Goal: Task Accomplishment & Management: Manage account settings

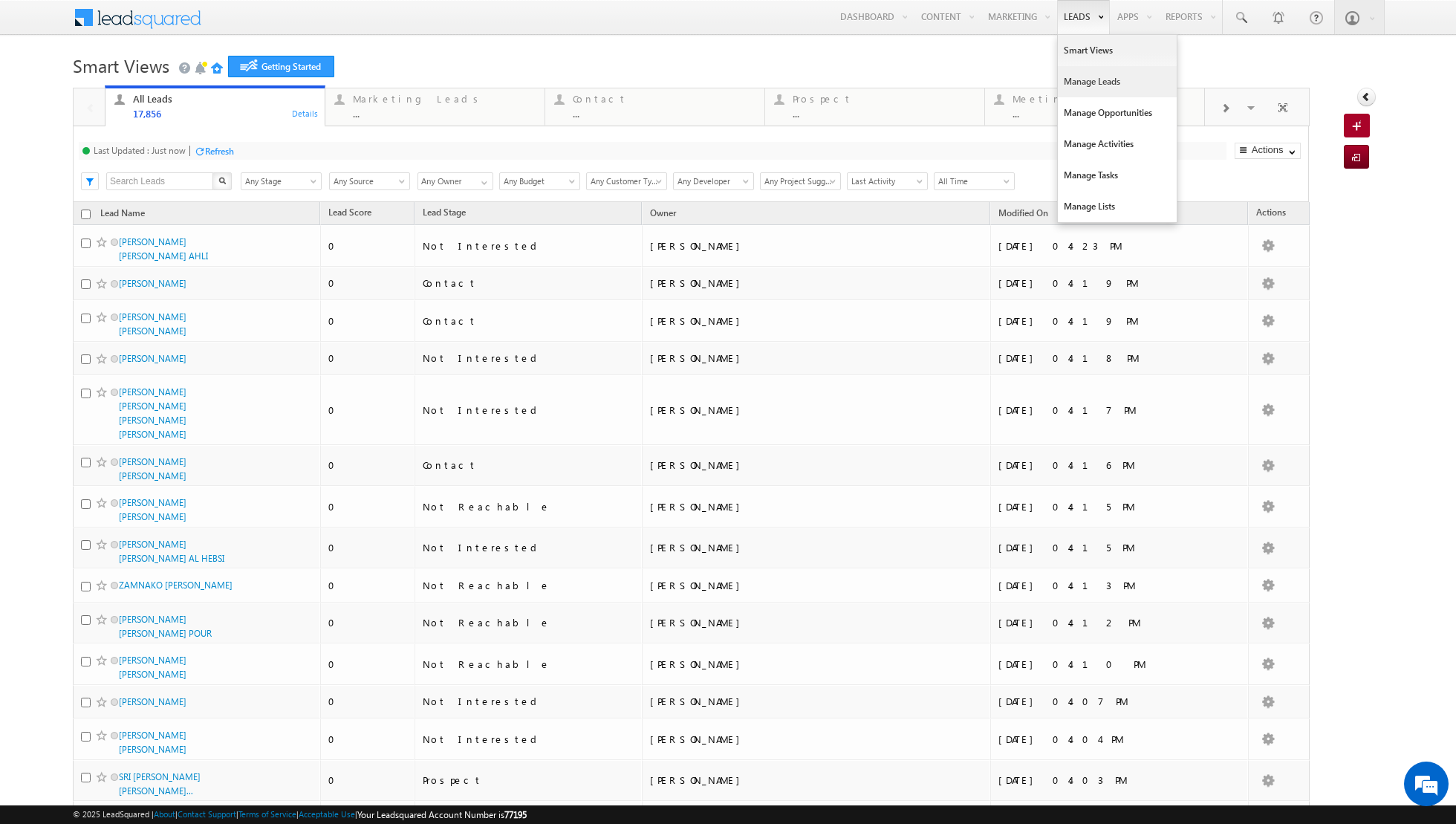
click at [1079, 76] on link "Manage Leads" at bounding box center [1117, 82] width 119 height 31
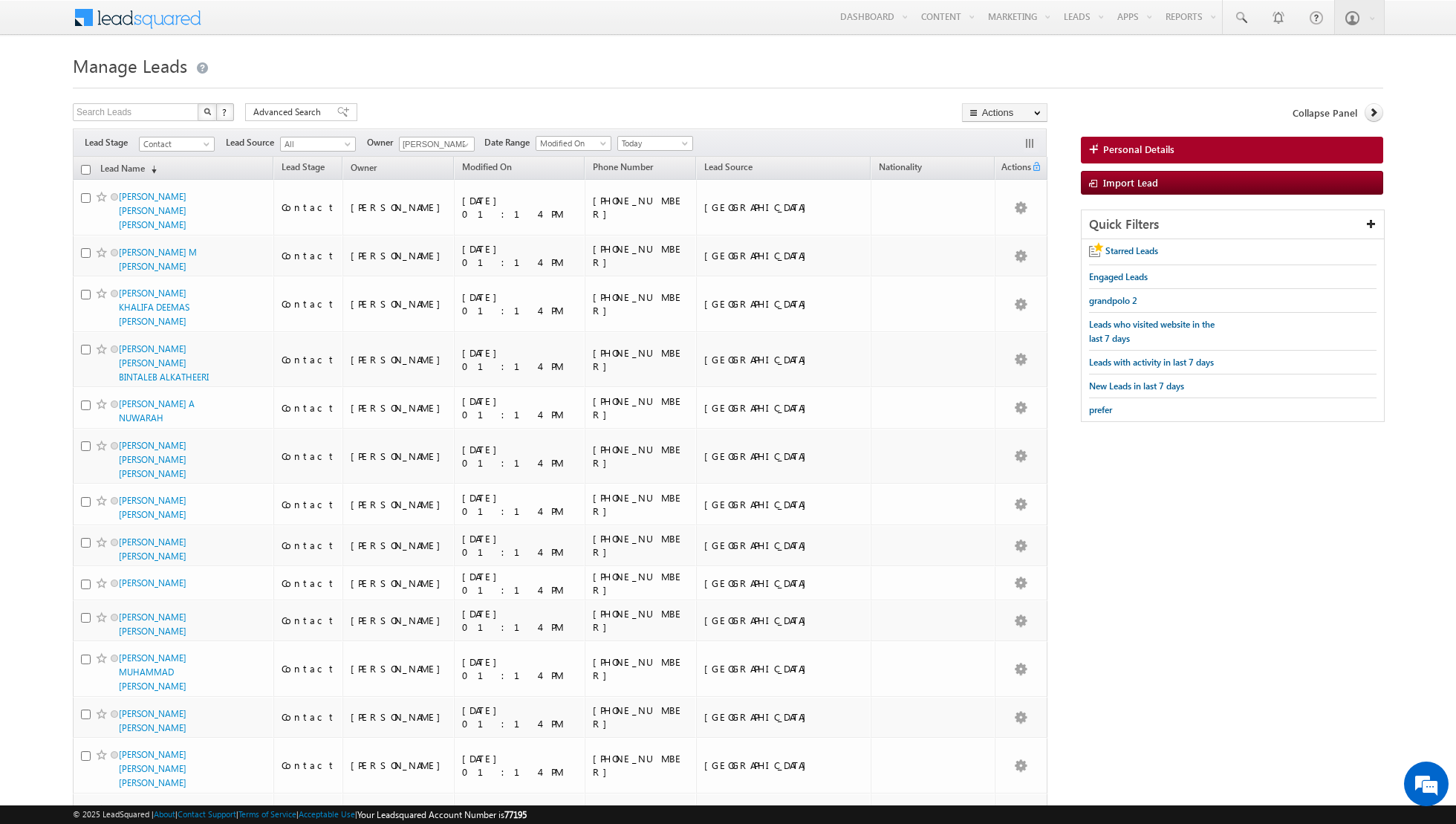
click at [460, 133] on div "Filters Lead Stage Contact Contact Lead Source All All Owner Muhammad Shibily M…" at bounding box center [559, 142] width 974 height 28
click at [455, 144] on link at bounding box center [464, 144] width 19 height 15
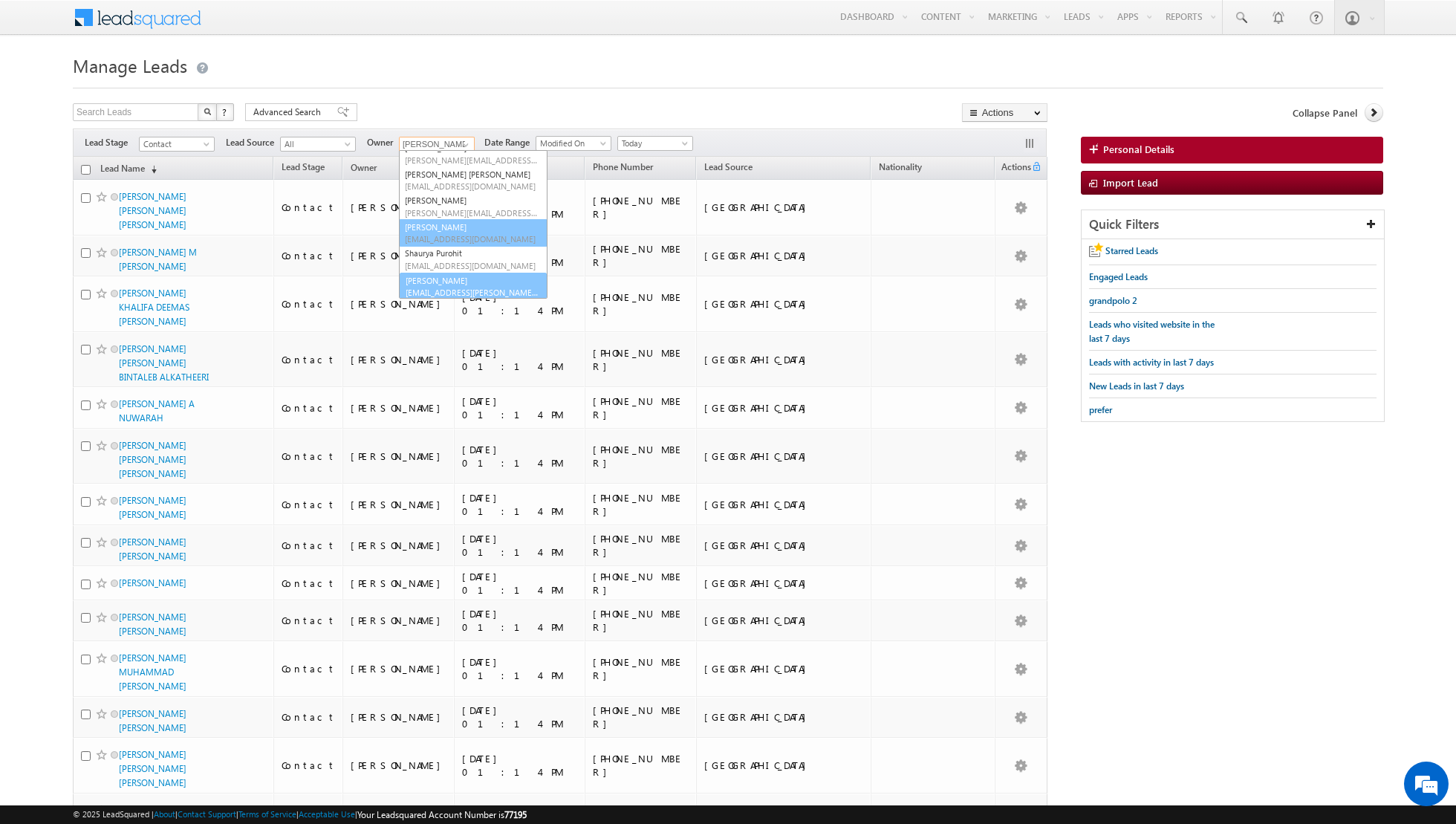
scroll to position [147, 0]
click at [421, 289] on span "[EMAIL_ADDRESS][PERSON_NAME][DOMAIN_NAME]" at bounding box center [471, 290] width 134 height 11
type input "[PERSON_NAME]"
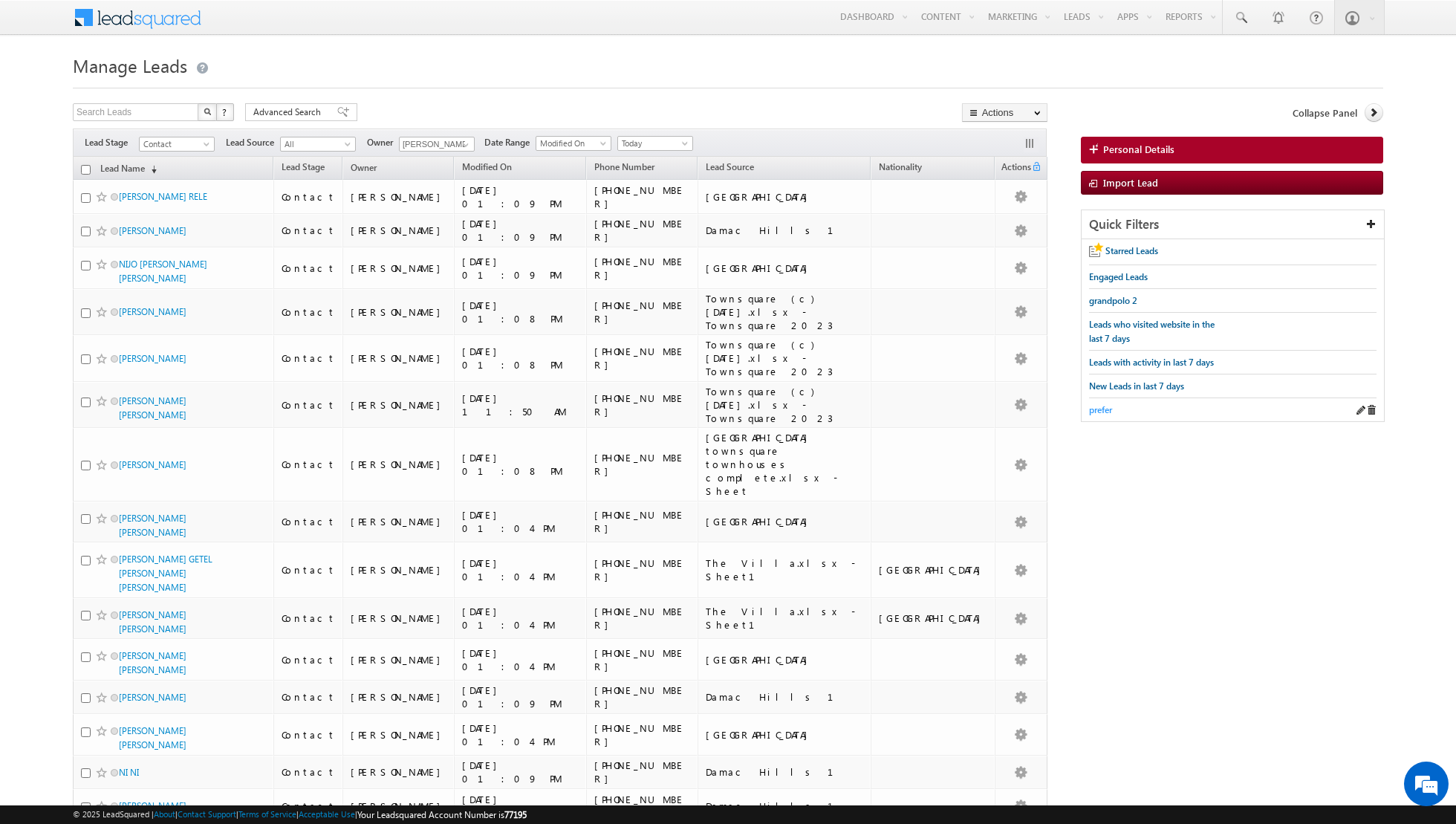
click at [1098, 406] on span "prefer" at bounding box center [1100, 409] width 23 height 11
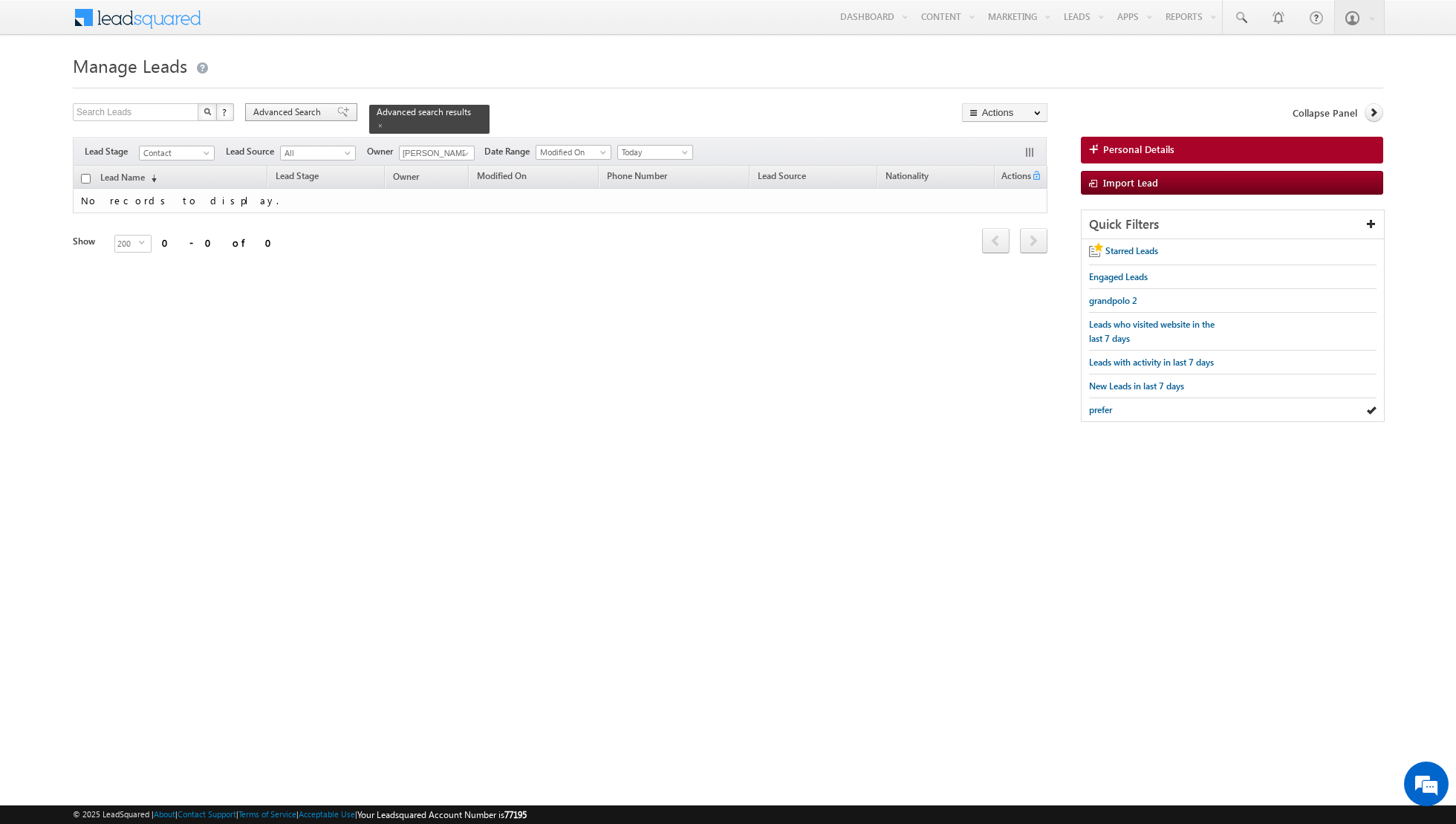
click at [337, 111] on span at bounding box center [343, 112] width 12 height 10
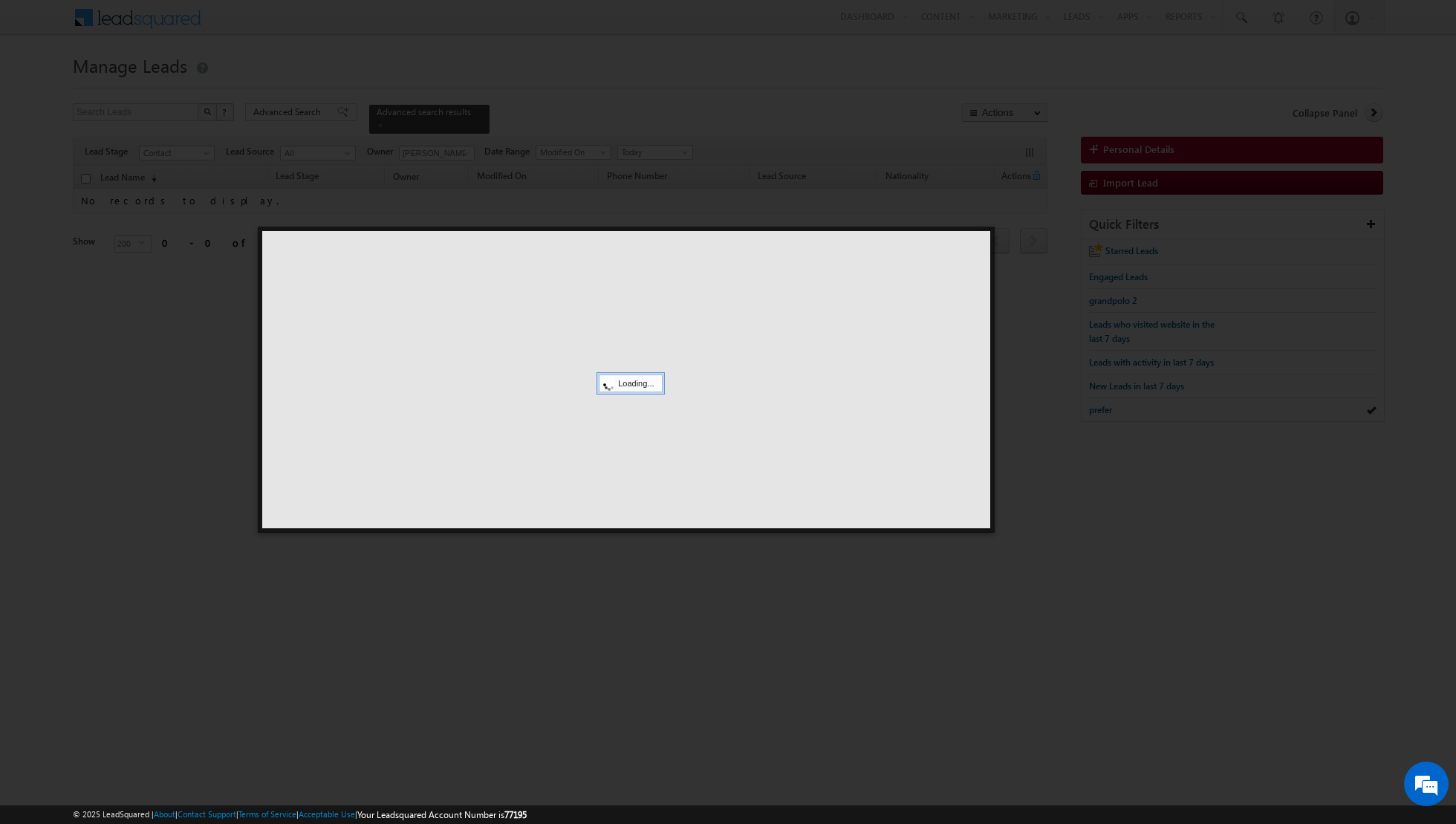
scroll to position [0, 0]
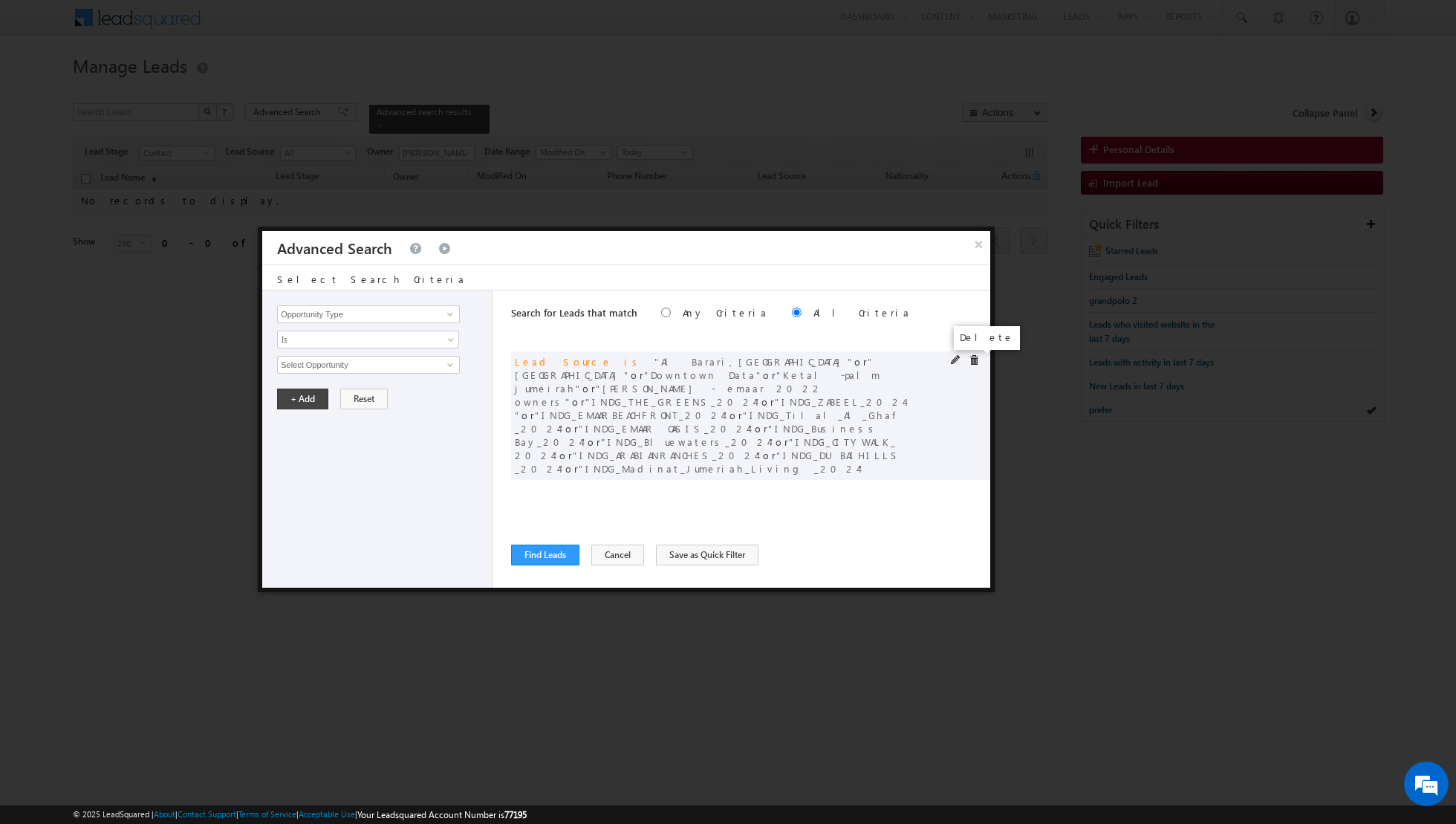
click at [977, 362] on span at bounding box center [974, 360] width 10 height 10
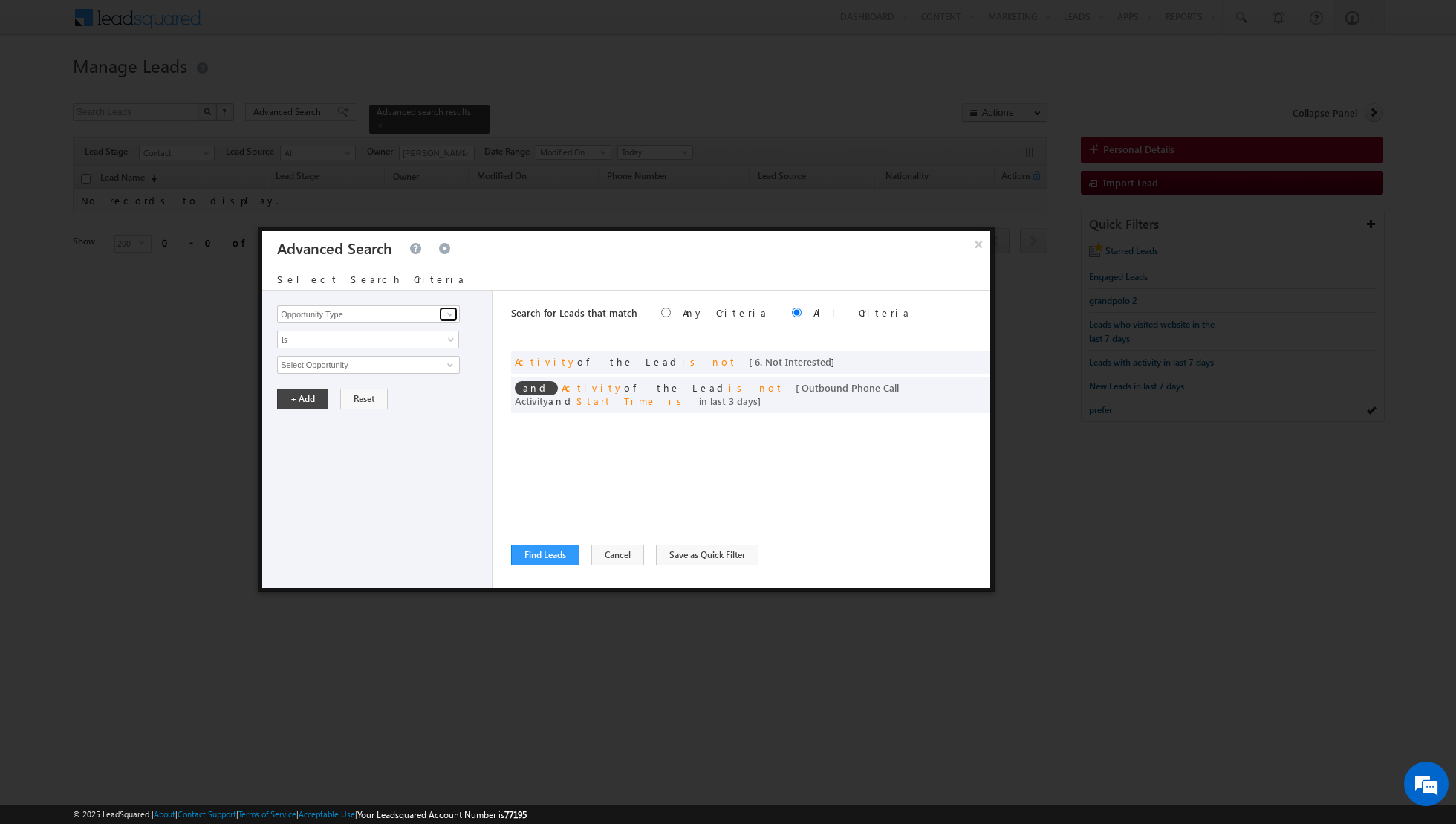
click at [455, 310] on span at bounding box center [451, 315] width 12 height 12
click at [349, 364] on link "Last Activity" at bounding box center [369, 359] width 183 height 17
type input "Last Activity"
click at [383, 347] on div "Opportunity Type Lead Activity Task Sales Group Prospect Id Address 1 Address 2…" at bounding box center [376, 439] width 230 height 297
click at [390, 333] on span "Is" at bounding box center [358, 340] width 161 height 14
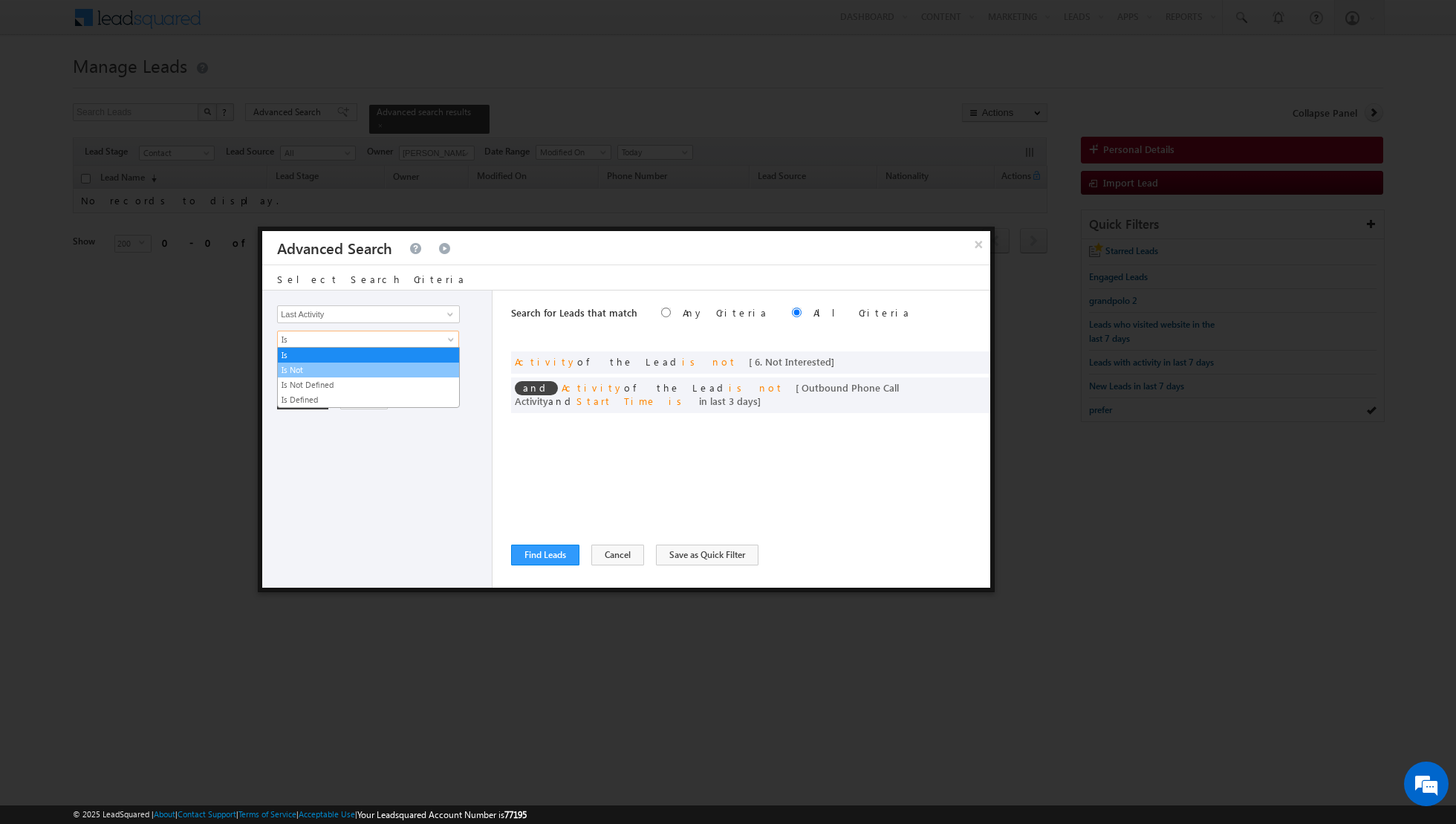
click at [358, 369] on link "Is Not" at bounding box center [368, 371] width 181 height 14
click at [385, 363] on span "None Selected" at bounding box center [362, 365] width 169 height 16
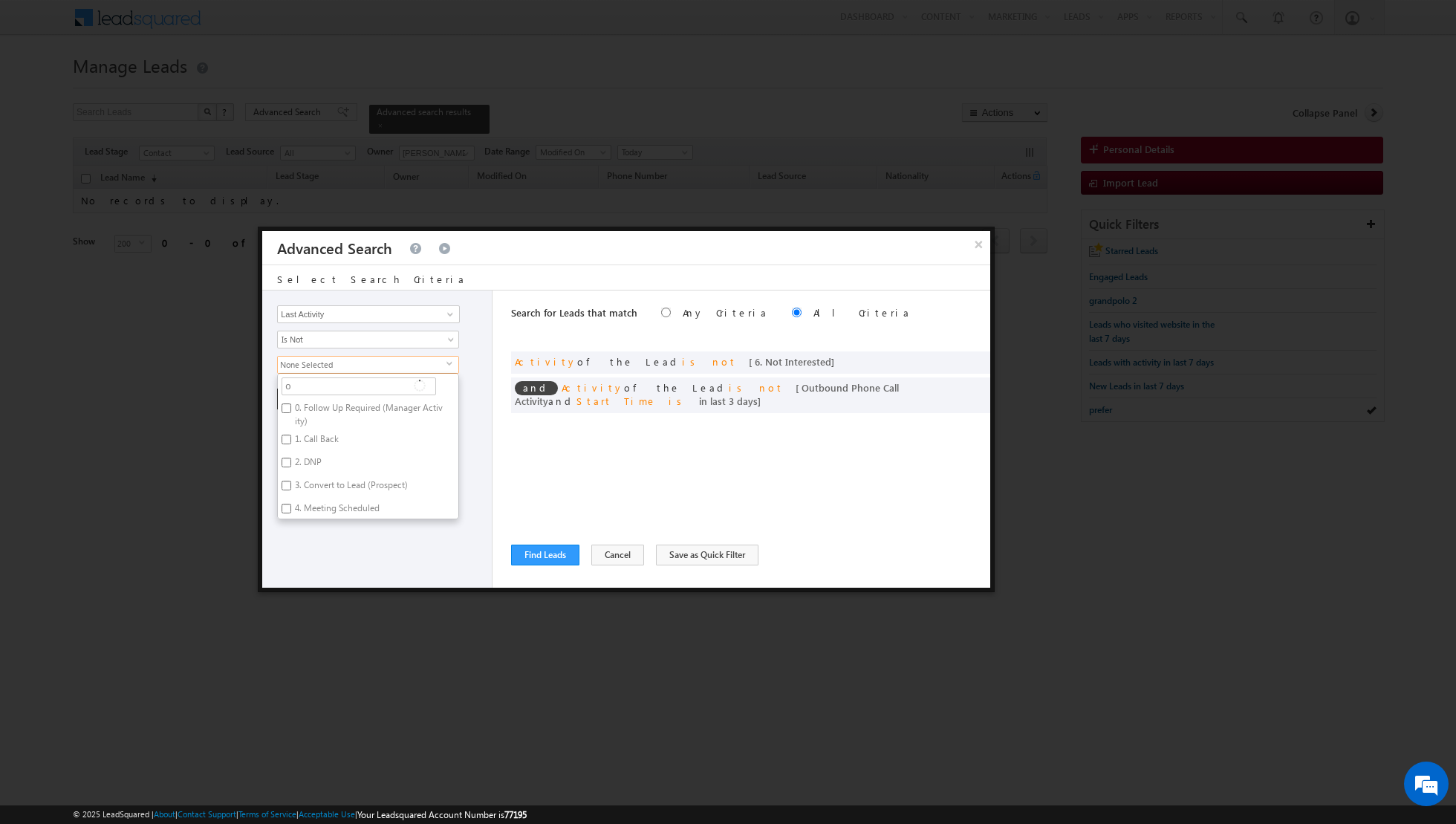
type input "ou"
type input "out"
click at [345, 407] on label "Outbound Phone Call Activity" at bounding box center [352, 410] width 148 height 23
click at [291, 407] on input "Outbound Phone Call Activity" at bounding box center [286, 408] width 9 height 9
checkbox input "true"
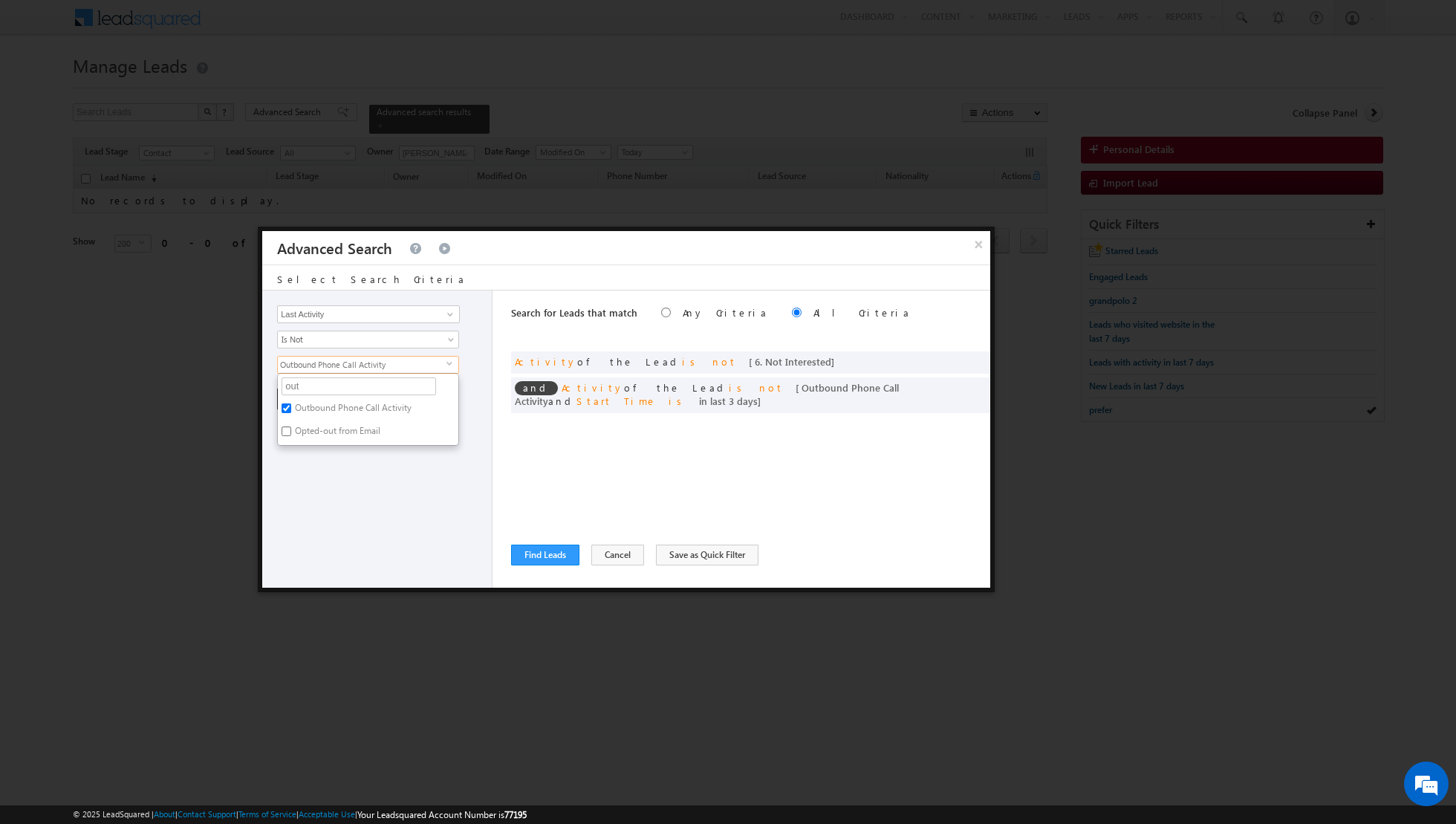
click at [341, 484] on div "Opportunity Type Lead Activity Task Sales Group Prospect Id Address 1 Address 2…" at bounding box center [376, 439] width 230 height 297
click at [372, 362] on span "Outbound Phone Call Activity" at bounding box center [362, 365] width 169 height 16
click at [366, 340] on span "Is Not" at bounding box center [358, 340] width 161 height 14
click at [345, 359] on link "Is" at bounding box center [368, 355] width 181 height 14
click at [360, 359] on span "None Selected" at bounding box center [362, 365] width 169 height 16
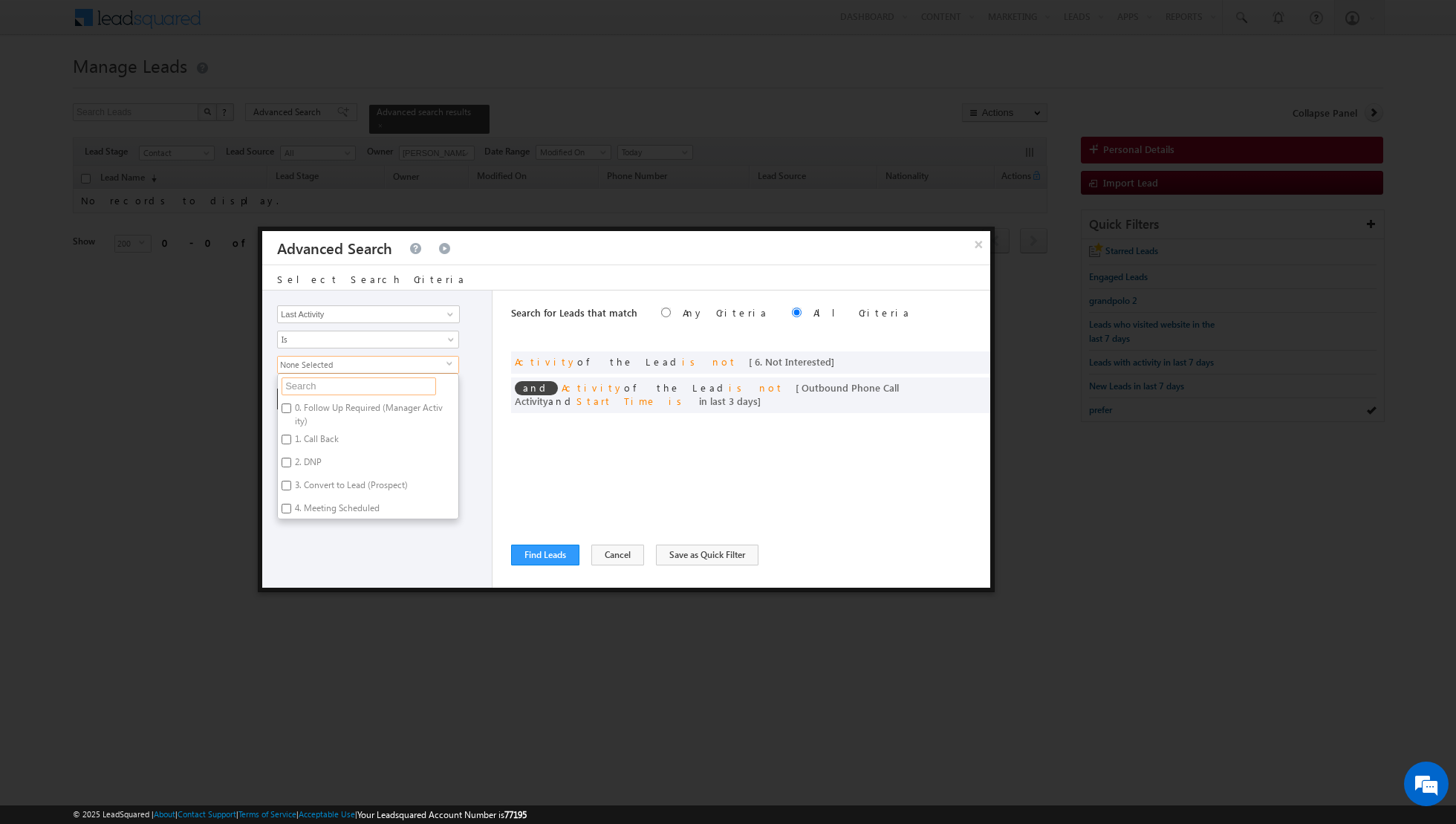
click at [341, 386] on input "text" at bounding box center [358, 386] width 154 height 18
click at [448, 312] on span at bounding box center [451, 315] width 12 height 12
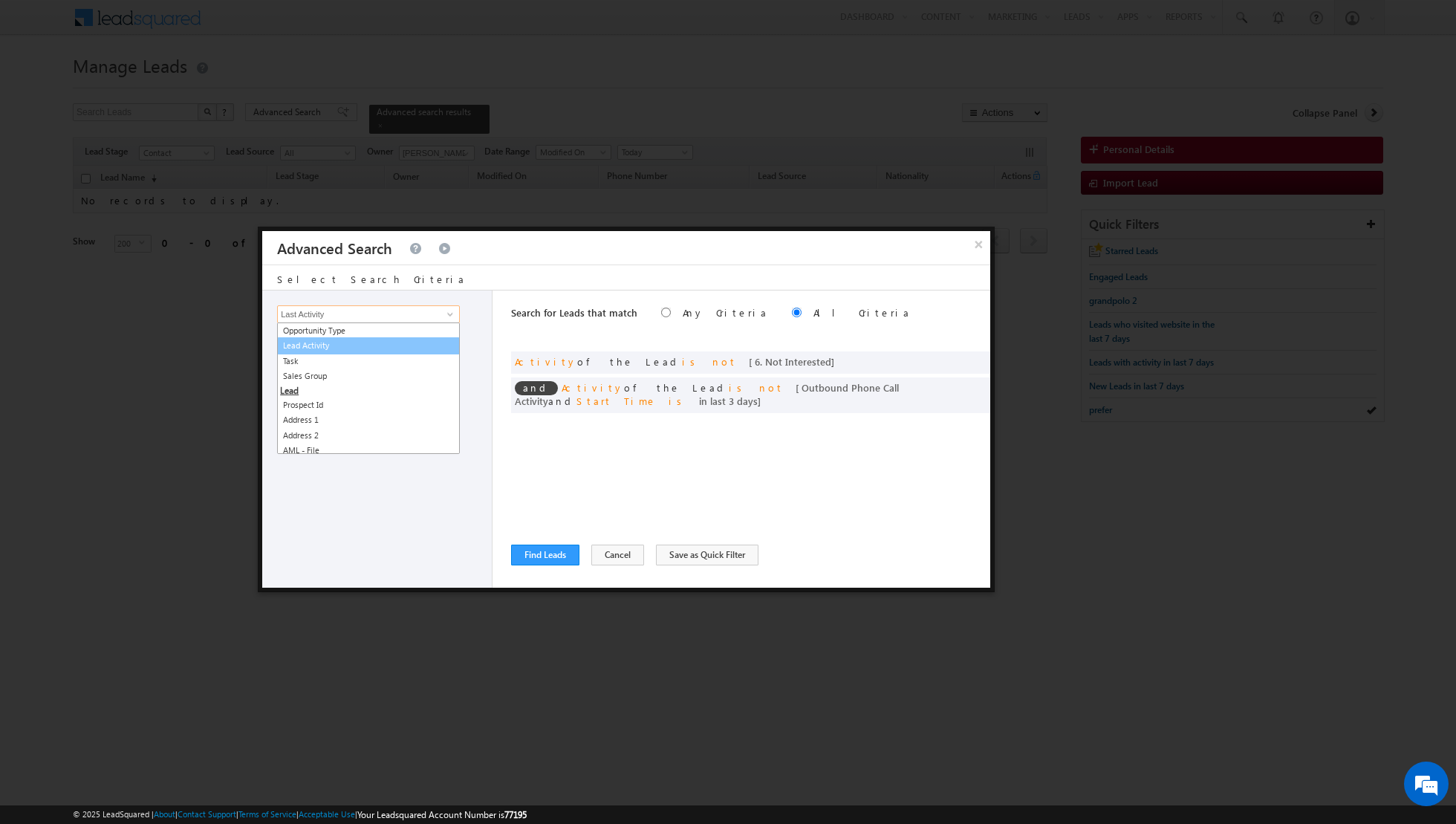
click at [369, 348] on link "Lead Activity" at bounding box center [369, 346] width 183 height 17
type input "Lead Activity"
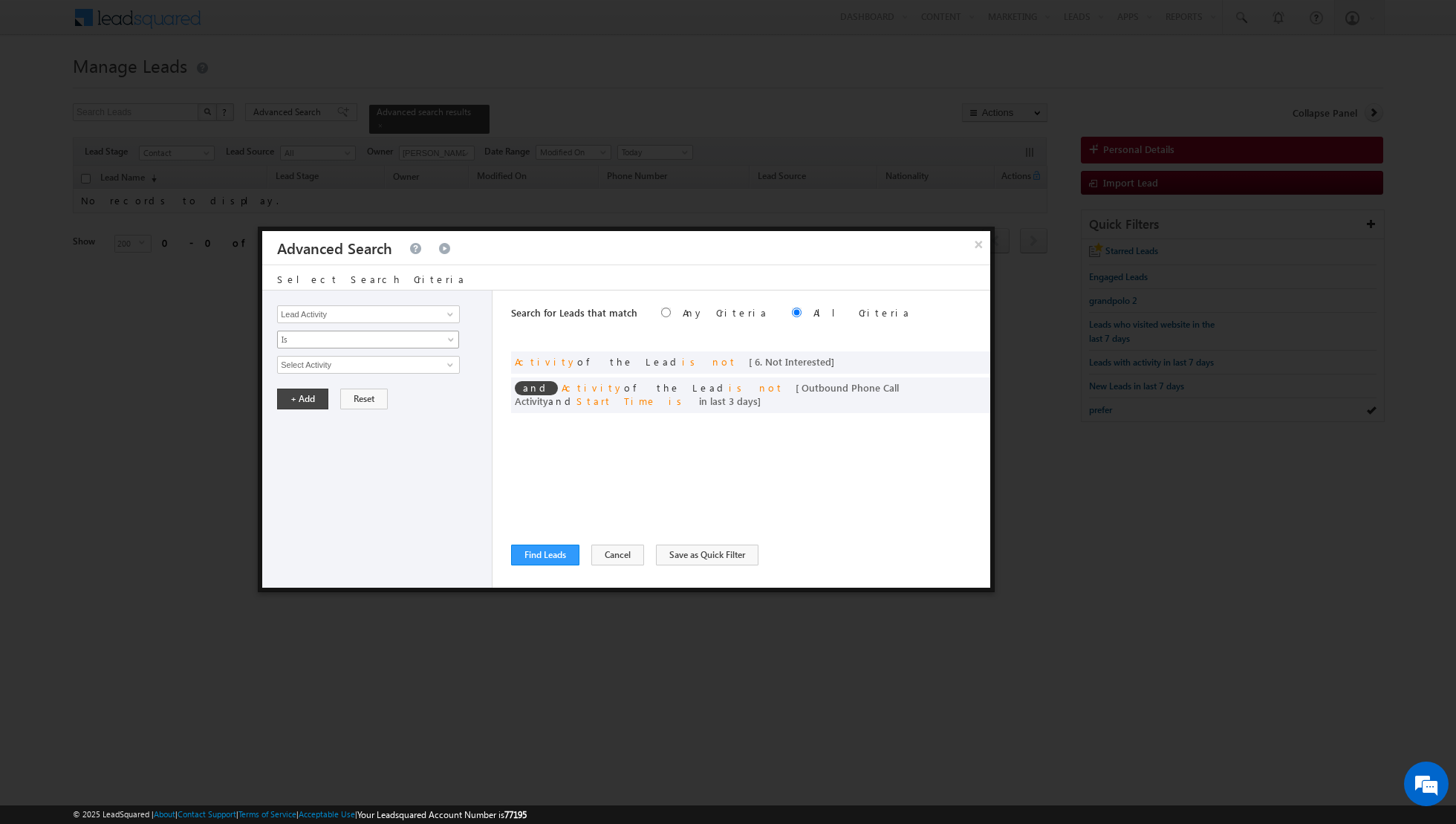
click at [390, 342] on span "Is" at bounding box center [358, 340] width 161 height 14
click at [372, 365] on link "Is Not" at bounding box center [368, 371] width 181 height 14
click at [379, 368] on input "Select Activity" at bounding box center [369, 365] width 183 height 18
click at [353, 386] on link "Outbound Phone Call Activity" at bounding box center [369, 395] width 183 height 17
type input "Outbound Phone Call Activity"
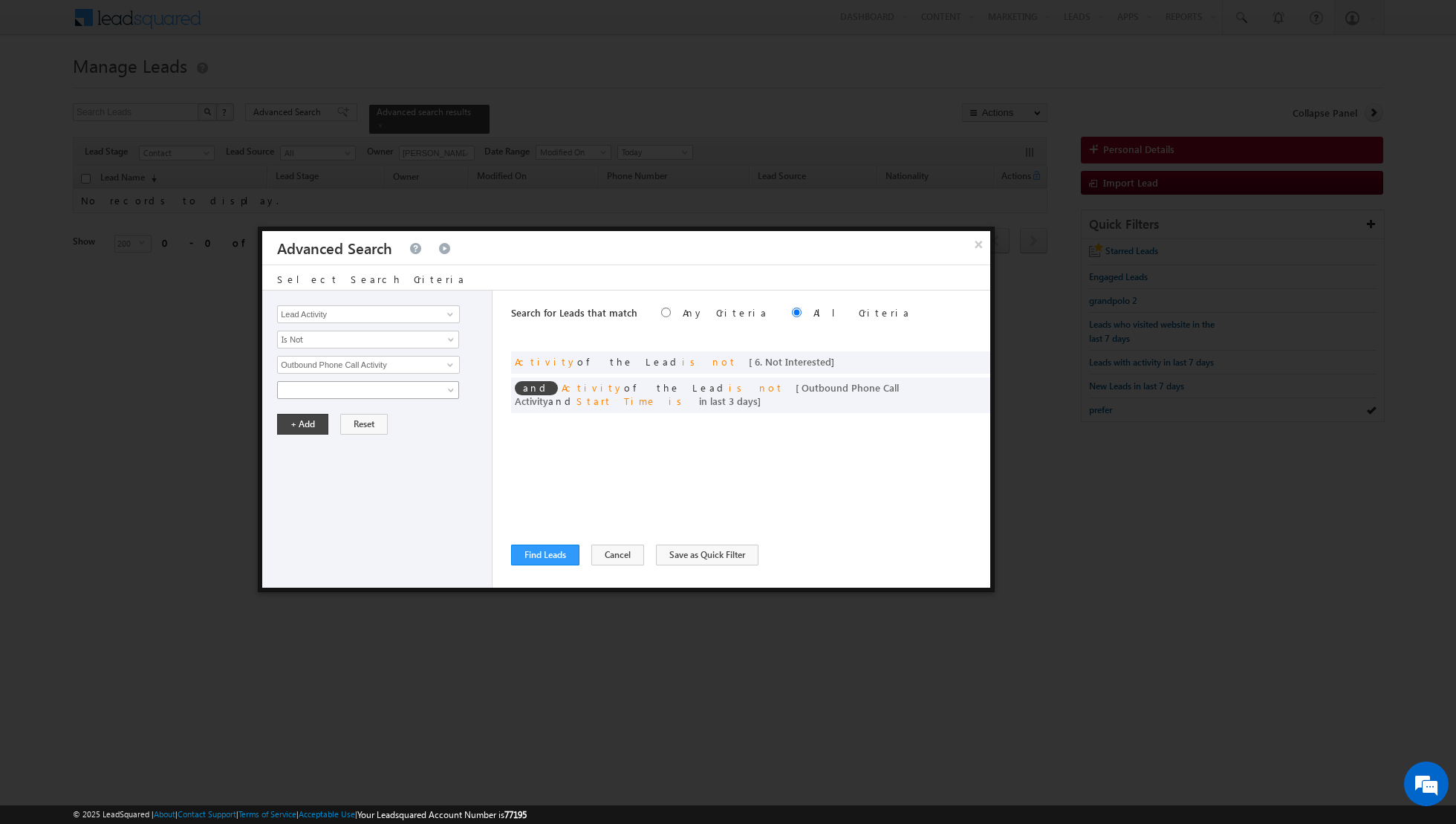
click at [373, 389] on span at bounding box center [358, 390] width 161 height 14
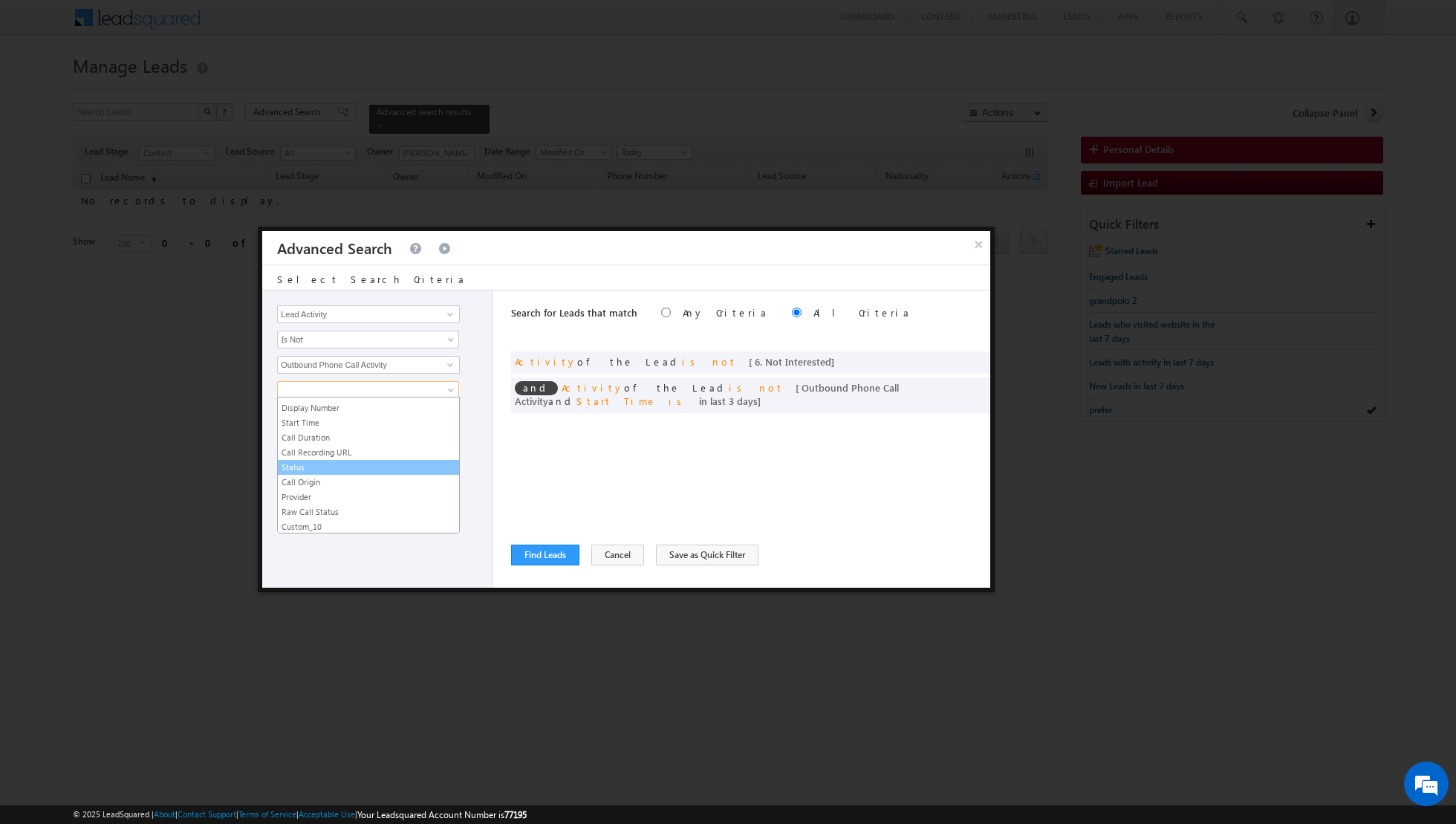
scroll to position [0, 0]
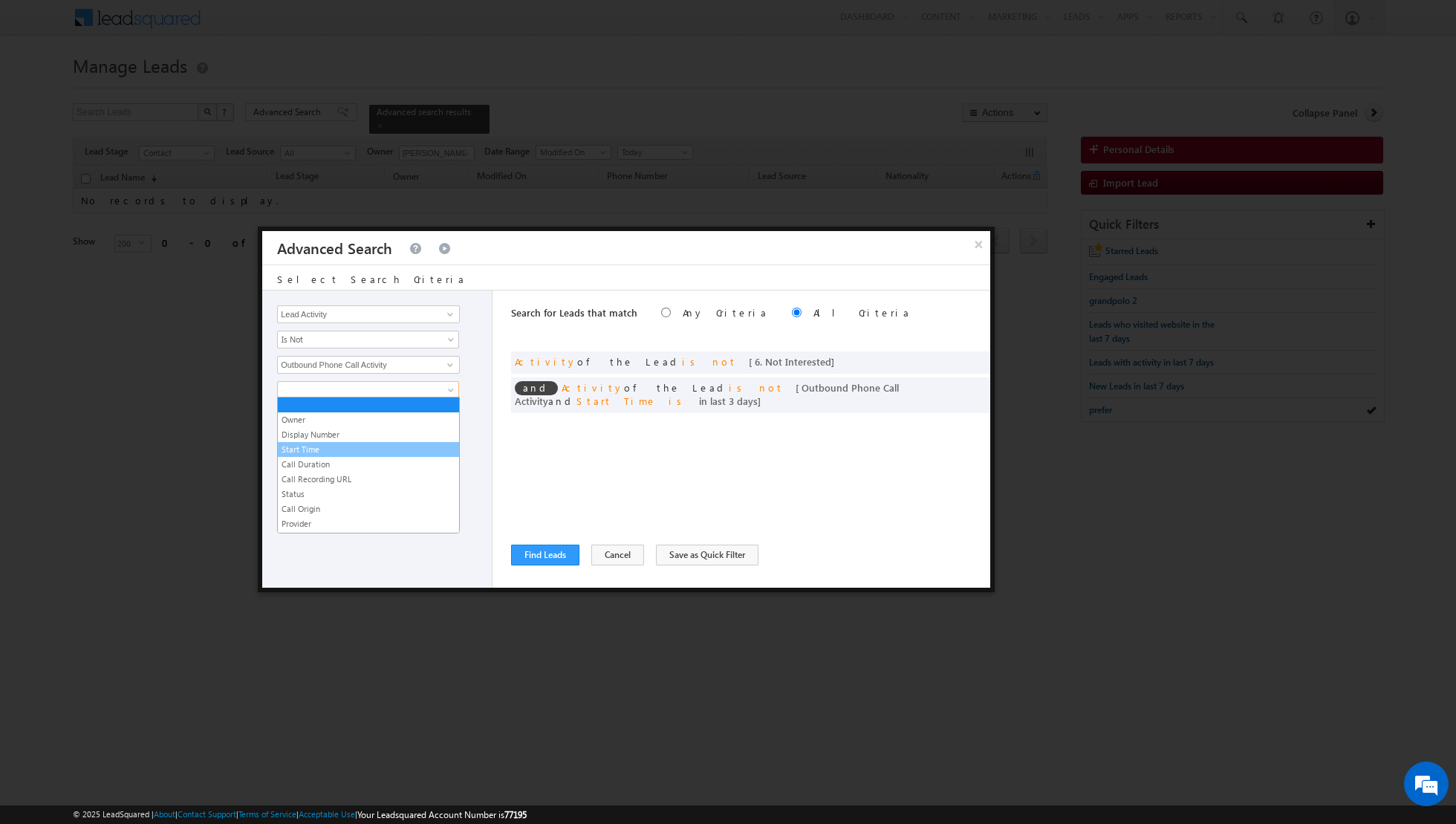
click at [320, 452] on link "Start Time" at bounding box center [368, 450] width 181 height 14
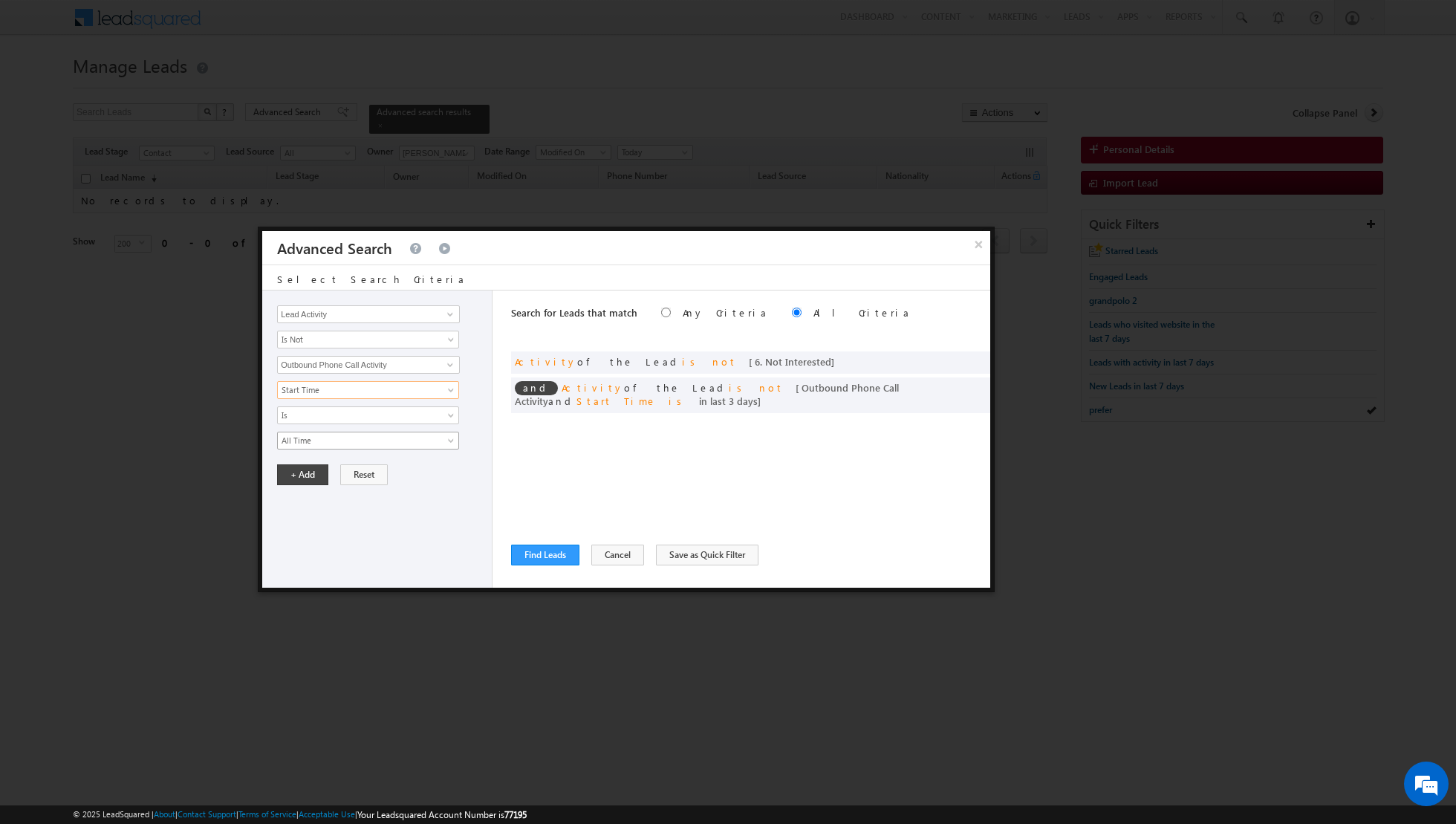
click at [337, 437] on span "All Time" at bounding box center [358, 440] width 161 height 14
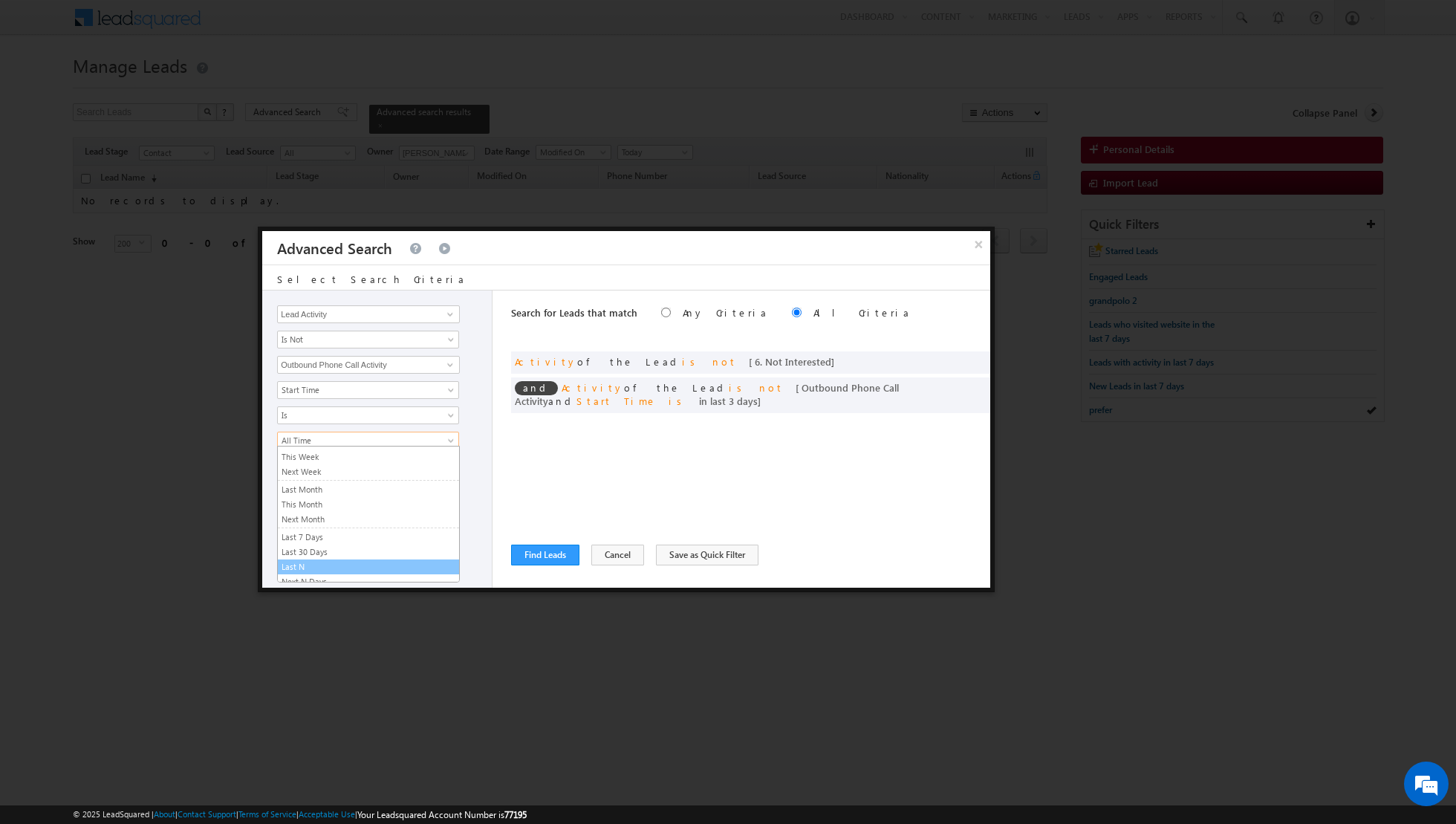
click at [315, 560] on link "Last N" at bounding box center [368, 567] width 181 height 14
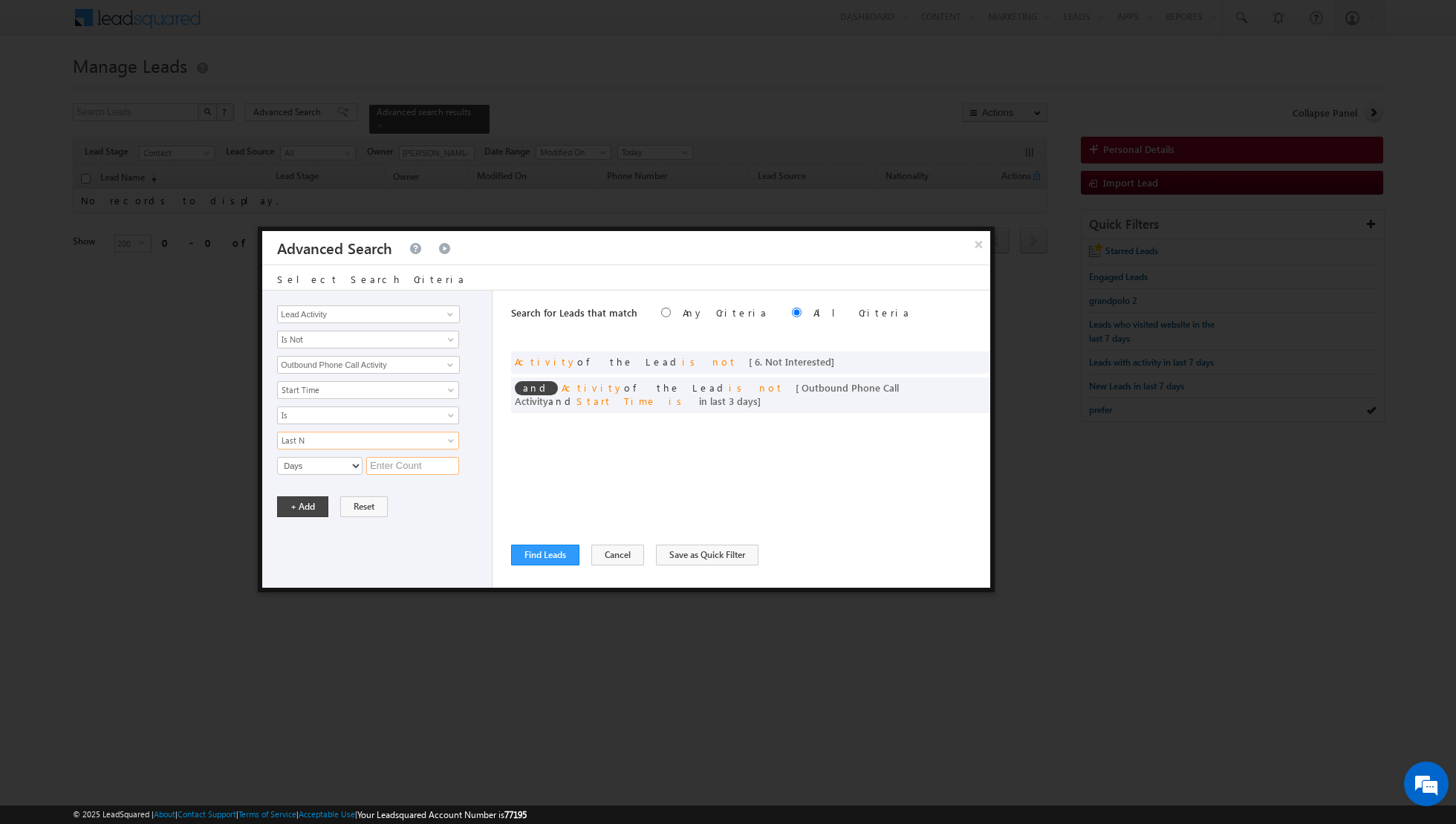
click at [368, 468] on input "text" at bounding box center [413, 465] width 93 height 18
type input "3"
type input "7"
click at [596, 558] on button "Cancel" at bounding box center [617, 555] width 53 height 21
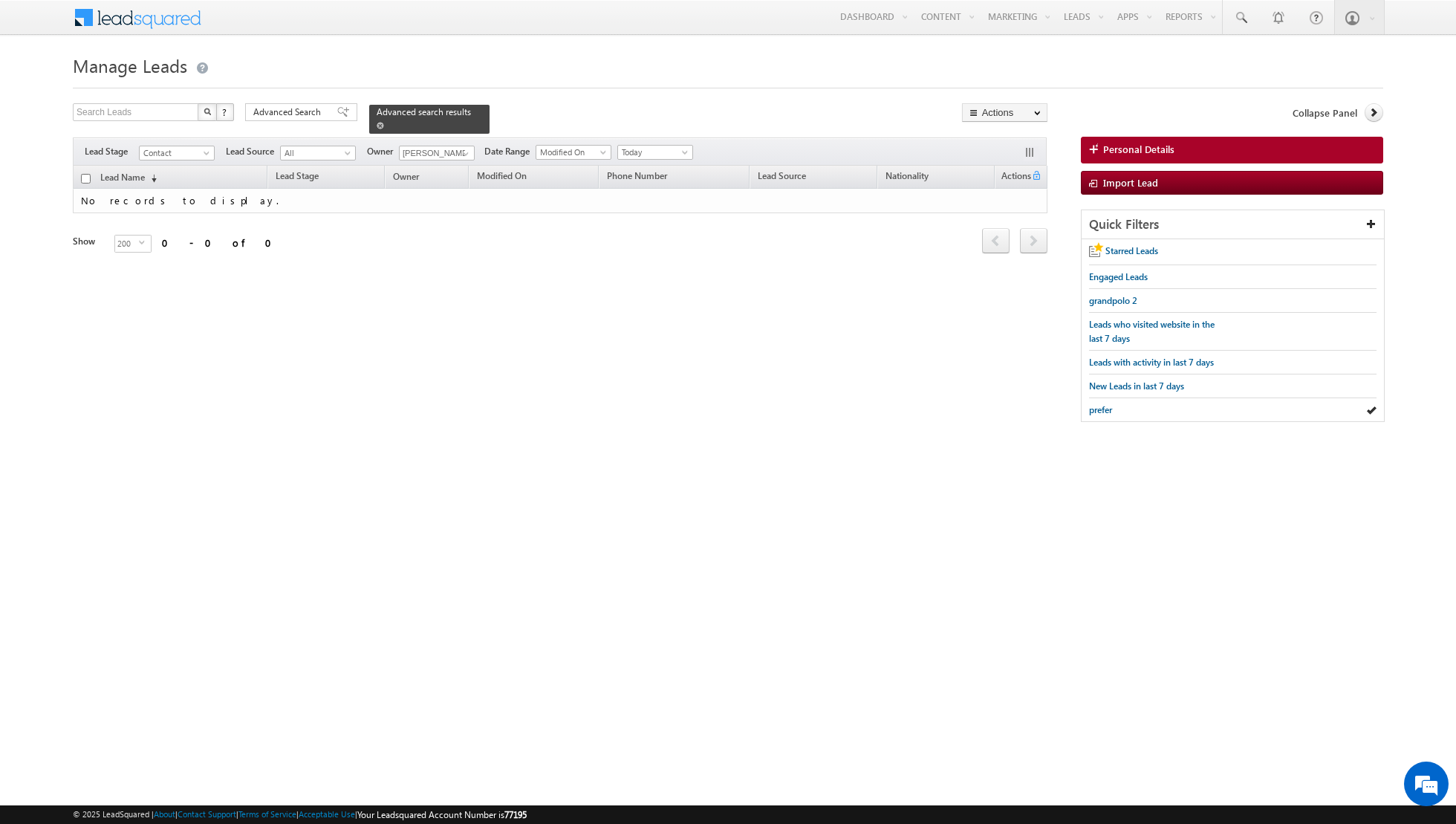
click at [376, 122] on span at bounding box center [380, 125] width 8 height 8
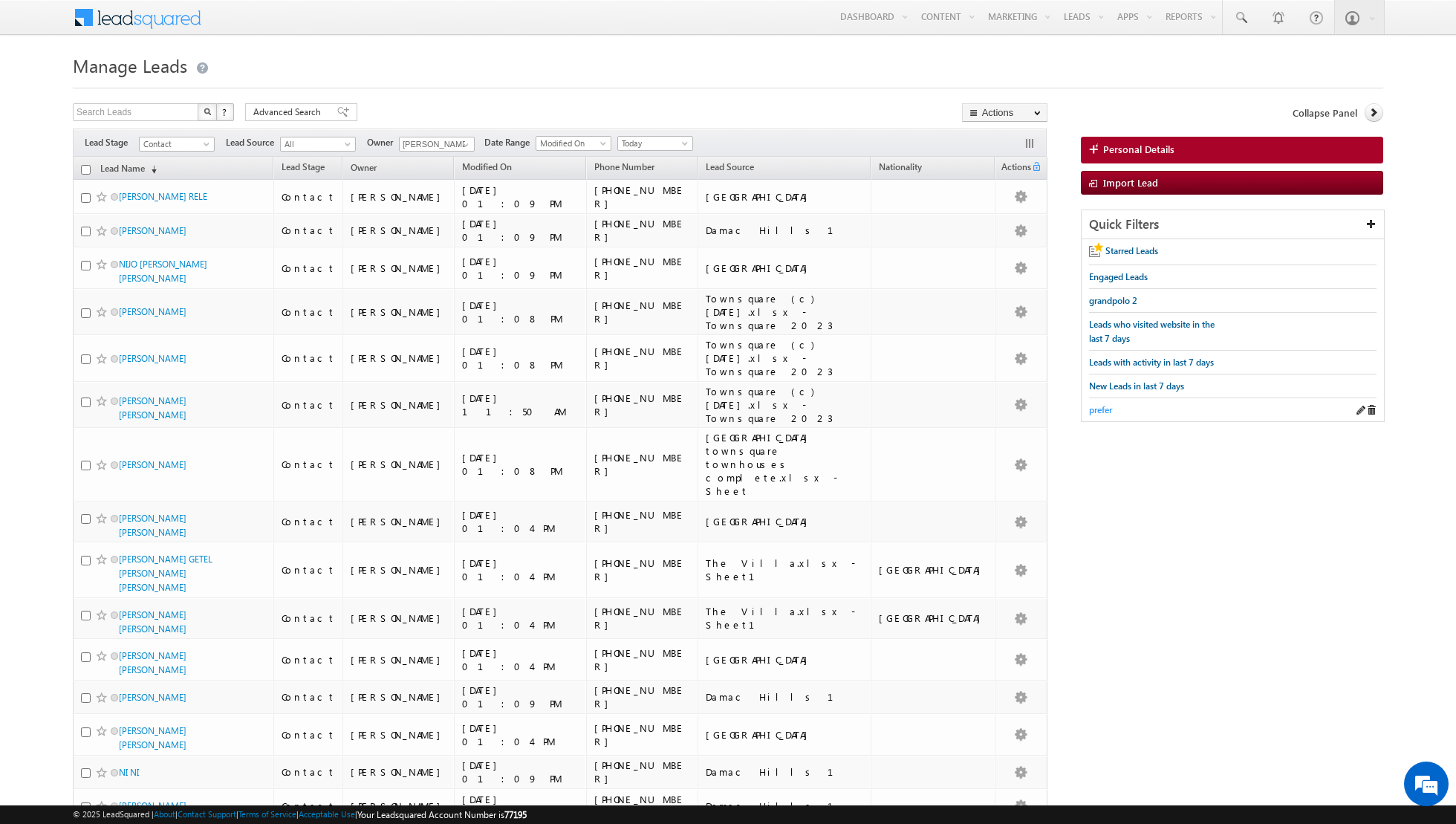
click at [1101, 404] on span "prefer" at bounding box center [1100, 409] width 23 height 11
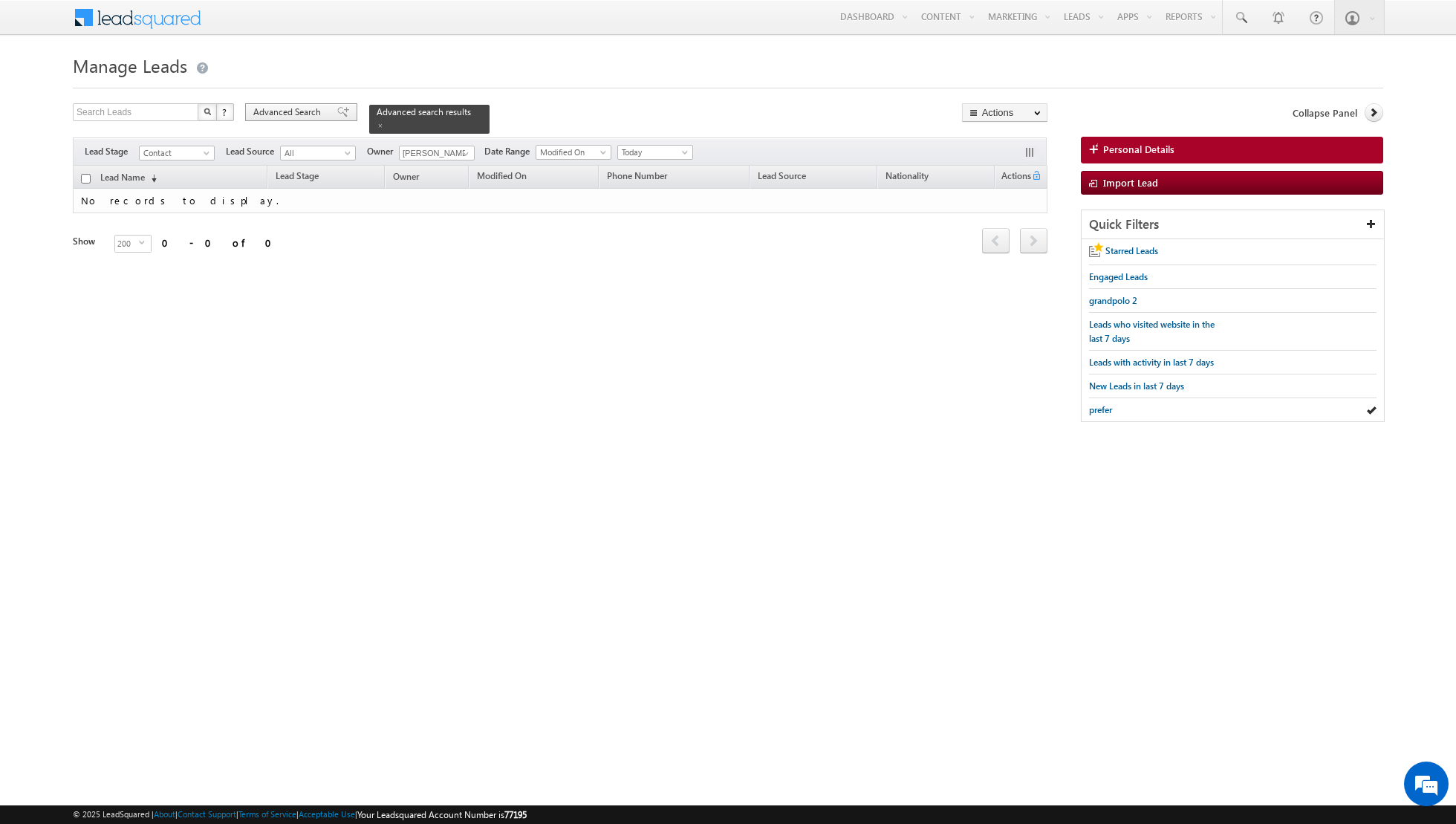
click at [337, 109] on span at bounding box center [343, 112] width 12 height 10
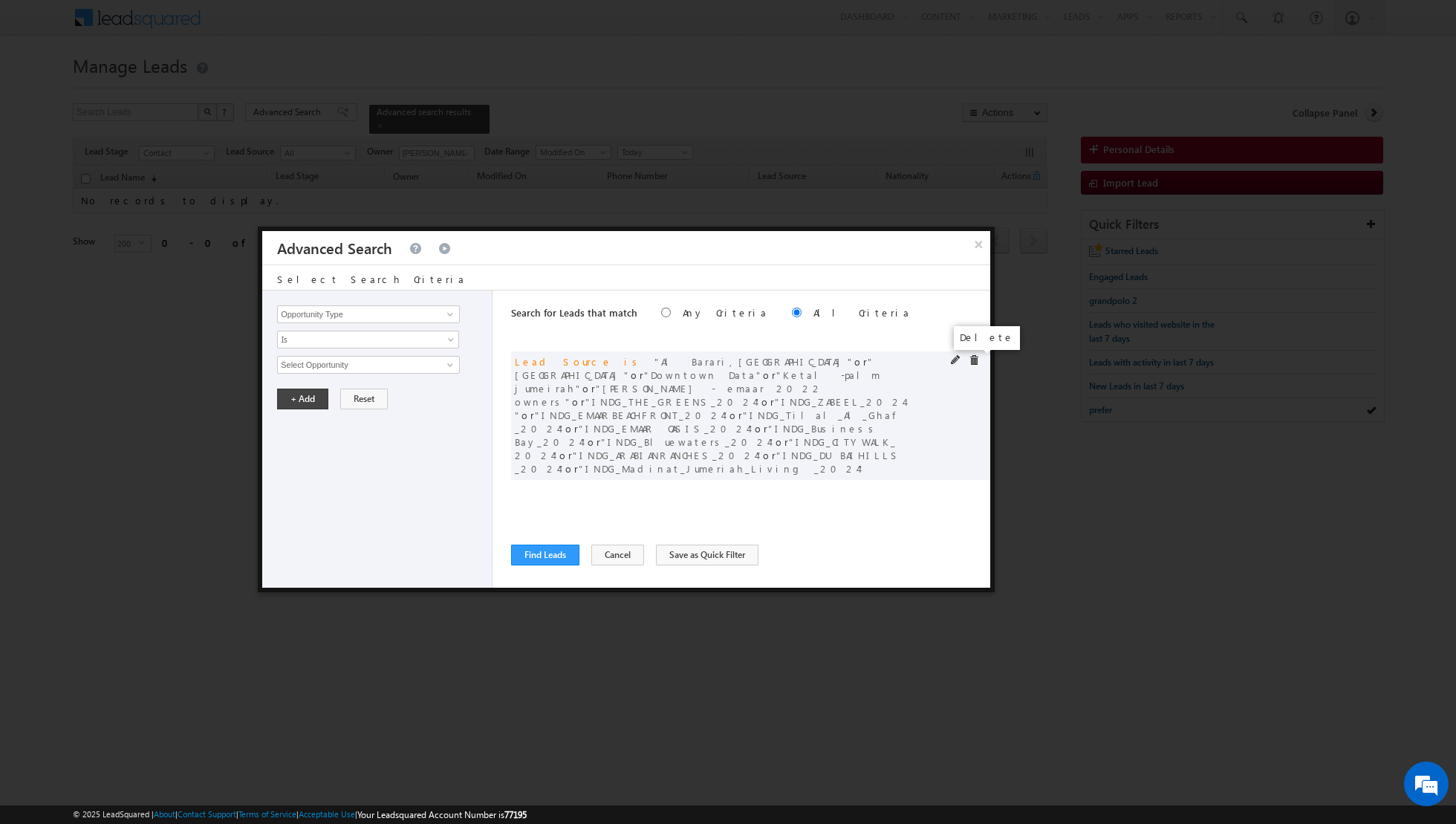
click at [976, 359] on span at bounding box center [974, 360] width 10 height 10
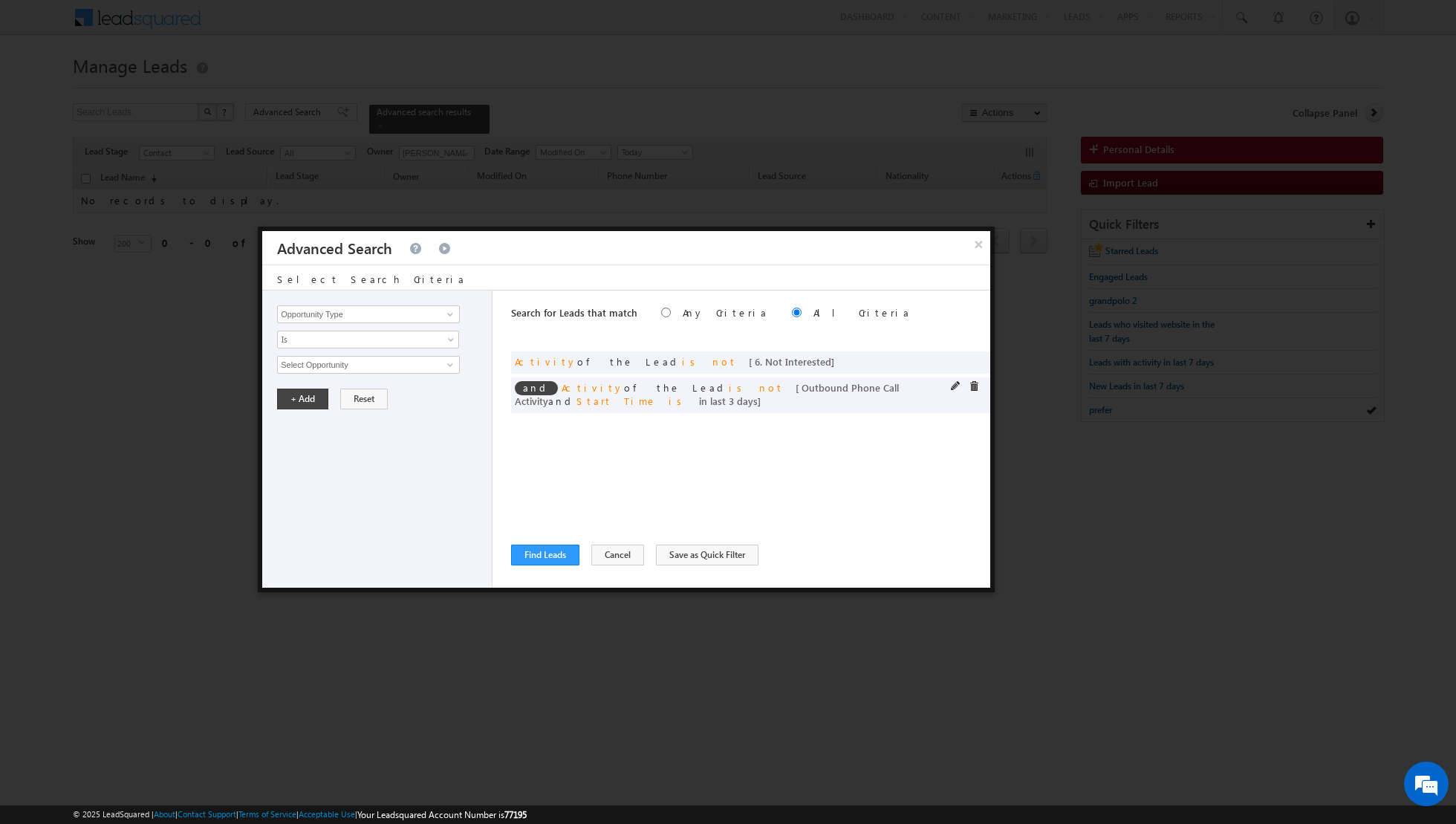
click at [956, 386] on span at bounding box center [956, 386] width 10 height 10
click at [405, 461] on input "3" at bounding box center [413, 465] width 93 height 18
type input "4"
click at [288, 503] on button "+ Add" at bounding box center [302, 507] width 51 height 21
click at [543, 553] on button "Find Leads" at bounding box center [544, 555] width 68 height 21
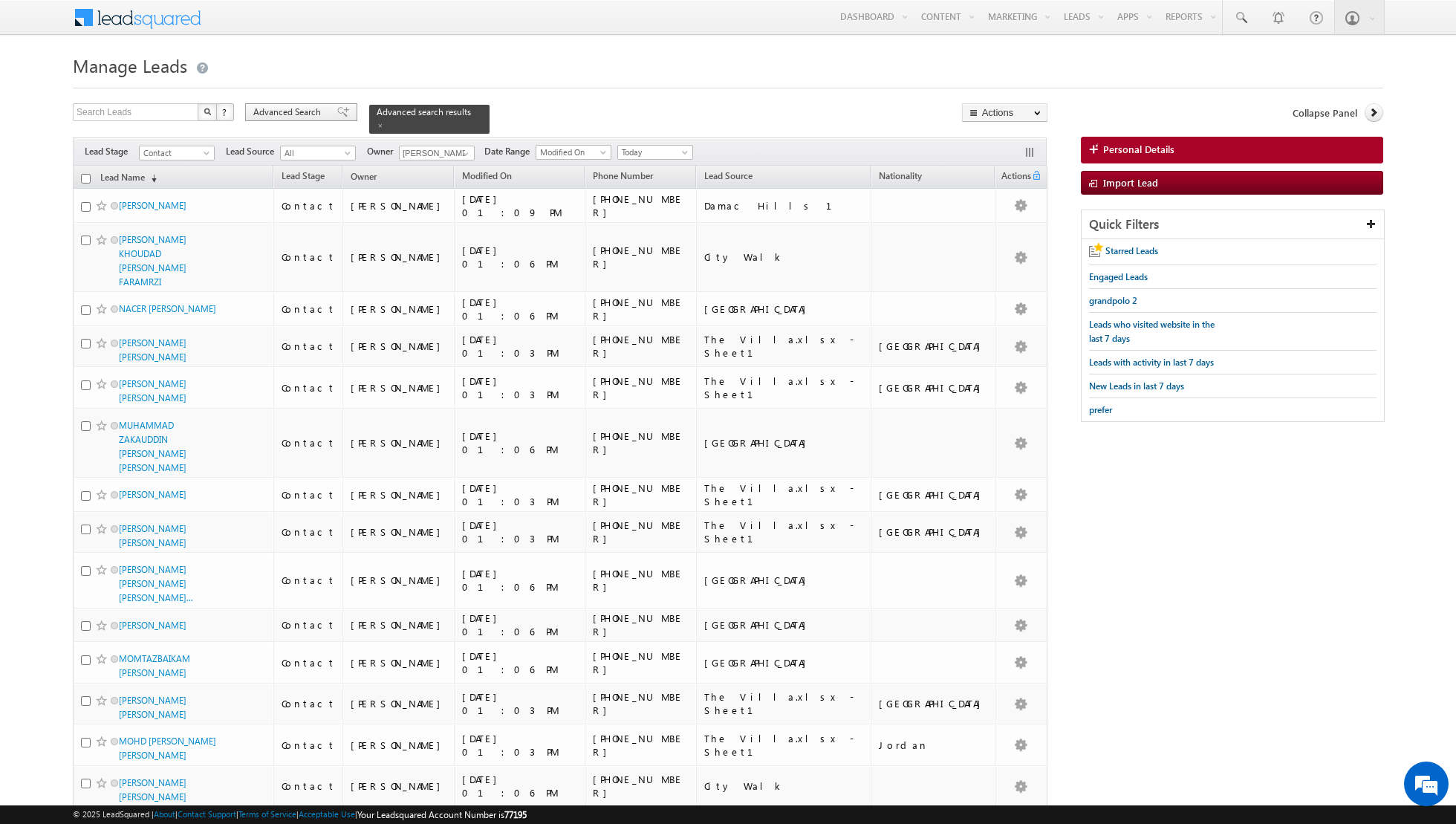
click at [337, 116] on span at bounding box center [343, 112] width 12 height 10
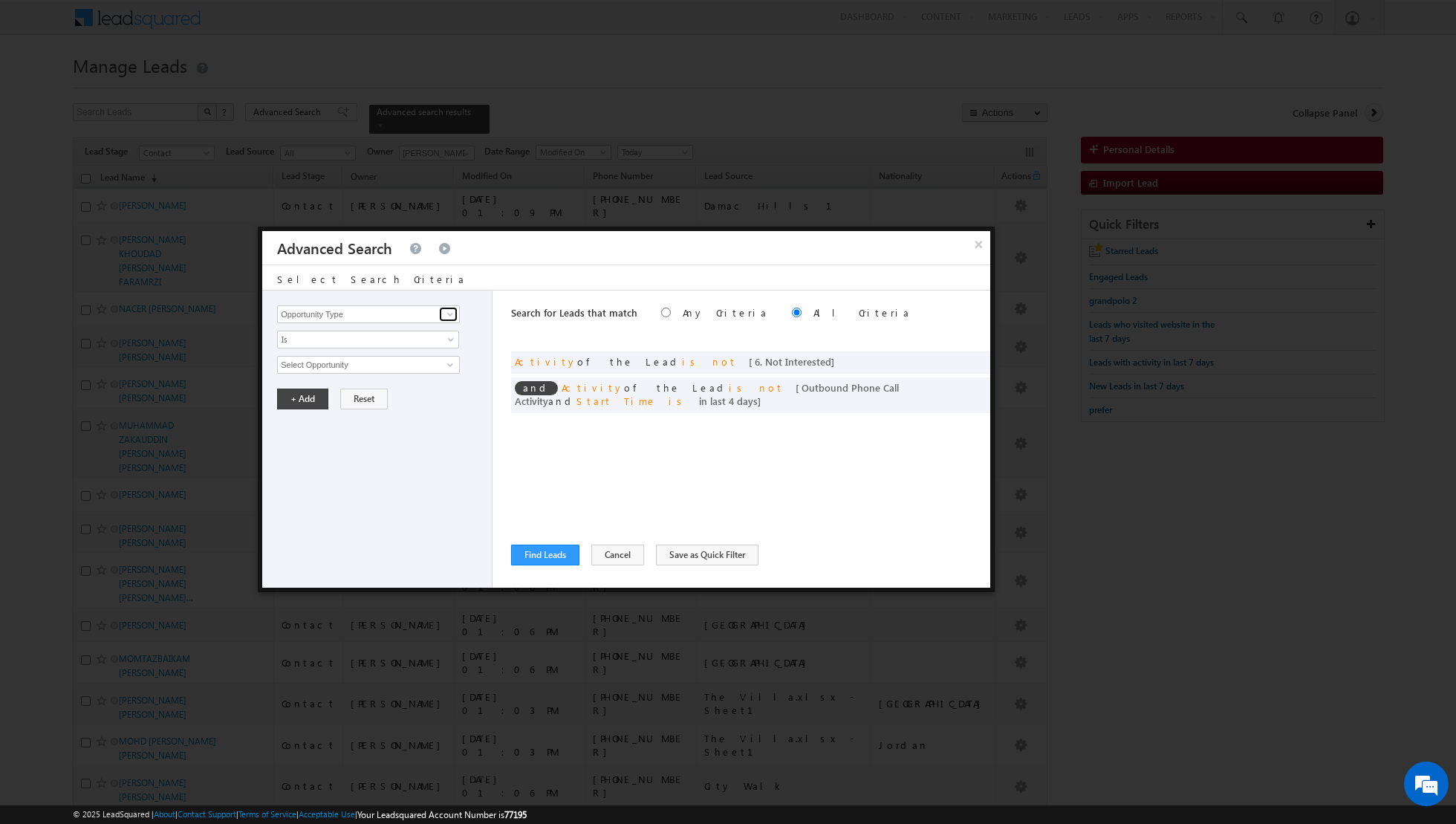
click at [454, 317] on span at bounding box center [451, 315] width 12 height 12
click at [414, 345] on link "Lead Source" at bounding box center [369, 345] width 183 height 17
type input "Lead Source"
click at [417, 365] on span "None Selected" at bounding box center [362, 365] width 169 height 16
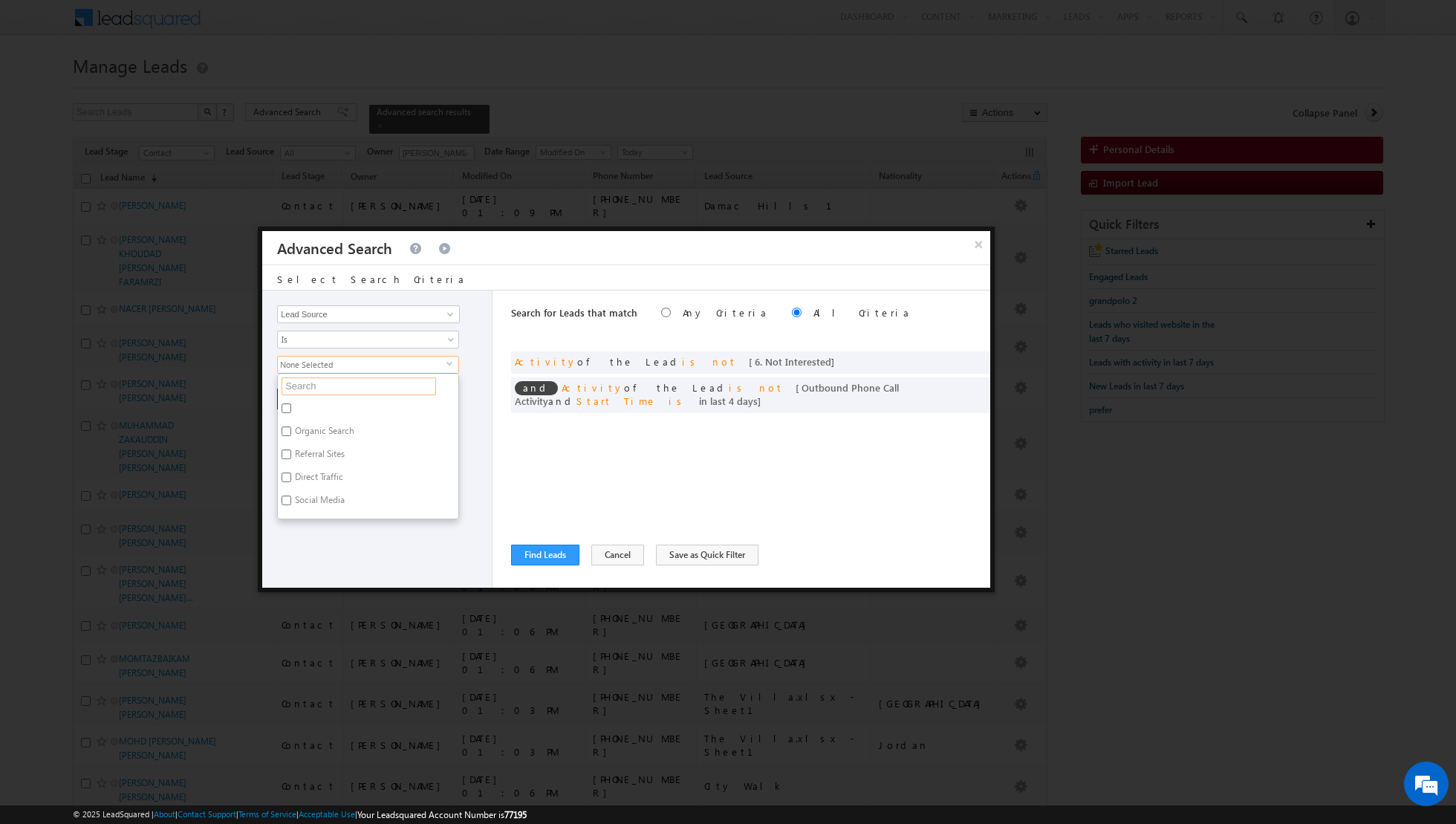
click at [390, 385] on input "text" at bounding box center [358, 386] width 154 height 18
type input "dubai"
click at [315, 498] on label "DUBAI HILLS" at bounding box center [335, 503] width 115 height 23
click at [291, 498] on input "DUBAI HILLS" at bounding box center [286, 500] width 9 height 9
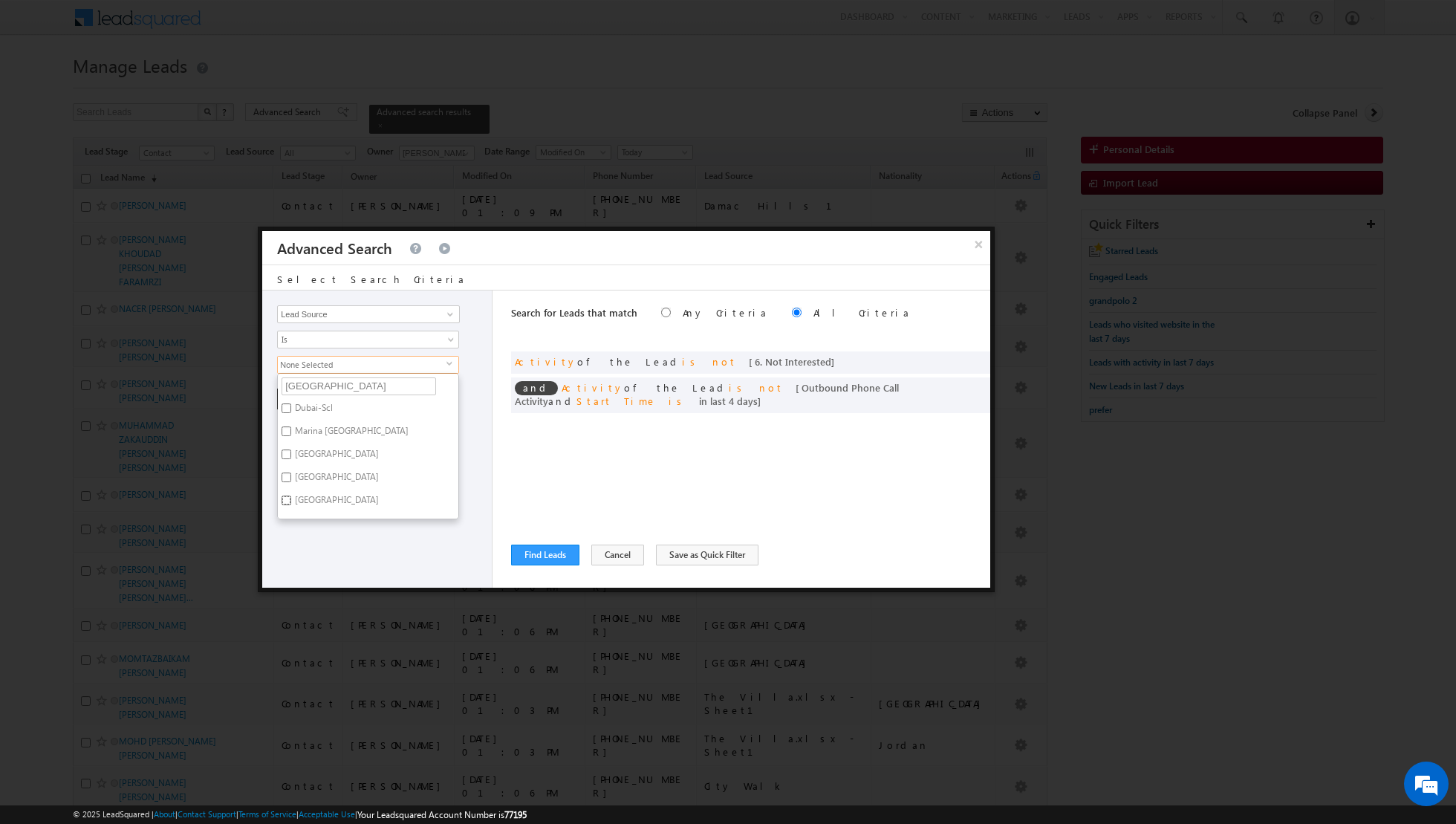
checkbox input "true"
click at [335, 563] on div "Opportunity Type Lead Activity Task Sales Group Prospect Id Address 1 Address 2…" at bounding box center [376, 439] width 230 height 297
click at [296, 396] on button "+ Add" at bounding box center [302, 399] width 51 height 21
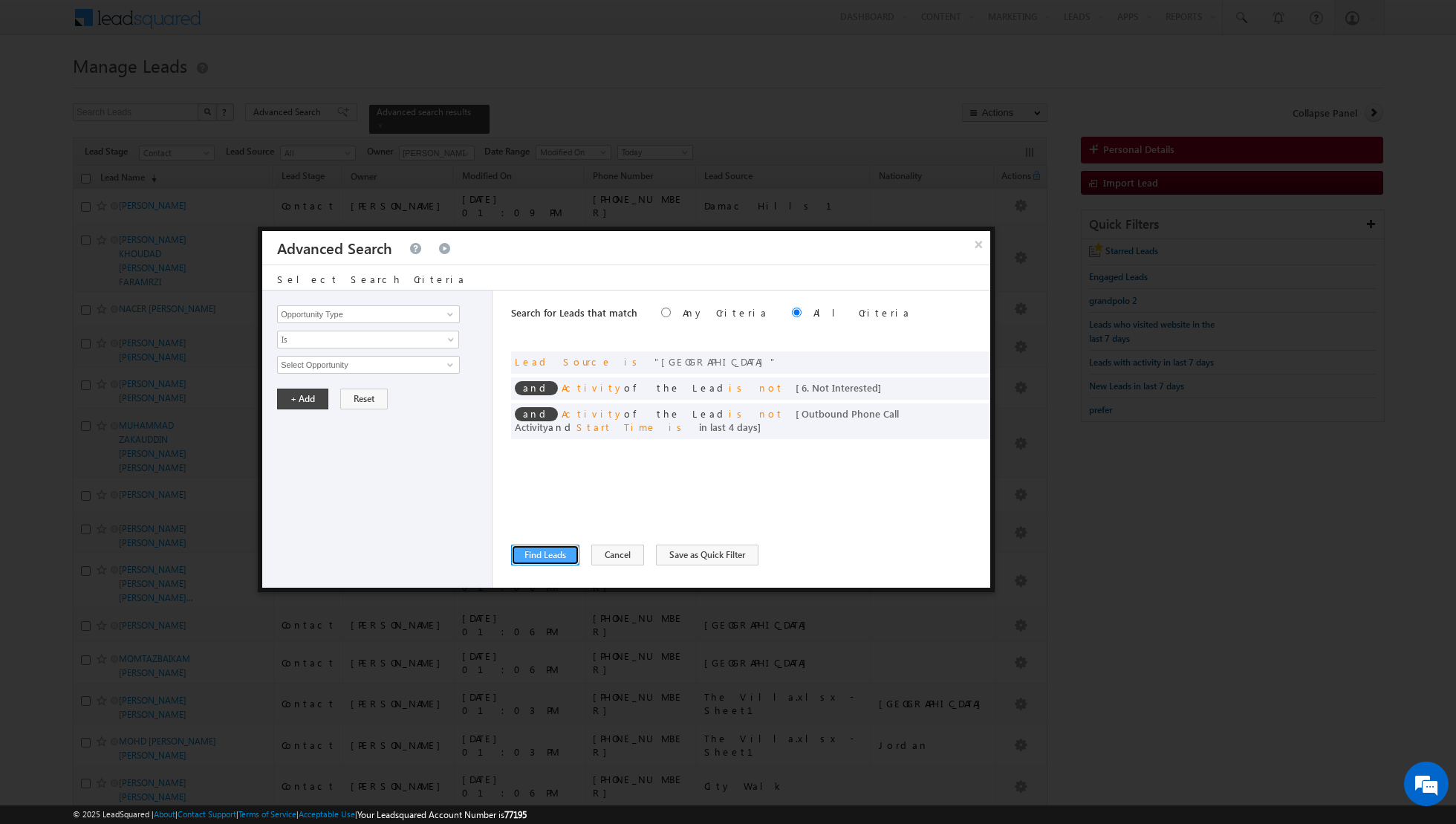
click at [541, 559] on button "Find Leads" at bounding box center [544, 555] width 68 height 21
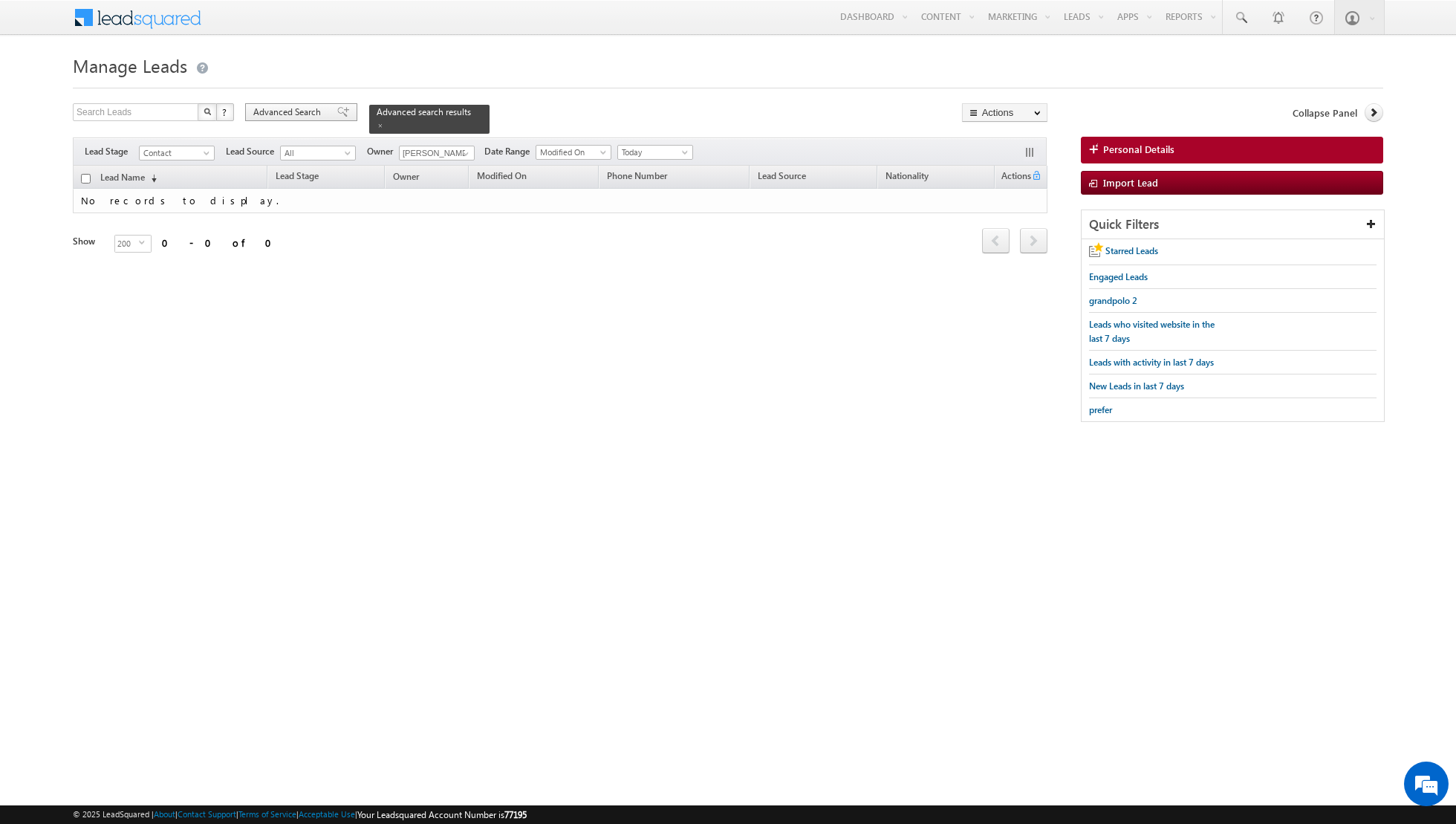
click at [337, 109] on span at bounding box center [343, 112] width 12 height 10
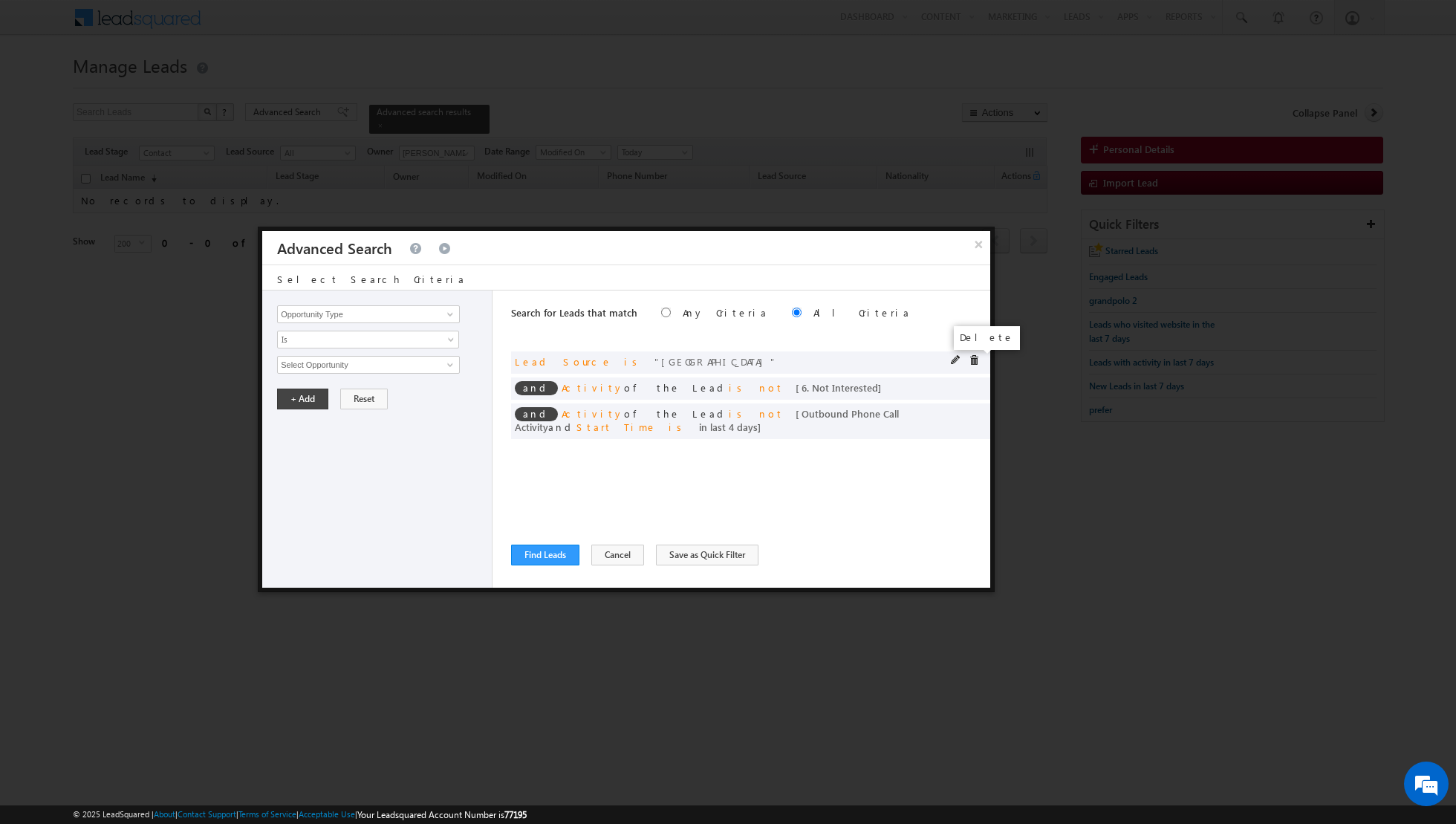
click at [972, 364] on span at bounding box center [974, 360] width 10 height 10
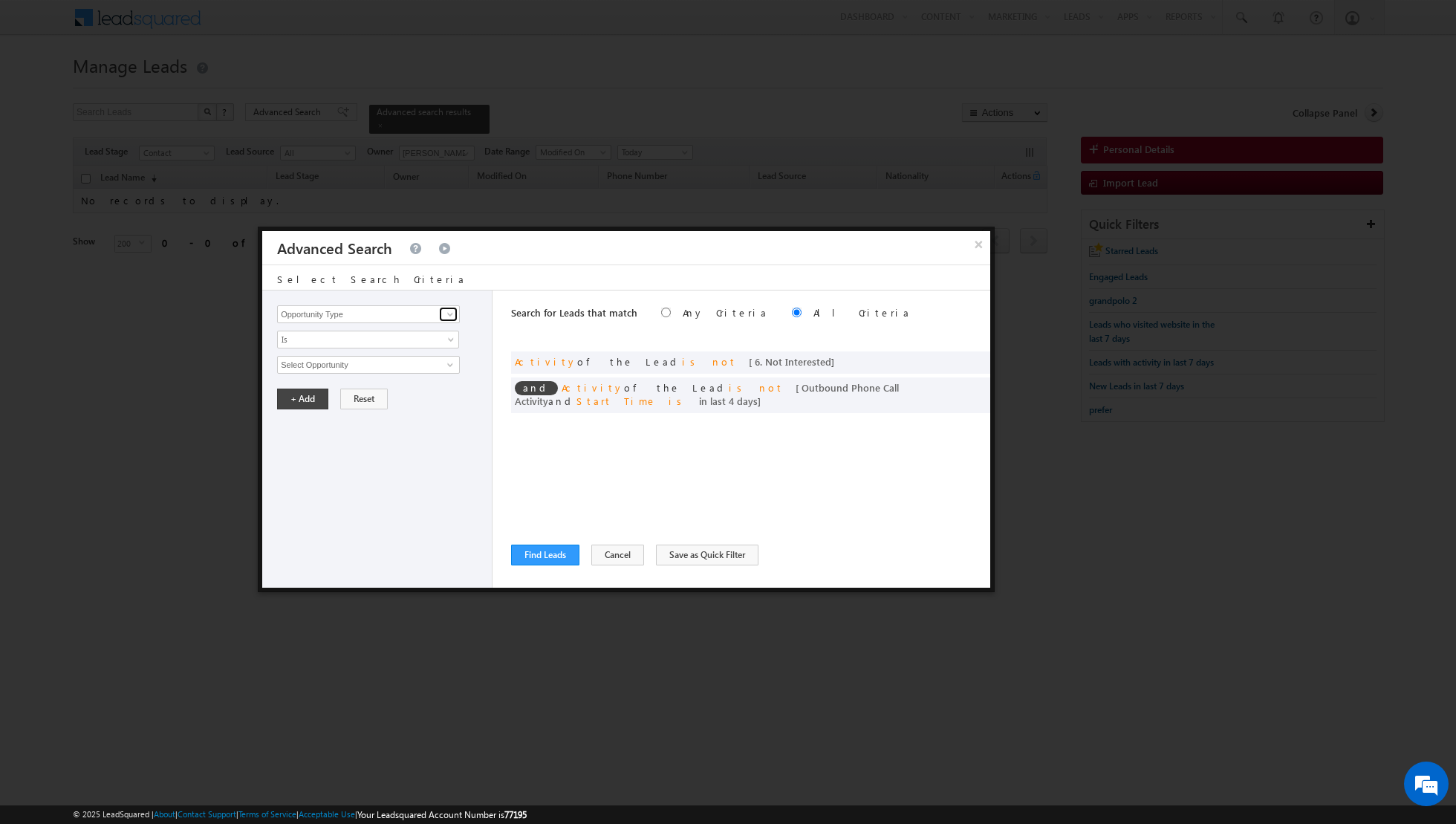
click at [451, 321] on link at bounding box center [449, 314] width 19 height 15
click at [395, 345] on link "Lead Source" at bounding box center [369, 345] width 183 height 17
type input "Lead Source"
click at [423, 361] on span "None Selected" at bounding box center [362, 365] width 169 height 16
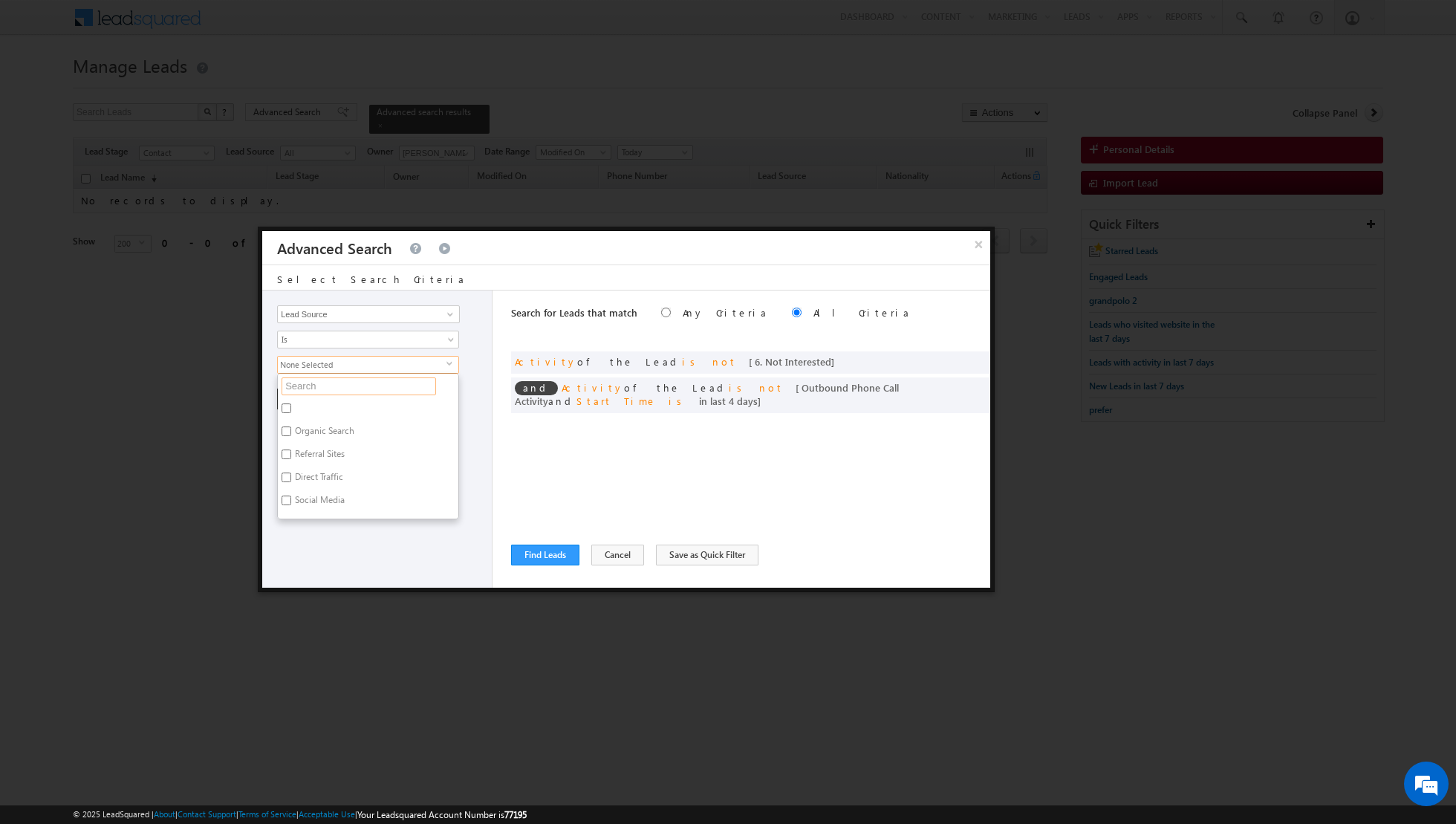
click at [370, 382] on input "text" at bounding box center [358, 386] width 154 height 18
type input "arabi"
click at [335, 404] on label "Arabian Ranches" at bounding box center [326, 410] width 97 height 23
click at [291, 404] on input "Arabian Ranches" at bounding box center [286, 408] width 9 height 9
checkbox input "true"
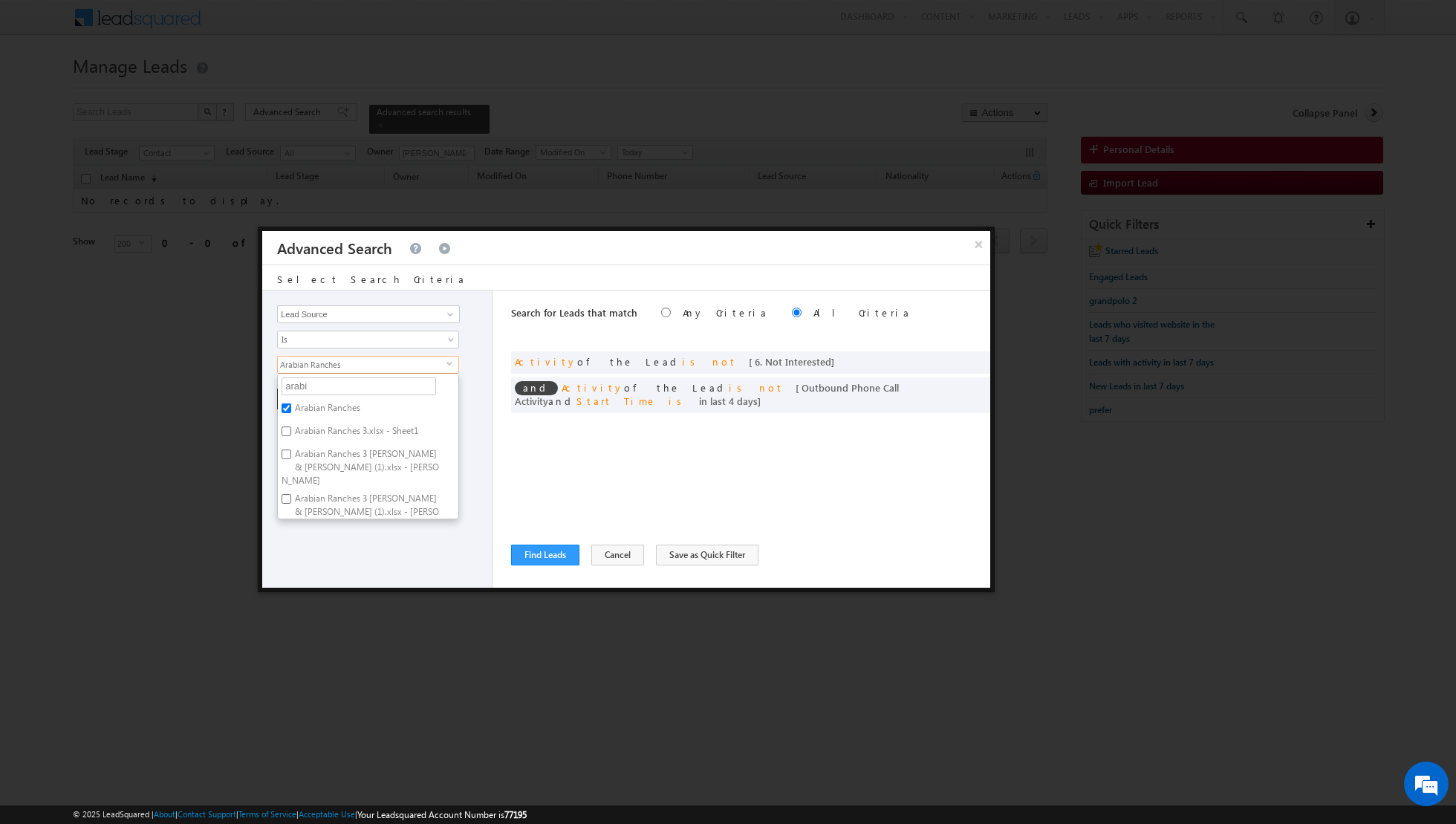
click at [360, 574] on div "Opportunity Type Lead Activity Task Sales Group Prospect Id Address 1 Address 2…" at bounding box center [376, 439] width 230 height 297
click at [306, 398] on button "+ Add" at bounding box center [302, 399] width 51 height 21
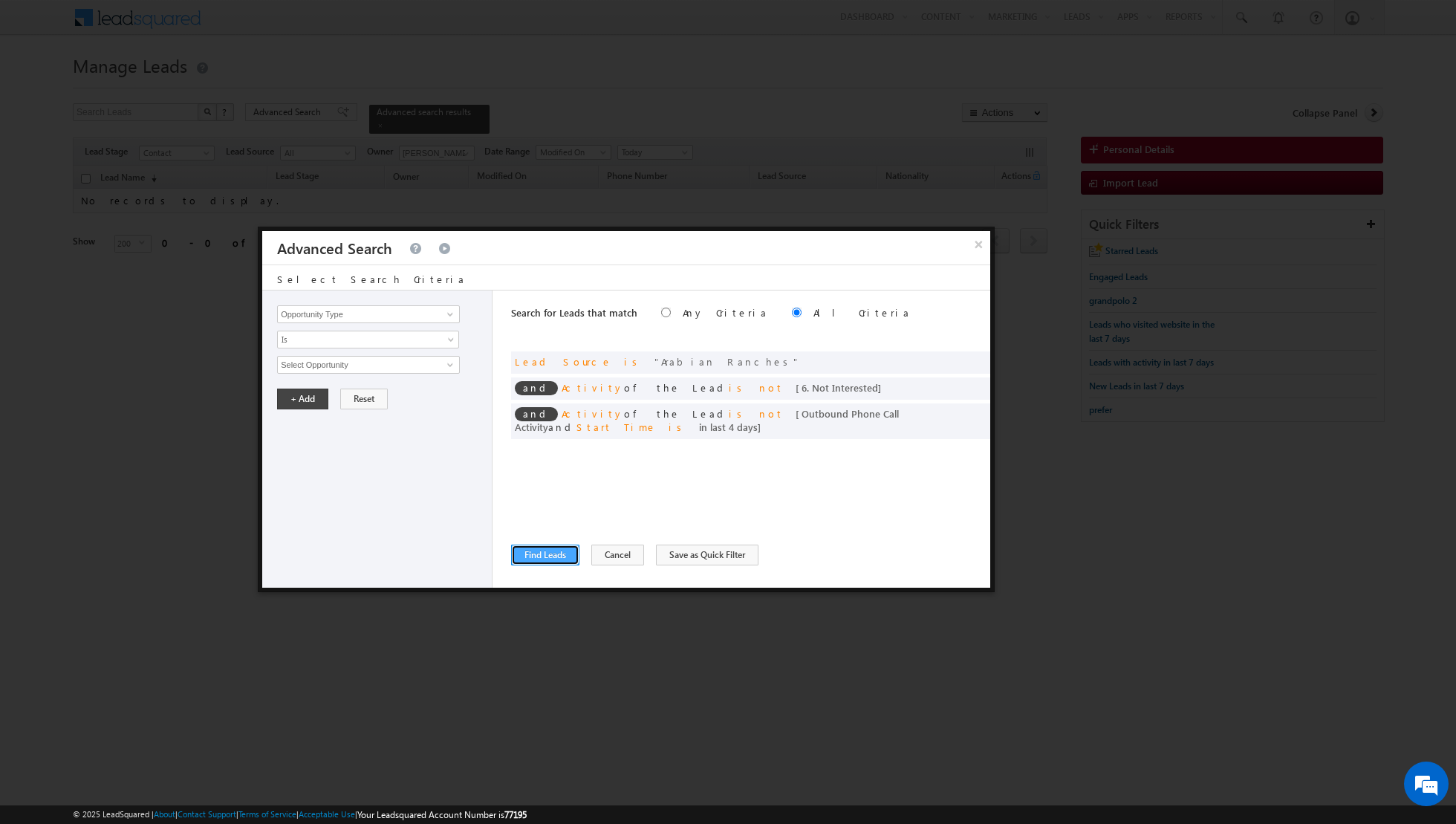
click at [546, 559] on button "Find Leads" at bounding box center [544, 555] width 68 height 21
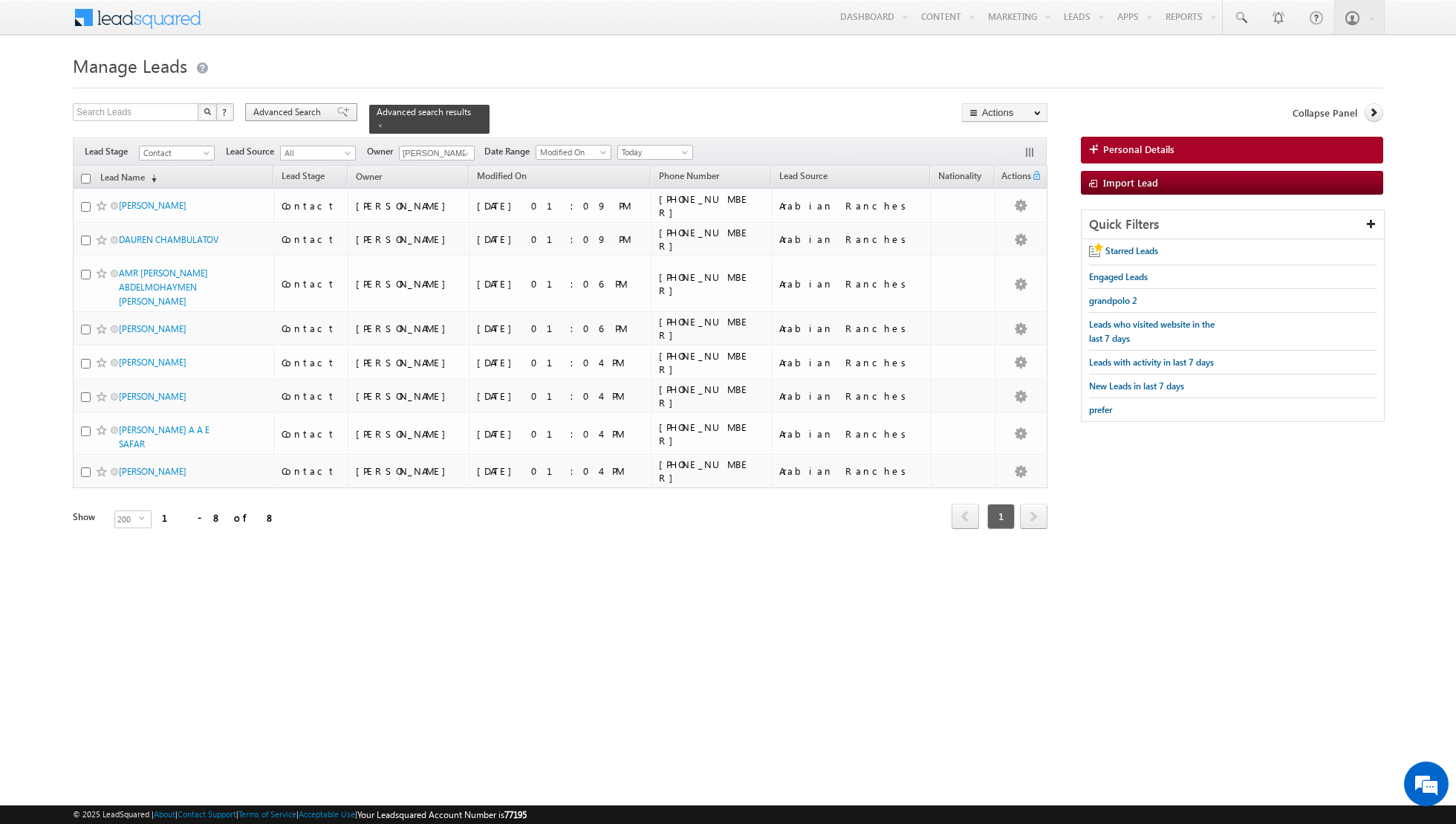
click at [328, 105] on div "Advanced Search" at bounding box center [302, 112] width 112 height 18
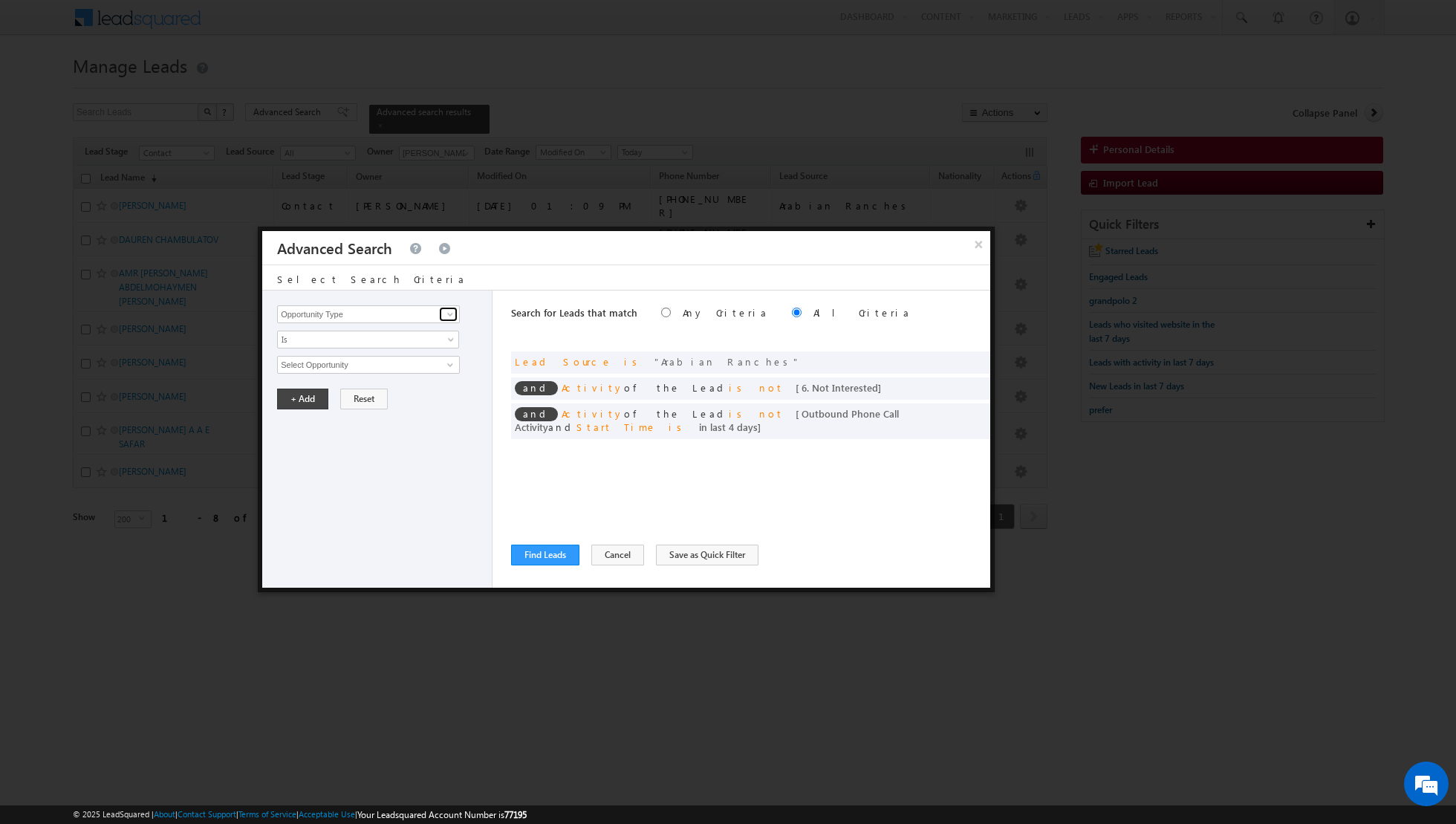
click at [457, 312] on link at bounding box center [449, 314] width 19 height 15
click at [408, 339] on link "Lead Source" at bounding box center [369, 345] width 183 height 17
type input "Lead Source"
click at [416, 365] on span "None Selected" at bounding box center [362, 365] width 169 height 16
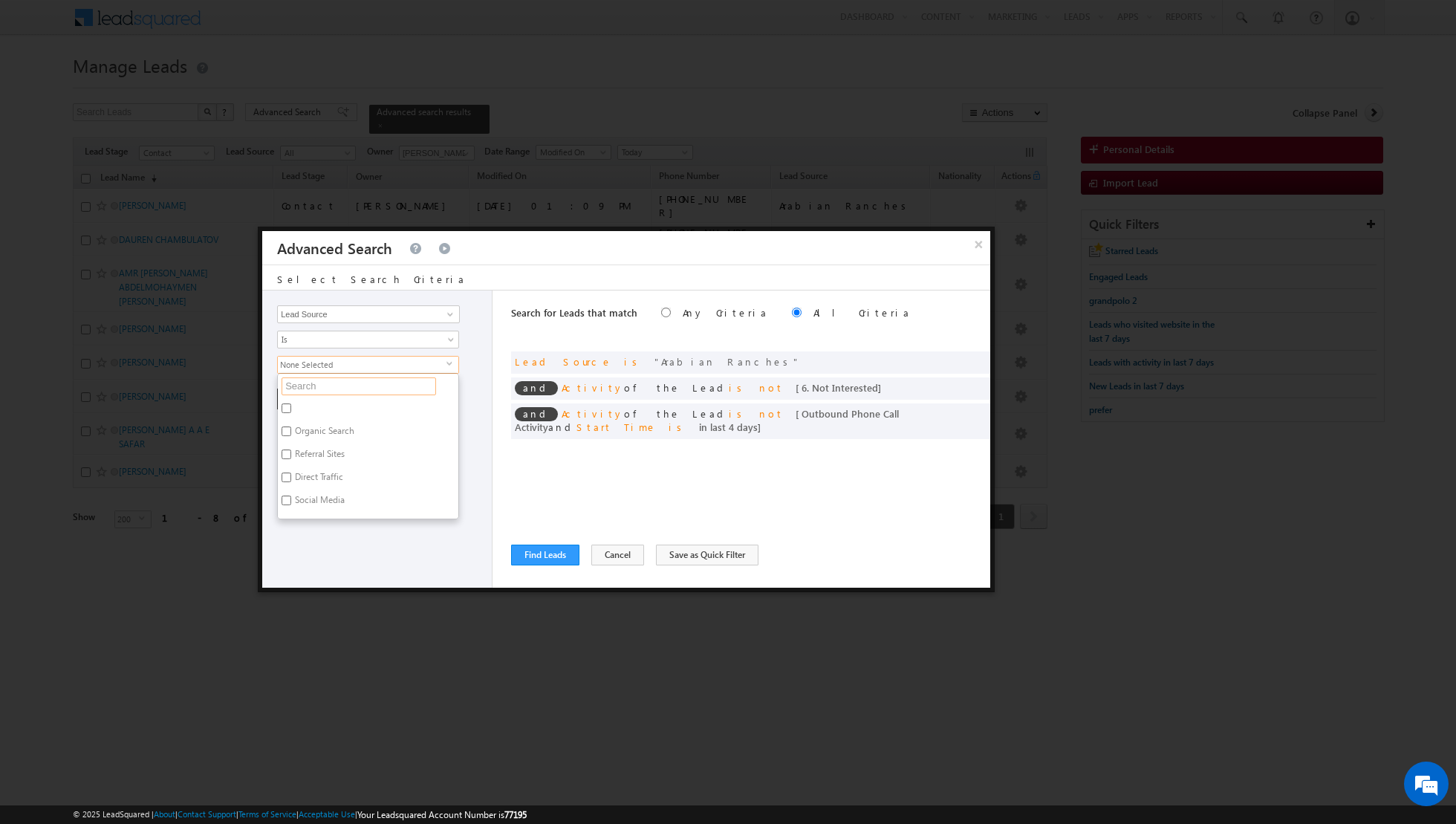
click at [376, 390] on input "text" at bounding box center [358, 386] width 154 height 18
type input "nsha"
click at [352, 406] on label "Nshama townsquare townhouses complete.xlsx - Sheet2" at bounding box center [367, 415] width 180 height 31
click at [291, 406] on input "Nshama townsquare townhouses complete.xlsx - Sheet2" at bounding box center [286, 408] width 9 height 9
checkbox input "true"
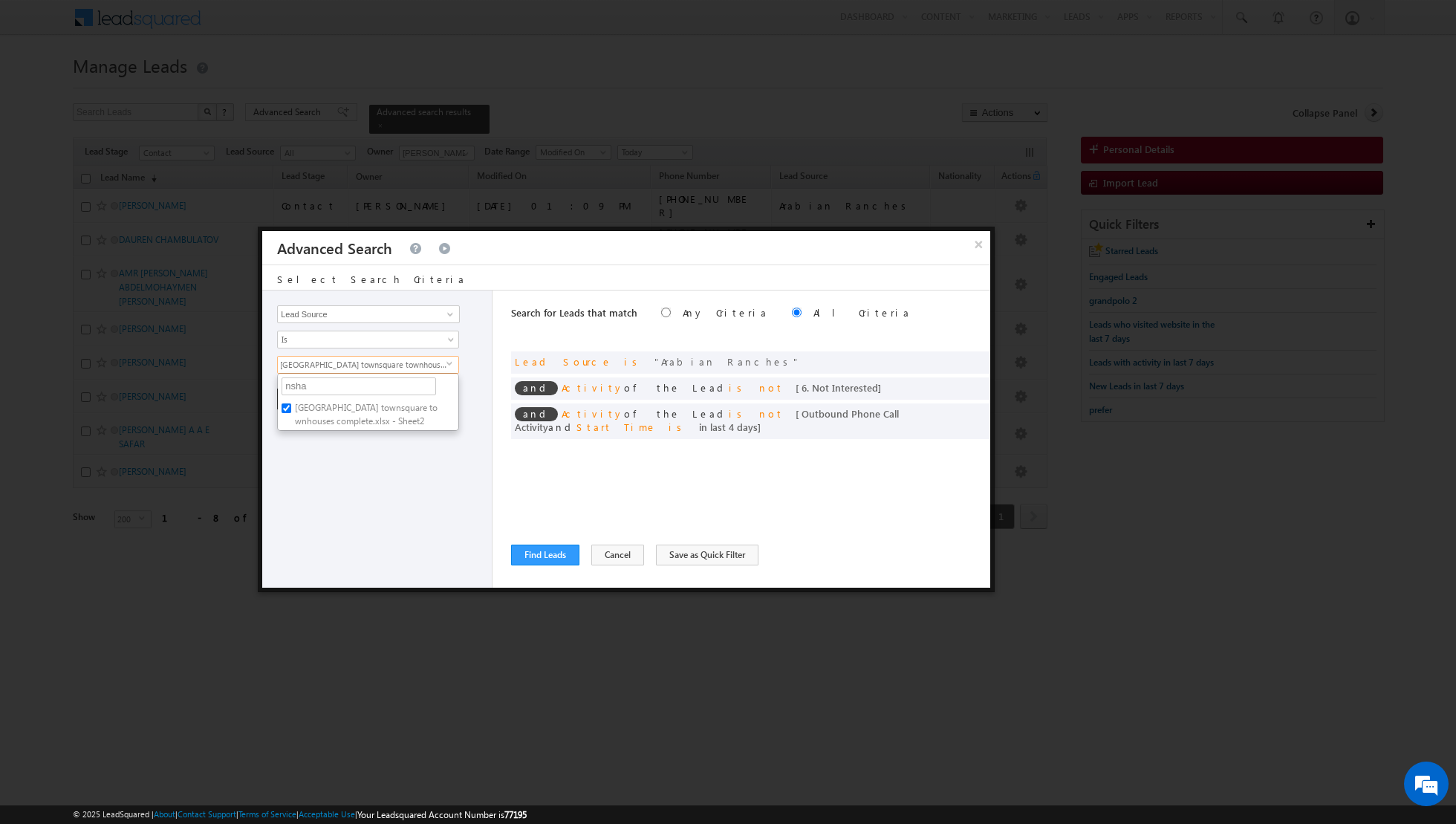
click at [350, 498] on div "Opportunity Type Lead Activity Task Sales Group Prospect Id Address 1 Address 2…" at bounding box center [376, 439] width 230 height 297
click at [297, 403] on button "+ Add" at bounding box center [302, 399] width 51 height 21
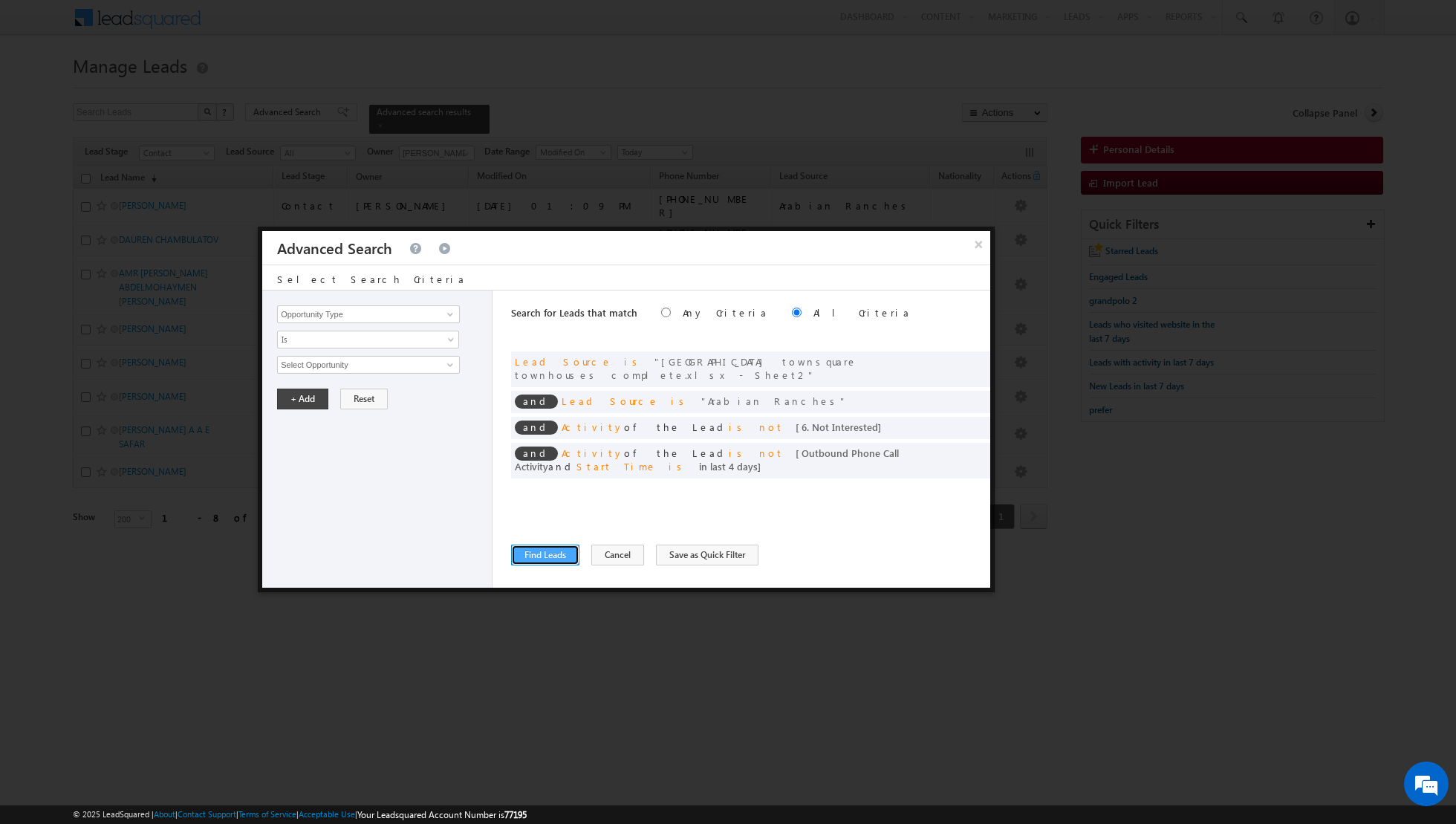
click at [544, 554] on button "Find Leads" at bounding box center [544, 555] width 68 height 21
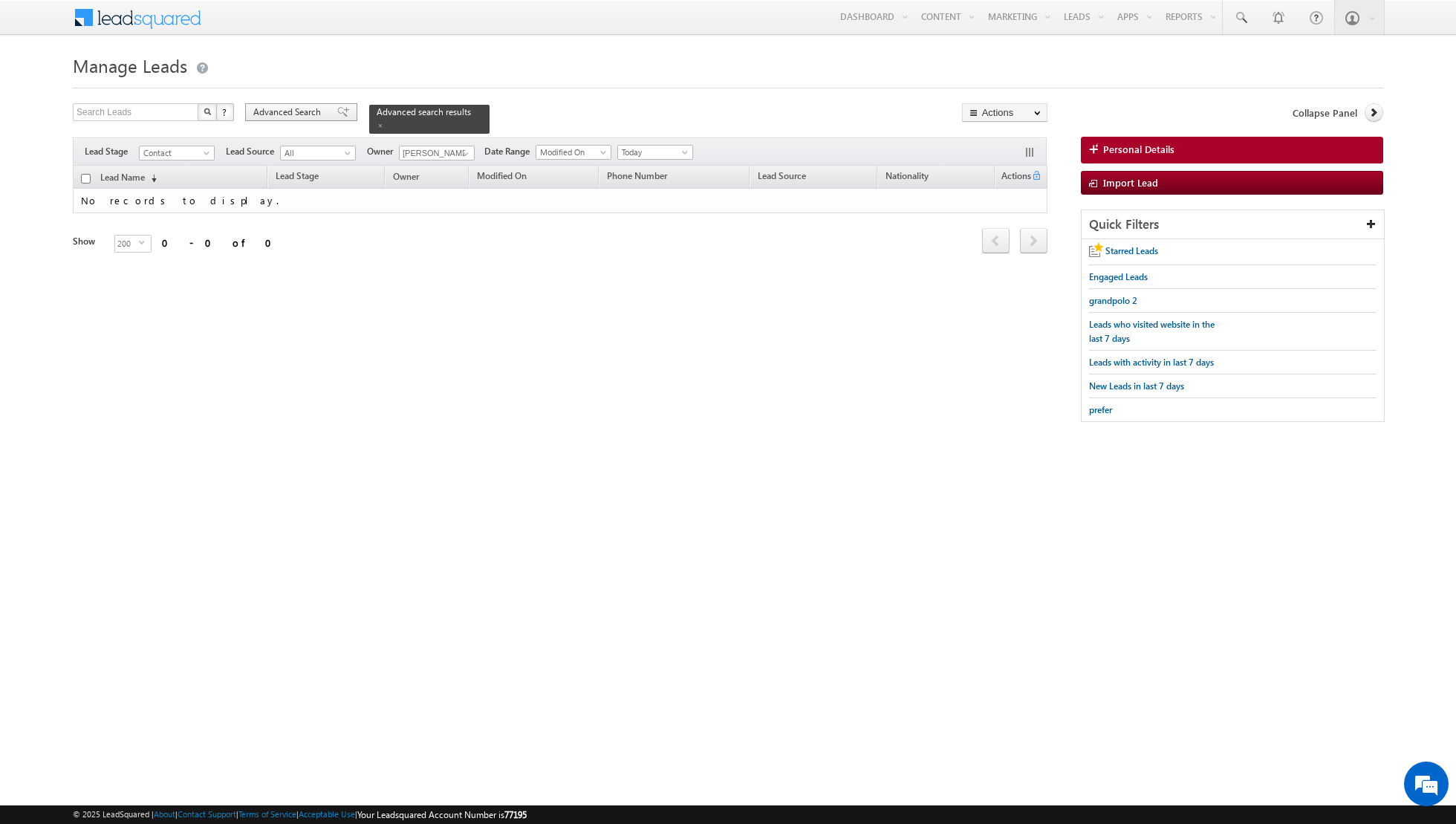
click at [337, 111] on span at bounding box center [343, 112] width 12 height 10
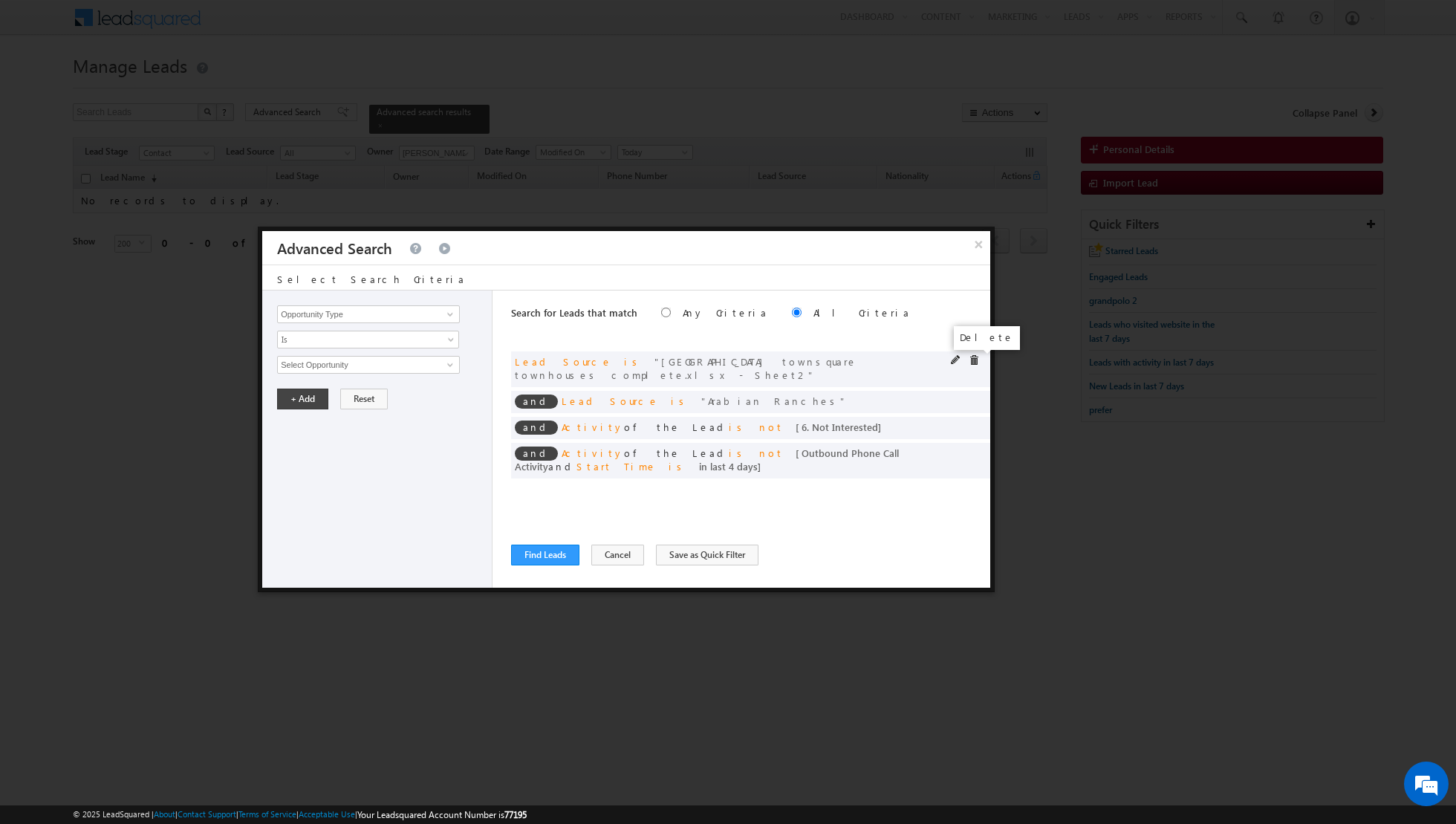
click at [976, 361] on span at bounding box center [974, 360] width 10 height 10
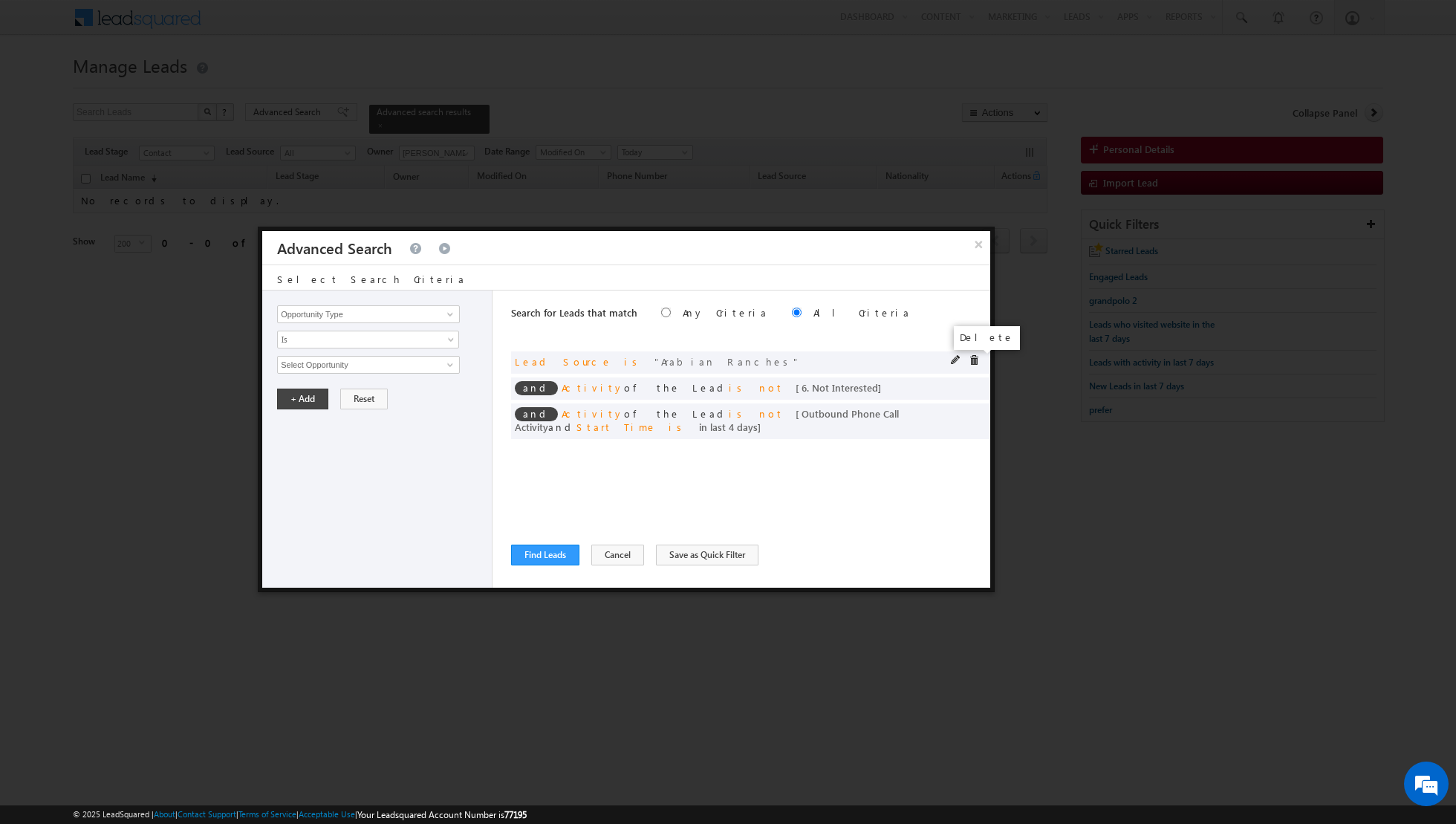
click at [970, 359] on span at bounding box center [974, 360] width 10 height 10
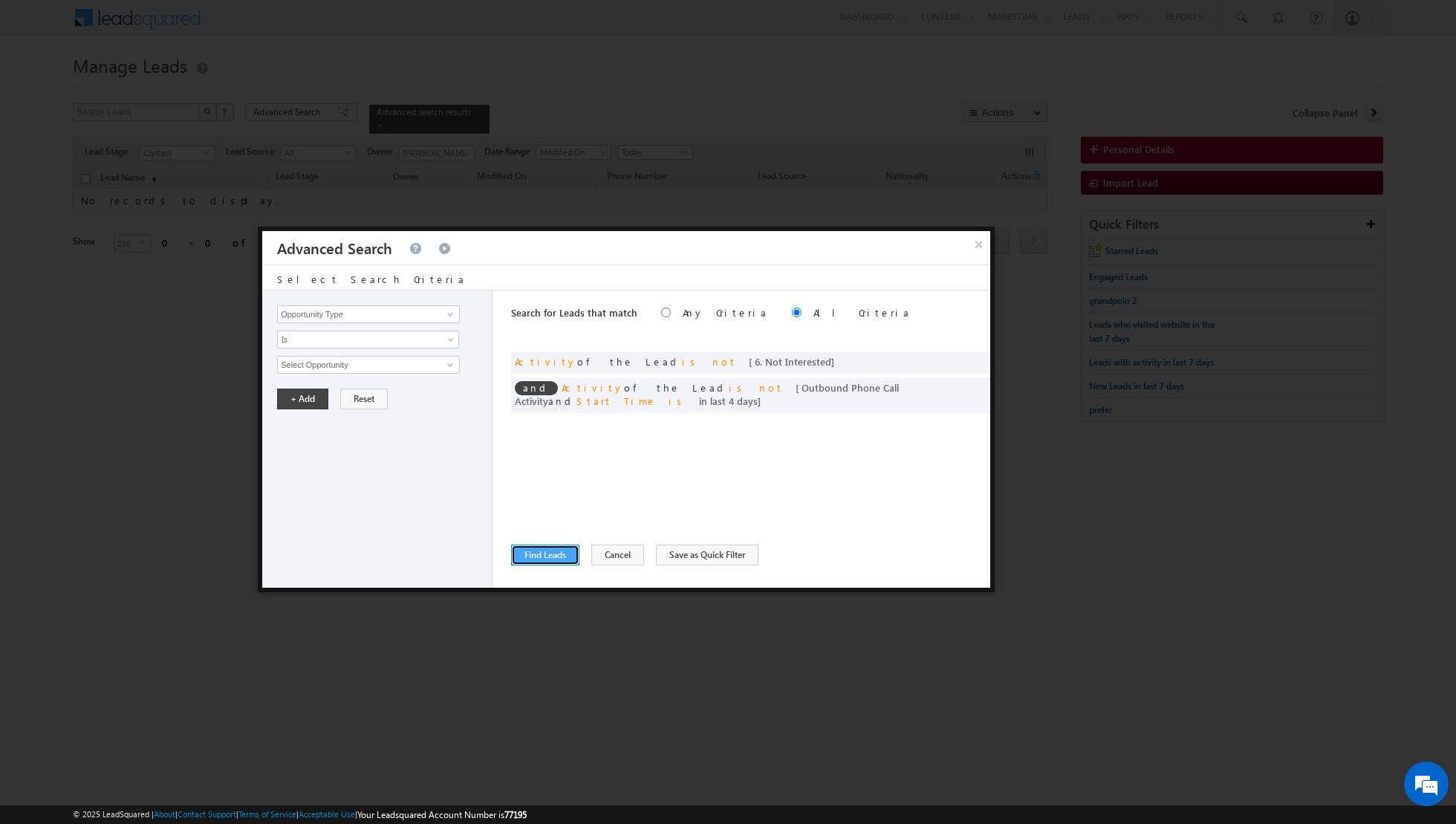
click at [536, 552] on button "Find Leads" at bounding box center [544, 555] width 68 height 21
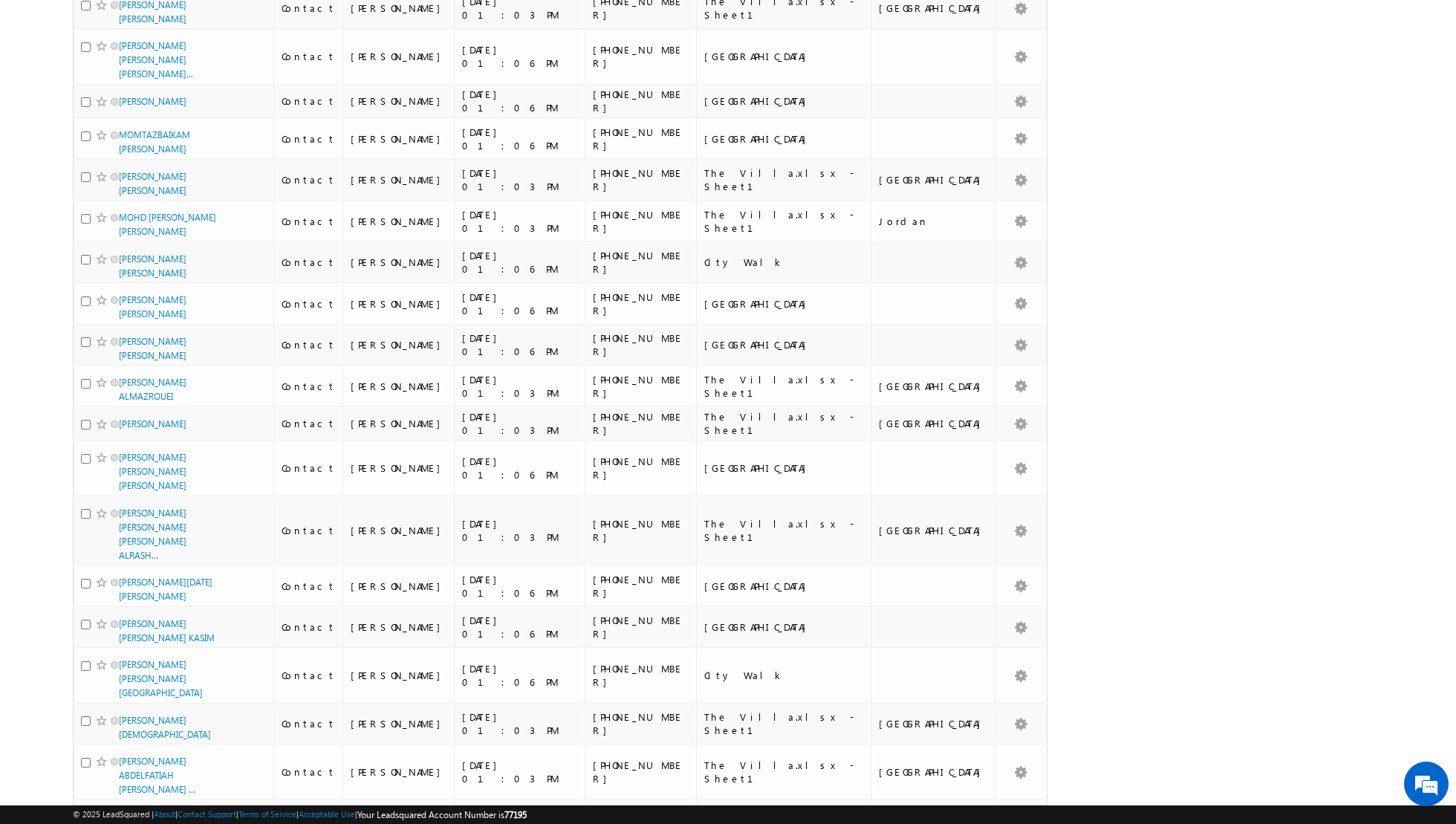
scroll to position [0, 0]
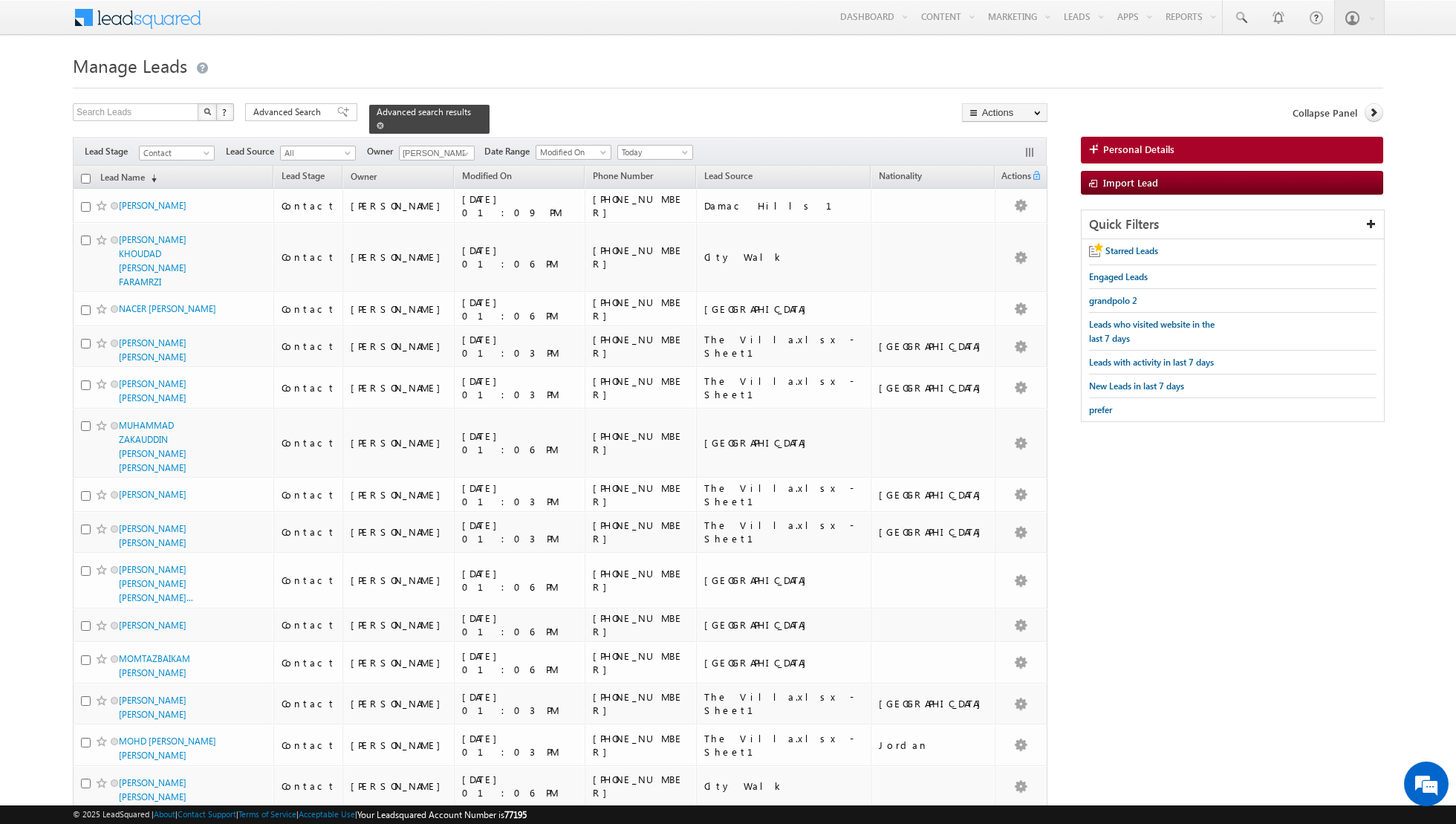
click at [376, 127] on span at bounding box center [380, 125] width 8 height 8
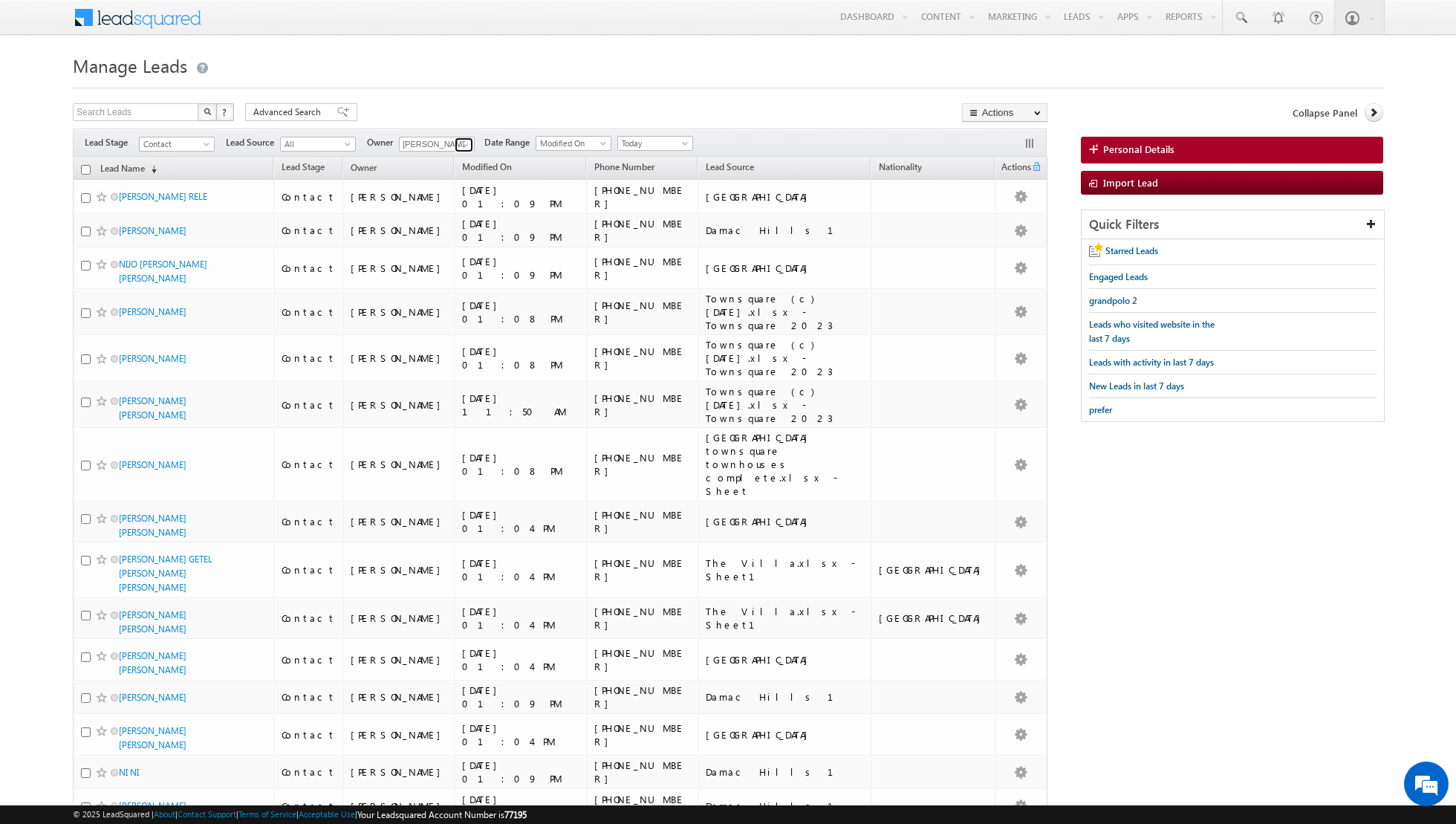
click at [455, 138] on link at bounding box center [464, 144] width 19 height 15
click at [428, 272] on link "[PERSON_NAME] [PERSON_NAME][EMAIL_ADDRESS][PERSON_NAME][DOMAIN_NAME]" at bounding box center [473, 274] width 148 height 28
type input "[PERSON_NAME]"
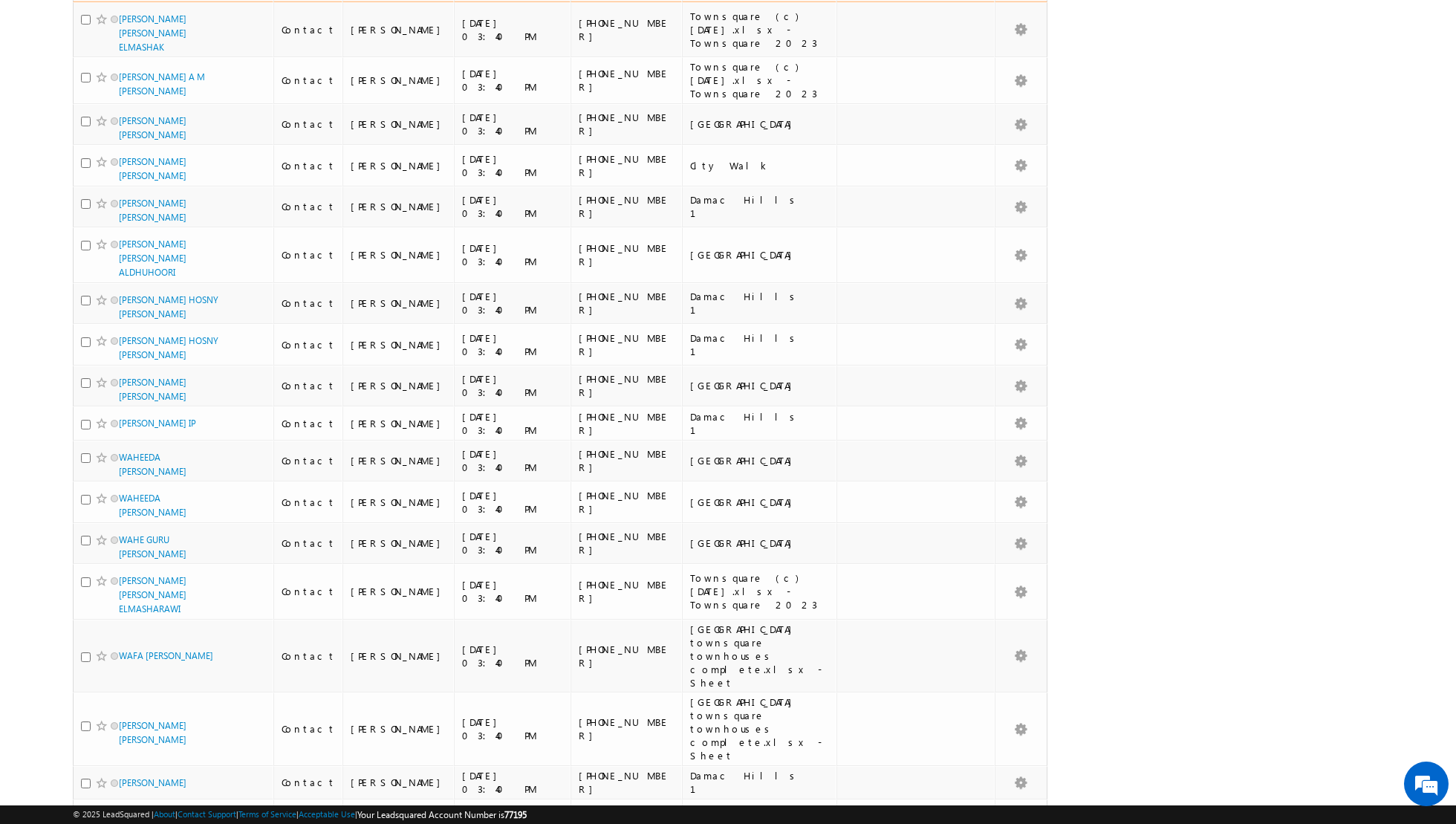
scroll to position [6852, 0]
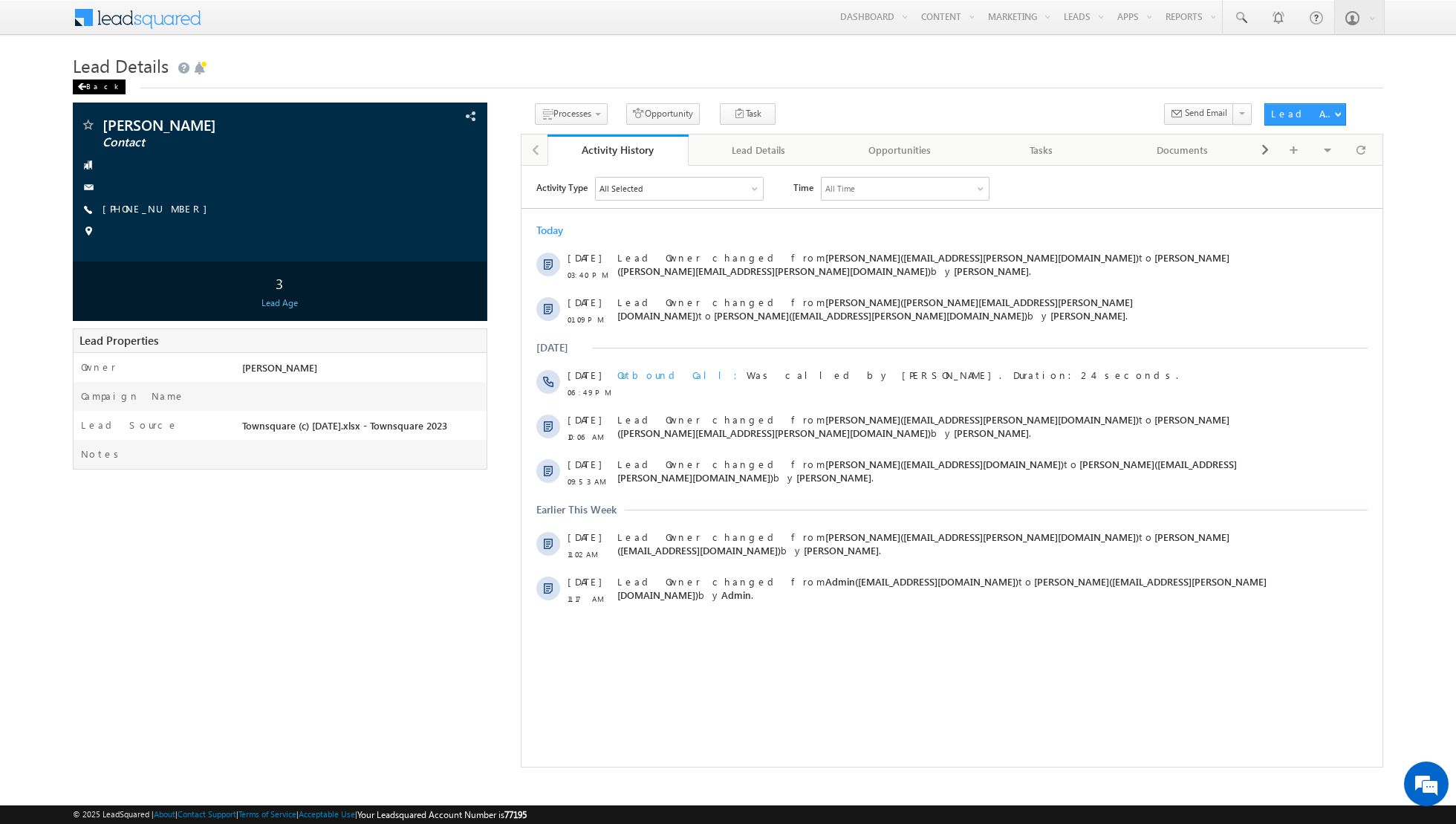
click at [92, 85] on div "Back" at bounding box center [98, 86] width 53 height 15
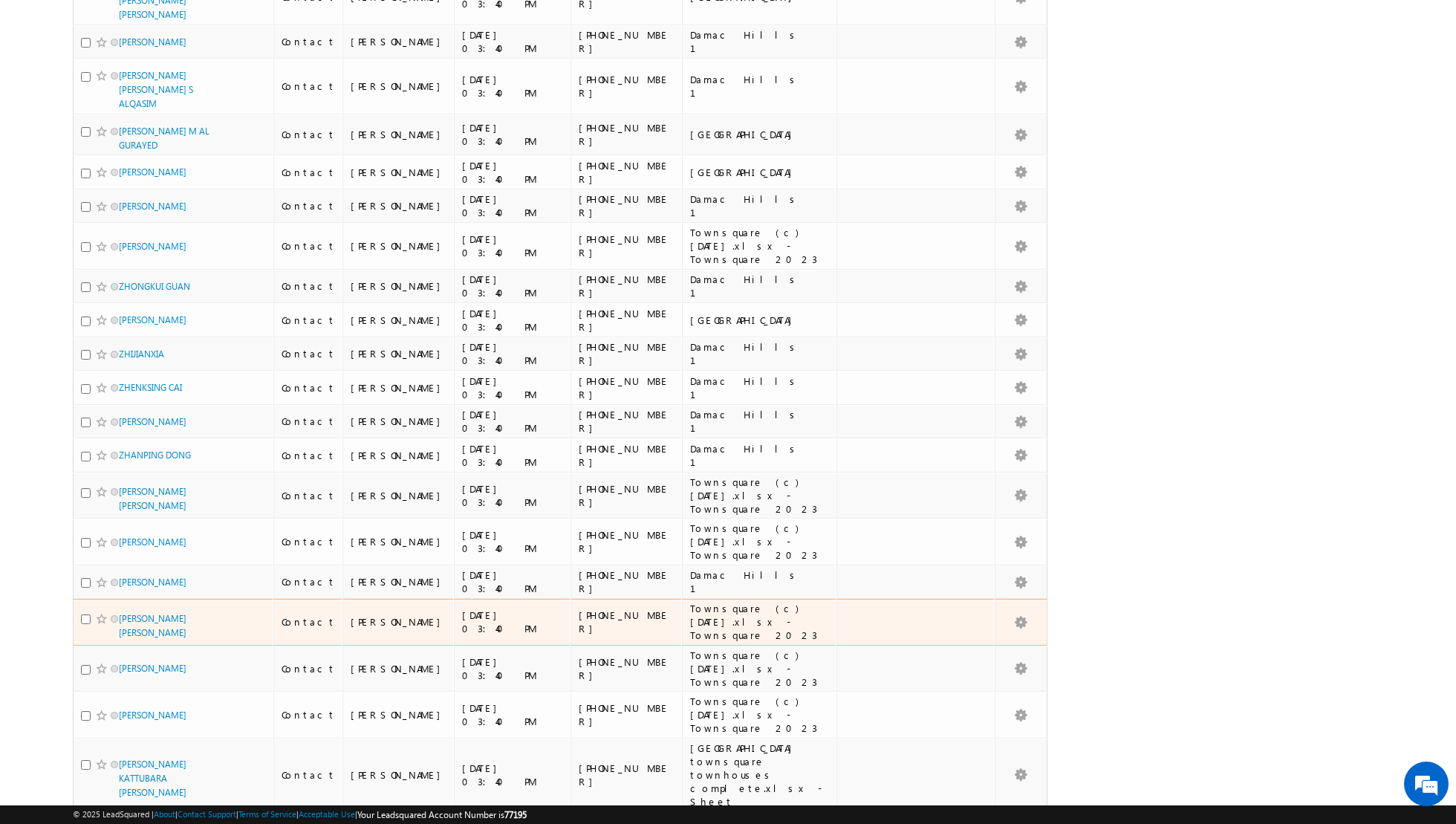
scroll to position [632, 0]
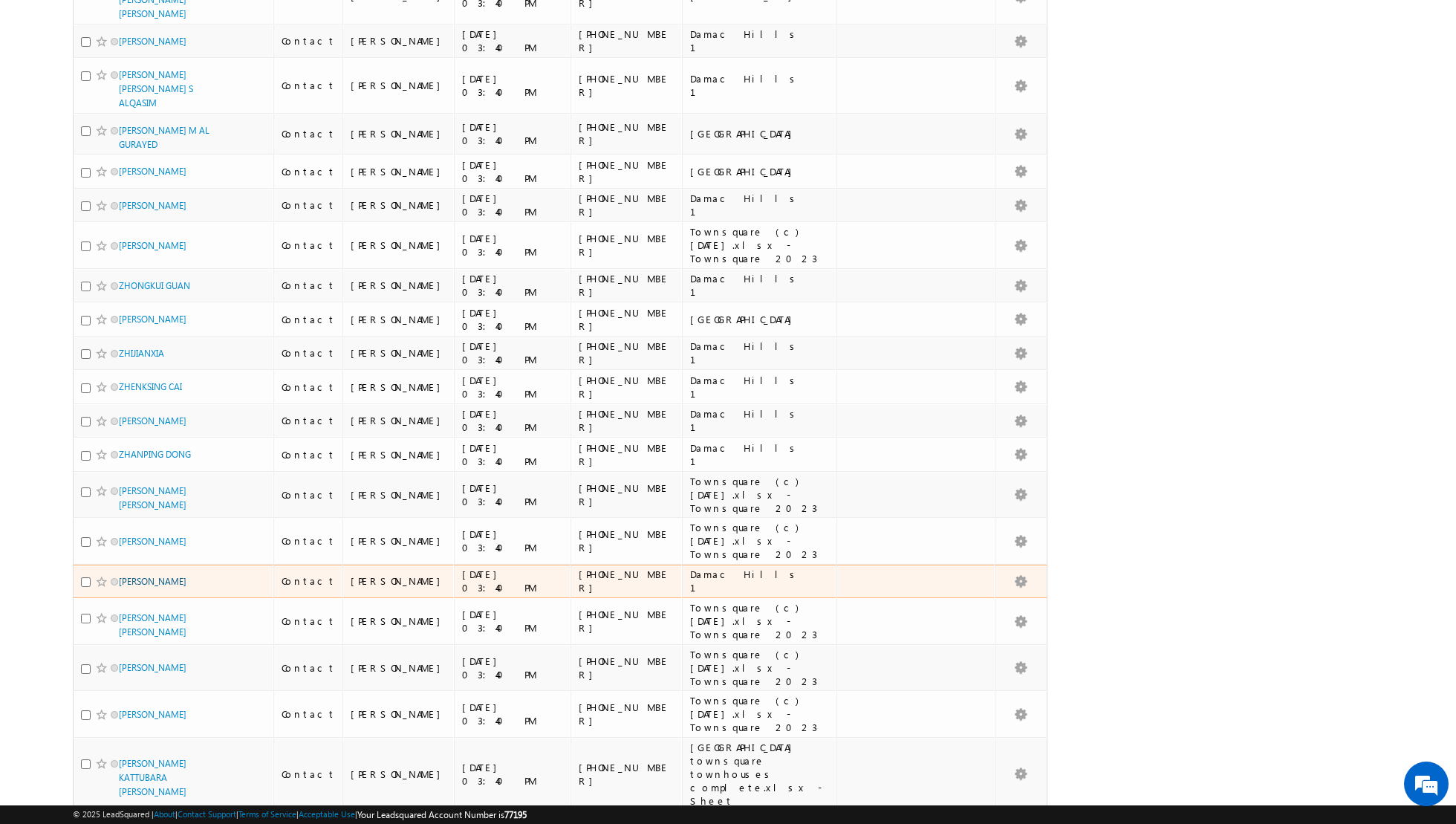
click at [148, 576] on link "[PERSON_NAME]" at bounding box center [152, 581] width 67 height 11
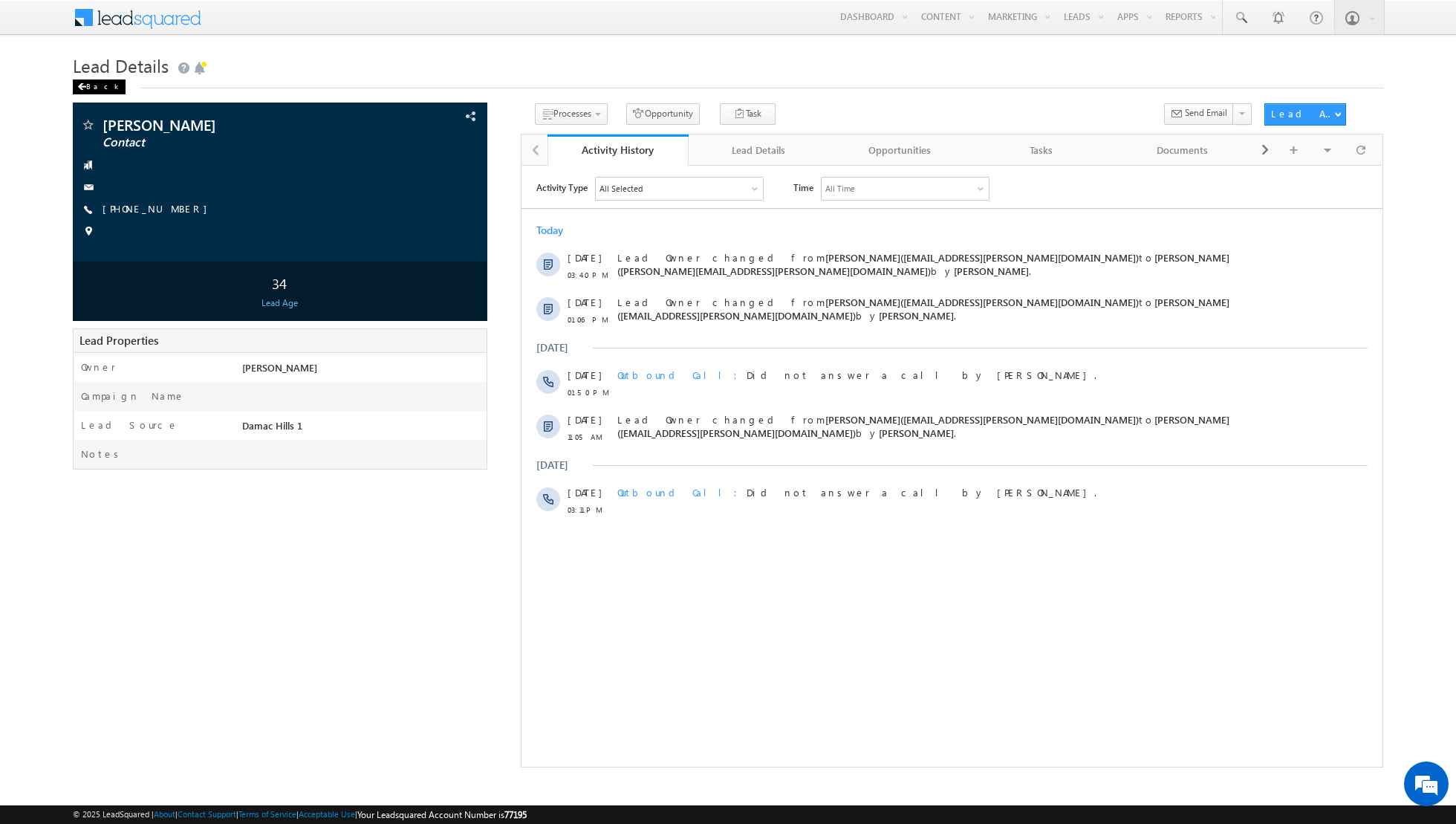
click at [94, 85] on div "Back" at bounding box center [98, 86] width 53 height 15
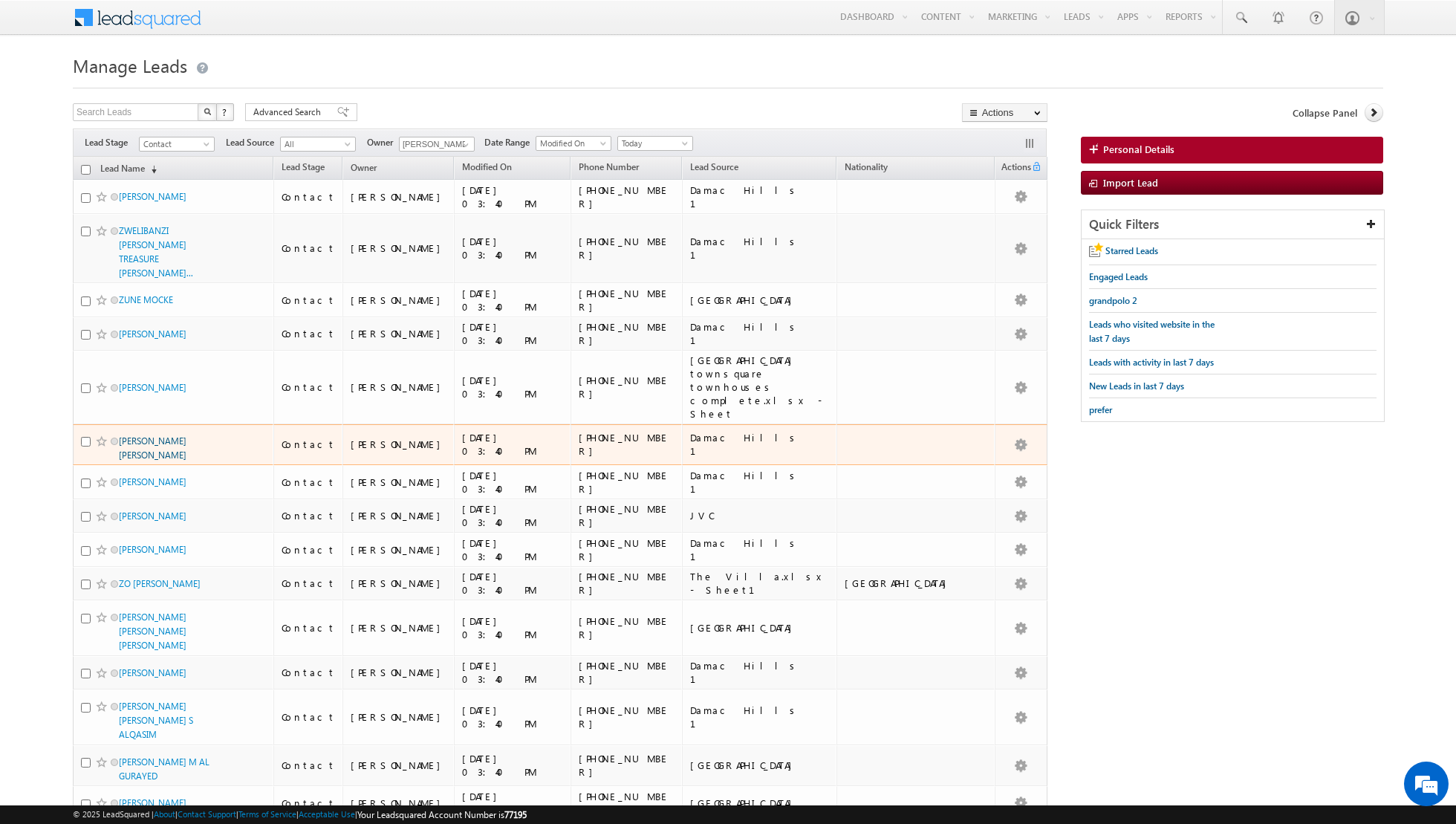
click at [146, 435] on link "[PERSON_NAME] [PERSON_NAME]" at bounding box center [152, 447] width 67 height 25
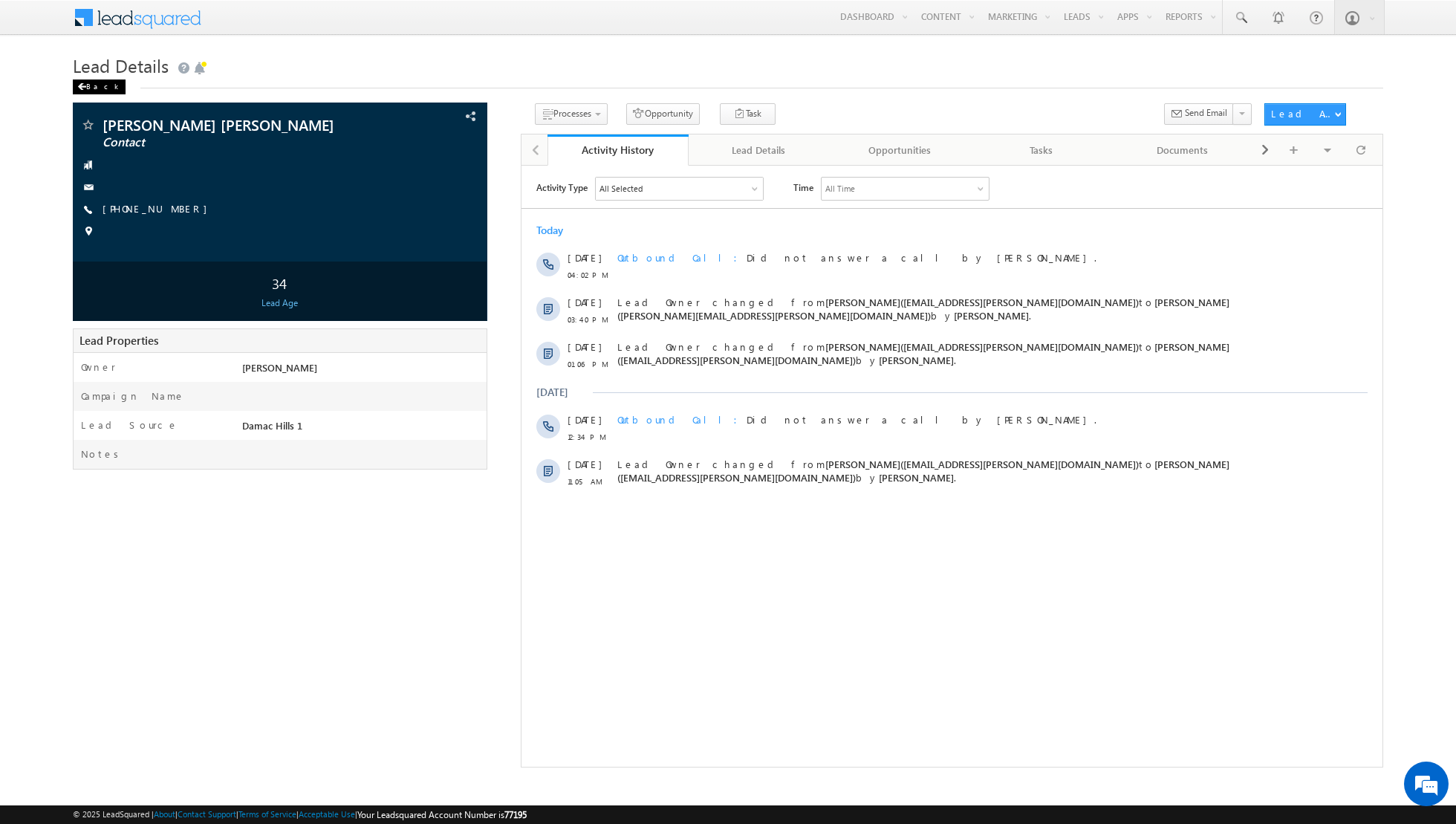
click at [89, 84] on div "Back" at bounding box center [98, 86] width 53 height 15
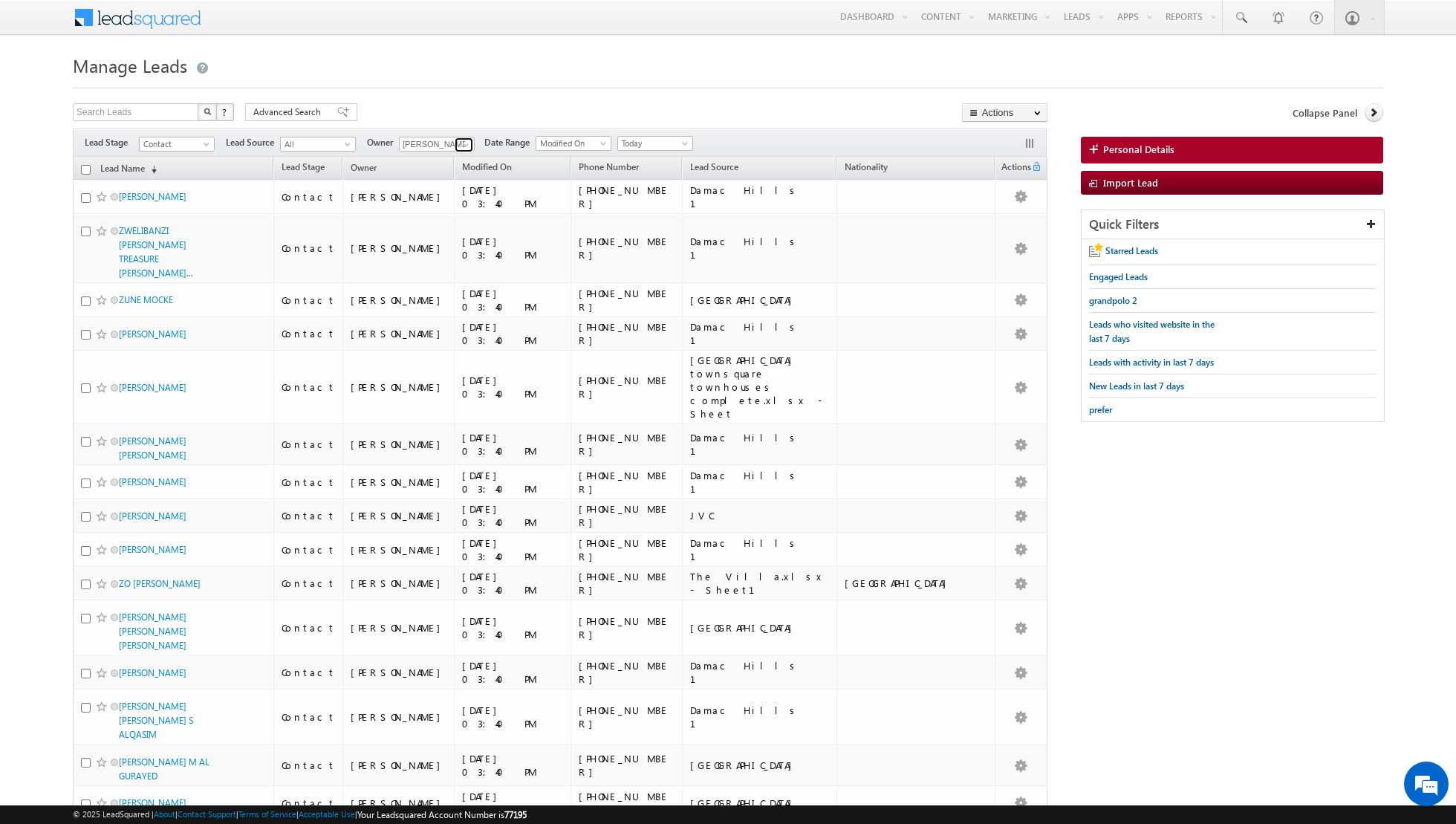
click at [460, 146] on span at bounding box center [466, 145] width 12 height 12
click at [451, 159] on link "Any" at bounding box center [473, 159] width 148 height 17
type input "Any"
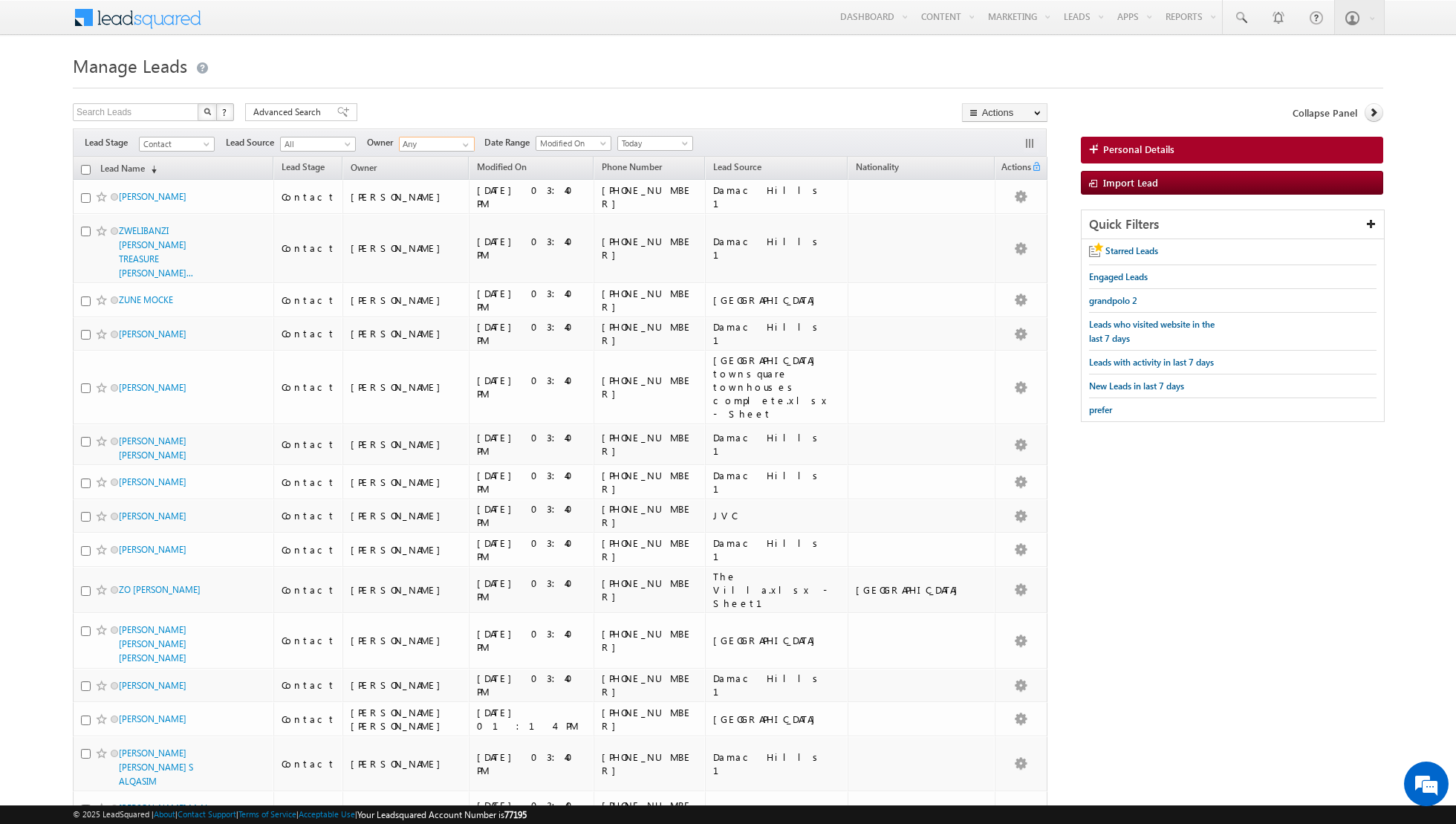
click at [82, 165] on input "checkbox" at bounding box center [85, 169] width 9 height 9
checkbox input "true"
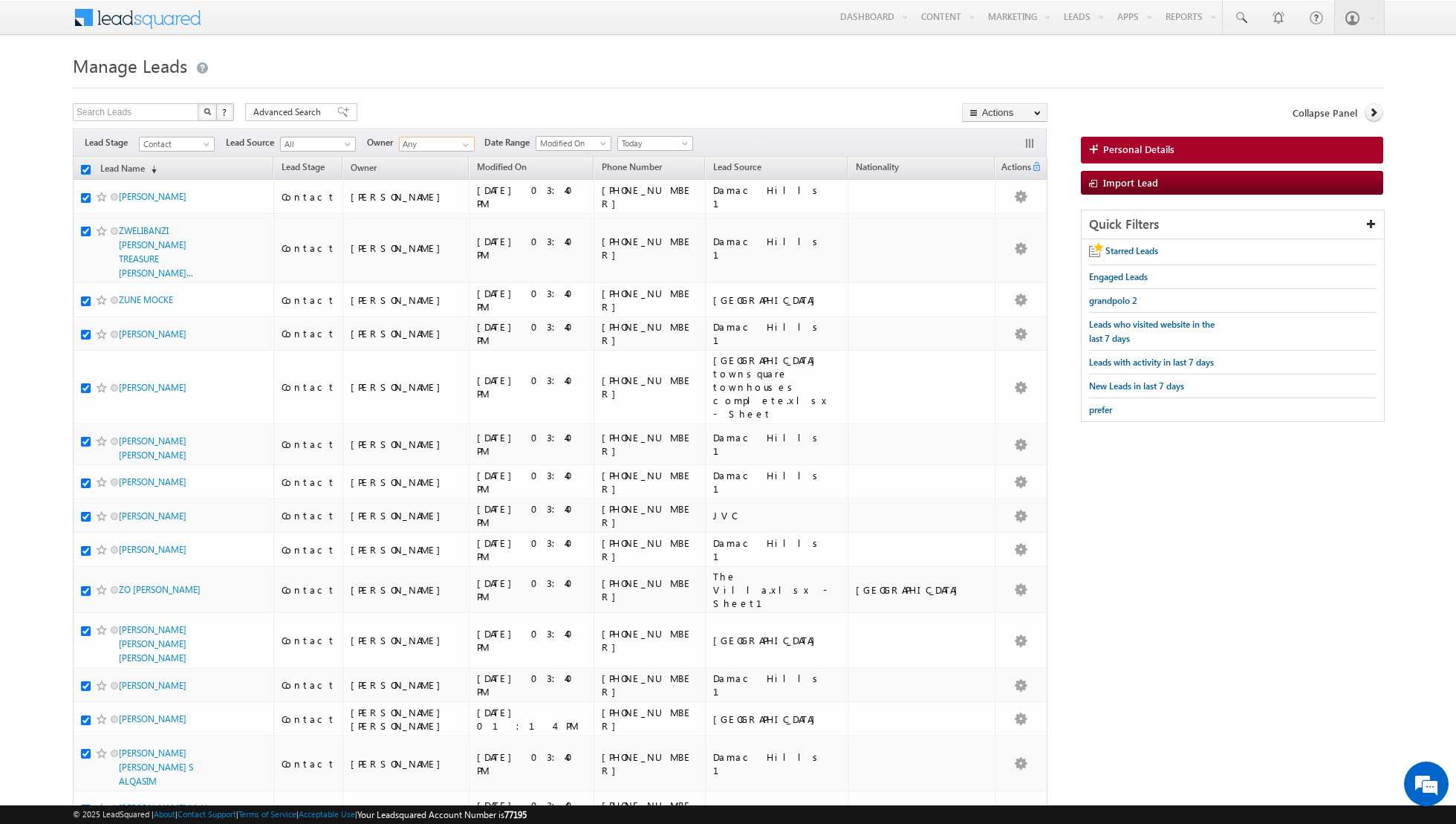
checkbox input "true"
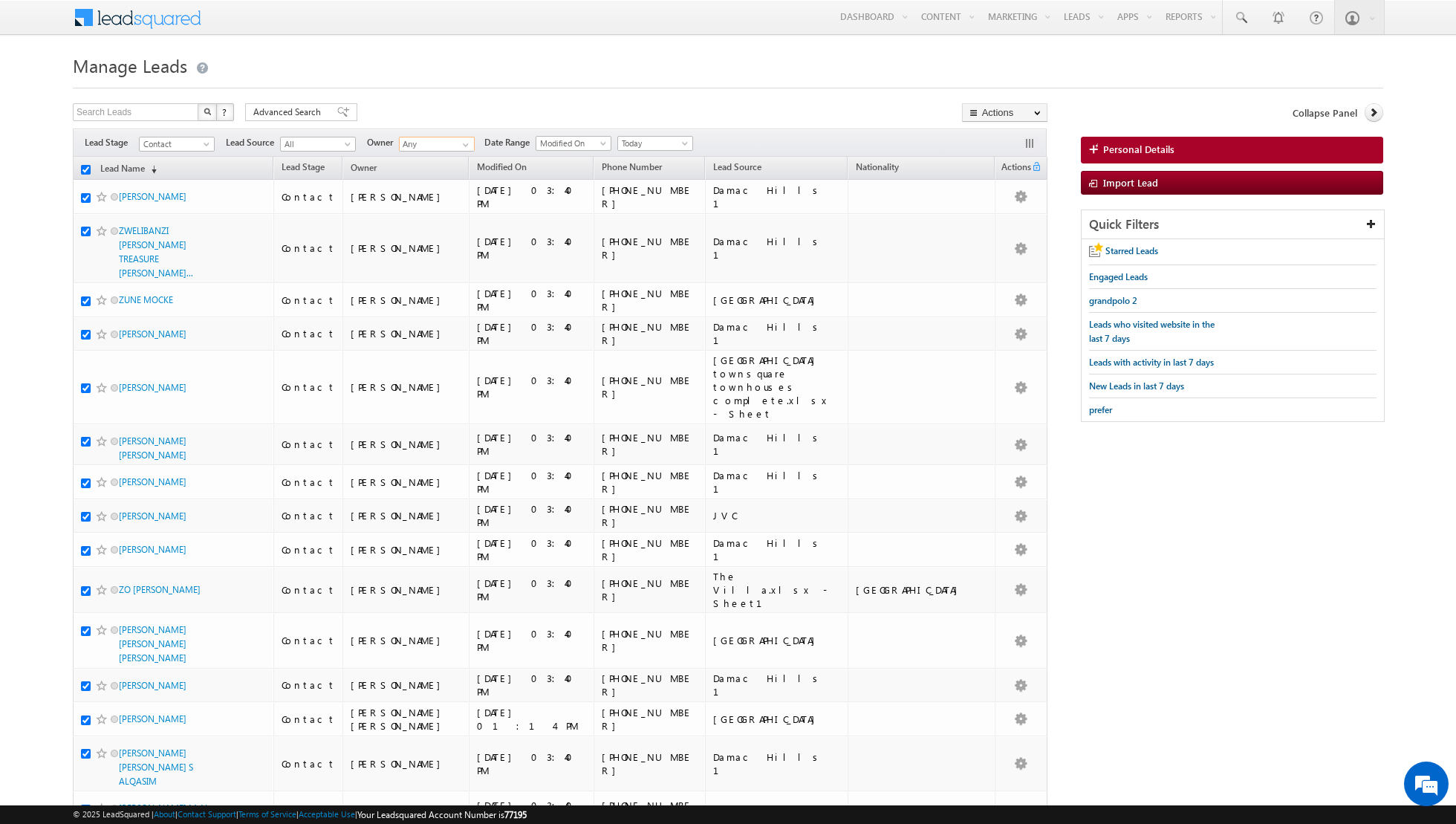
checkbox input "true"
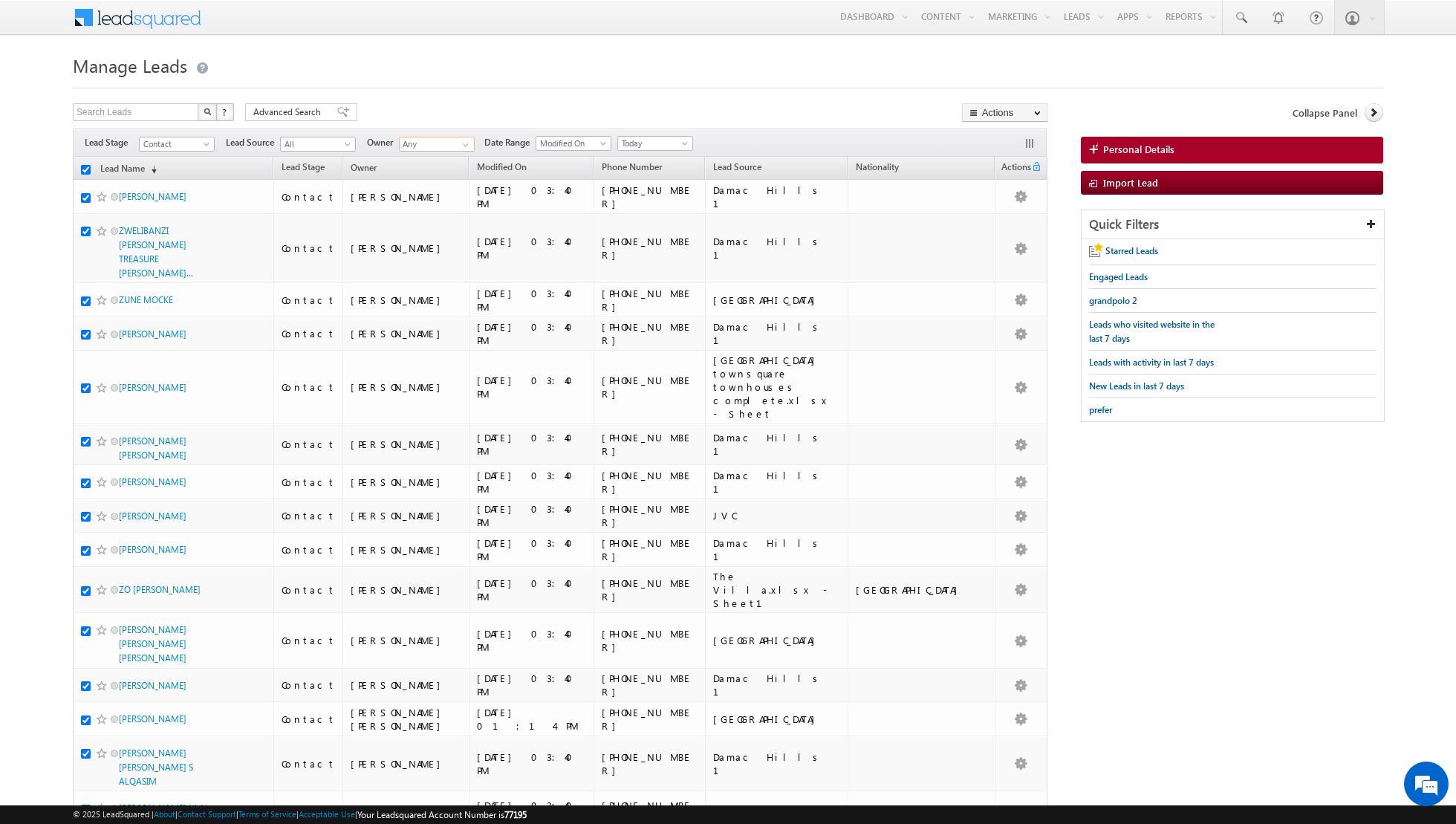
checkbox input "true"
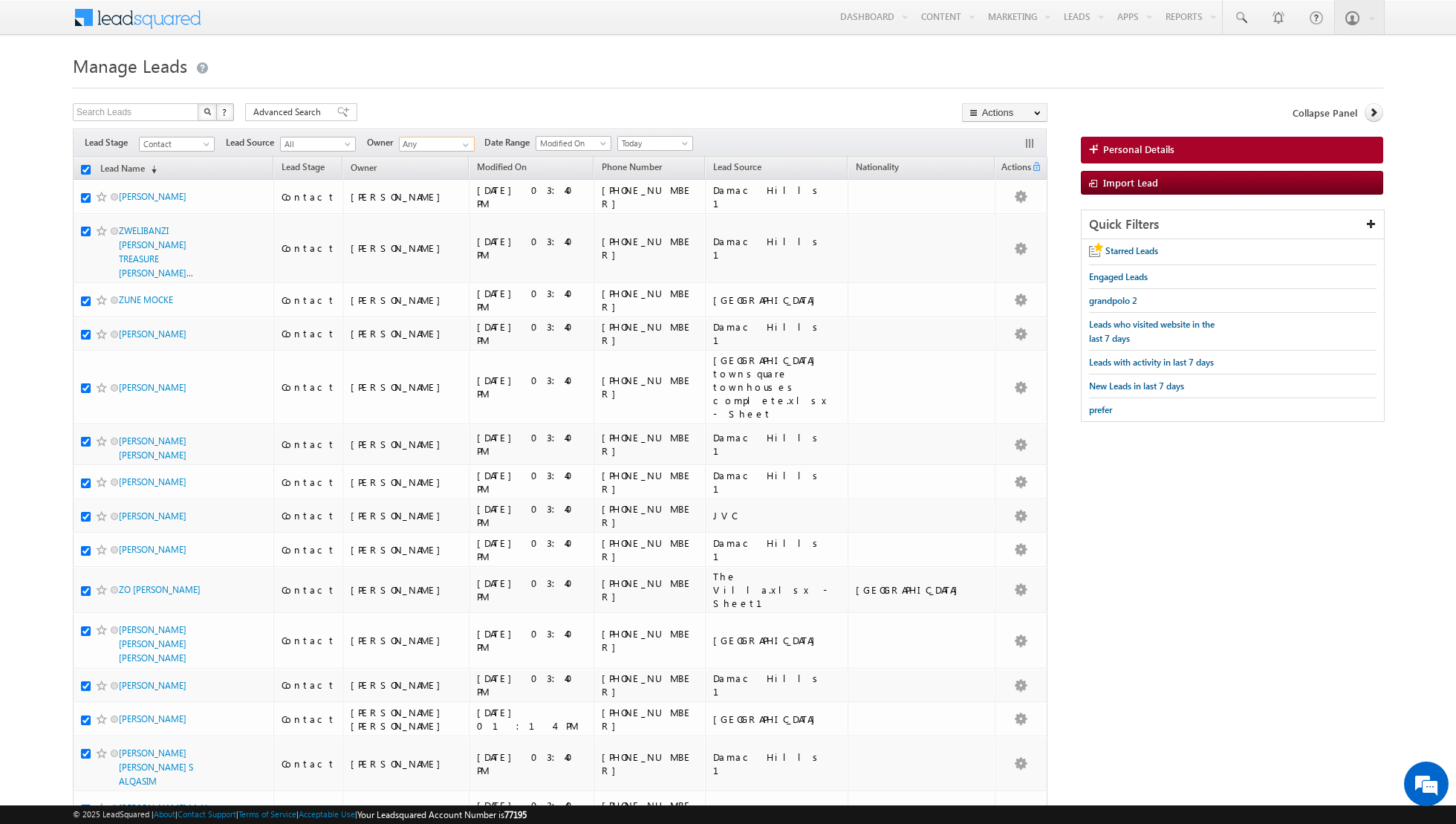
checkbox input "true"
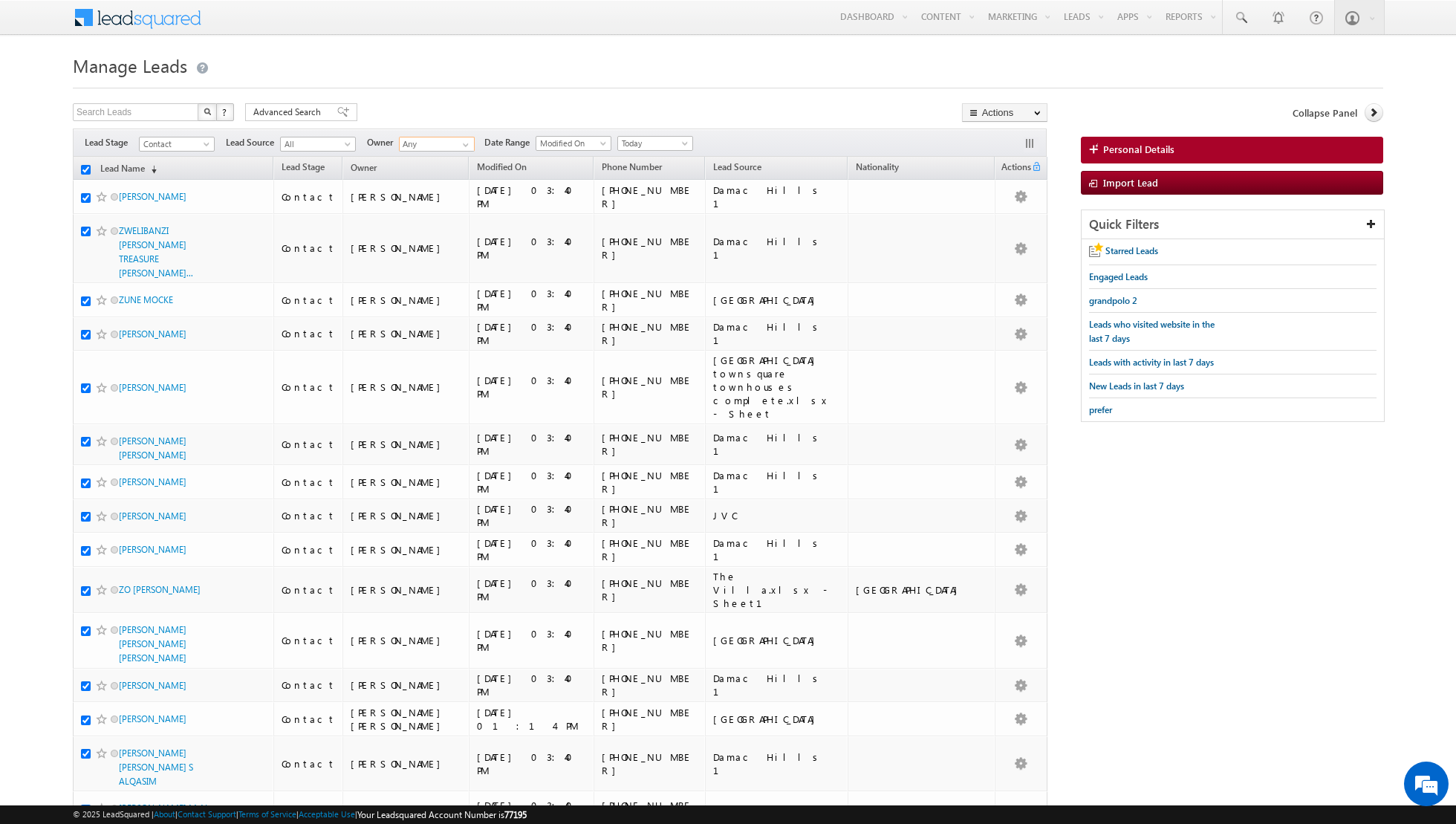
checkbox input "true"
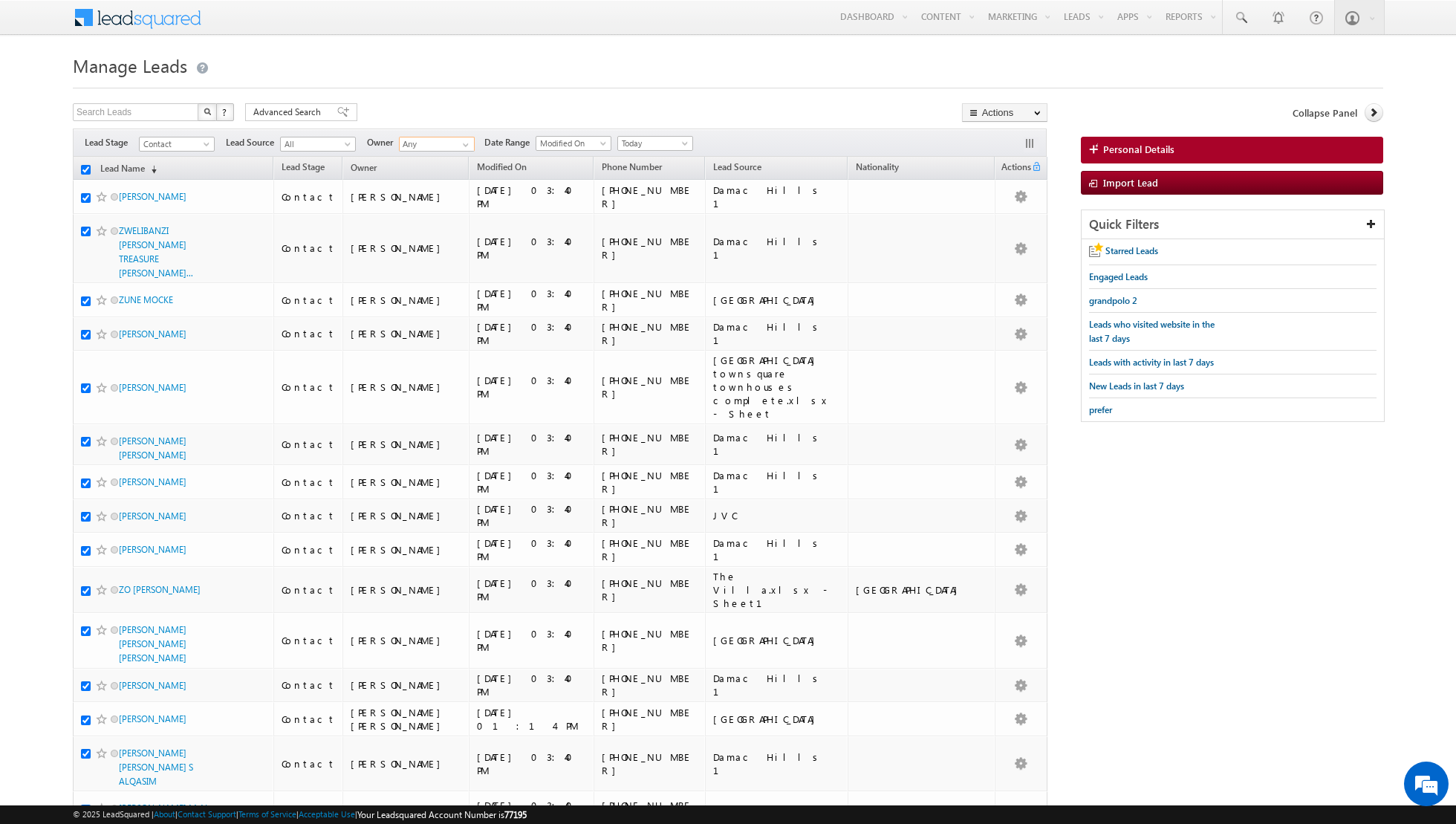
checkbox input "true"
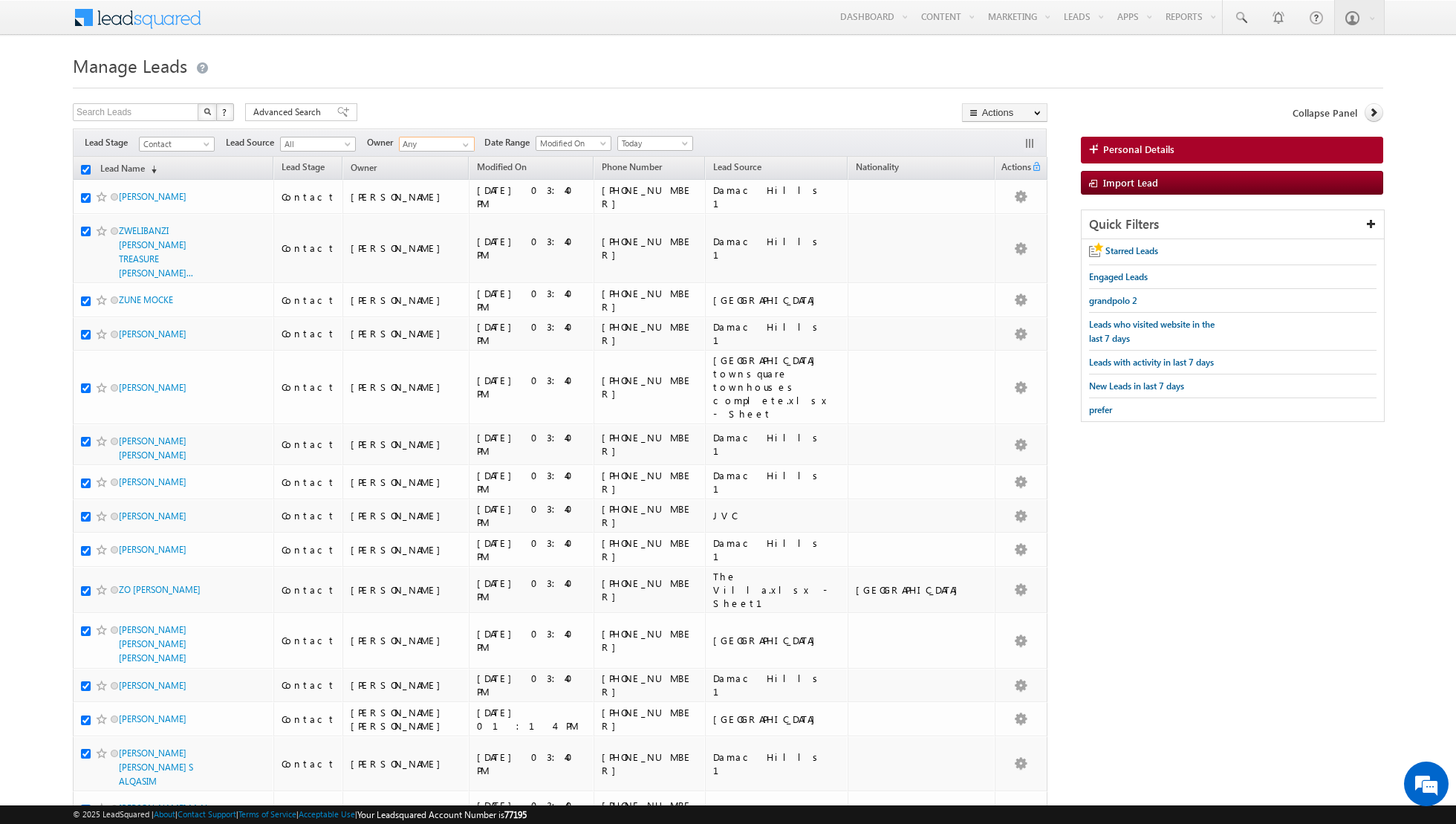
checkbox input "true"
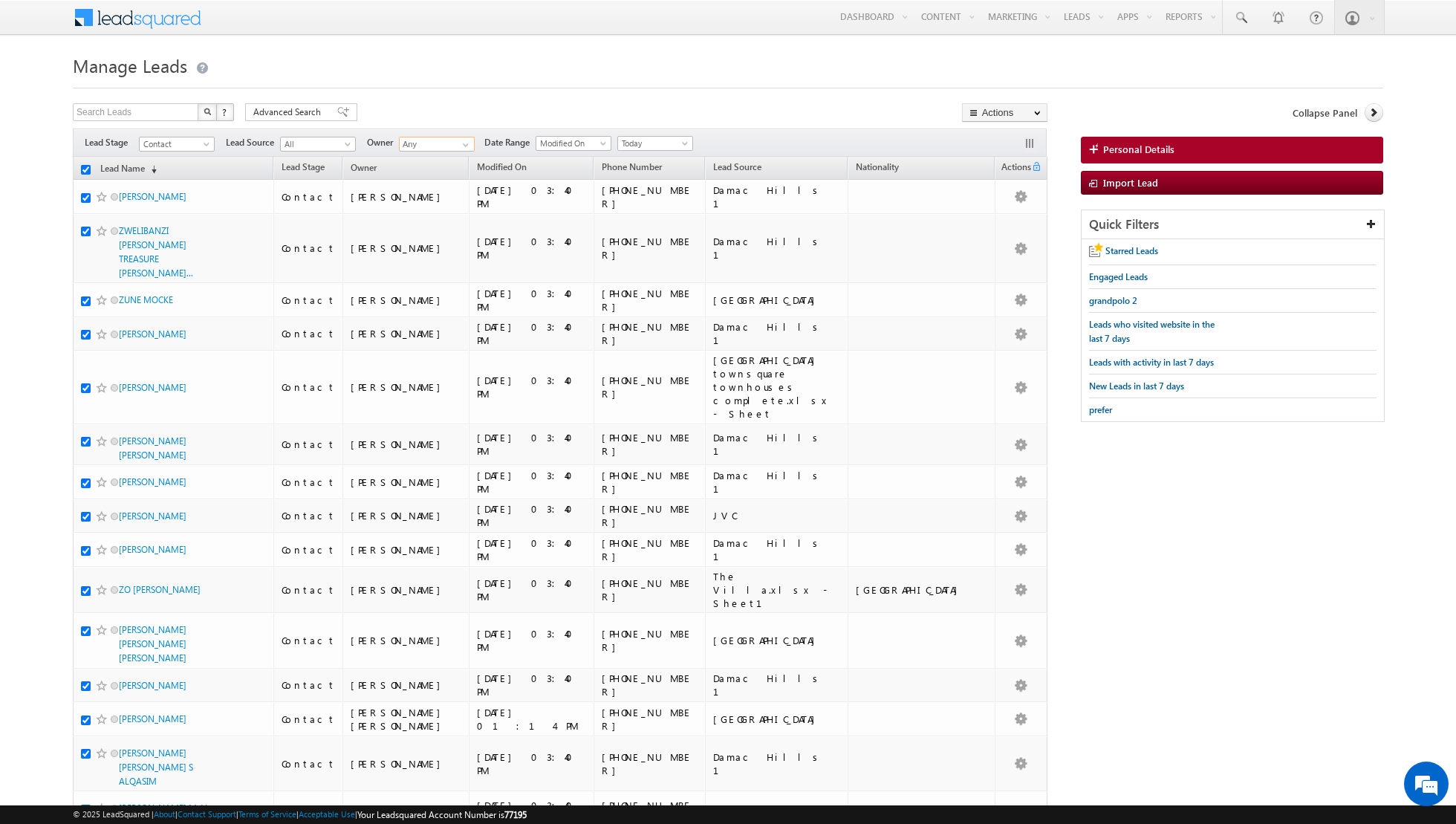
checkbox input "true"
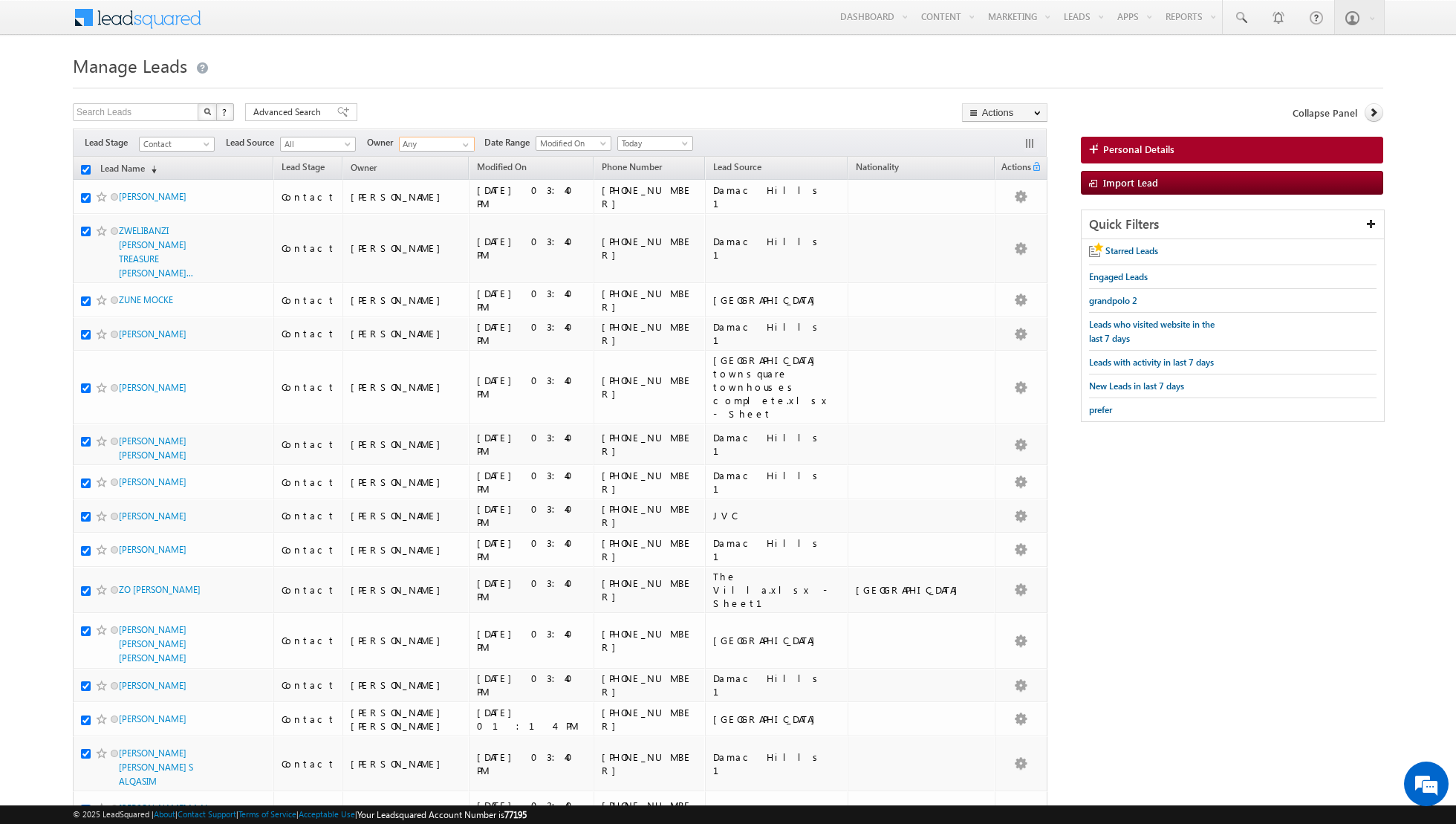
checkbox input "true"
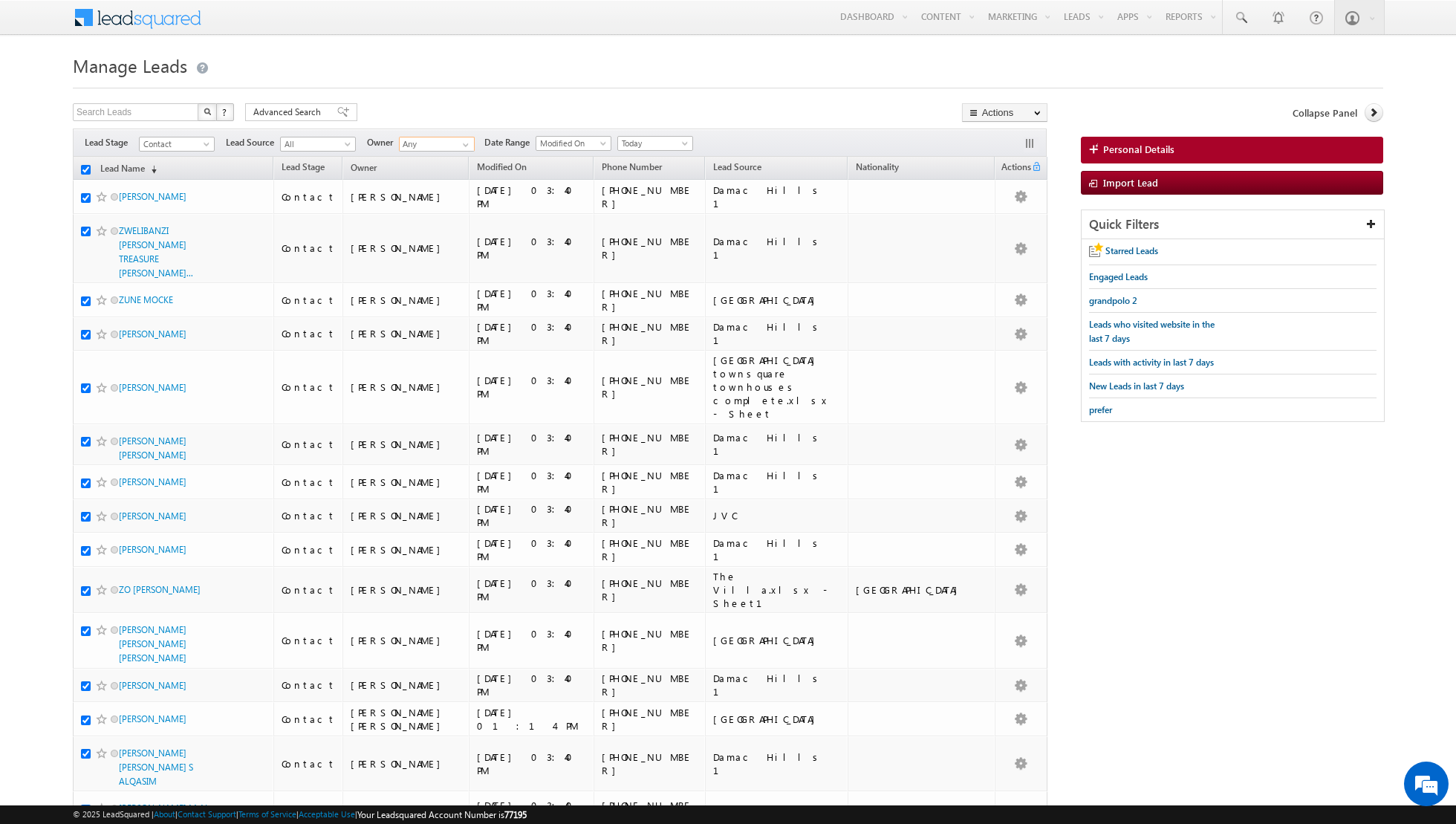
checkbox input "true"
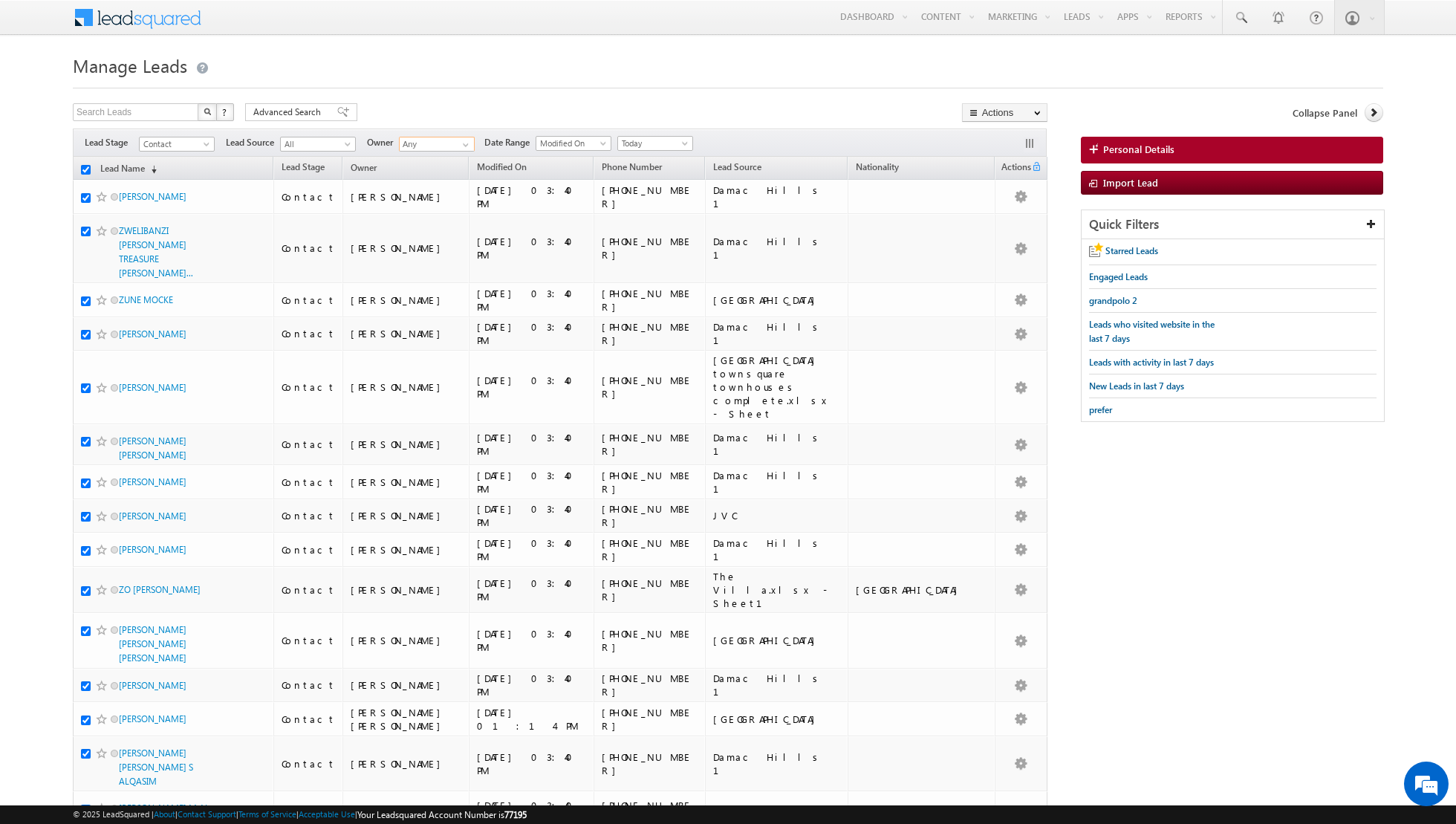
checkbox input "true"
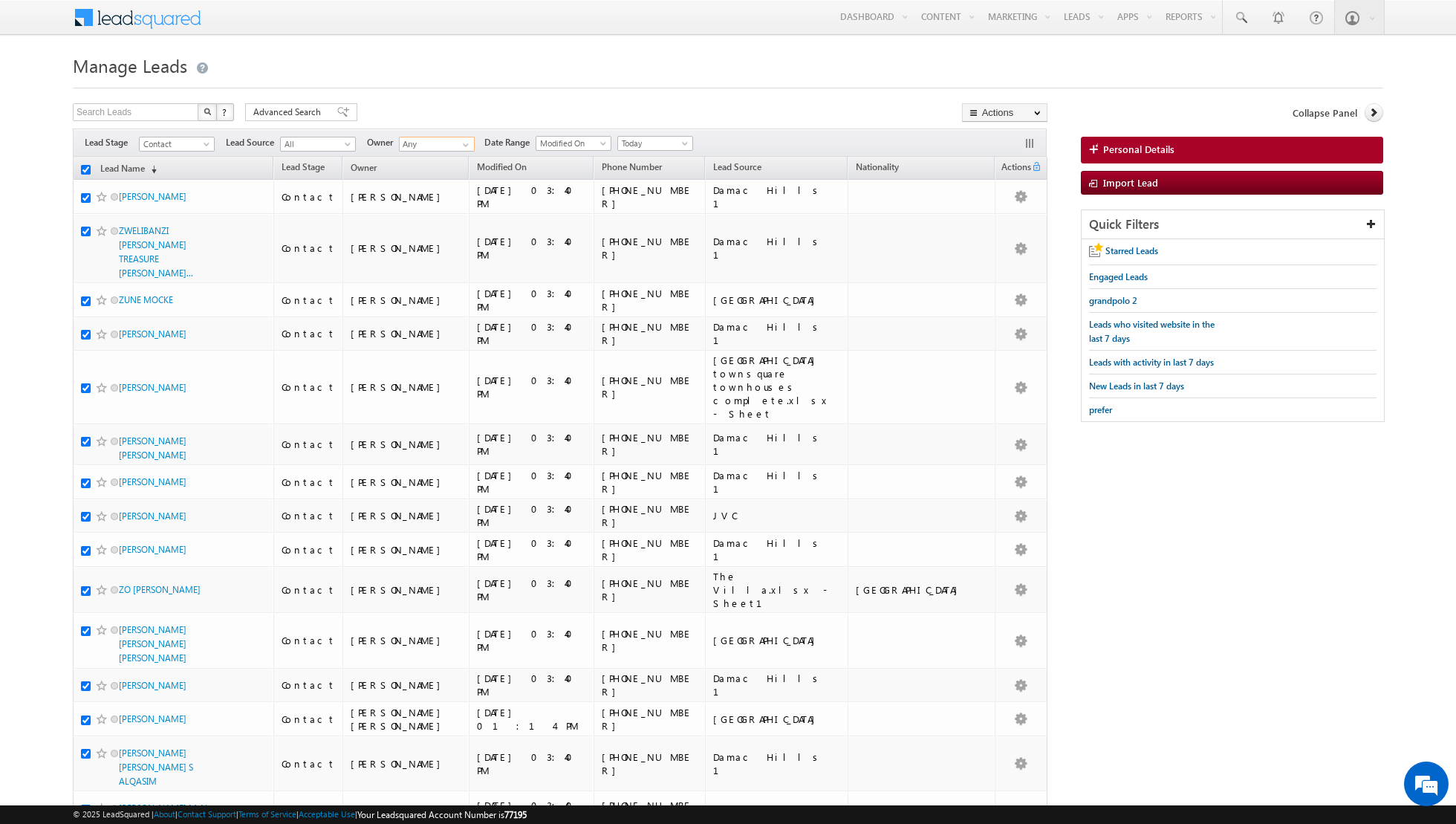
checkbox input "true"
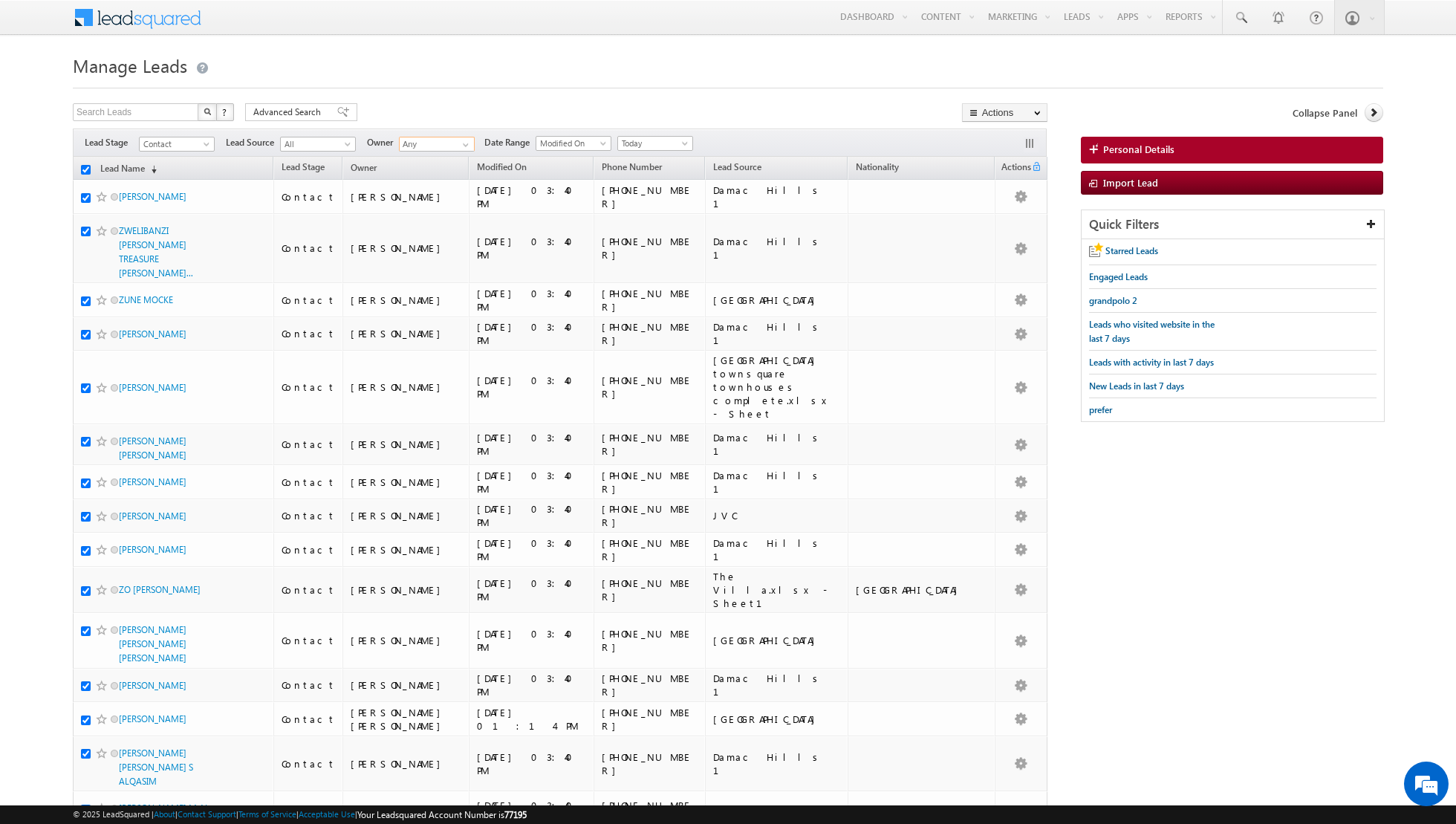
checkbox input "true"
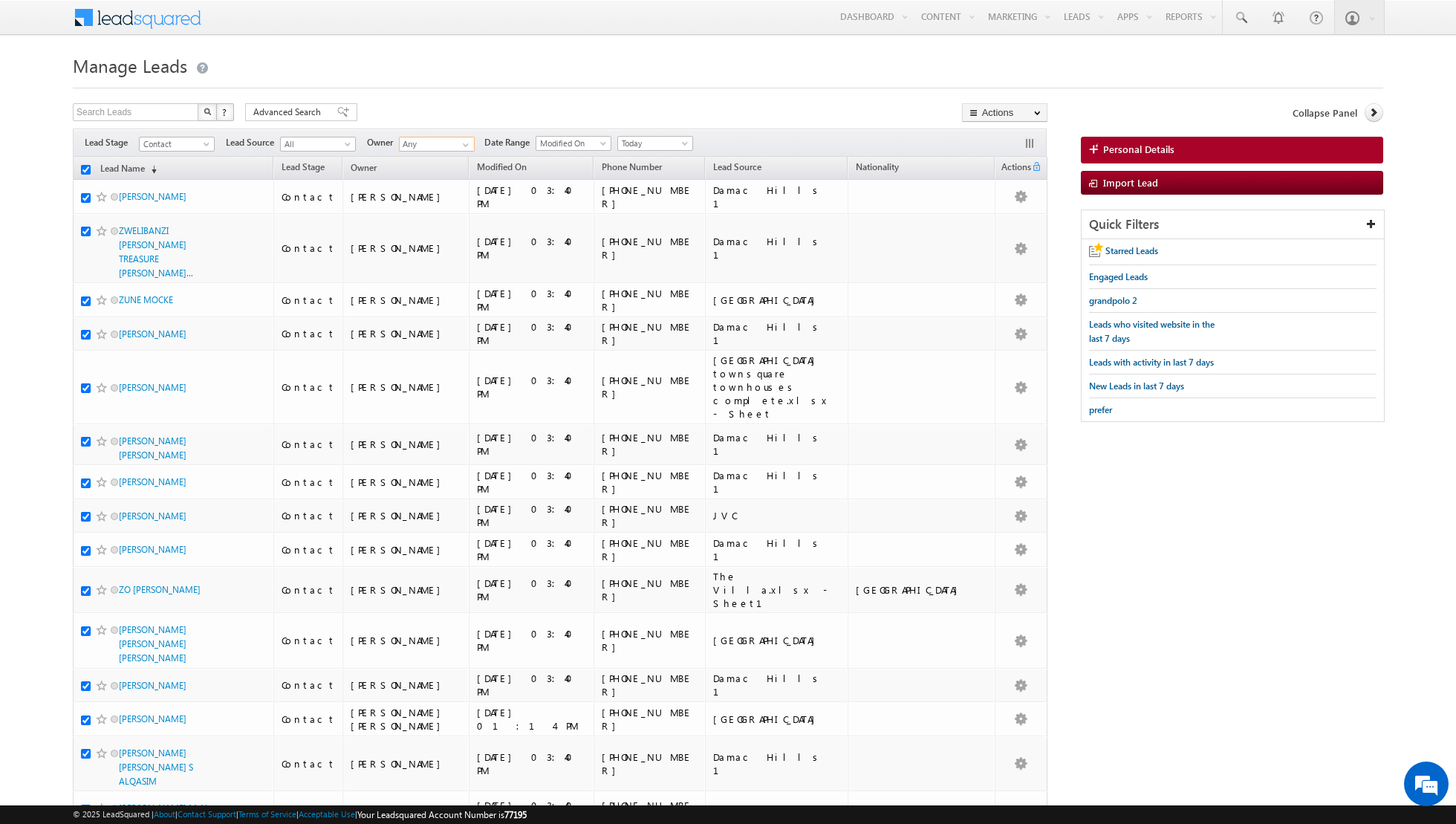
checkbox input "true"
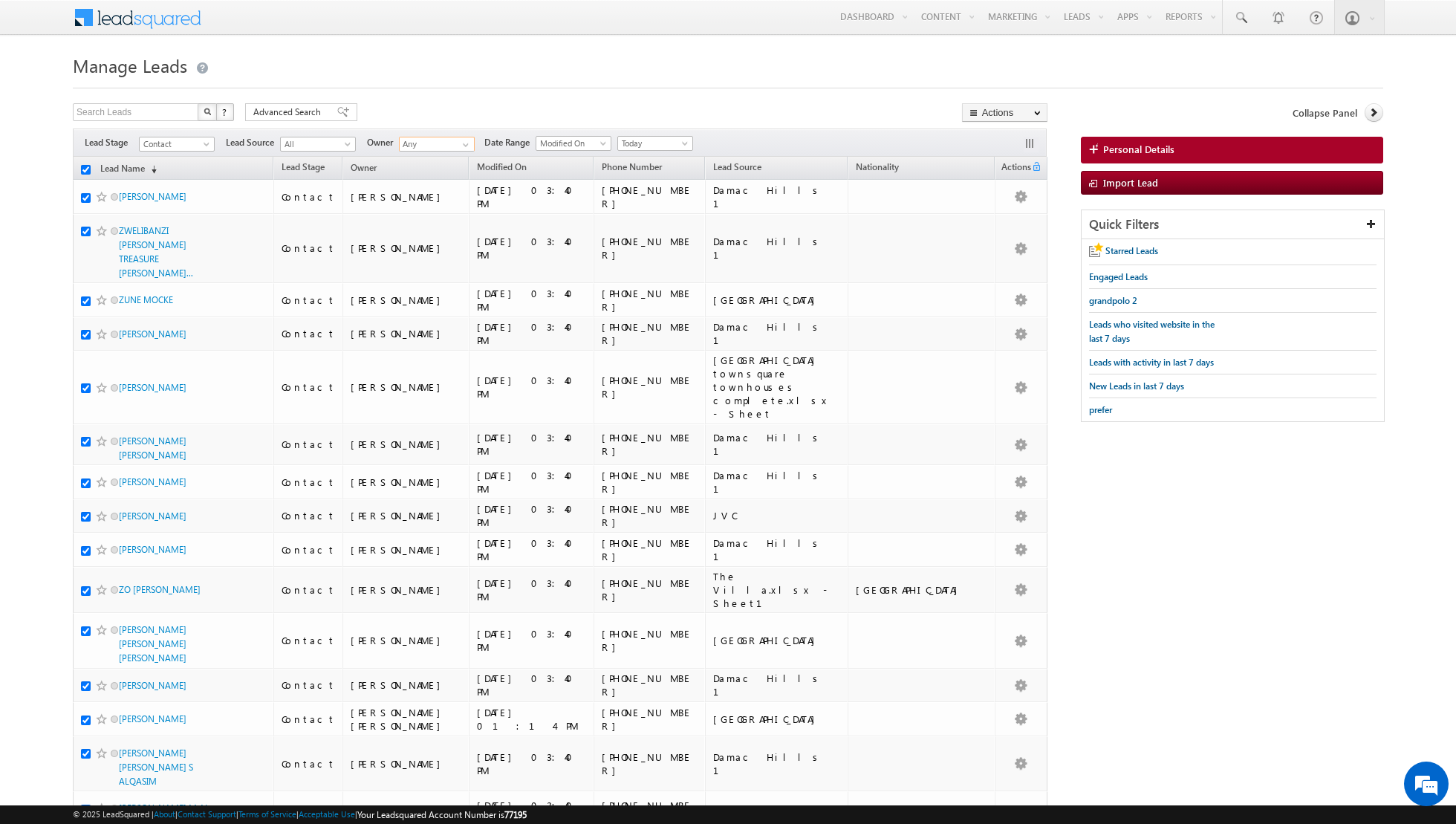
checkbox input "true"
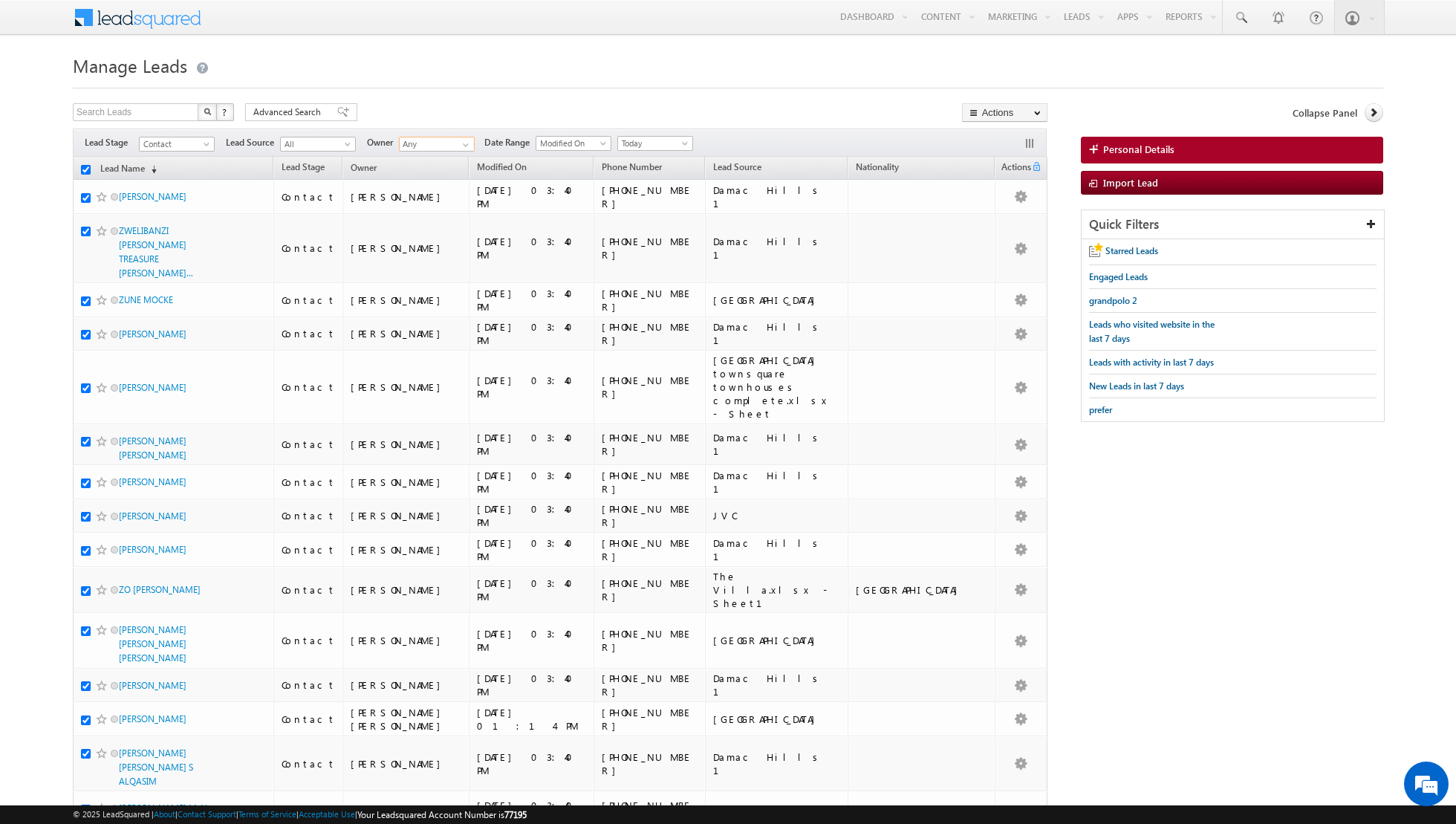
checkbox input "true"
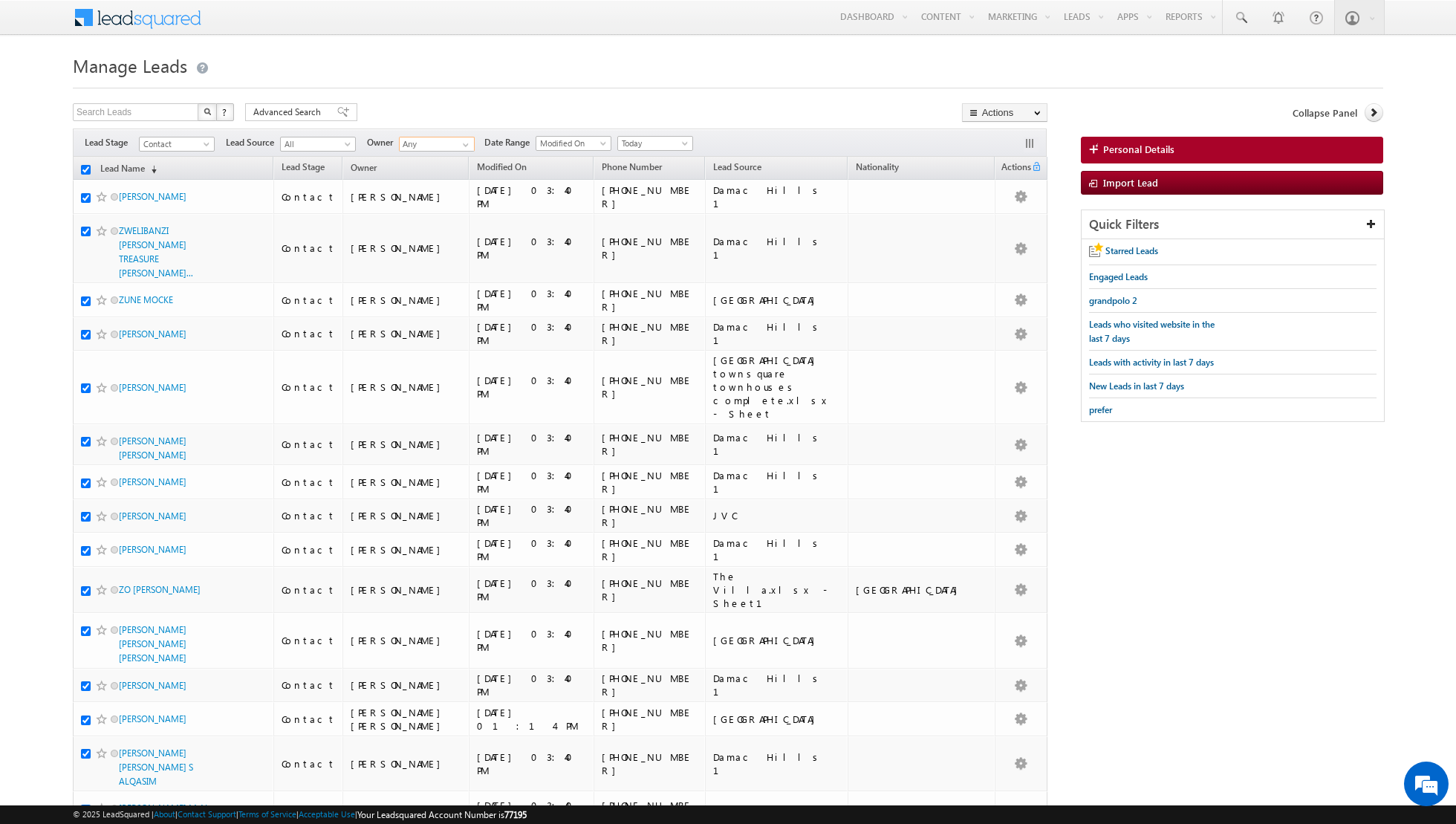
checkbox input "true"
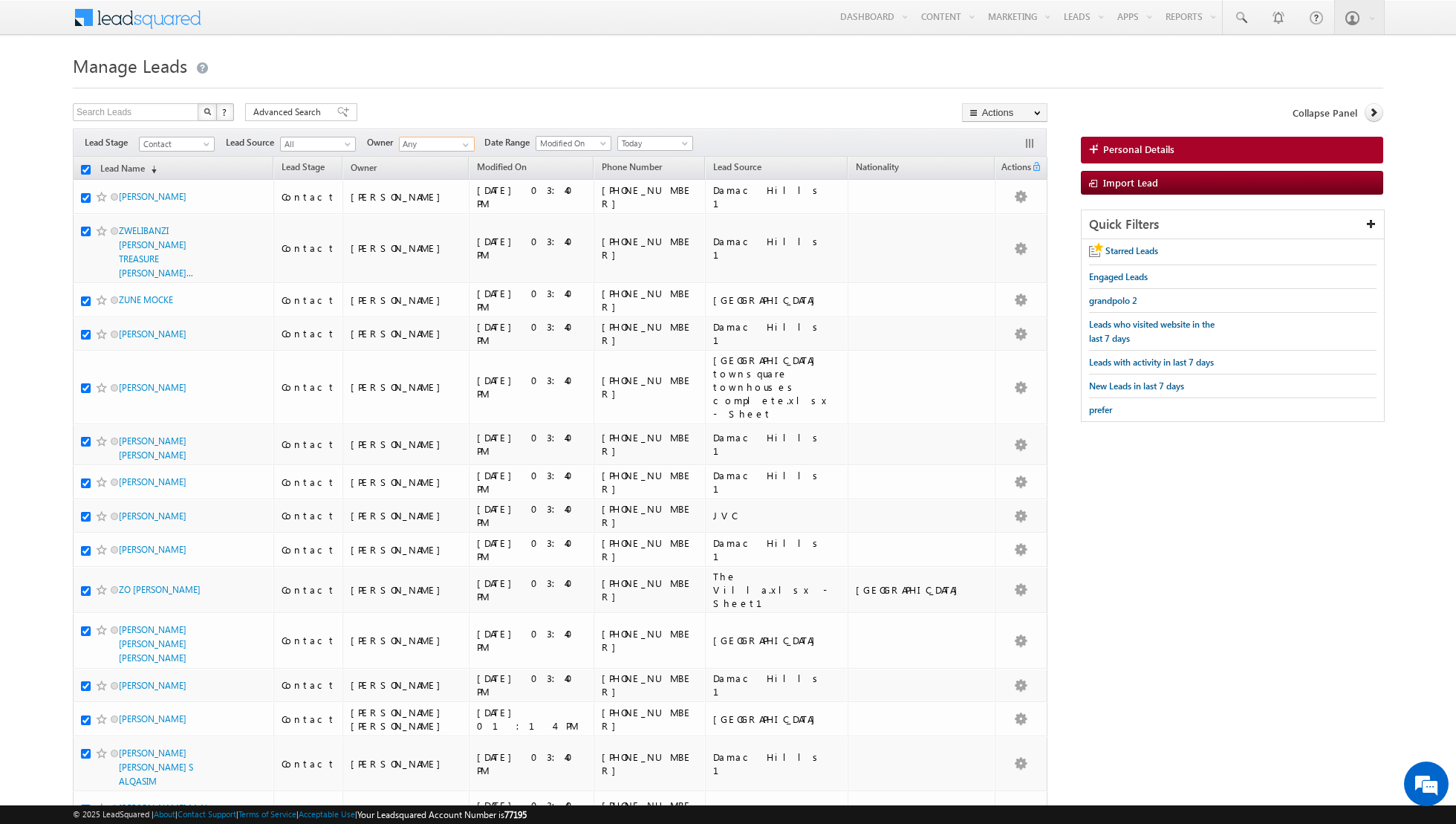
checkbox input "true"
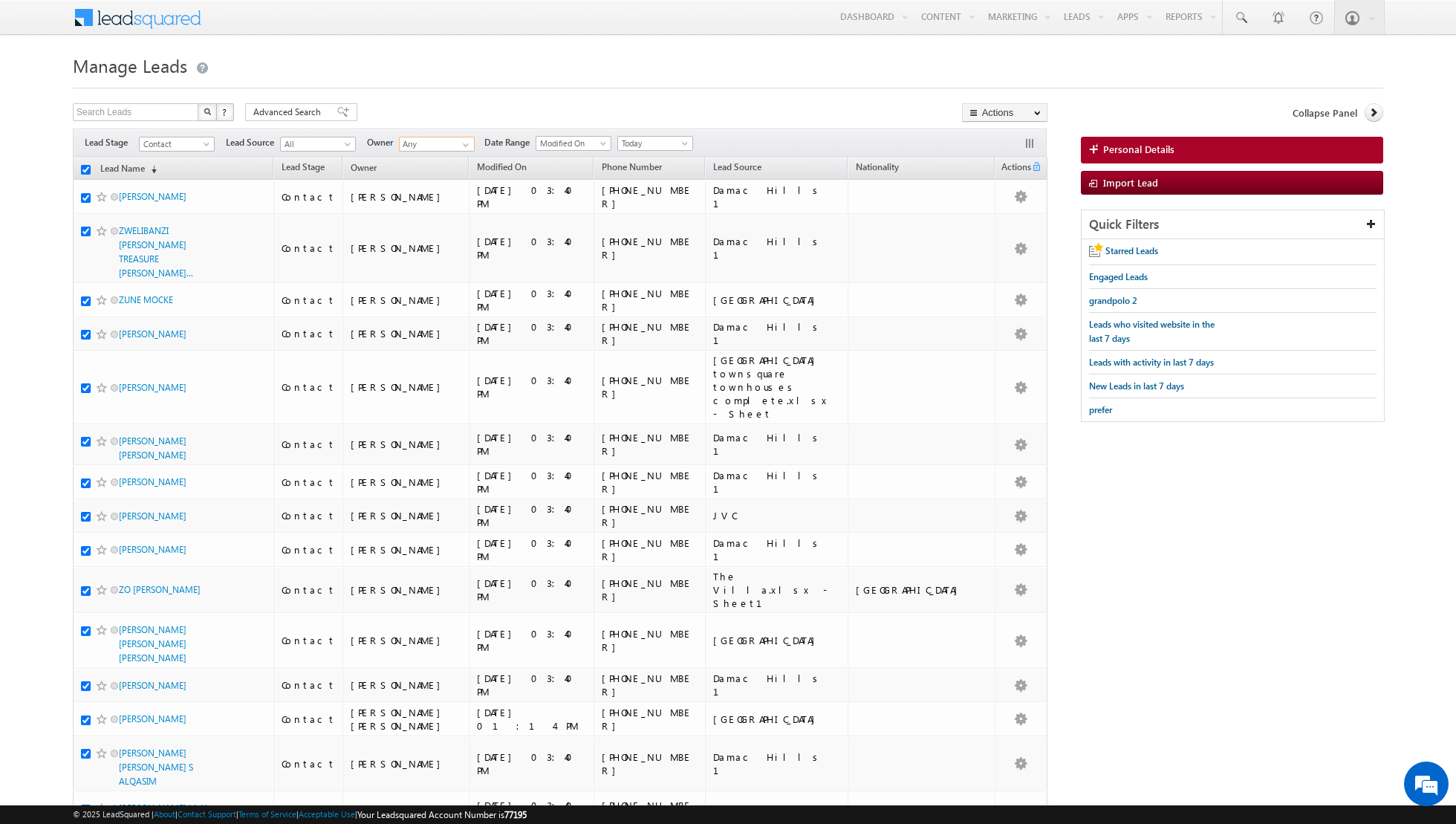
checkbox input "true"
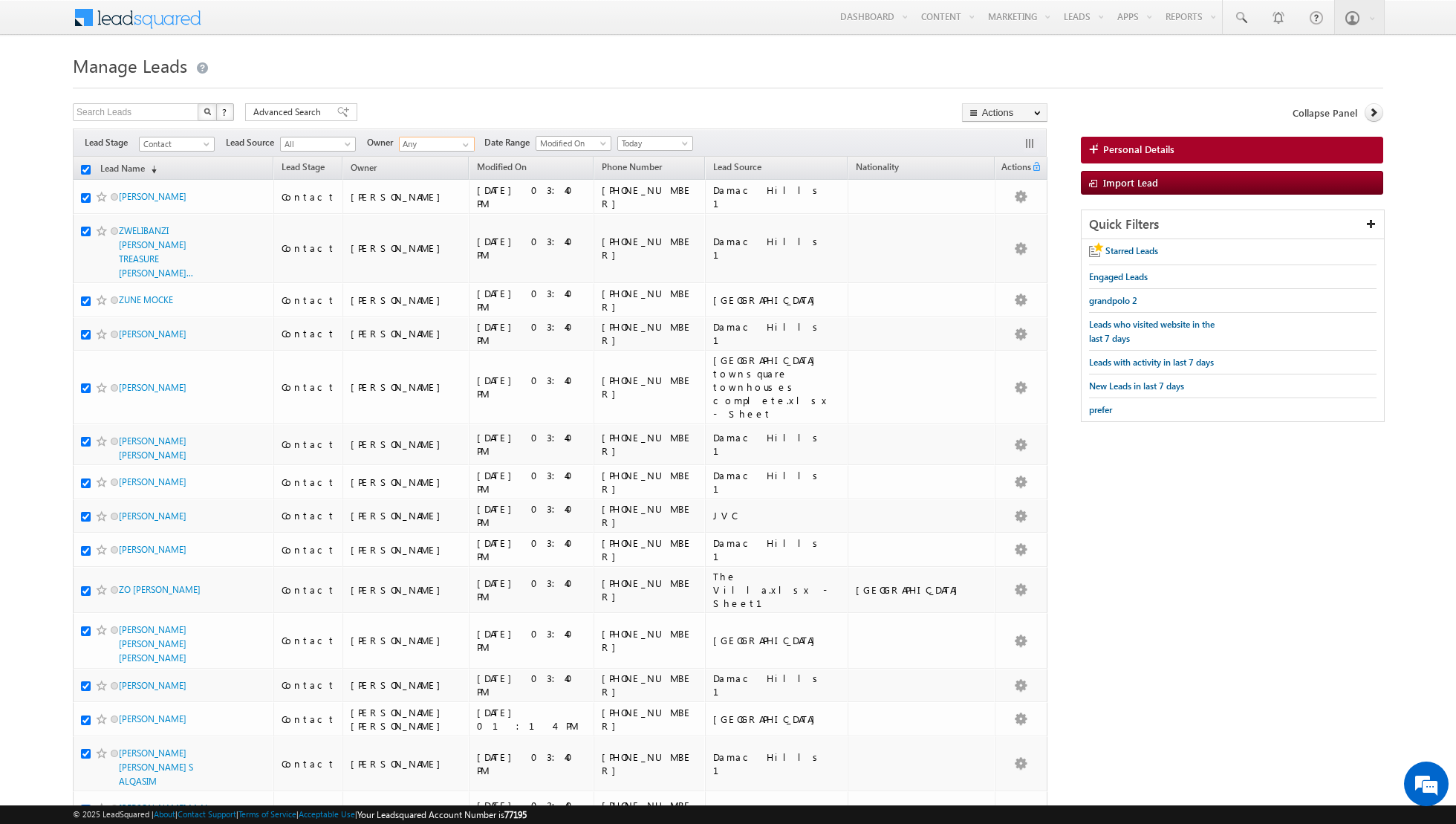
checkbox input "true"
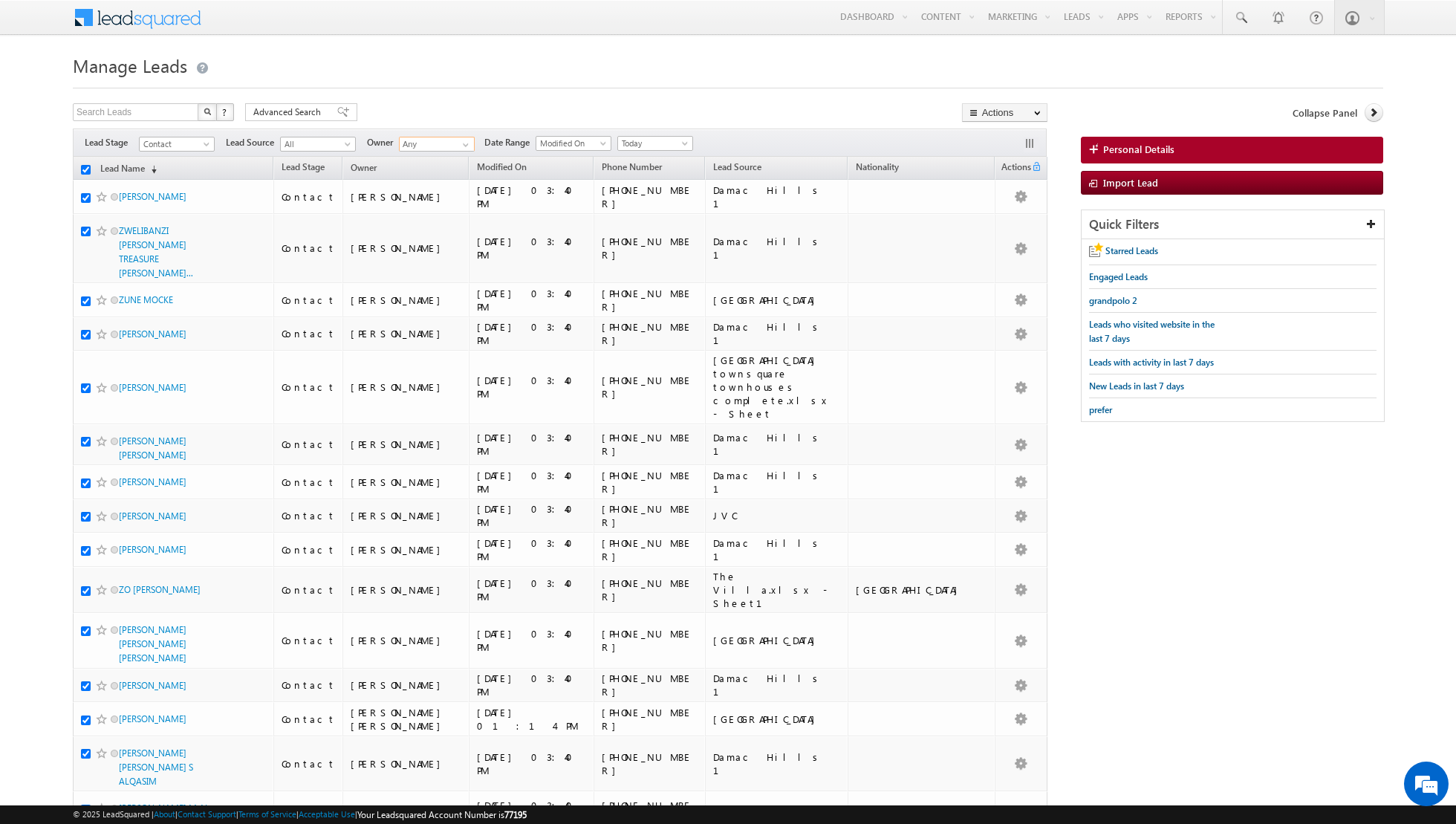
checkbox input "true"
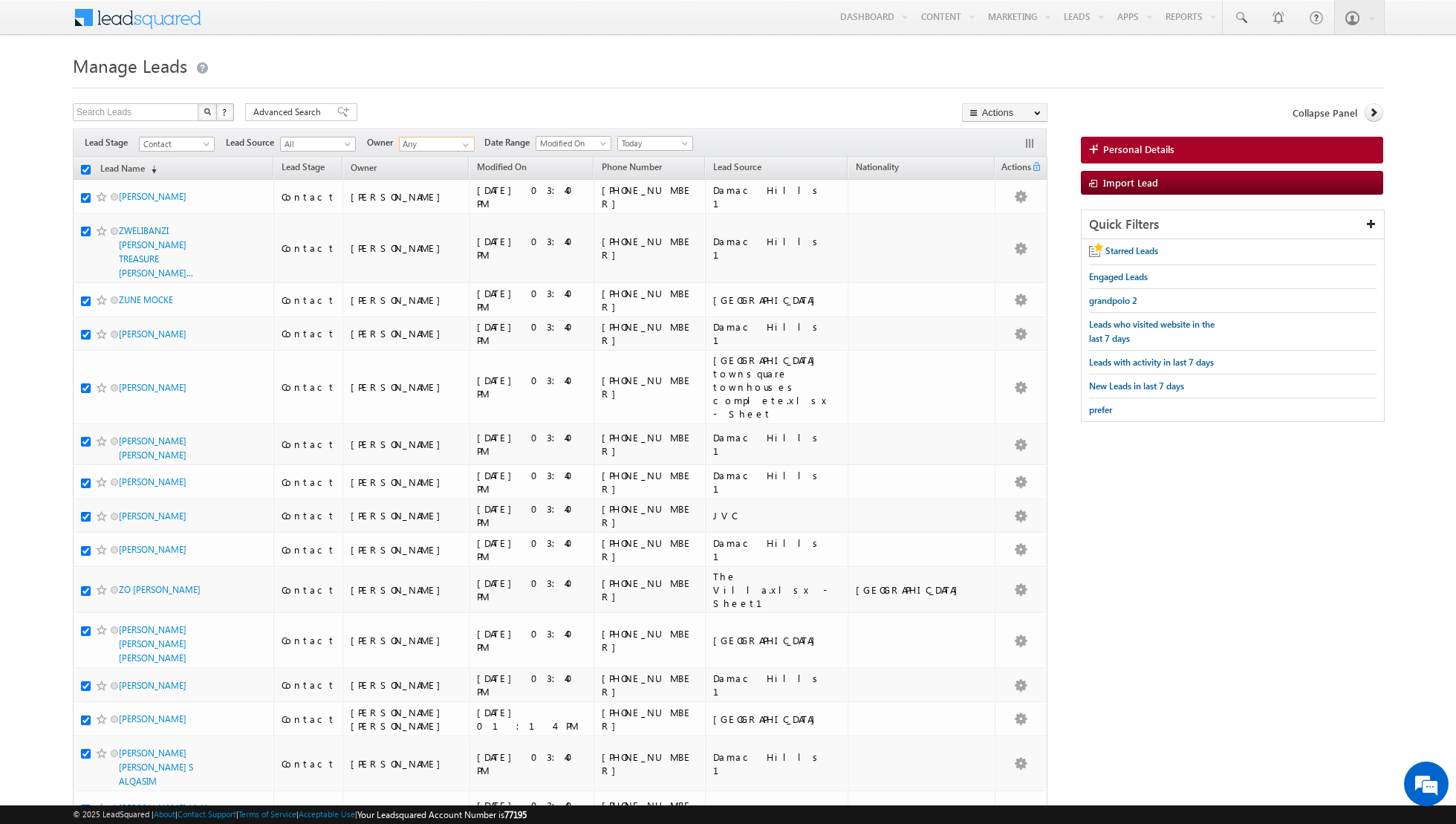
checkbox input "true"
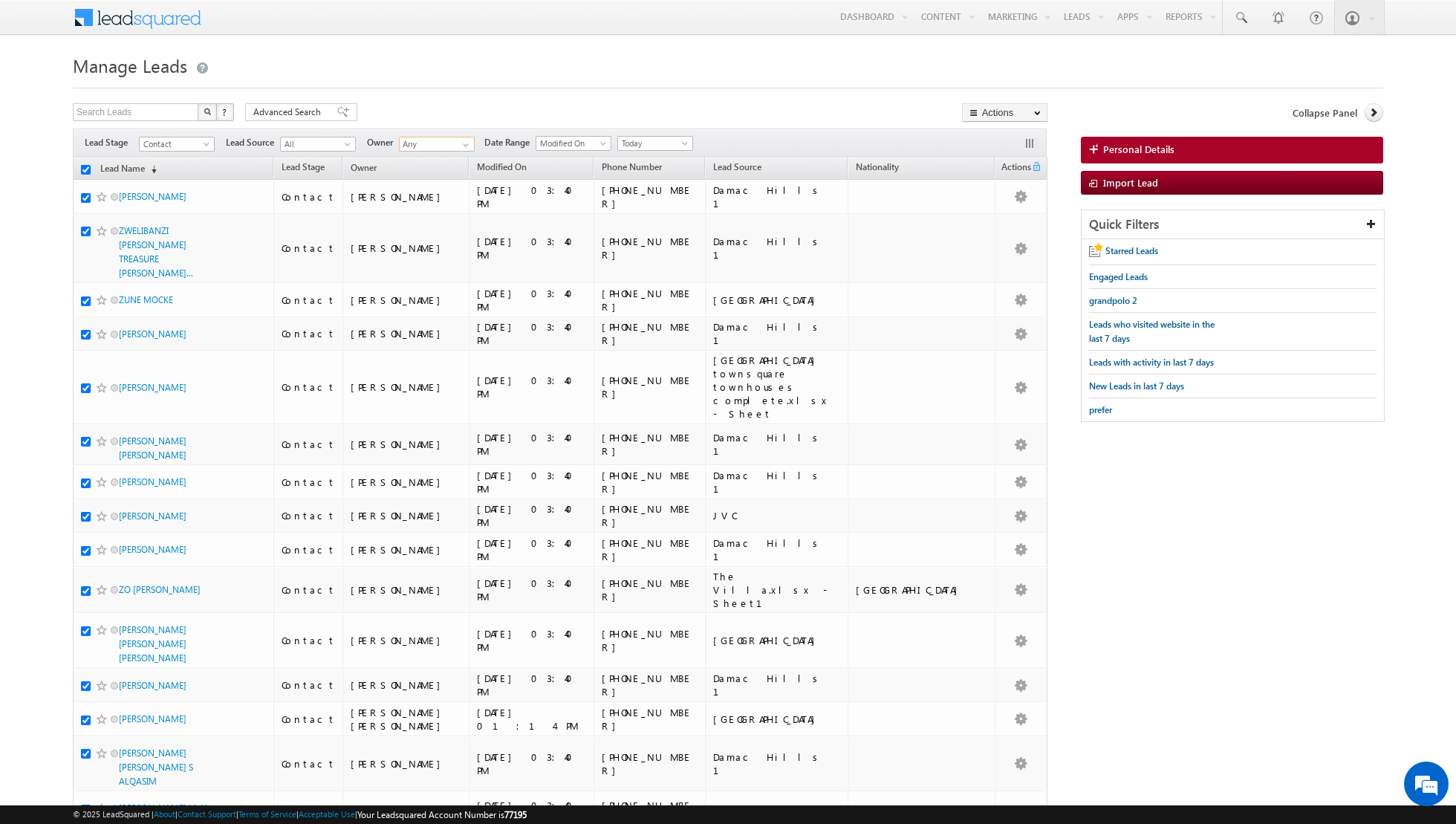
checkbox input "true"
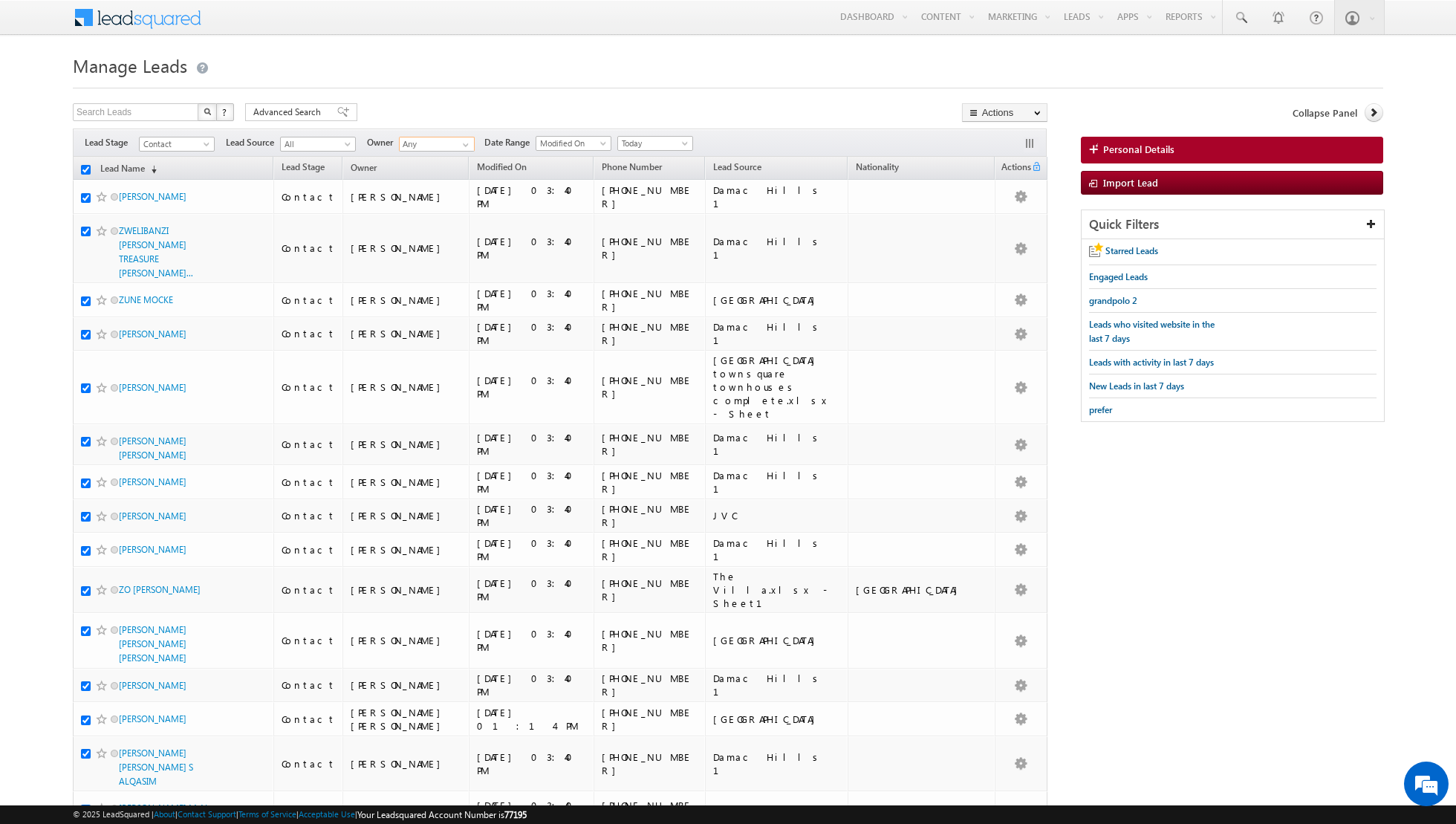
checkbox input "true"
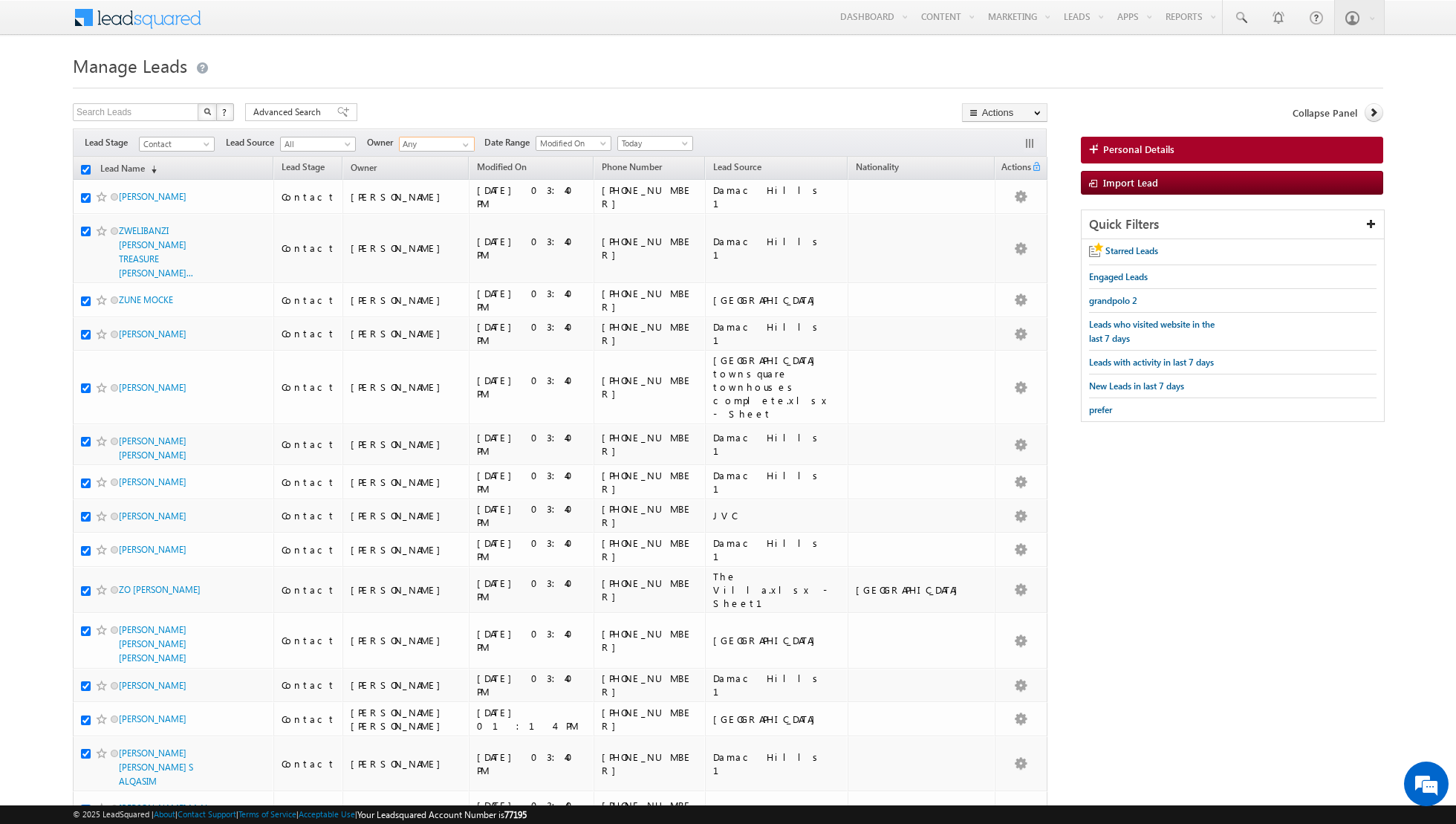
checkbox input "true"
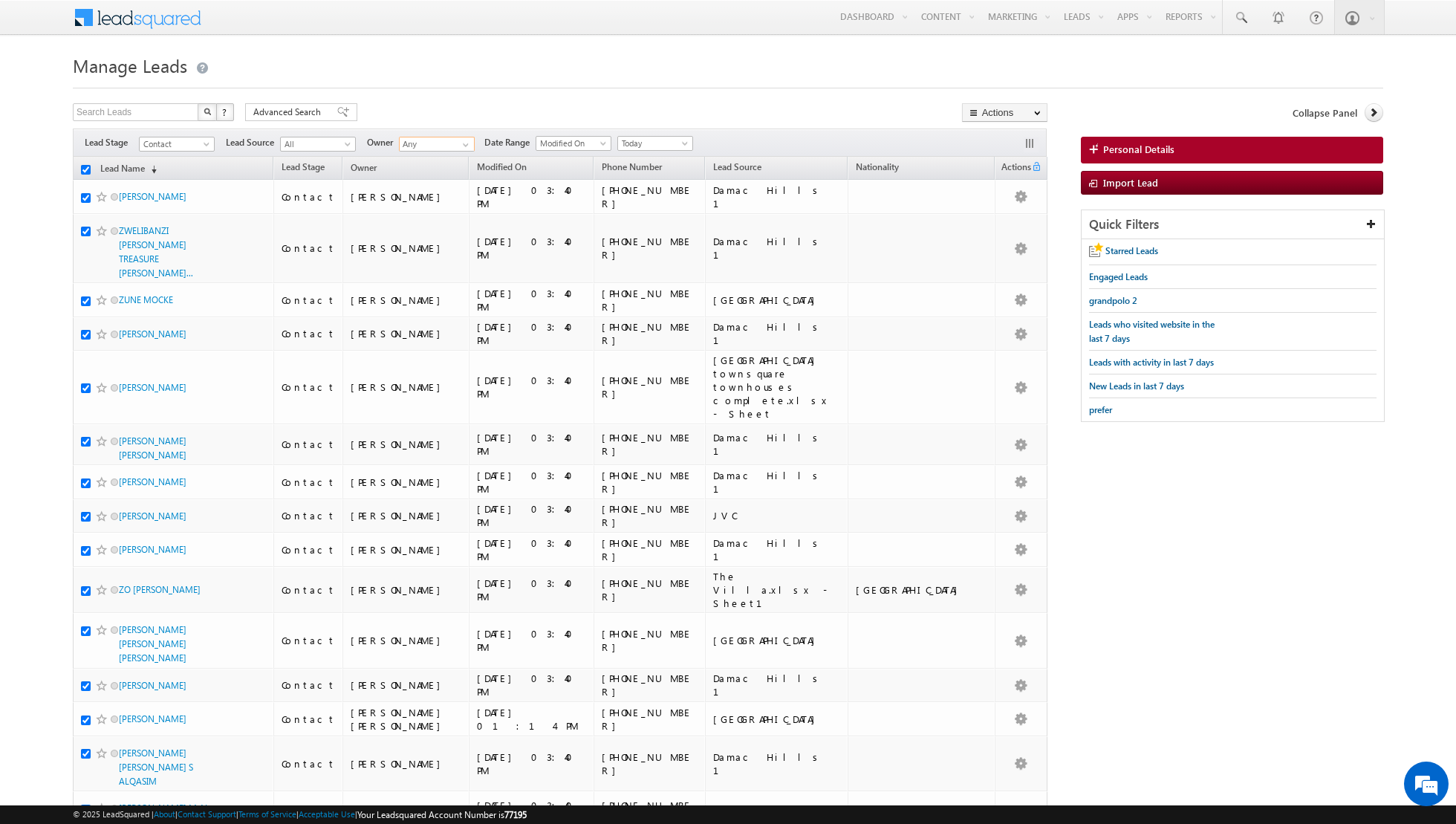
checkbox input "true"
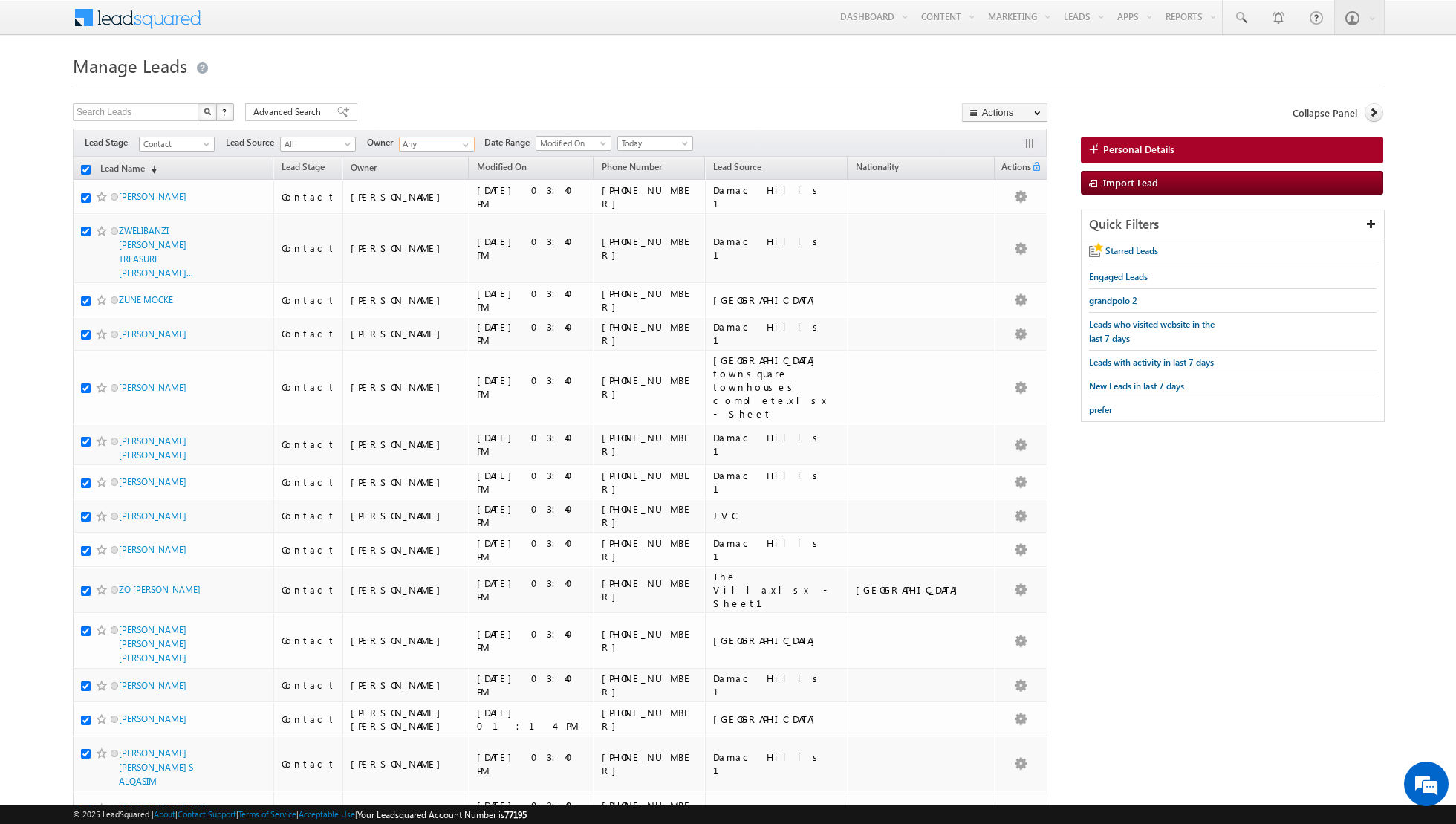
checkbox input "true"
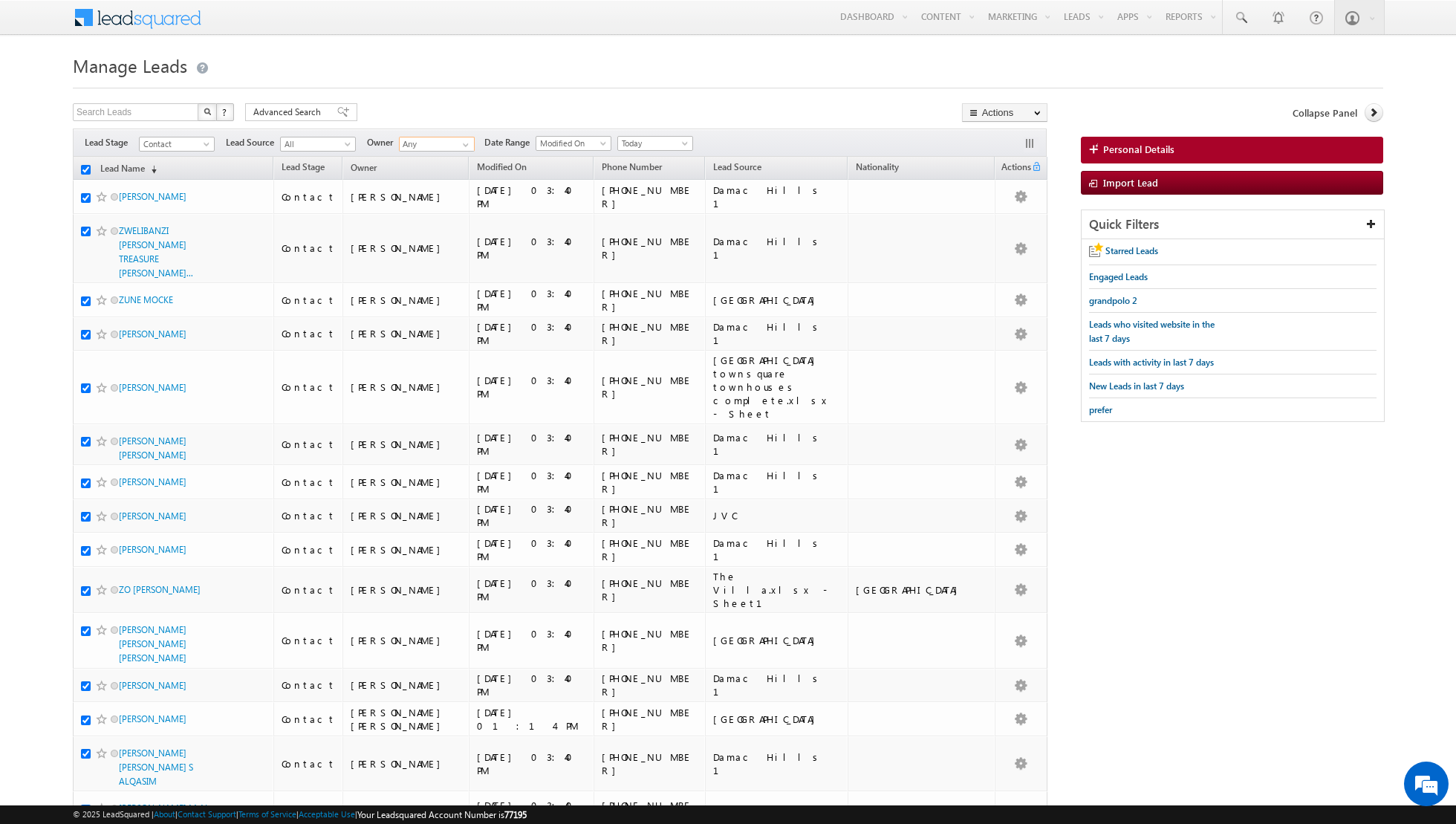
checkbox input "true"
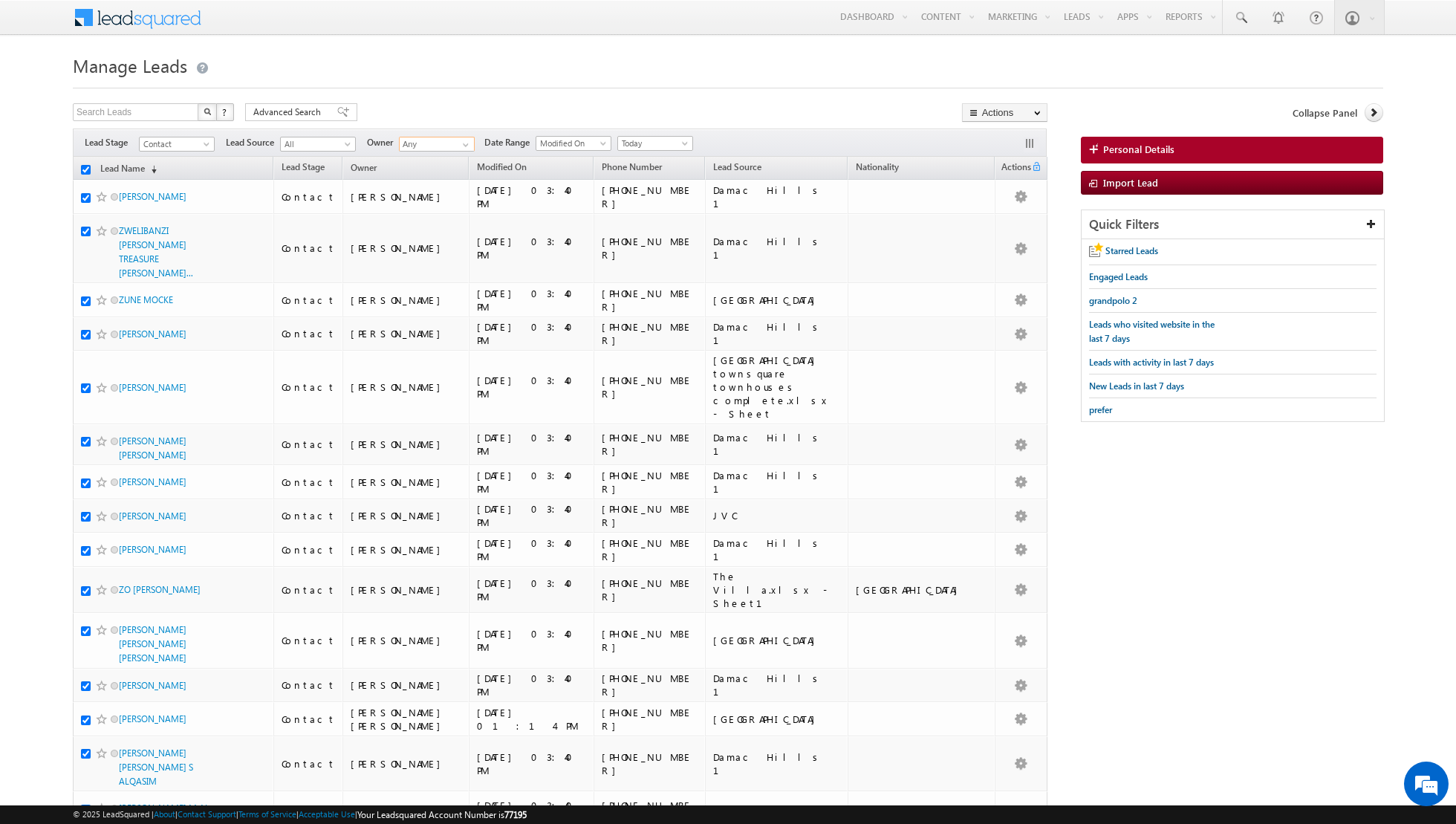
checkbox input "true"
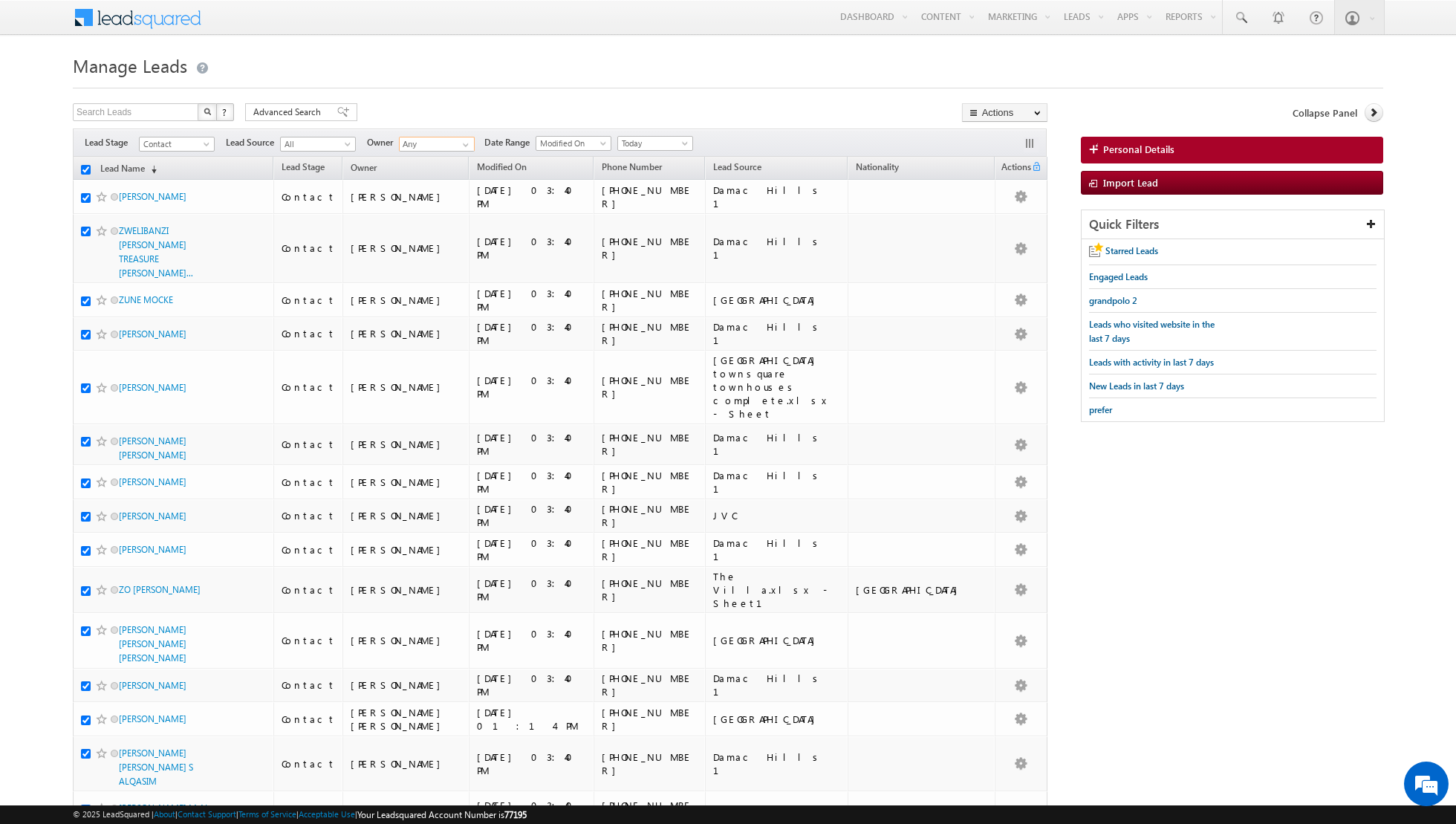
checkbox input "true"
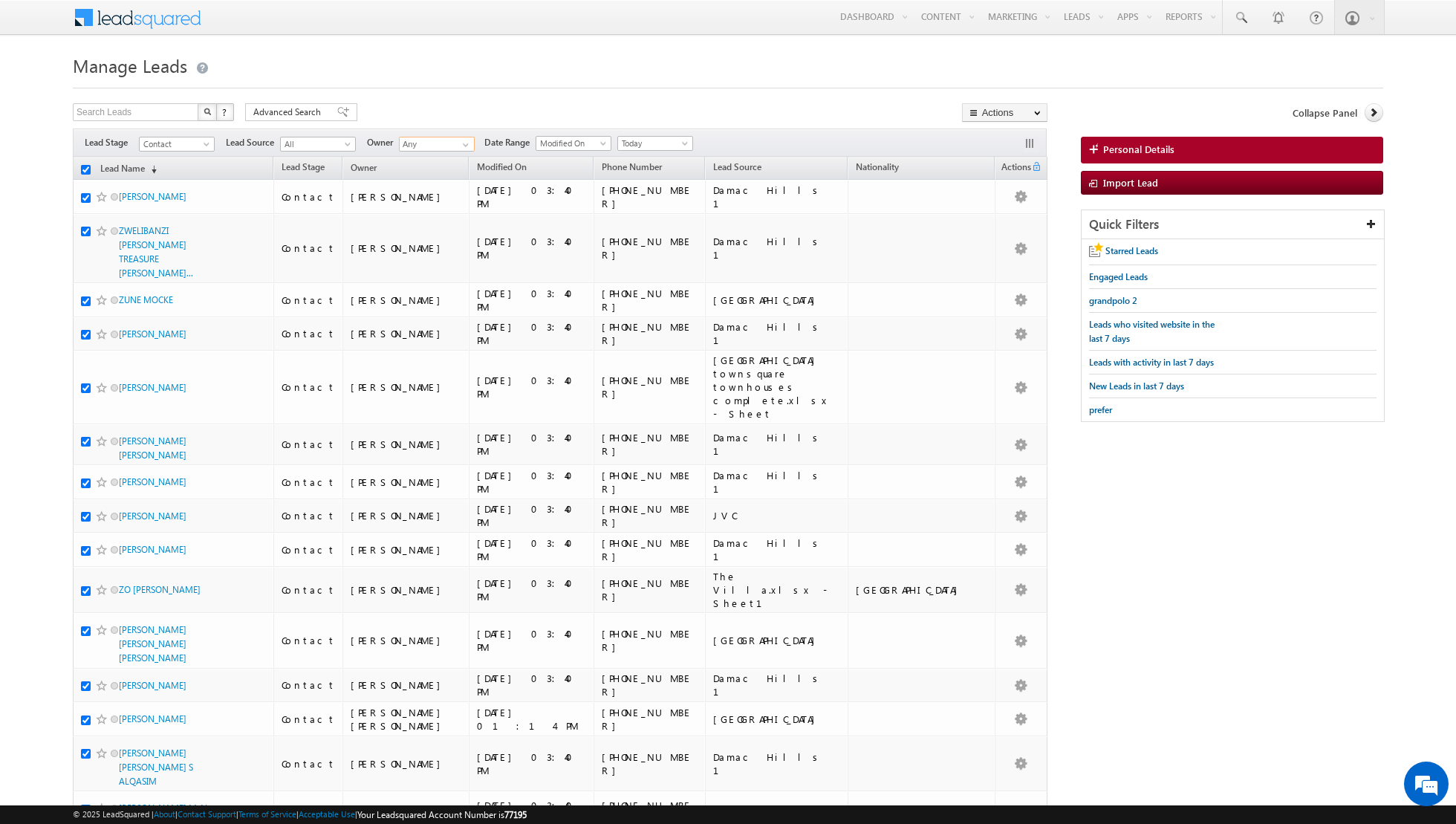
checkbox input "true"
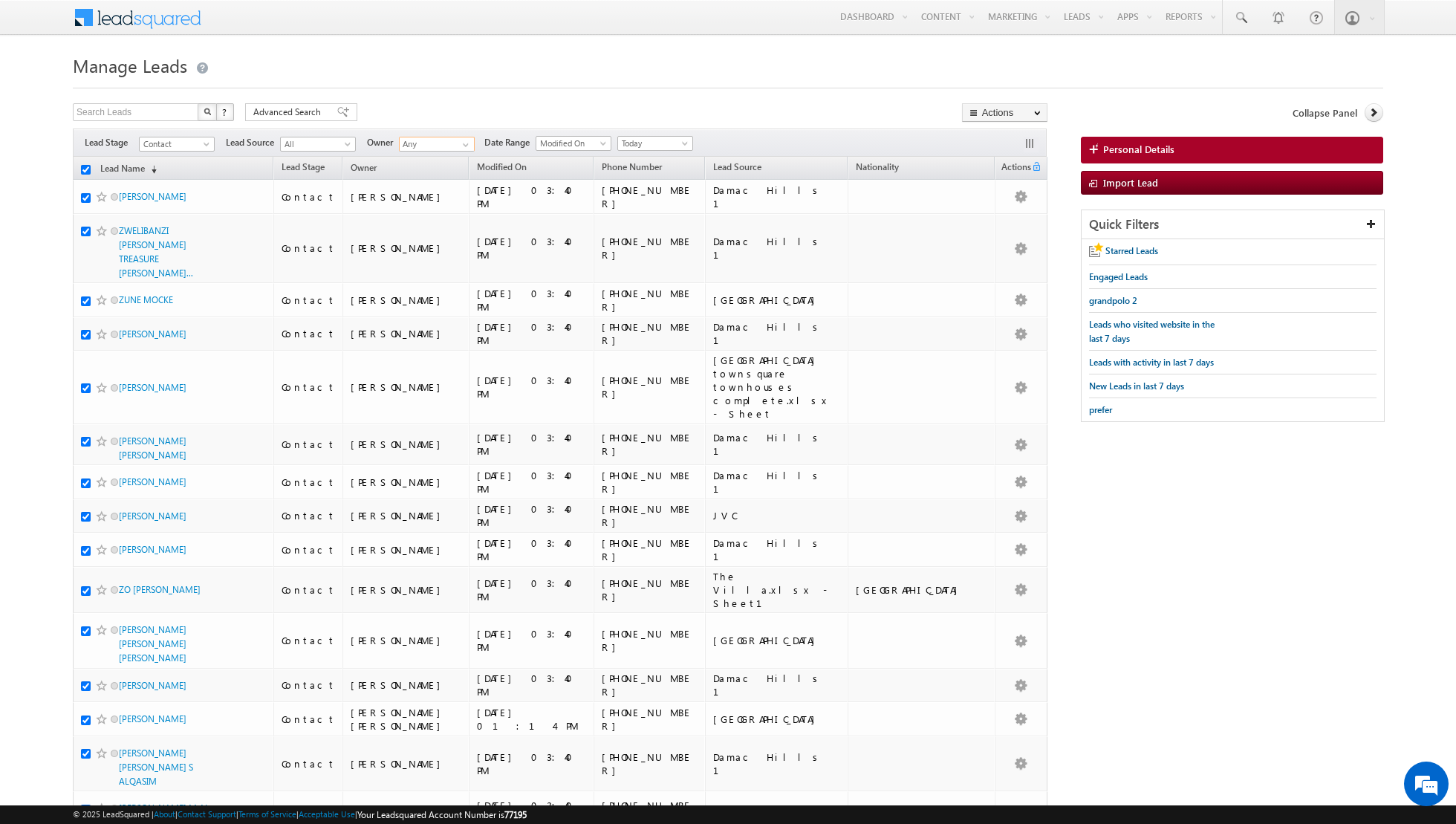
checkbox input "true"
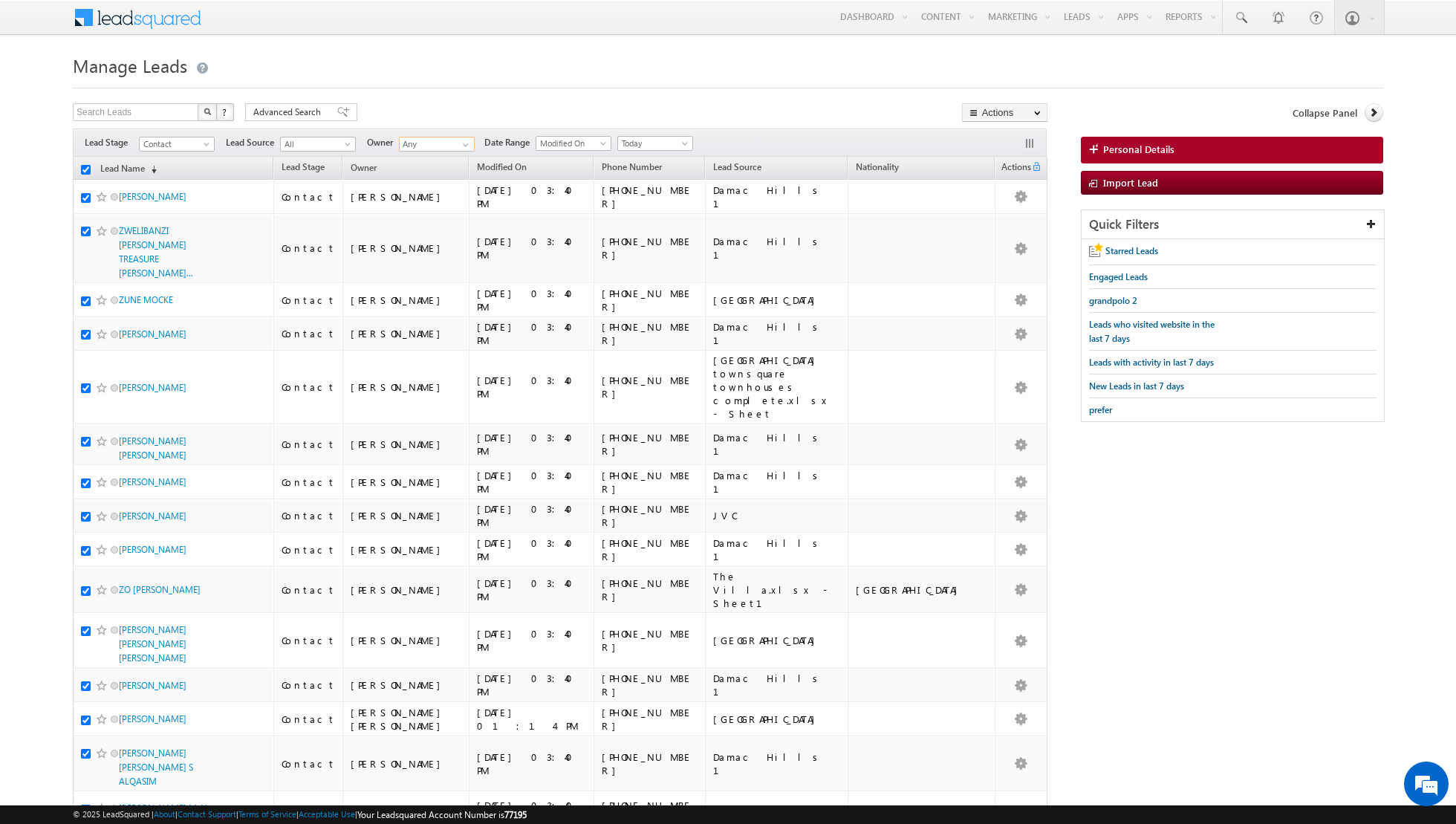
checkbox input "true"
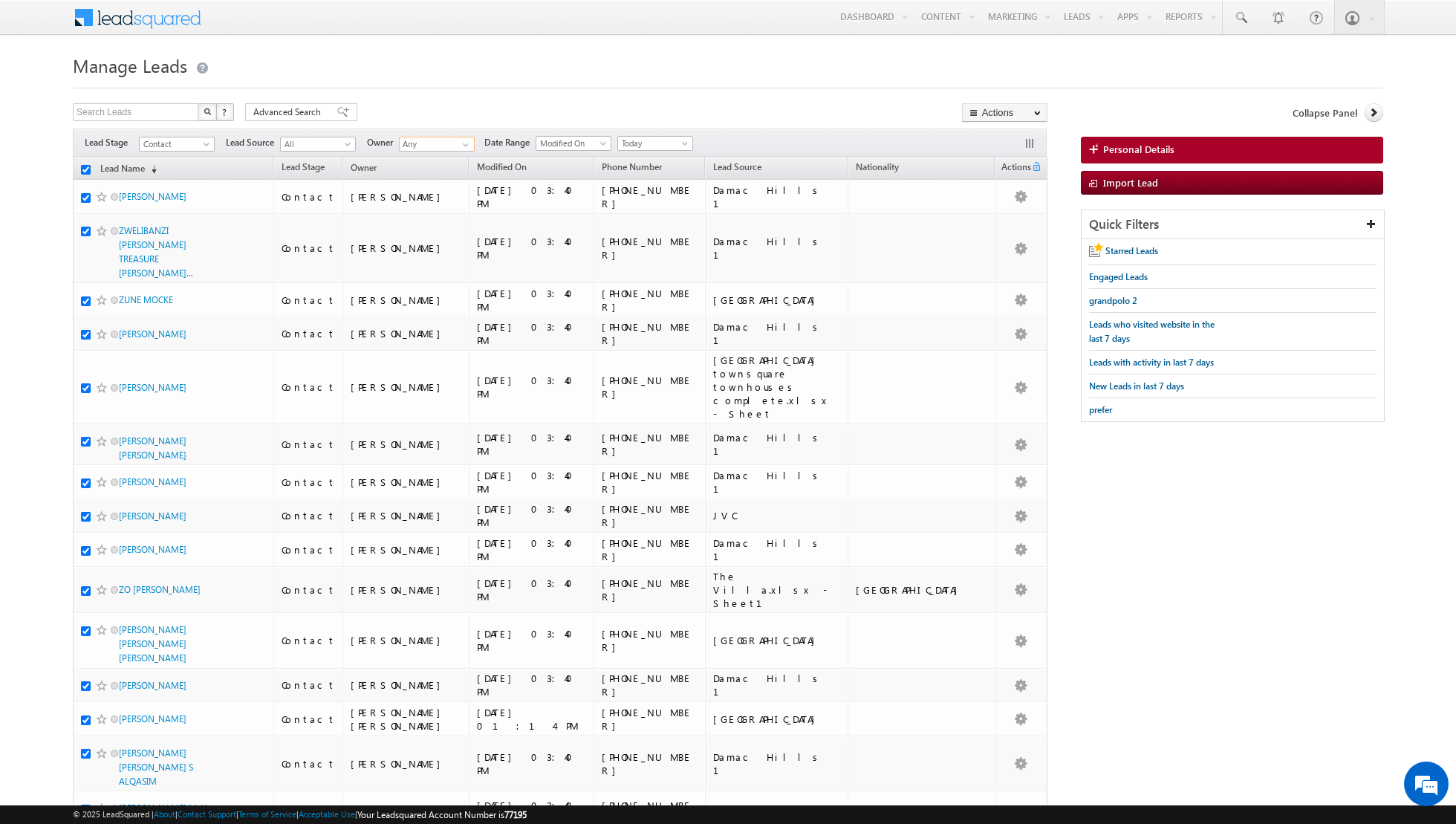
checkbox input "true"
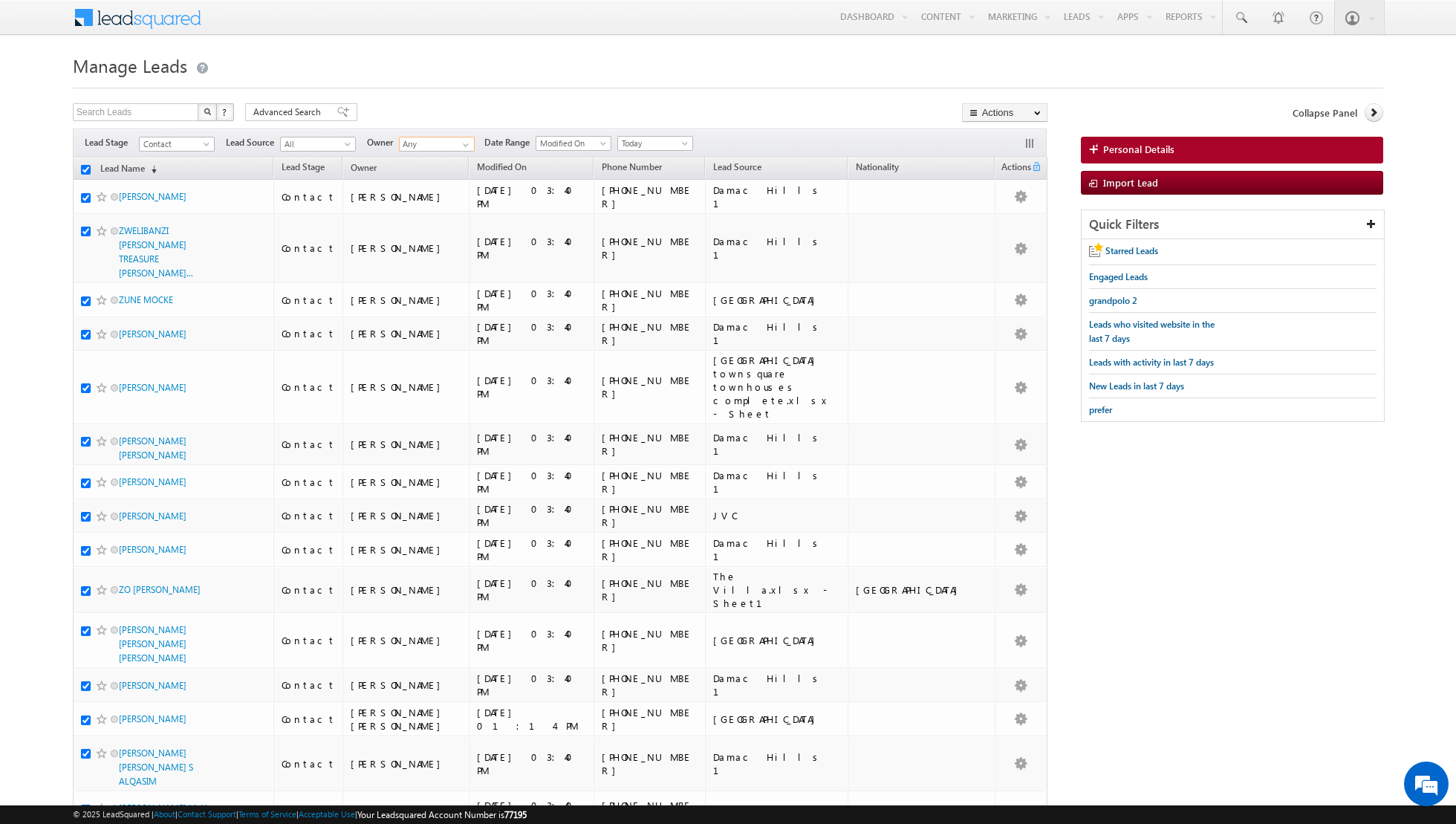
checkbox input "true"
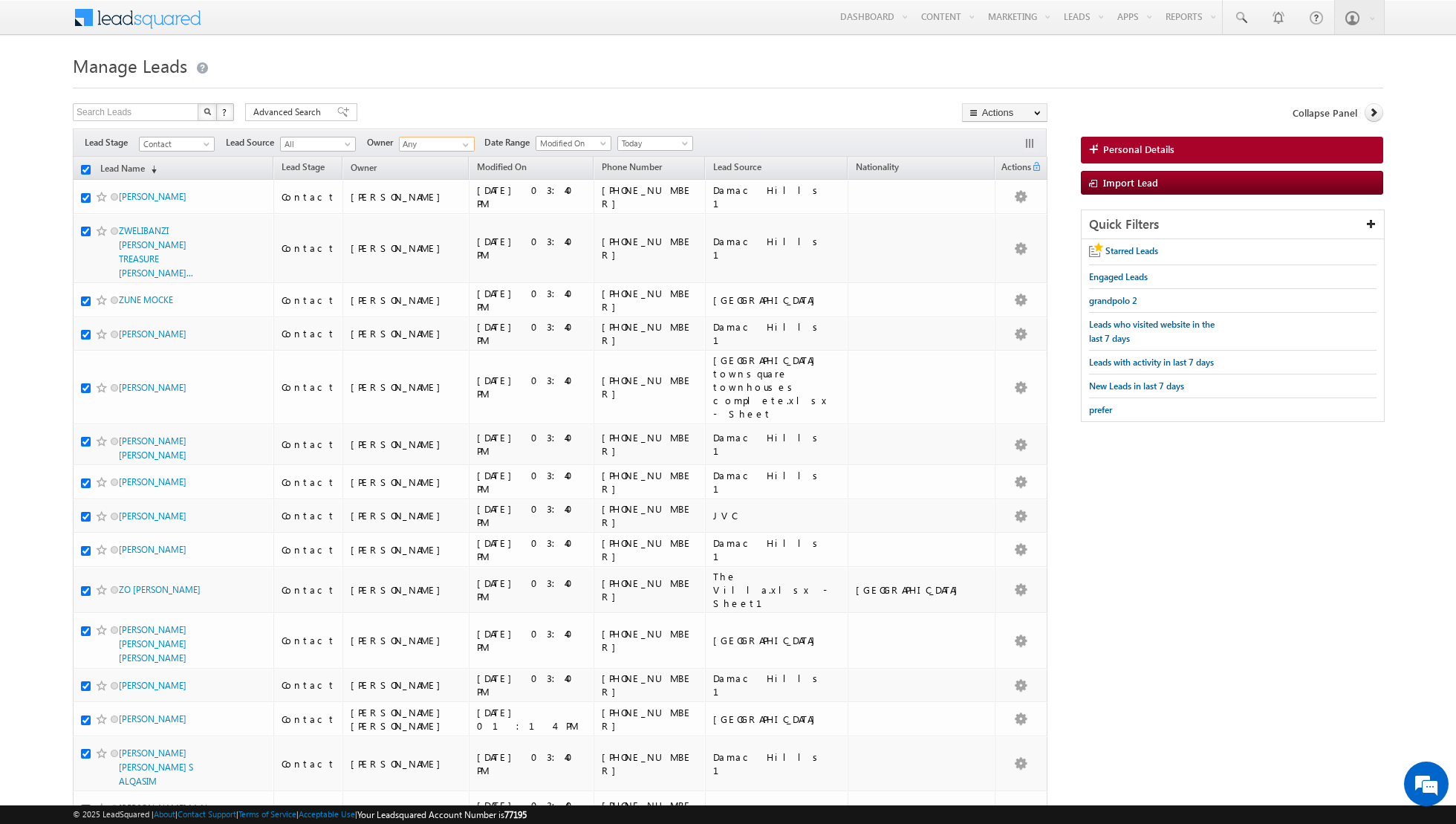
checkbox input "true"
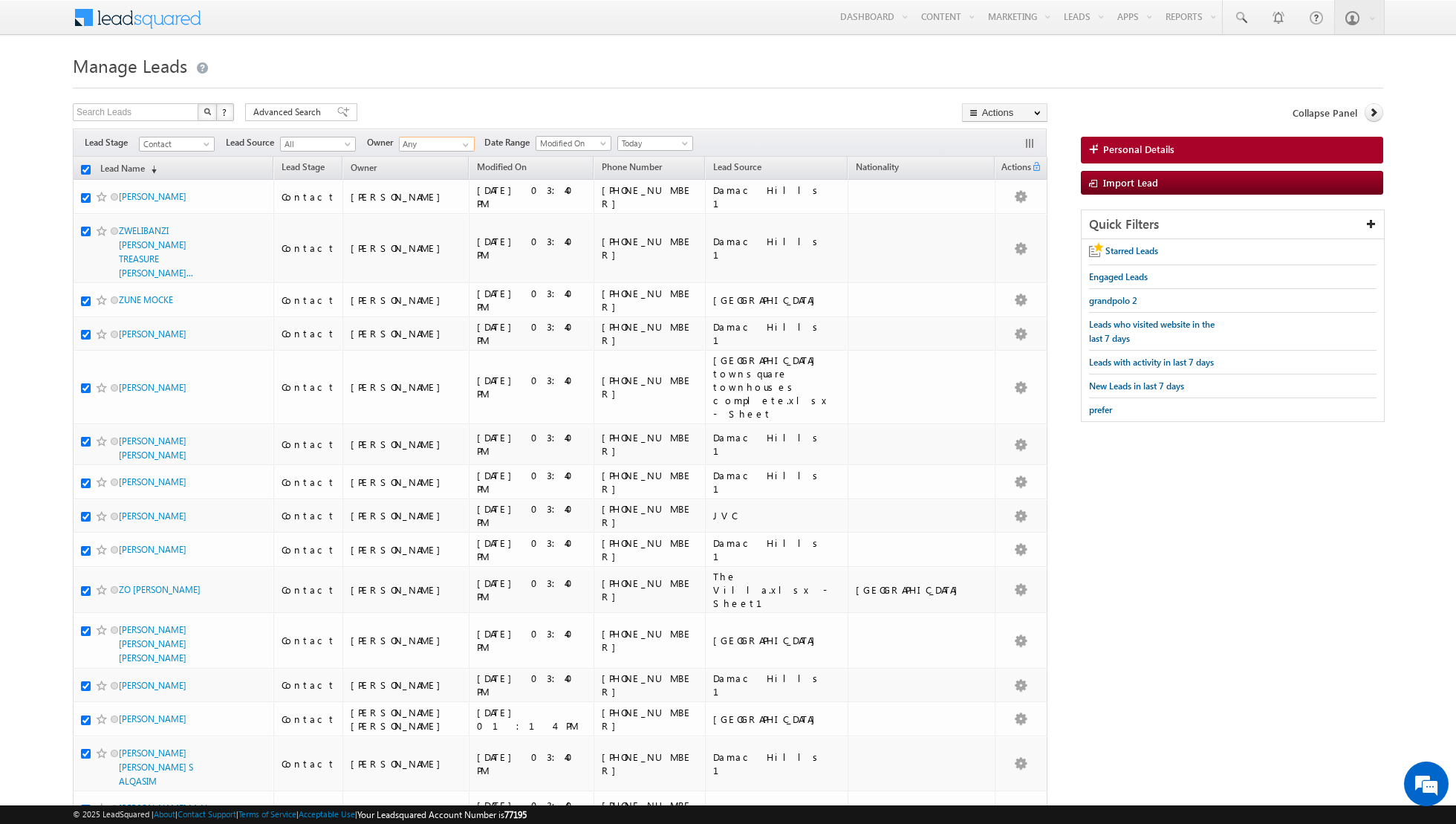
checkbox input "true"
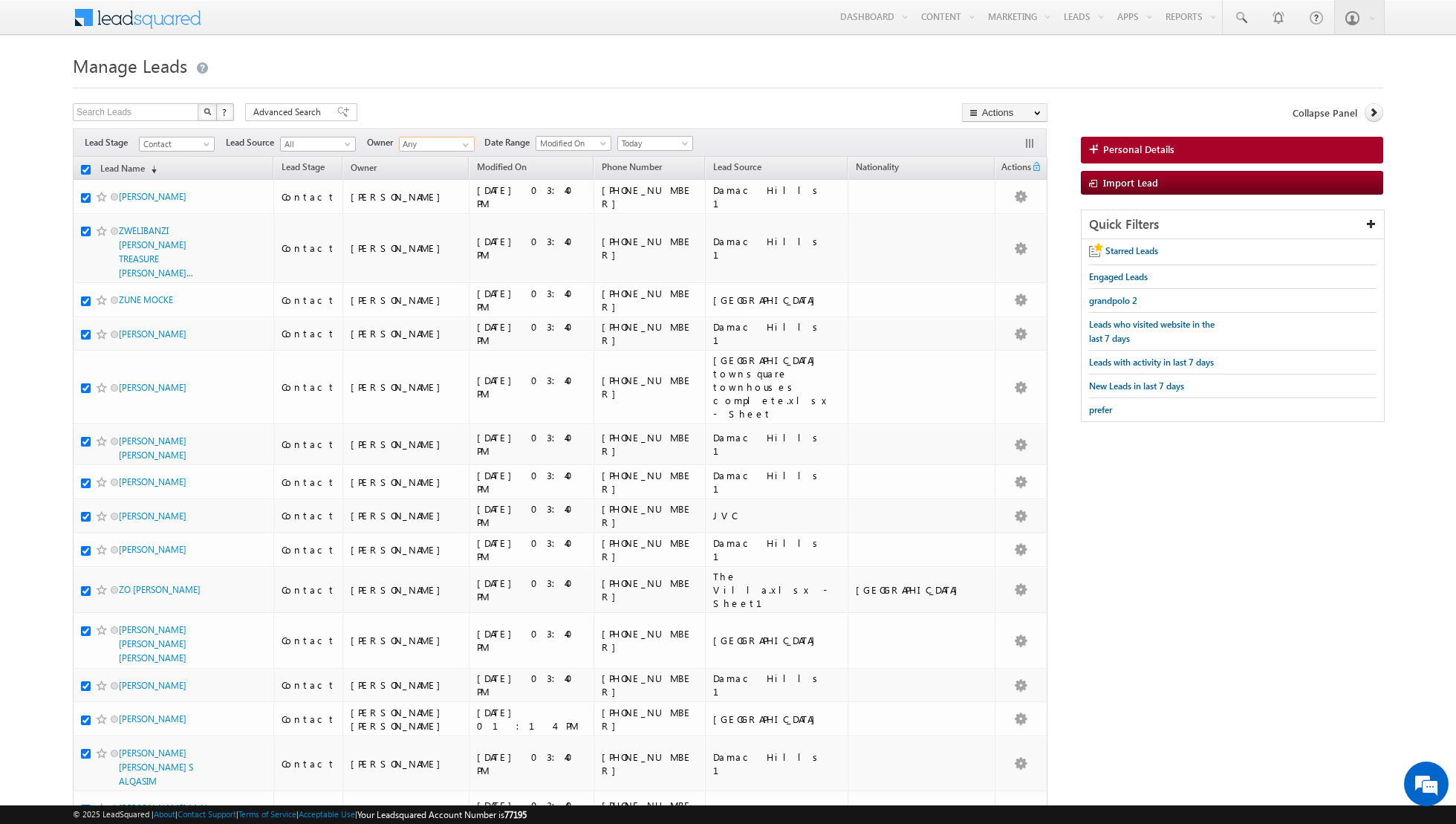
checkbox input "true"
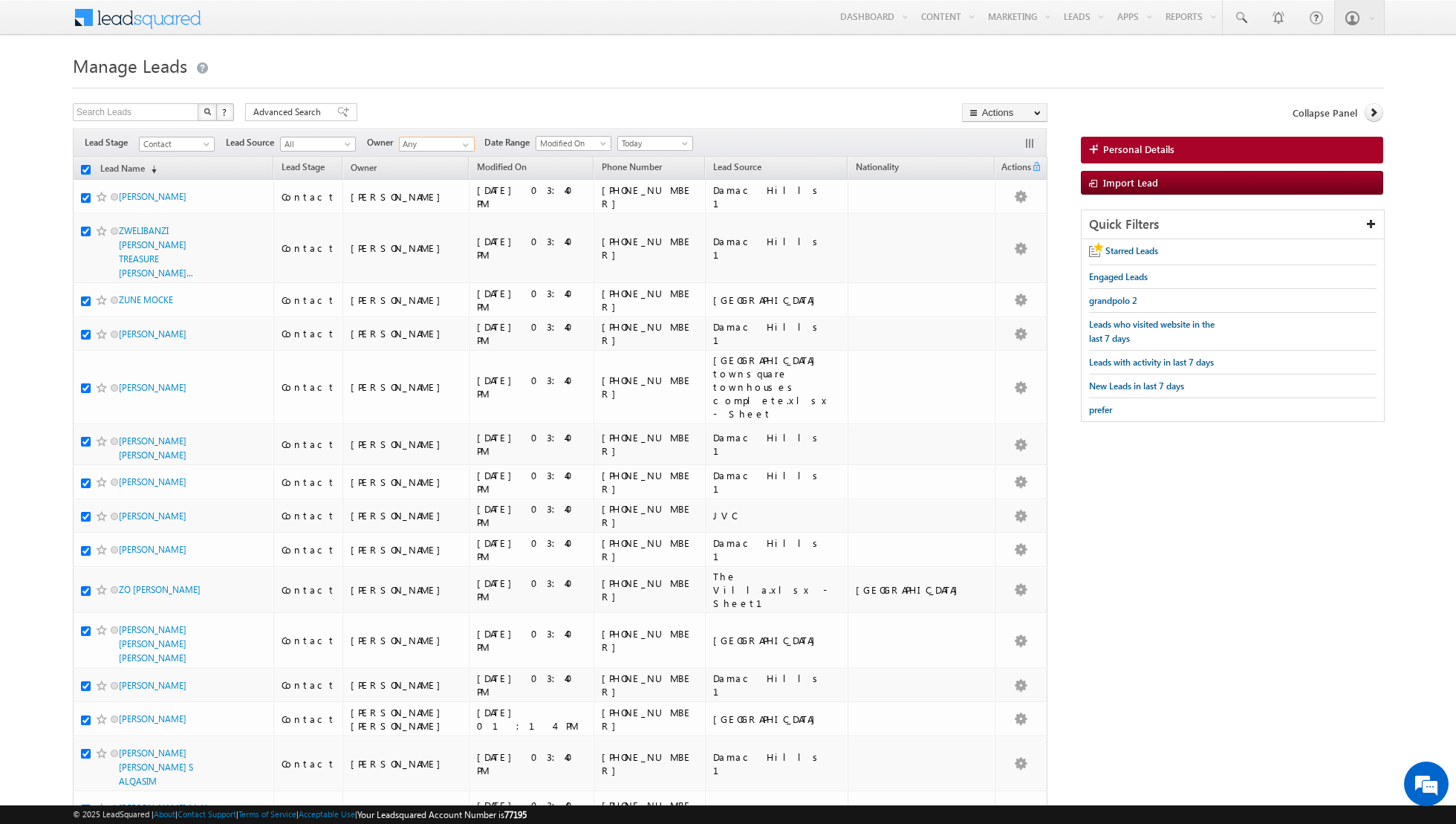
checkbox input "true"
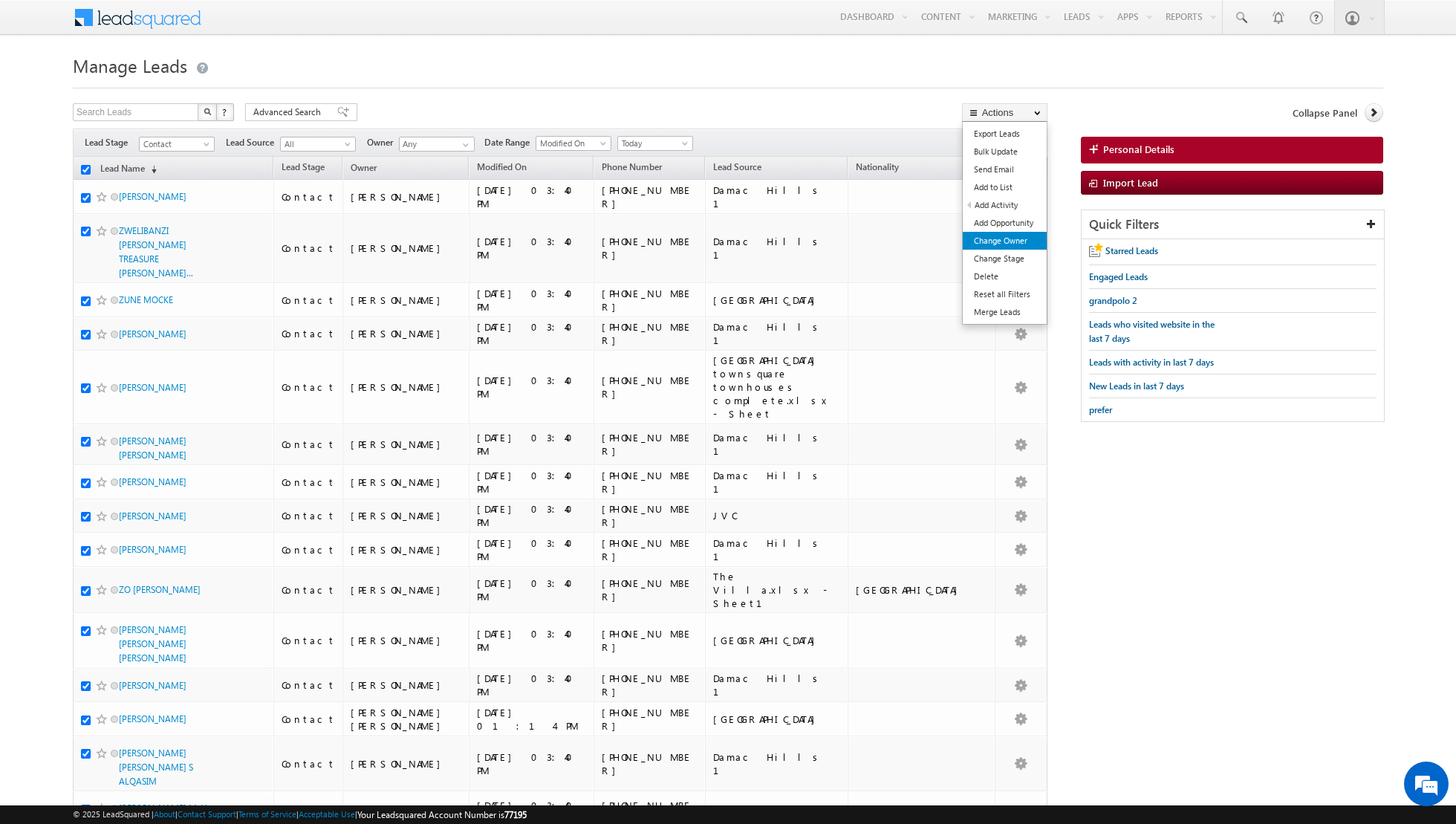
click at [1023, 244] on link "Change Owner" at bounding box center [1004, 240] width 84 height 18
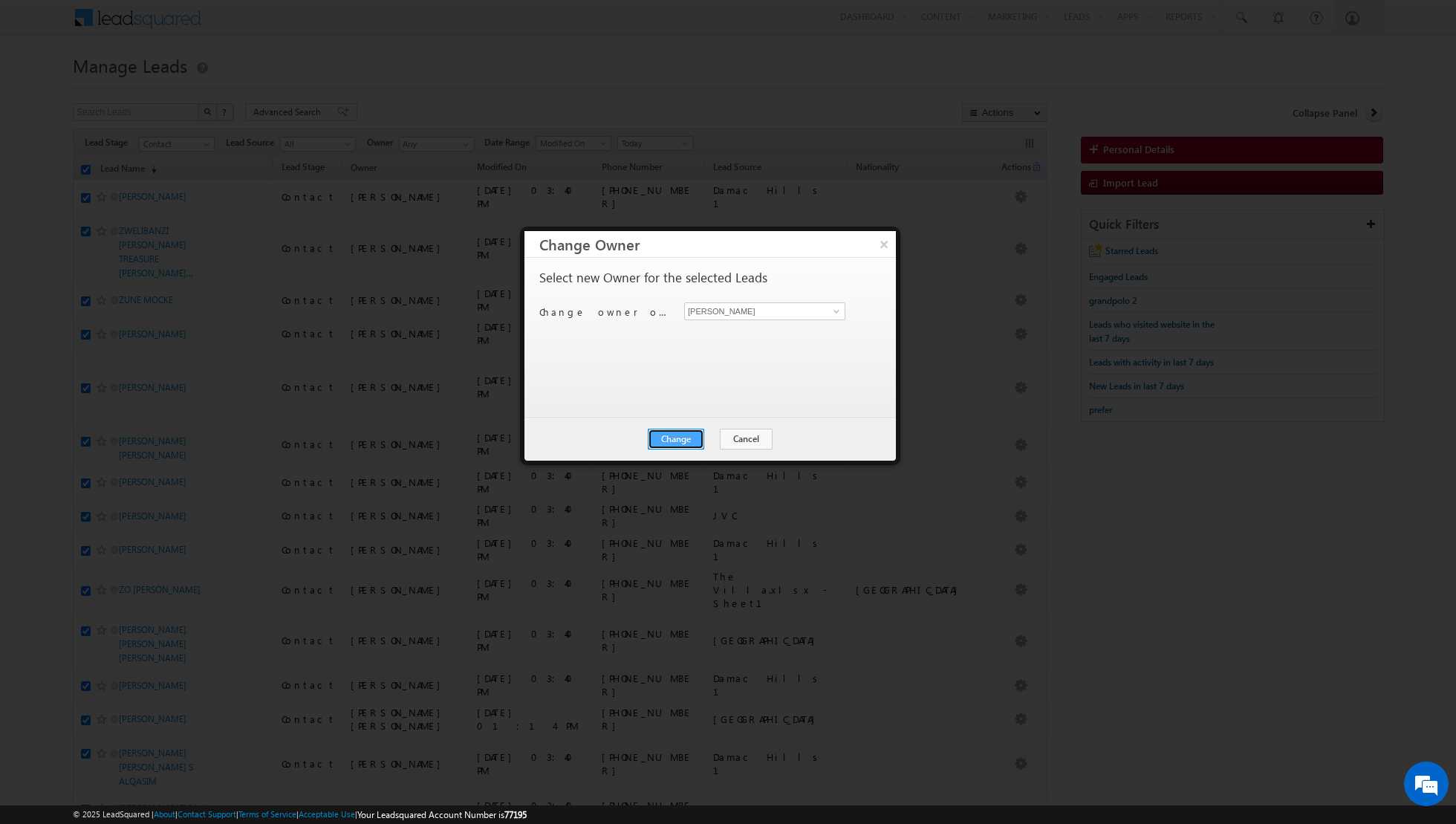
click at [680, 444] on button "Change" at bounding box center [676, 439] width 57 height 21
click at [721, 434] on button "Close" at bounding box center [712, 439] width 47 height 21
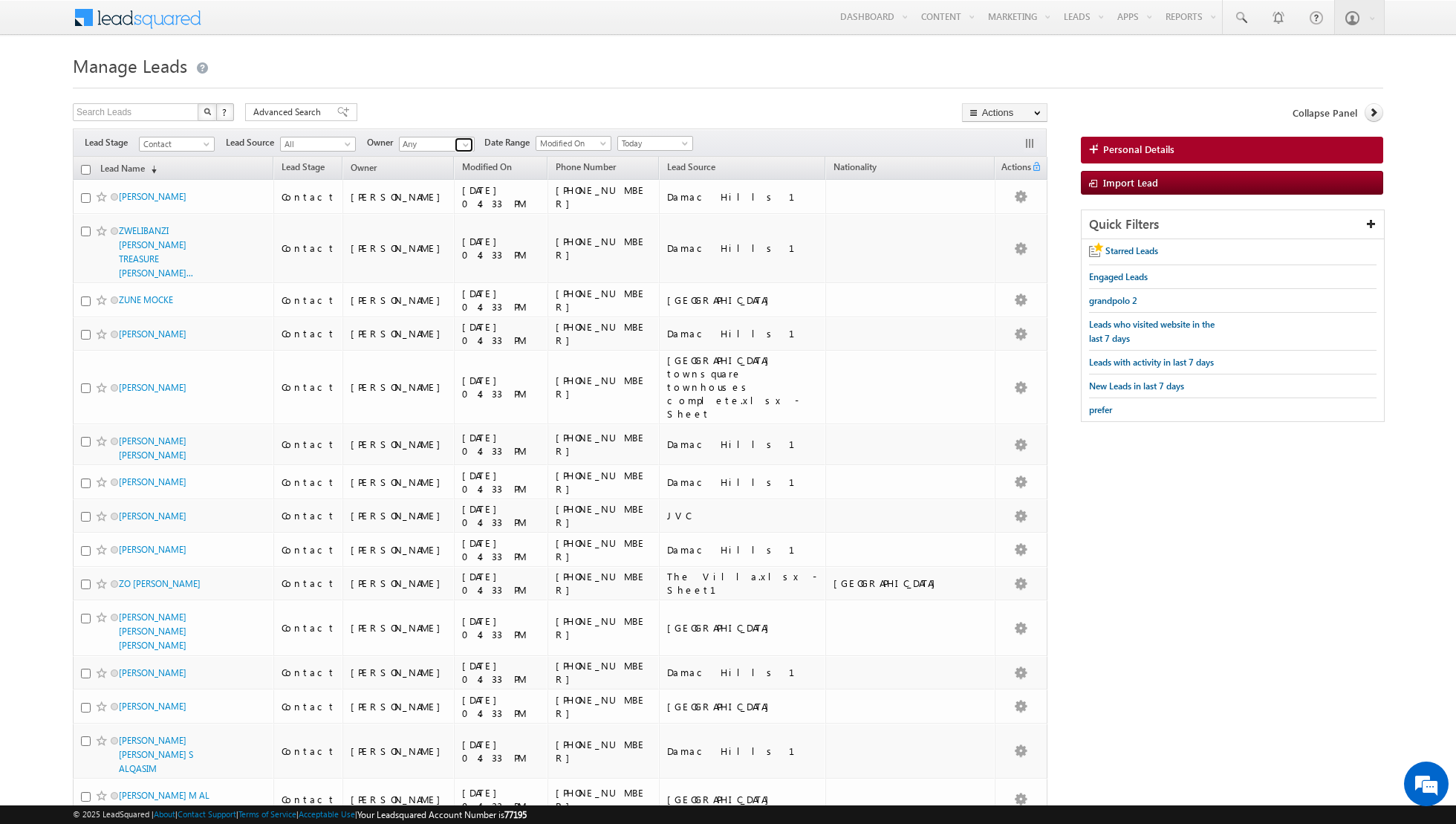
click at [455, 140] on link at bounding box center [464, 144] width 19 height 15
click at [449, 200] on span "[PERSON_NAME][EMAIL_ADDRESS][DOMAIN_NAME]" at bounding box center [471, 201] width 134 height 11
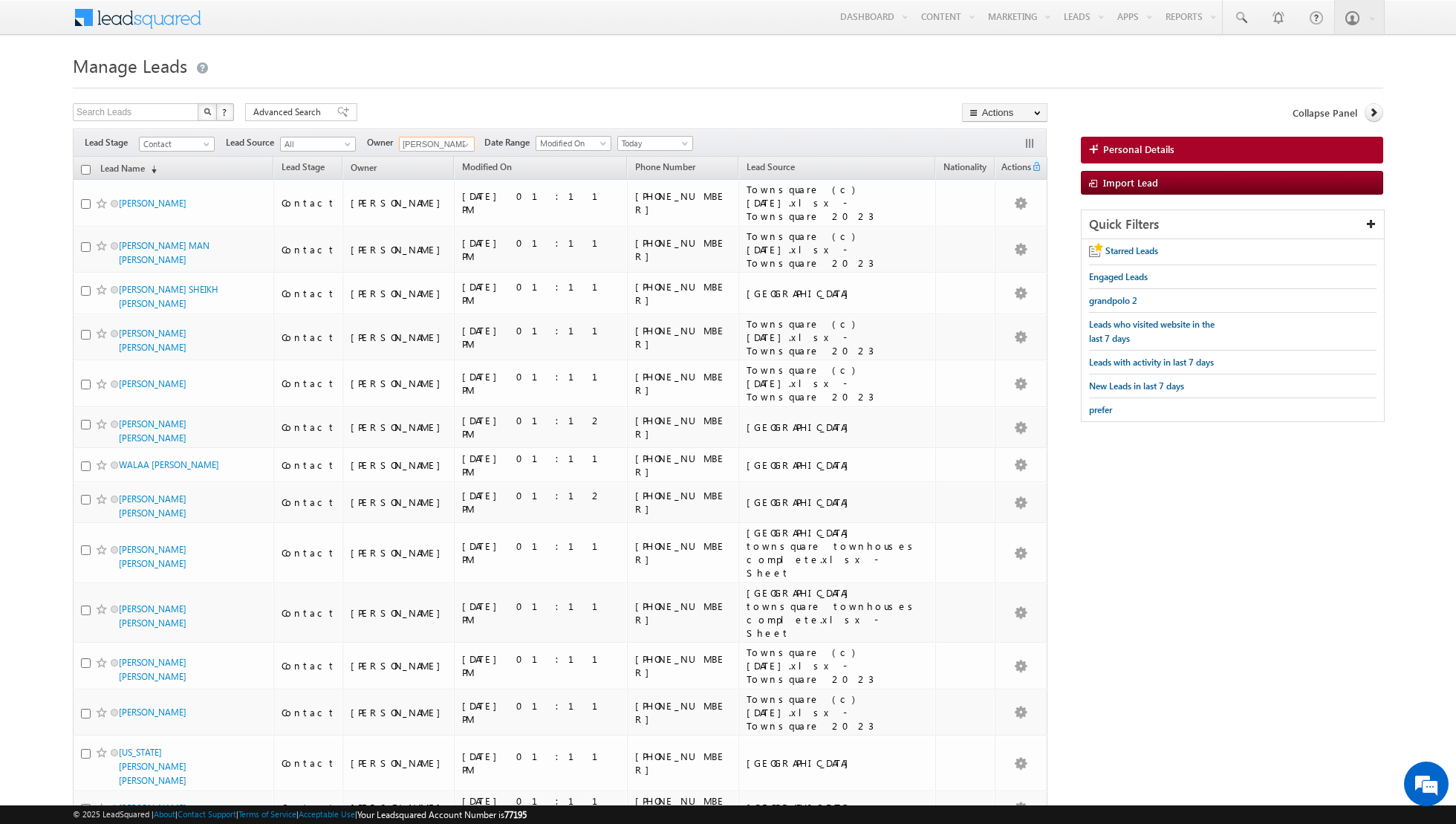
click at [84, 168] on input "checkbox" at bounding box center [85, 169] width 9 height 9
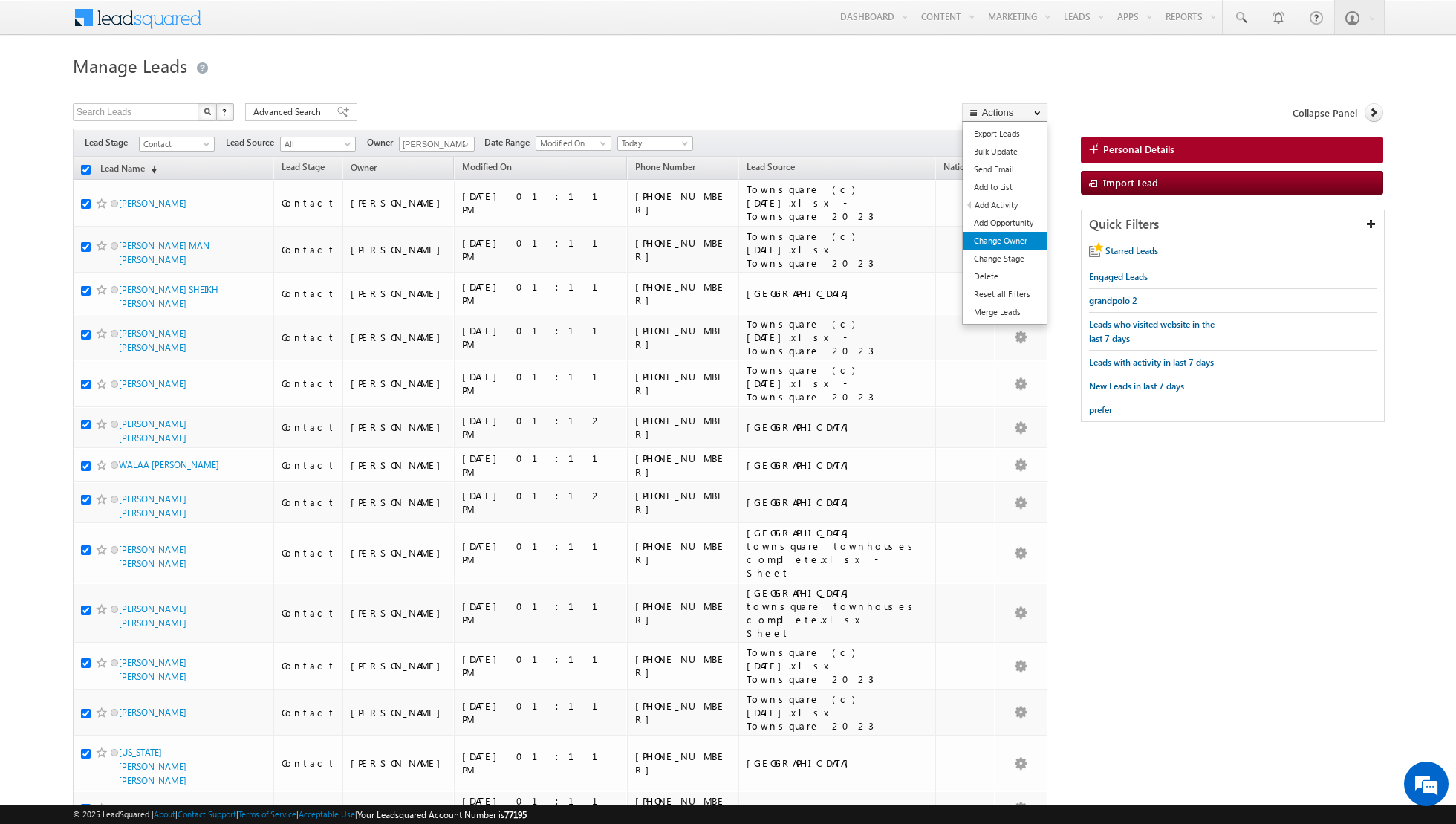
click at [978, 241] on link "Change Owner" at bounding box center [1004, 240] width 84 height 18
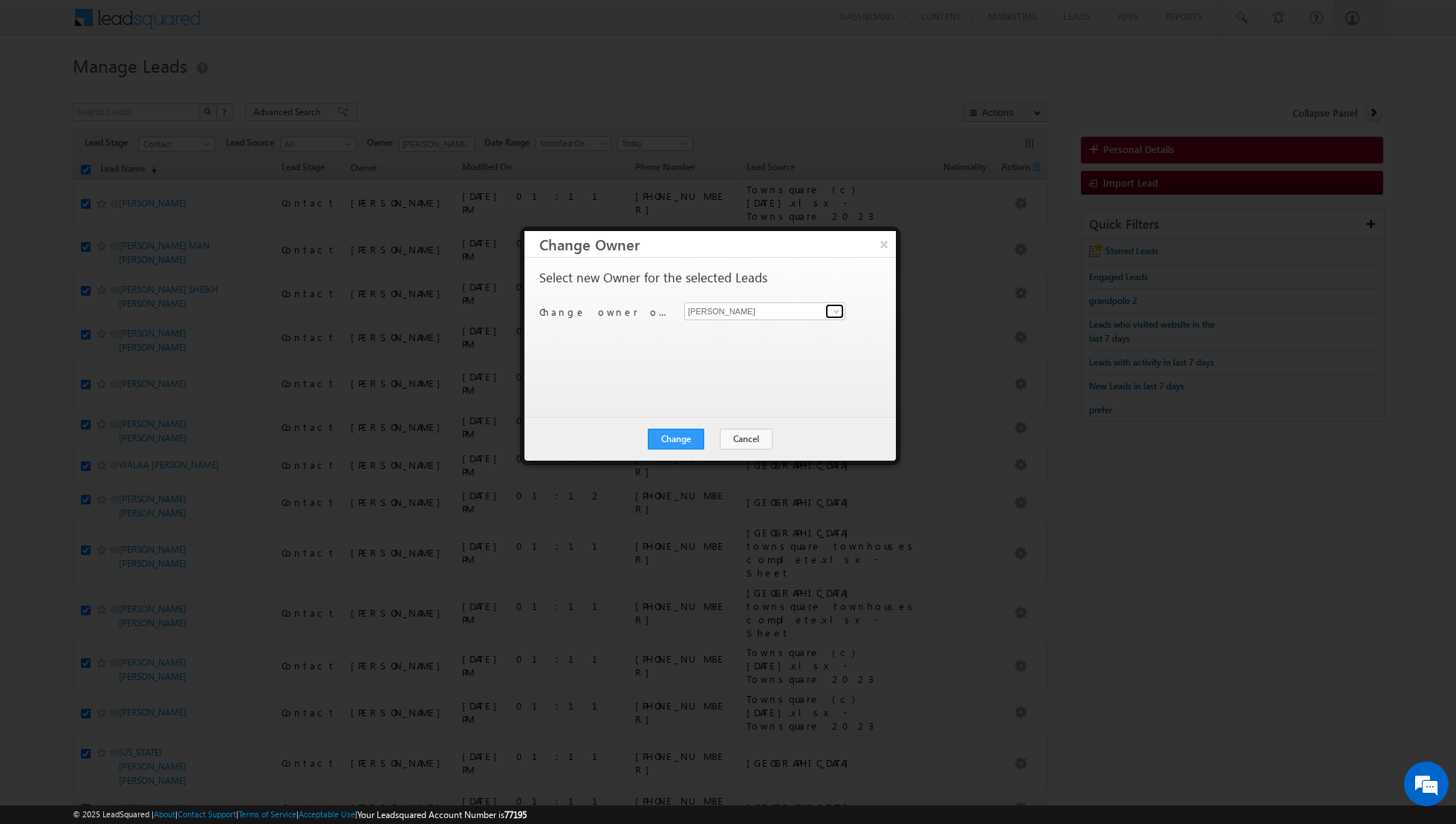
click at [841, 315] on span at bounding box center [837, 311] width 12 height 12
click at [732, 337] on span "[PERSON_NAME][EMAIL_ADDRESS][DOMAIN_NAME]" at bounding box center [756, 339] width 134 height 11
click at [737, 438] on button "Cancel" at bounding box center [745, 439] width 53 height 21
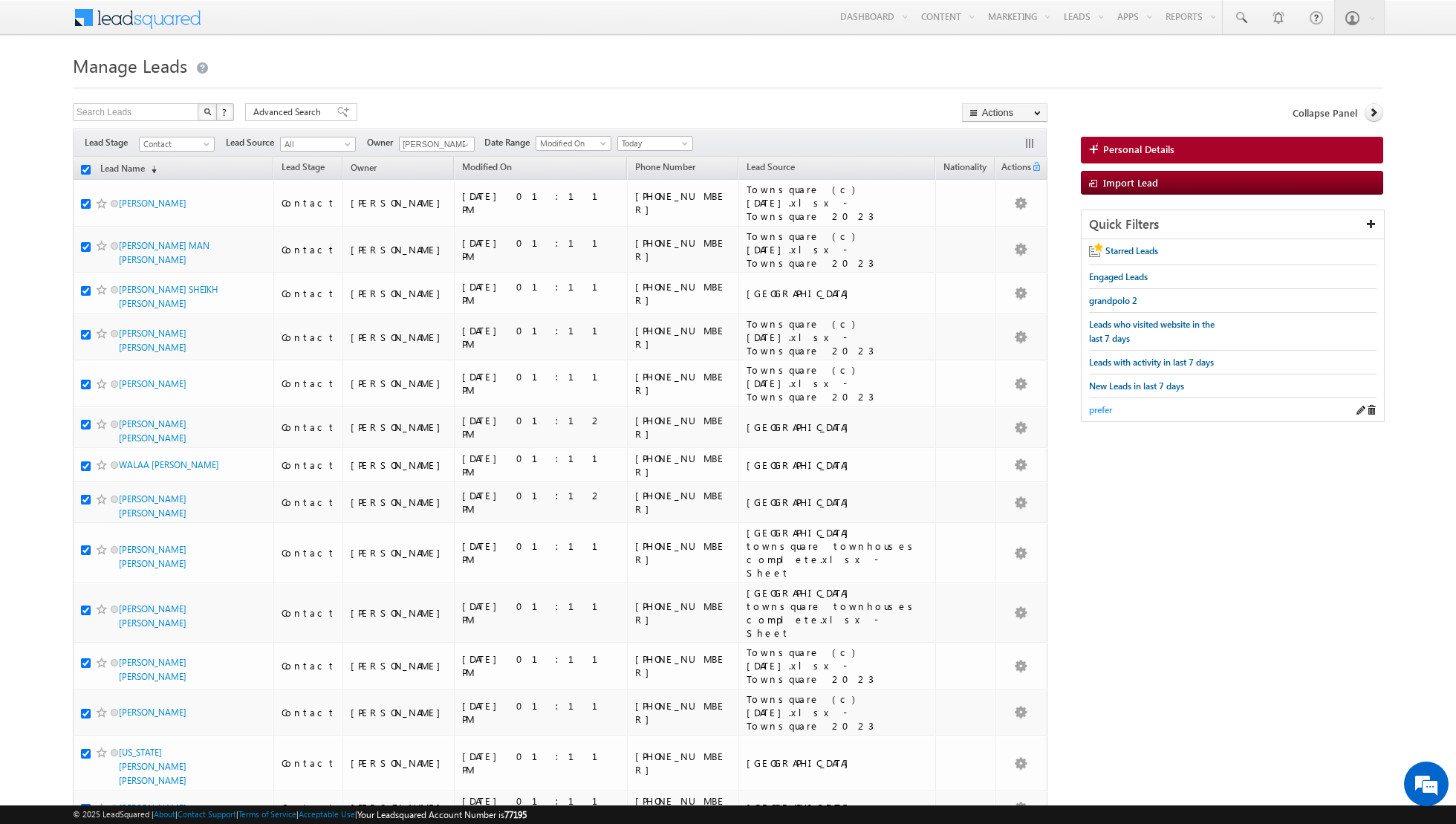
click at [1102, 408] on span "prefer" at bounding box center [1100, 409] width 23 height 11
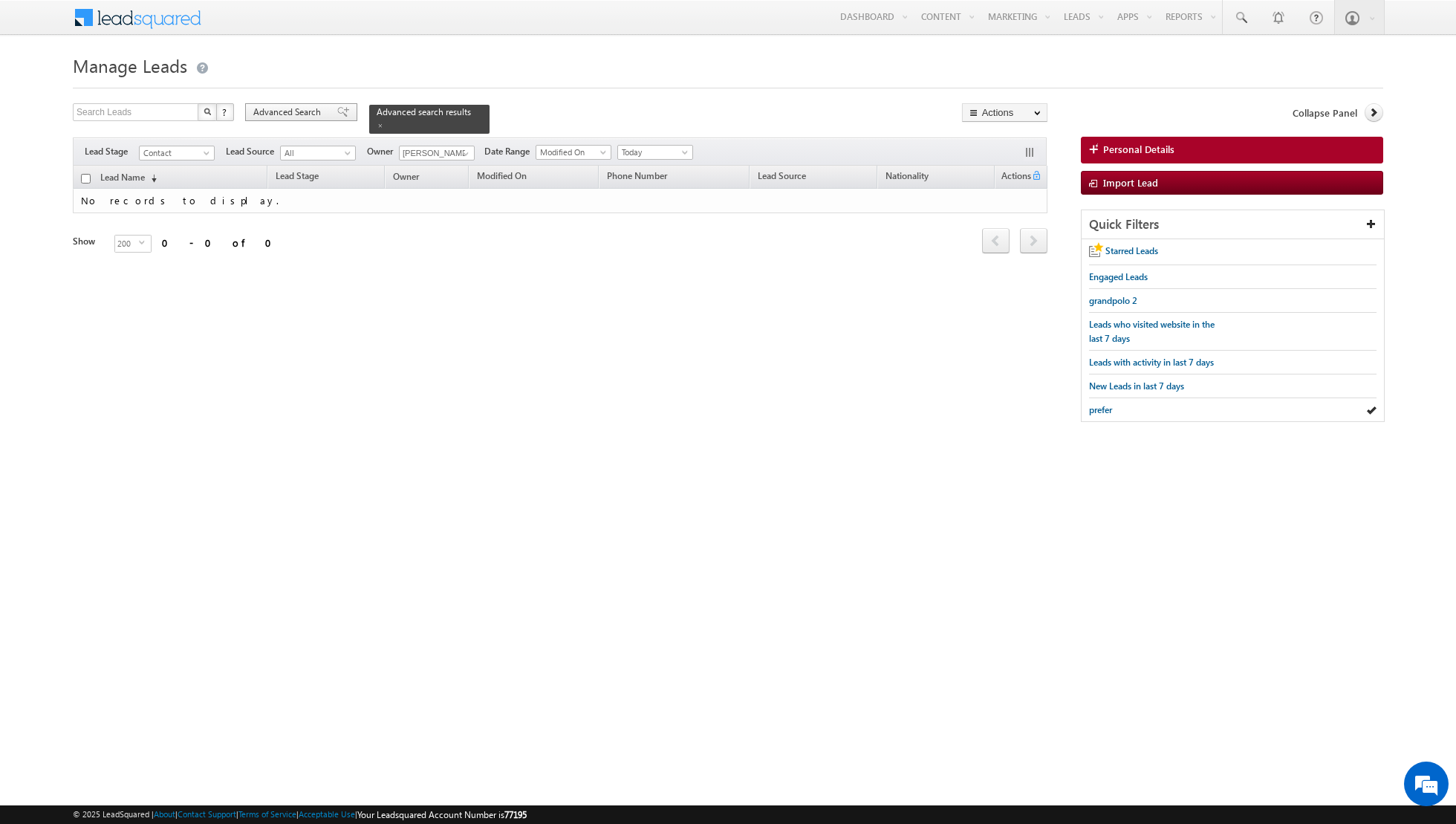
click at [342, 111] on div "Advanced Search" at bounding box center [302, 112] width 112 height 18
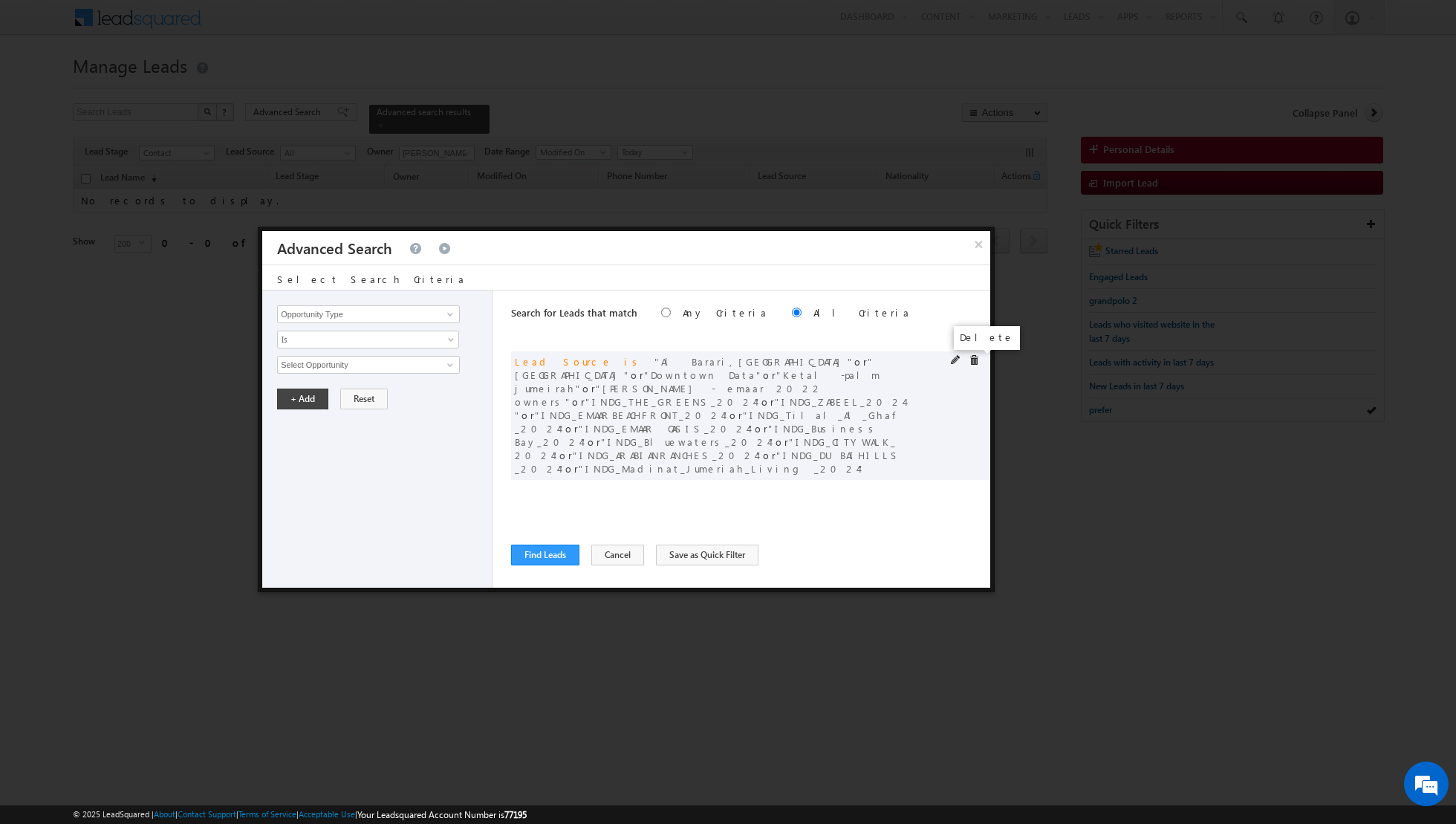
click at [971, 361] on span at bounding box center [974, 360] width 10 height 10
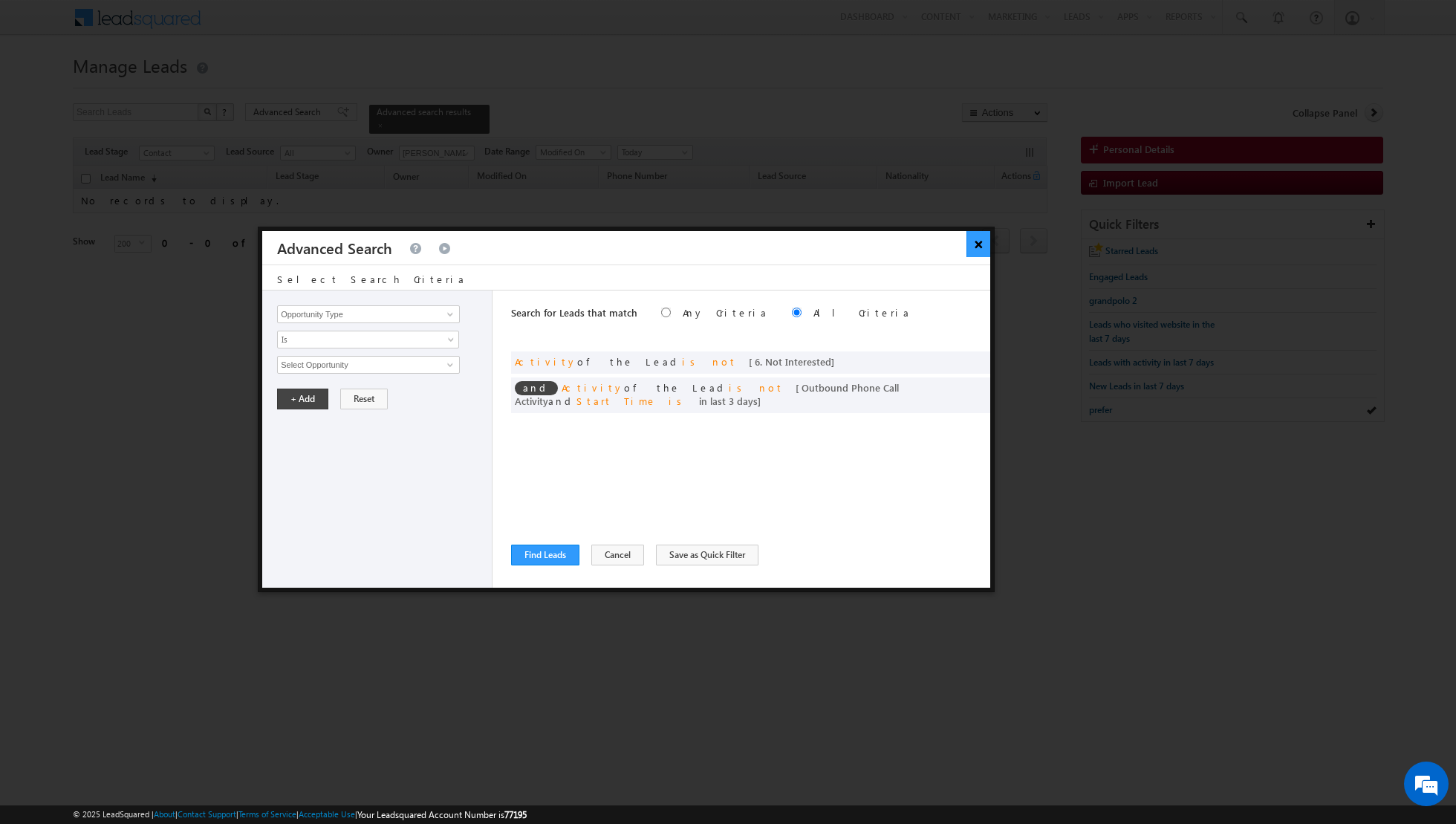
click at [981, 240] on button "×" at bounding box center [979, 244] width 24 height 26
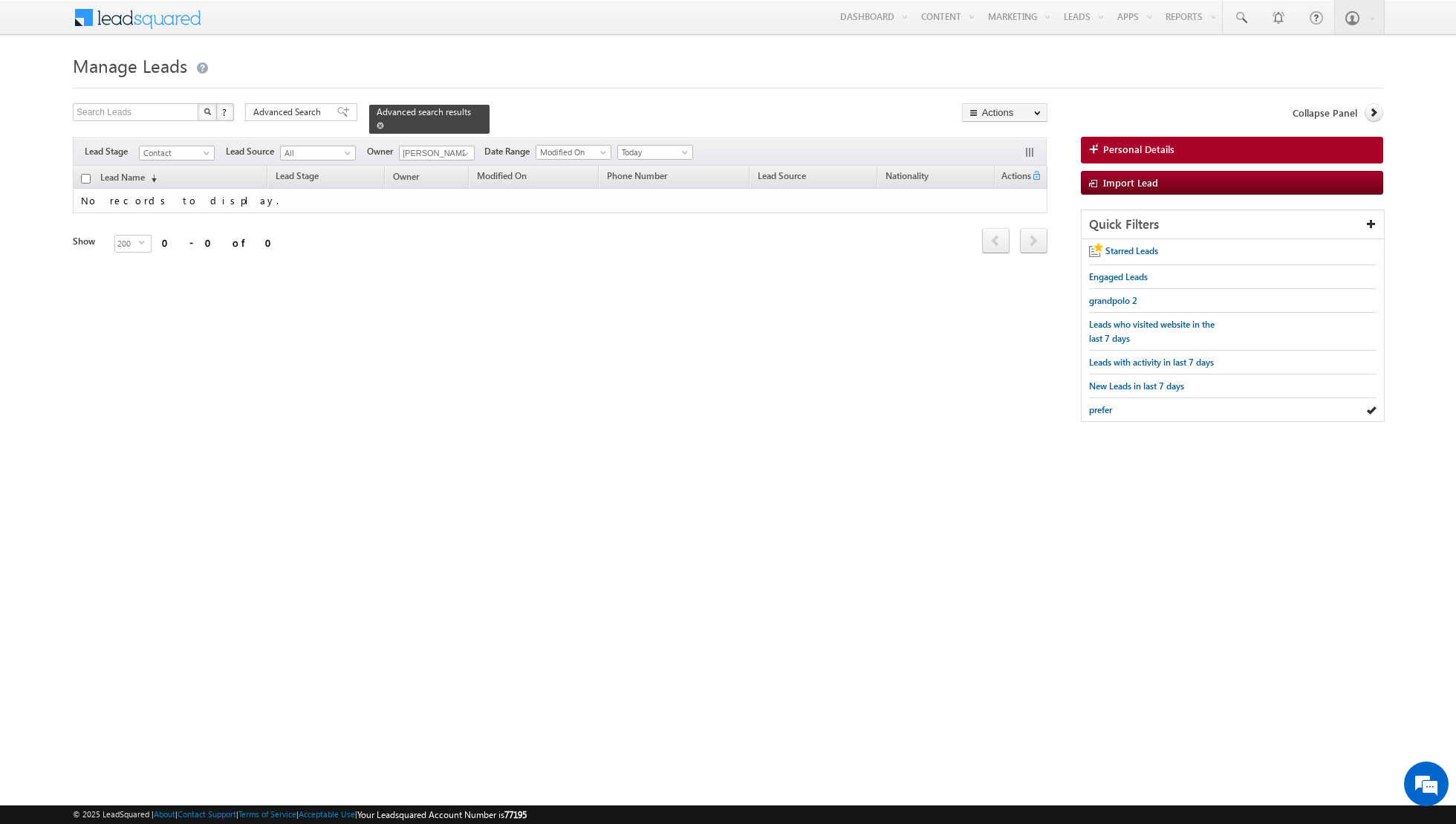
click at [376, 126] on span at bounding box center [380, 125] width 8 height 8
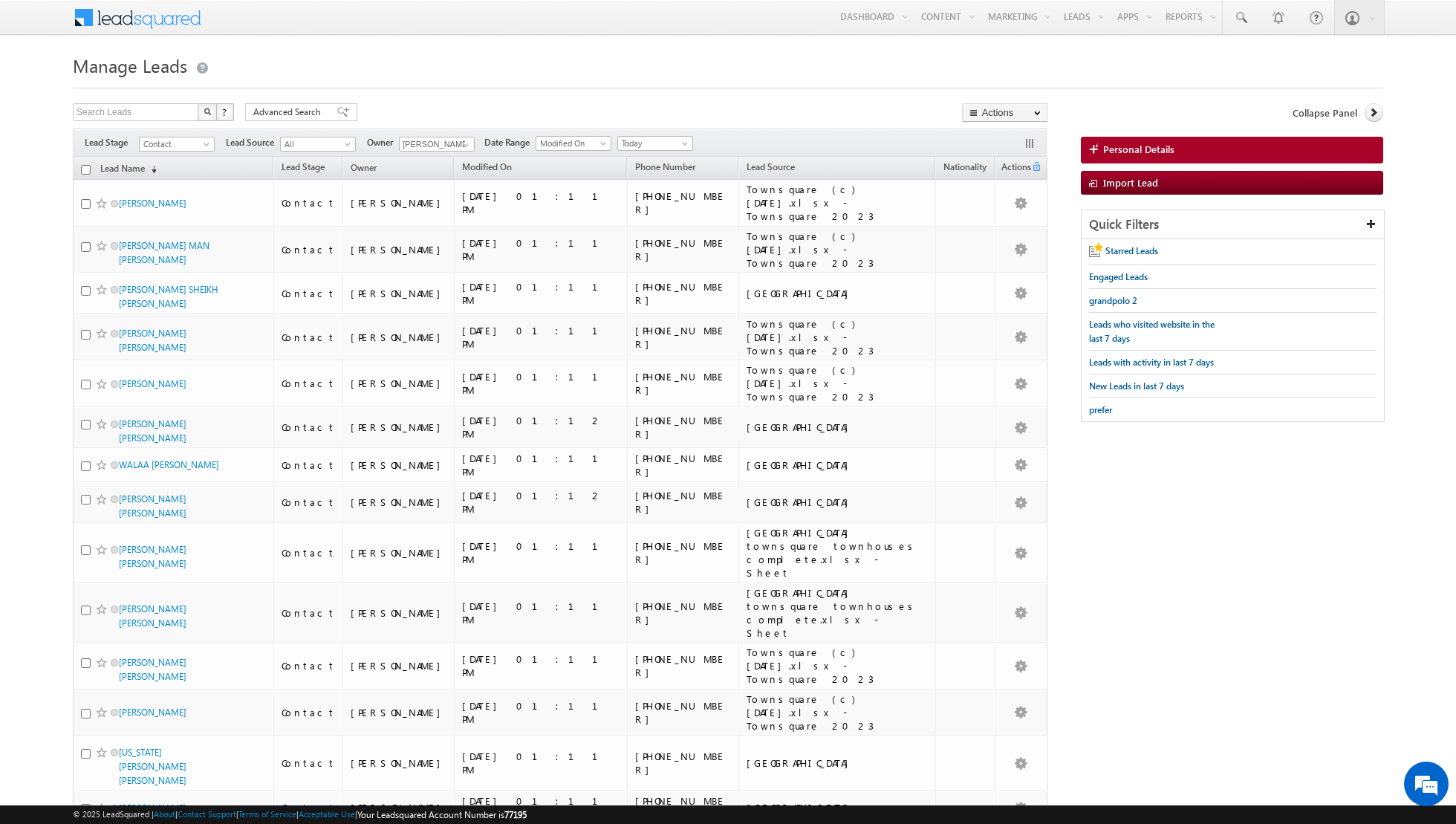
click at [84, 165] on input "checkbox" at bounding box center [85, 169] width 9 height 9
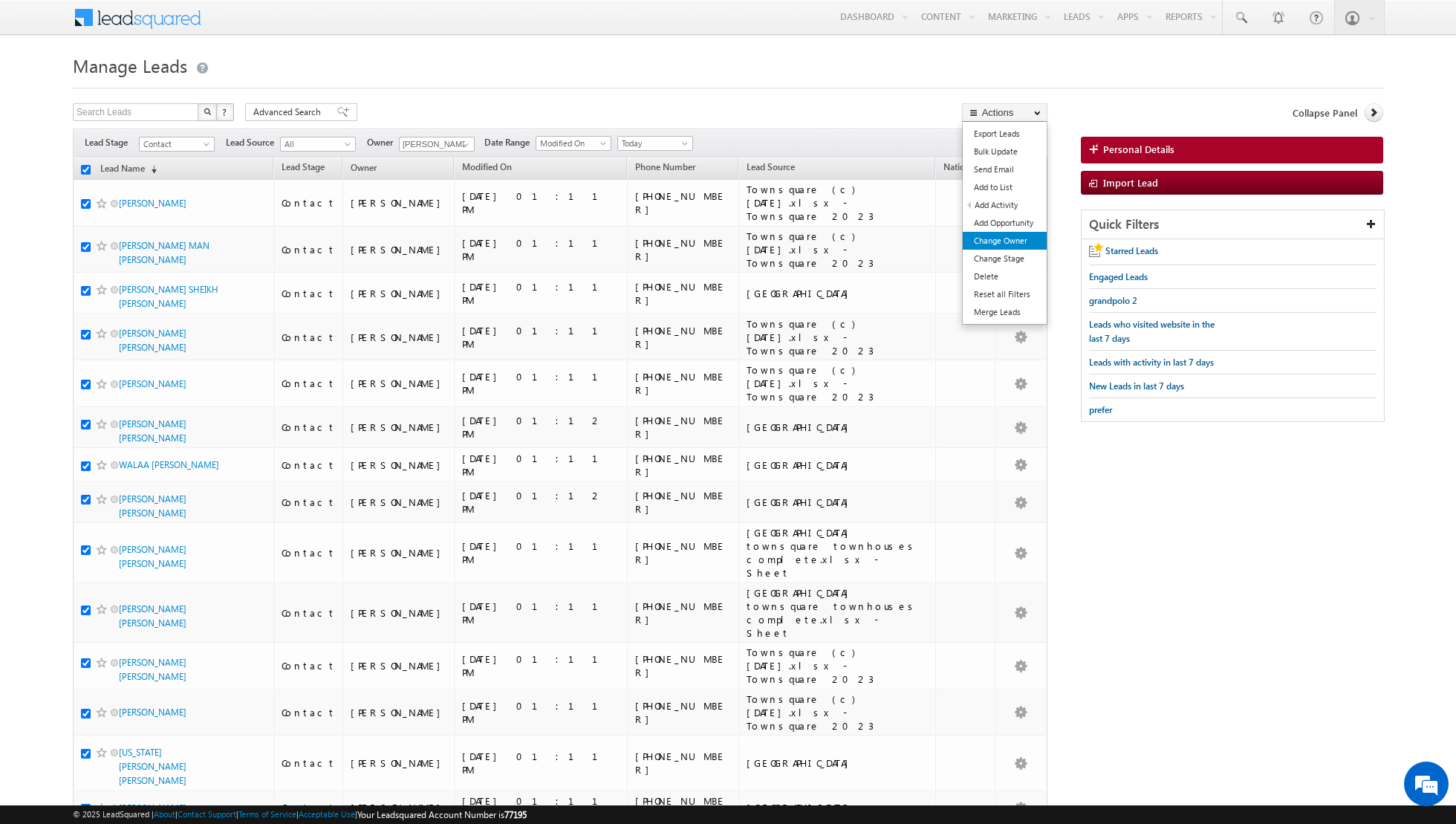
click at [1005, 243] on link "Change Owner" at bounding box center [1004, 240] width 84 height 18
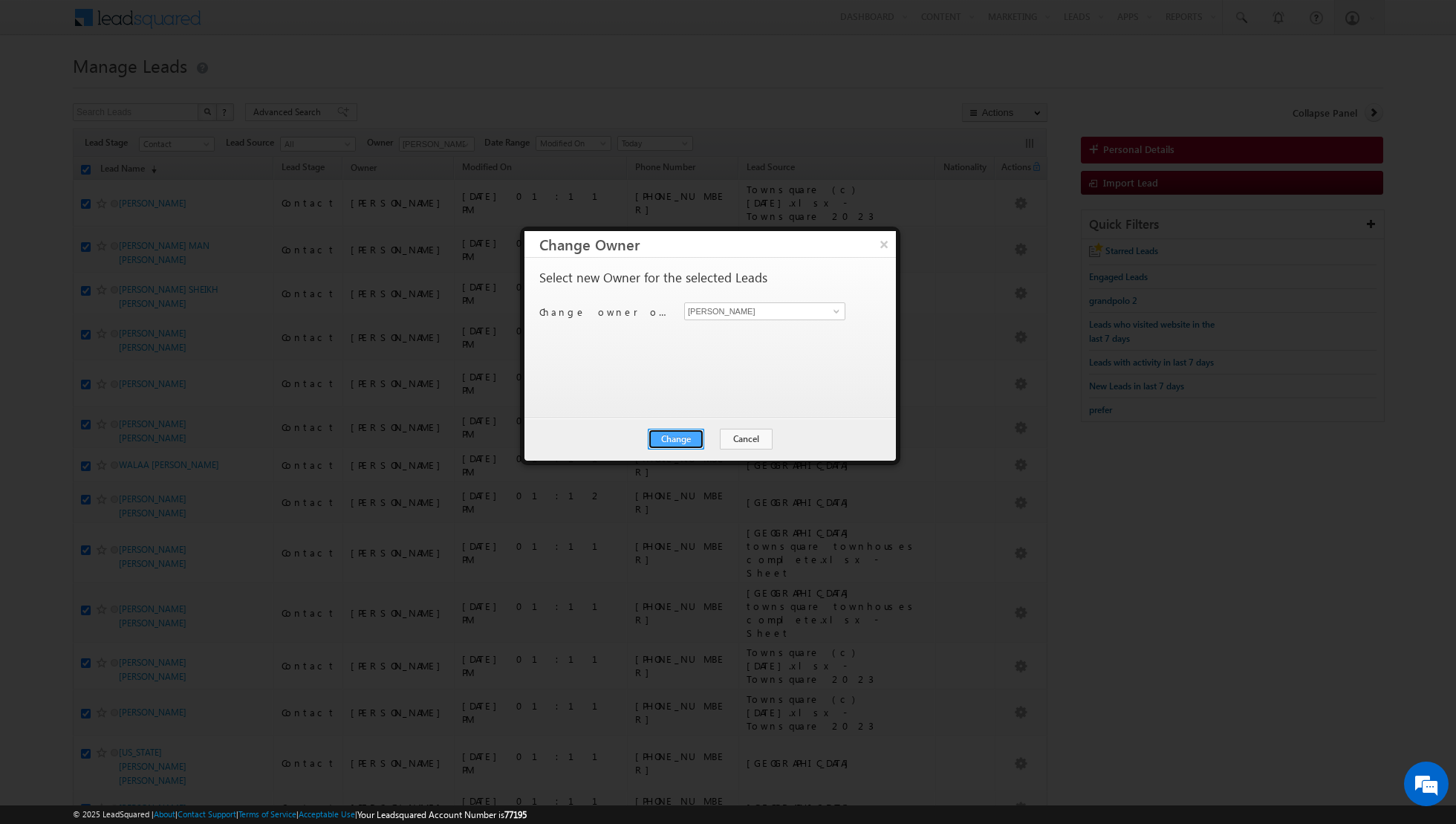
click at [679, 434] on button "Change" at bounding box center [676, 439] width 57 height 21
click at [708, 431] on button "Close" at bounding box center [712, 439] width 47 height 21
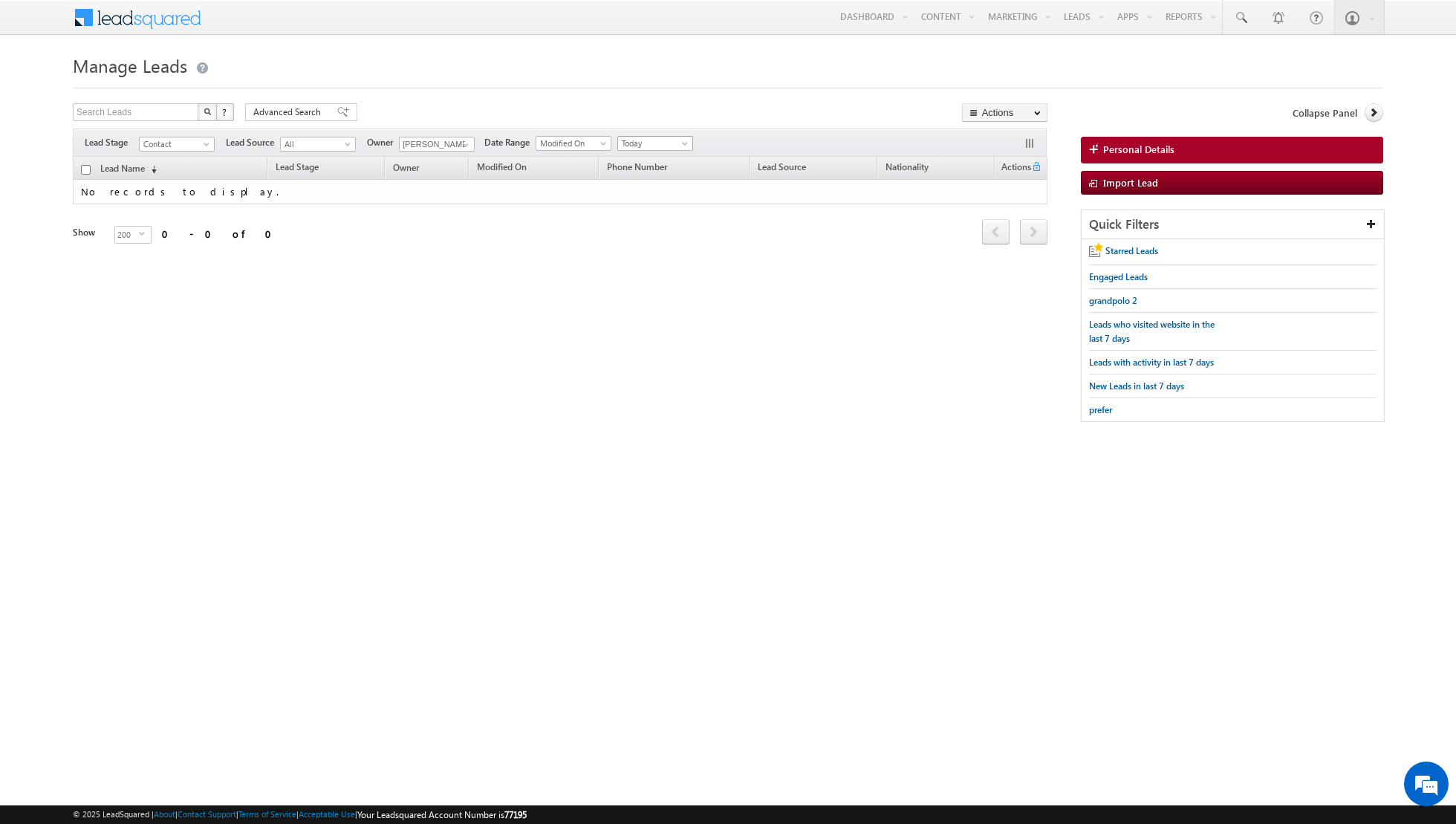
click at [664, 143] on span "Today" at bounding box center [653, 144] width 71 height 14
click at [649, 159] on link "All Time" at bounding box center [649, 159] width 75 height 14
click at [461, 146] on span at bounding box center [466, 145] width 12 height 12
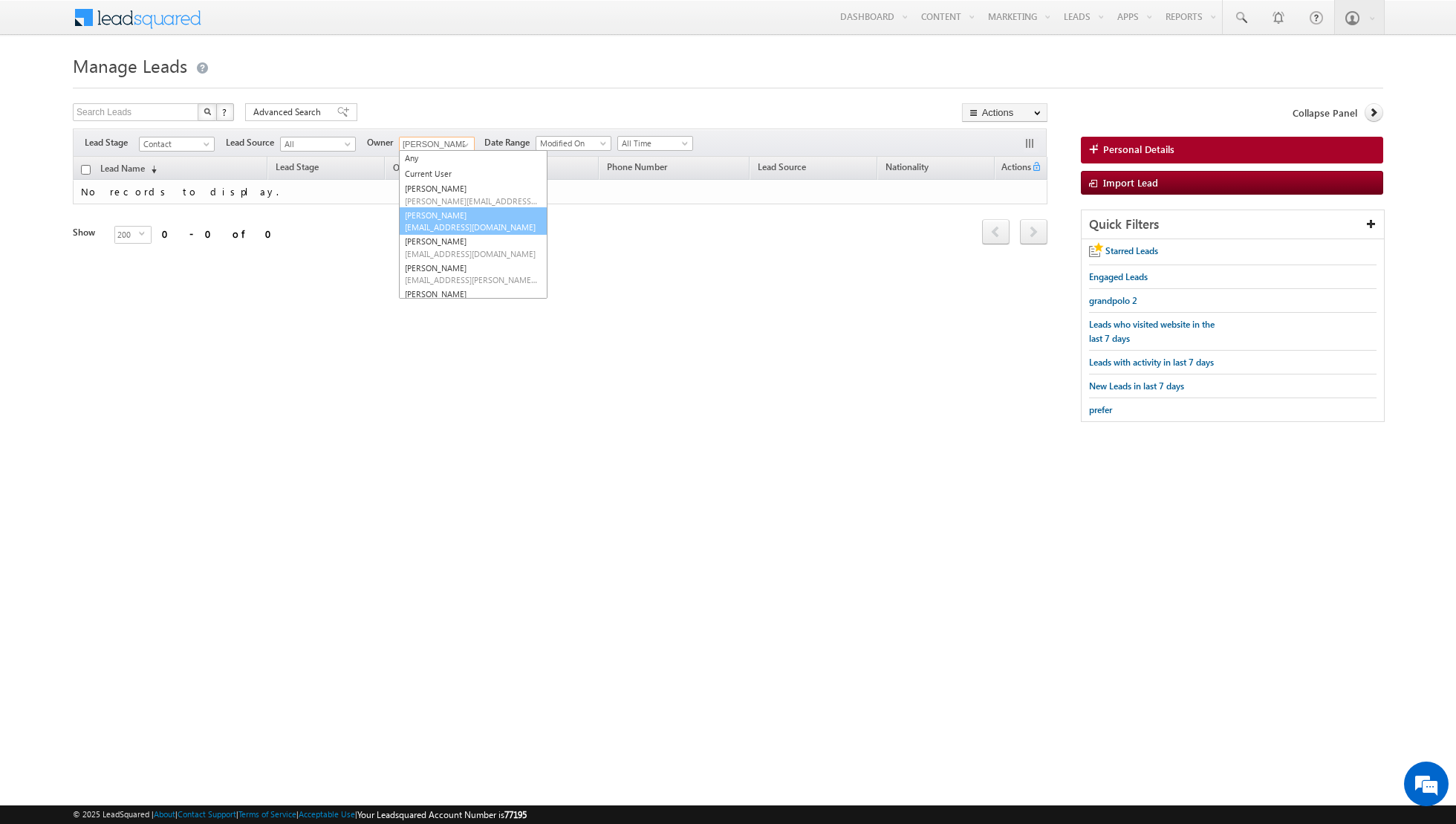
click at [434, 224] on span "[EMAIL_ADDRESS][DOMAIN_NAME]" at bounding box center [471, 227] width 134 height 11
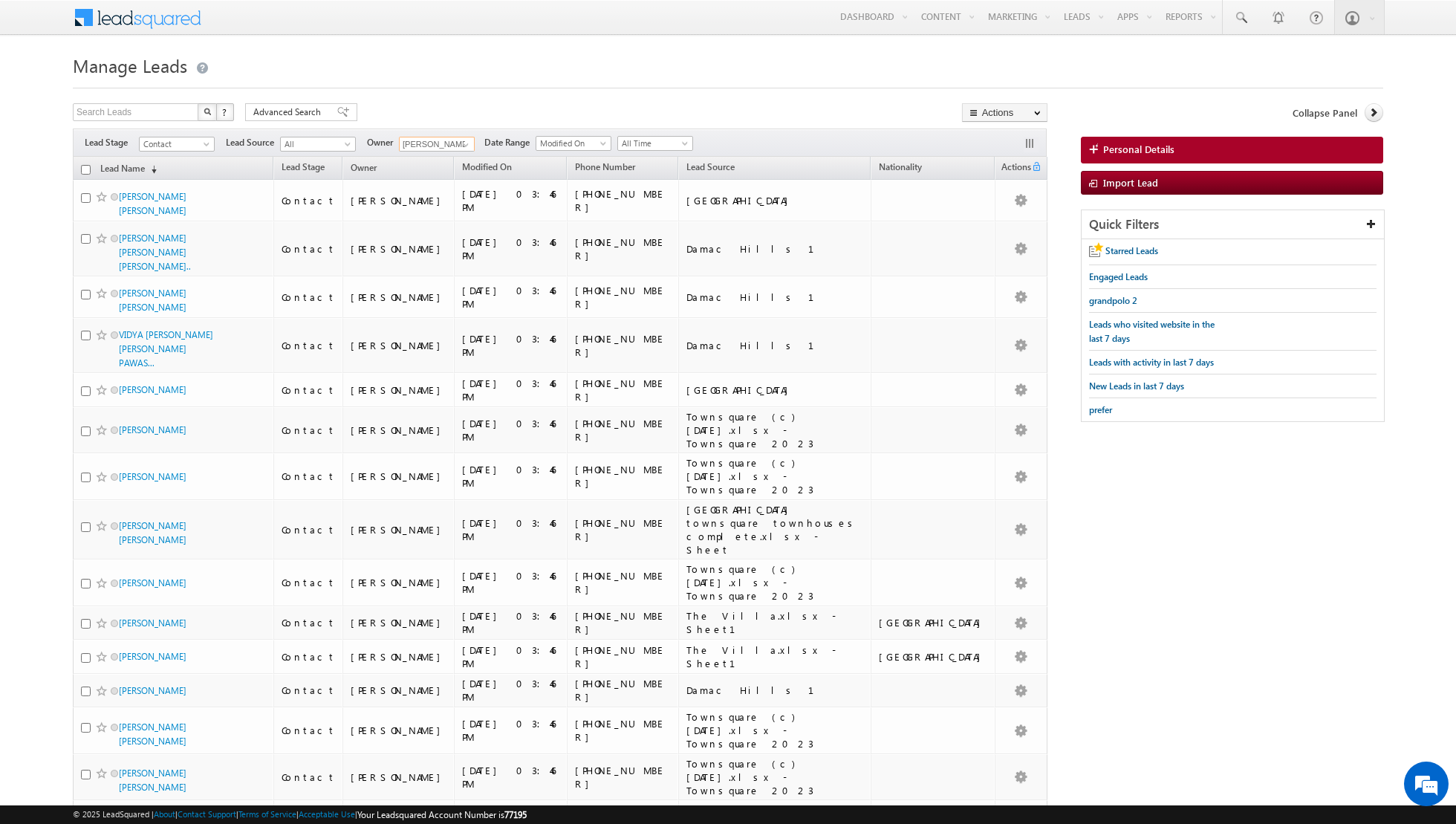
click at [89, 168] on input "checkbox" at bounding box center [85, 169] width 9 height 9
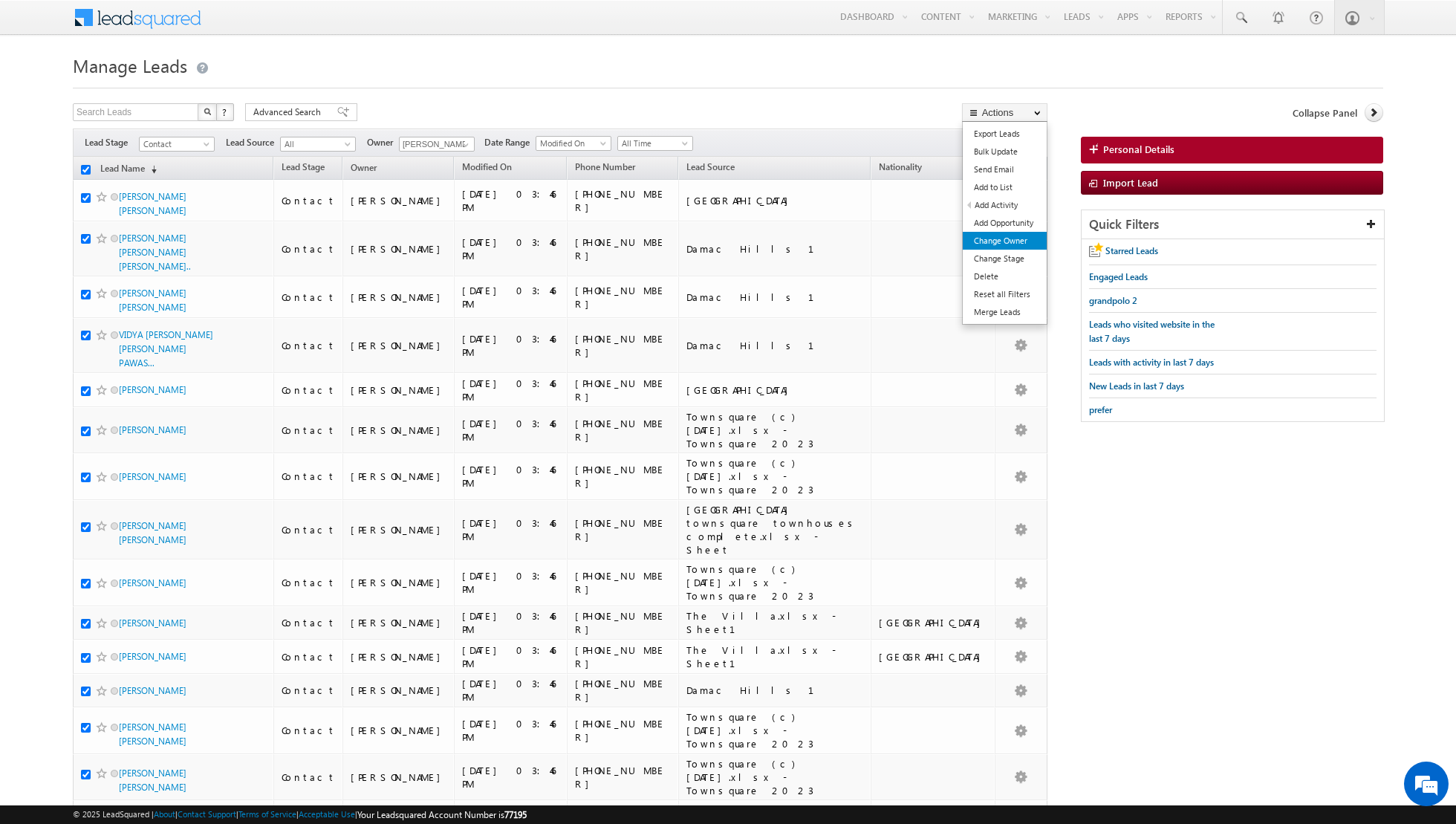
click at [999, 240] on link "Change Owner" at bounding box center [1004, 240] width 84 height 18
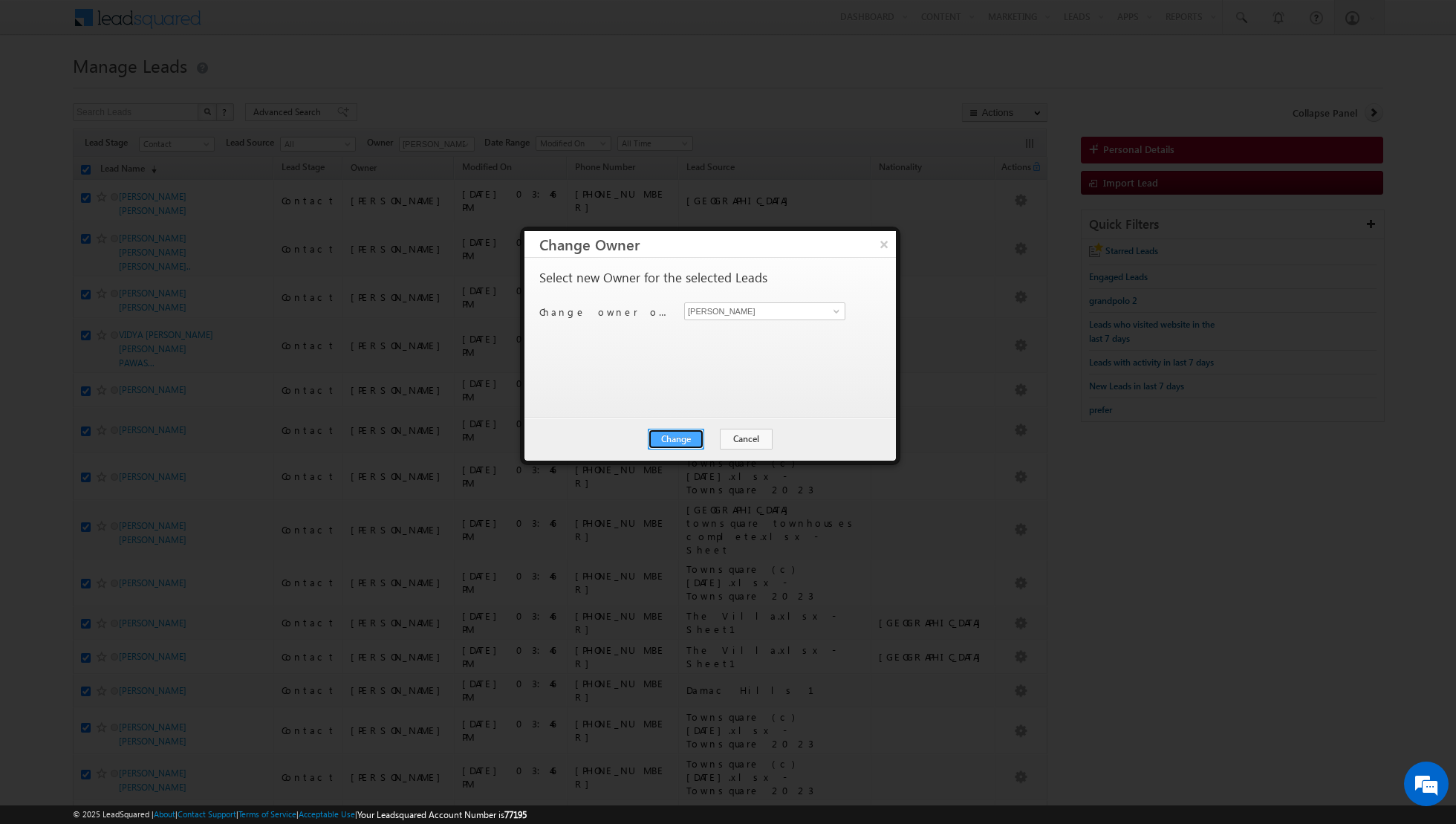
click at [676, 437] on button "Change" at bounding box center [676, 439] width 57 height 21
click at [714, 437] on button "Close" at bounding box center [712, 439] width 47 height 21
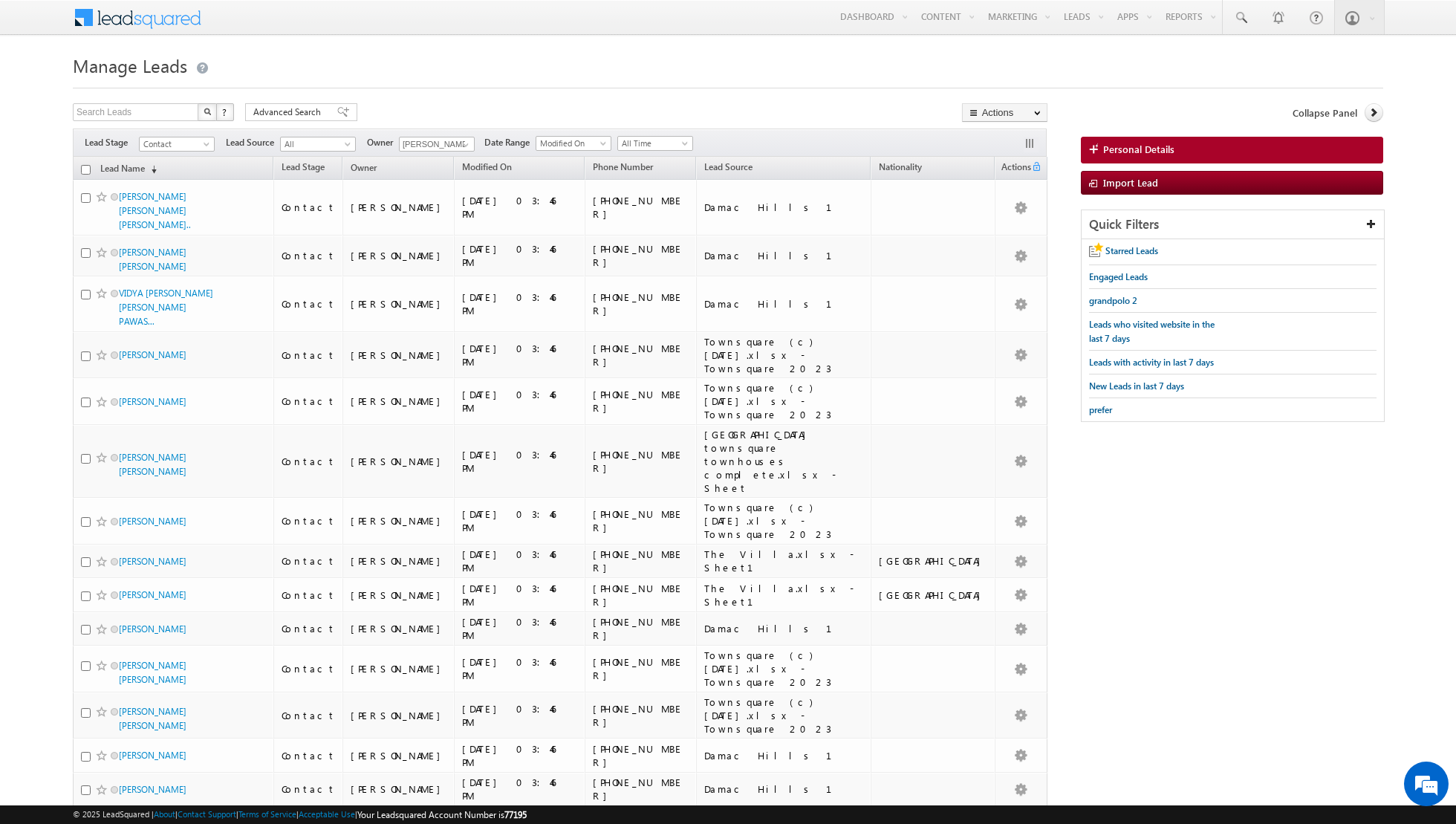
click at [84, 170] on input "checkbox" at bounding box center [85, 169] width 9 height 9
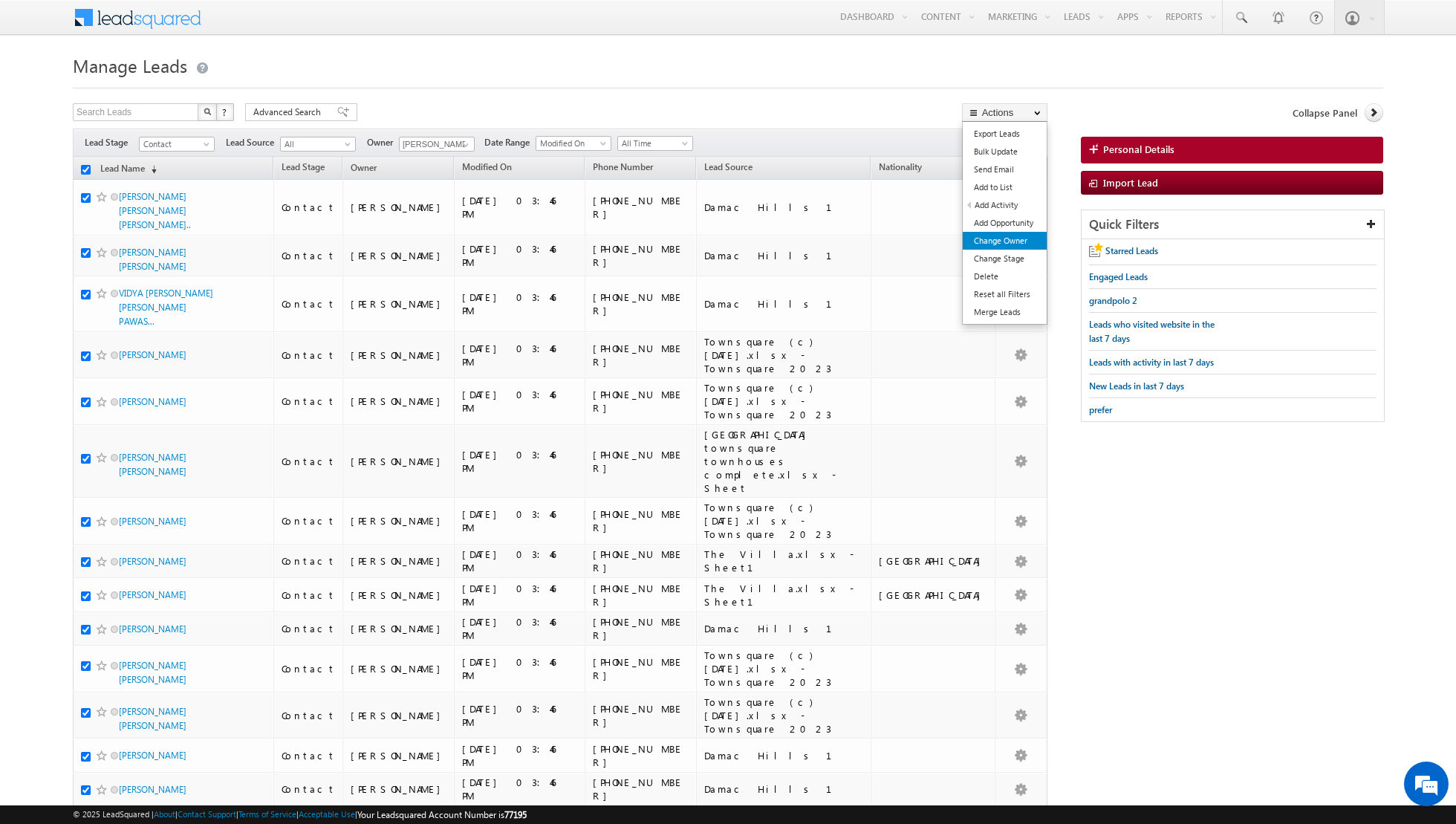
click at [986, 240] on link "Change Owner" at bounding box center [1004, 240] width 84 height 18
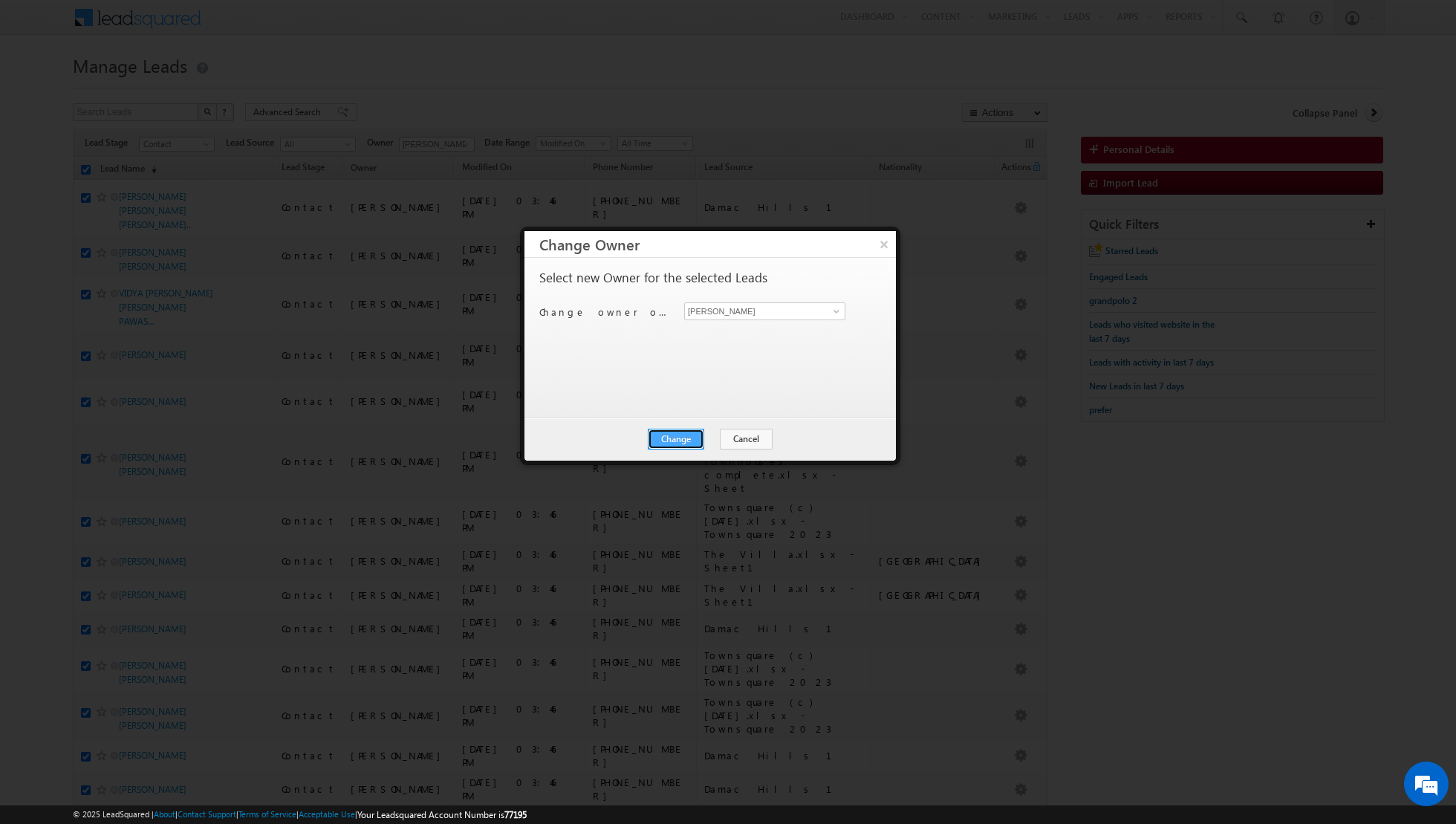
click at [669, 440] on button "Change" at bounding box center [676, 439] width 57 height 21
click at [702, 439] on button "Close" at bounding box center [712, 439] width 47 height 21
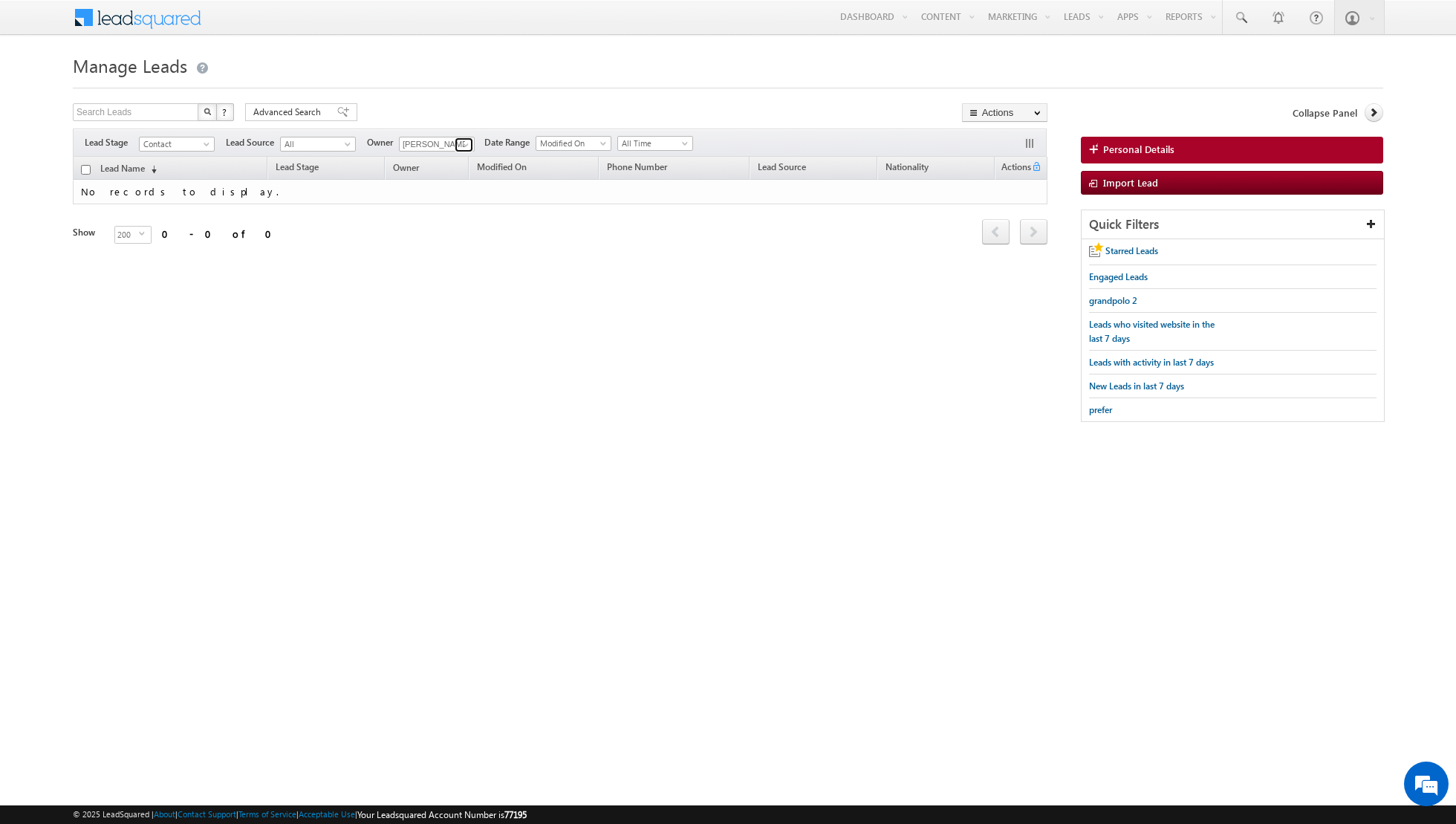
click at [462, 144] on span at bounding box center [466, 145] width 12 height 12
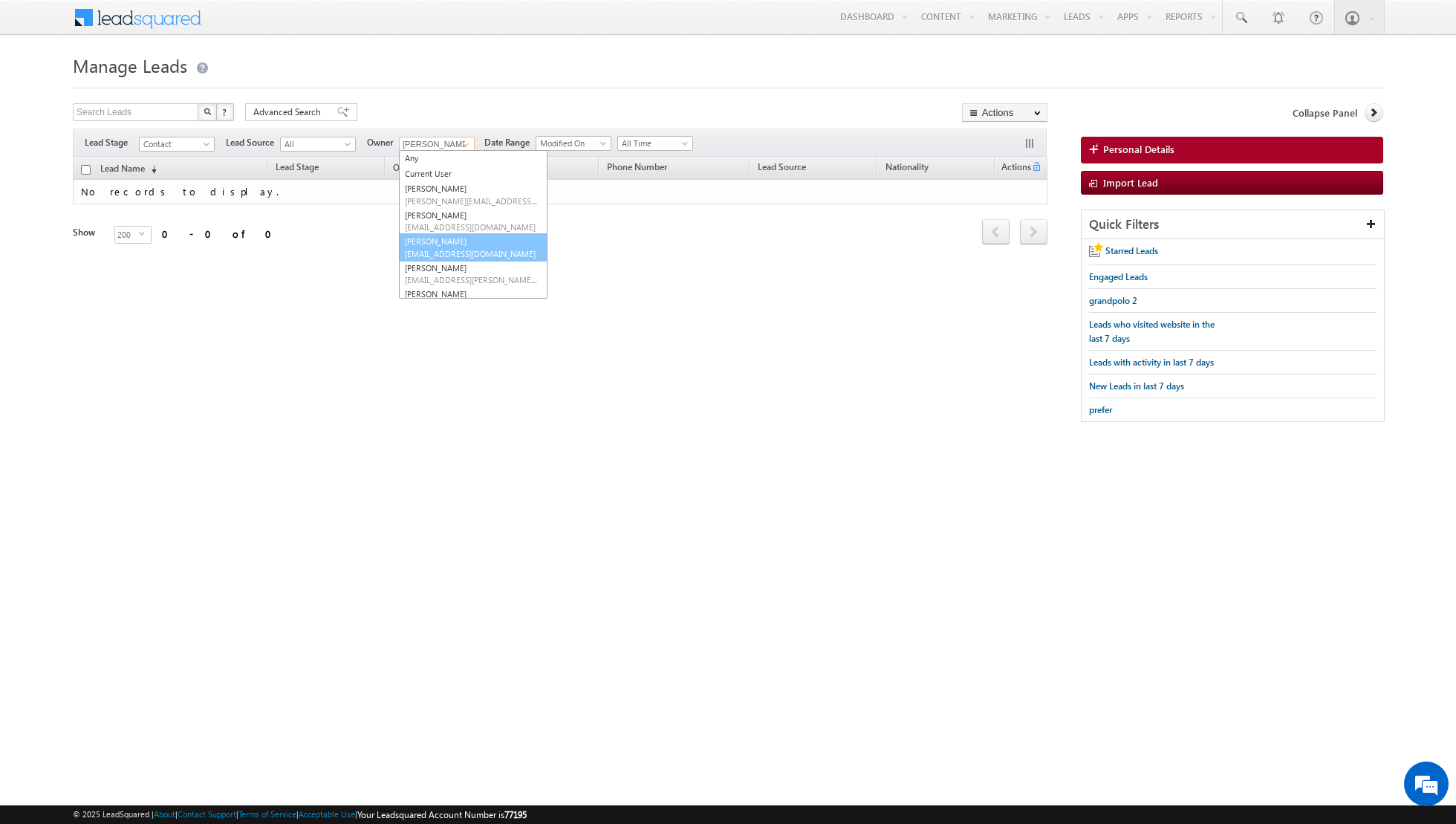
click at [444, 248] on span "[EMAIL_ADDRESS][DOMAIN_NAME]" at bounding box center [471, 253] width 134 height 11
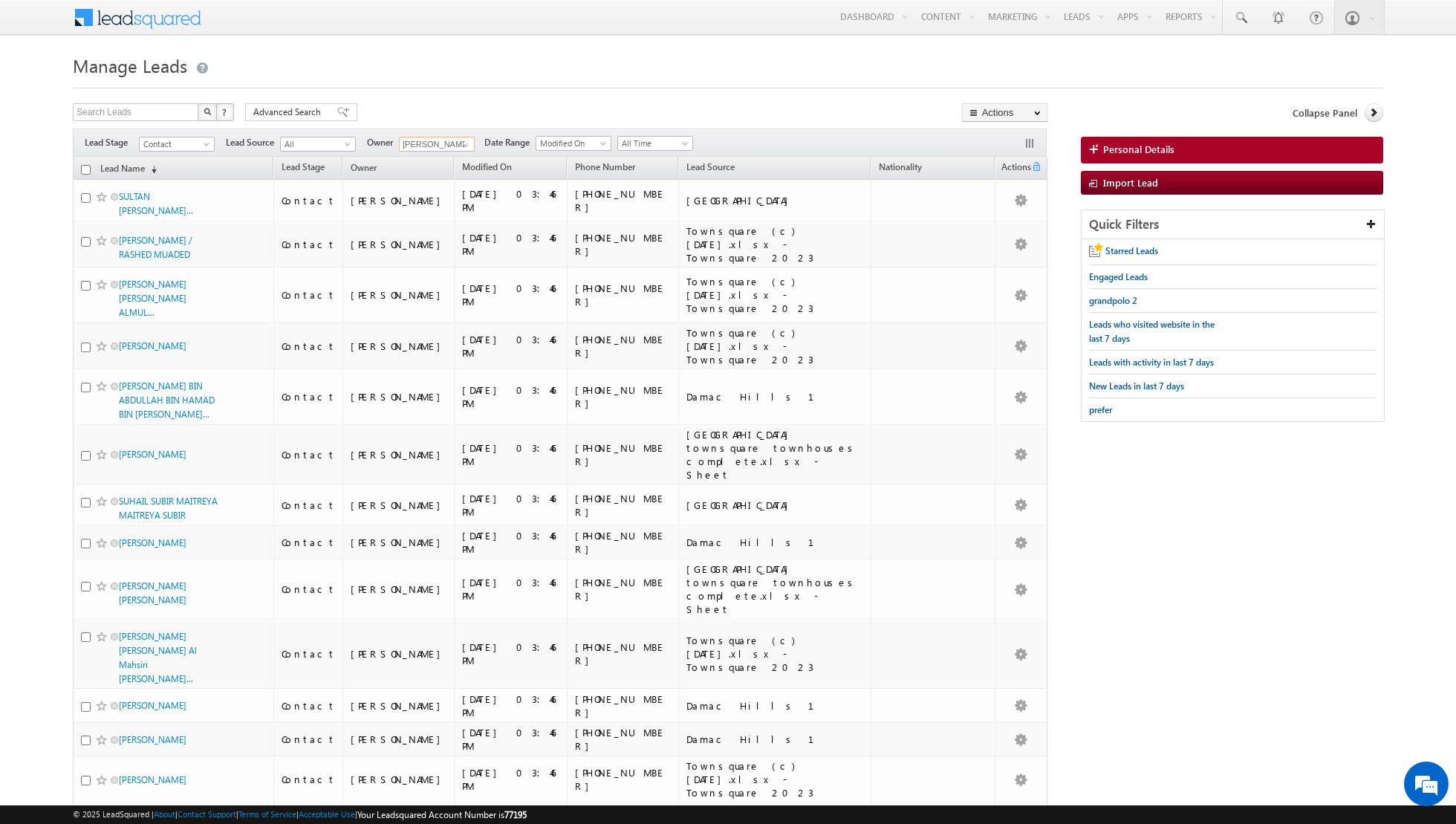
click at [91, 168] on th "Lead Name (sorted descending)" at bounding box center [172, 168] width 201 height 23
click at [86, 169] on input "checkbox" at bounding box center [85, 169] width 9 height 9
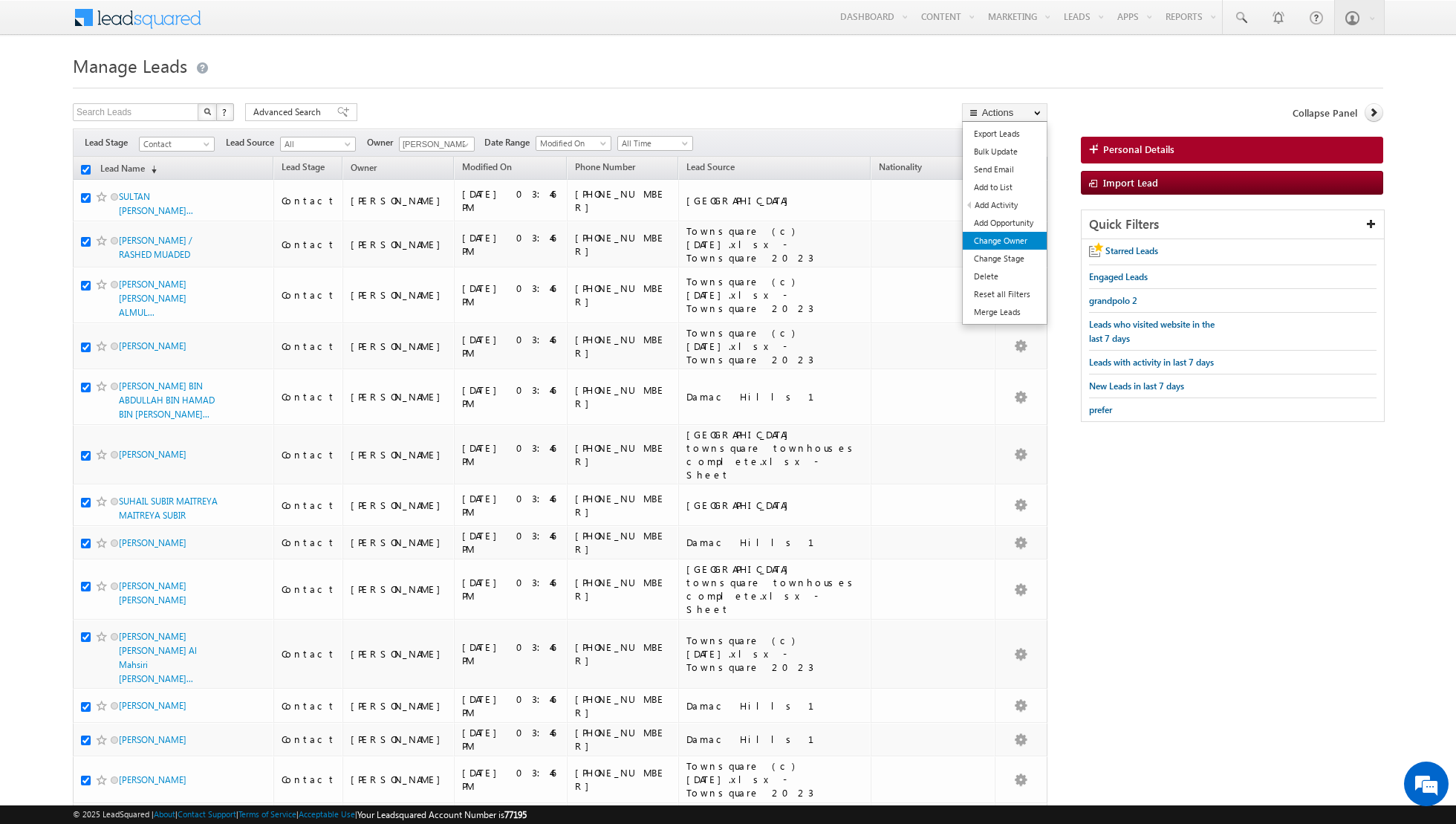
click at [1010, 240] on link "Change Owner" at bounding box center [1004, 240] width 84 height 18
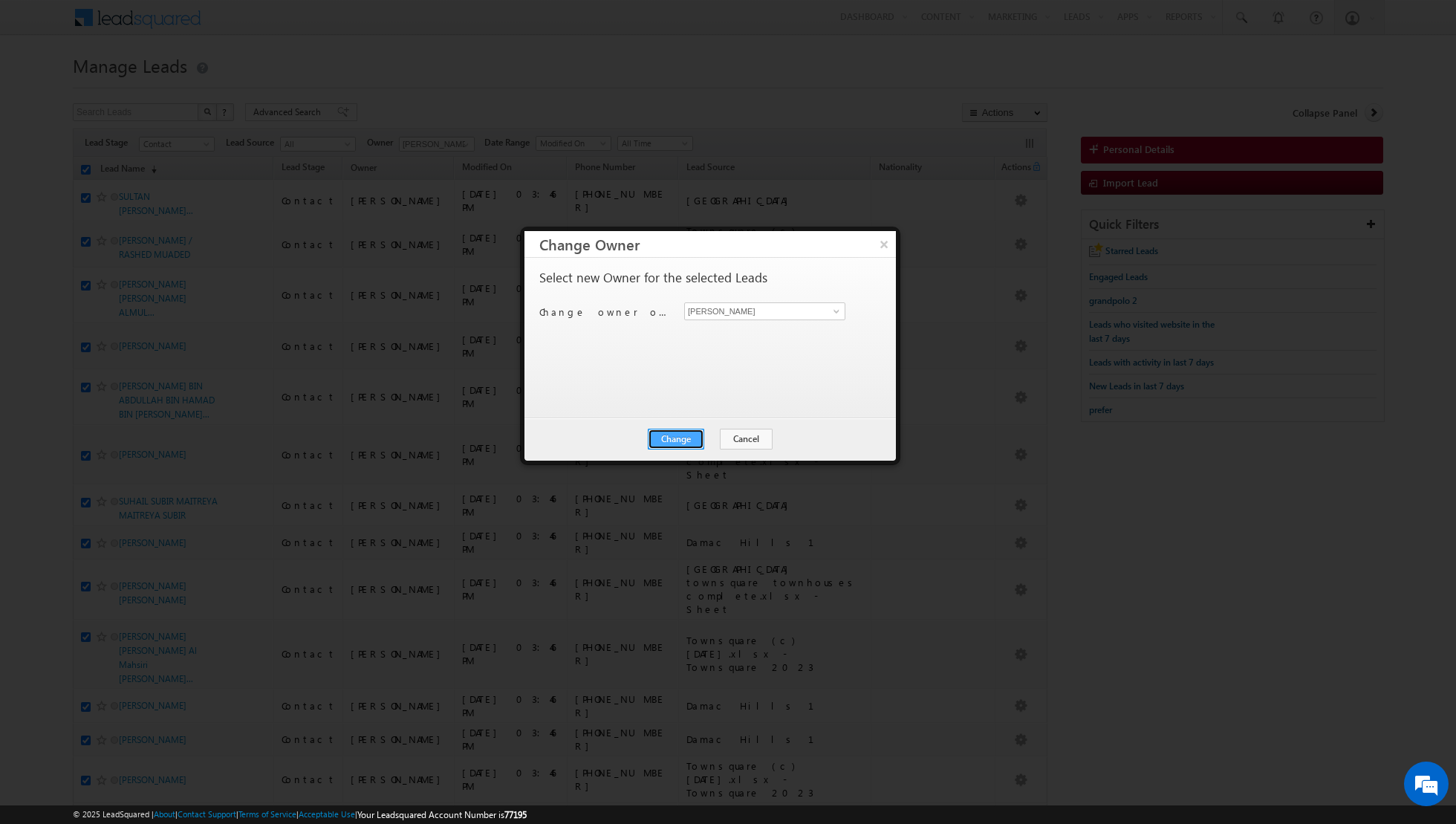
click at [672, 439] on button "Change" at bounding box center [676, 439] width 57 height 21
click at [717, 440] on button "Close" at bounding box center [712, 439] width 47 height 21
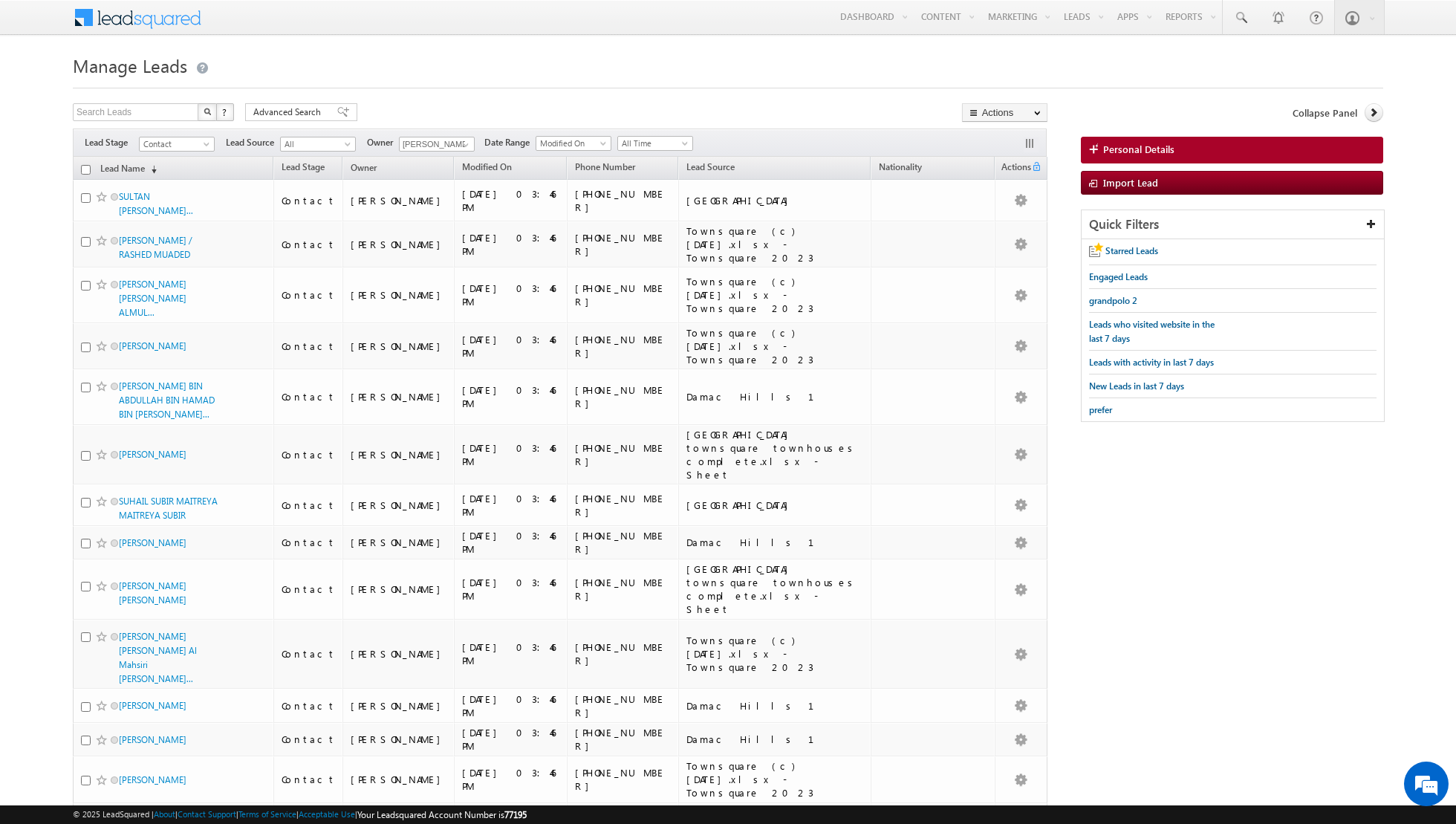
click at [89, 170] on input "checkbox" at bounding box center [85, 169] width 9 height 9
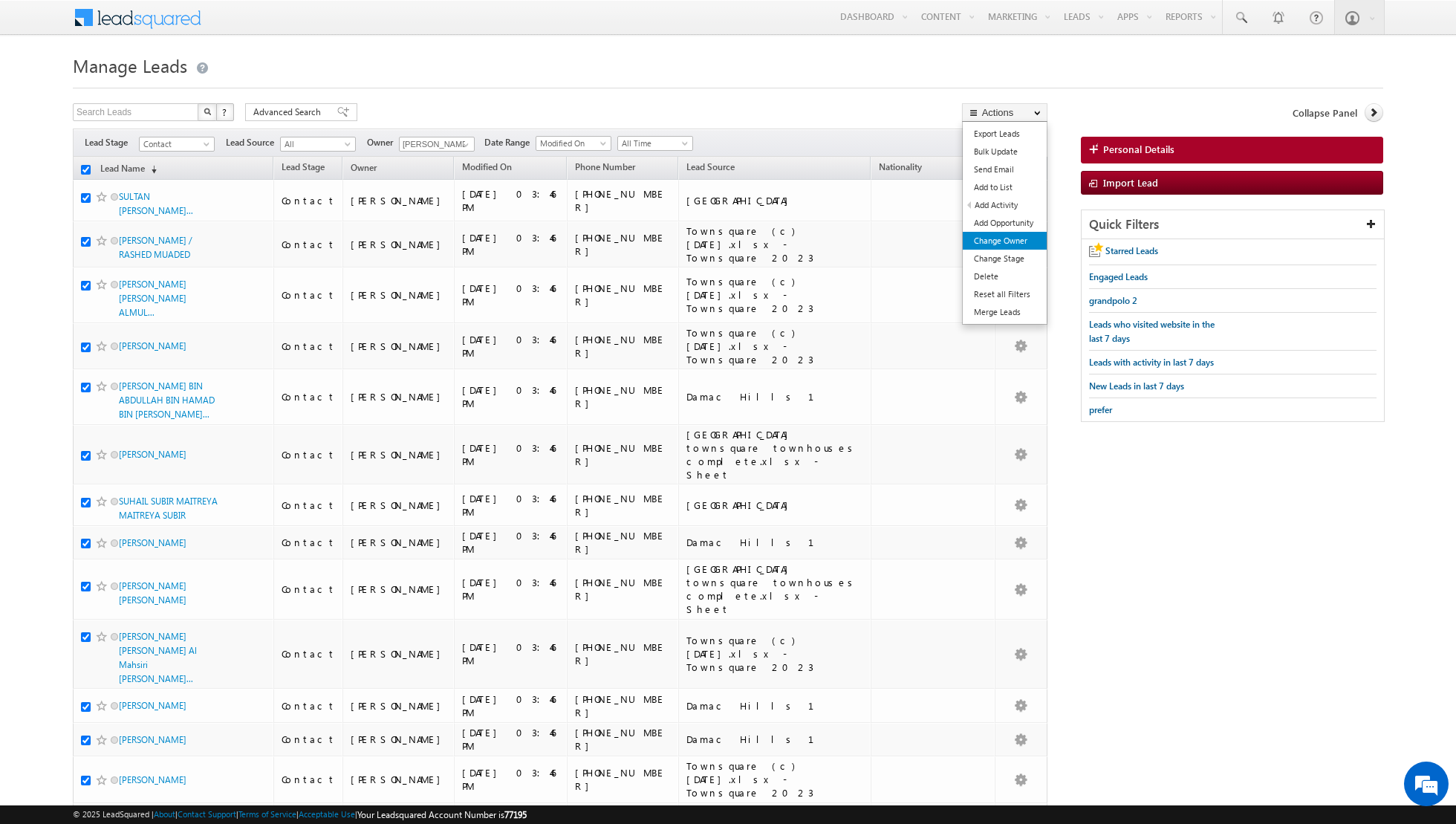
click at [1009, 244] on link "Change Owner" at bounding box center [1004, 240] width 84 height 18
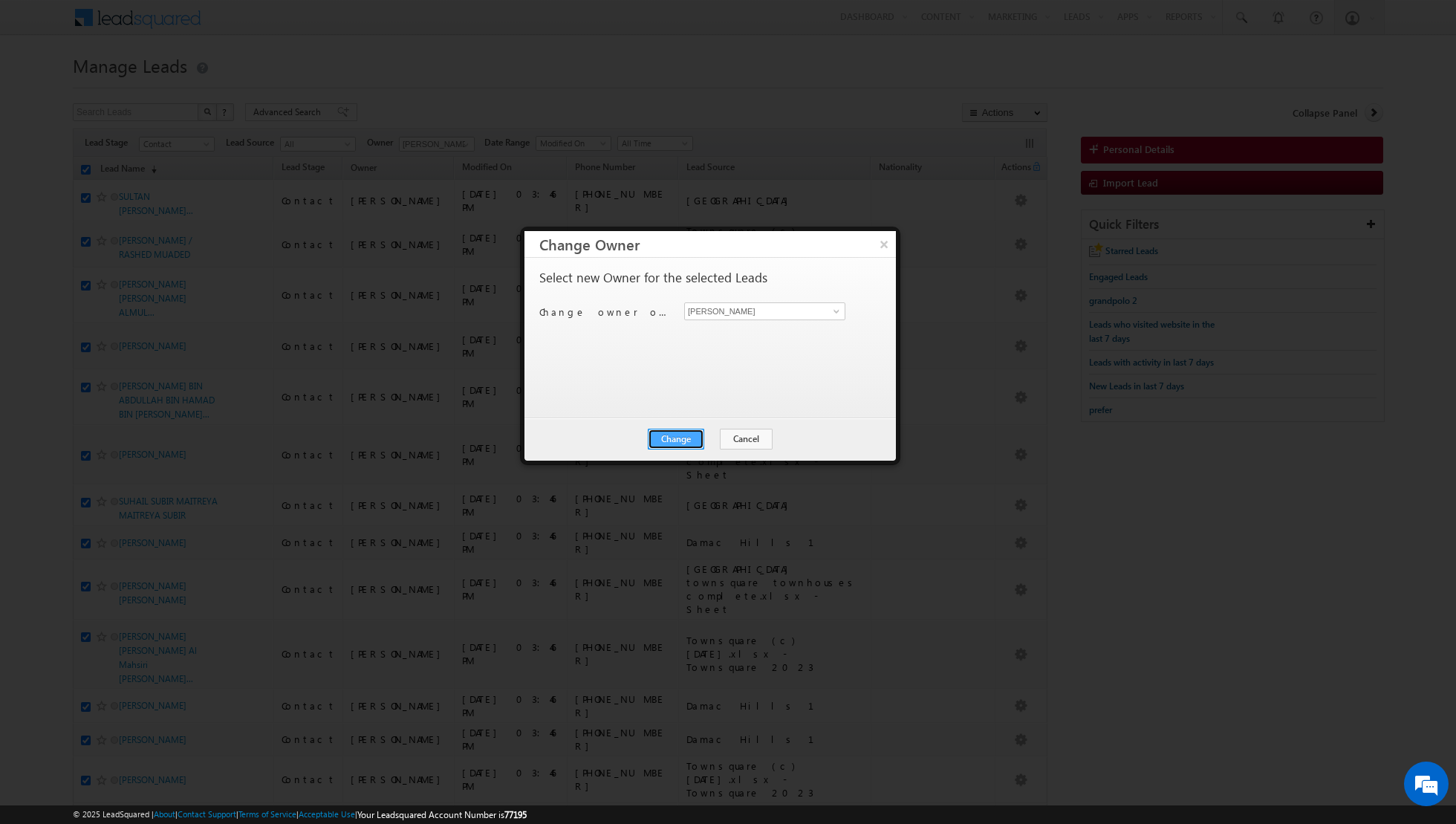
click at [688, 440] on button "Change" at bounding box center [676, 439] width 57 height 21
click at [711, 440] on button "Close" at bounding box center [712, 439] width 47 height 21
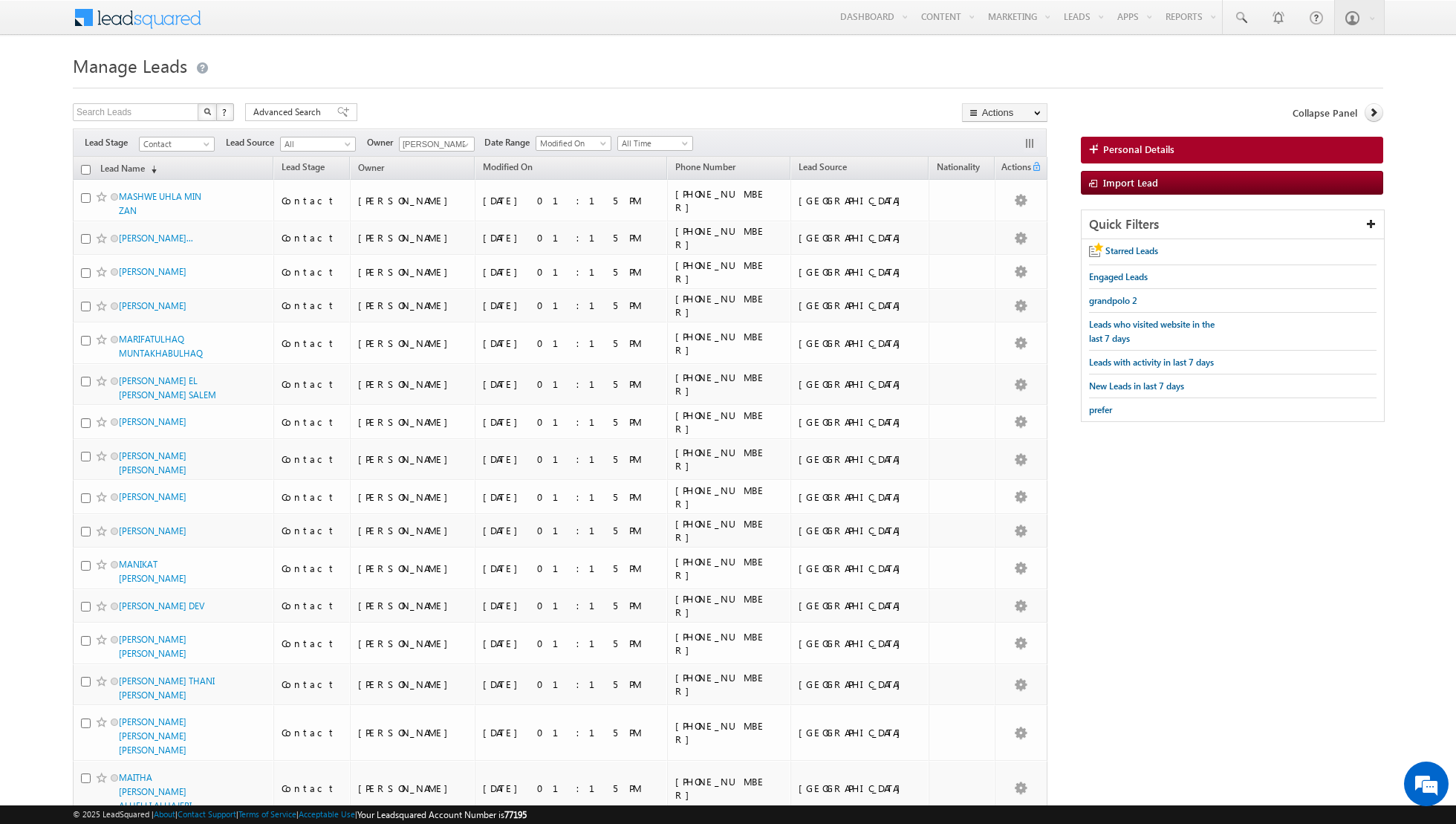
click at [83, 171] on input "checkbox" at bounding box center [85, 169] width 9 height 9
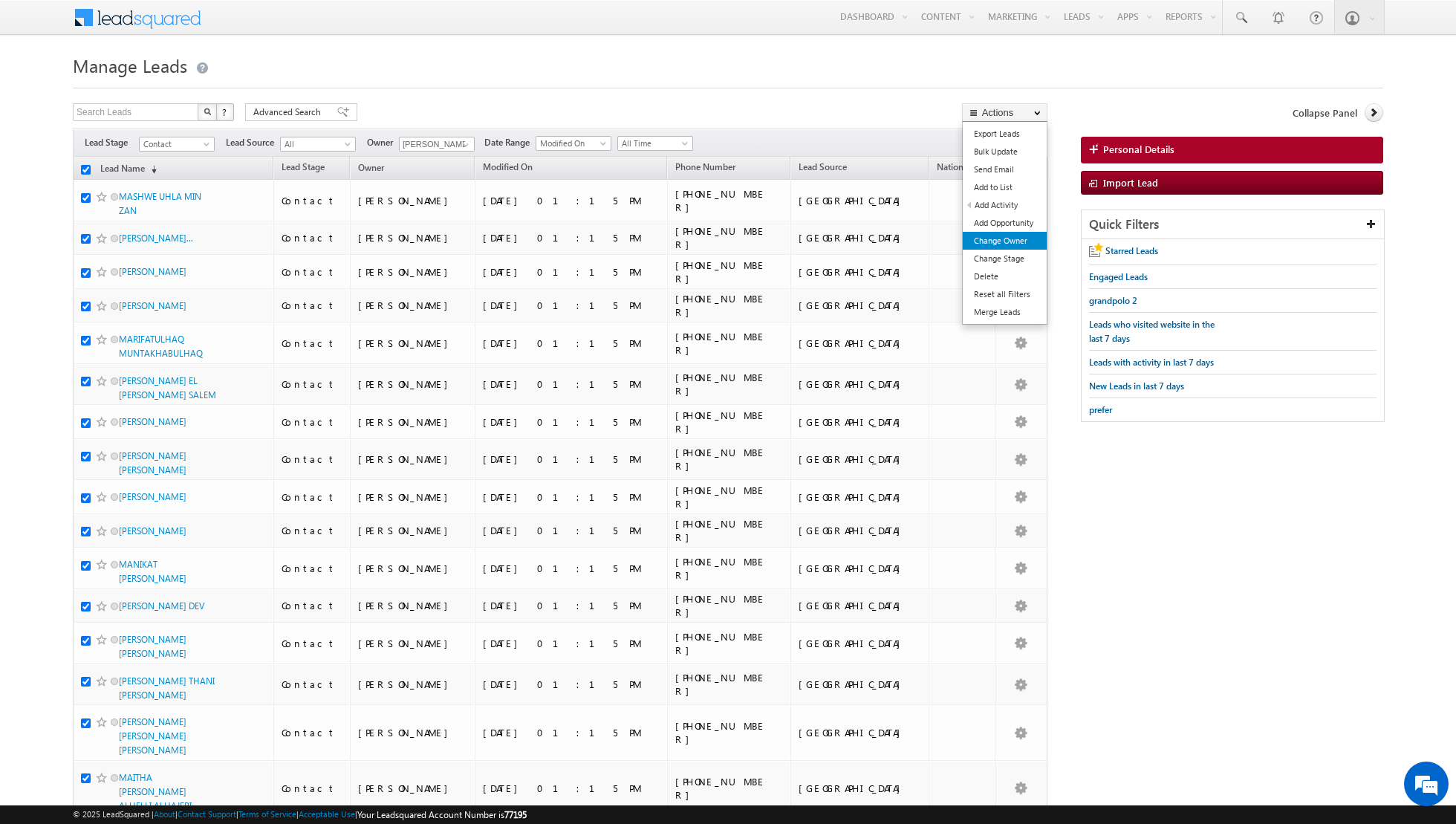
click at [989, 246] on link "Change Owner" at bounding box center [1004, 240] width 84 height 18
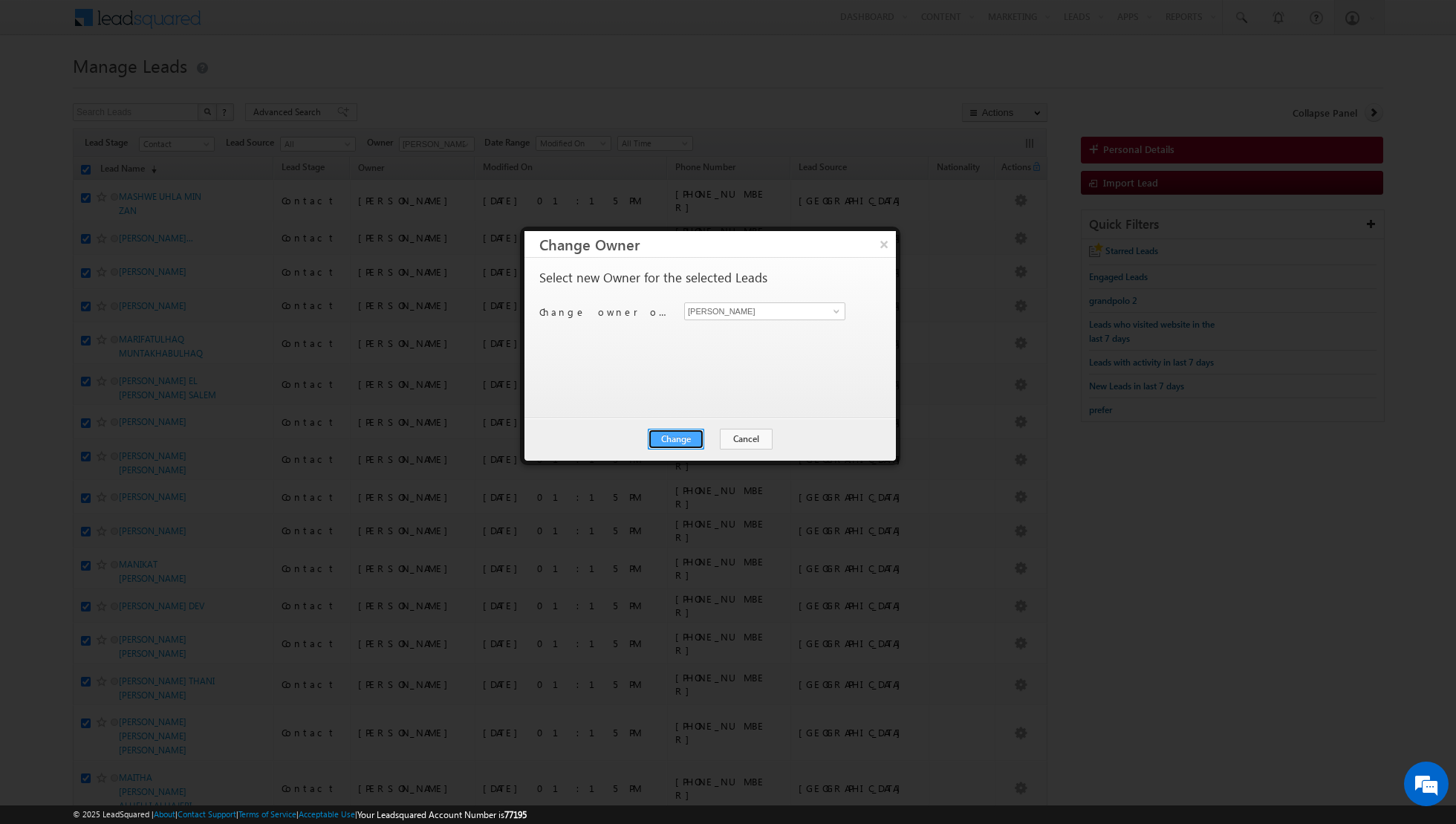
click at [675, 438] on button "Change" at bounding box center [676, 439] width 57 height 21
click at [713, 430] on button "Close" at bounding box center [712, 439] width 47 height 21
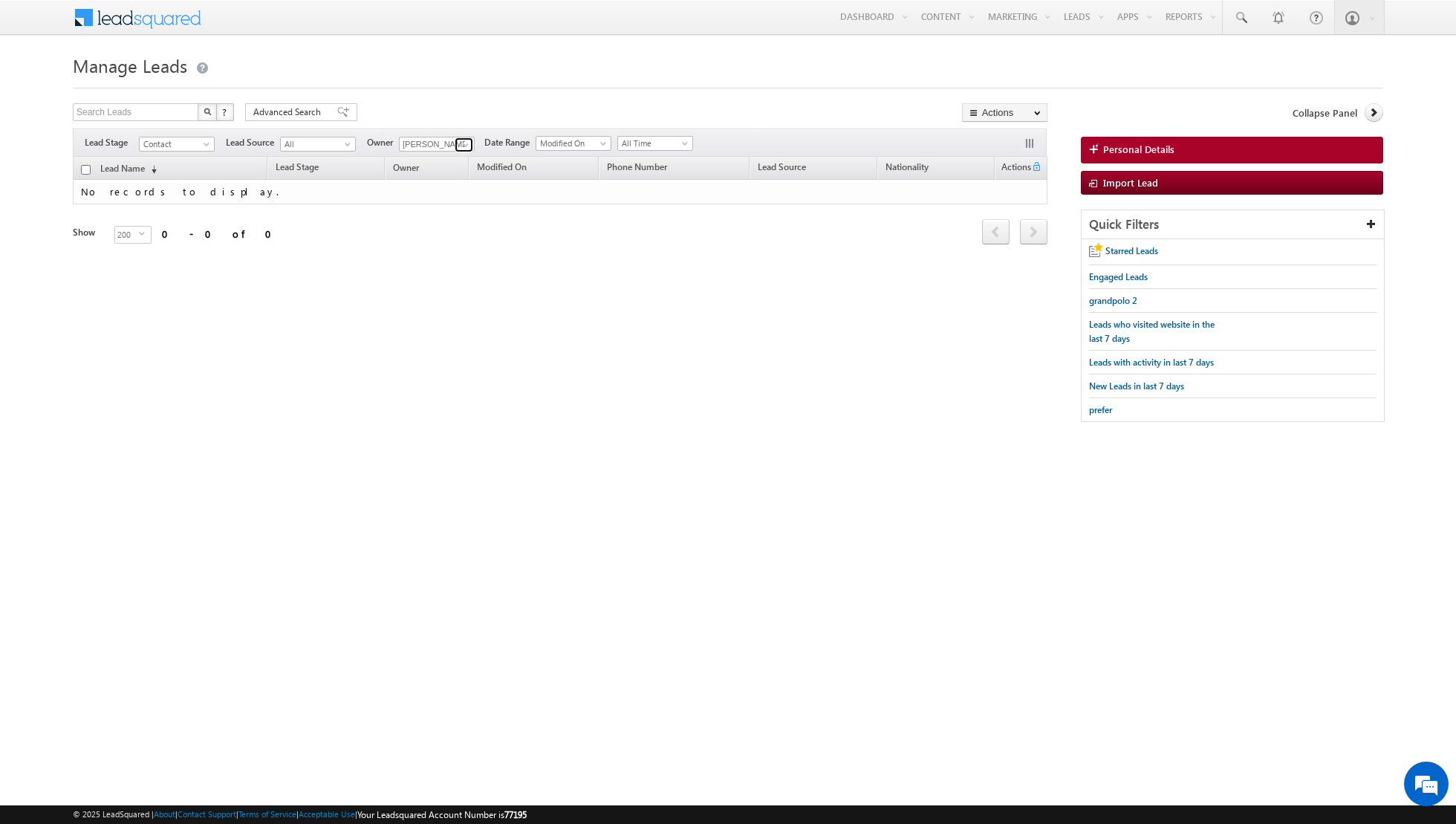
click at [461, 143] on span at bounding box center [466, 145] width 12 height 12
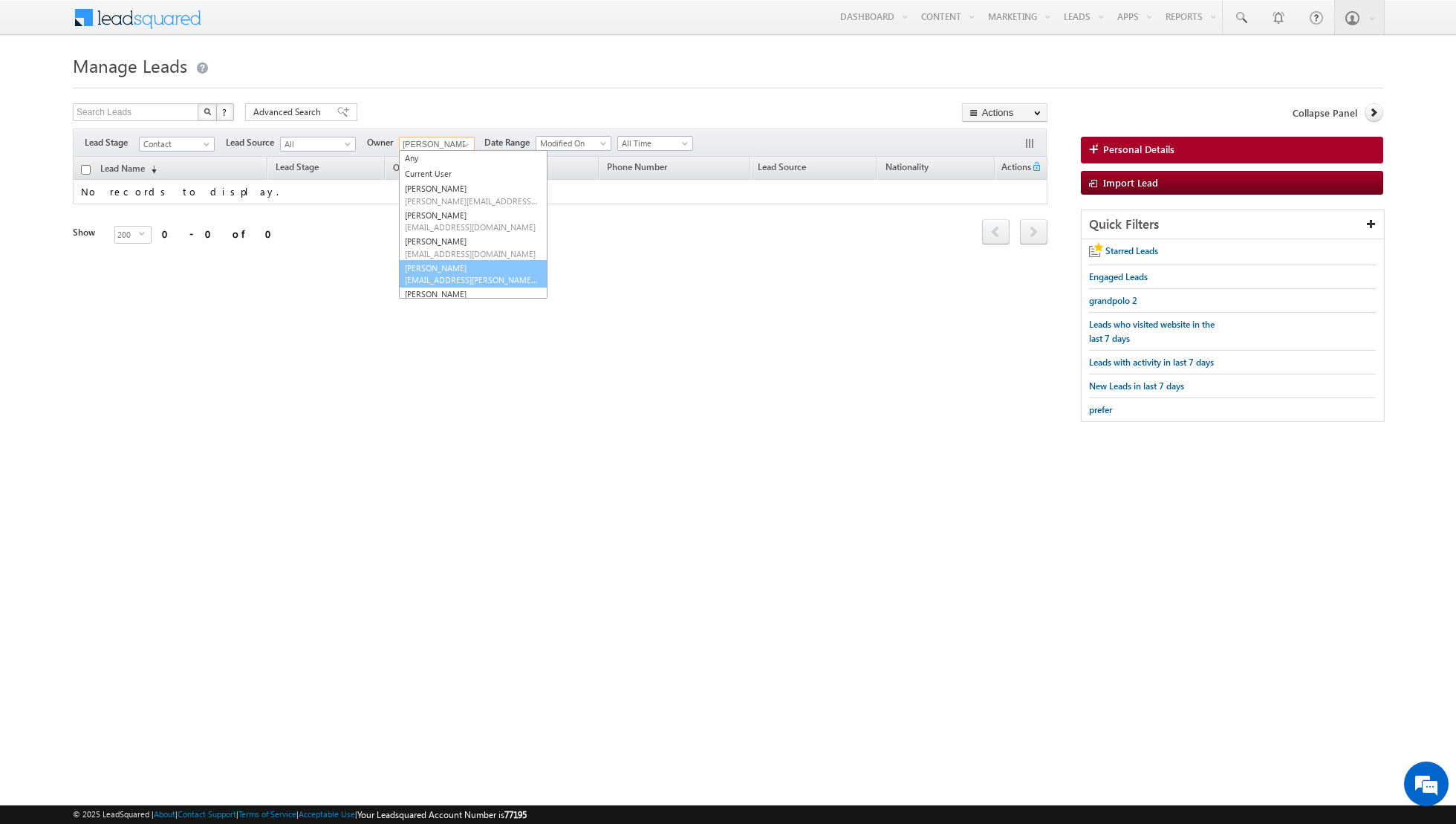
click at [435, 267] on link "Isha Mehndiratta isha.mehndiratta@indglobal.ae" at bounding box center [473, 274] width 148 height 28
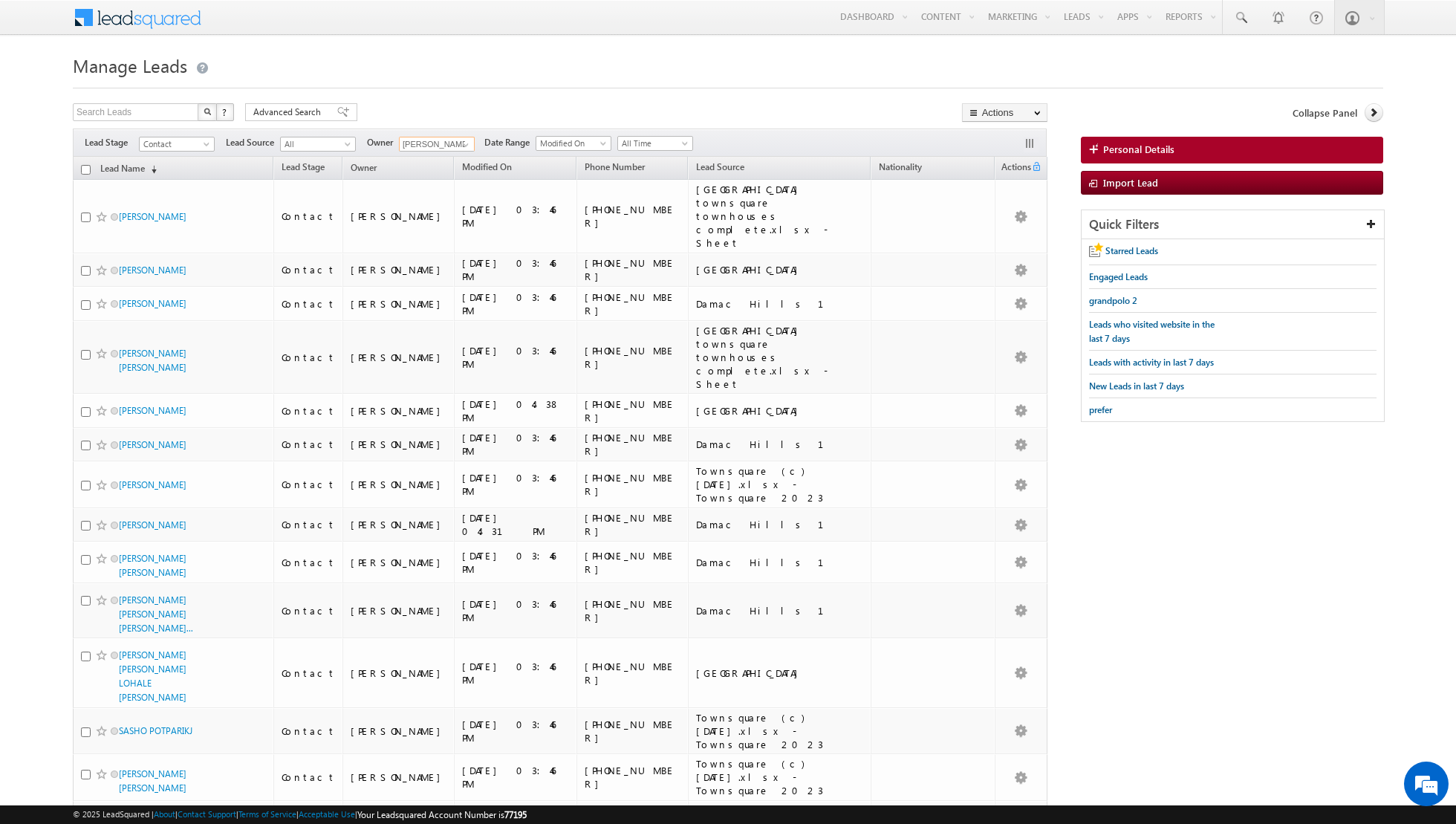
click at [87, 169] on input "checkbox" at bounding box center [85, 169] width 9 height 9
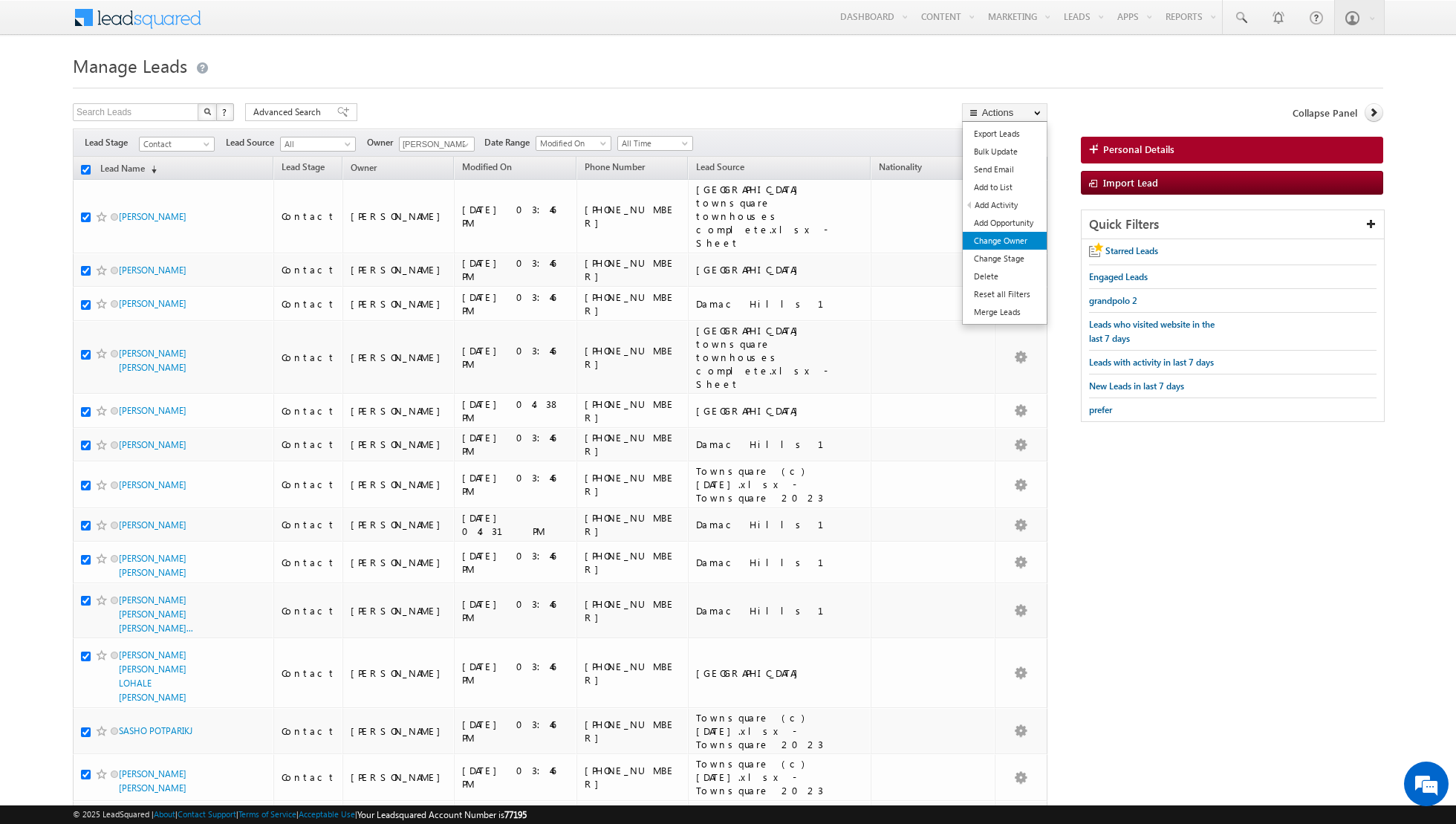
click at [991, 244] on link "Change Owner" at bounding box center [1004, 240] width 84 height 18
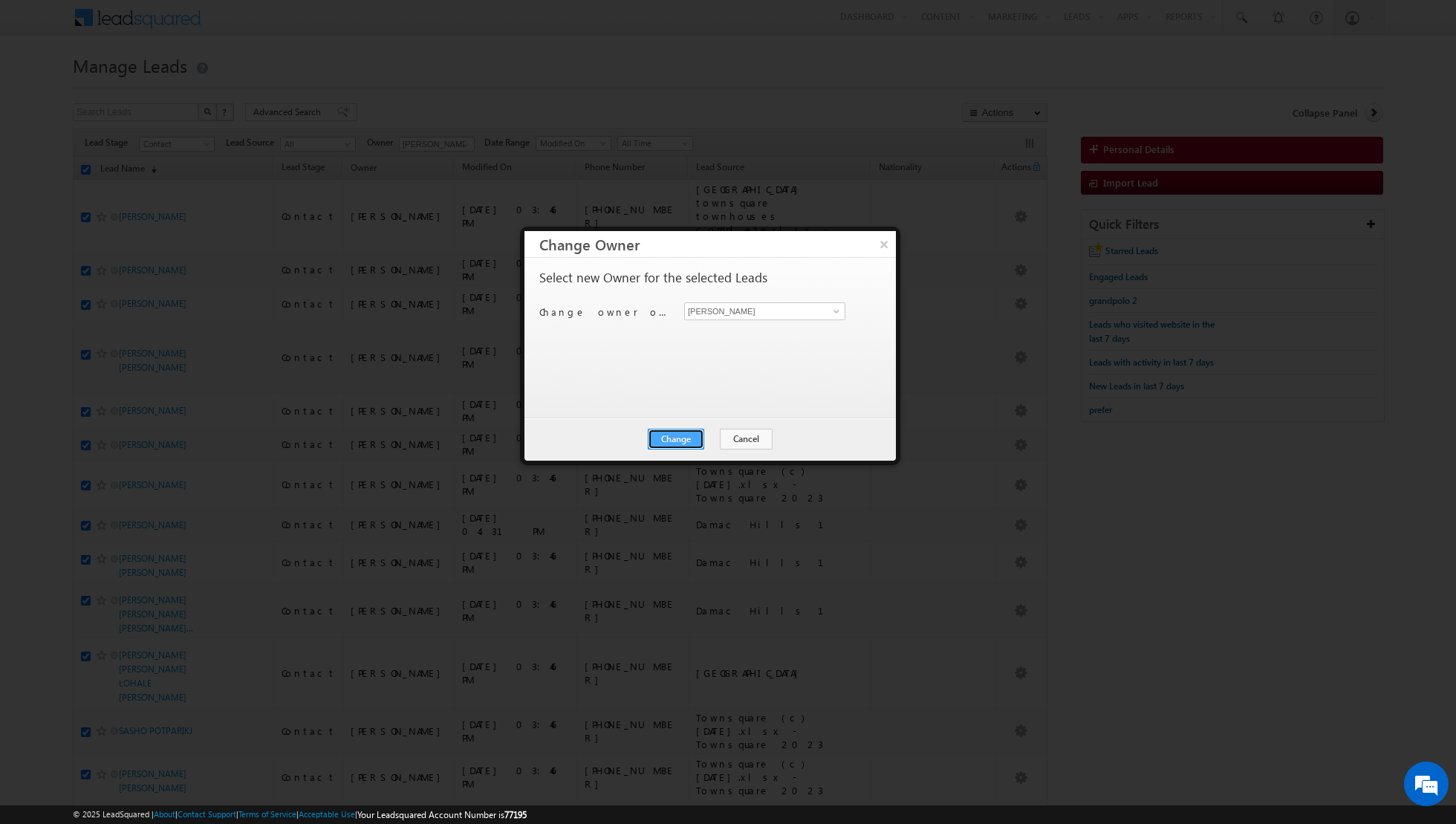
click at [669, 440] on button "Change" at bounding box center [676, 439] width 57 height 21
click at [719, 432] on button "Close" at bounding box center [712, 439] width 47 height 21
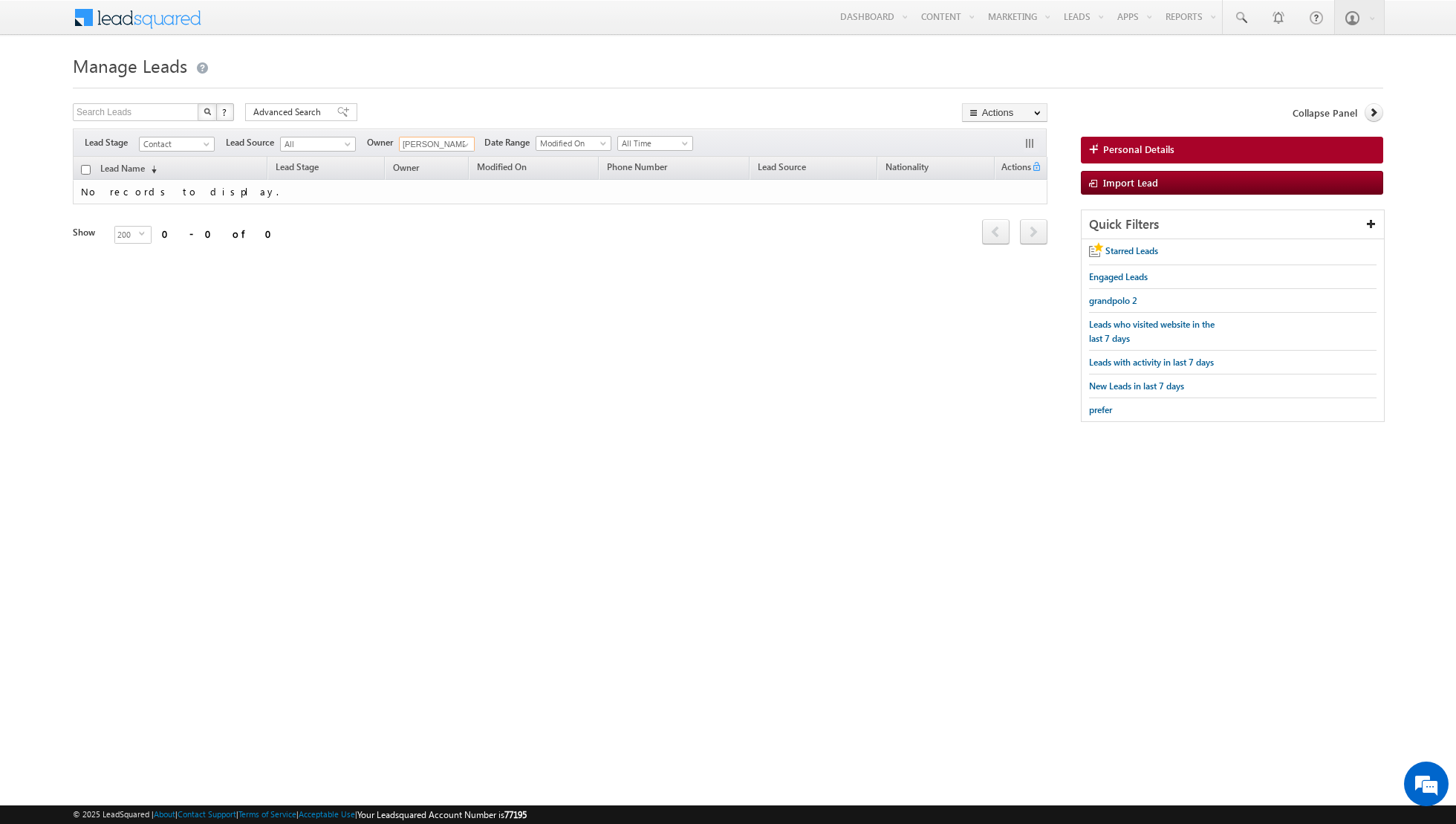
click at [445, 143] on input "[PERSON_NAME]" at bounding box center [437, 144] width 76 height 15
click at [465, 144] on span at bounding box center [466, 145] width 12 height 12
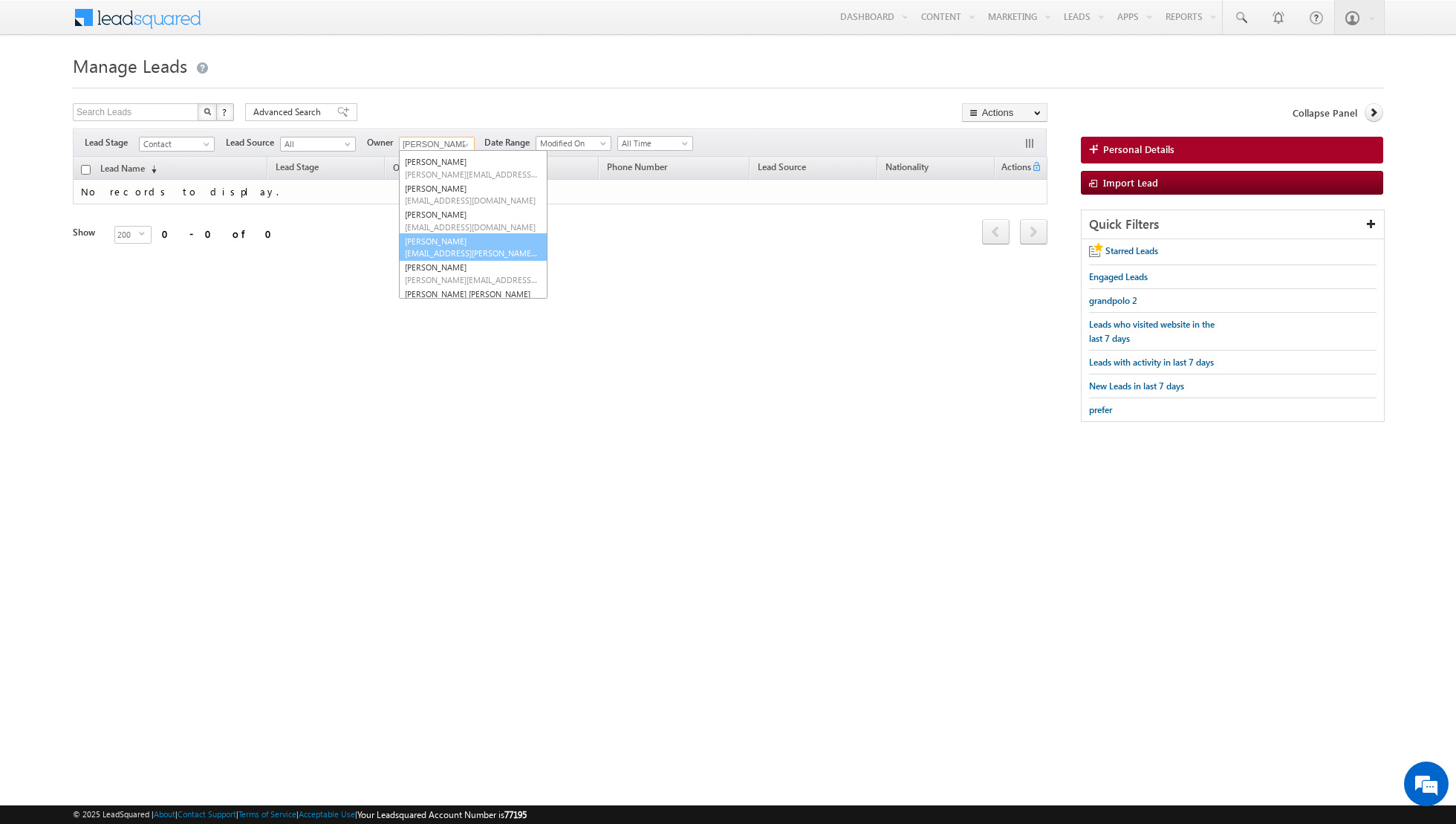
scroll to position [28, 0]
click at [461, 267] on link "Muhammad Shibily muhammad.shibily@indglobal.ae" at bounding box center [473, 272] width 148 height 28
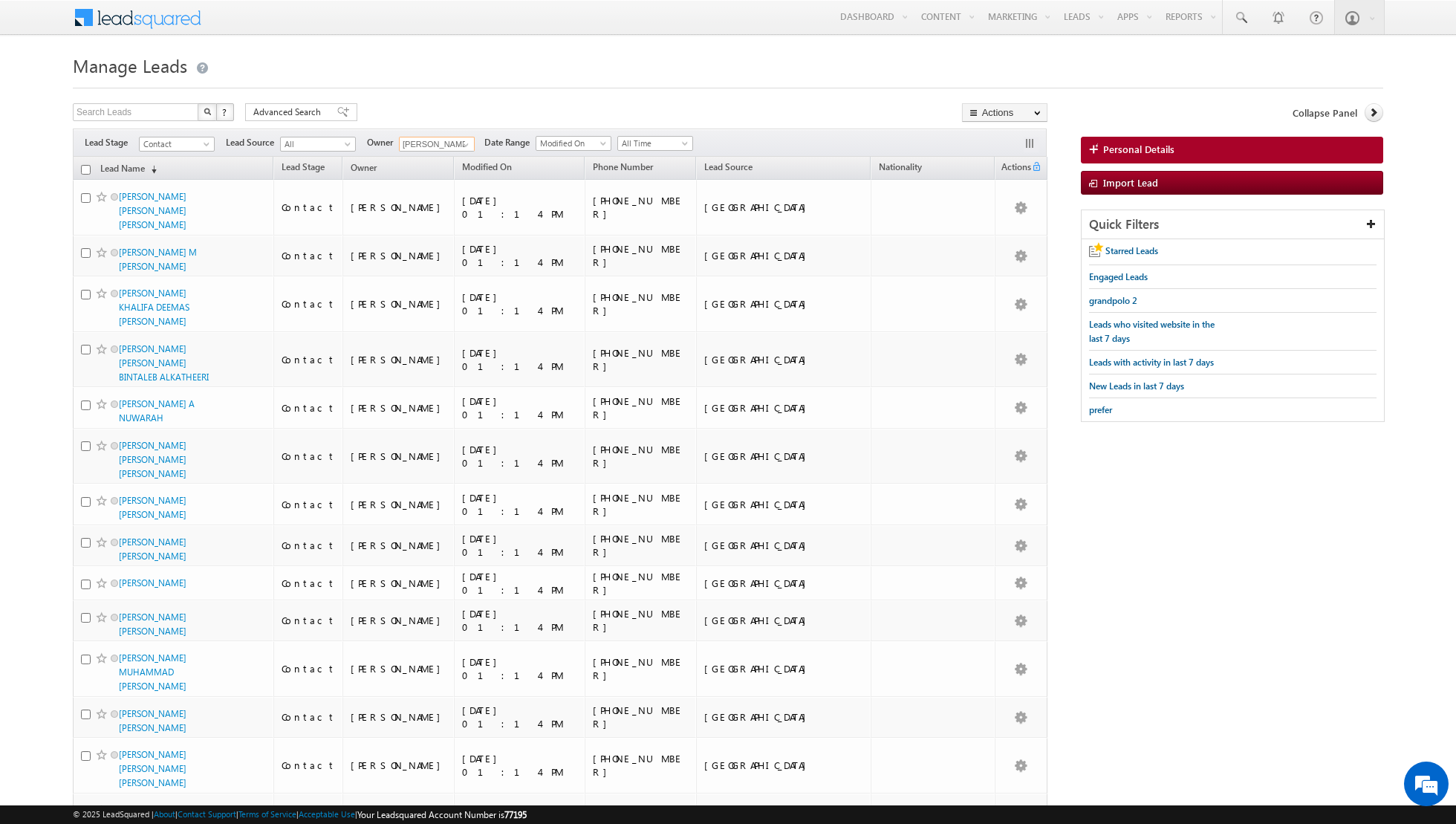
click at [88, 168] on input "checkbox" at bounding box center [85, 169] width 9 height 9
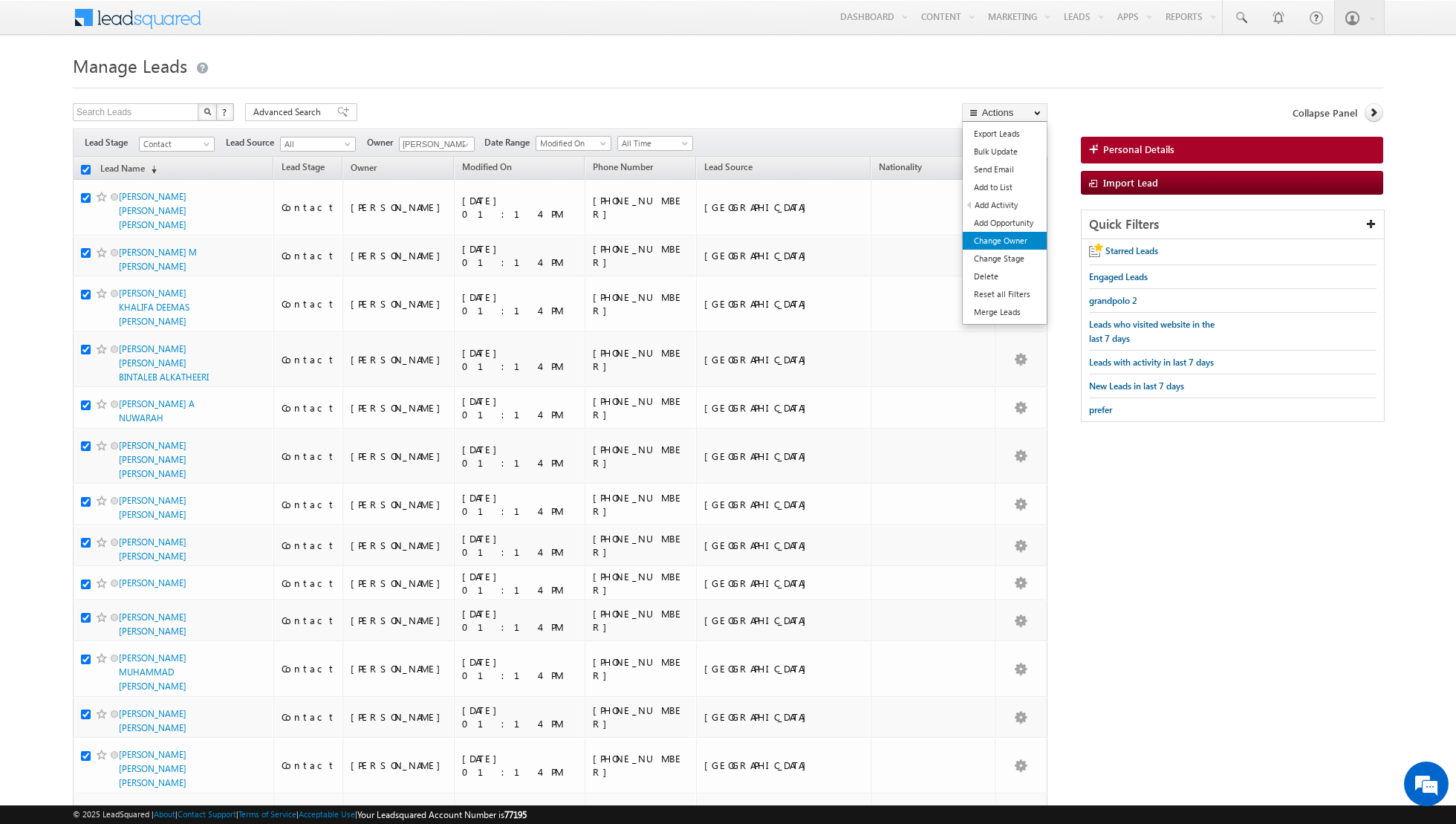
click at [998, 238] on link "Change Owner" at bounding box center [1004, 240] width 84 height 18
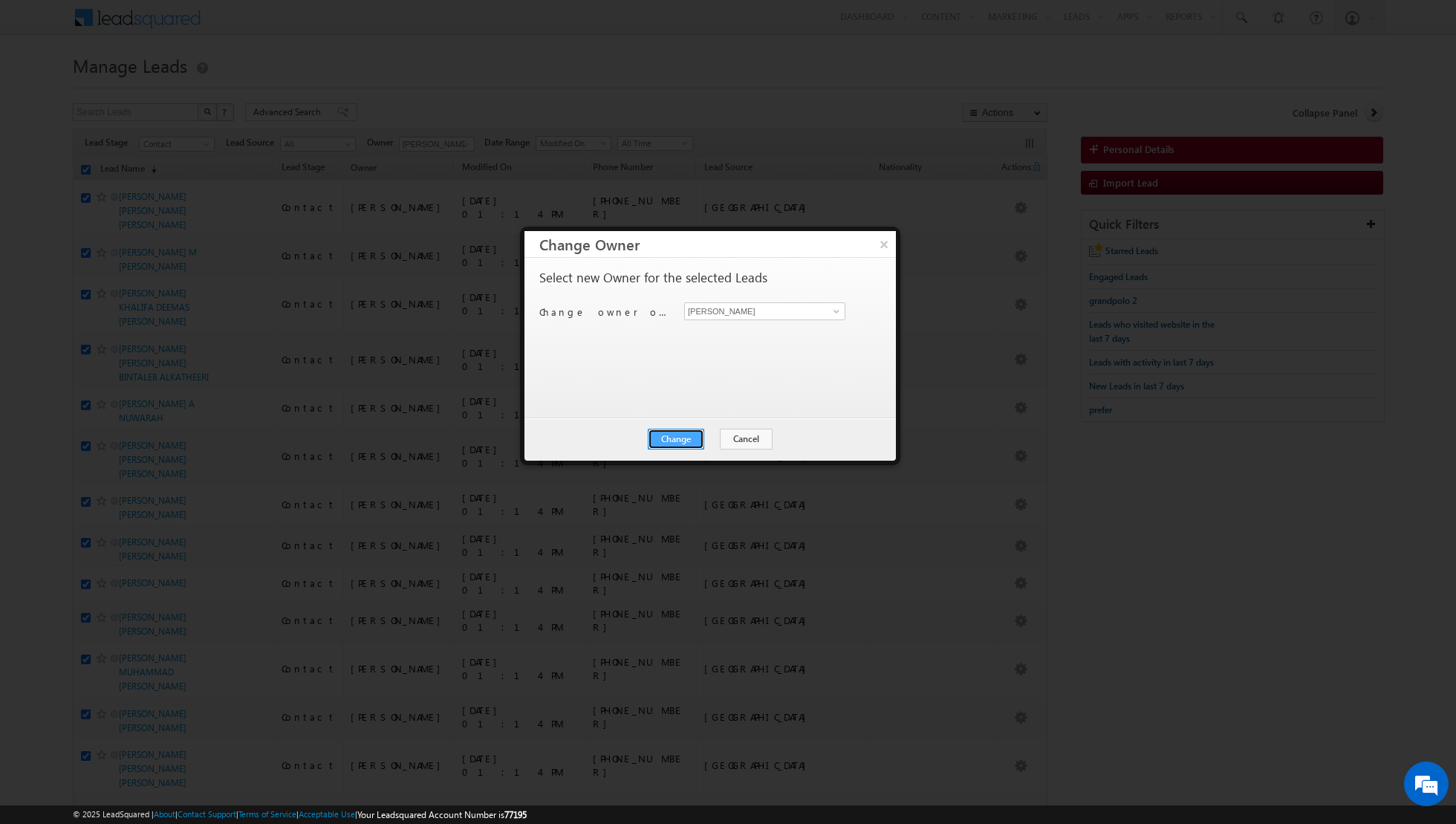
click at [670, 432] on button "Change" at bounding box center [676, 439] width 57 height 21
click at [708, 432] on button "Close" at bounding box center [712, 439] width 47 height 21
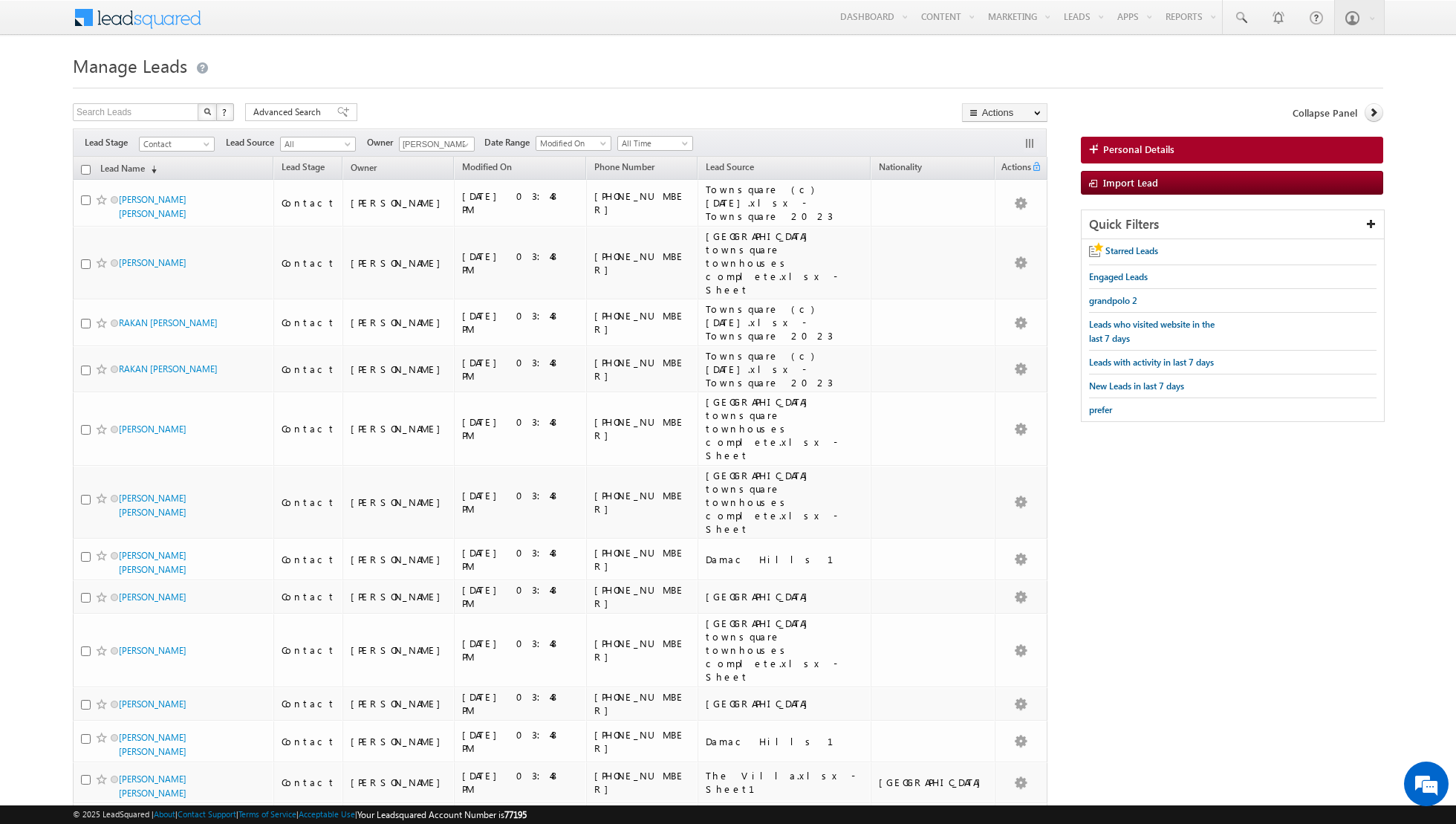
click at [87, 167] on input "checkbox" at bounding box center [85, 169] width 9 height 9
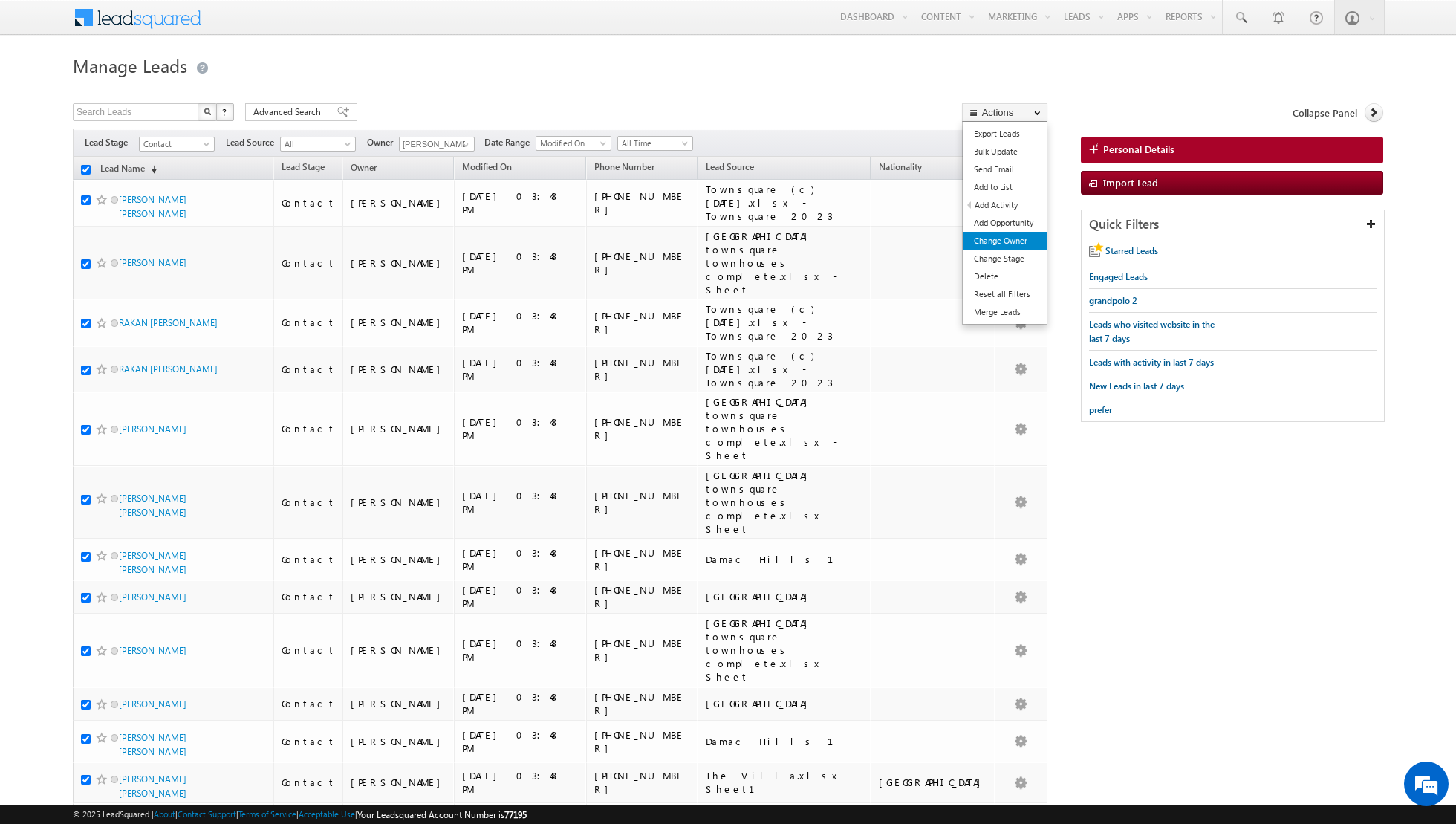
click at [1007, 234] on link "Change Owner" at bounding box center [1004, 240] width 84 height 18
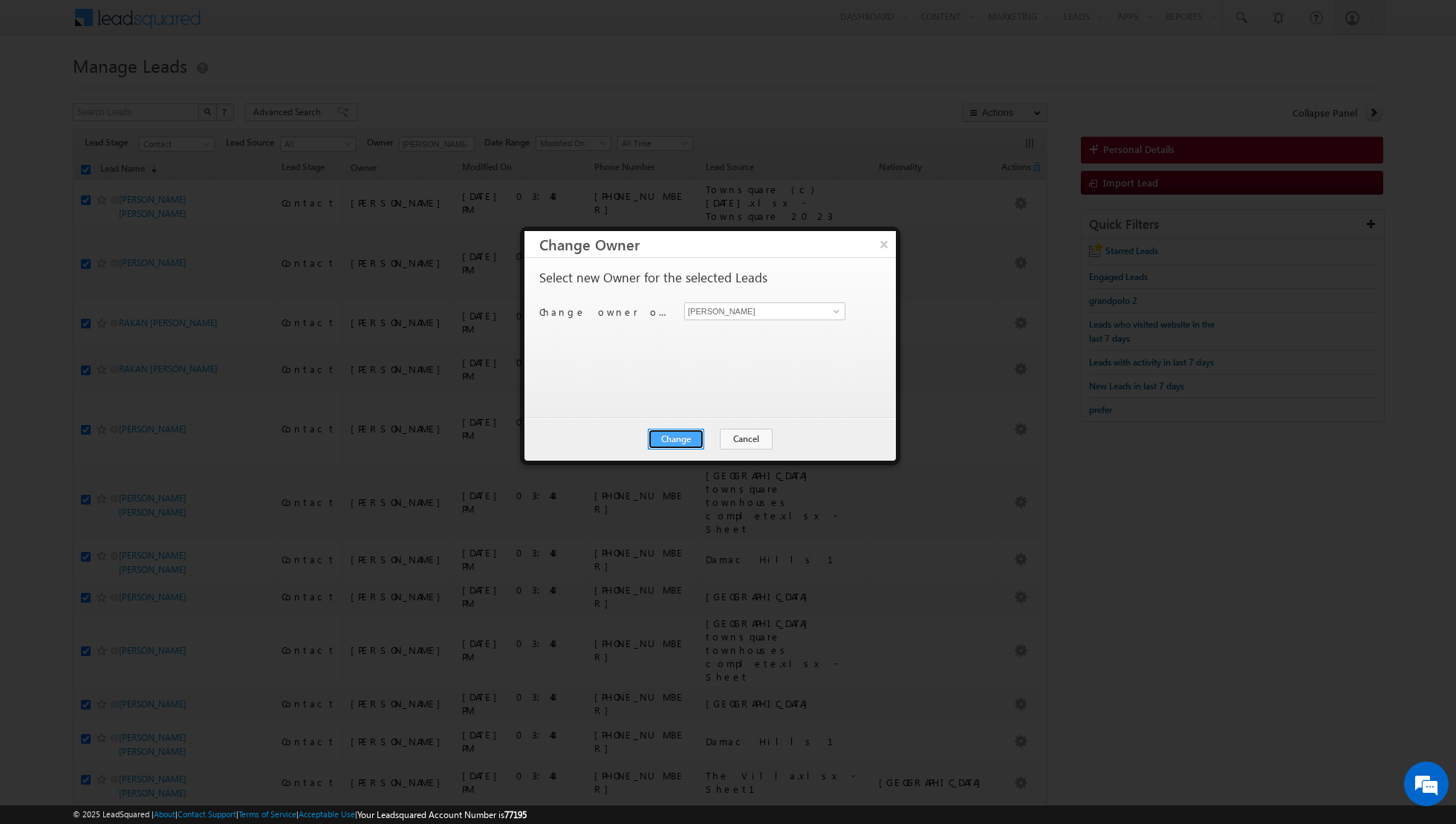
click at [666, 437] on button "Change" at bounding box center [676, 439] width 57 height 21
click at [700, 435] on button "Close" at bounding box center [712, 439] width 47 height 21
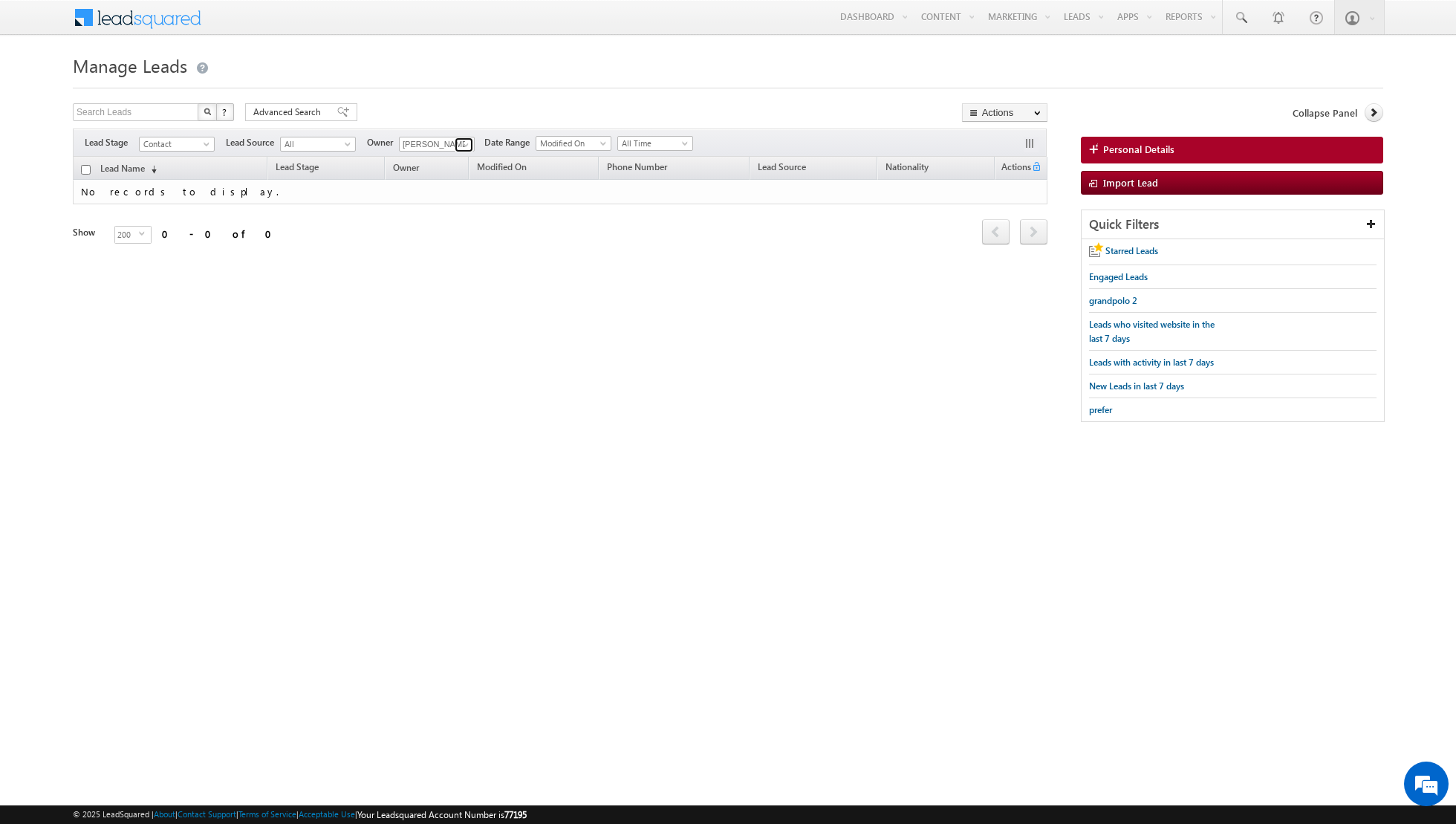
click at [462, 140] on span at bounding box center [466, 145] width 12 height 12
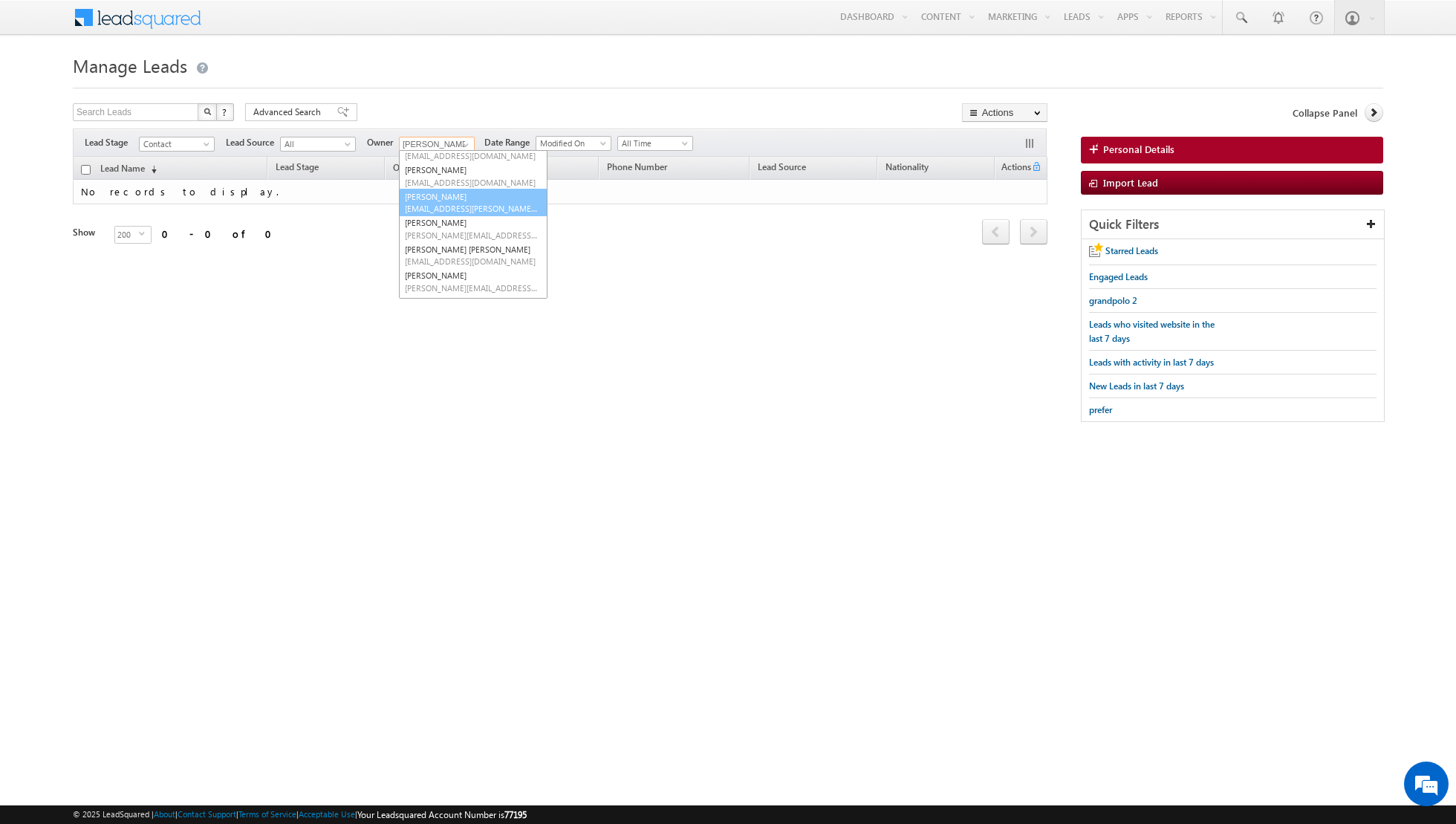
scroll to position [72, 0]
click at [455, 248] on link "Nandhana Anil nandhana.anil@indglobal.ae" at bounding box center [473, 254] width 148 height 28
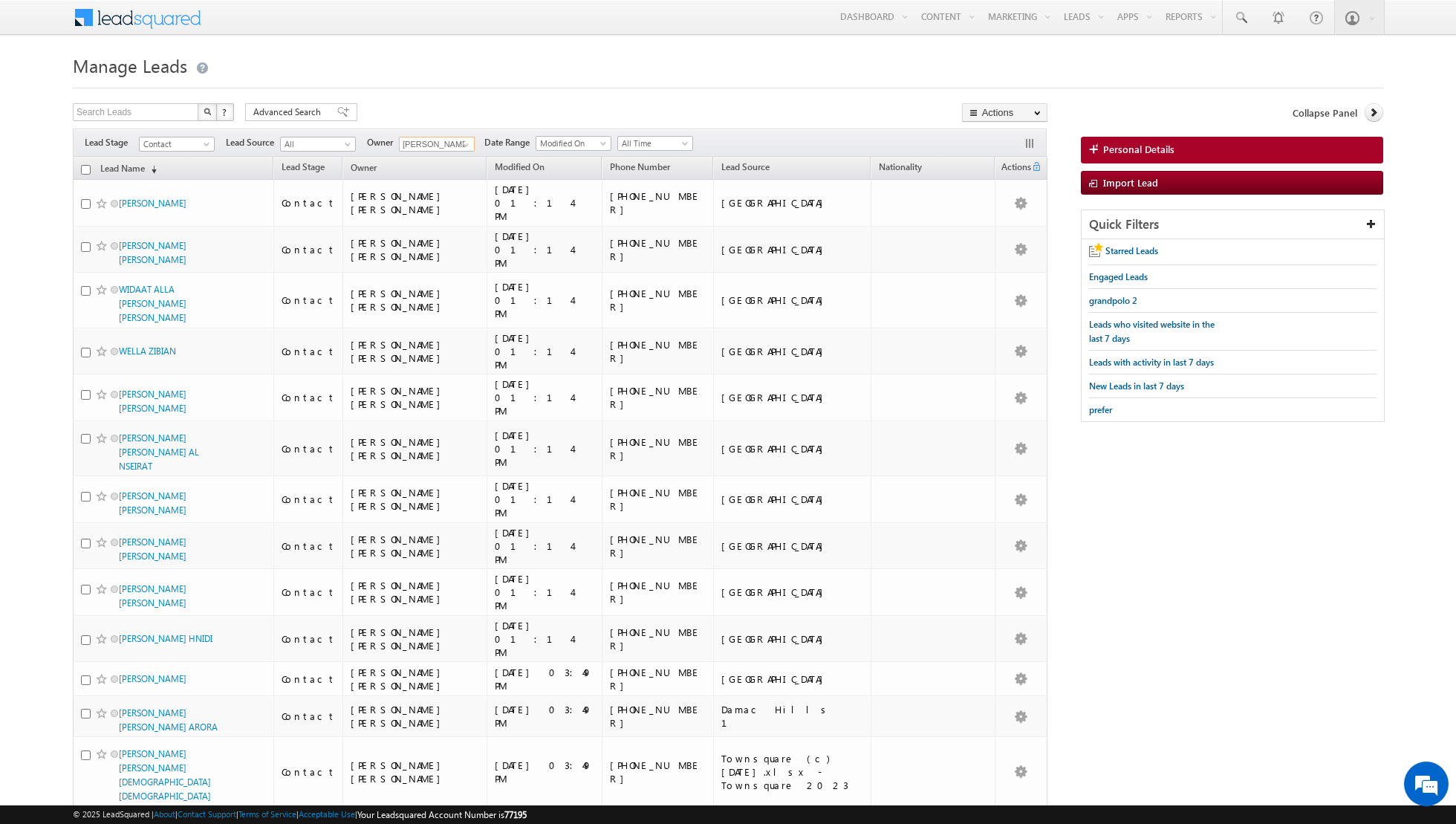
click at [84, 171] on input "checkbox" at bounding box center [85, 169] width 9 height 9
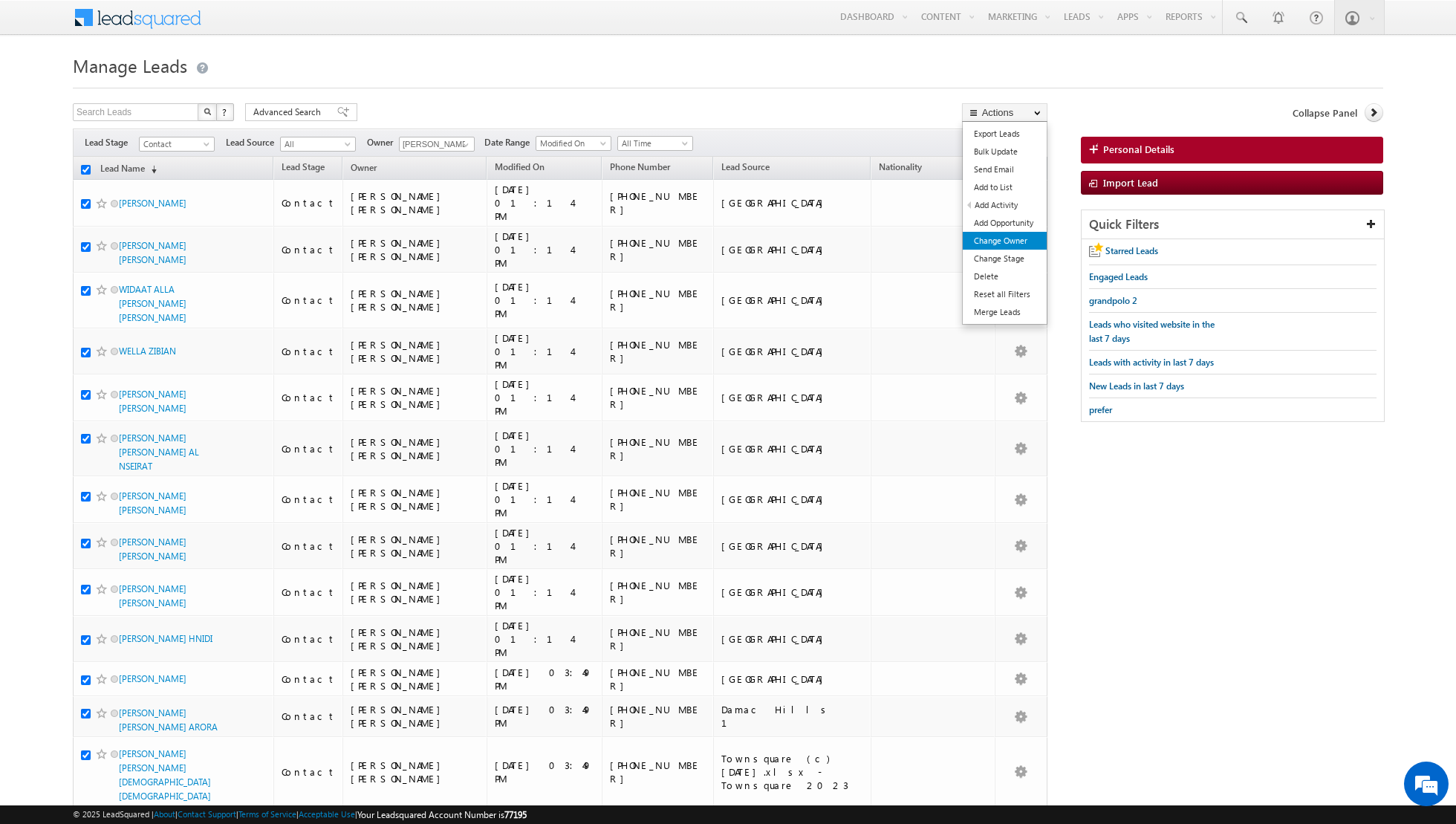
click at [992, 241] on link "Change Owner" at bounding box center [1004, 240] width 84 height 18
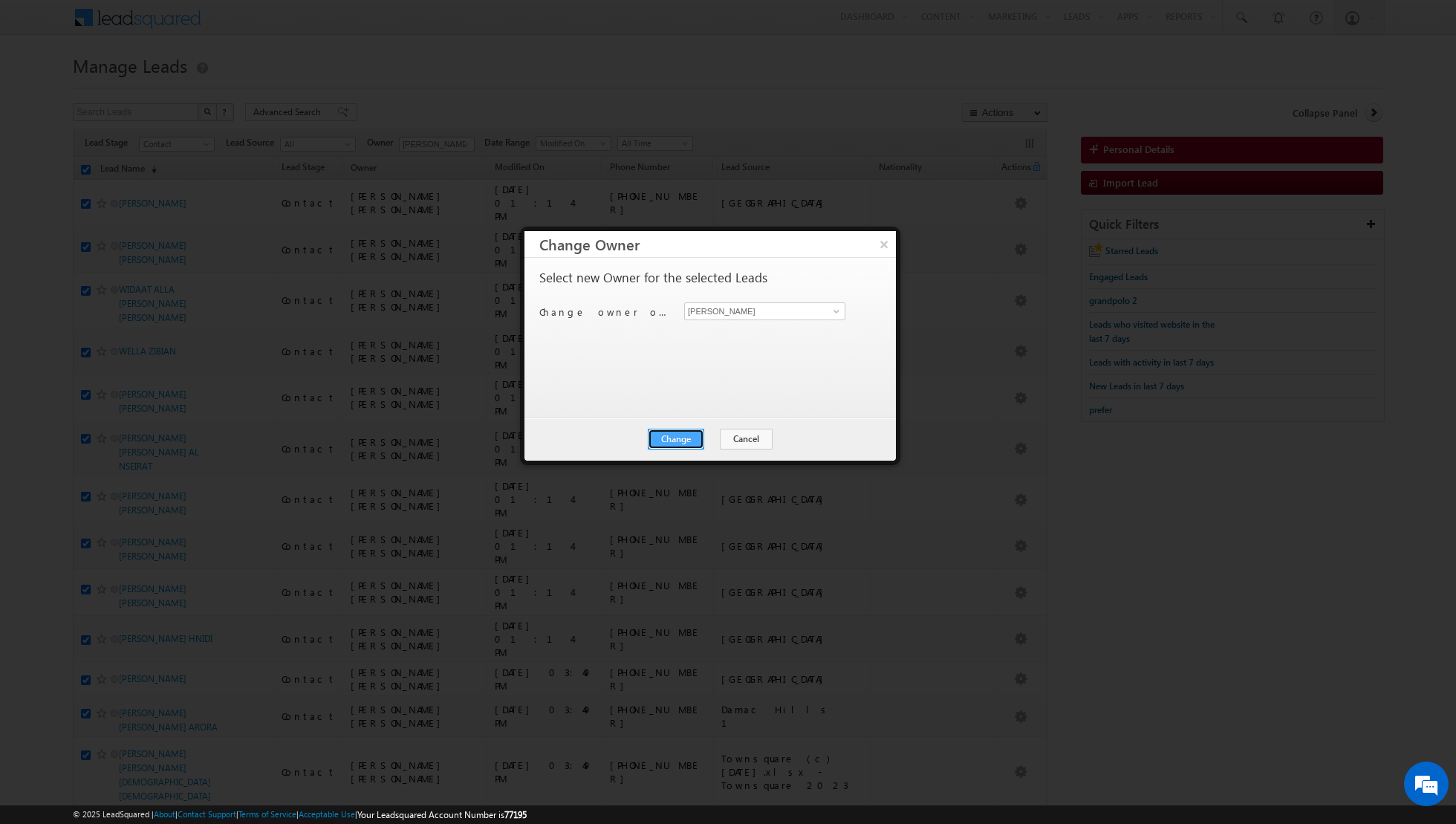
click at [676, 437] on button "Change" at bounding box center [676, 439] width 57 height 21
click at [717, 437] on button "Close" at bounding box center [712, 439] width 47 height 21
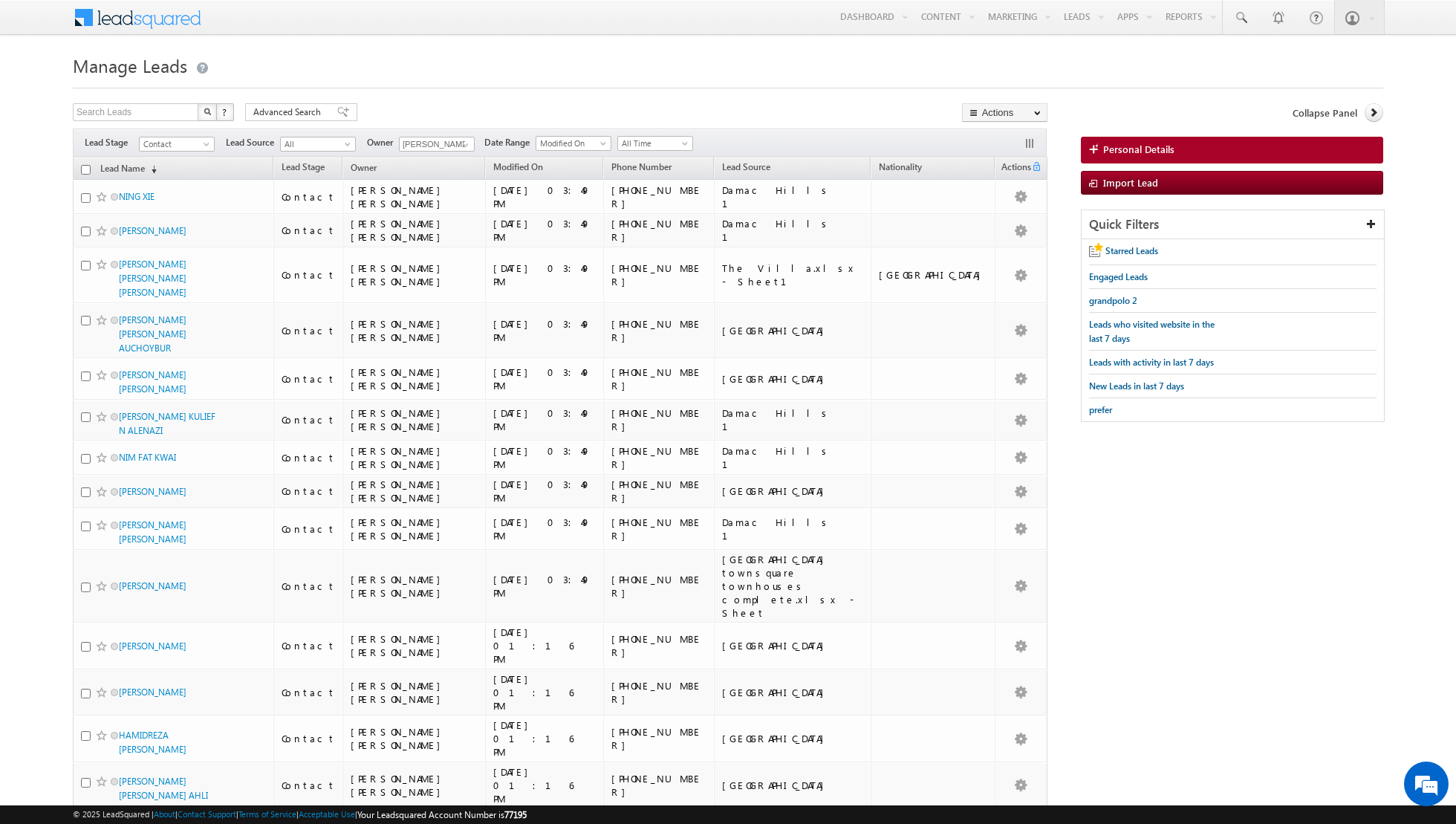
click at [85, 169] on input "checkbox" at bounding box center [85, 169] width 9 height 9
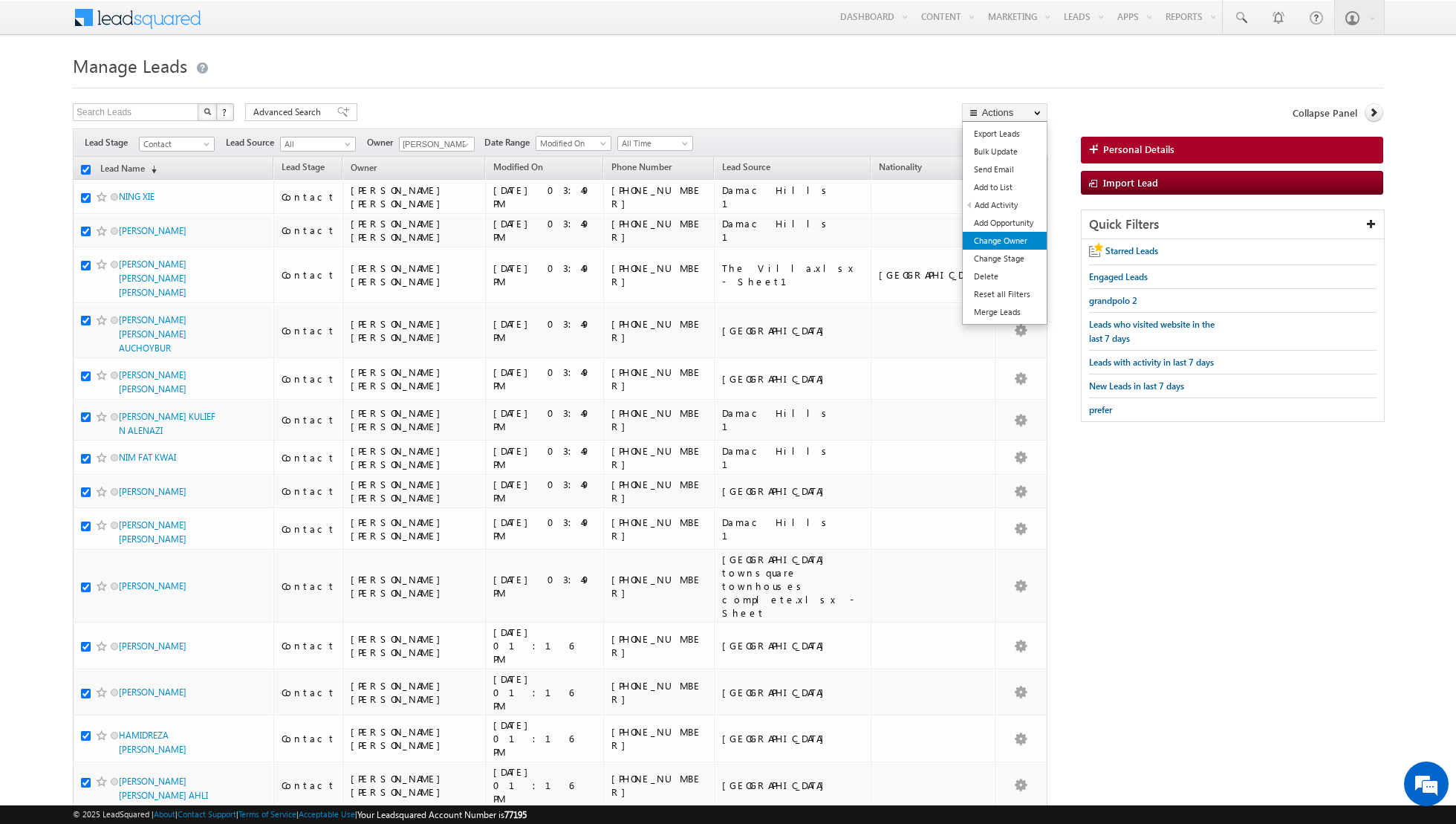
click at [988, 240] on link "Change Owner" at bounding box center [1004, 240] width 84 height 18
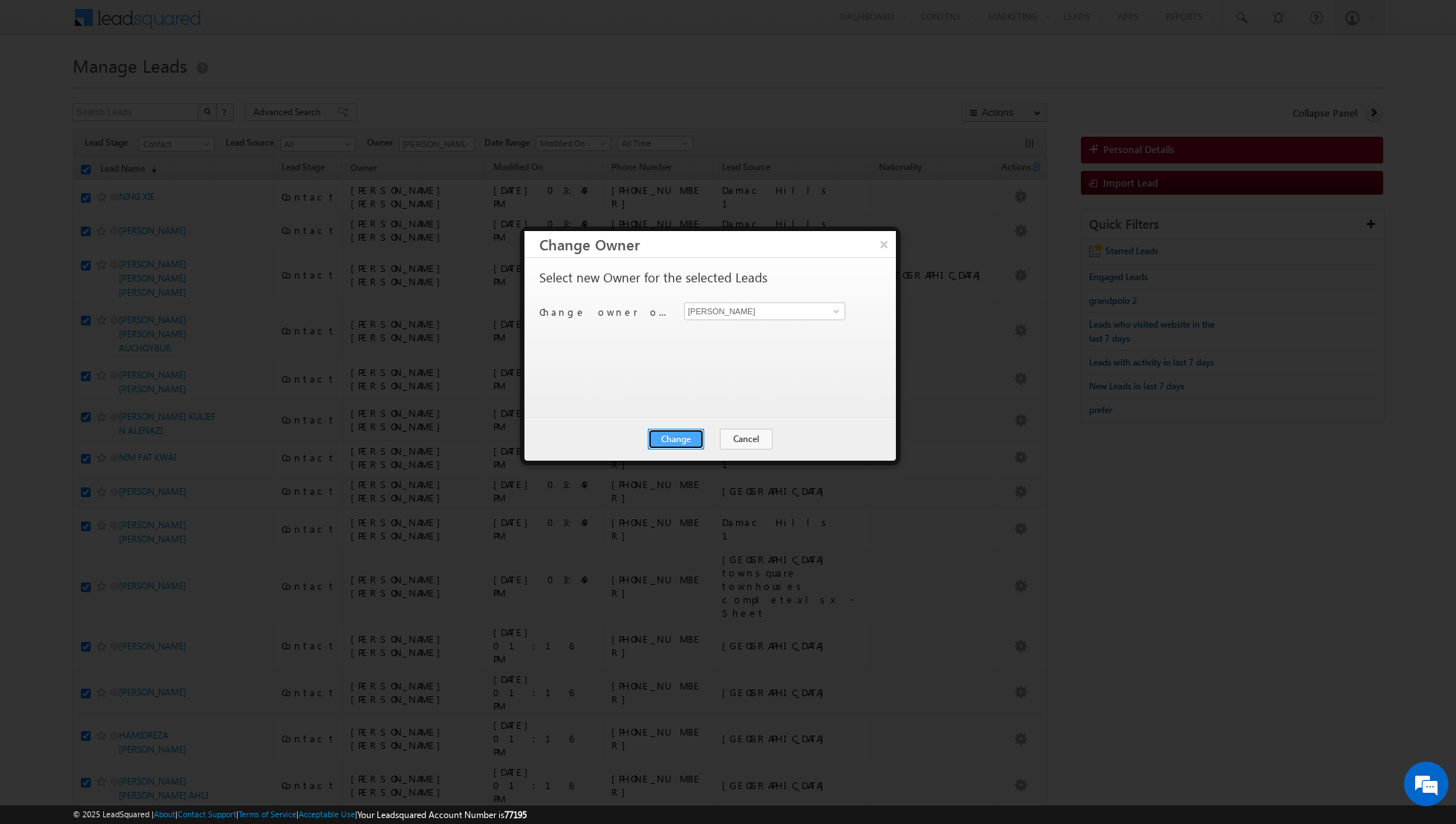
click at [674, 440] on button "Change" at bounding box center [676, 439] width 57 height 21
click at [719, 436] on button "Close" at bounding box center [712, 439] width 47 height 21
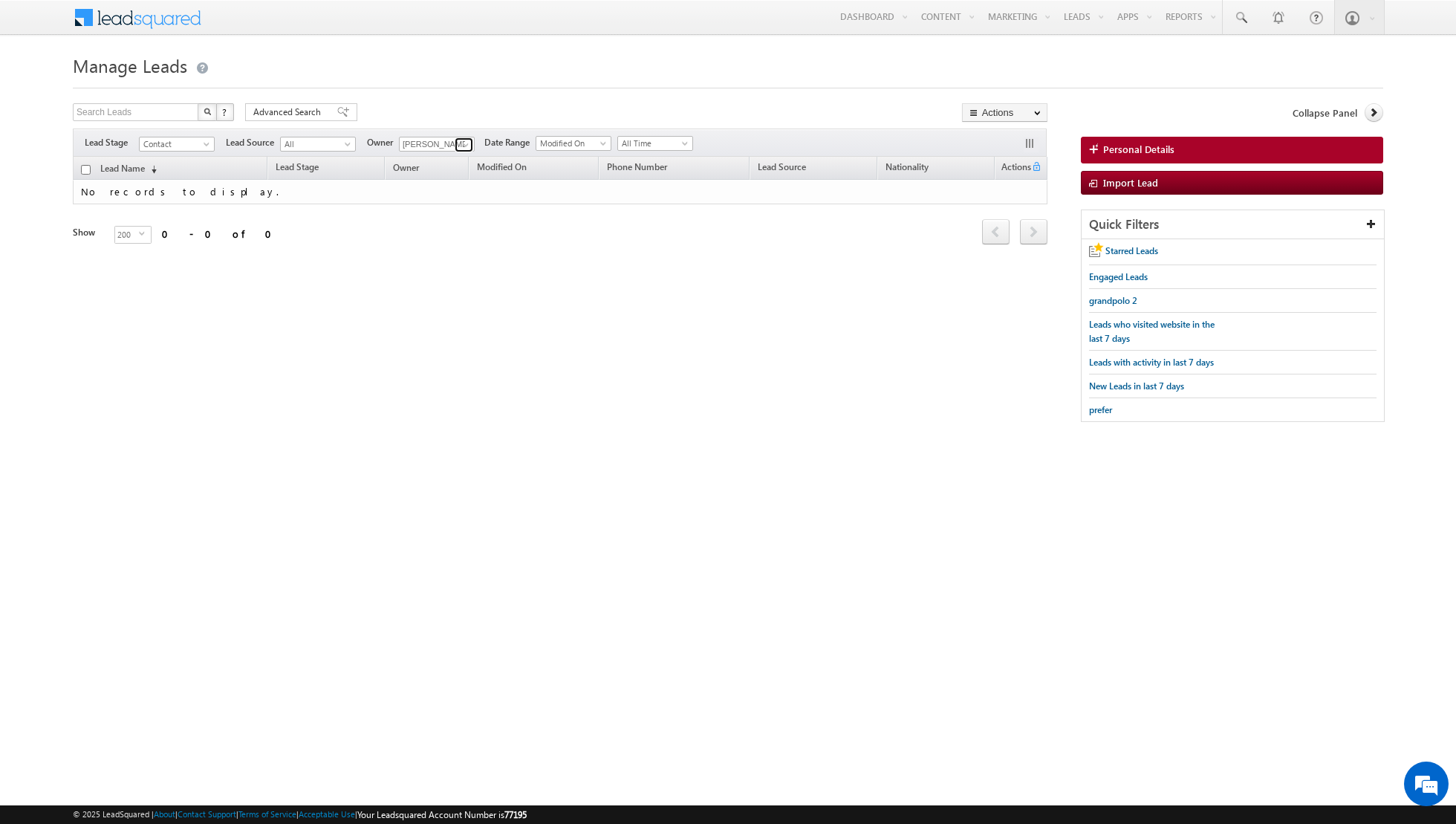
click at [460, 144] on span at bounding box center [466, 145] width 12 height 12
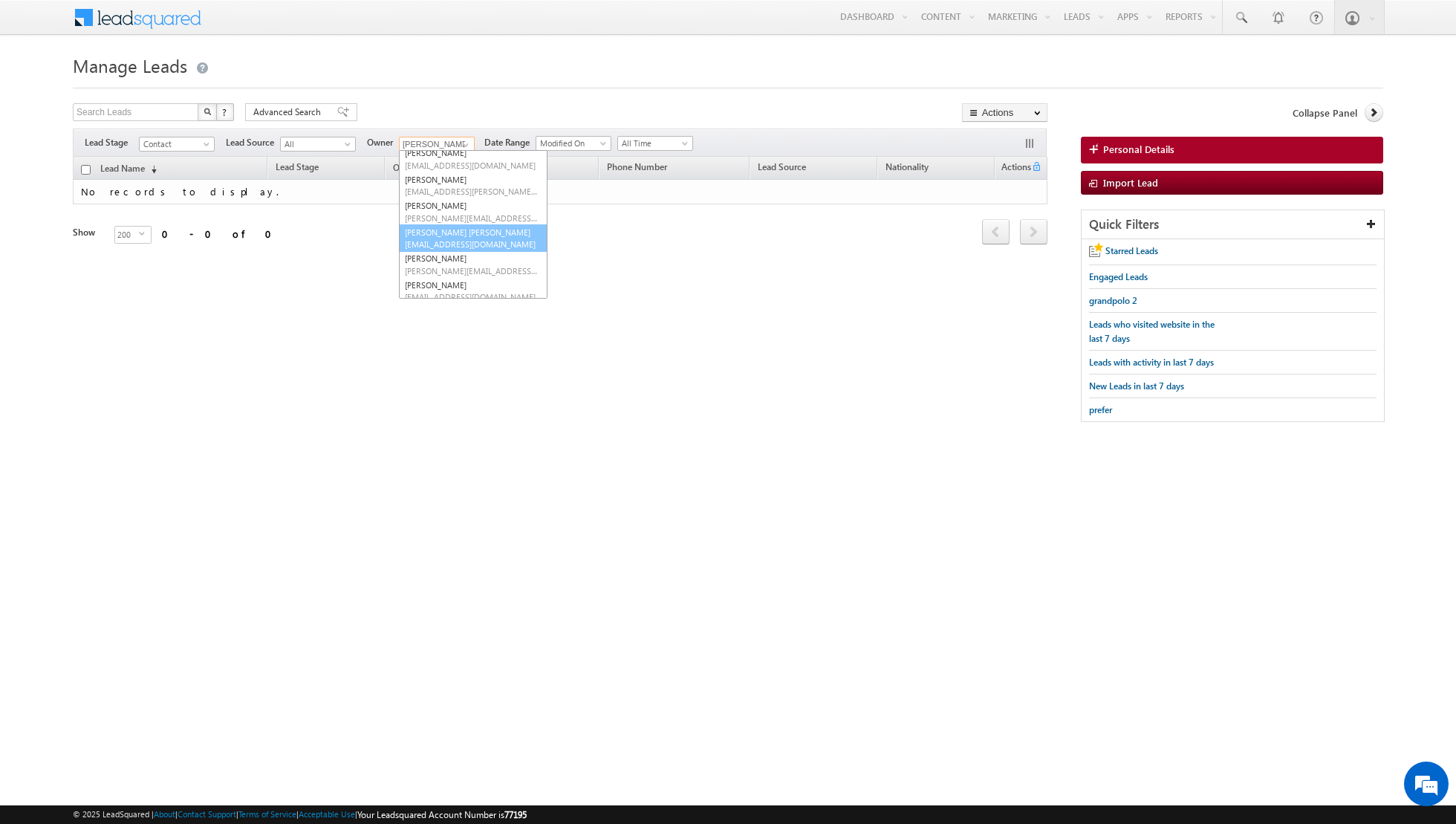
scroll to position [91, 0]
click at [454, 262] on span "[PERSON_NAME][EMAIL_ADDRESS][PERSON_NAME][DOMAIN_NAME]" at bounding box center [471, 267] width 134 height 11
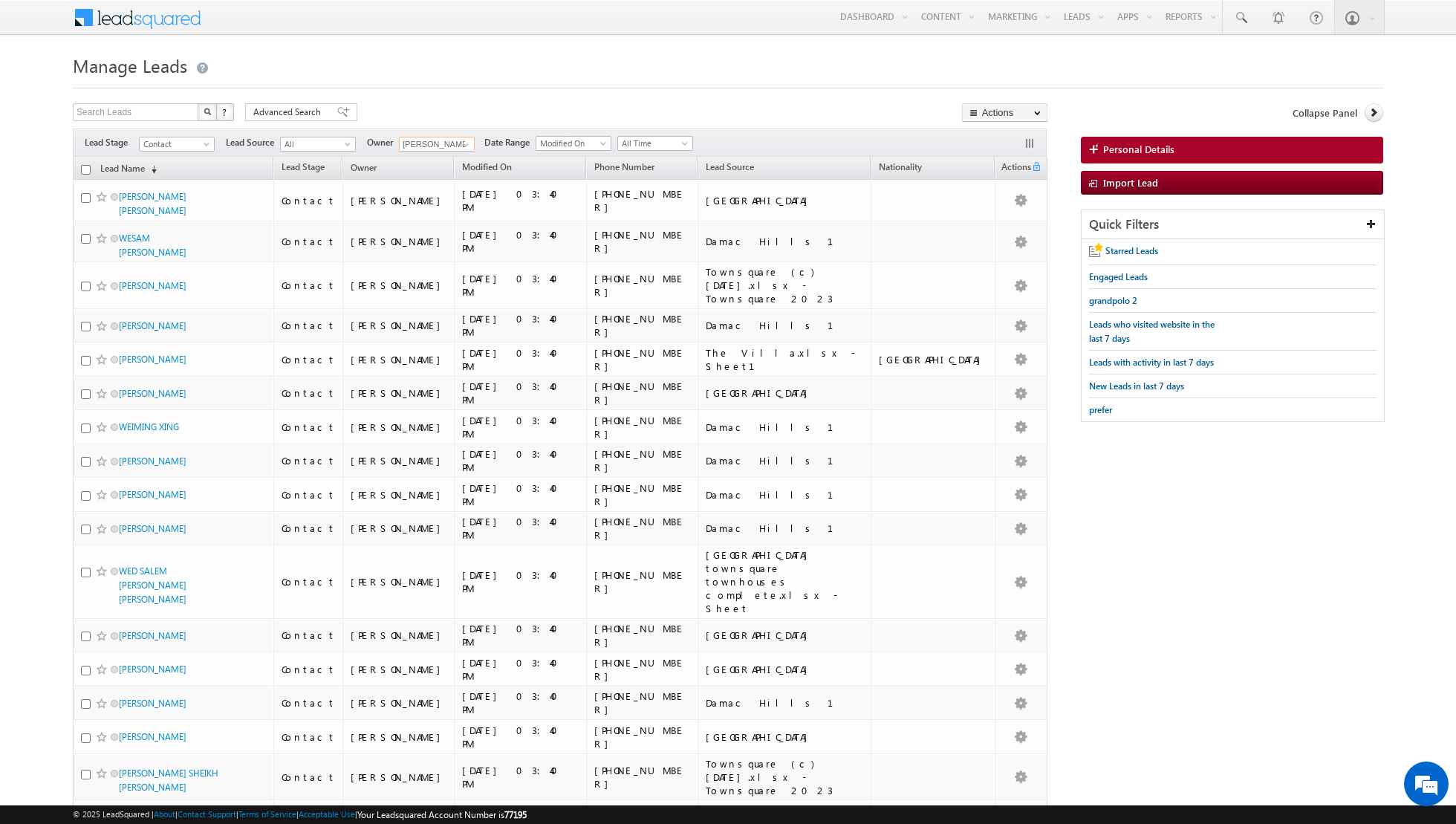
click at [81, 170] on input "checkbox" at bounding box center [85, 169] width 9 height 9
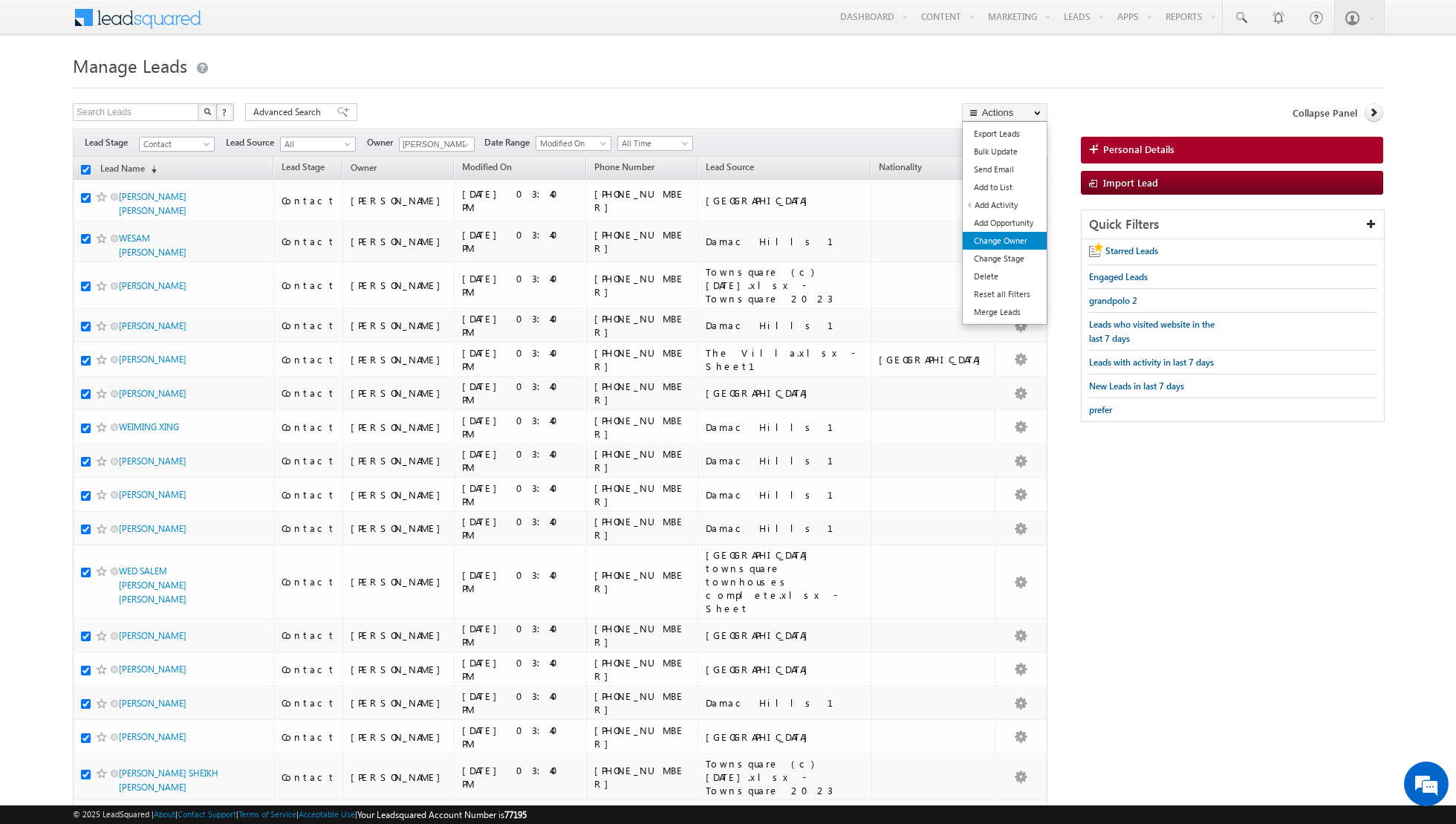
click at [1002, 244] on link "Change Owner" at bounding box center [1004, 240] width 84 height 18
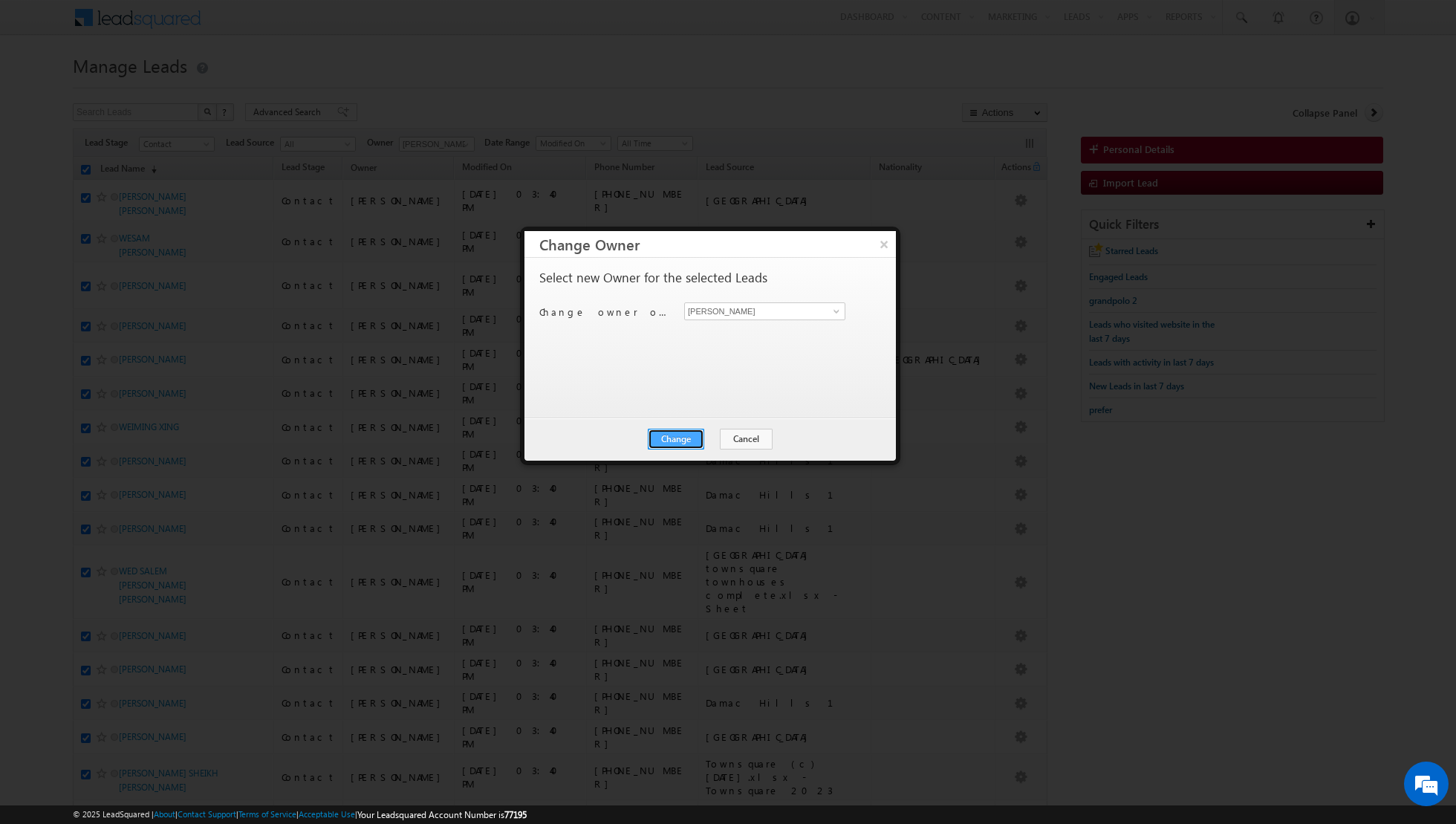
click at [676, 435] on button "Change" at bounding box center [676, 439] width 57 height 21
click at [706, 434] on button "Close" at bounding box center [712, 439] width 47 height 21
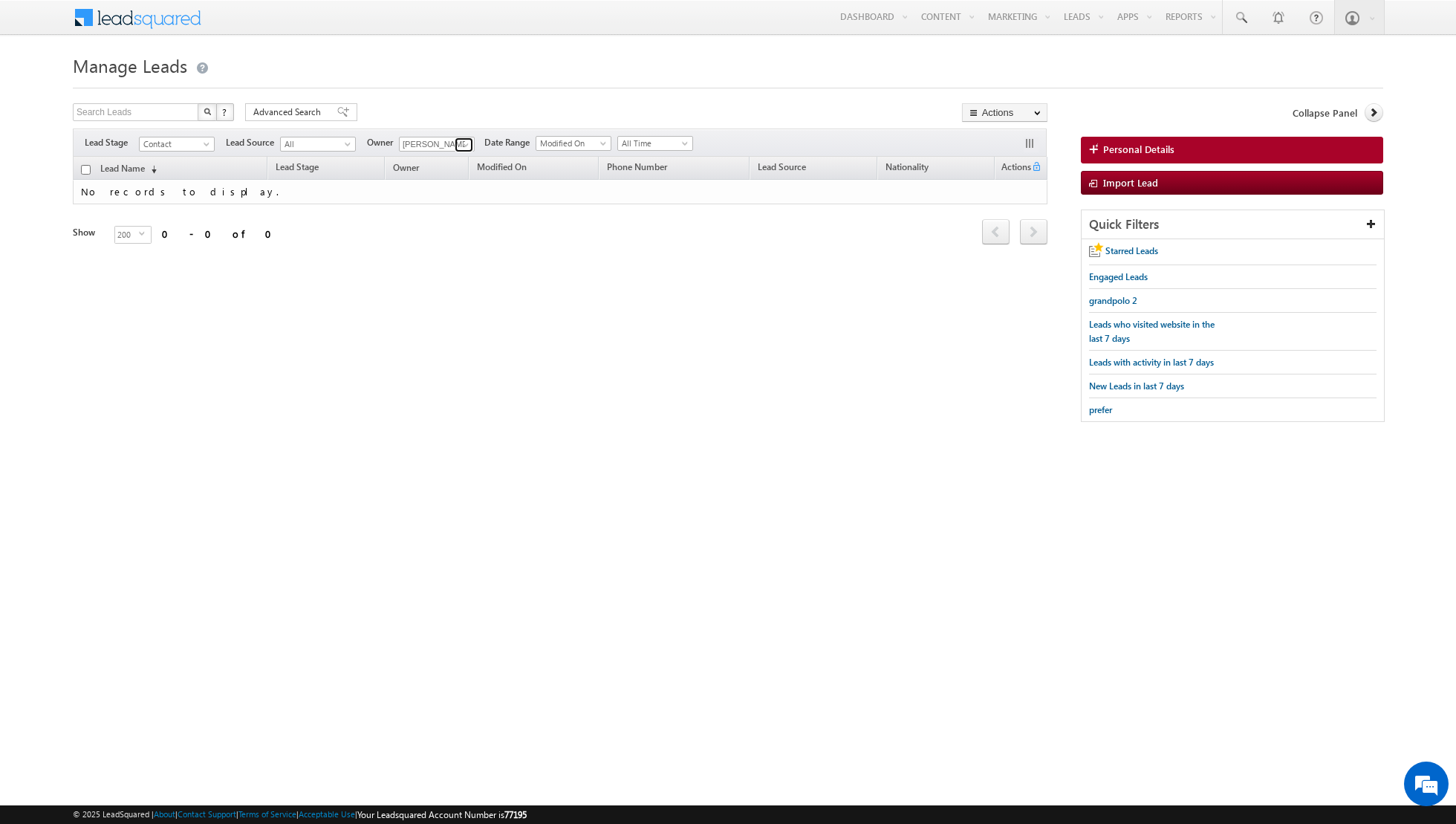
click at [460, 145] on span at bounding box center [466, 145] width 12 height 12
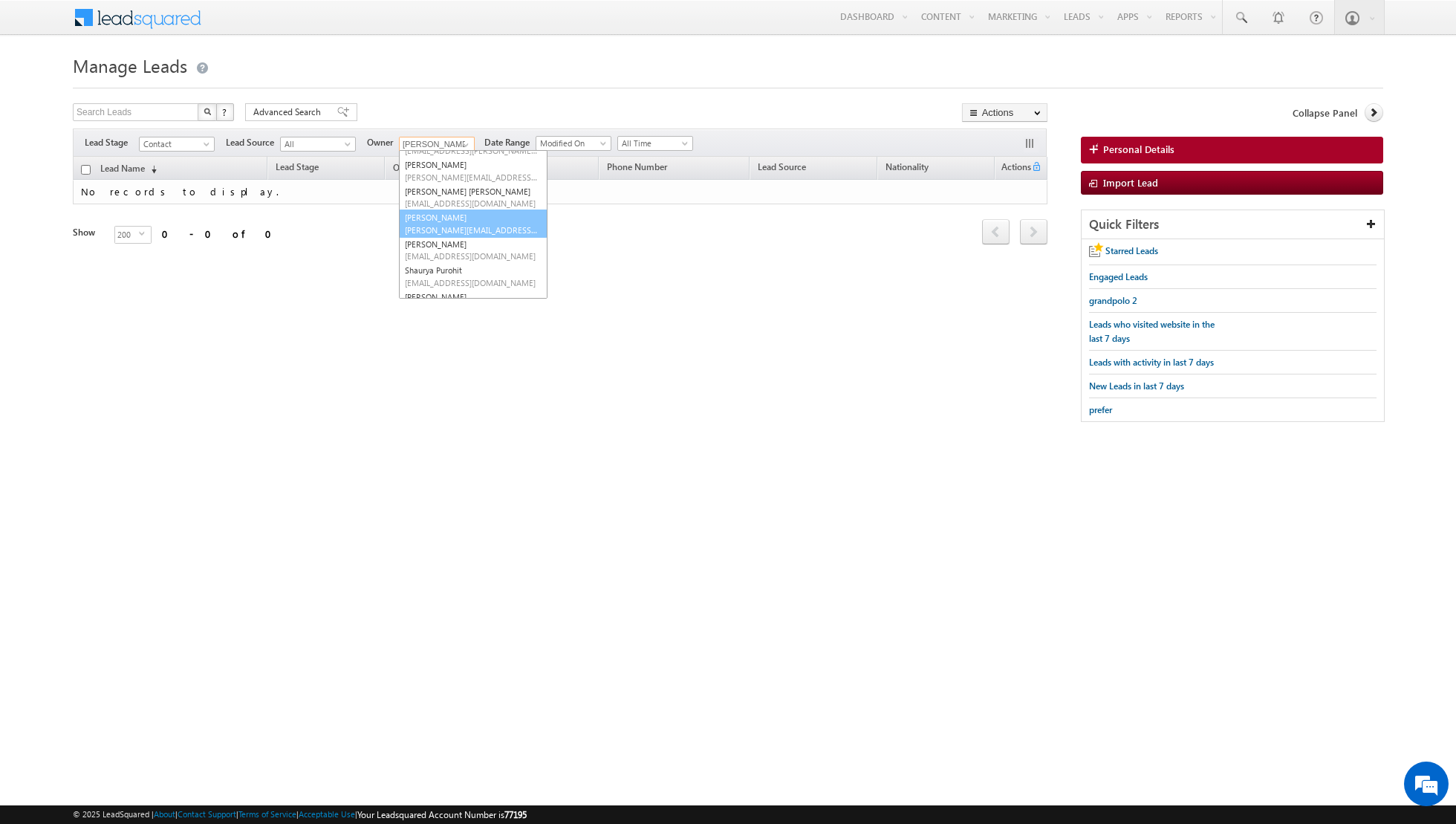
scroll to position [140, 0]
click at [438, 209] on link "[PERSON_NAME] [PERSON_NAME][EMAIL_ADDRESS][PERSON_NAME][DOMAIN_NAME]" at bounding box center [473, 213] width 148 height 28
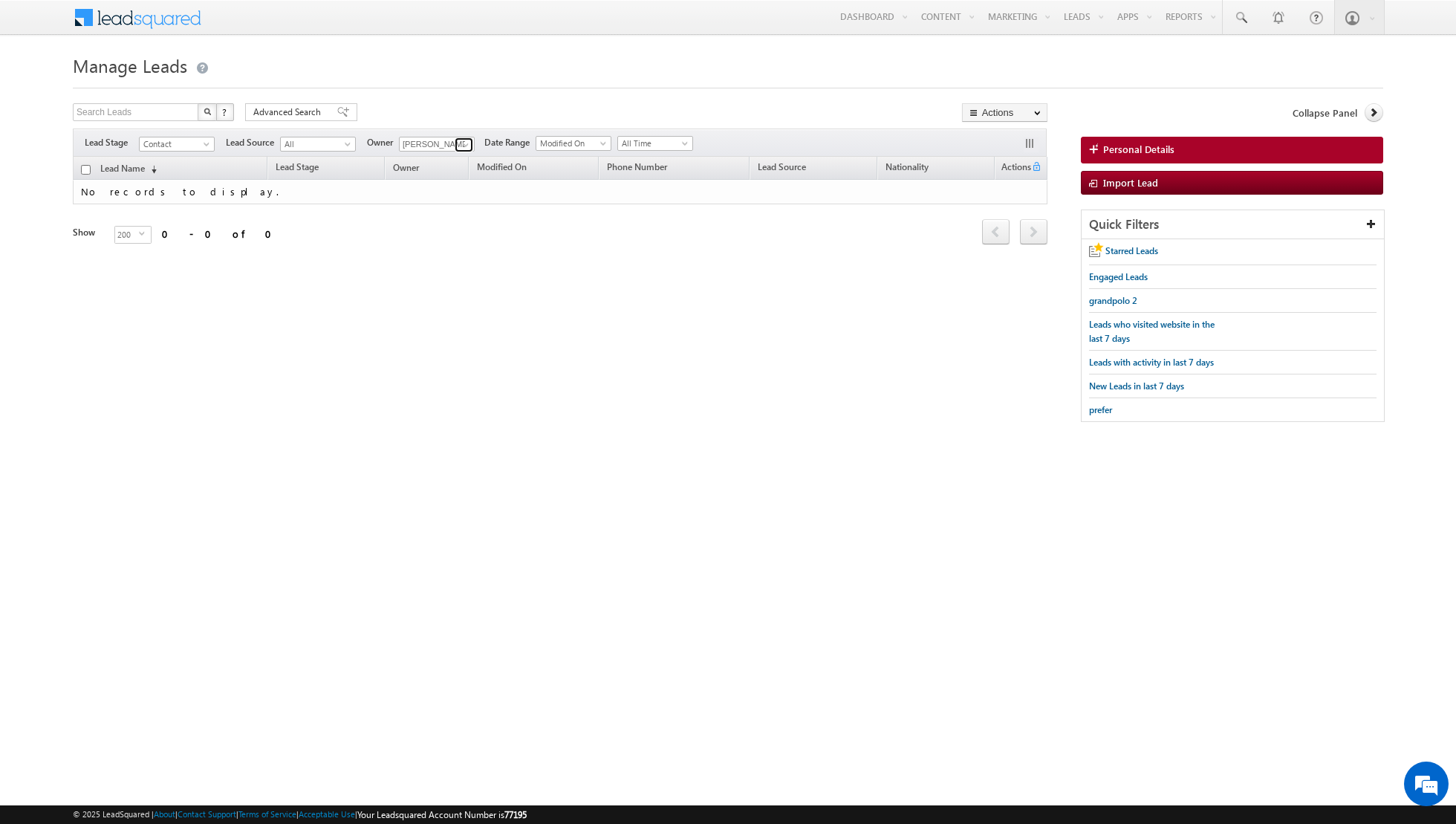
click at [455, 140] on link at bounding box center [464, 144] width 19 height 15
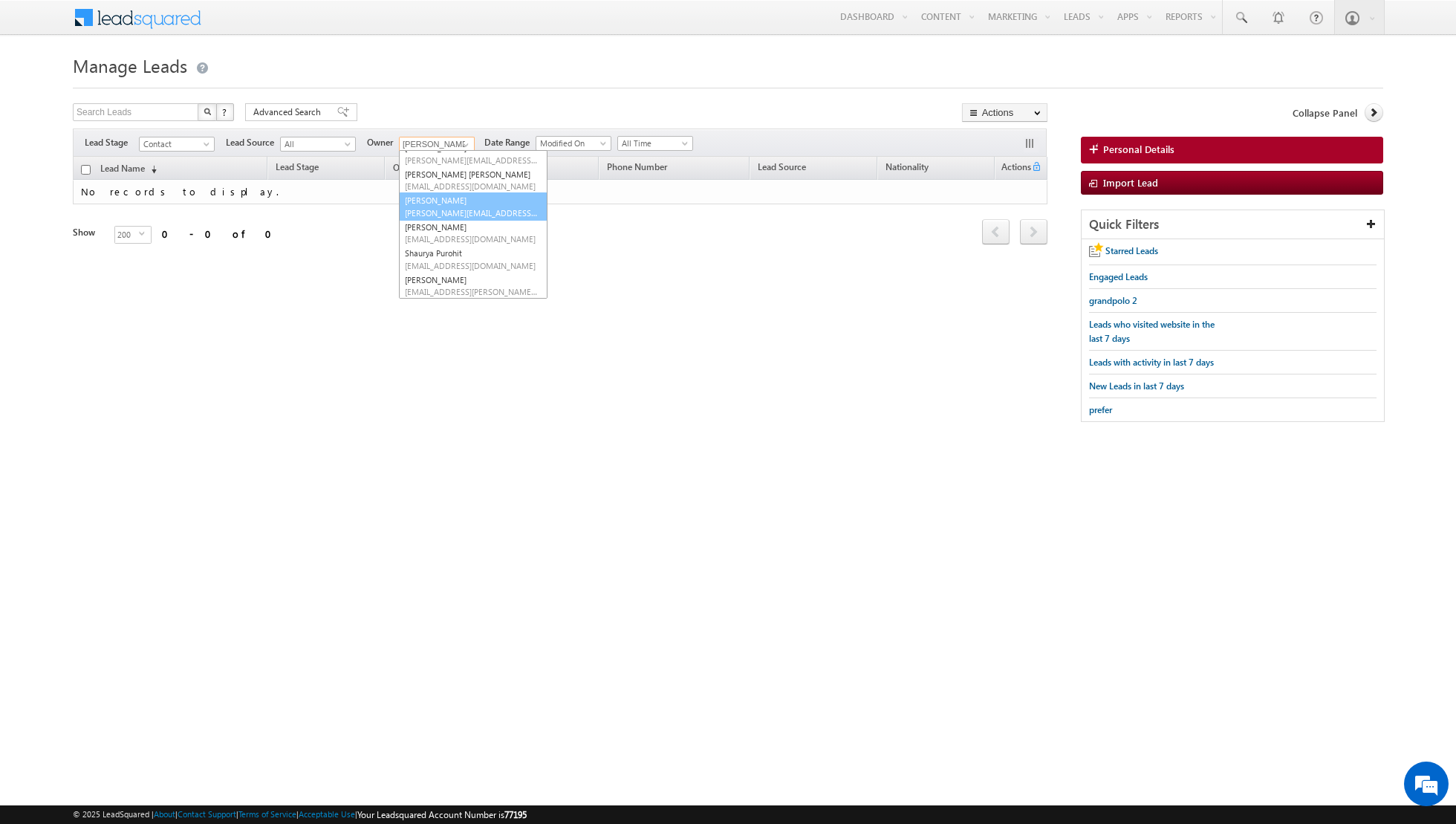
scroll to position [144, 0]
click at [442, 234] on link "[PERSON_NAME] [PERSON_NAME][EMAIL_ADDRESS][PERSON_NAME][DOMAIN_NAME]" at bounding box center [473, 235] width 148 height 28
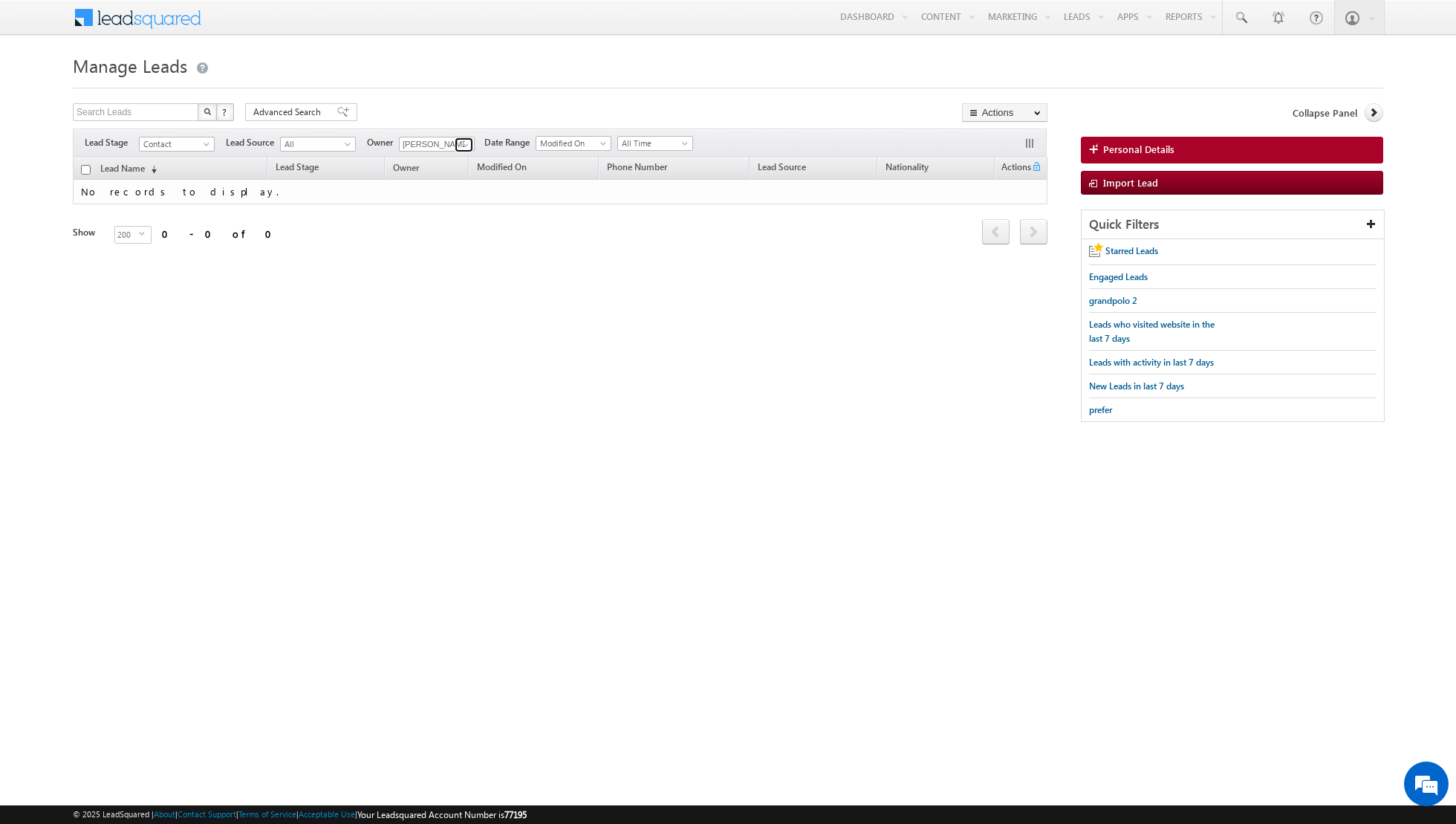
click at [460, 145] on span at bounding box center [466, 145] width 12 height 12
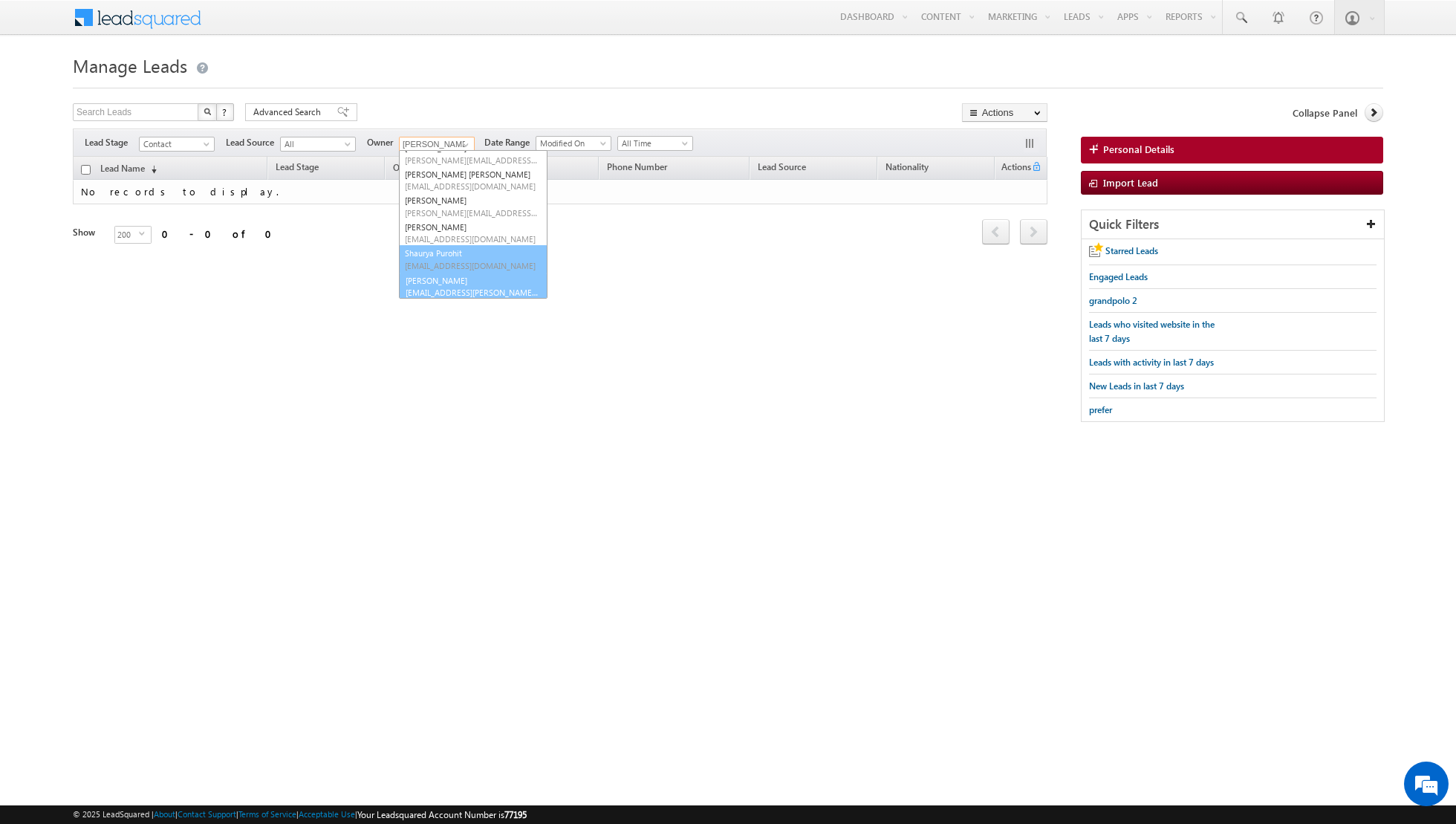
scroll to position [147, 0]
click at [426, 286] on span "[EMAIL_ADDRESS][PERSON_NAME][DOMAIN_NAME]" at bounding box center [471, 290] width 134 height 11
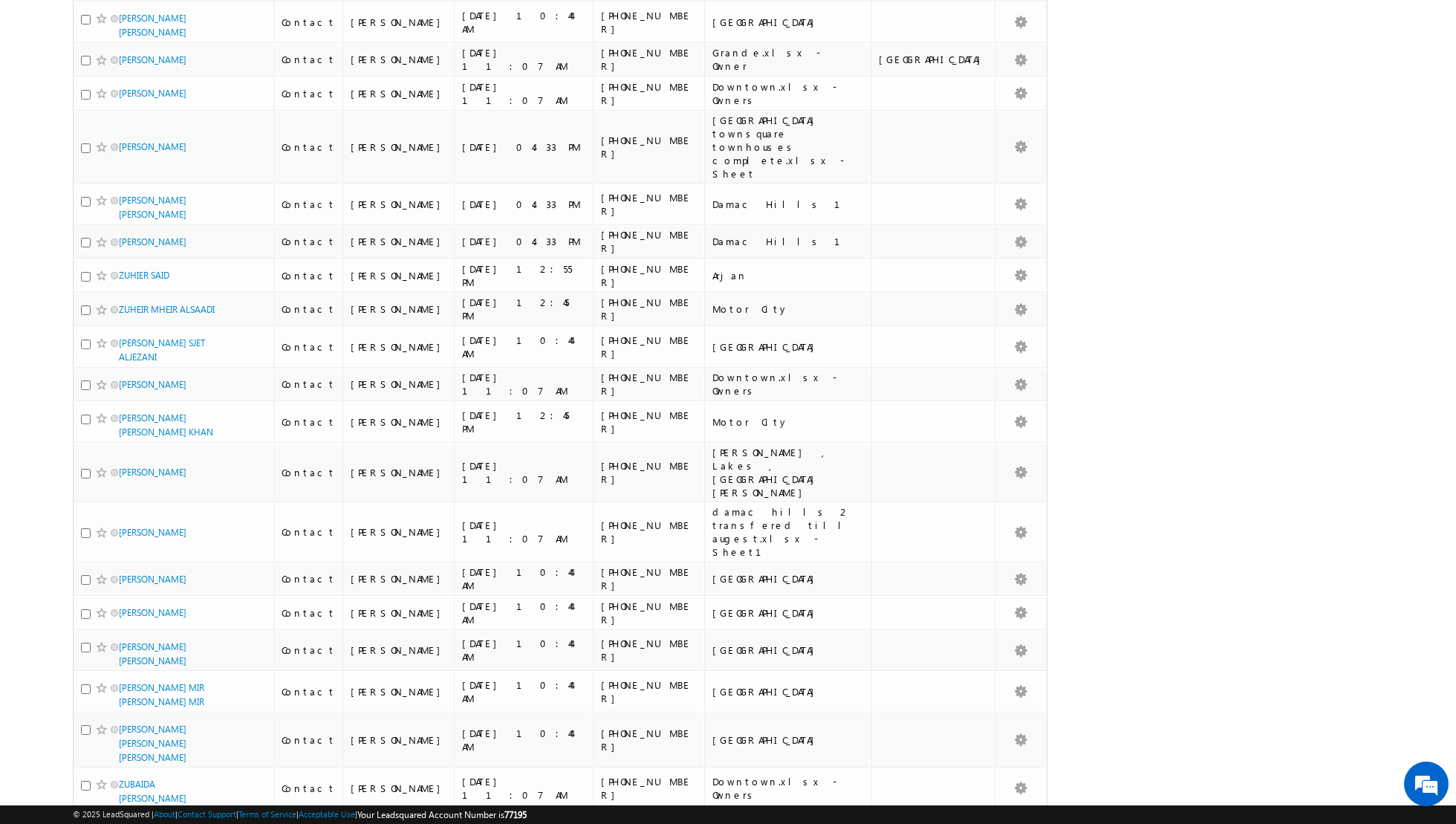
scroll to position [0, 0]
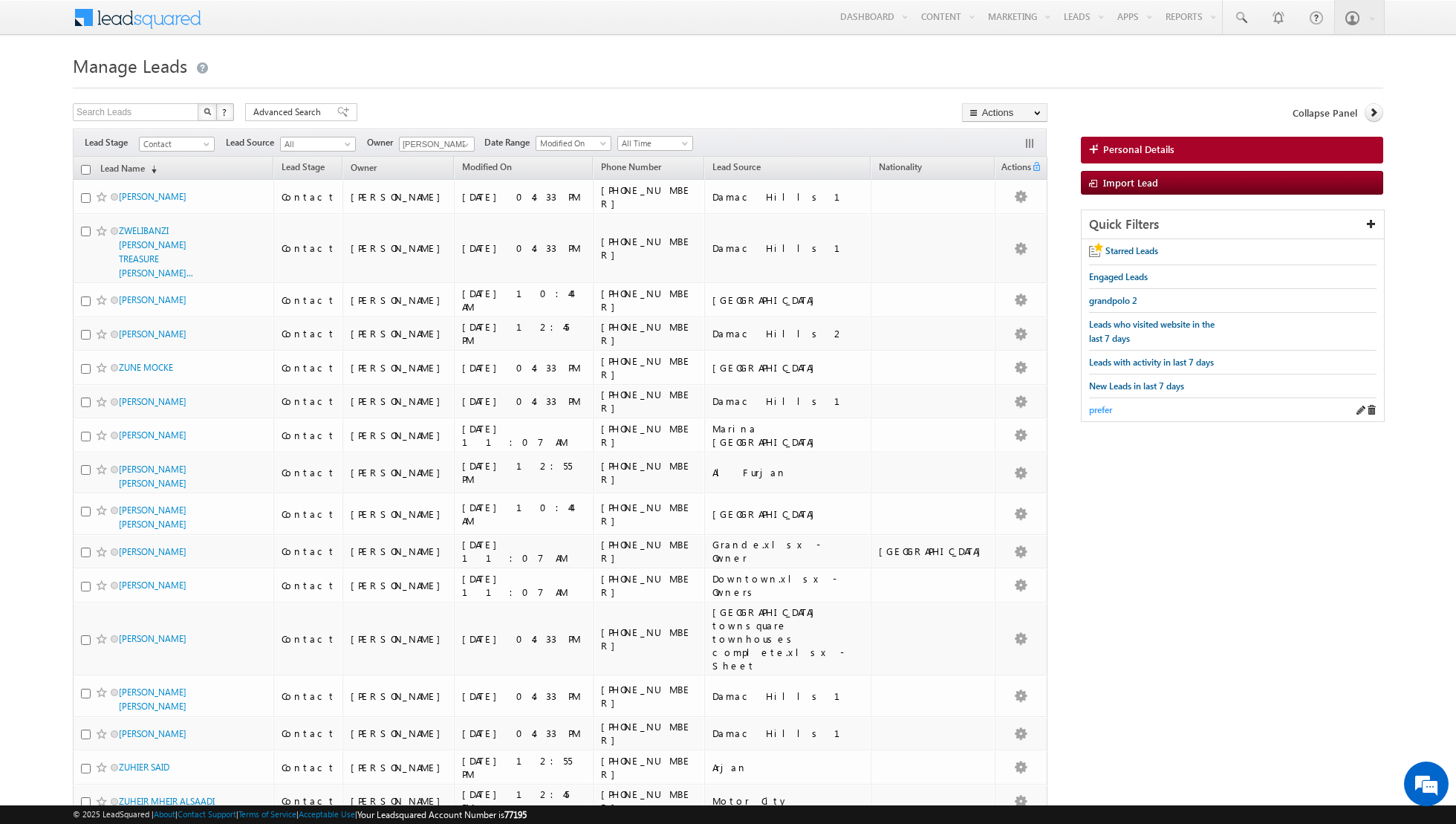
click at [1104, 407] on span "prefer" at bounding box center [1100, 409] width 23 height 11
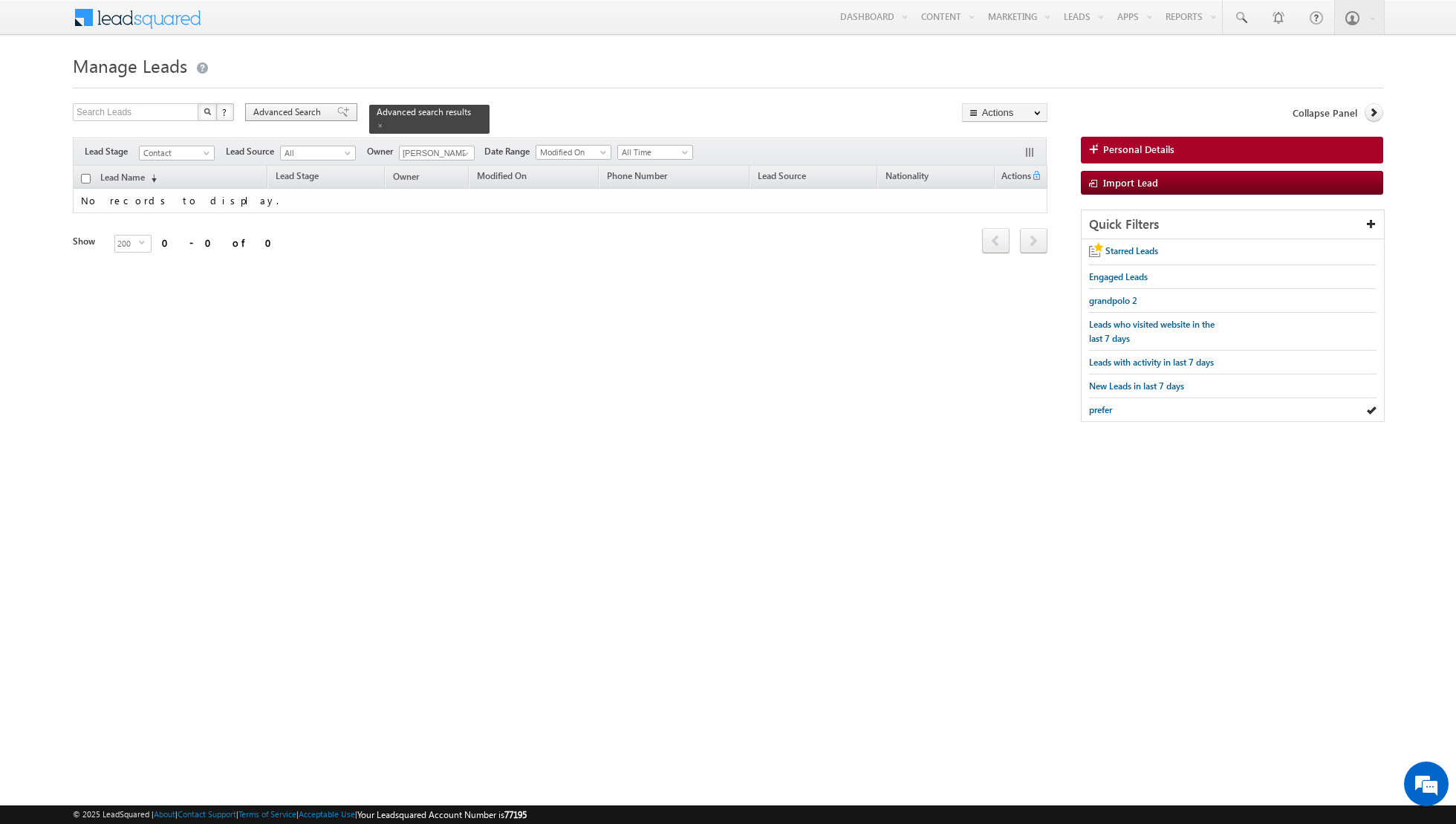
click at [337, 111] on span at bounding box center [343, 112] width 12 height 10
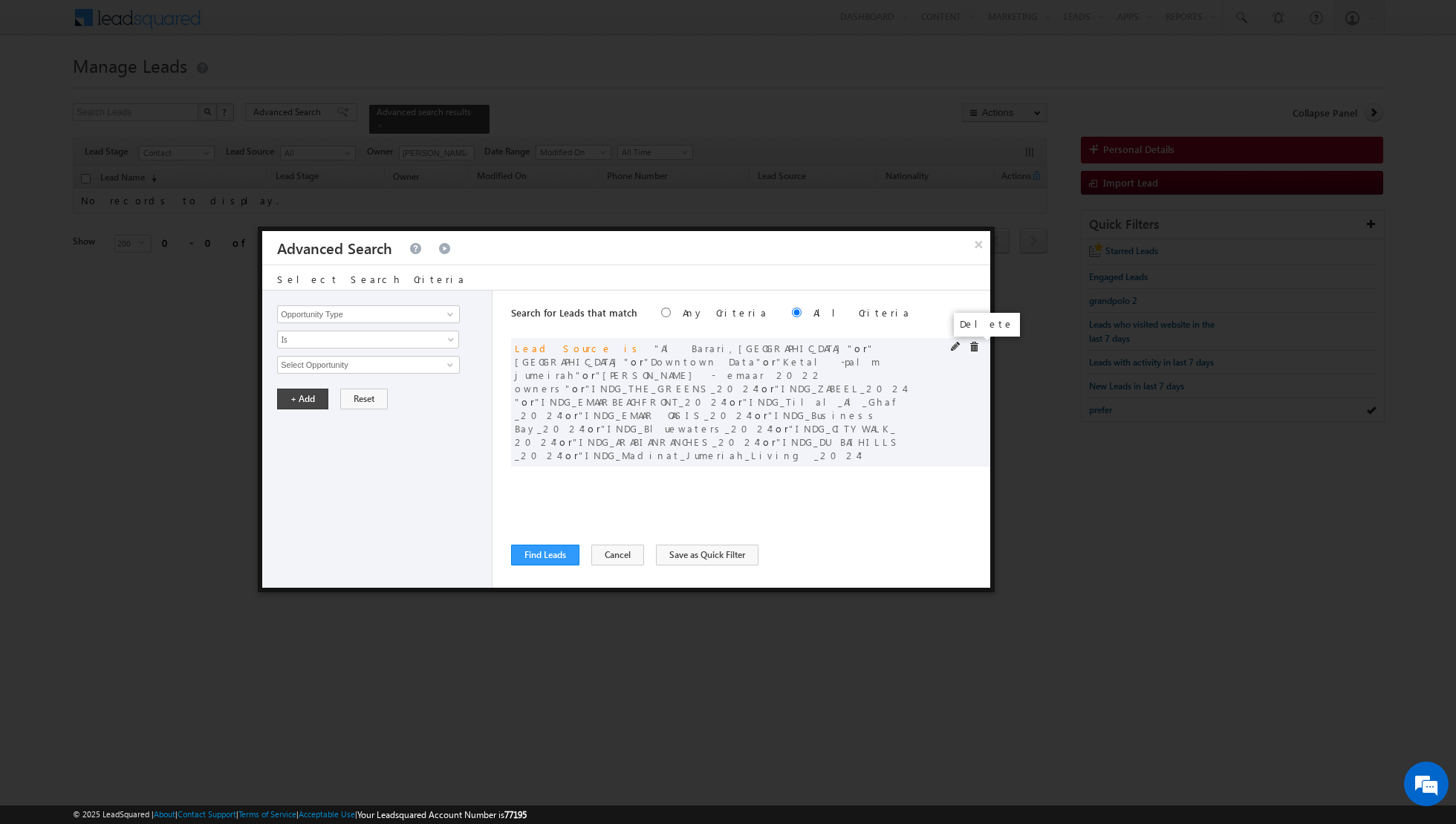
click at [974, 349] on span at bounding box center [974, 347] width 10 height 10
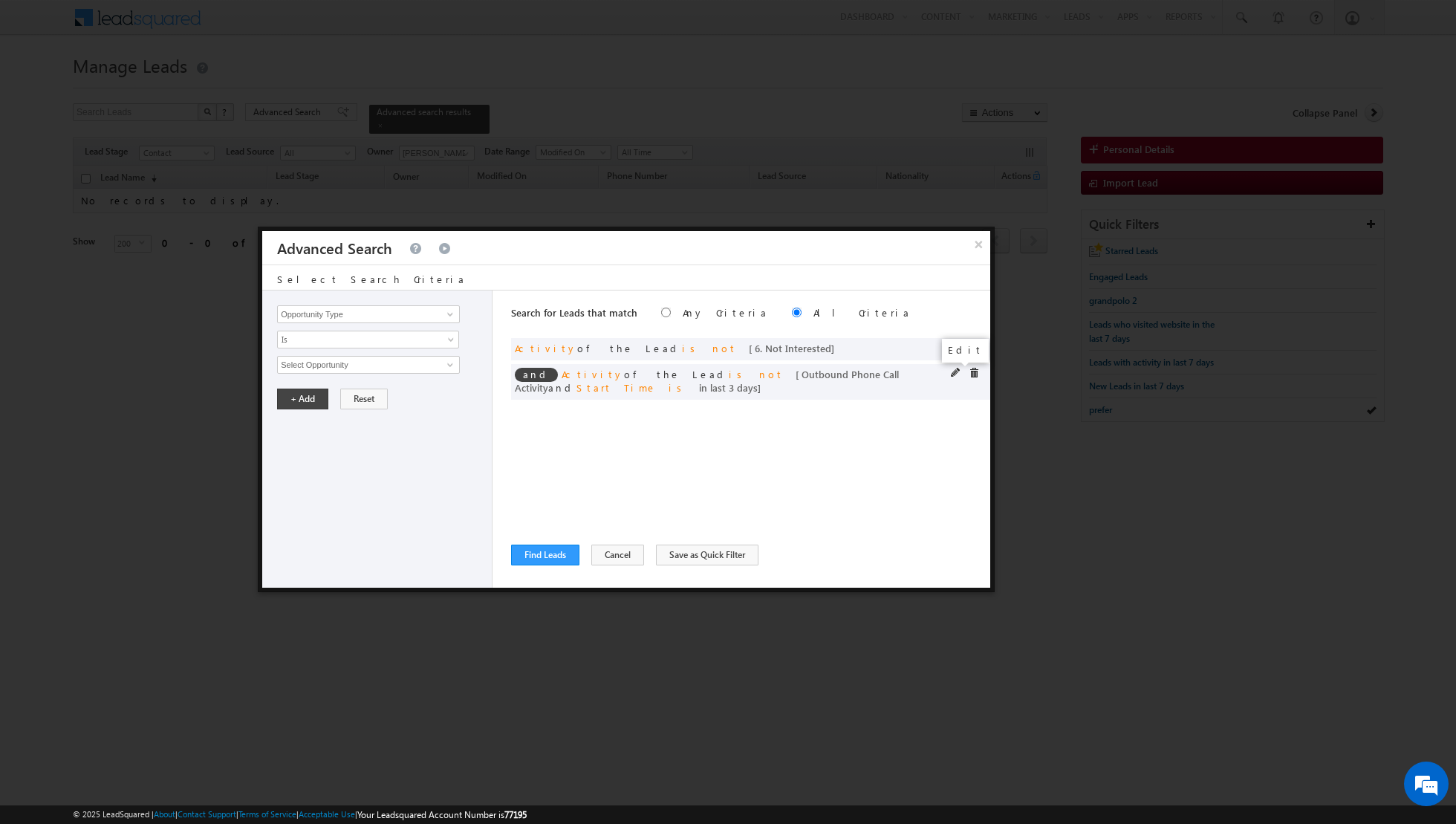
click at [954, 372] on span at bounding box center [956, 373] width 10 height 10
click at [407, 459] on input "3" at bounding box center [413, 465] width 93 height 18
click at [296, 509] on button "+ Add" at bounding box center [302, 507] width 51 height 21
click at [531, 552] on button "Find Leads" at bounding box center [544, 555] width 68 height 21
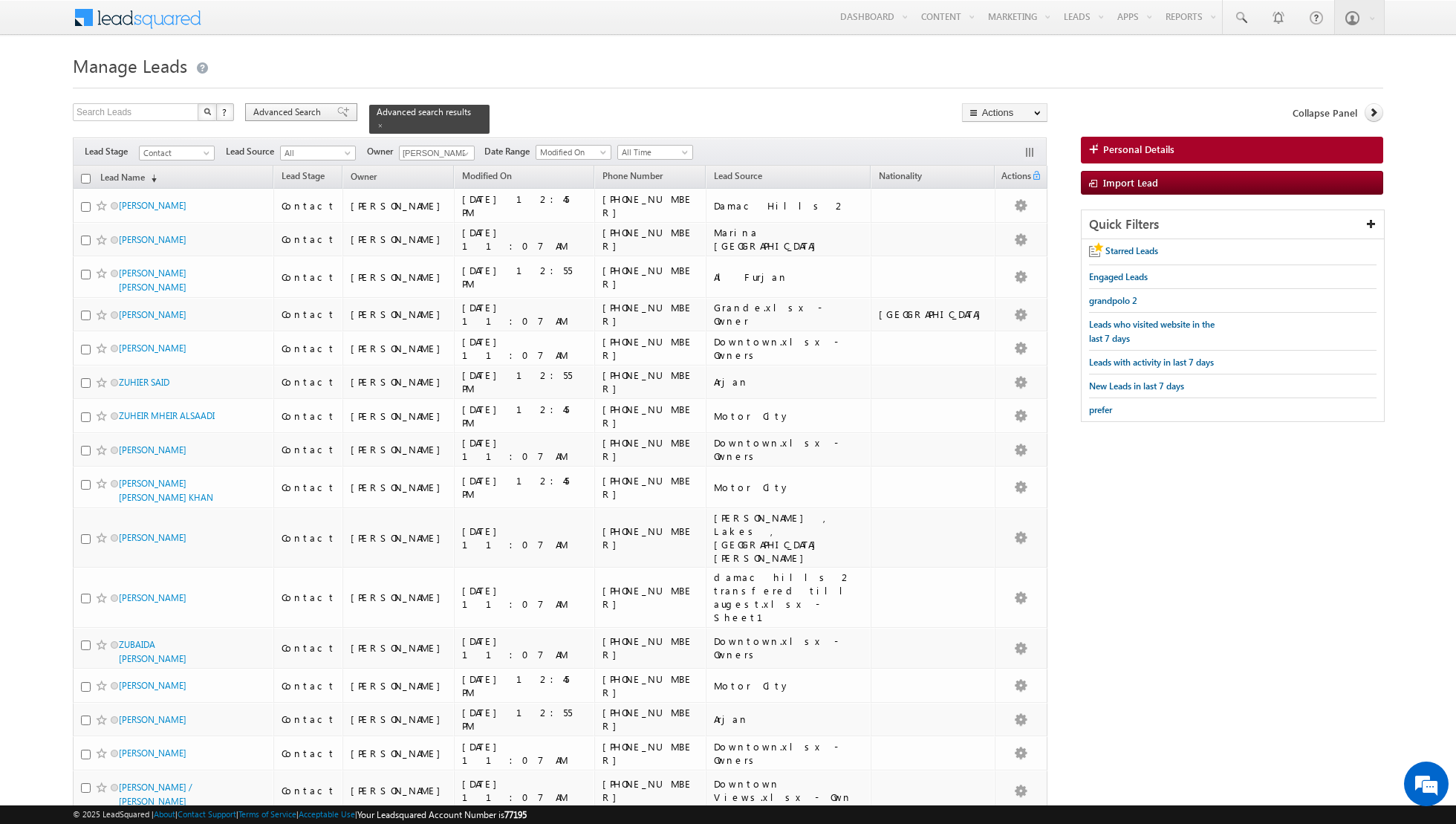
click at [337, 109] on span at bounding box center [343, 112] width 12 height 10
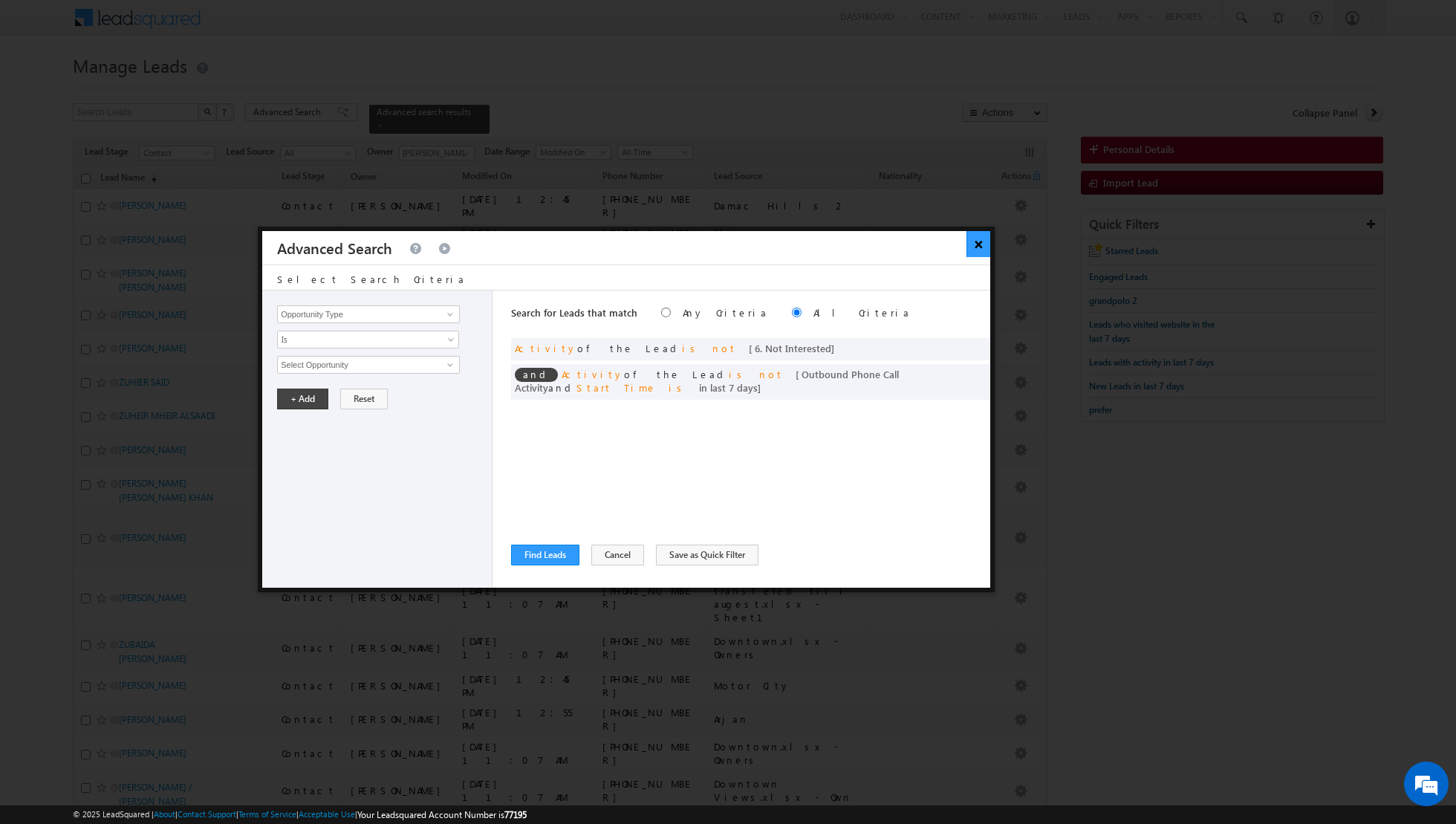
click at [972, 240] on button "×" at bounding box center [979, 244] width 24 height 26
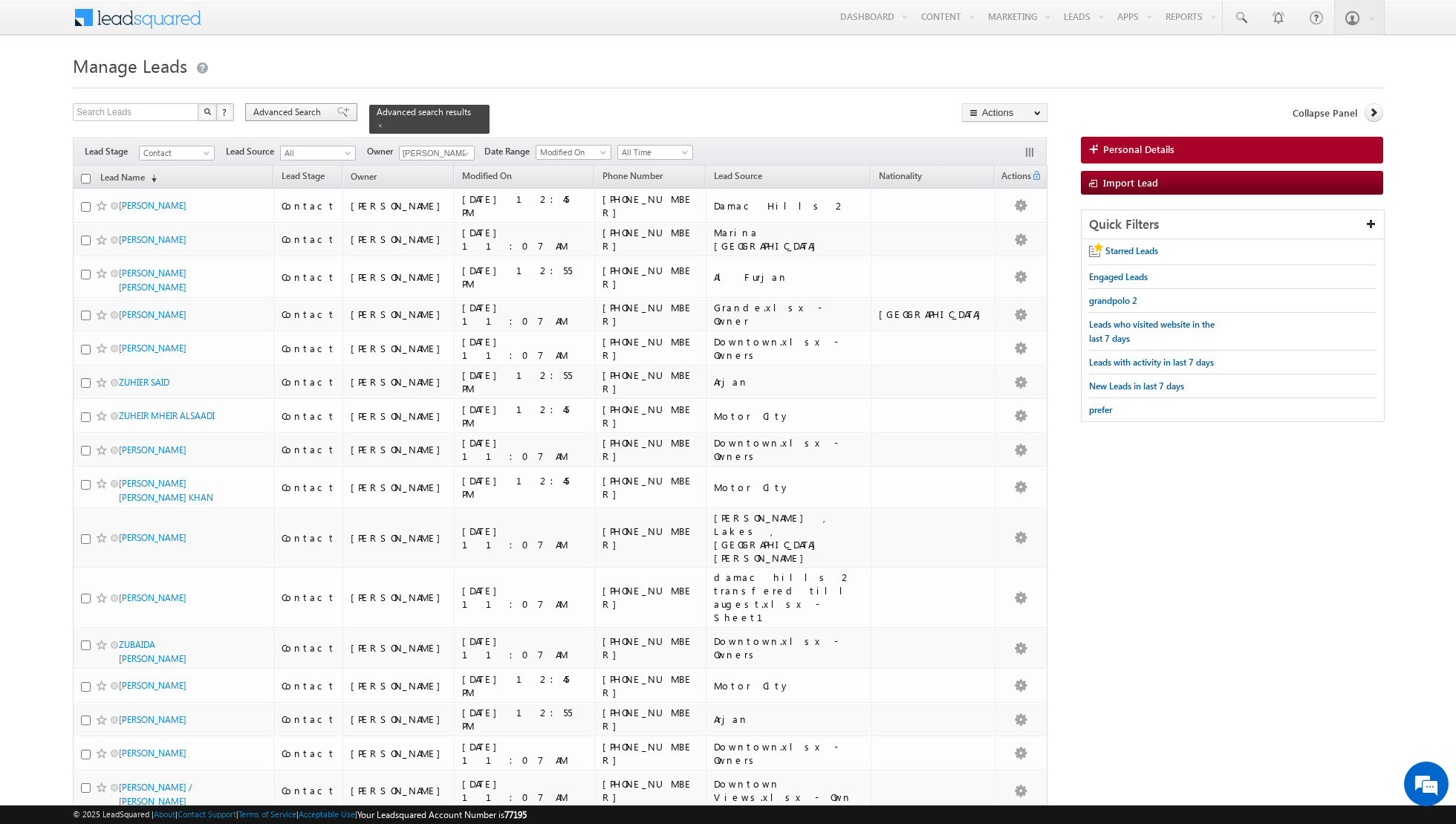
click at [337, 115] on span at bounding box center [343, 112] width 12 height 10
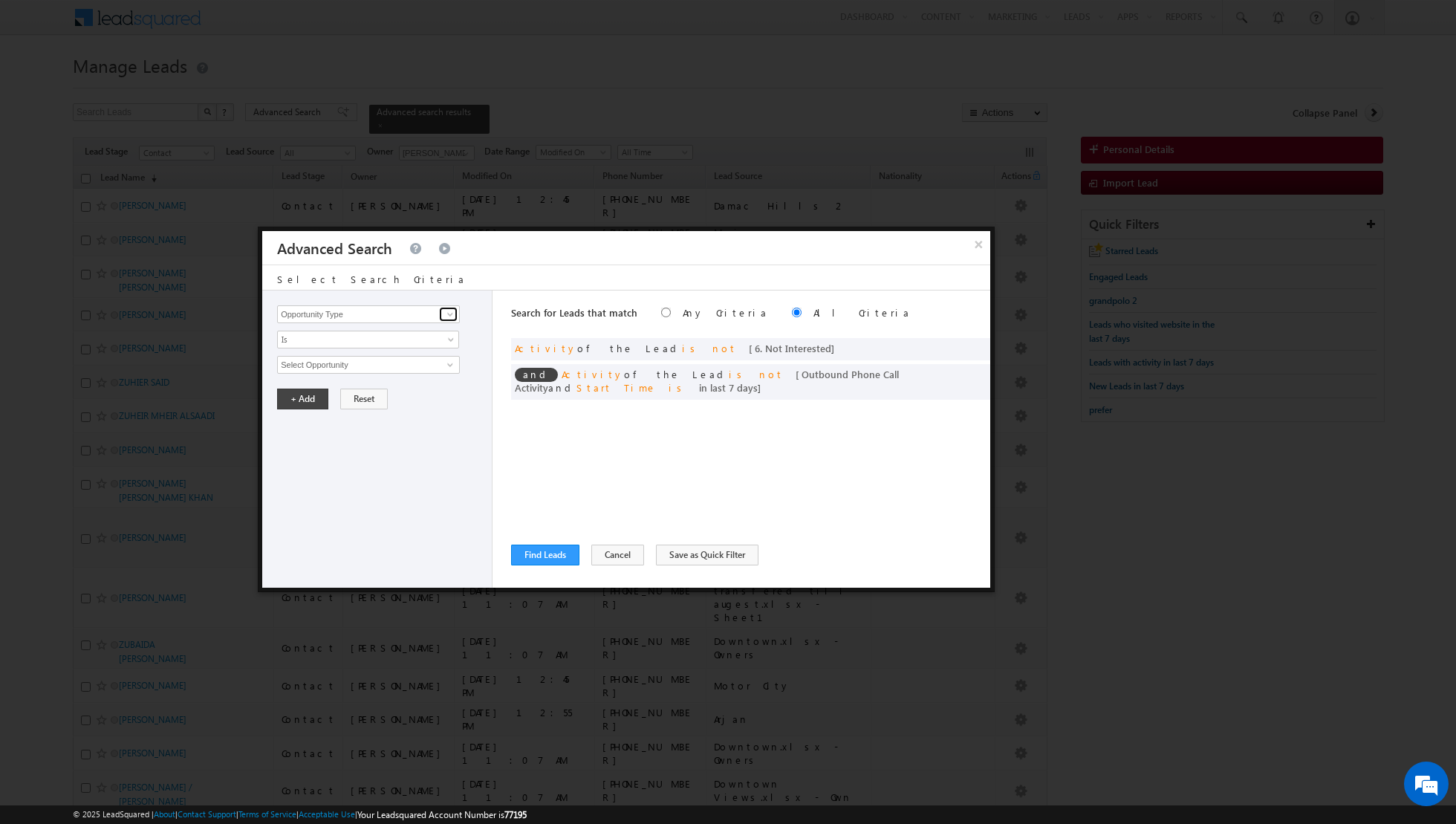
click at [451, 315] on span at bounding box center [451, 315] width 12 height 12
click at [407, 343] on link "Lead Source" at bounding box center [369, 345] width 183 height 17
click at [398, 366] on span "None Selected" at bounding box center [362, 365] width 169 height 16
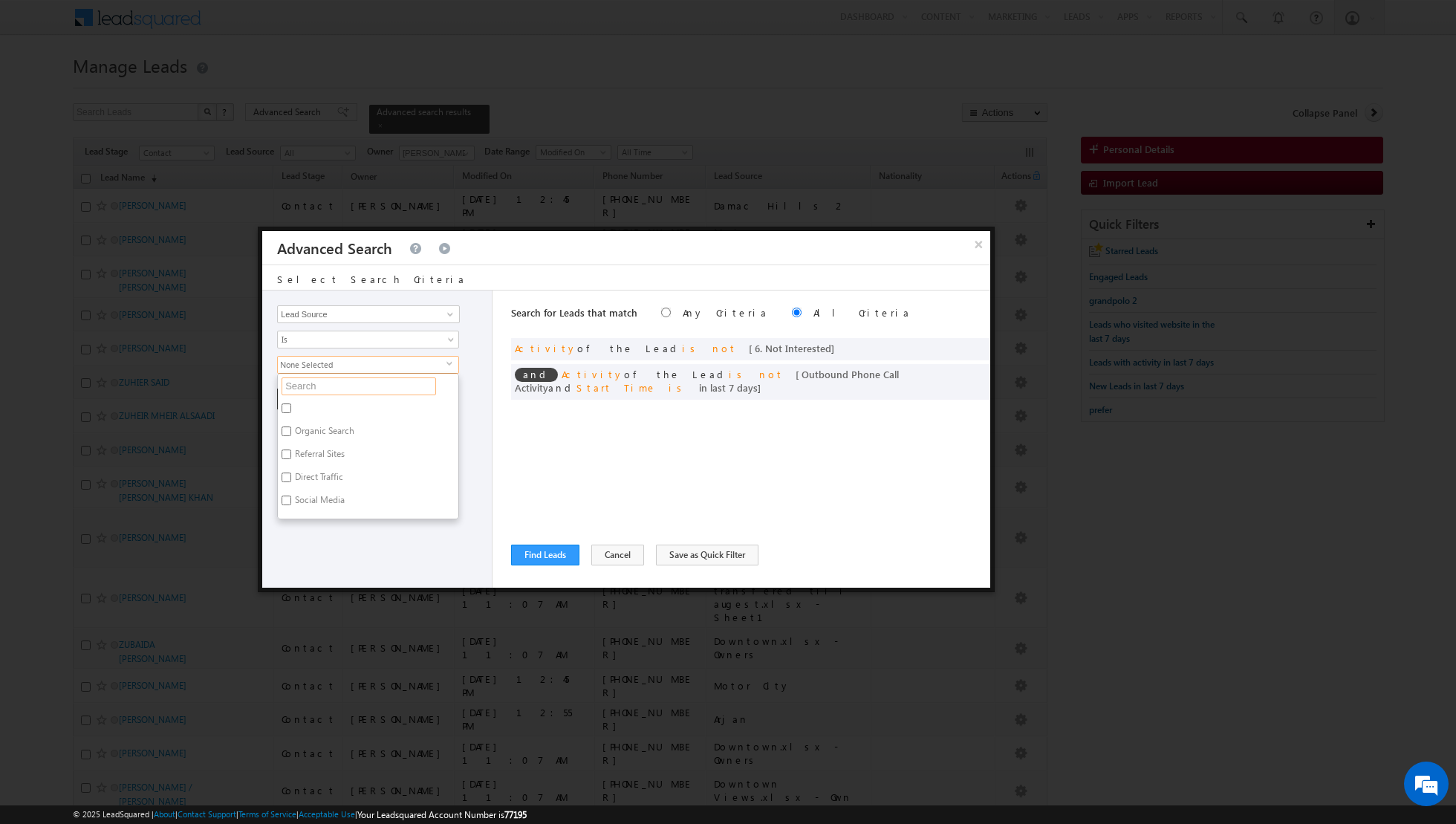
click at [376, 379] on input "text" at bounding box center [358, 386] width 154 height 18
click at [306, 428] on label "Arjan" at bounding box center [303, 434] width 53 height 23
click at [291, 428] on input "Arjan" at bounding box center [286, 431] width 9 height 9
click at [318, 518] on div "Opportunity Type Lead Activity Task Sales Group Prospect Id Address 1 Address 2…" at bounding box center [376, 439] width 230 height 297
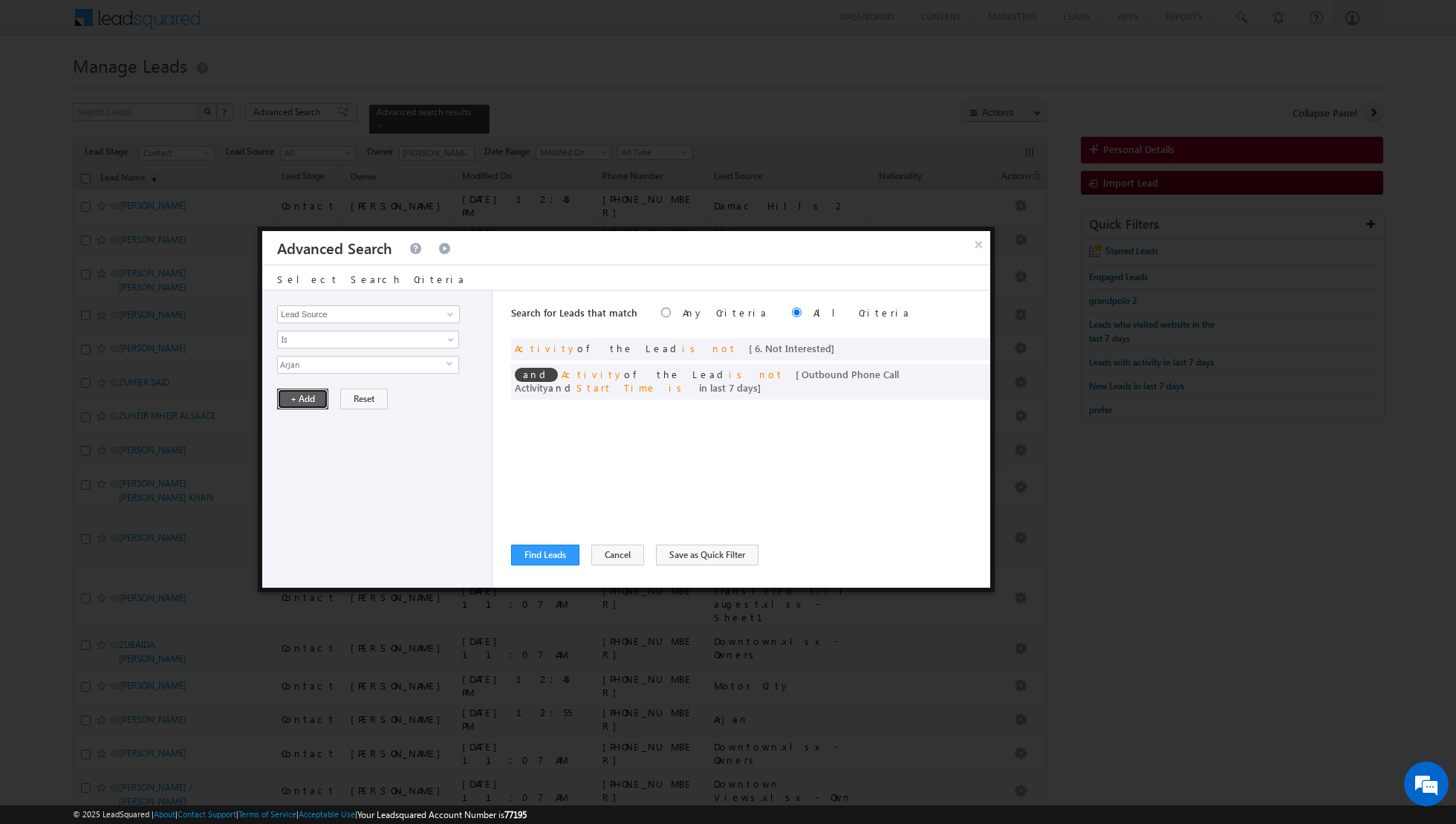
click at [296, 396] on button "+ Add" at bounding box center [302, 399] width 51 height 21
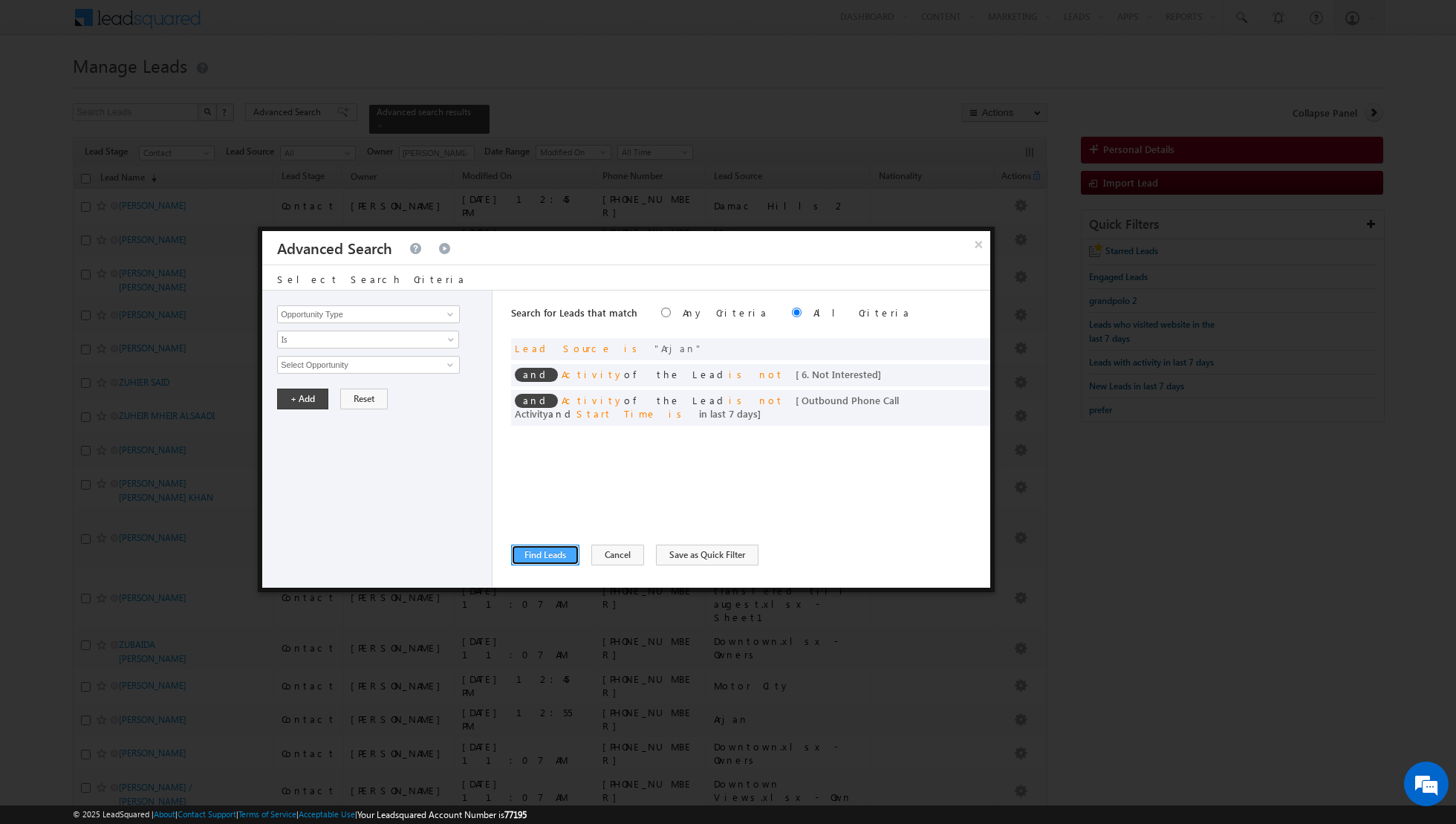
click at [538, 550] on button "Find Leads" at bounding box center [544, 555] width 68 height 21
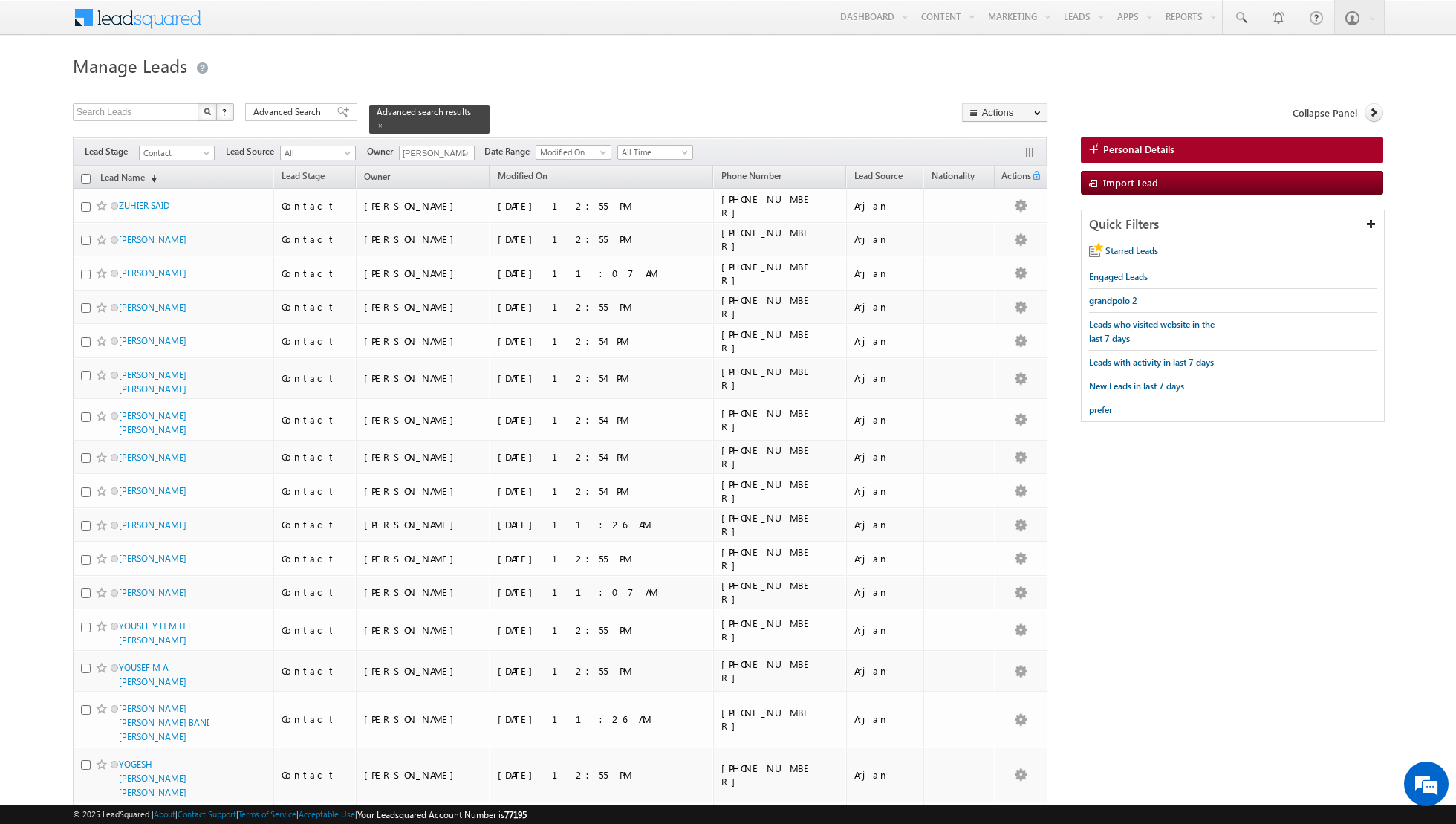
click at [84, 175] on input "checkbox" at bounding box center [85, 178] width 9 height 9
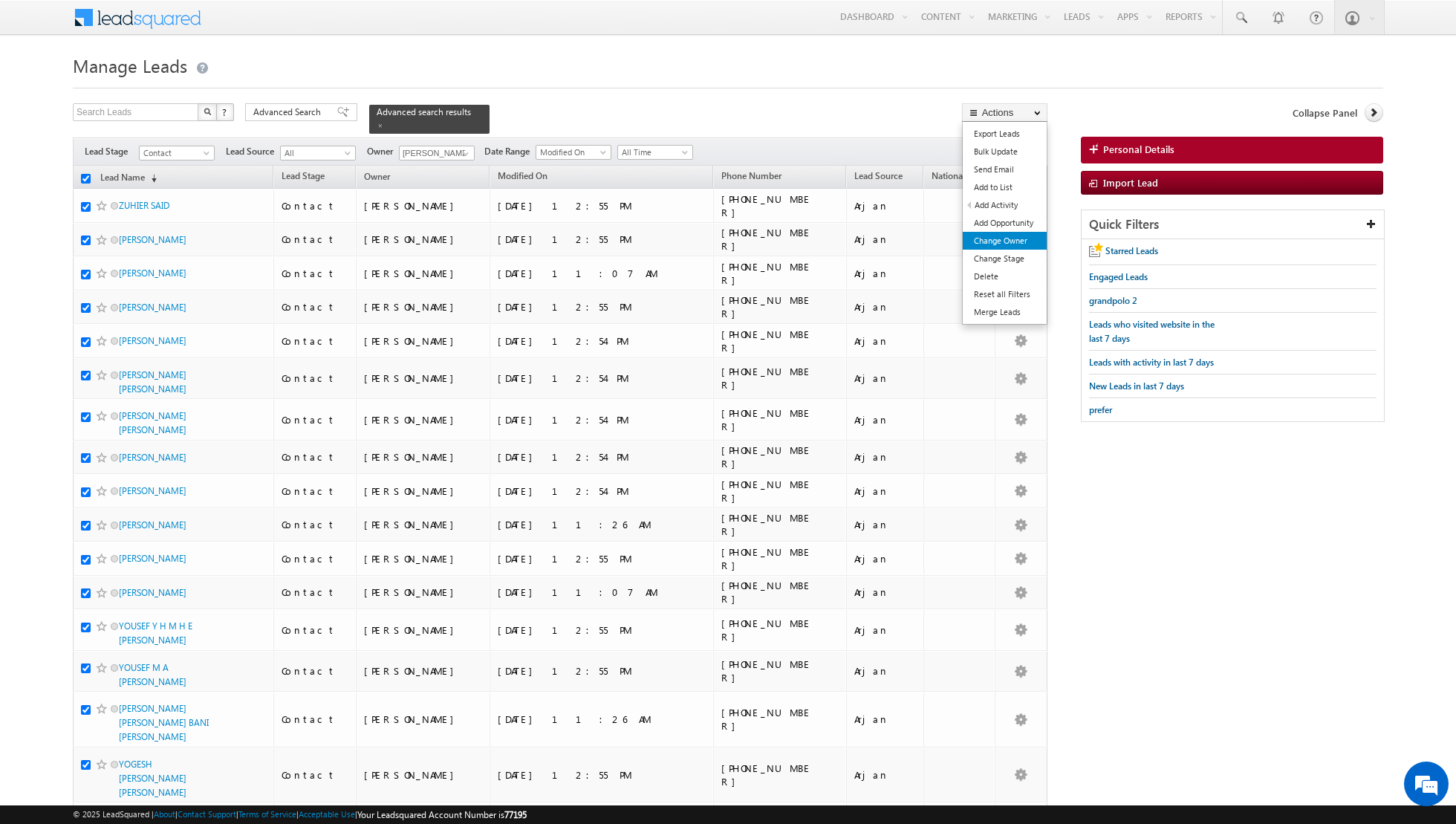
click at [993, 236] on link "Change Owner" at bounding box center [1004, 240] width 84 height 18
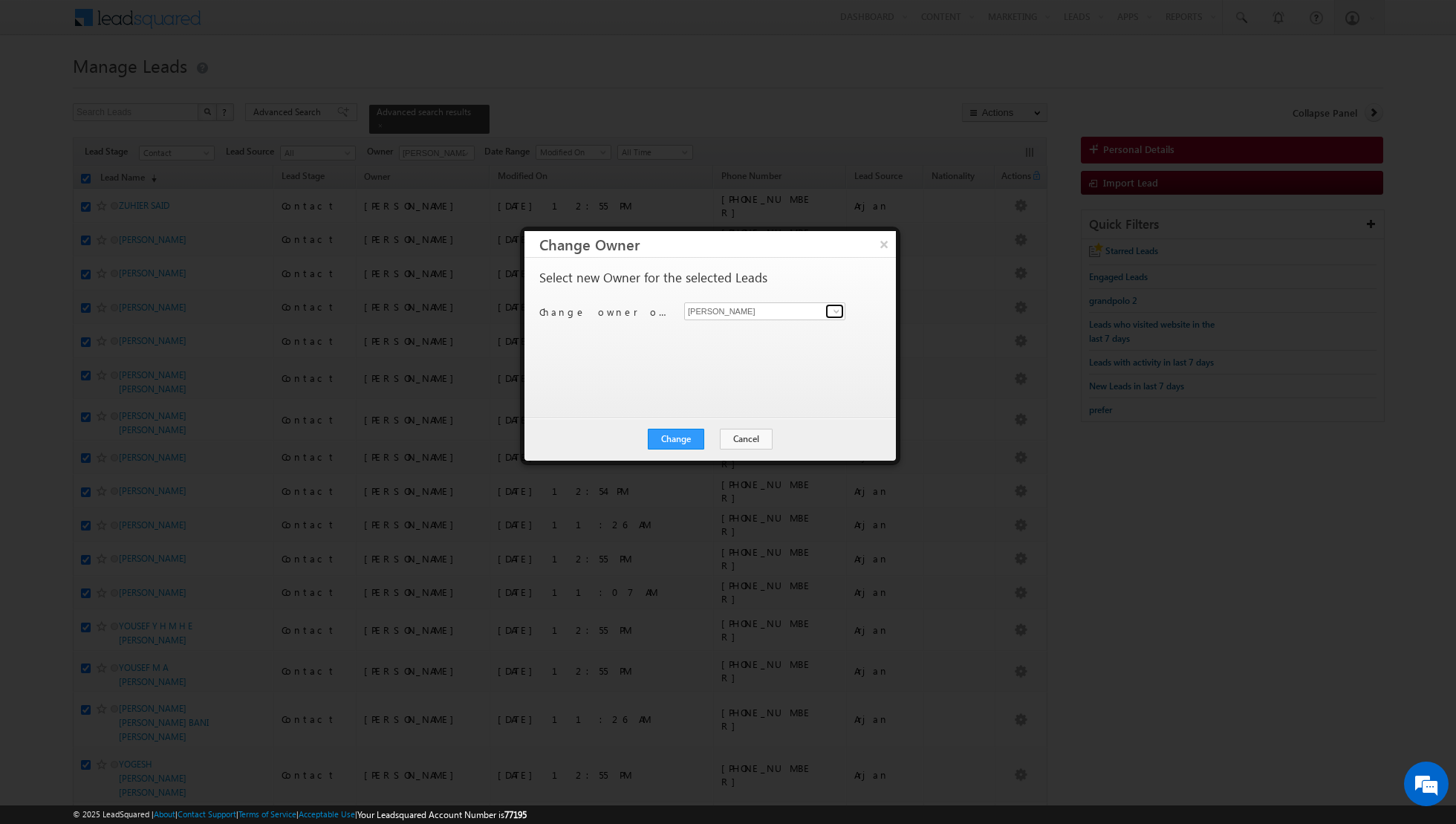
click at [837, 315] on span at bounding box center [837, 311] width 12 height 12
click at [729, 363] on span "[PERSON_NAME][EMAIL_ADDRESS][PERSON_NAME][DOMAIN_NAME]" at bounding box center [756, 364] width 134 height 11
click at [671, 440] on button "Change" at bounding box center [676, 439] width 57 height 21
click at [716, 440] on button "Close" at bounding box center [712, 439] width 47 height 21
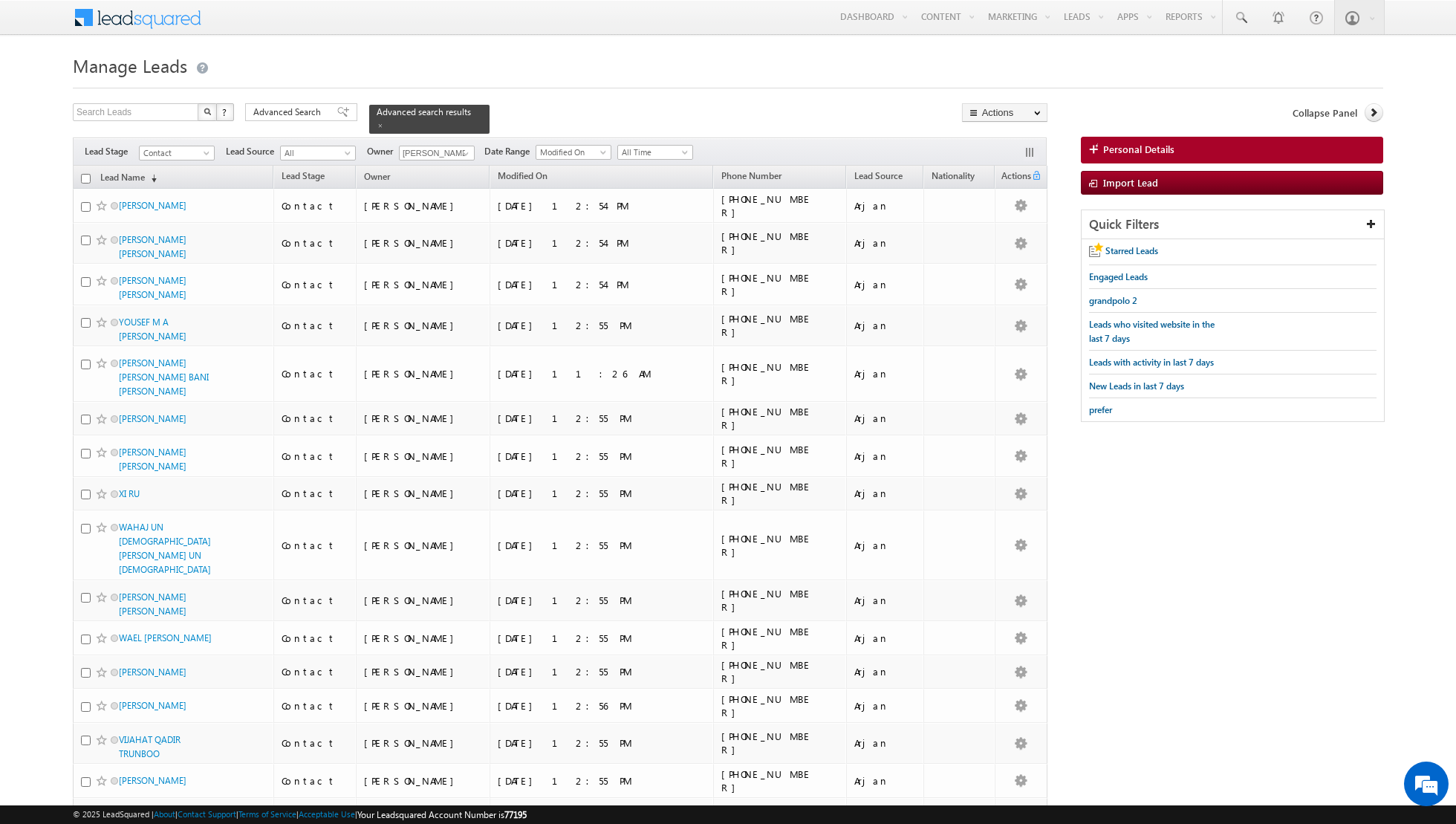
click at [84, 178] on input "checkbox" at bounding box center [85, 178] width 9 height 9
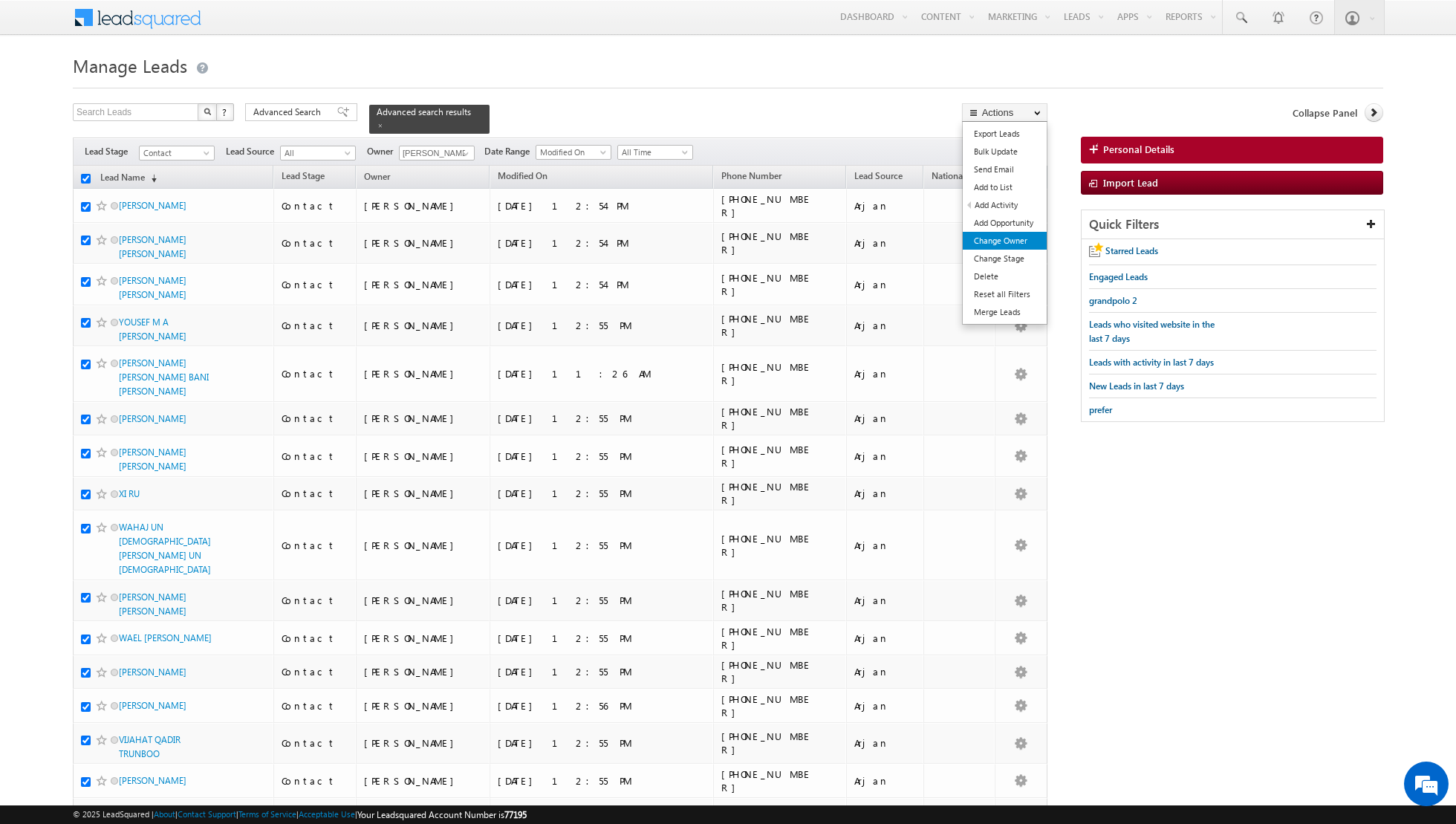
click at [981, 246] on link "Change Owner" at bounding box center [1004, 240] width 84 height 18
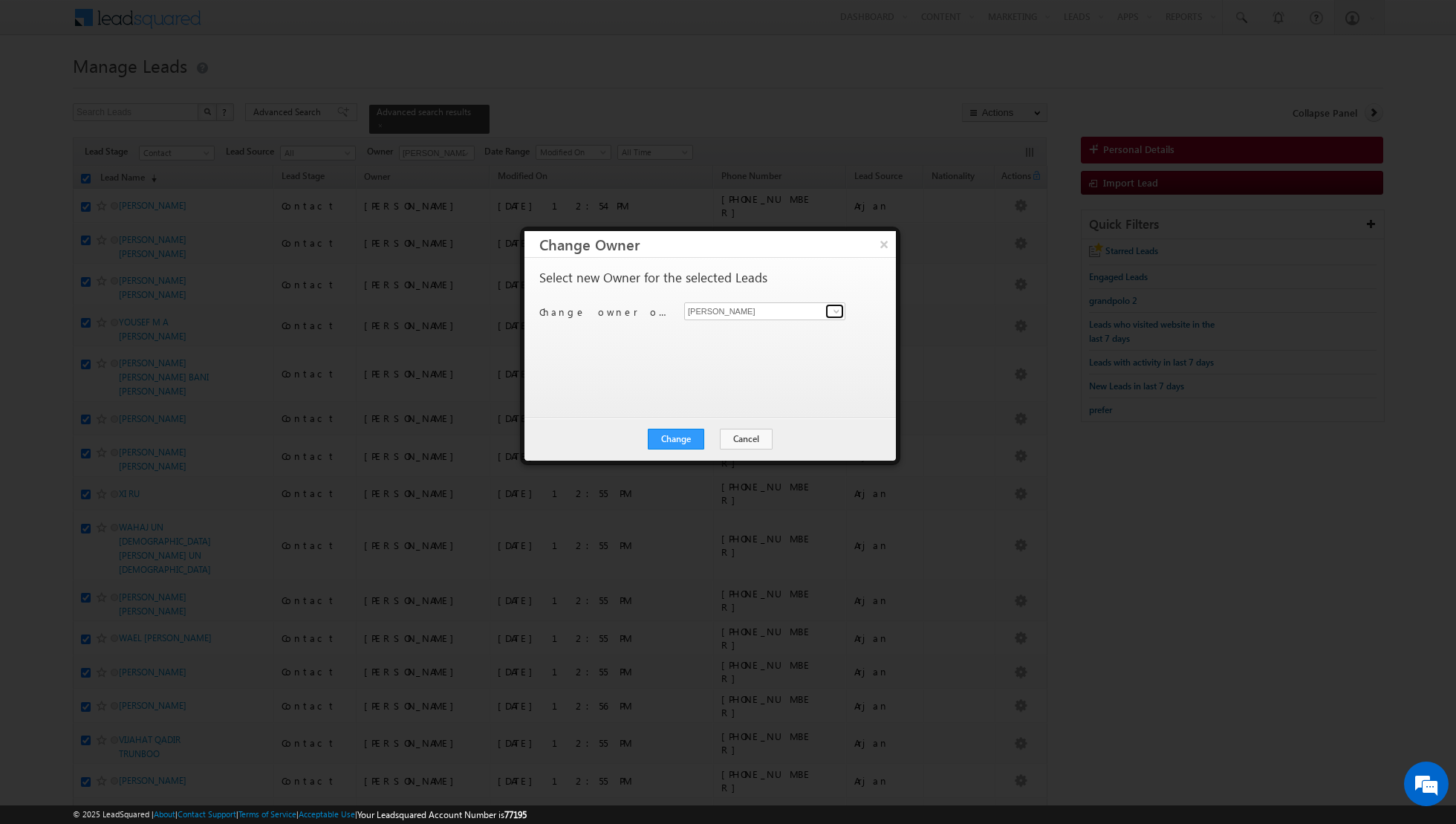
click at [837, 312] on span at bounding box center [837, 311] width 12 height 12
click at [714, 338] on span "[EMAIL_ADDRESS][DOMAIN_NAME]" at bounding box center [756, 340] width 134 height 11
click at [673, 440] on button "Change" at bounding box center [676, 439] width 57 height 21
click at [712, 438] on button "Close" at bounding box center [712, 439] width 47 height 21
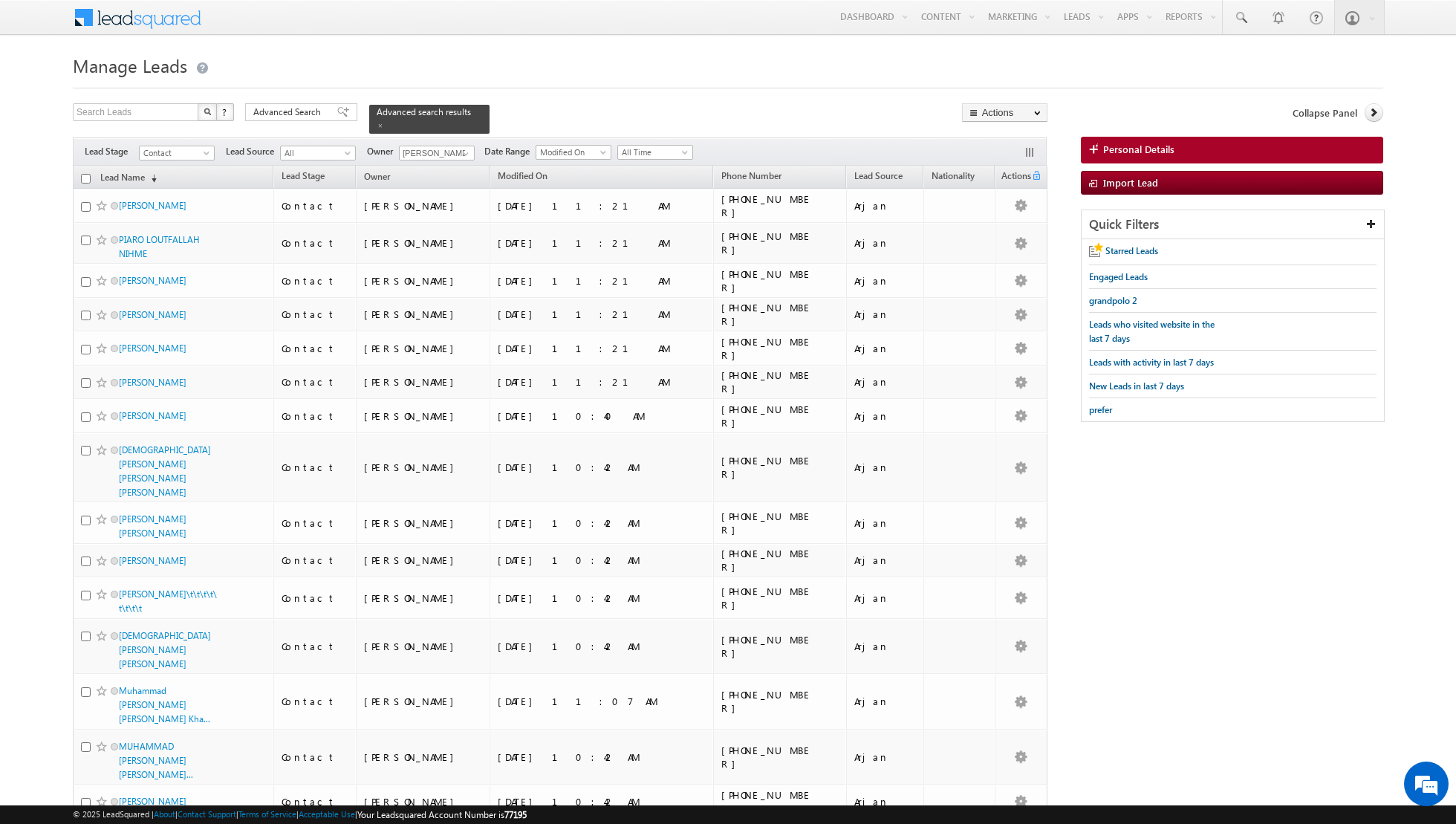
click at [84, 179] on input "checkbox" at bounding box center [85, 178] width 9 height 9
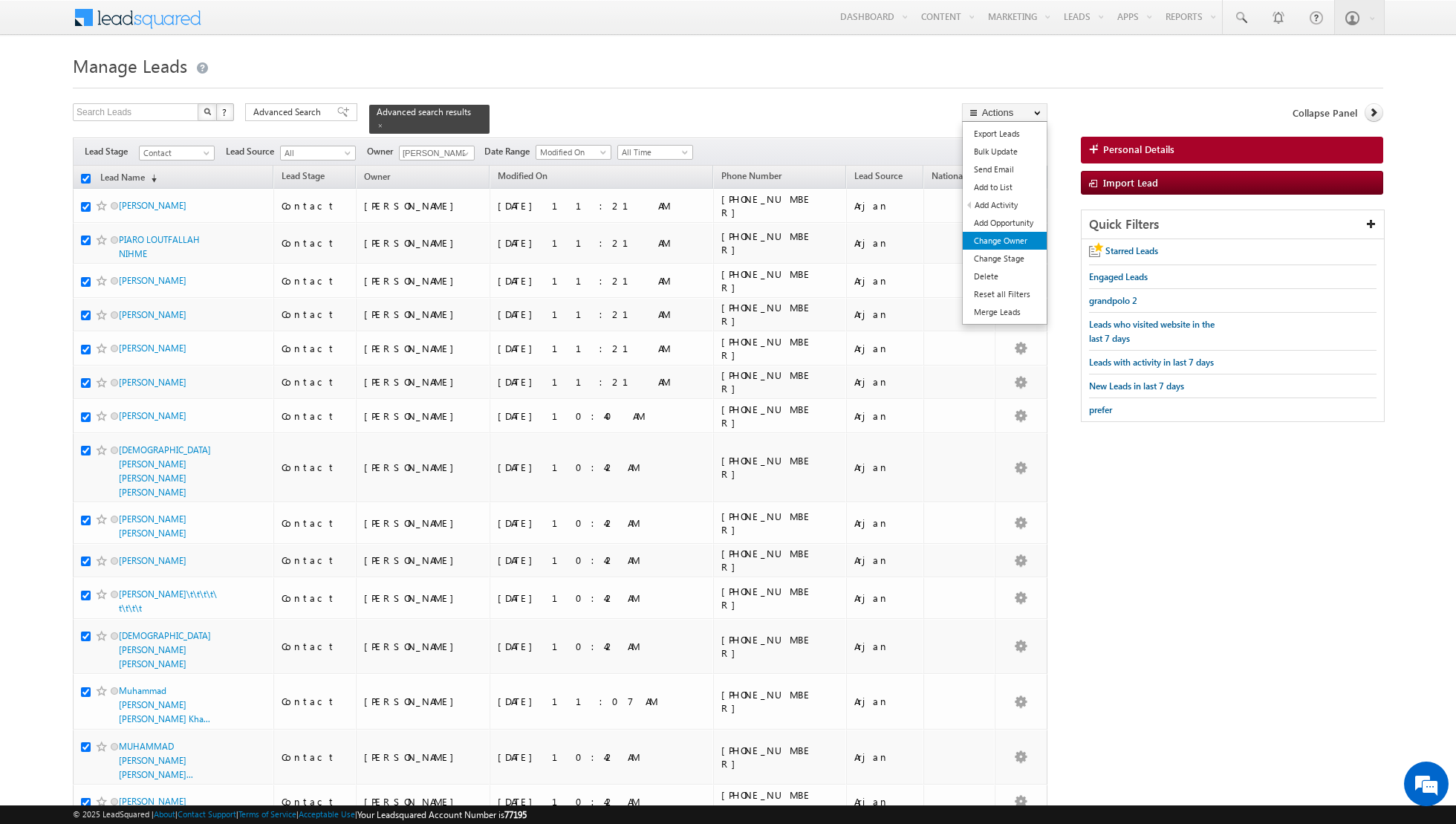
click at [995, 243] on link "Change Owner" at bounding box center [1004, 240] width 84 height 18
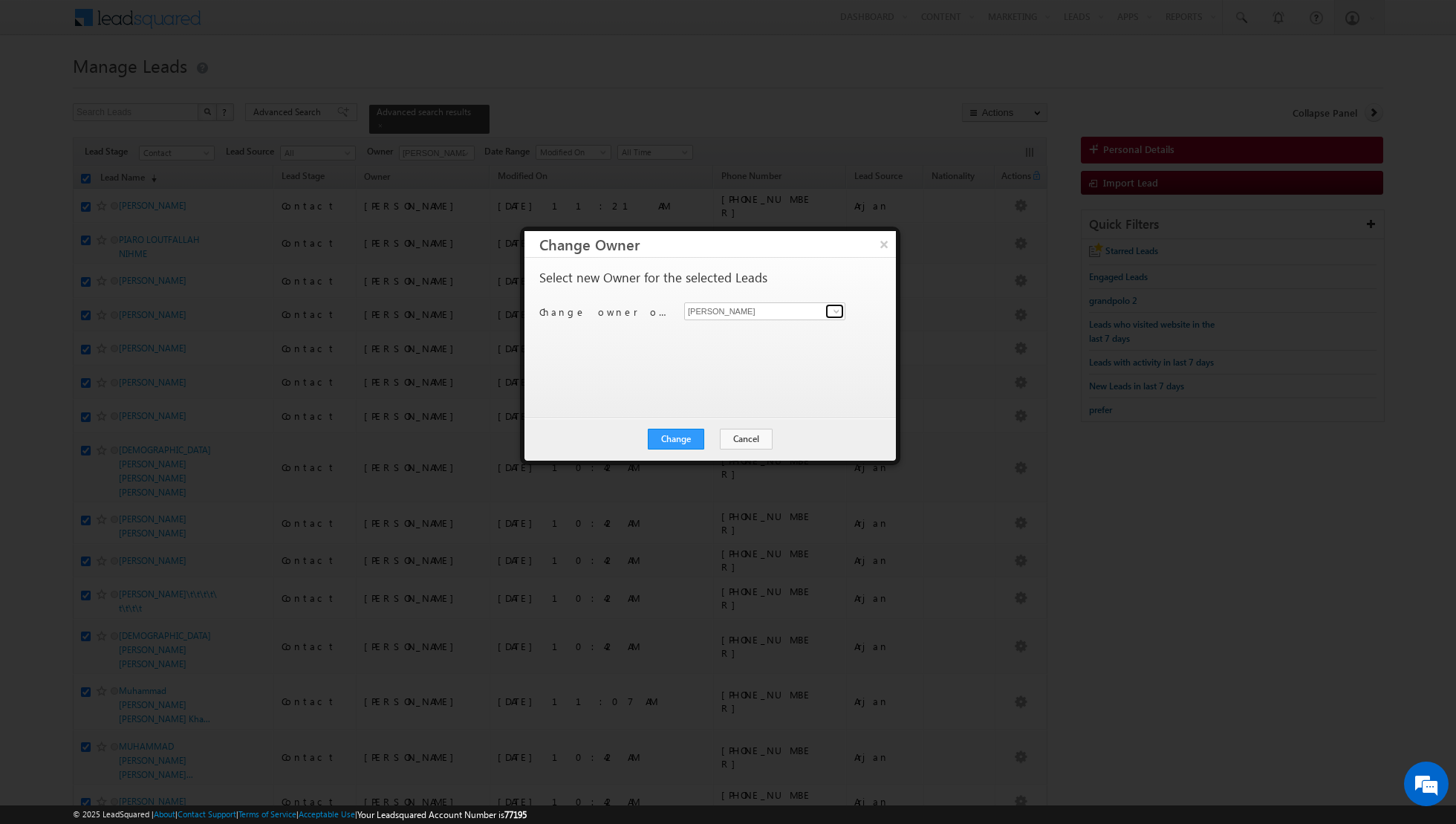
click at [836, 311] on span at bounding box center [837, 311] width 12 height 12
click at [735, 372] on span "[PERSON_NAME][EMAIL_ADDRESS][DOMAIN_NAME]" at bounding box center [756, 369] width 134 height 11
click at [676, 441] on button "Change" at bounding box center [676, 439] width 57 height 21
click at [714, 438] on button "Close" at bounding box center [712, 439] width 47 height 21
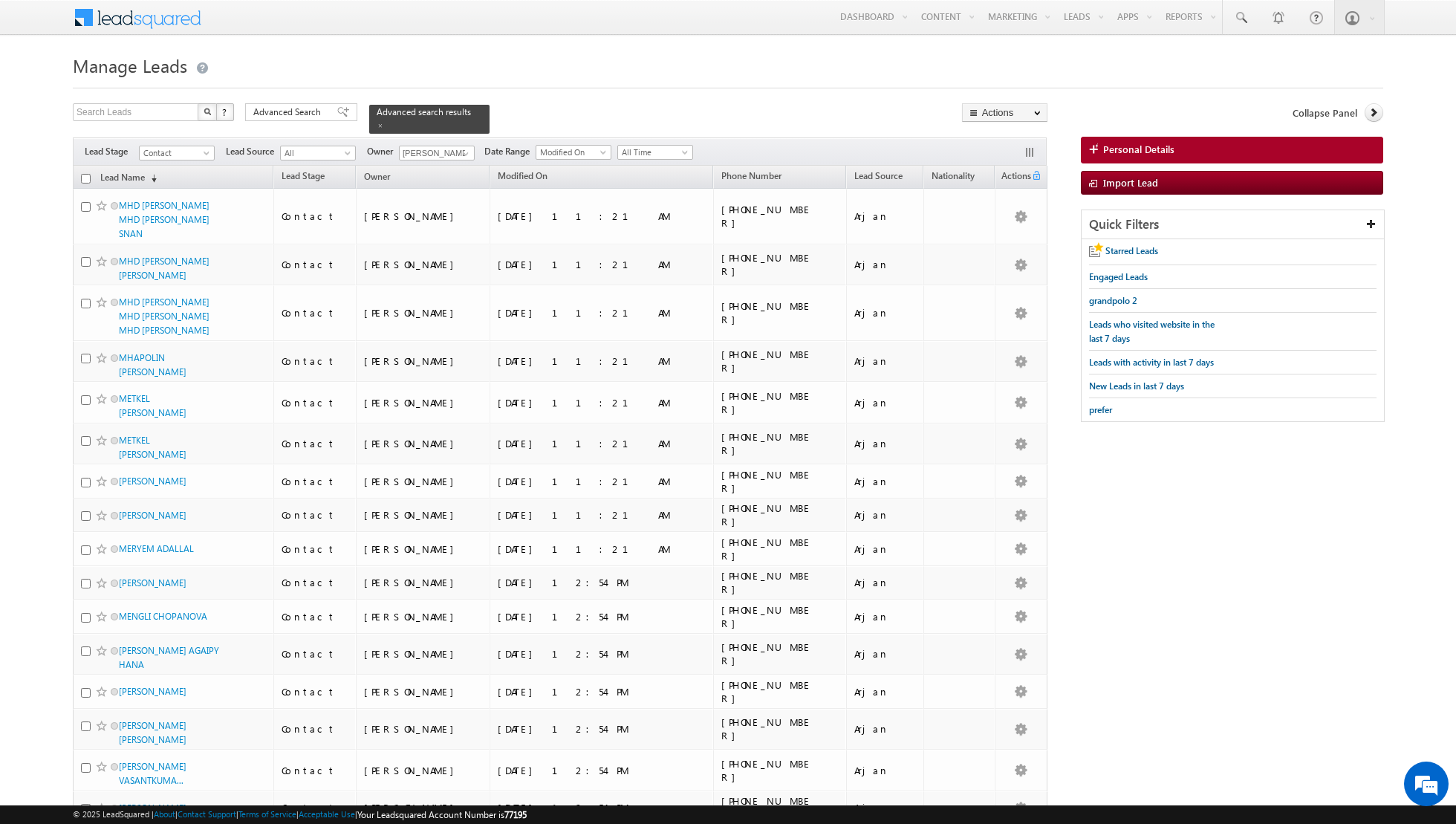
click at [86, 174] on input "checkbox" at bounding box center [85, 178] width 9 height 9
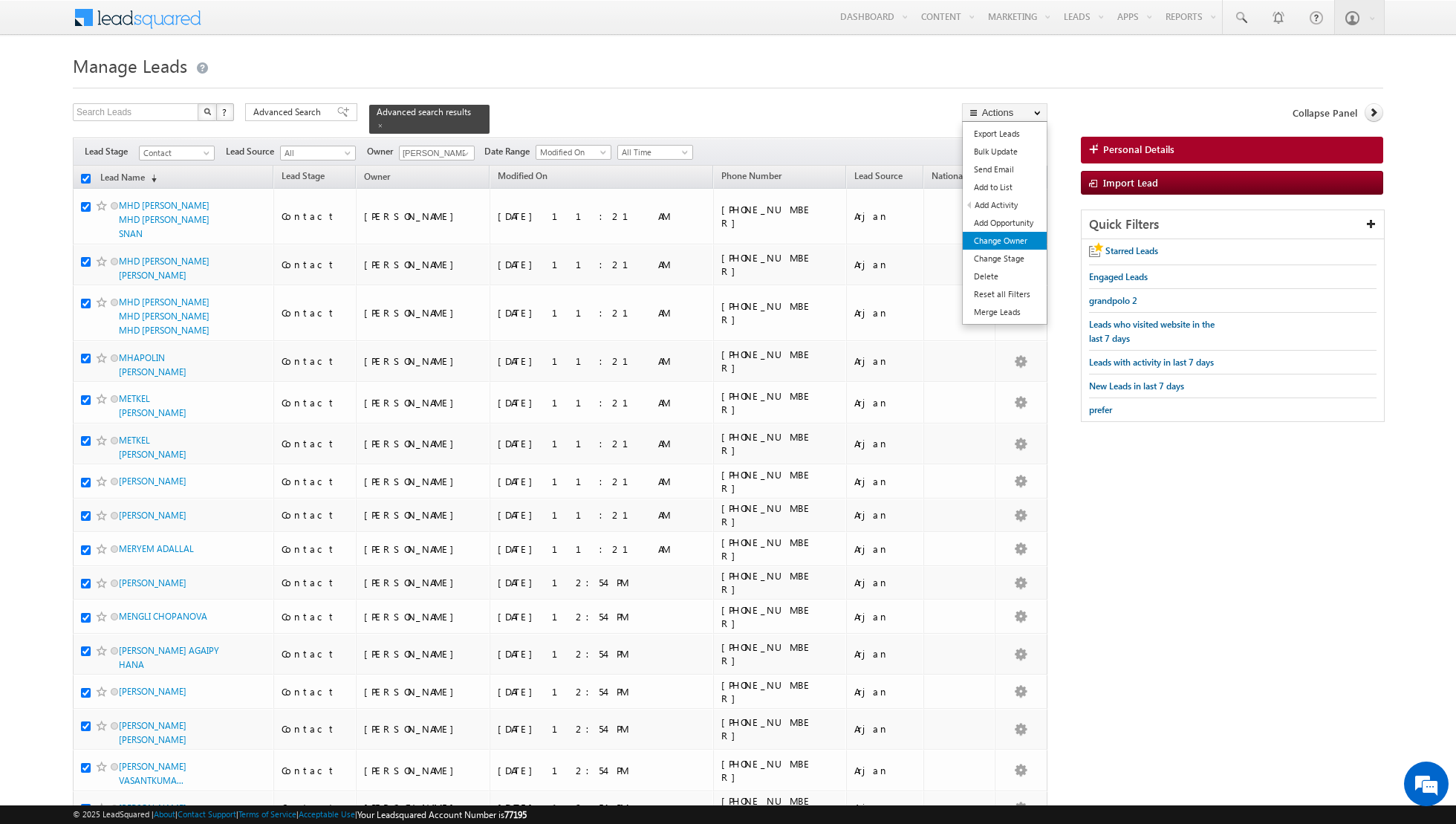
click at [980, 239] on link "Change Owner" at bounding box center [1004, 240] width 84 height 18
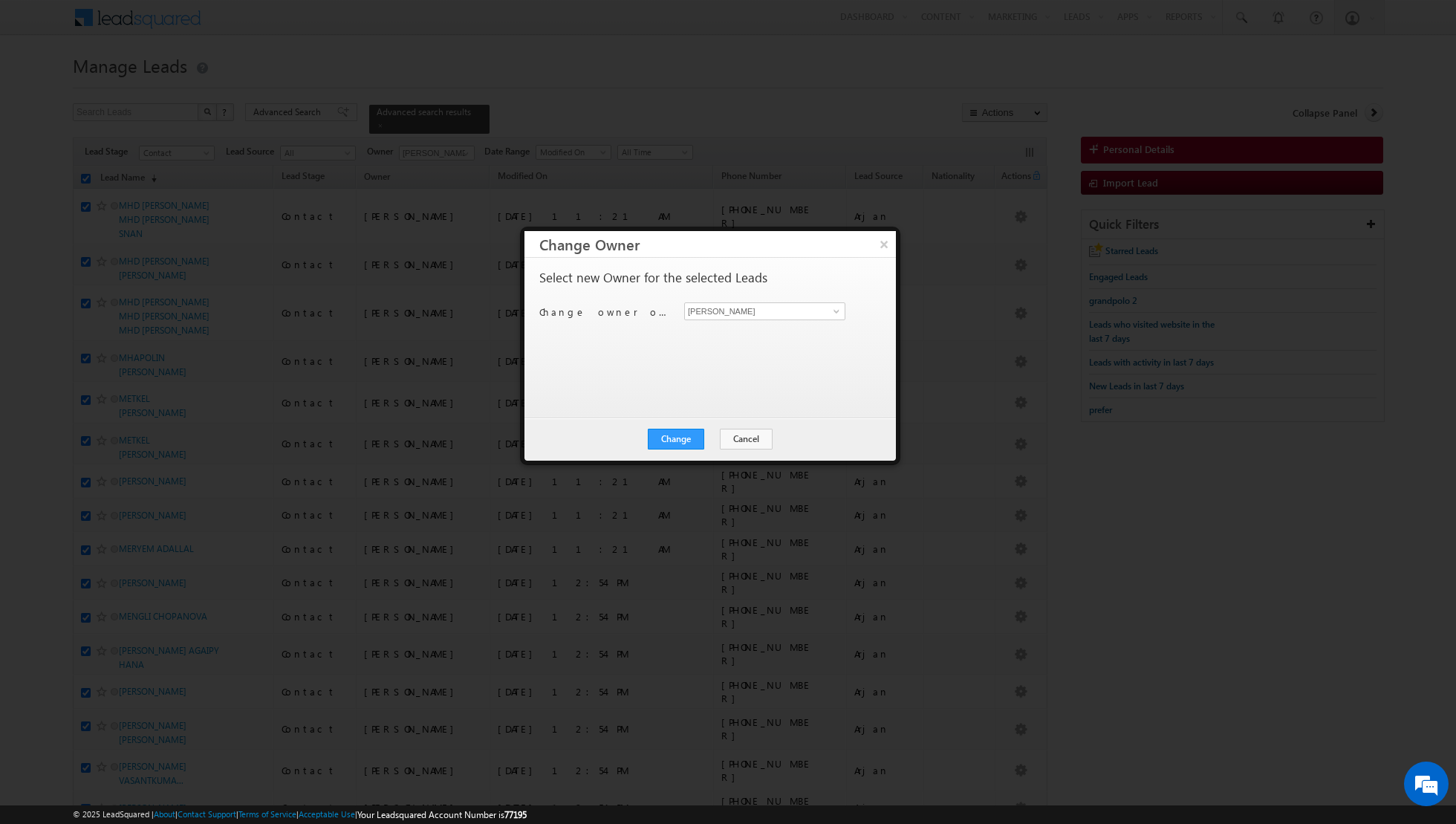
click at [845, 310] on div "Shiva Sisodia Shiva Sisodia" at bounding box center [773, 311] width 178 height 18
click at [825, 311] on link at bounding box center [835, 311] width 19 height 15
click at [757, 357] on span "[EMAIL_ADDRESS][PERSON_NAME][DOMAIN_NAME]" at bounding box center [756, 359] width 134 height 11
click at [676, 440] on button "Change" at bounding box center [676, 439] width 57 height 21
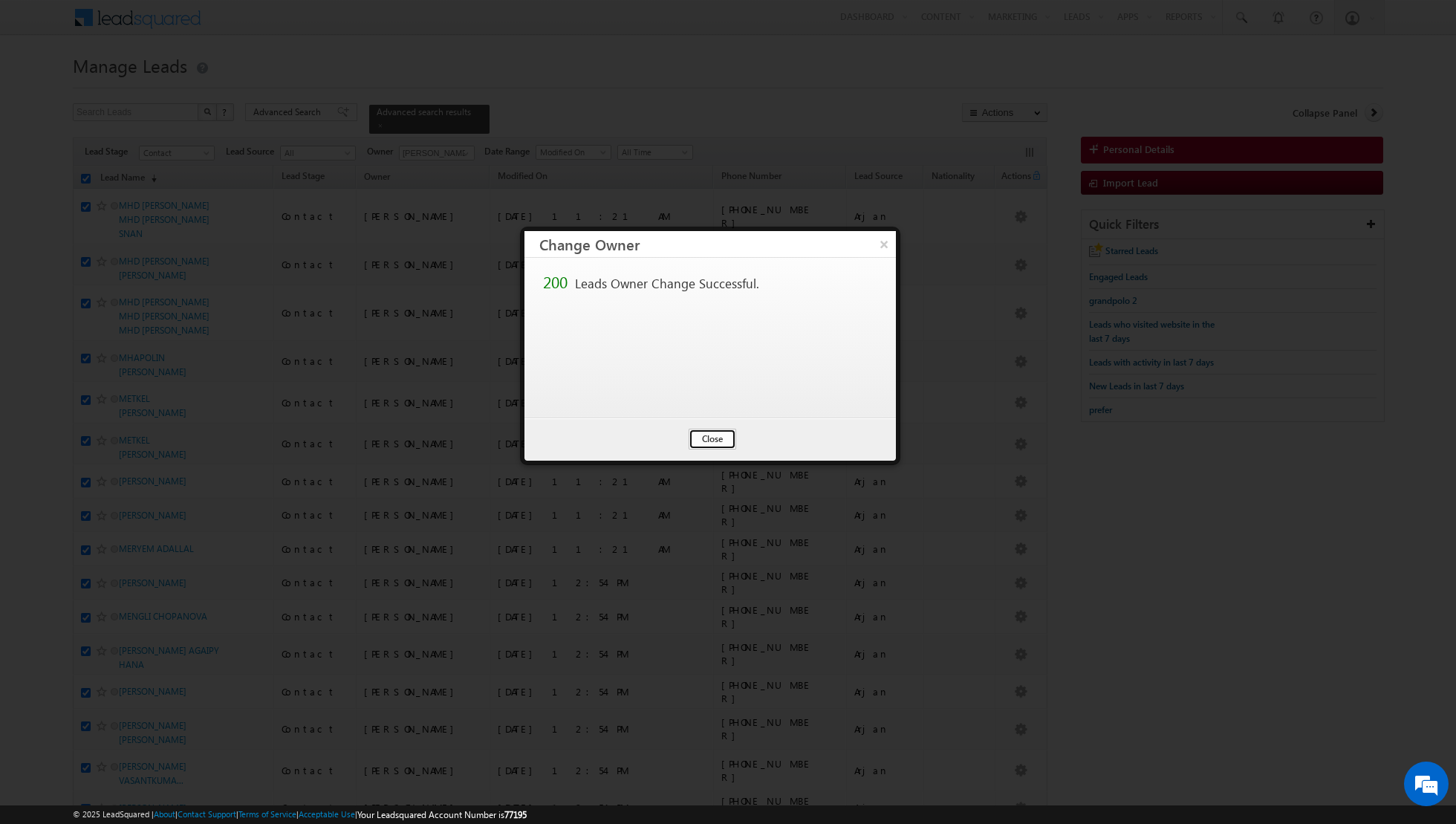
click at [719, 440] on button "Close" at bounding box center [712, 439] width 47 height 21
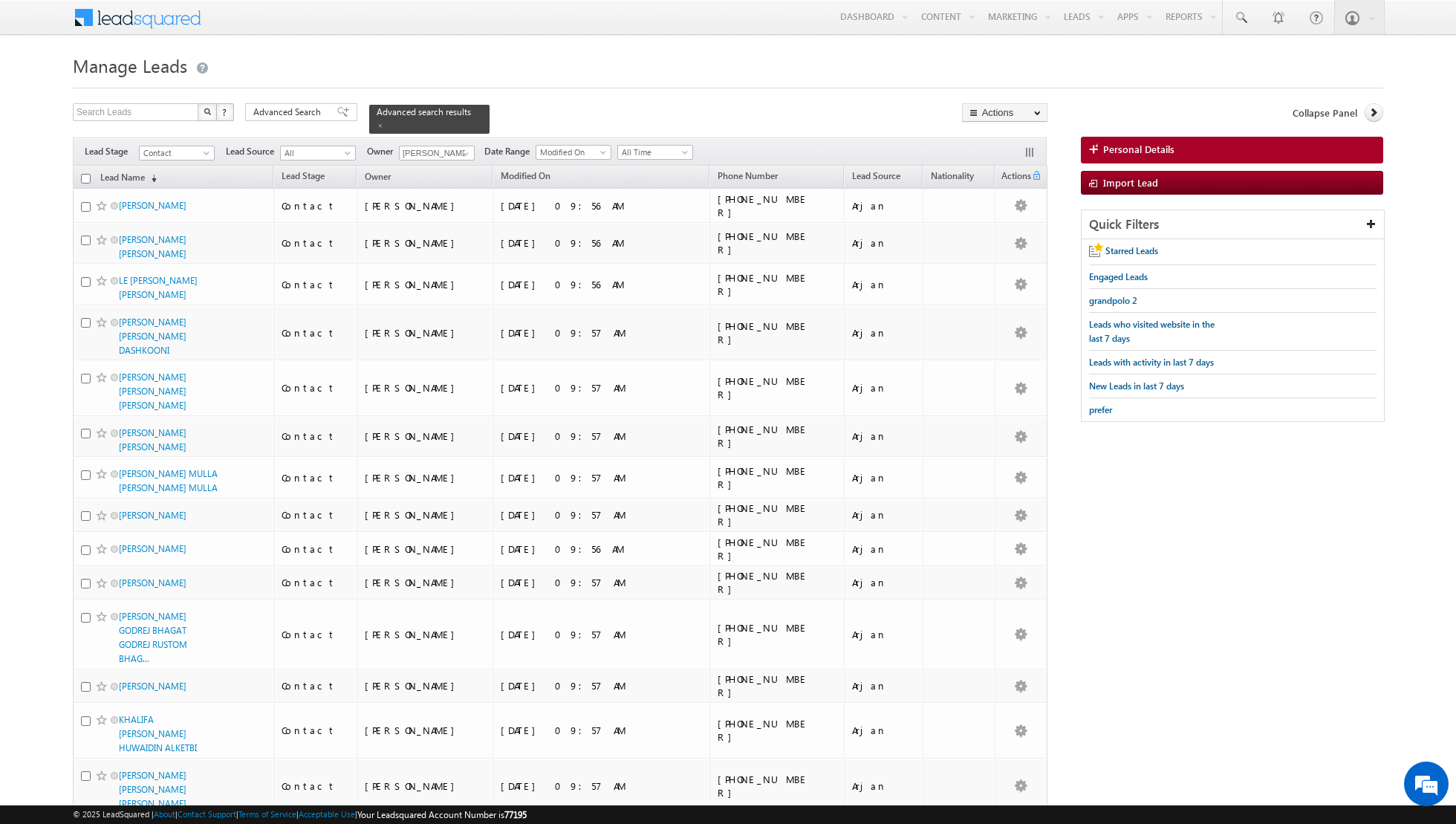
click at [84, 180] on input "checkbox" at bounding box center [85, 178] width 9 height 9
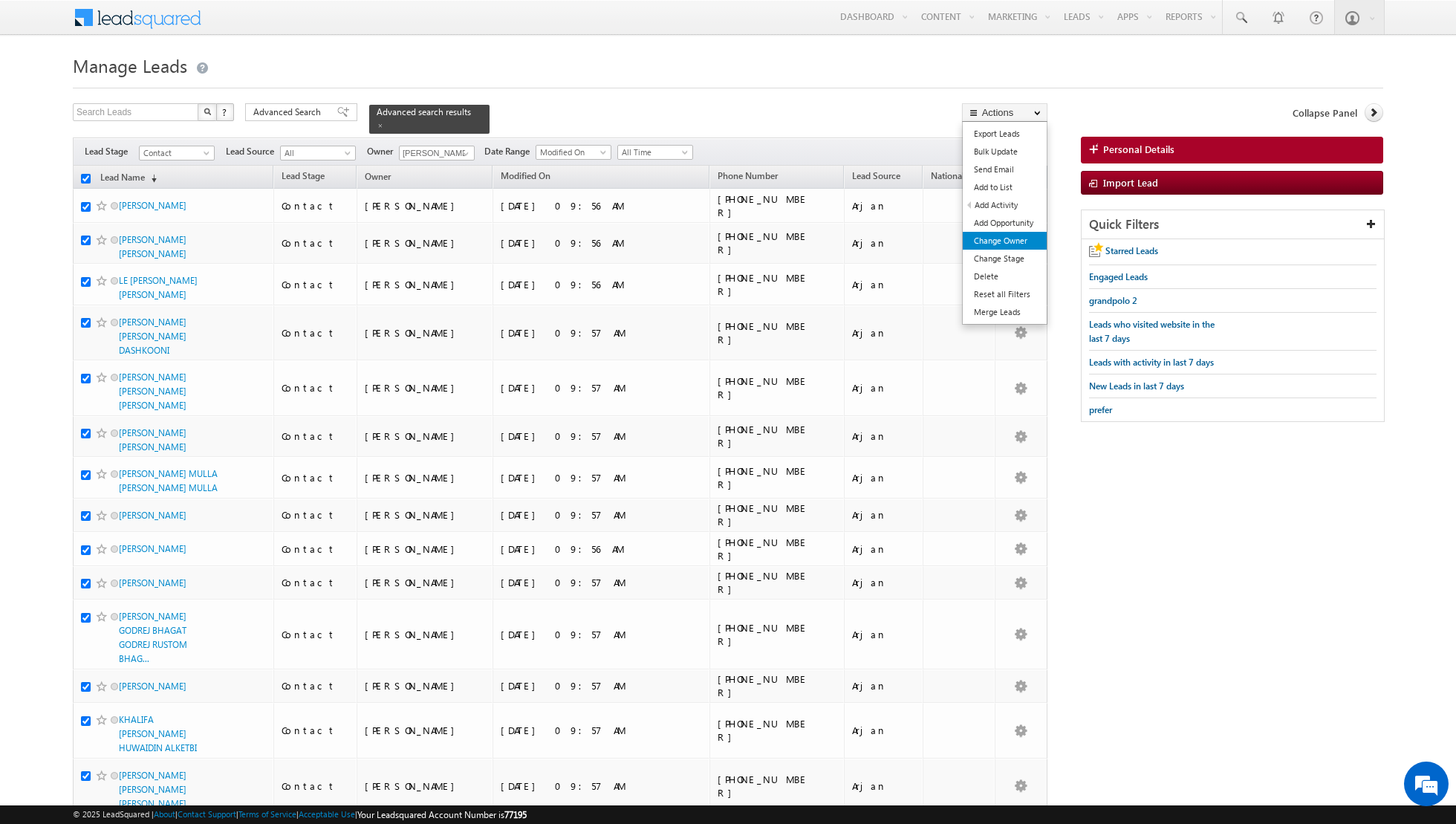
click at [994, 242] on link "Change Owner" at bounding box center [1004, 240] width 84 height 18
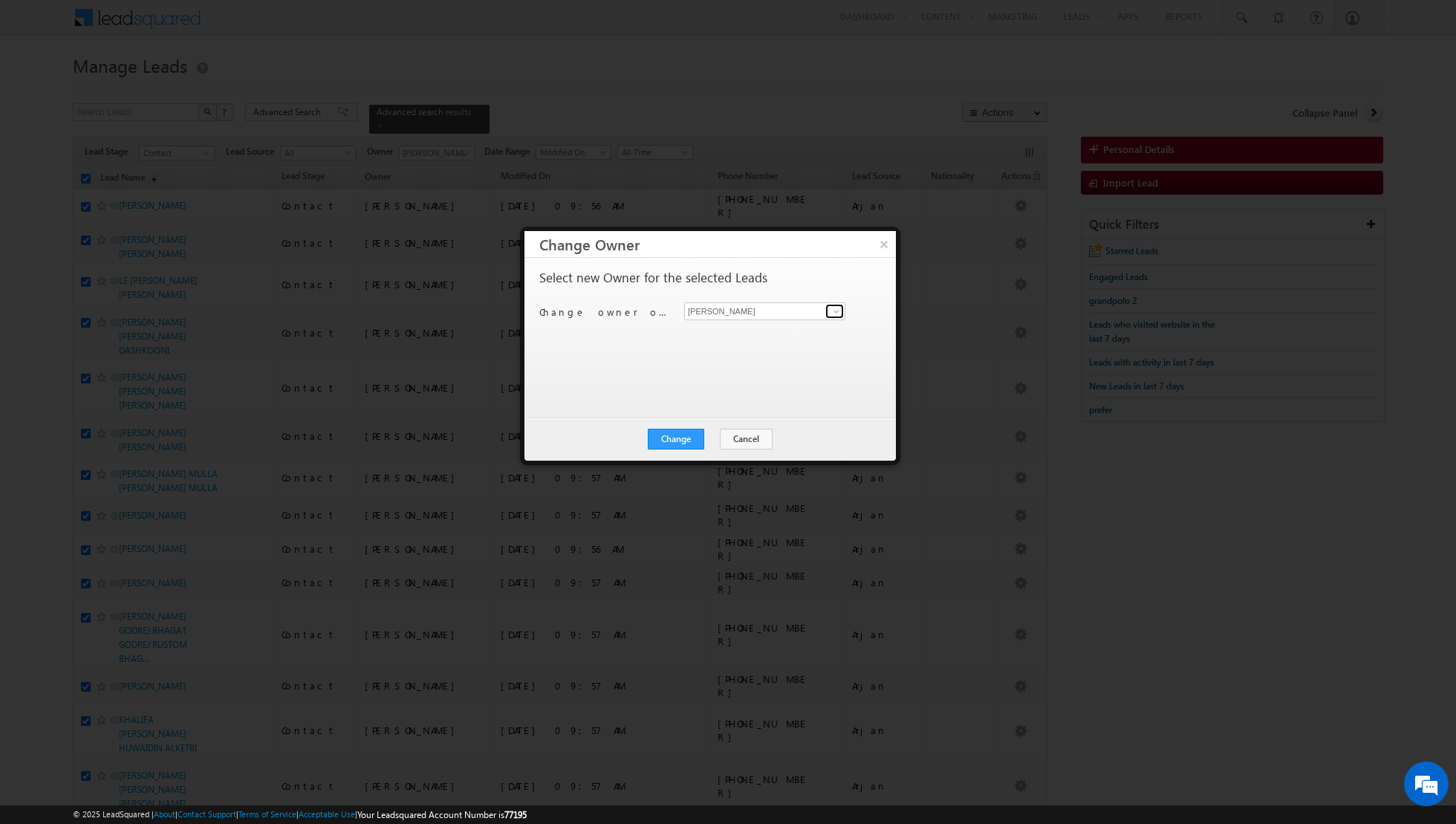
click at [828, 315] on link at bounding box center [835, 311] width 19 height 15
click at [727, 403] on link "Isha Mehndiratta isha.mehndiratta@indglobal.ae" at bounding box center [764, 412] width 161 height 28
click at [671, 445] on button "Change" at bounding box center [676, 439] width 57 height 21
click at [710, 443] on button "Close" at bounding box center [712, 439] width 47 height 21
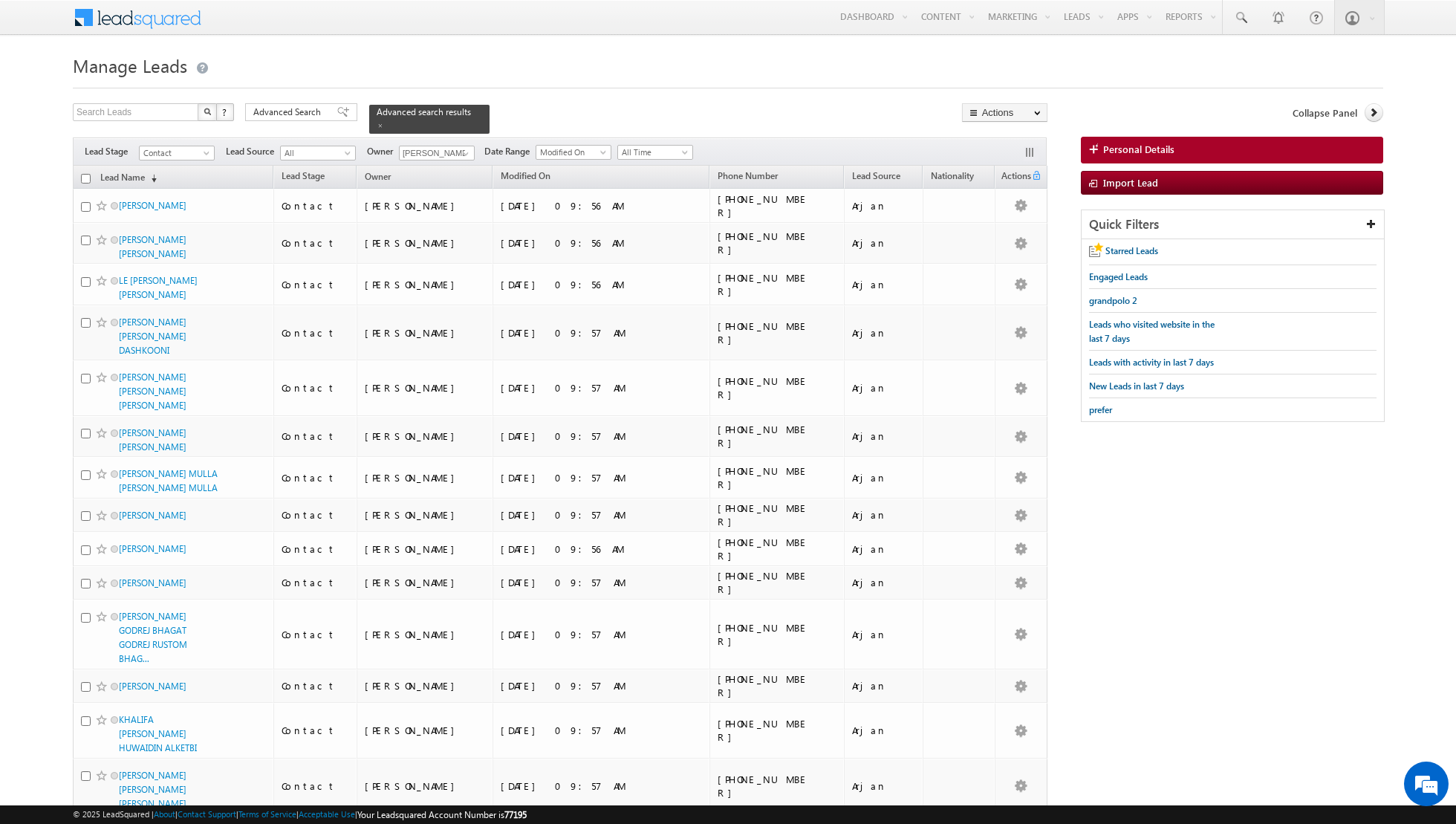
click at [86, 180] on input "checkbox" at bounding box center [85, 178] width 9 height 9
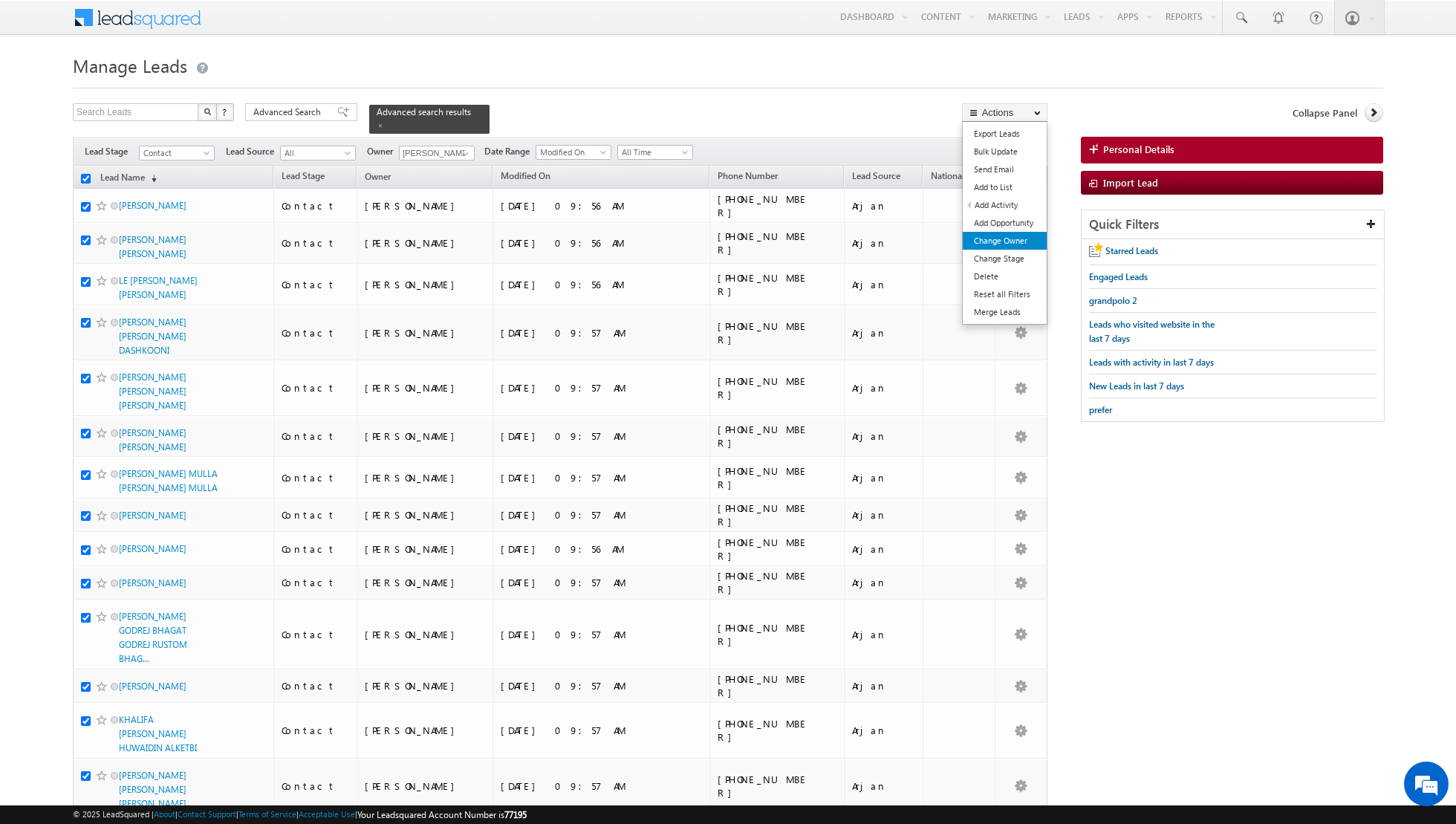
click at [999, 237] on link "Change Owner" at bounding box center [1004, 240] width 84 height 18
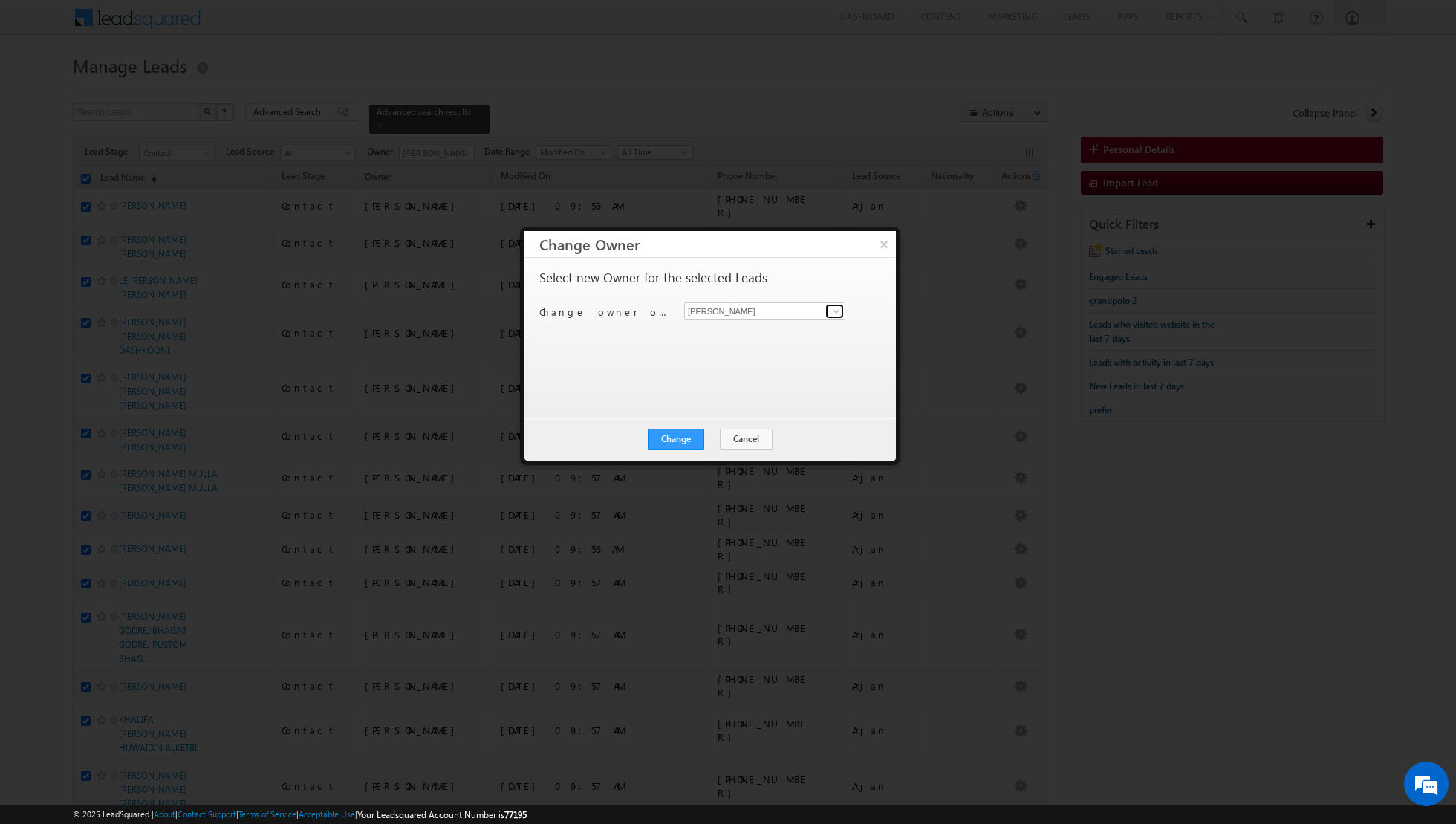
click at [833, 308] on span at bounding box center [837, 311] width 12 height 12
click at [751, 344] on span "[EMAIL_ADDRESS][PERSON_NAME][DOMAIN_NAME]" at bounding box center [756, 342] width 134 height 11
click at [681, 441] on button "Change" at bounding box center [676, 439] width 57 height 21
click at [718, 442] on button "Close" at bounding box center [712, 439] width 47 height 21
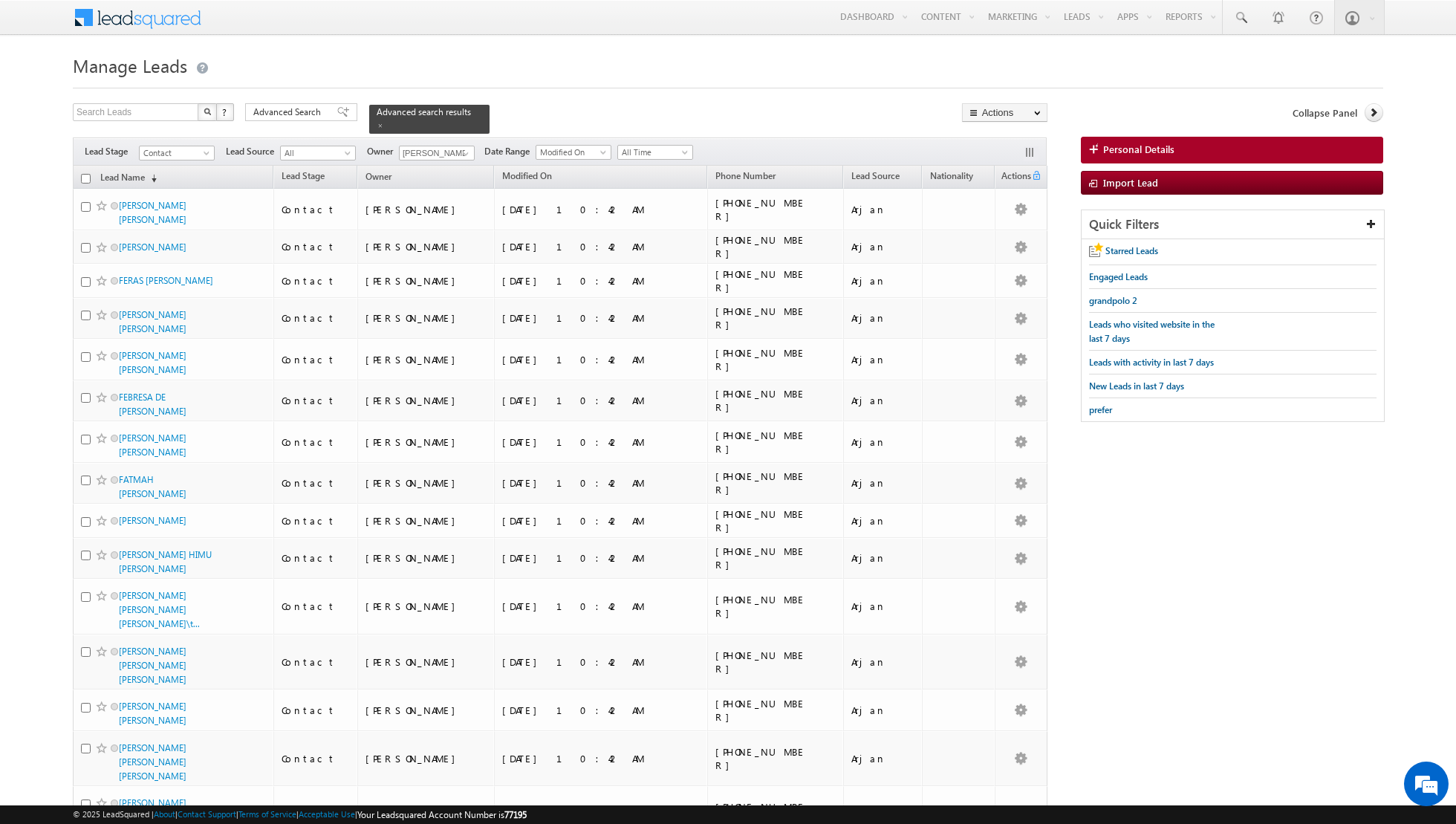
click at [89, 175] on input "checkbox" at bounding box center [85, 178] width 9 height 9
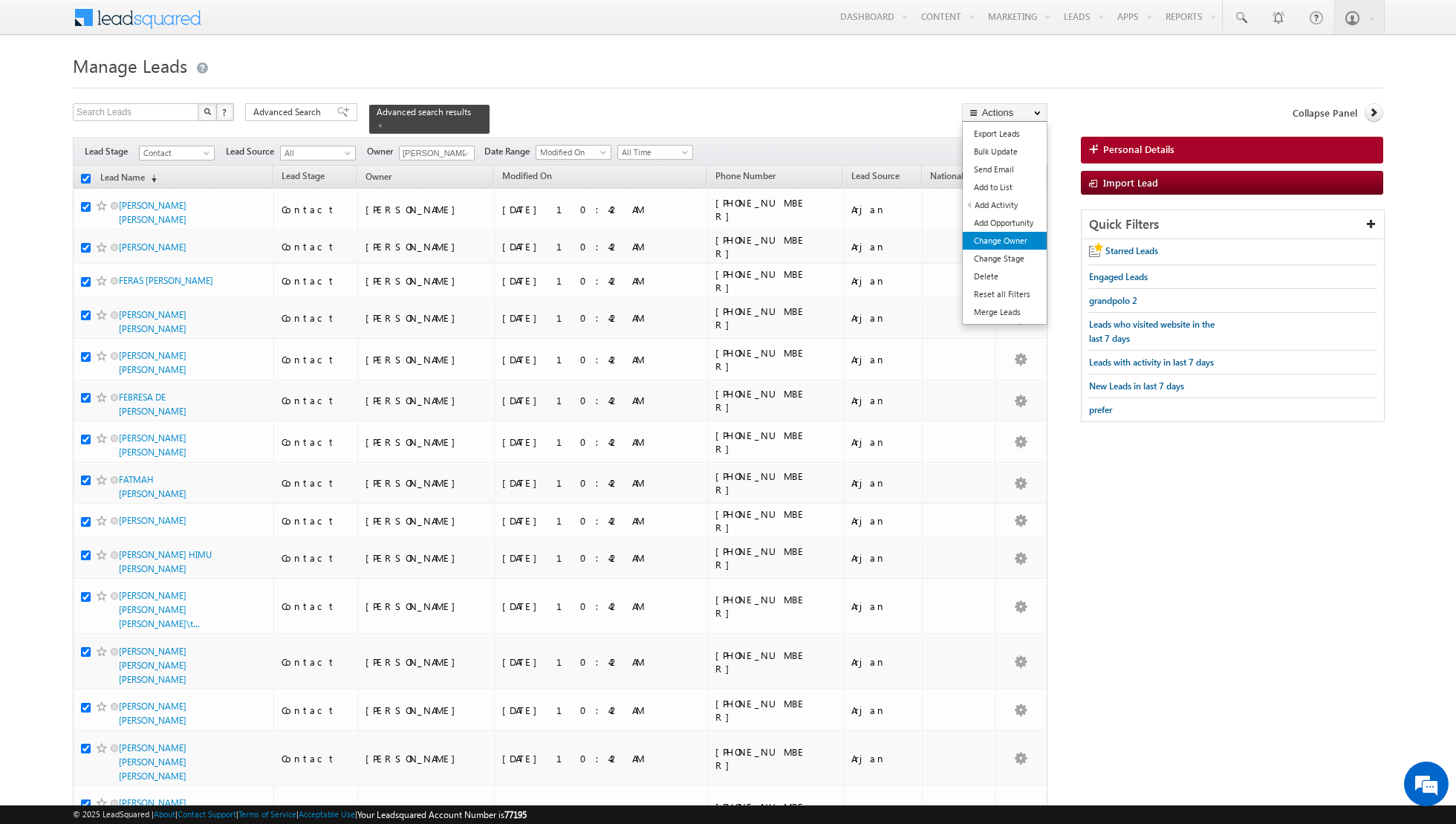
click at [994, 239] on link "Change Owner" at bounding box center [1004, 240] width 84 height 18
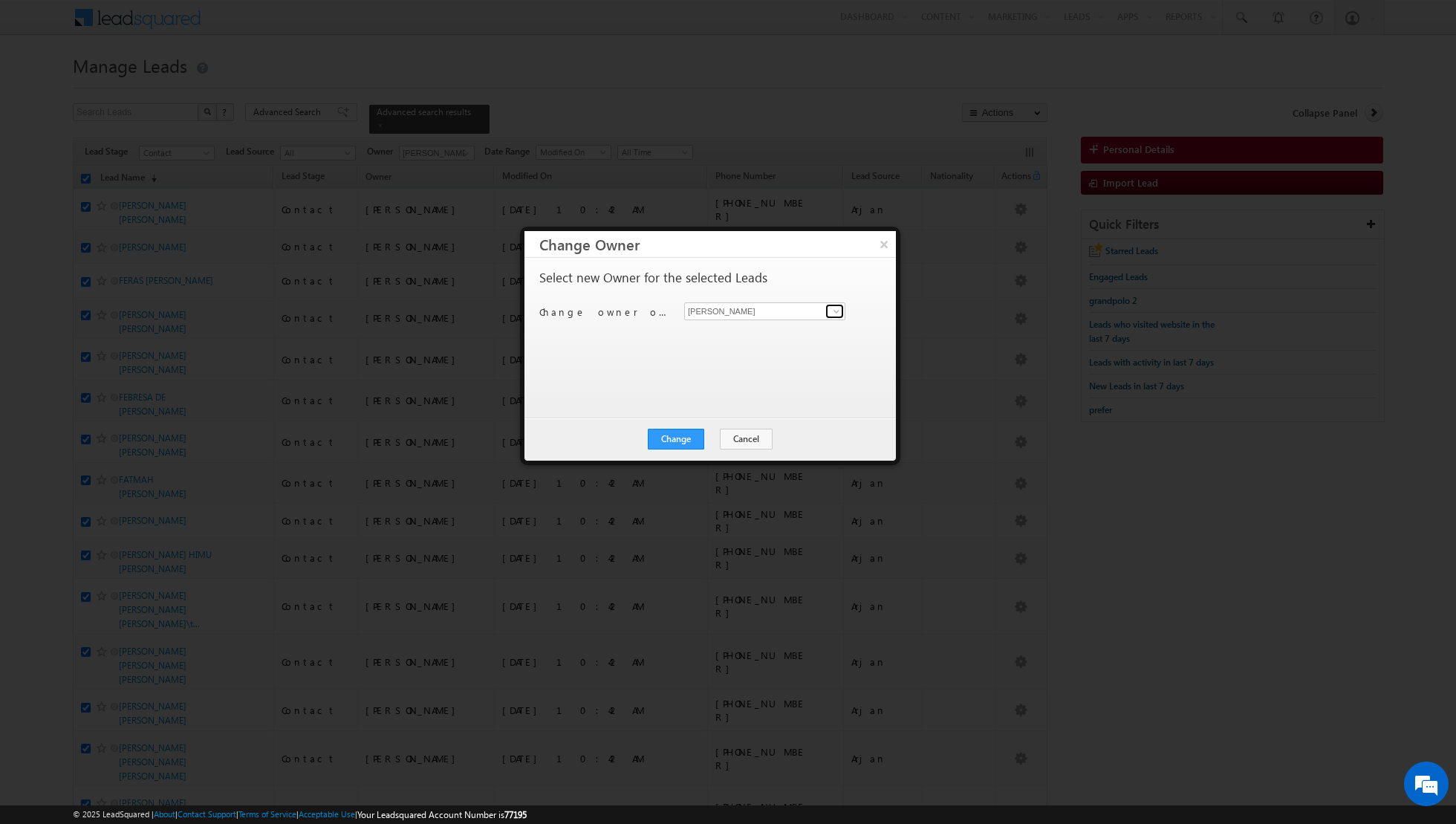
click at [832, 312] on span at bounding box center [837, 311] width 12 height 12
click at [747, 384] on link "Dinesh Kumar dinesh.kumar@indglobal.ae" at bounding box center [764, 386] width 161 height 28
click at [673, 440] on button "Change" at bounding box center [676, 439] width 57 height 21
click at [715, 440] on button "Close" at bounding box center [712, 439] width 47 height 21
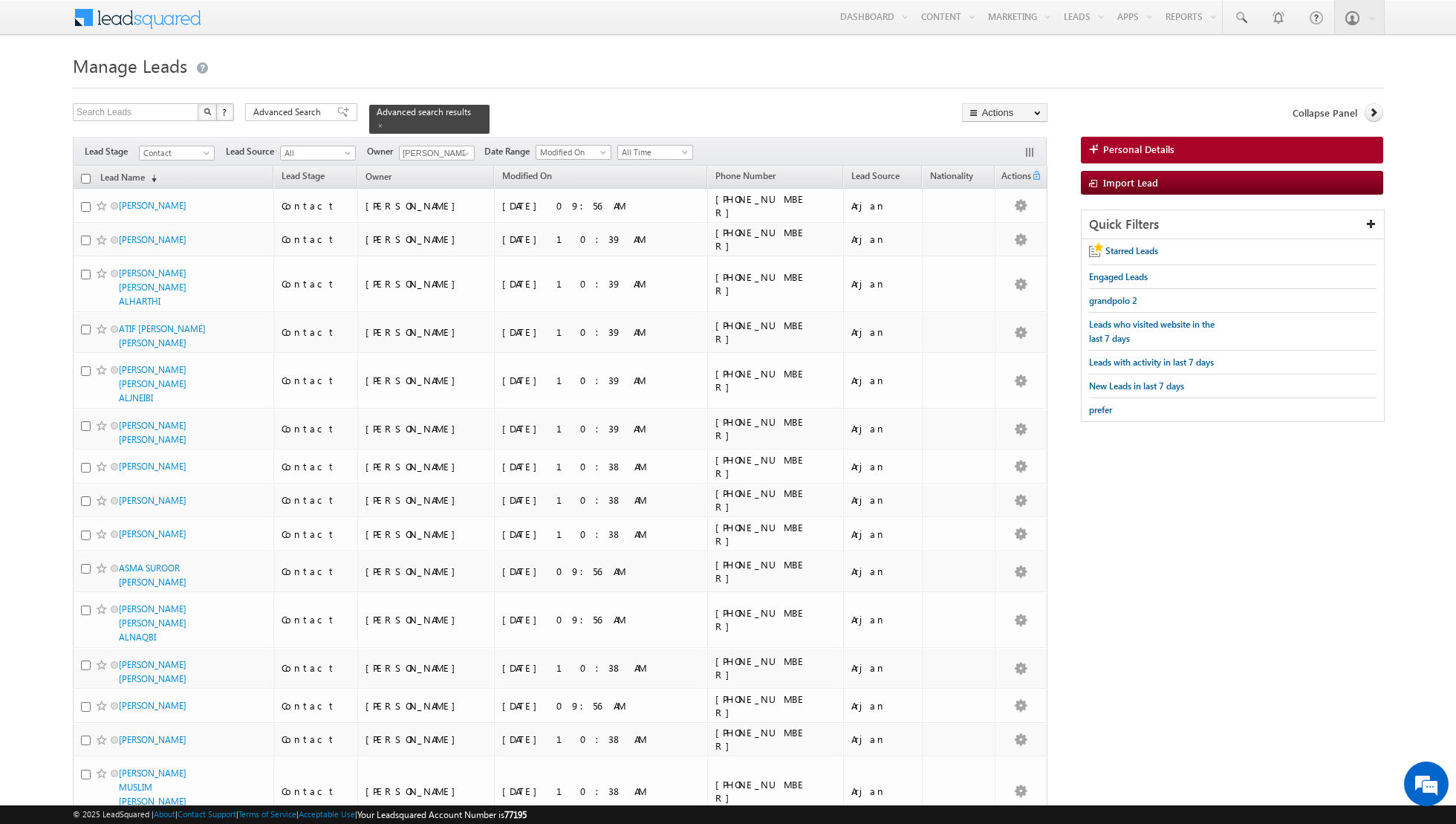
click at [83, 176] on input "checkbox" at bounding box center [85, 178] width 9 height 9
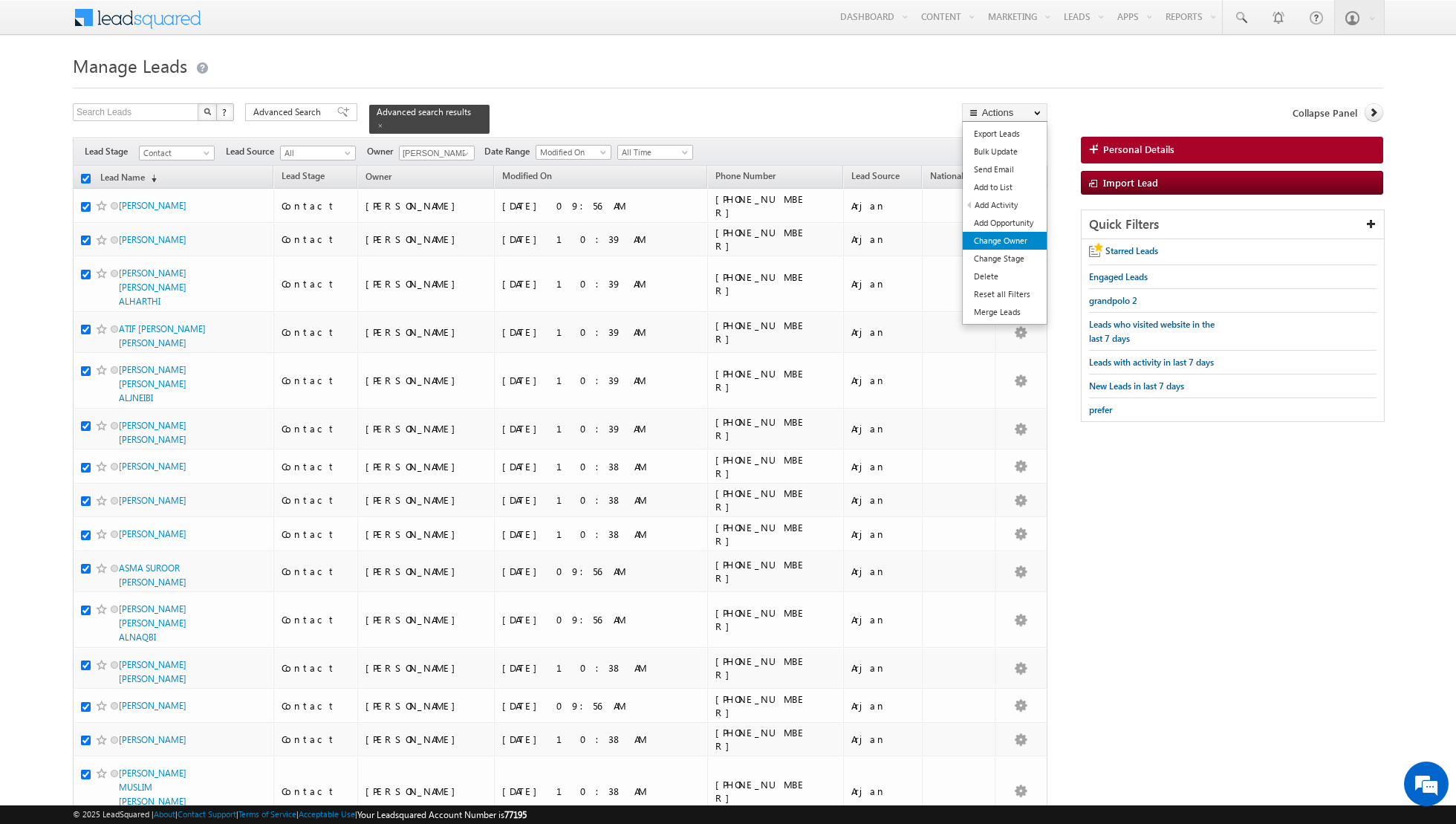
click at [1007, 243] on link "Change Owner" at bounding box center [1004, 240] width 84 height 18
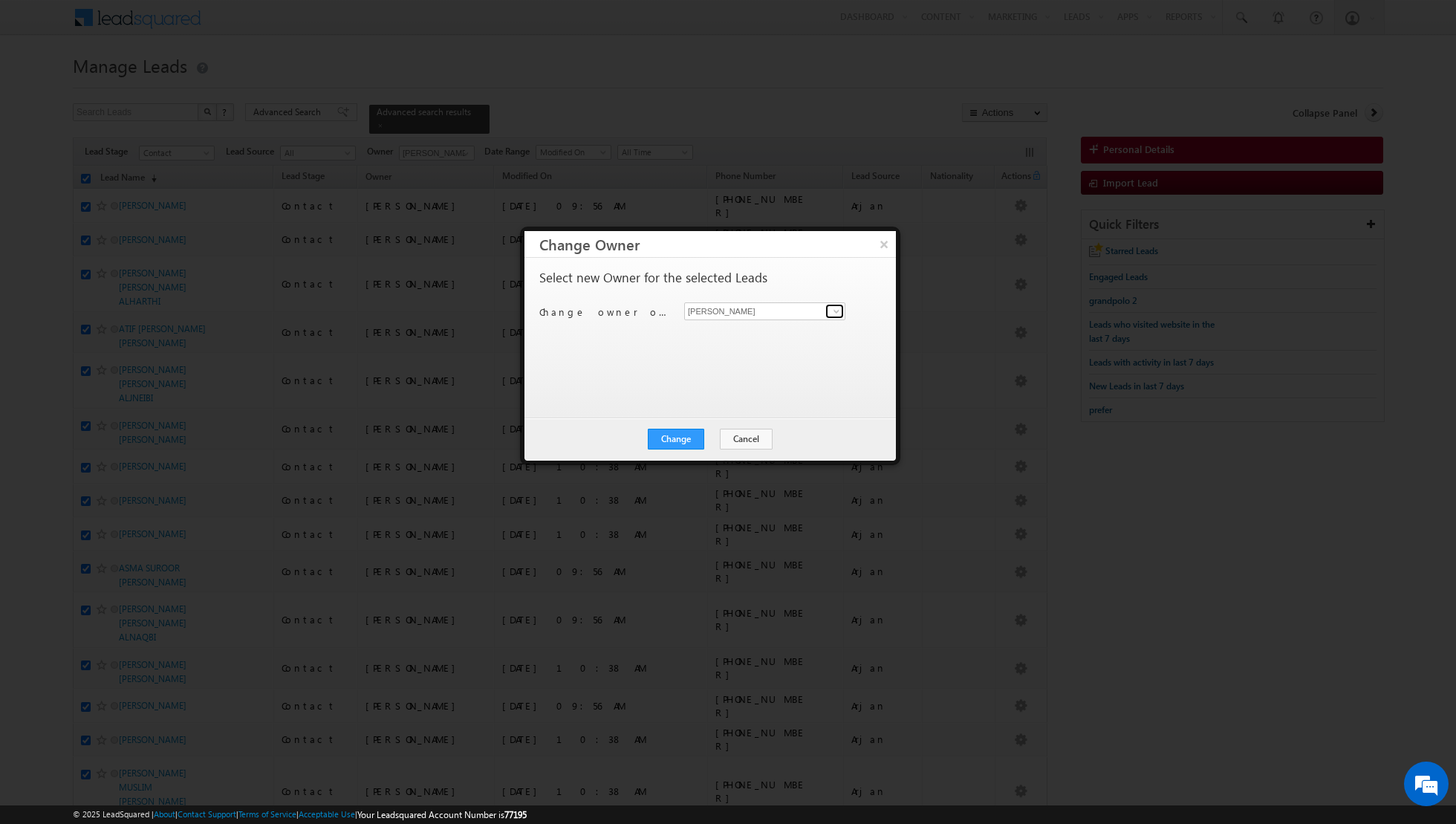
click at [833, 310] on span at bounding box center [837, 311] width 12 height 12
click at [744, 365] on span "[EMAIL_ADDRESS][DOMAIN_NAME]" at bounding box center [756, 365] width 134 height 11
click at [682, 435] on button "Change" at bounding box center [676, 439] width 57 height 21
click at [718, 437] on button "Close" at bounding box center [712, 439] width 47 height 21
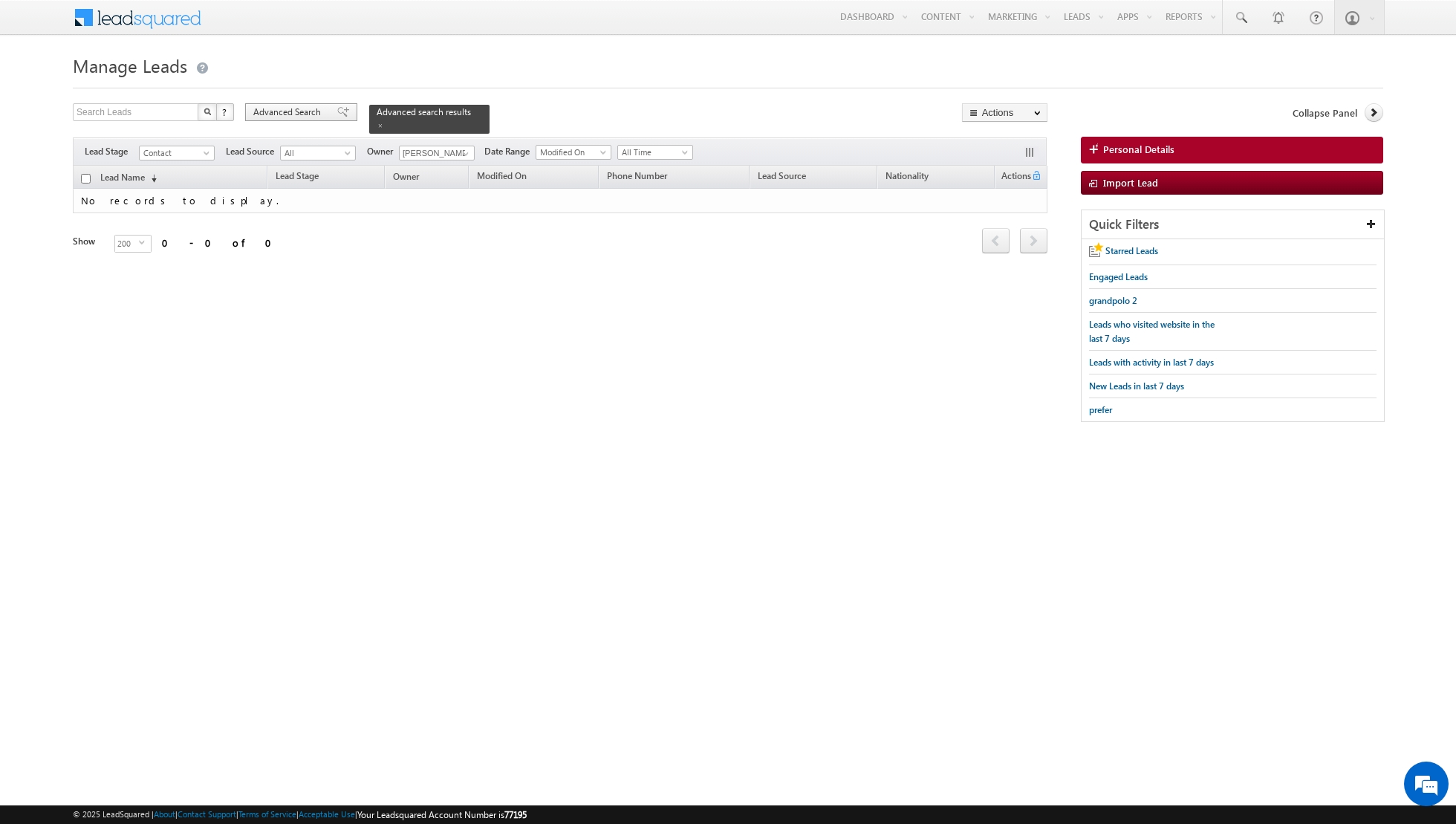
click at [333, 118] on div "Advanced Search" at bounding box center [302, 112] width 112 height 18
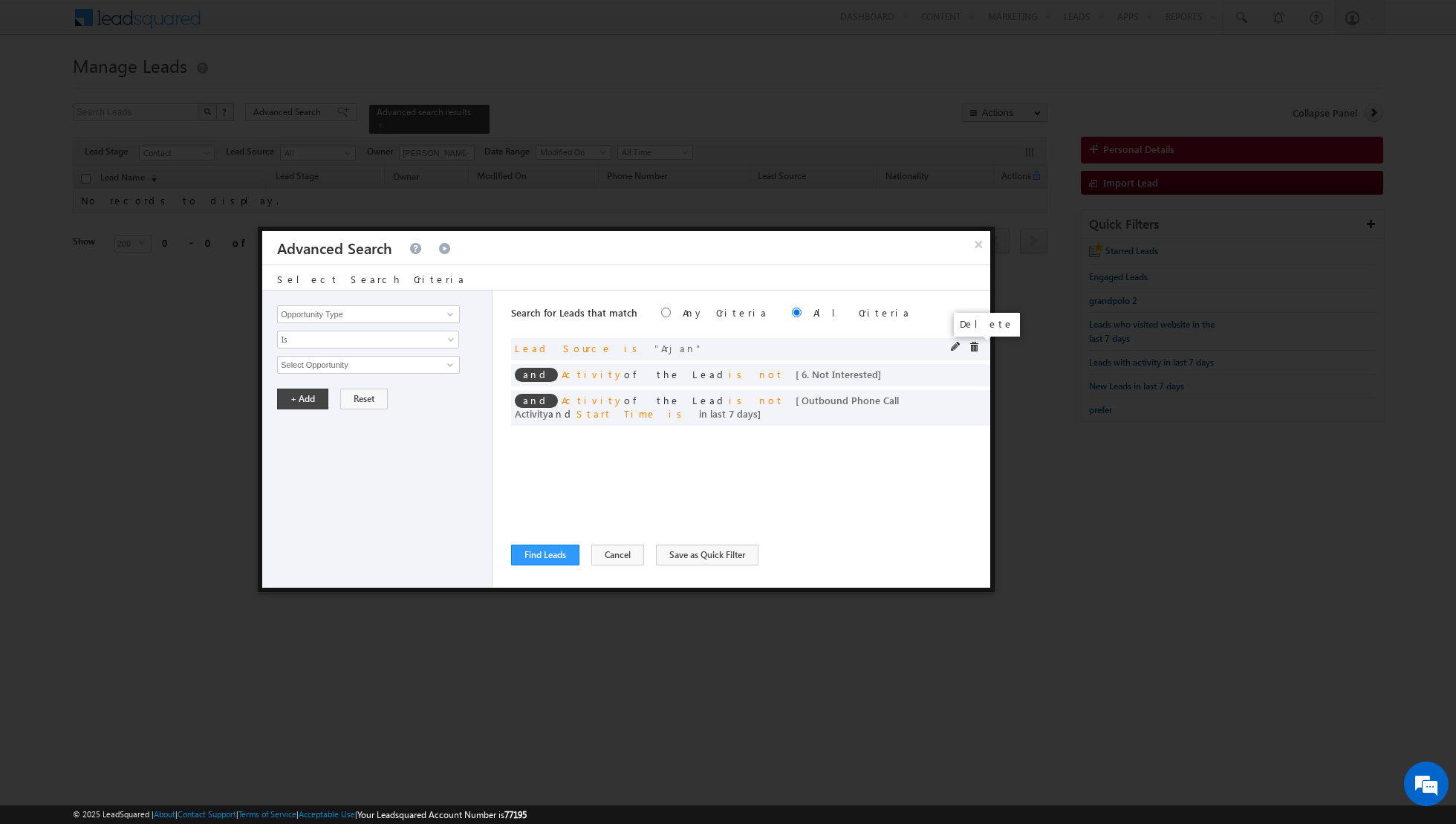
click at [971, 348] on span at bounding box center [974, 347] width 10 height 10
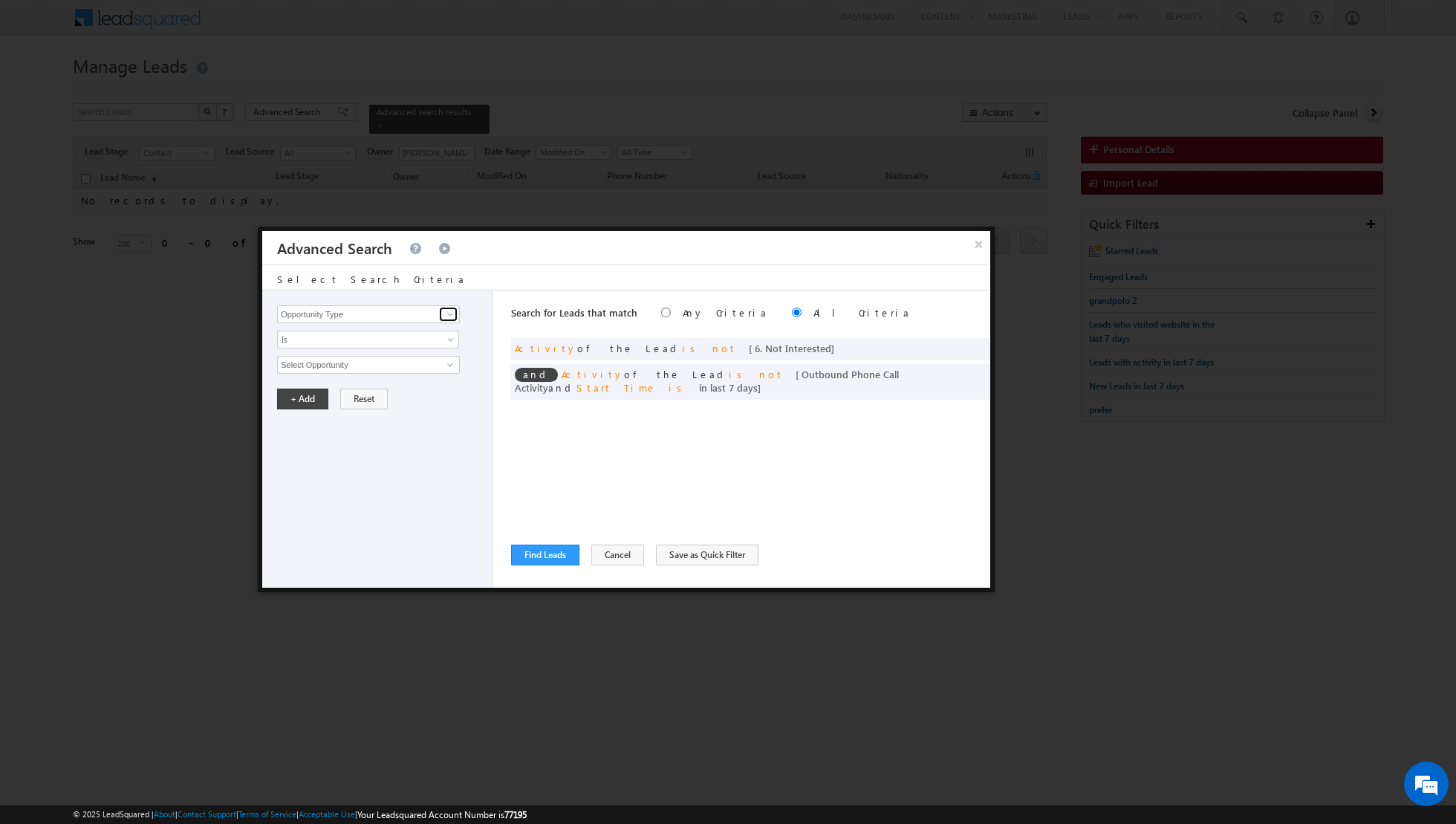
click at [453, 315] on span at bounding box center [451, 315] width 12 height 12
click at [383, 347] on link "Lead Source" at bounding box center [369, 345] width 183 height 17
click at [449, 362] on span "select" at bounding box center [452, 364] width 12 height 7
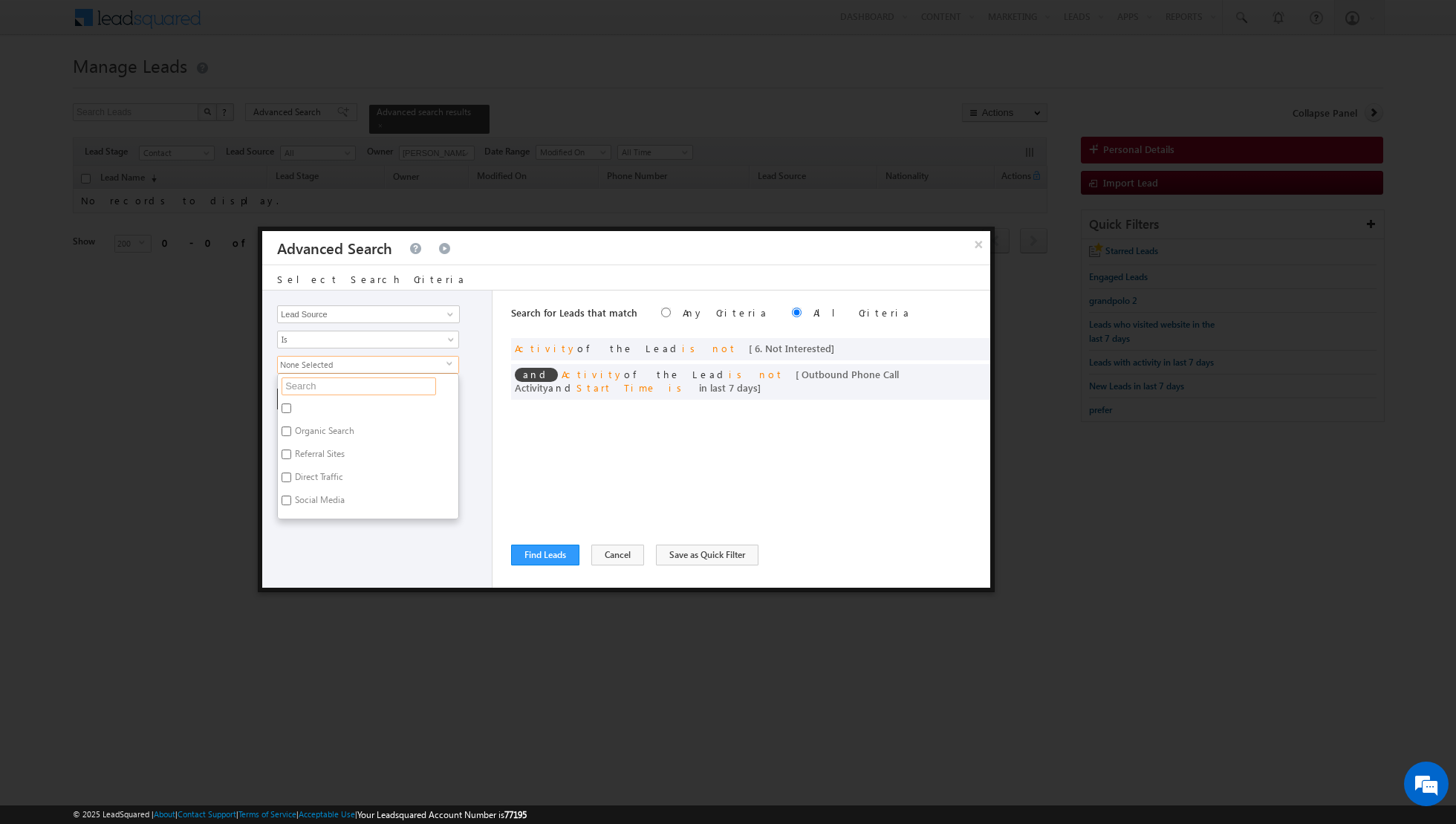
click at [397, 385] on input "text" at bounding box center [358, 386] width 154 height 18
click at [342, 406] on label "Motor City" at bounding box center [314, 410] width 73 height 23
click at [291, 406] on input "Motor City" at bounding box center [286, 408] width 9 height 9
click at [339, 502] on div "Opportunity Type Lead Activity Task Sales Group Prospect Id Address 1 Address 2…" at bounding box center [376, 439] width 230 height 297
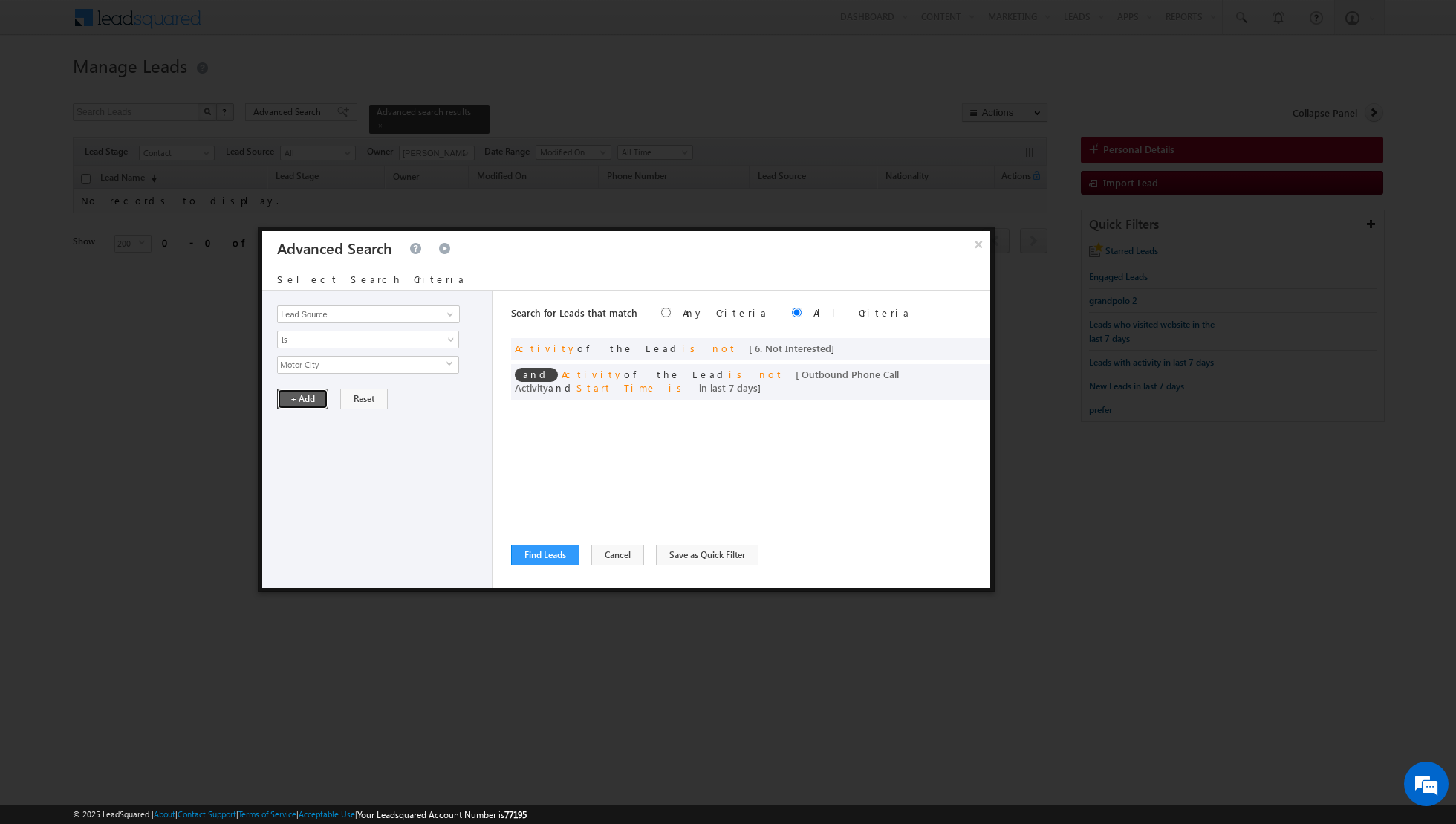
click at [303, 402] on button "+ Add" at bounding box center [302, 399] width 51 height 21
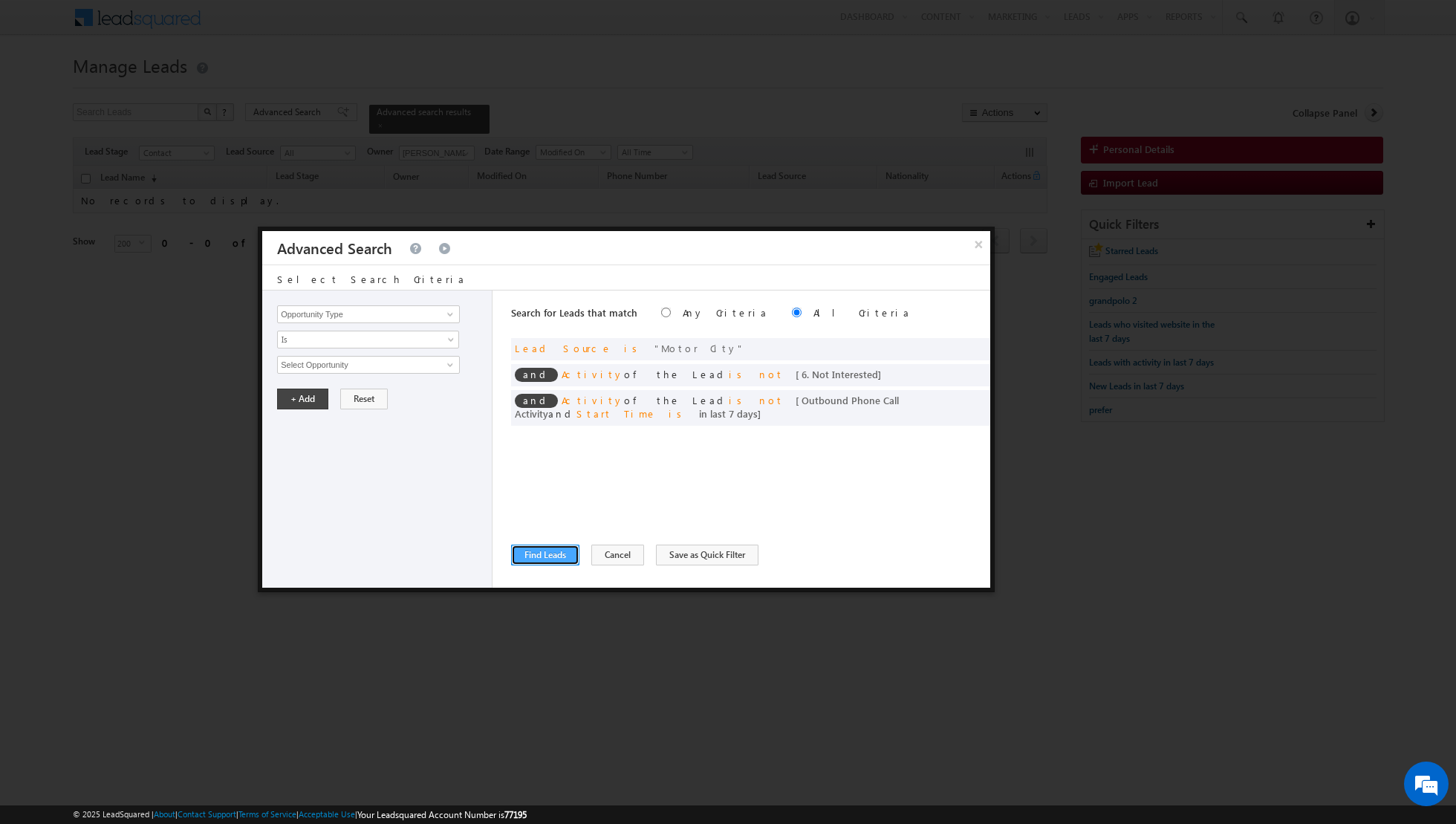
click at [521, 547] on button "Find Leads" at bounding box center [544, 555] width 68 height 21
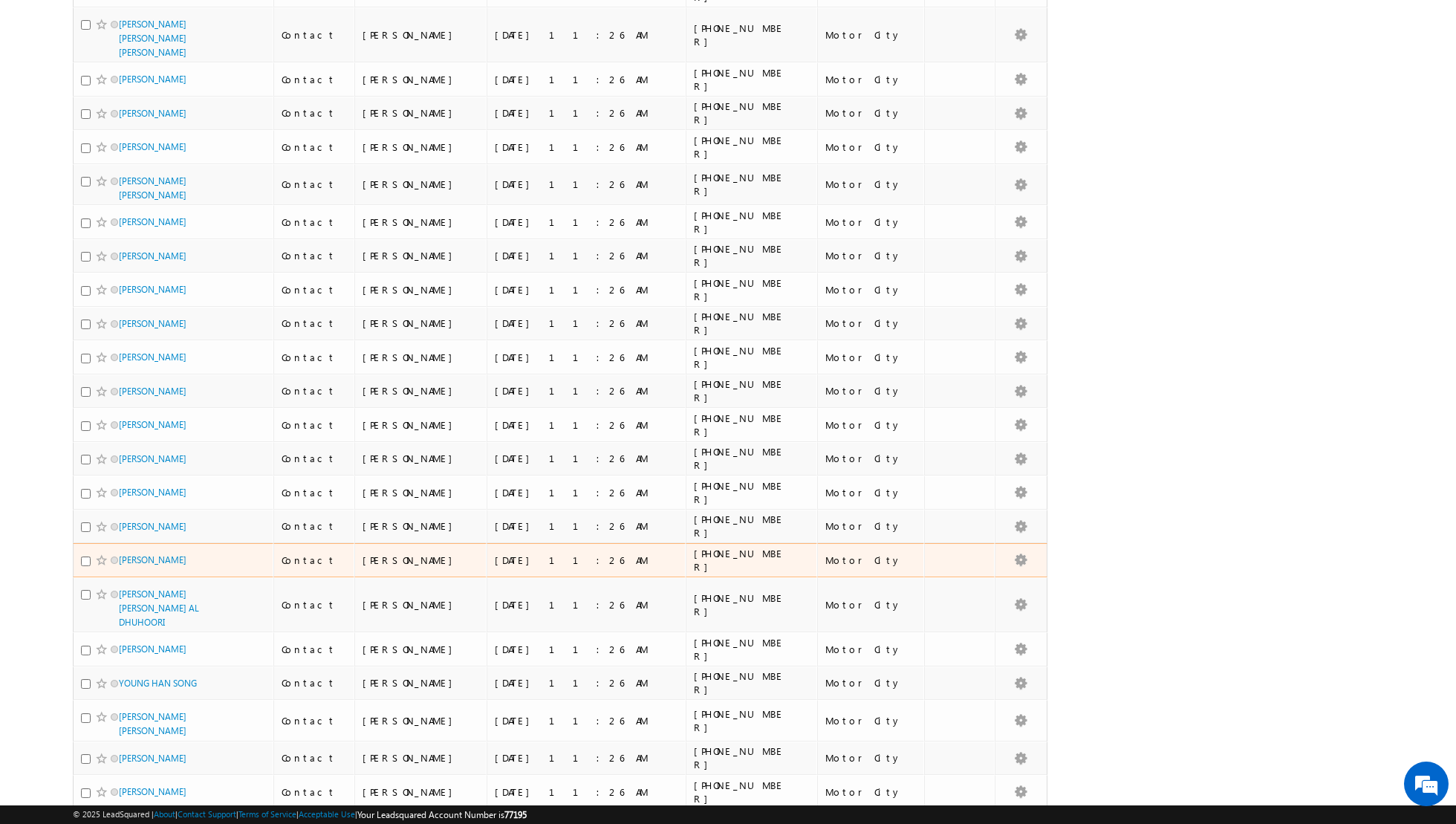
scroll to position [0, 0]
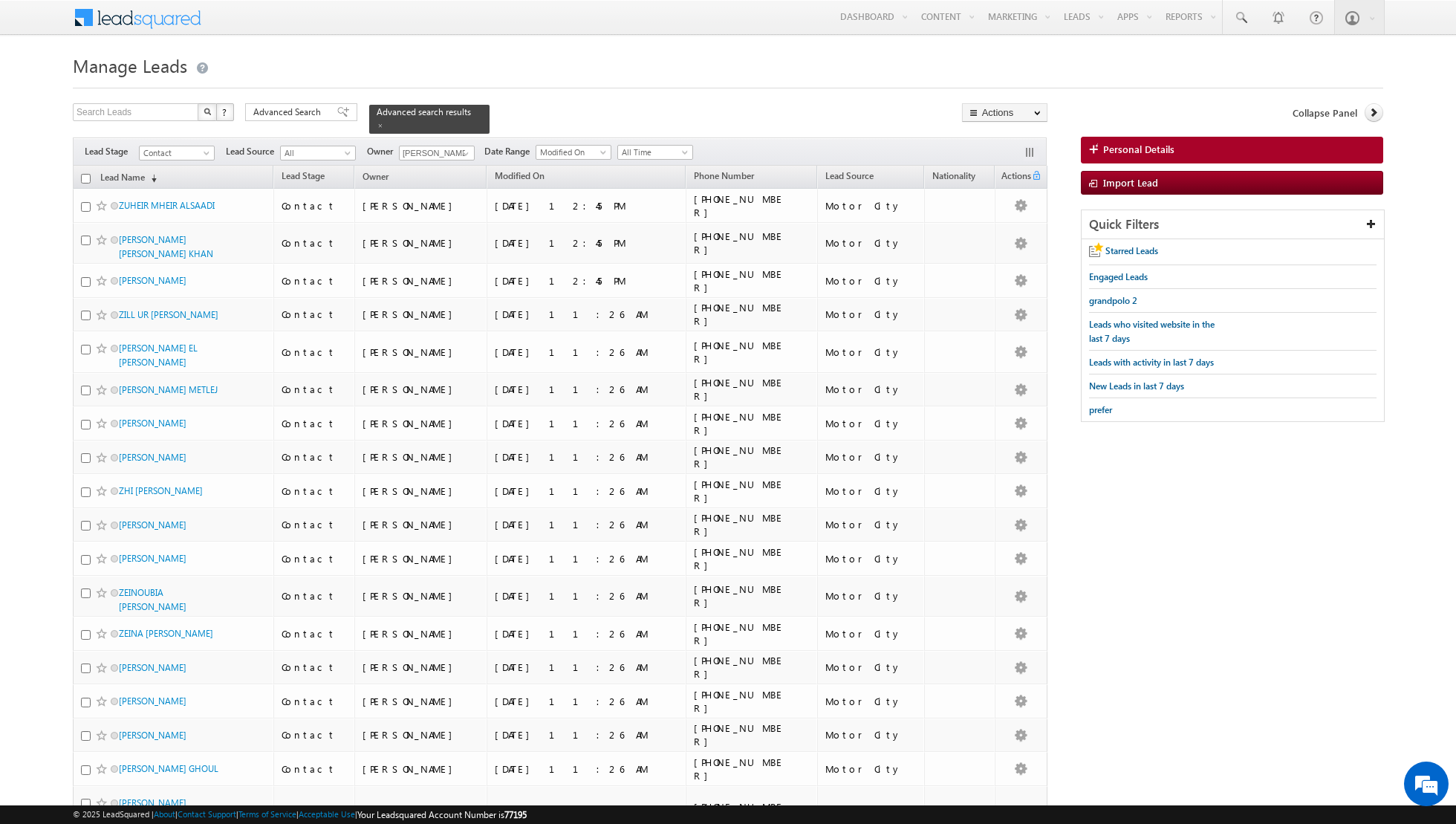
click at [85, 177] on input "checkbox" at bounding box center [85, 178] width 9 height 9
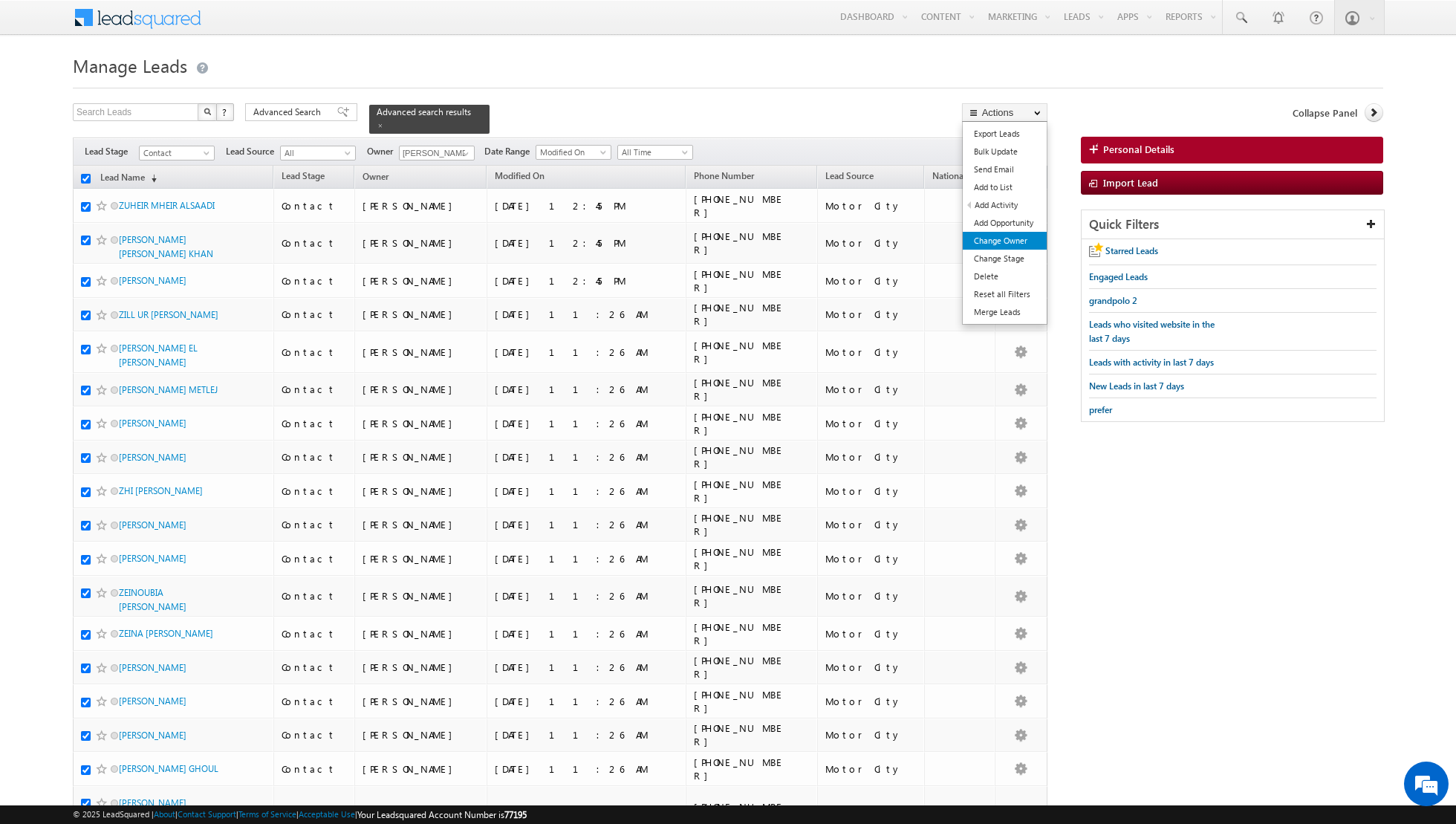
click at [987, 244] on link "Change Owner" at bounding box center [1004, 240] width 84 height 18
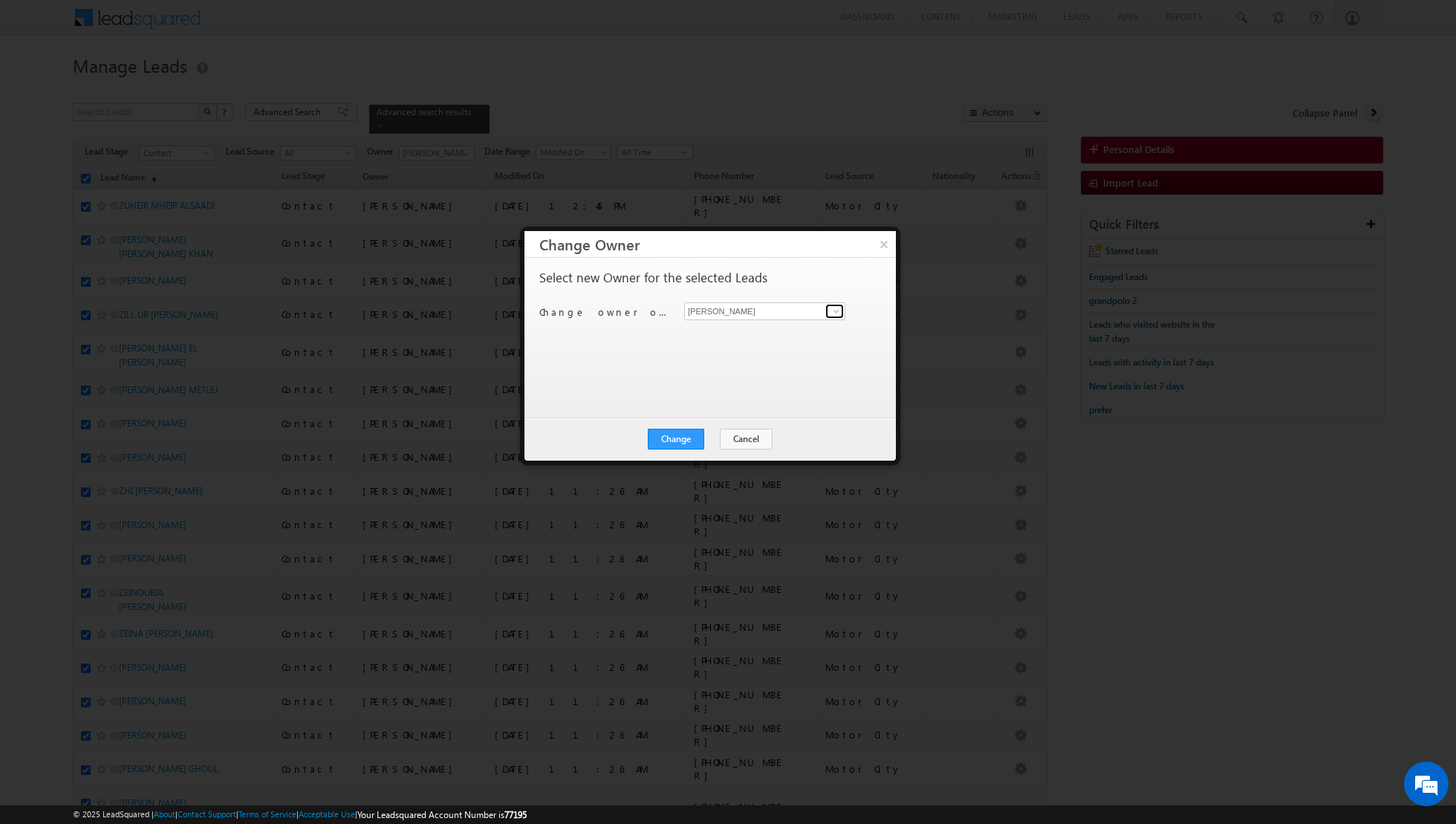
click at [829, 310] on link at bounding box center [835, 311] width 19 height 15
click at [746, 337] on span "[PERSON_NAME][EMAIL_ADDRESS][DOMAIN_NAME]" at bounding box center [756, 339] width 134 height 11
click at [675, 436] on button "Change" at bounding box center [676, 439] width 57 height 21
click at [710, 440] on button "Close" at bounding box center [712, 439] width 47 height 21
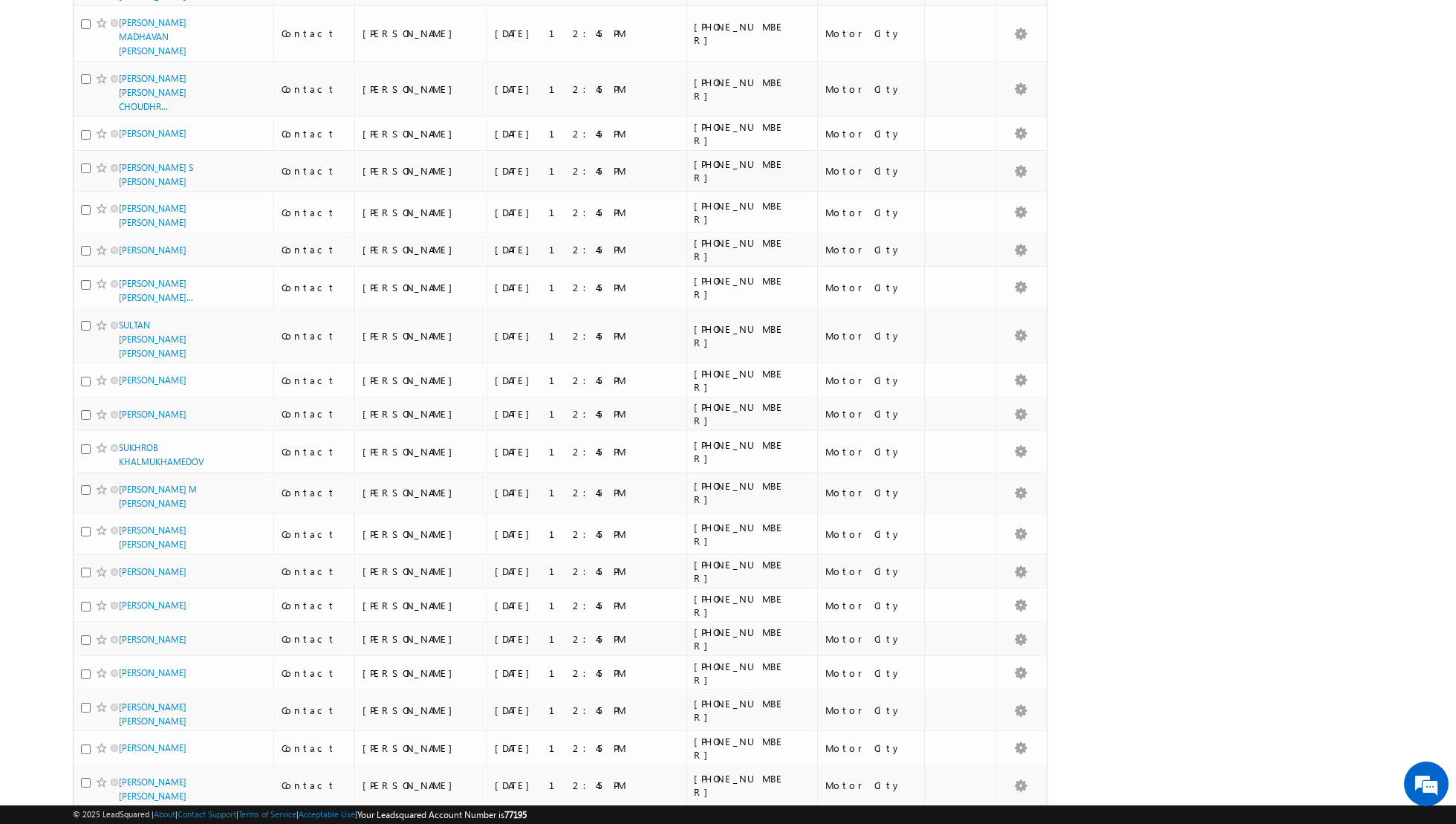
scroll to position [6789, 0]
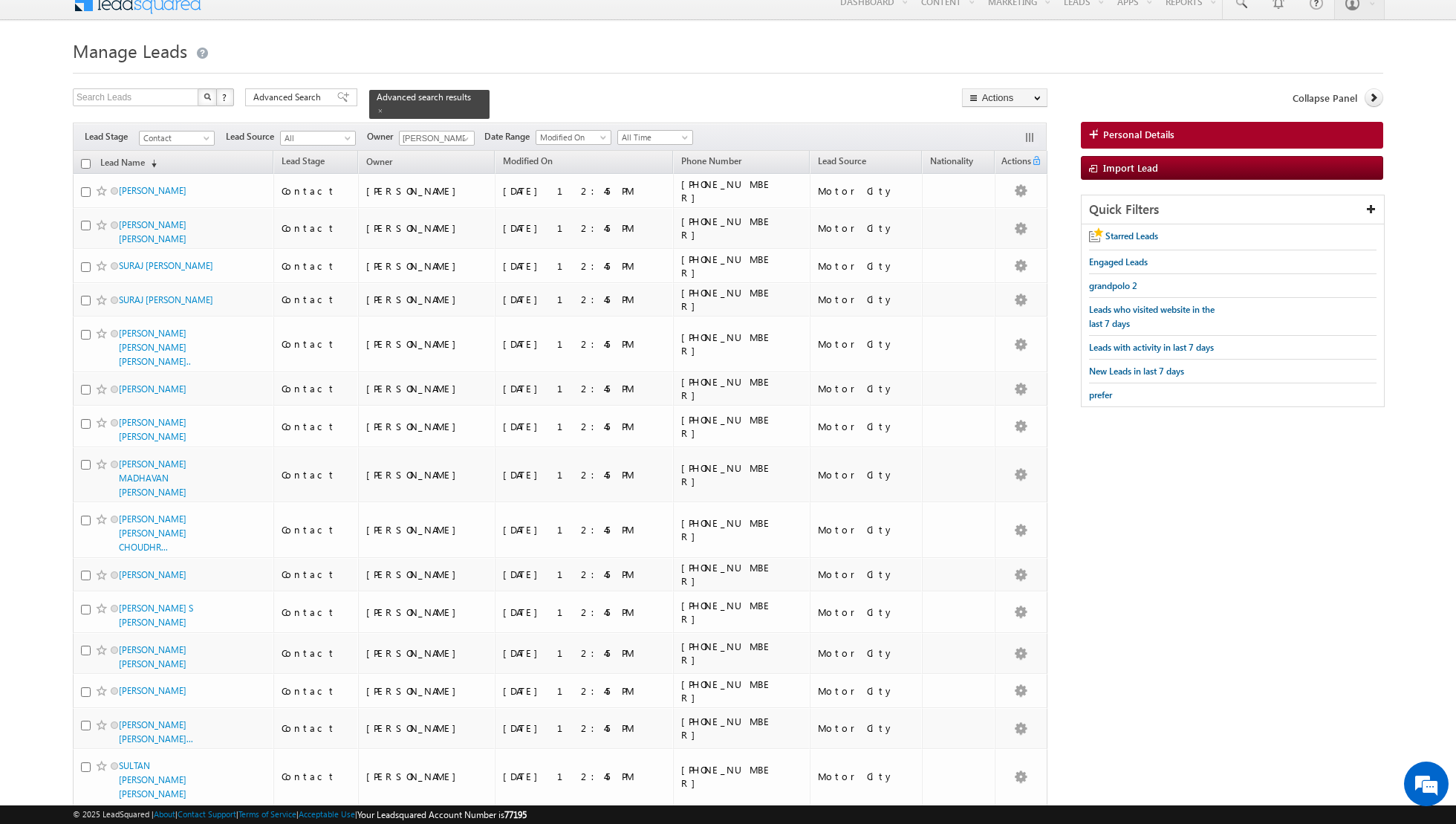
scroll to position [0, 0]
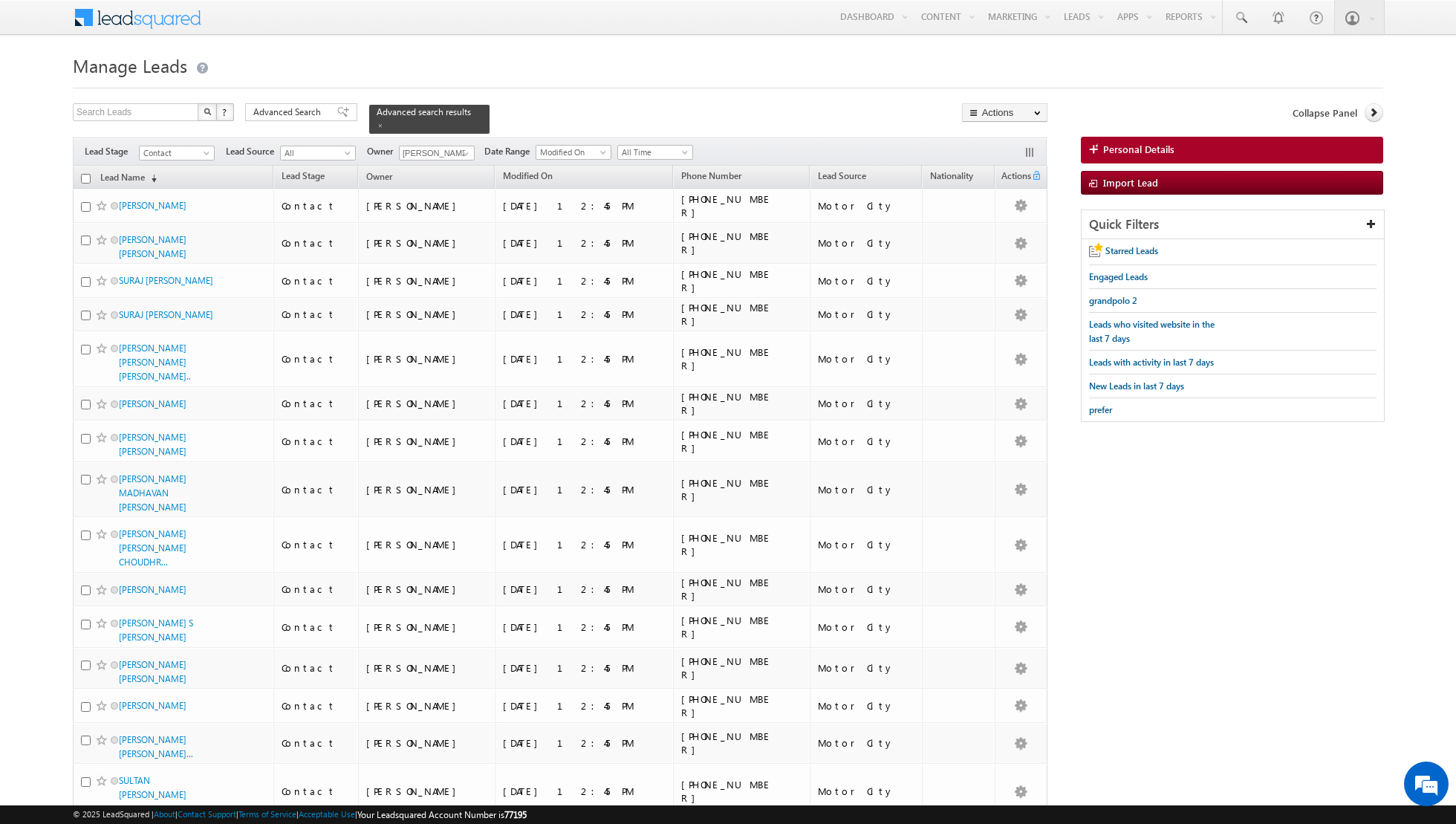
click at [84, 176] on input "checkbox" at bounding box center [85, 178] width 9 height 9
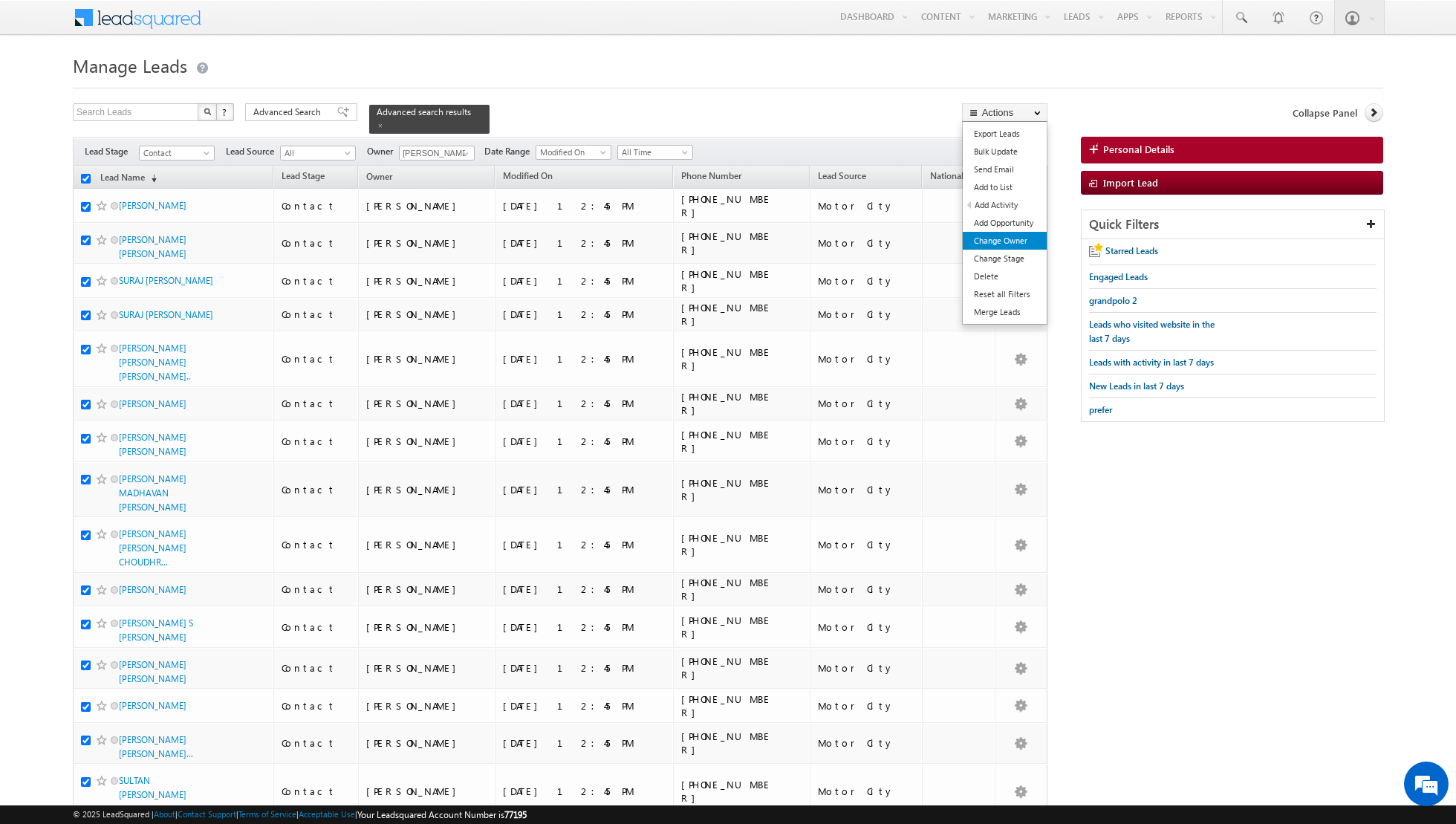
click at [979, 240] on link "Change Owner" at bounding box center [1004, 240] width 84 height 18
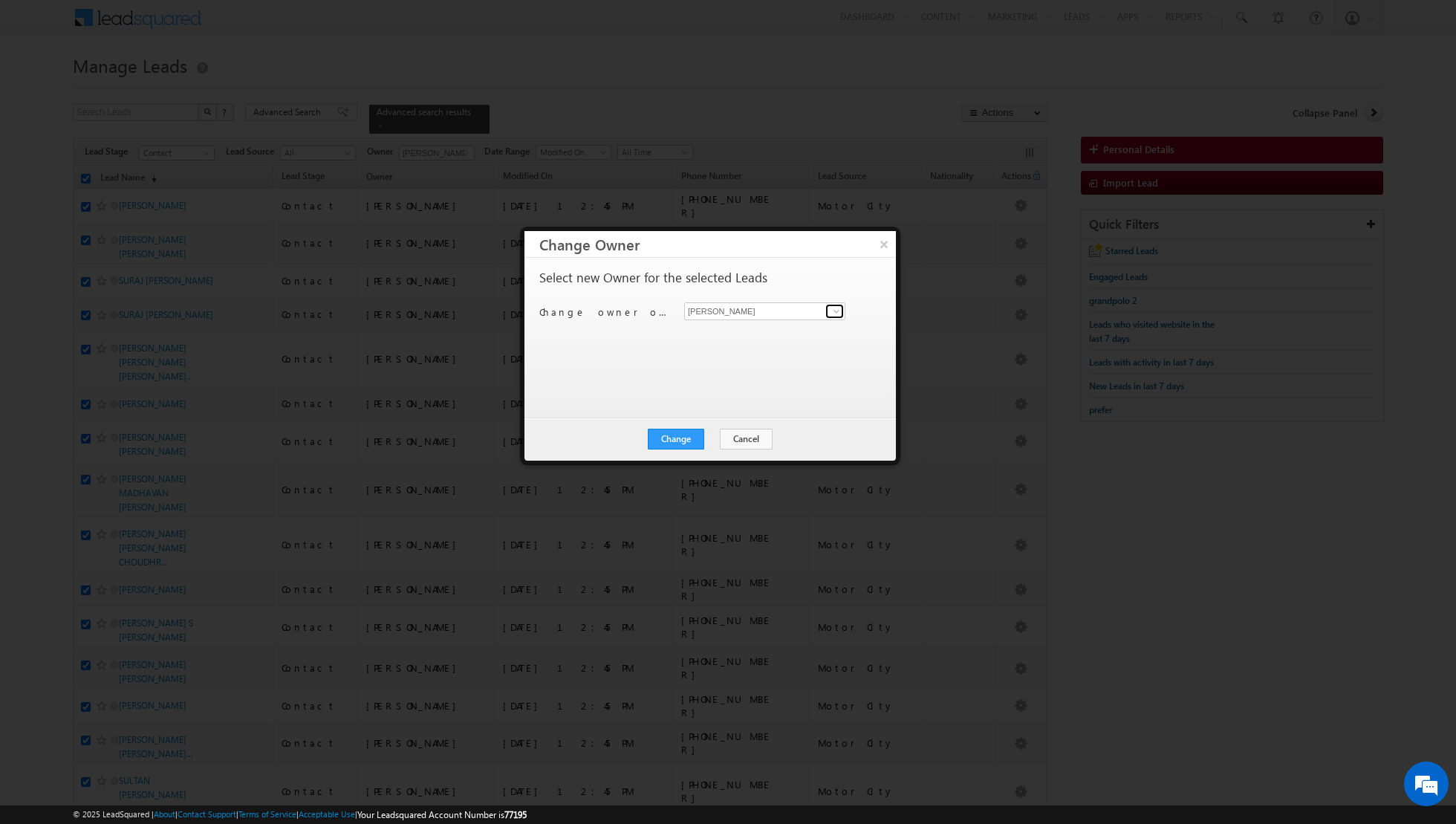
click at [825, 315] on link at bounding box center [835, 311] width 19 height 15
click at [737, 364] on span "[EMAIL_ADDRESS][DOMAIN_NAME]" at bounding box center [756, 365] width 134 height 11
click at [675, 442] on button "Change" at bounding box center [676, 439] width 57 height 21
click at [714, 439] on button "Close" at bounding box center [712, 439] width 47 height 21
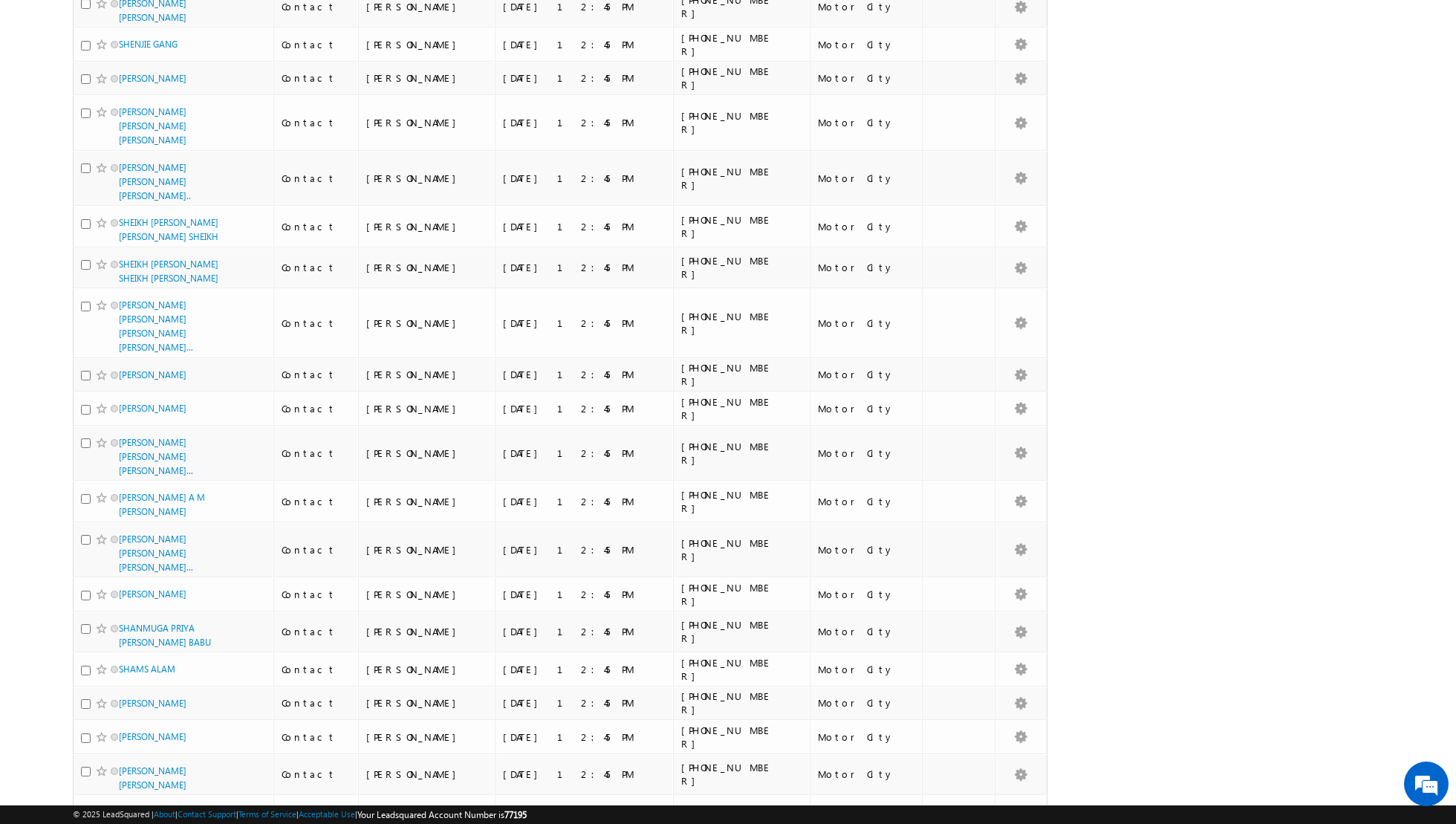
scroll to position [3274, 0]
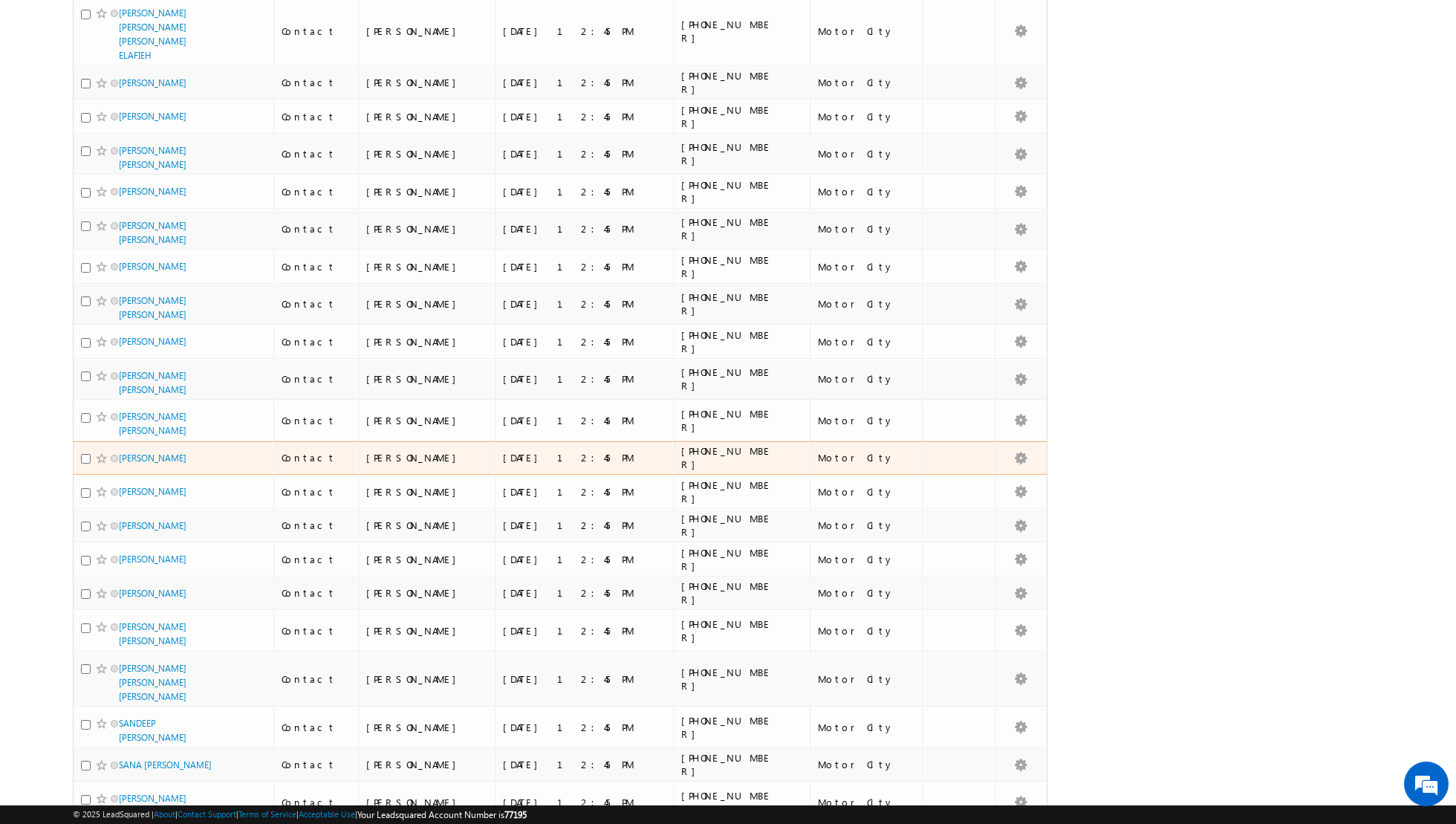
scroll to position [0, 0]
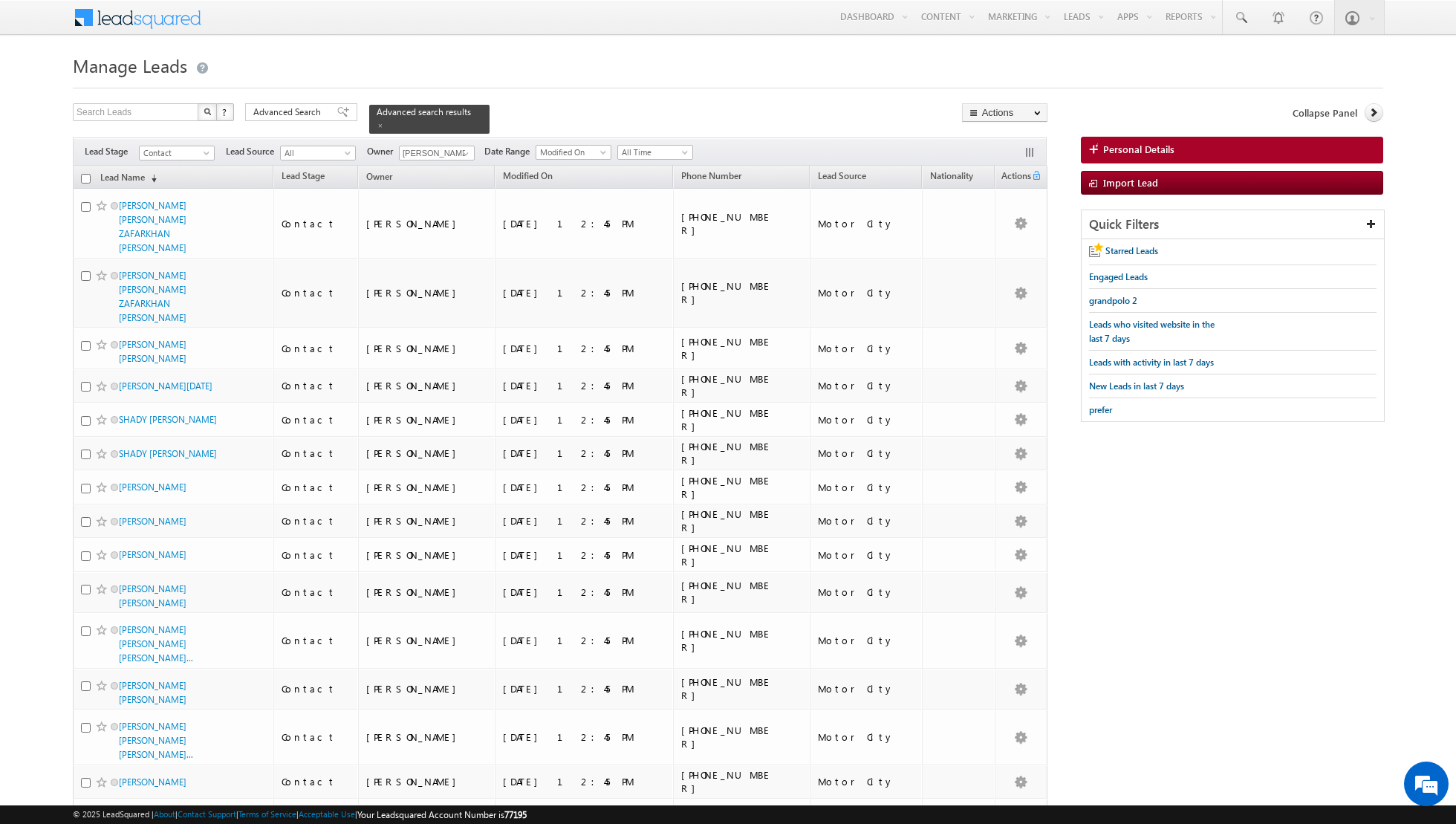
click at [84, 177] on input "checkbox" at bounding box center [85, 178] width 9 height 9
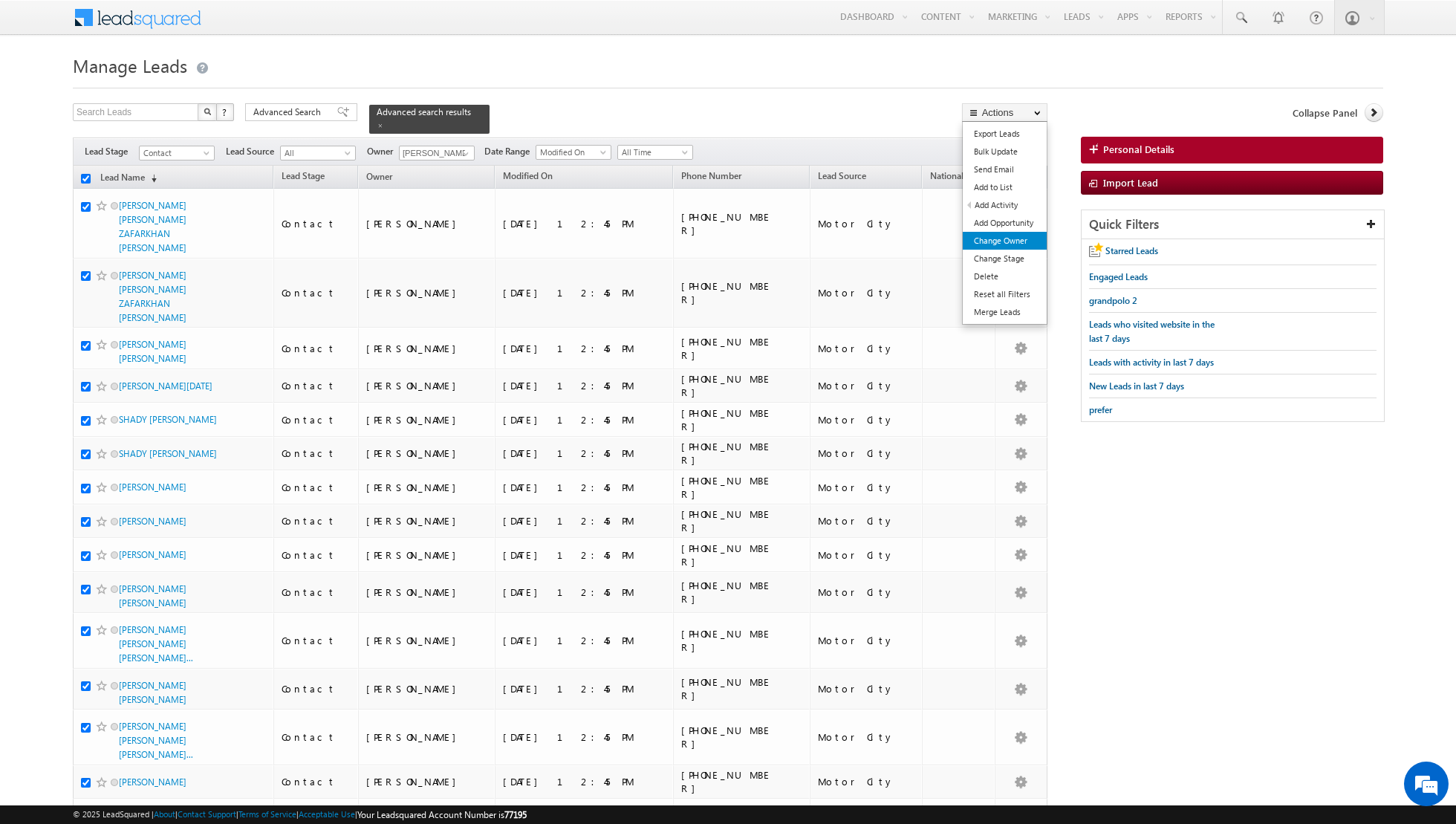
click at [985, 239] on link "Change Owner" at bounding box center [1004, 240] width 84 height 18
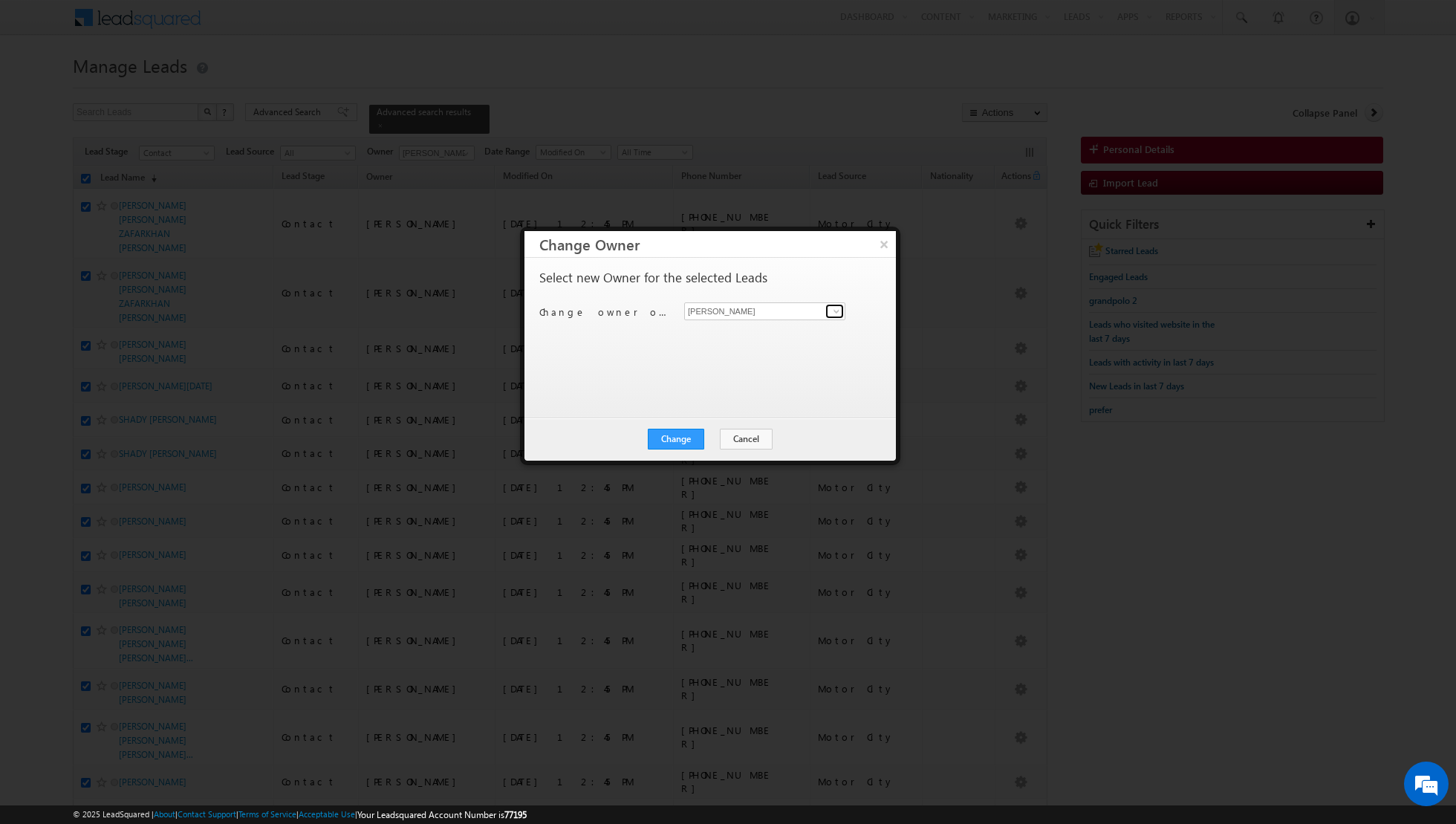
click at [834, 310] on span at bounding box center [837, 311] width 12 height 12
click at [741, 360] on span "[EMAIL_ADDRESS][DOMAIN_NAME]" at bounding box center [756, 365] width 134 height 11
click at [667, 438] on button "Change" at bounding box center [676, 439] width 57 height 21
click at [701, 434] on button "Close" at bounding box center [712, 439] width 47 height 21
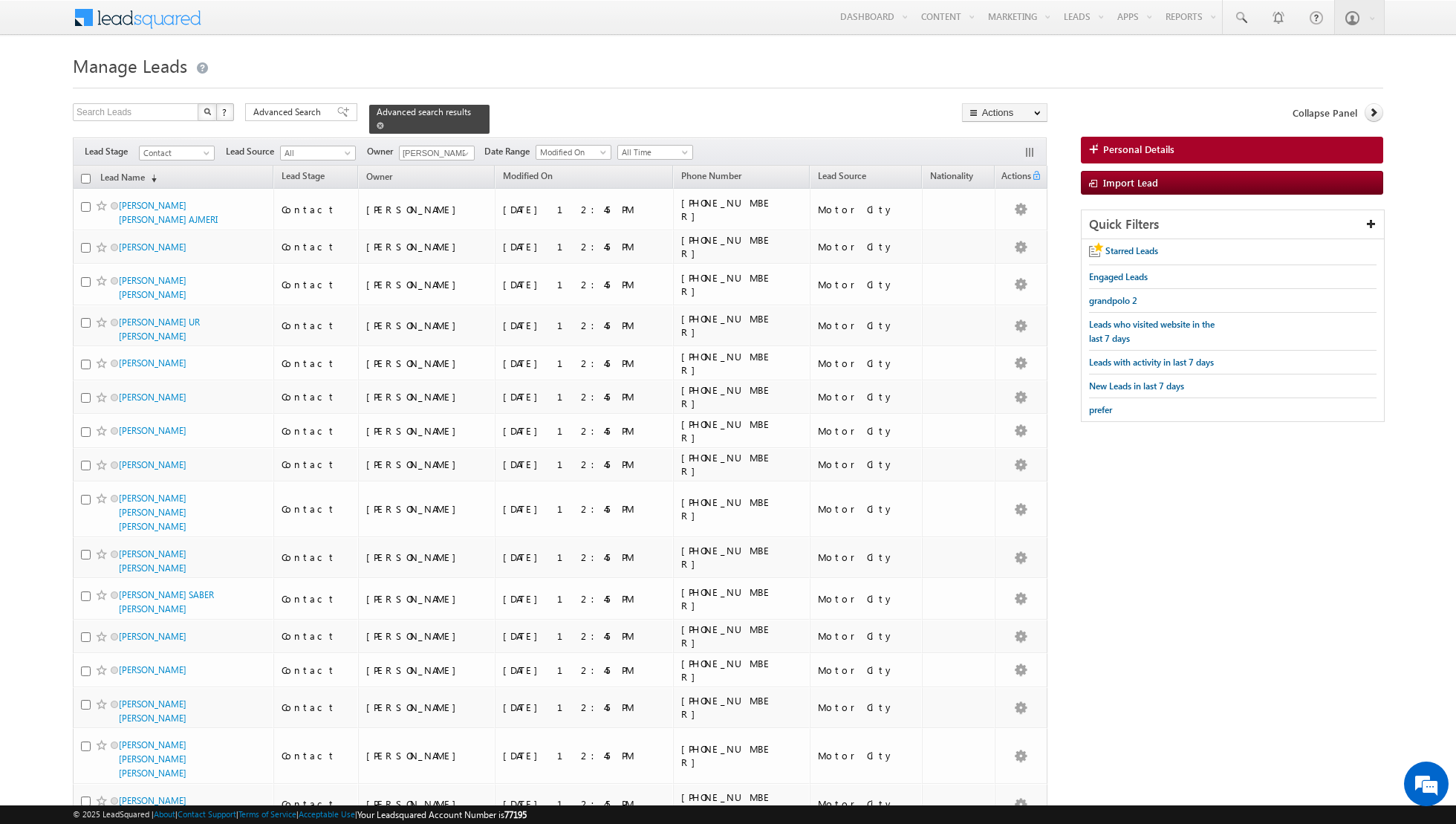
click at [376, 127] on span at bounding box center [380, 125] width 8 height 8
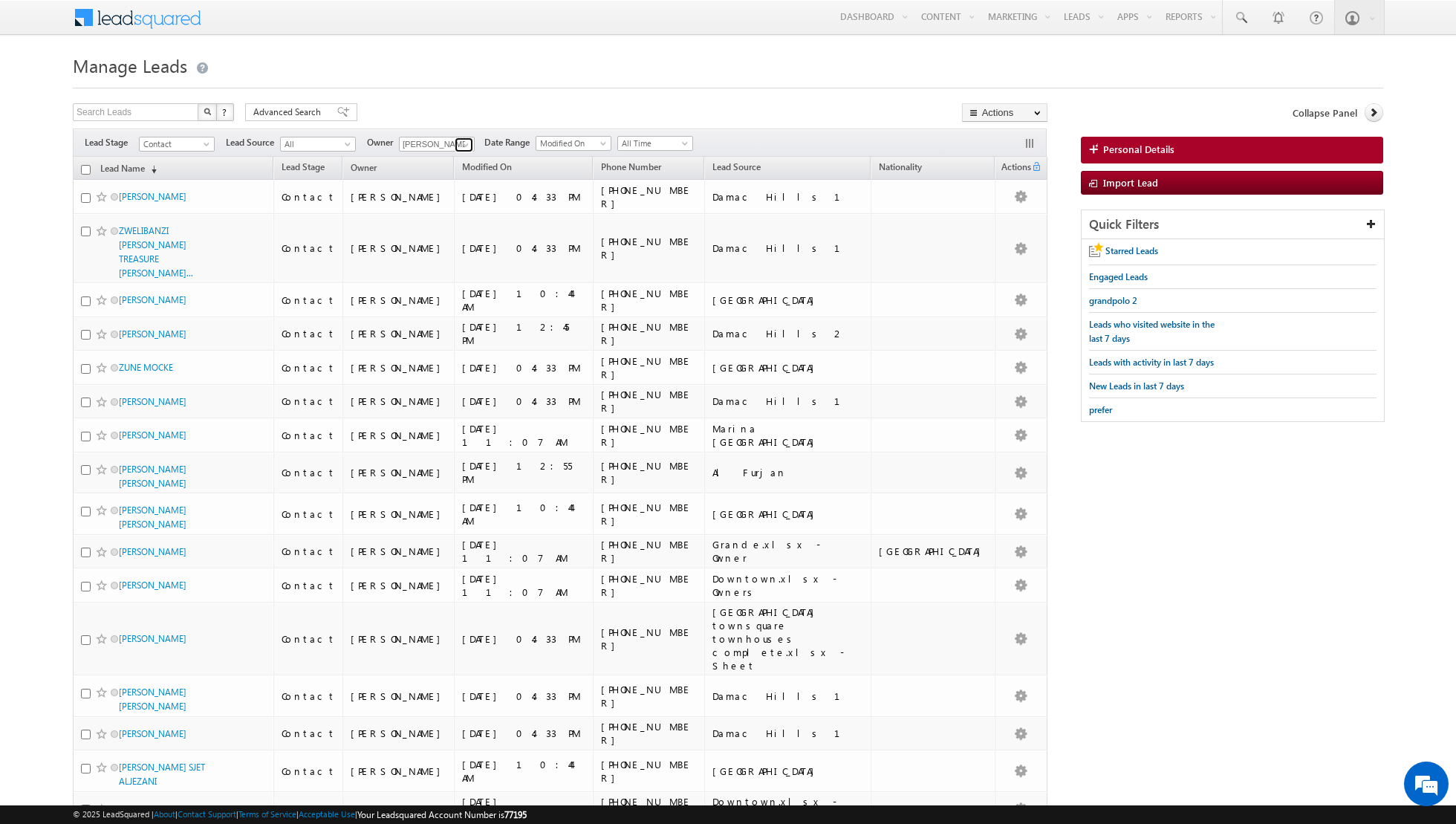
click at [470, 146] on link at bounding box center [464, 144] width 19 height 15
click at [446, 197] on span "[PERSON_NAME][EMAIL_ADDRESS][DOMAIN_NAME]" at bounding box center [471, 201] width 134 height 11
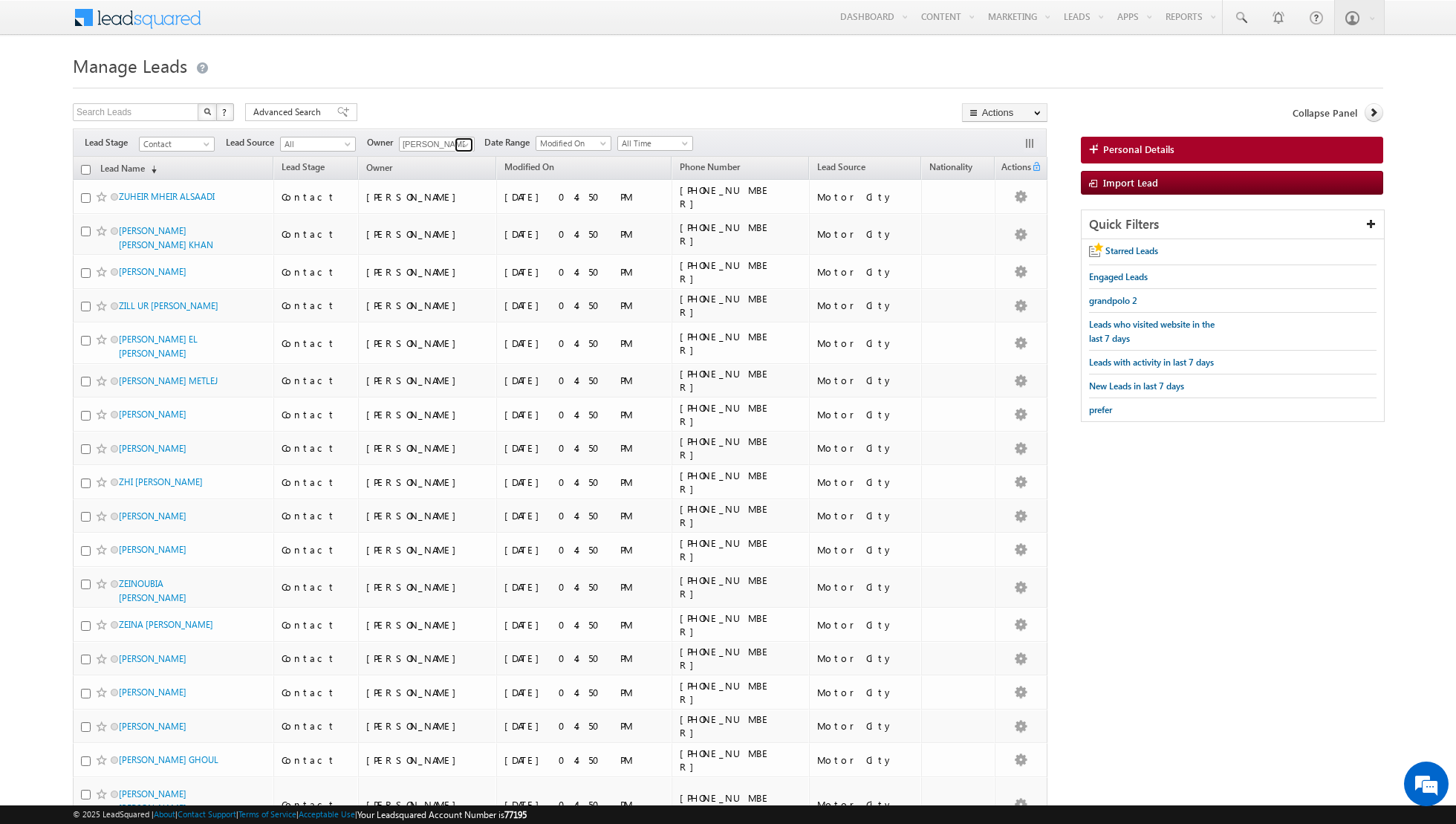
click at [460, 143] on span at bounding box center [466, 145] width 12 height 12
click at [441, 215] on link "Asma Kazi asma.kazi@indglobal.ae" at bounding box center [473, 222] width 148 height 28
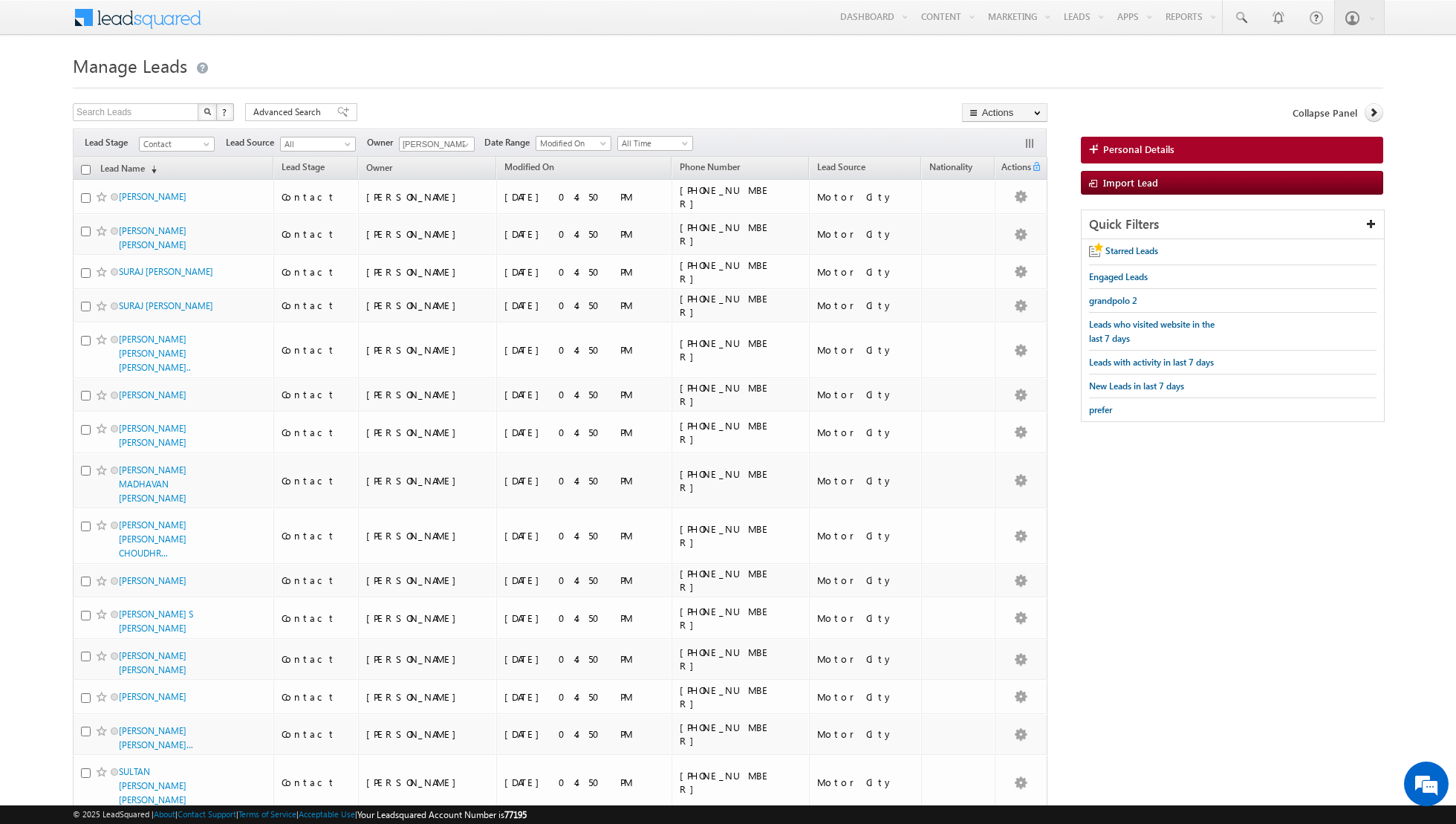
click at [455, 134] on div "Filters Lead Stage Contact Contact Lead Source All All Owner Riya Raj Any Curre…" at bounding box center [559, 142] width 974 height 28
click at [460, 147] on span at bounding box center [466, 145] width 12 height 12
click at [446, 244] on link "Dinesh Kumar dinesh.kumar@indglobal.ae" at bounding box center [473, 247] width 148 height 28
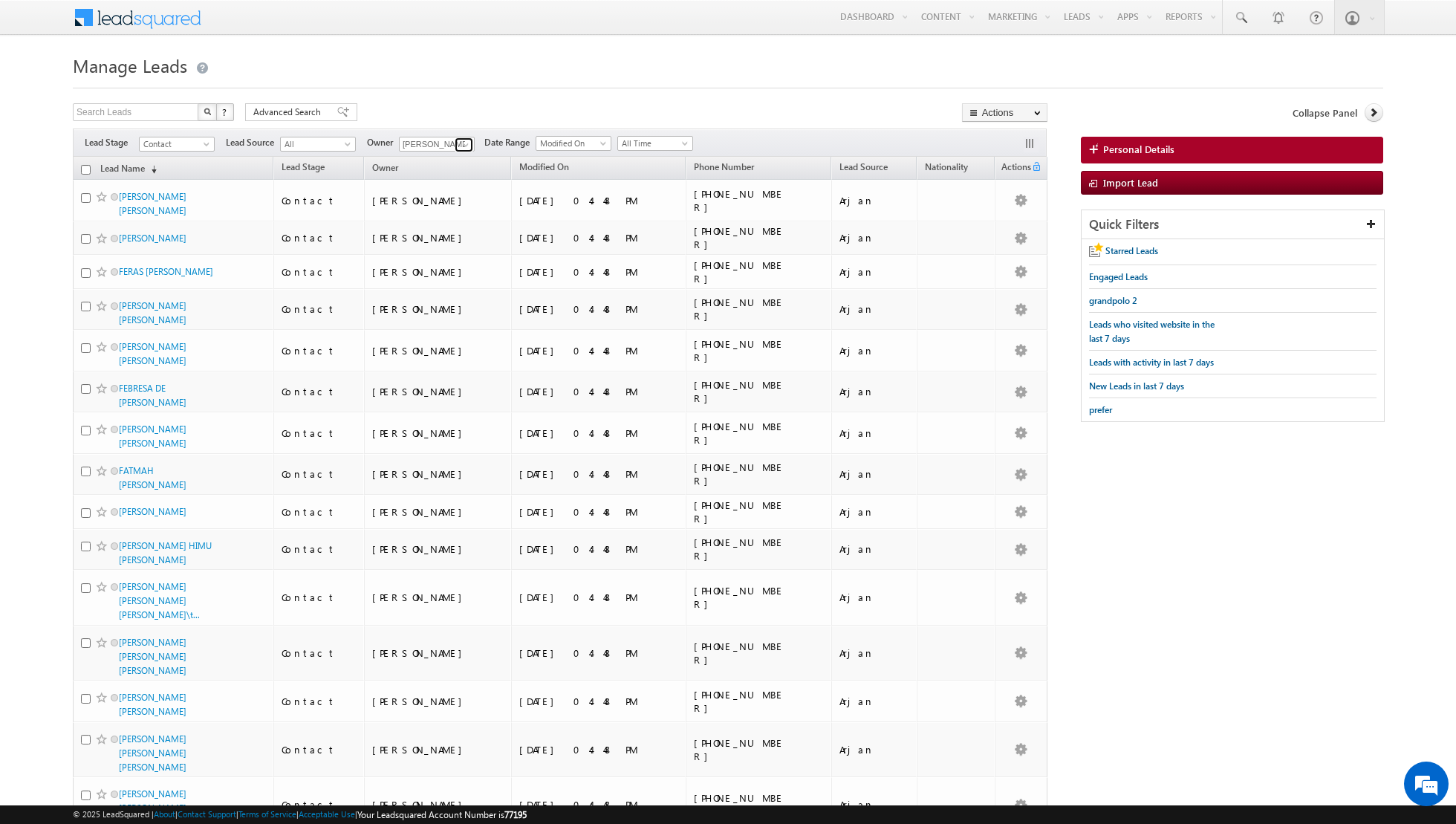
click at [461, 140] on span at bounding box center [466, 145] width 12 height 12
click at [459, 266] on link "Isha Mehndiratta isha.mehndiratta@indglobal.ae" at bounding box center [473, 274] width 148 height 28
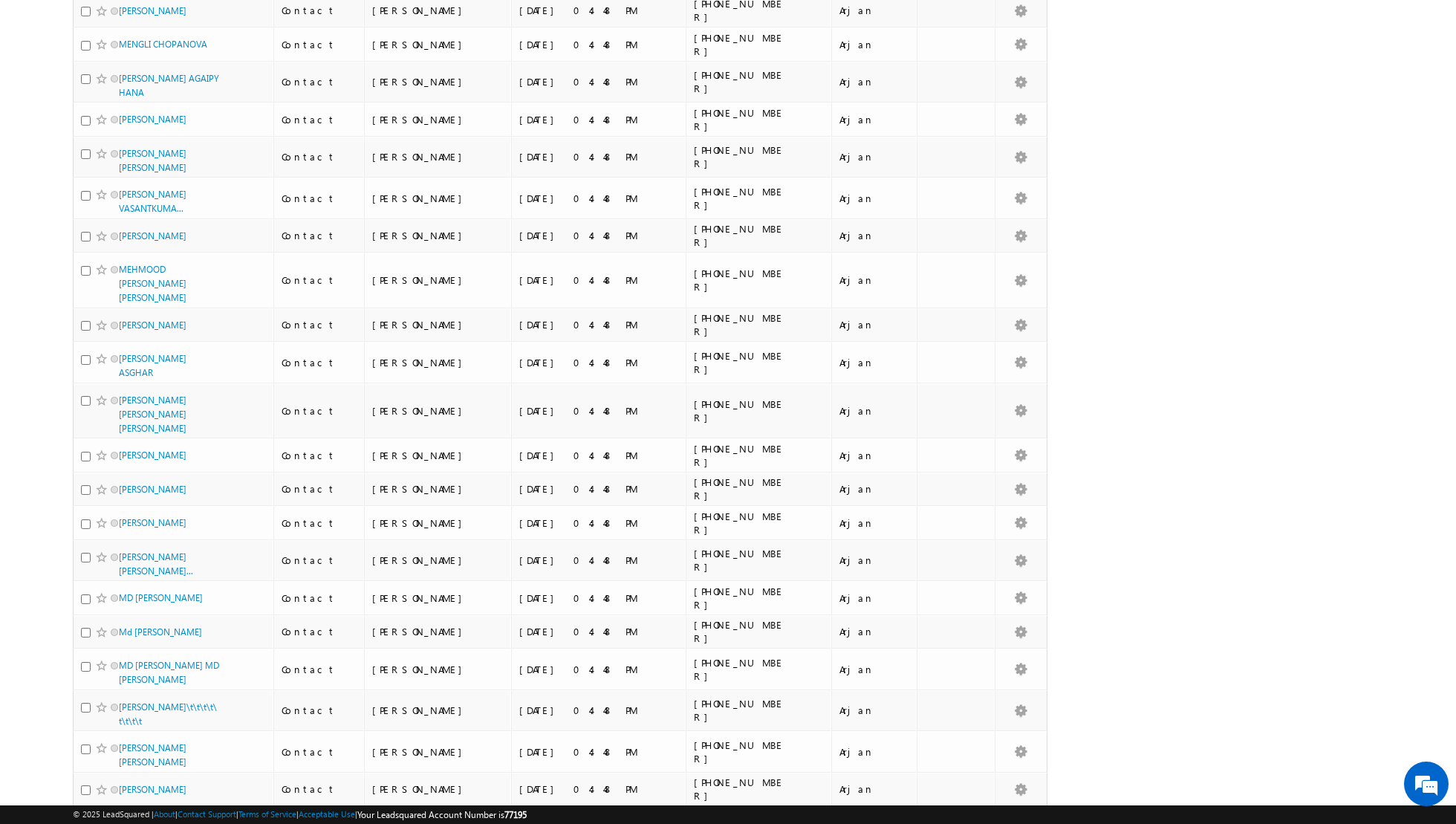
scroll to position [1323, 0]
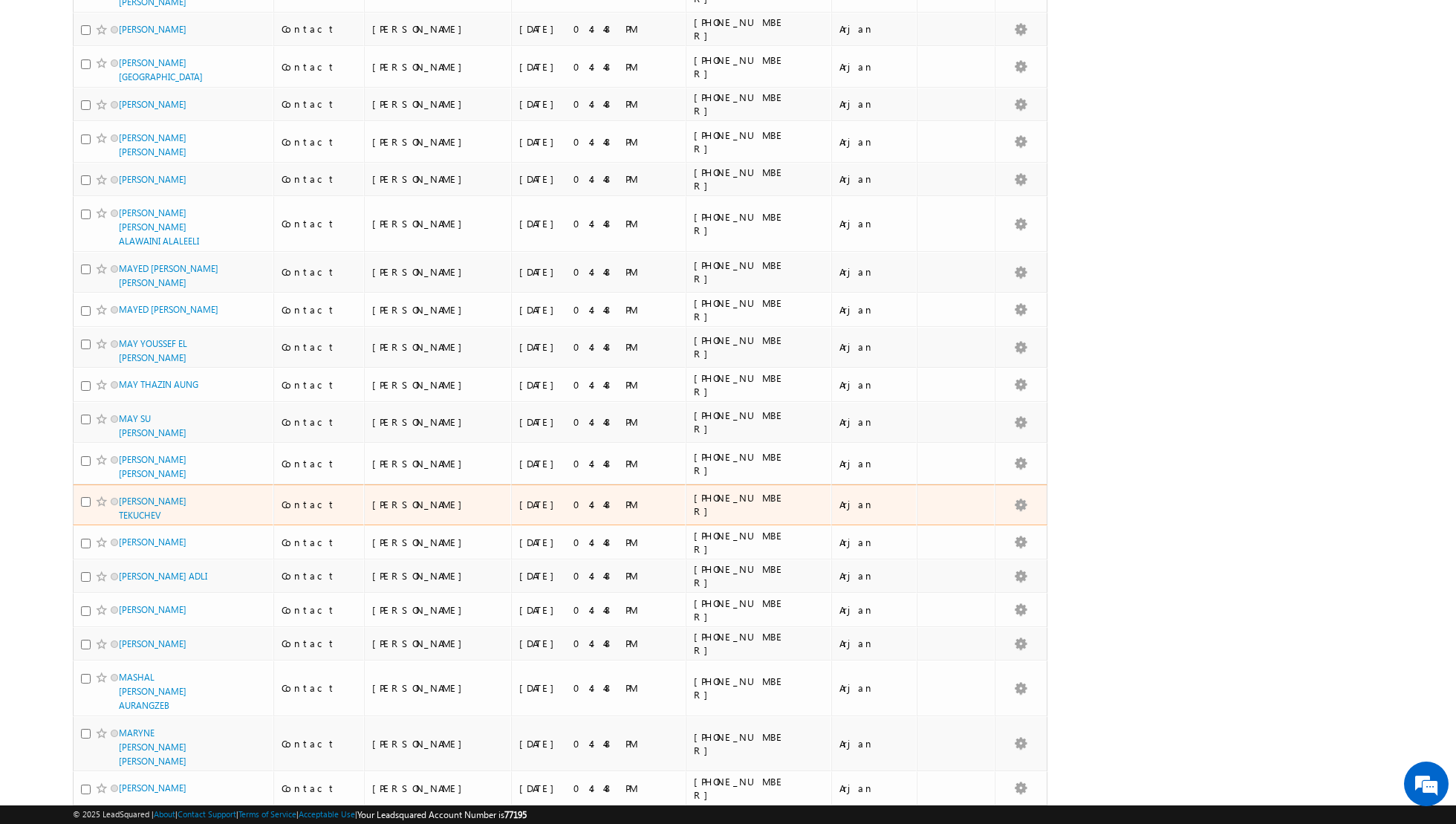
scroll to position [0, 0]
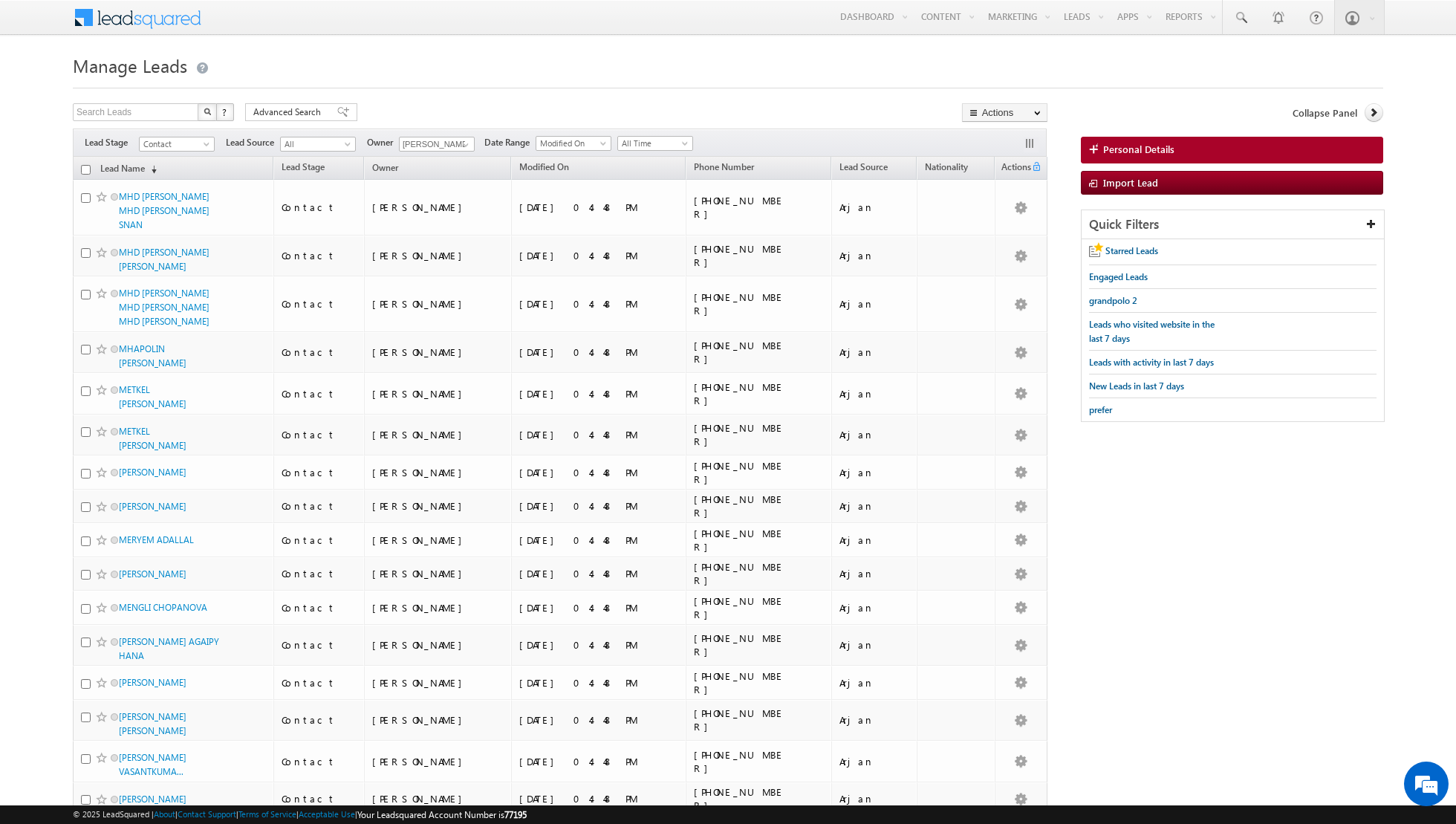
click at [79, 165] on th "Lead Name (sorted descending)" at bounding box center [172, 168] width 201 height 23
click at [85, 168] on input "checkbox" at bounding box center [85, 169] width 9 height 9
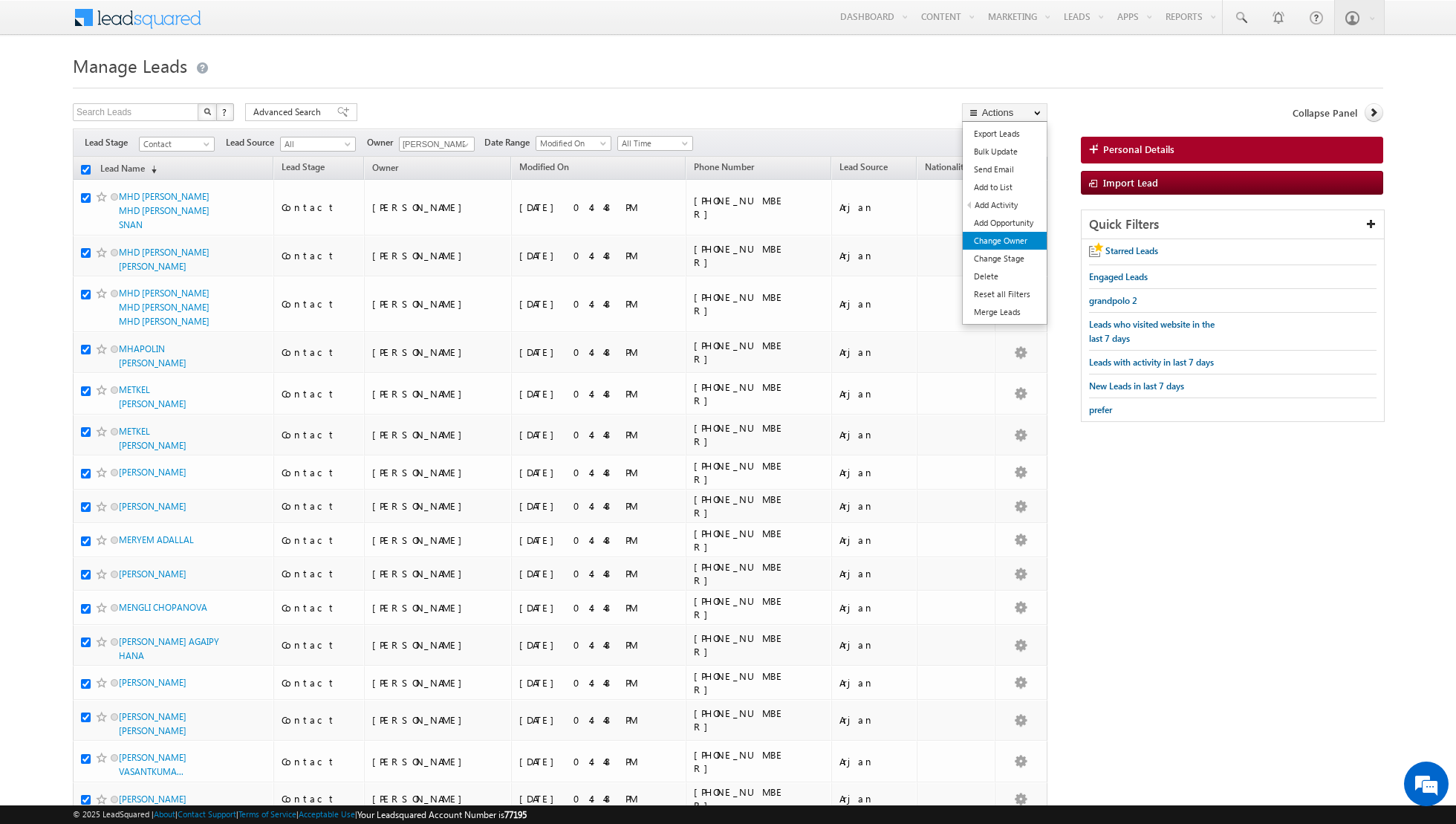
click at [996, 243] on link "Change Owner" at bounding box center [1004, 240] width 84 height 18
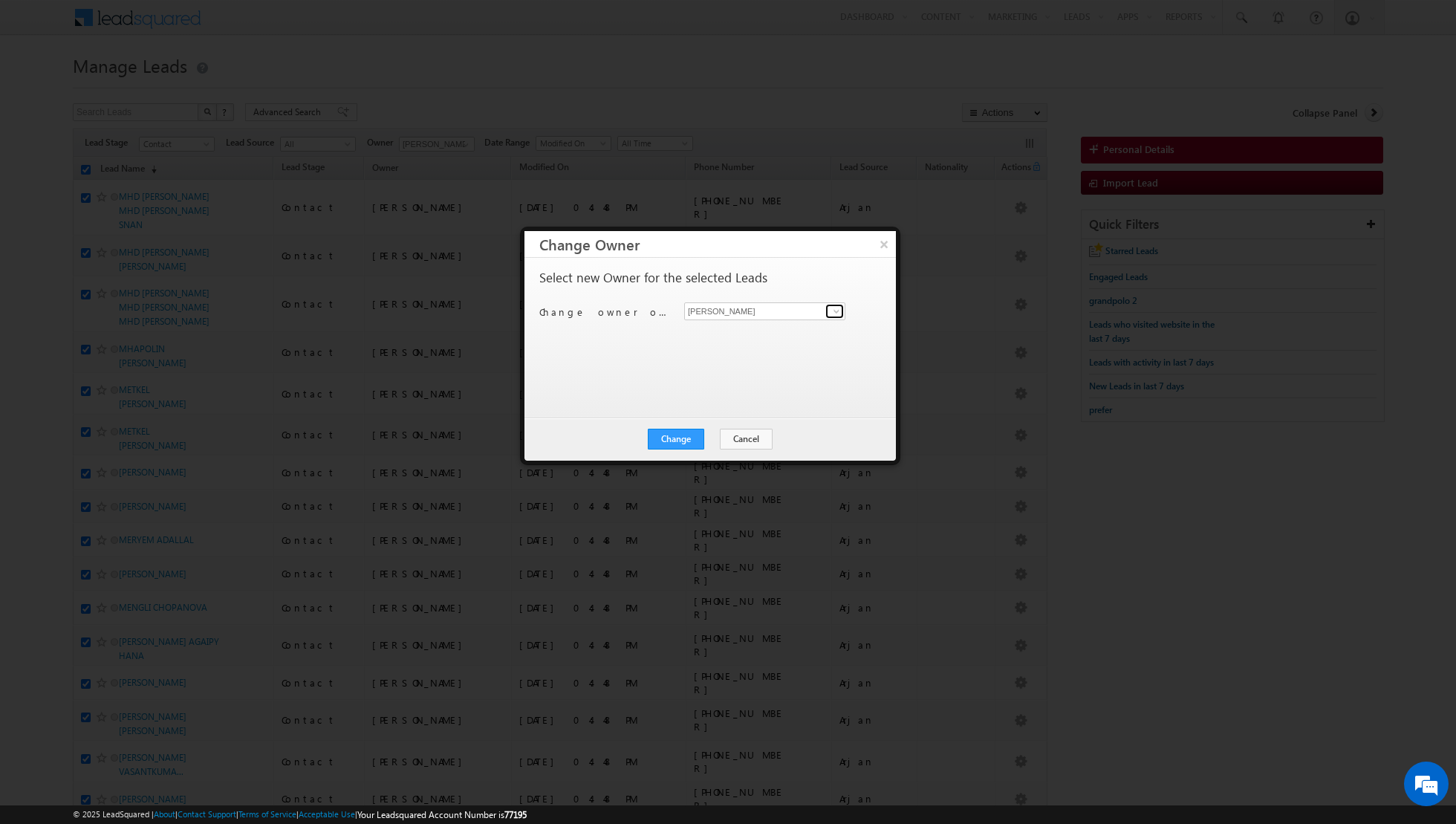
click at [831, 312] on span at bounding box center [837, 311] width 12 height 12
click at [729, 384] on link "Dinesh Kumar dinesh.kumar@indglobal.ae" at bounding box center [764, 386] width 161 height 28
click at [687, 441] on button "Change" at bounding box center [676, 439] width 57 height 21
click at [705, 431] on button "Close" at bounding box center [712, 439] width 47 height 21
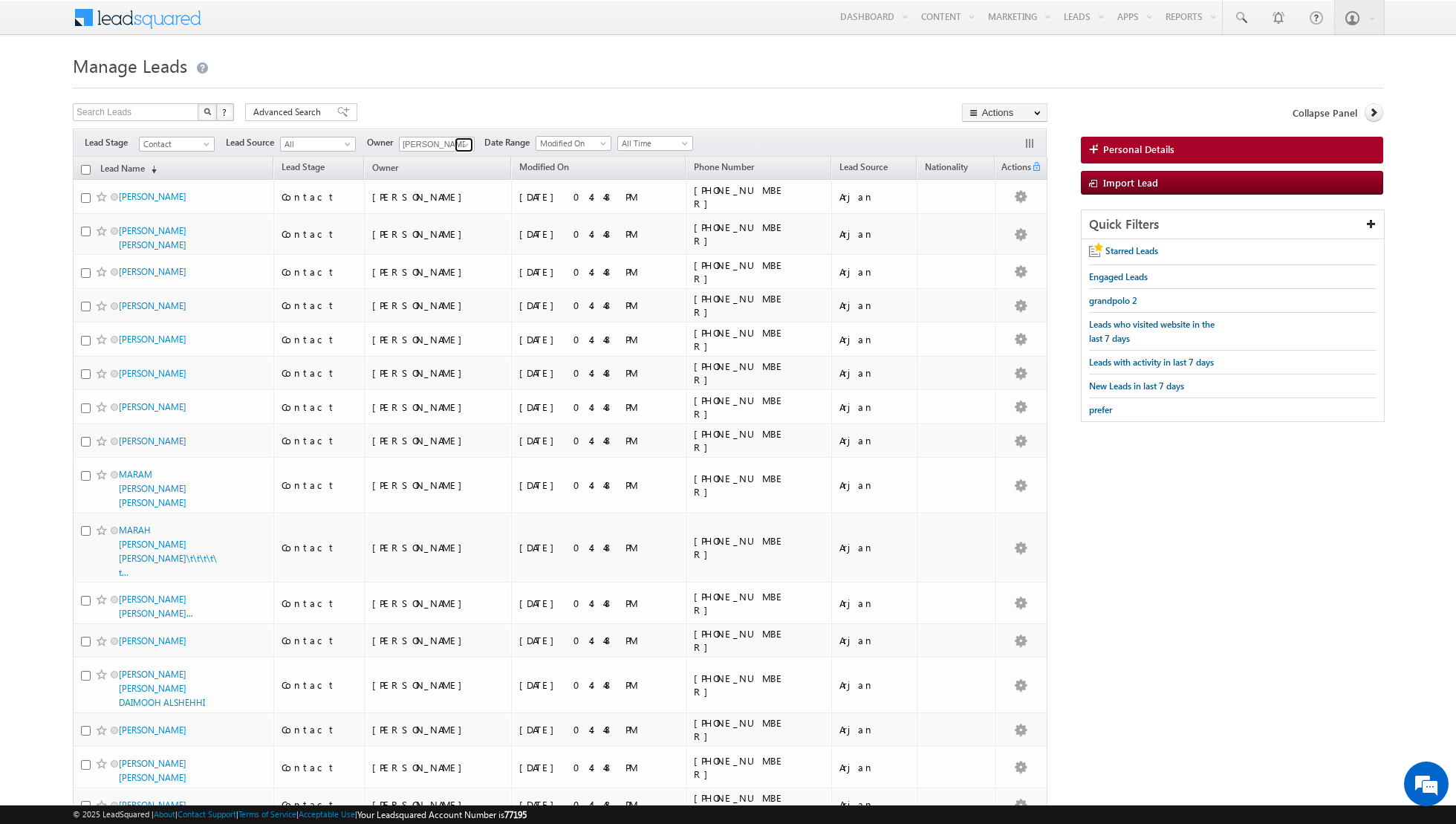
click at [465, 147] on span at bounding box center [466, 145] width 12 height 12
click at [448, 289] on span "[PERSON_NAME][EMAIL_ADDRESS][DOMAIN_NAME]" at bounding box center [471, 290] width 134 height 11
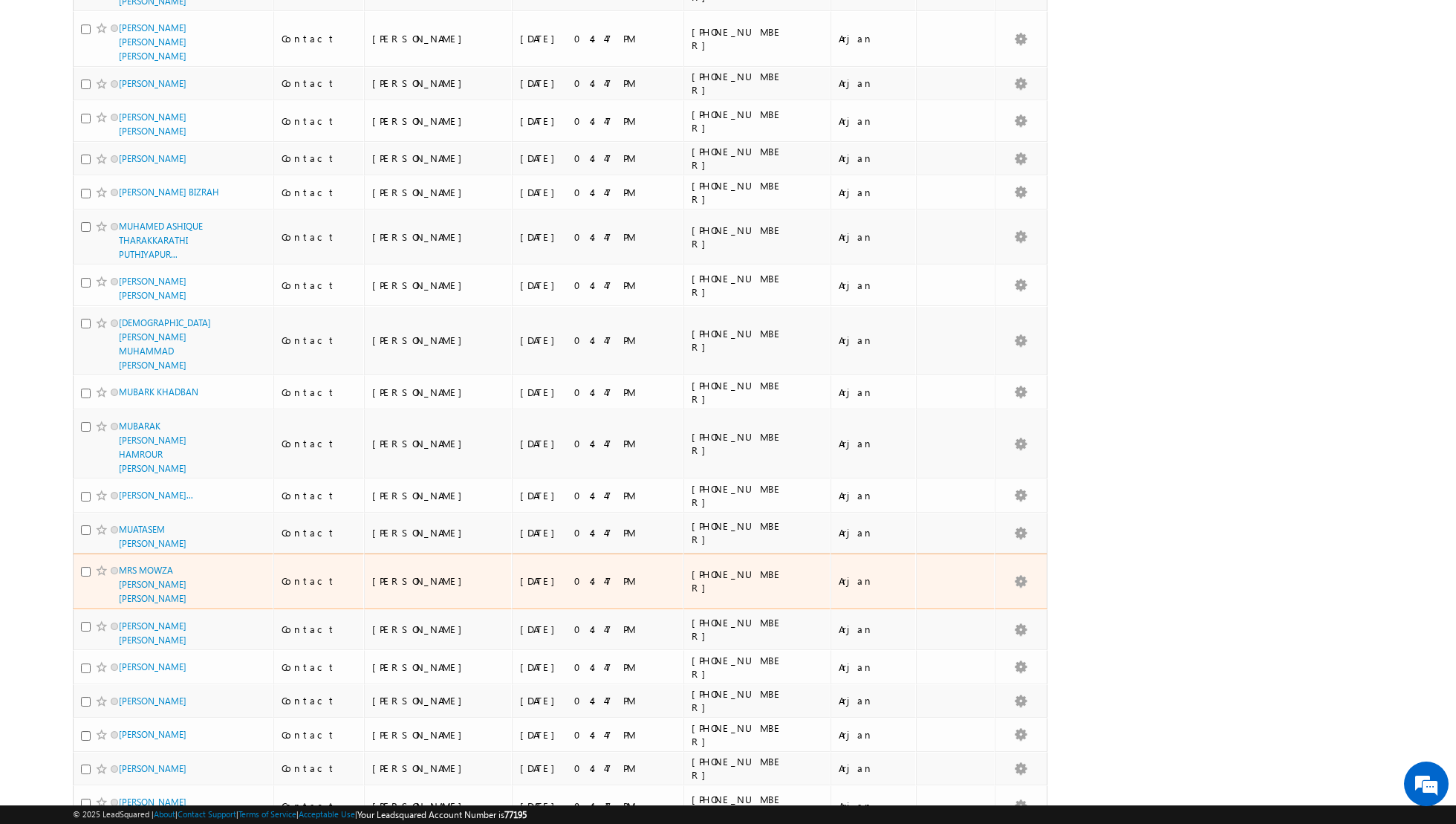
scroll to position [0, 0]
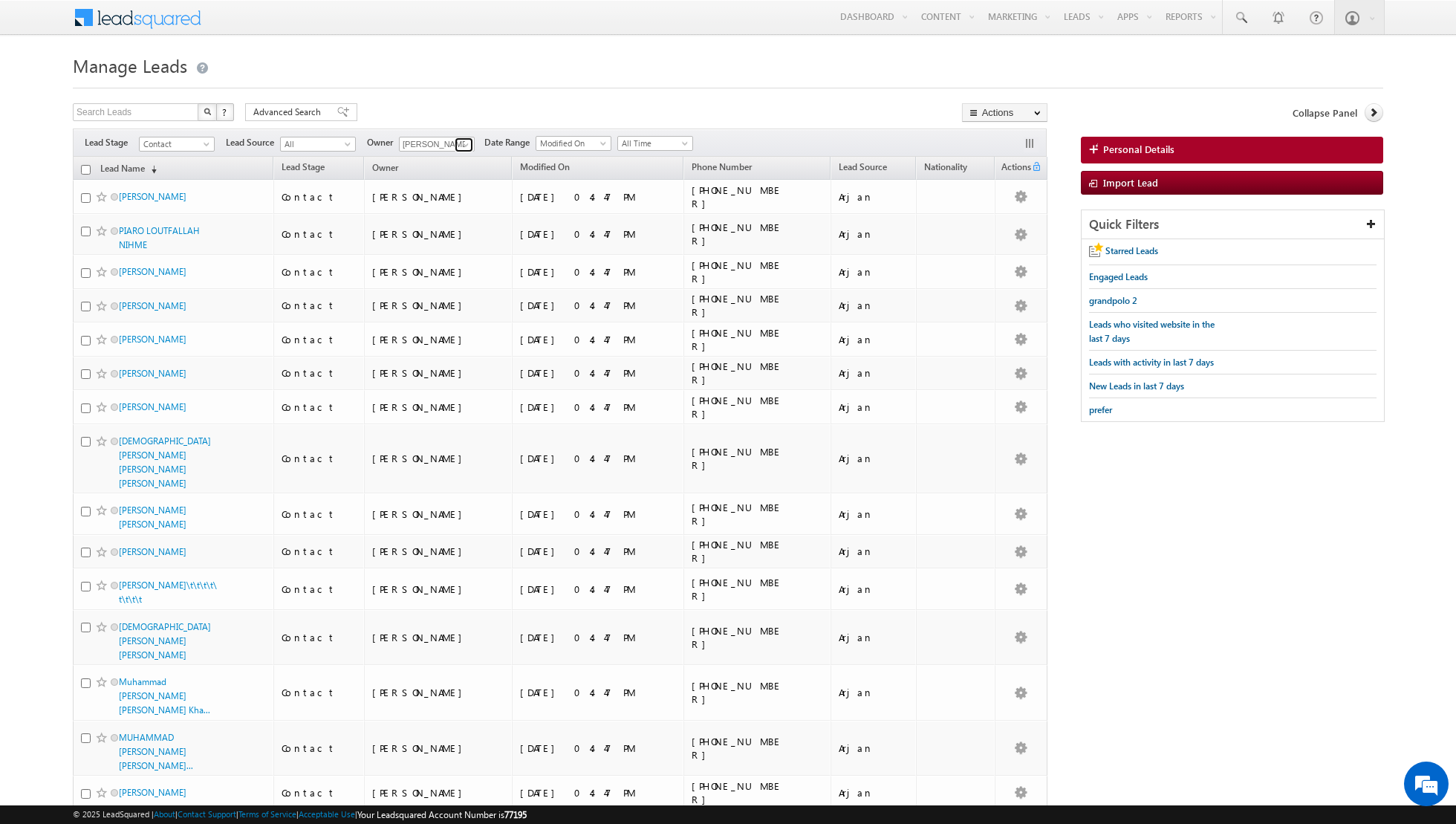
click at [460, 150] on span at bounding box center [466, 145] width 12 height 12
click at [455, 216] on link "Nandhana Anil nandhana.anil@indglobal.ae" at bounding box center [473, 218] width 148 height 28
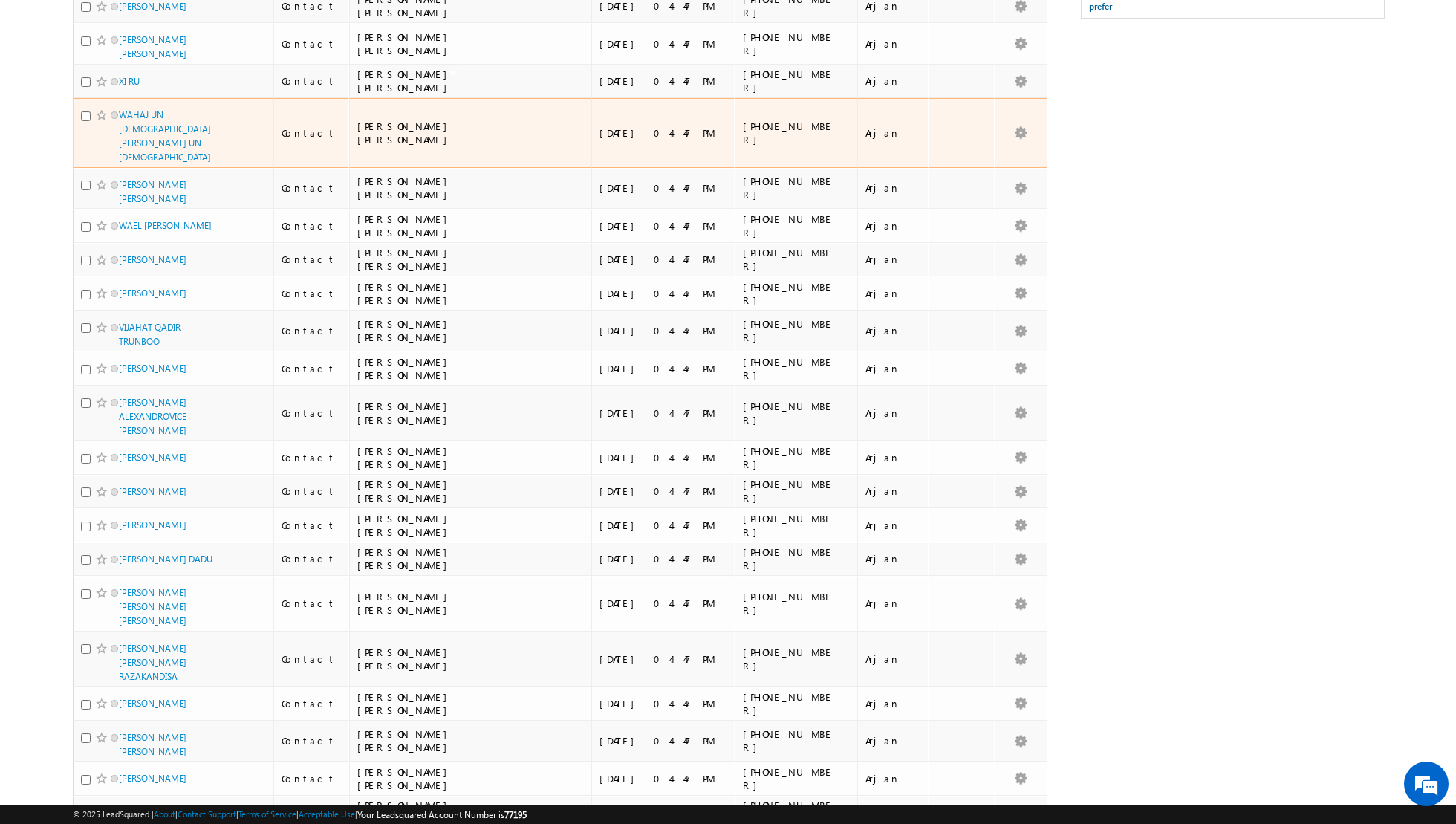
scroll to position [0, 0]
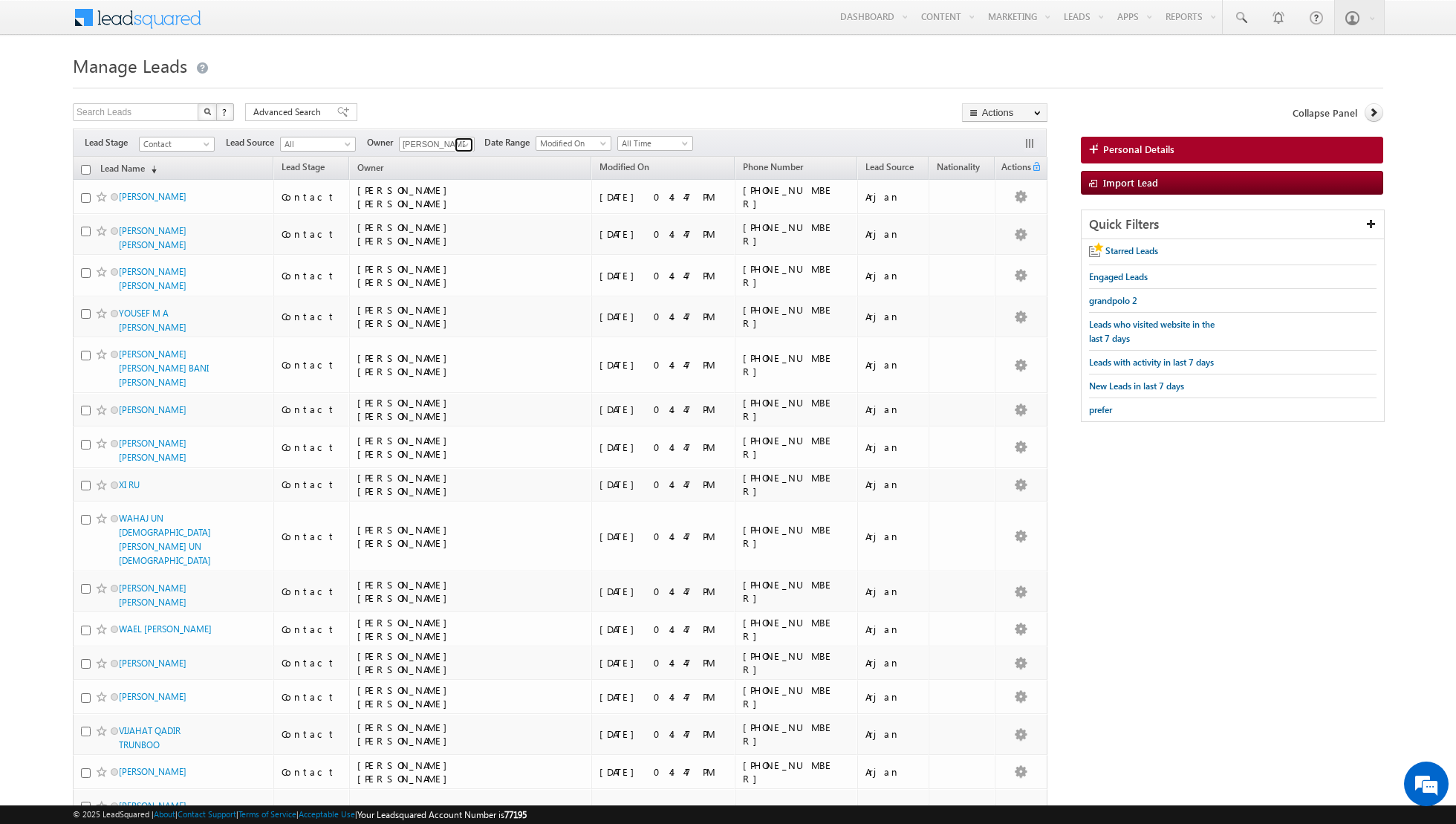
click at [461, 142] on span at bounding box center [466, 145] width 12 height 12
click at [457, 217] on link "[PERSON_NAME] [PERSON_NAME][EMAIL_ADDRESS][PERSON_NAME][DOMAIN_NAME]" at bounding box center [473, 206] width 148 height 28
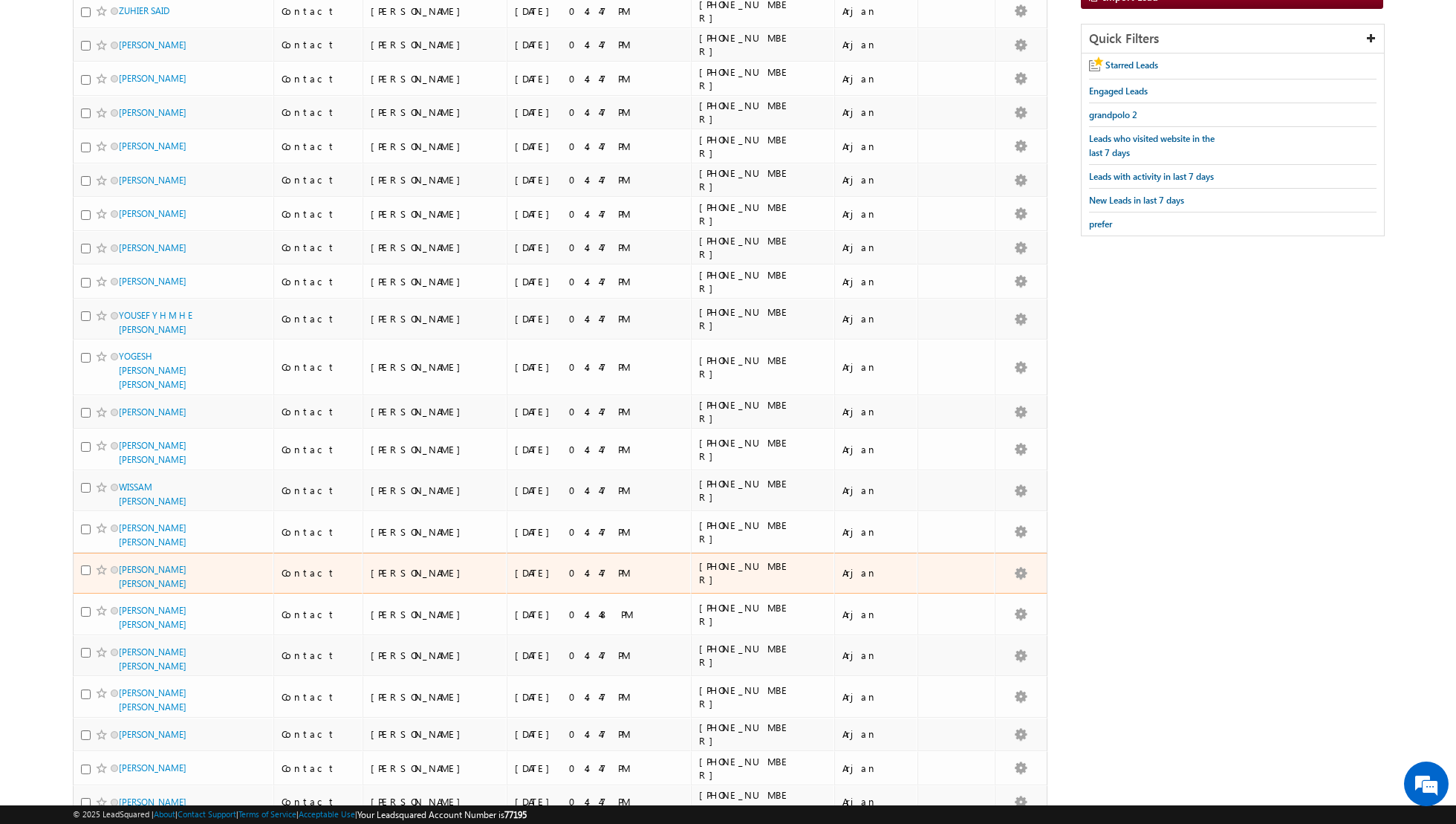
scroll to position [0, 0]
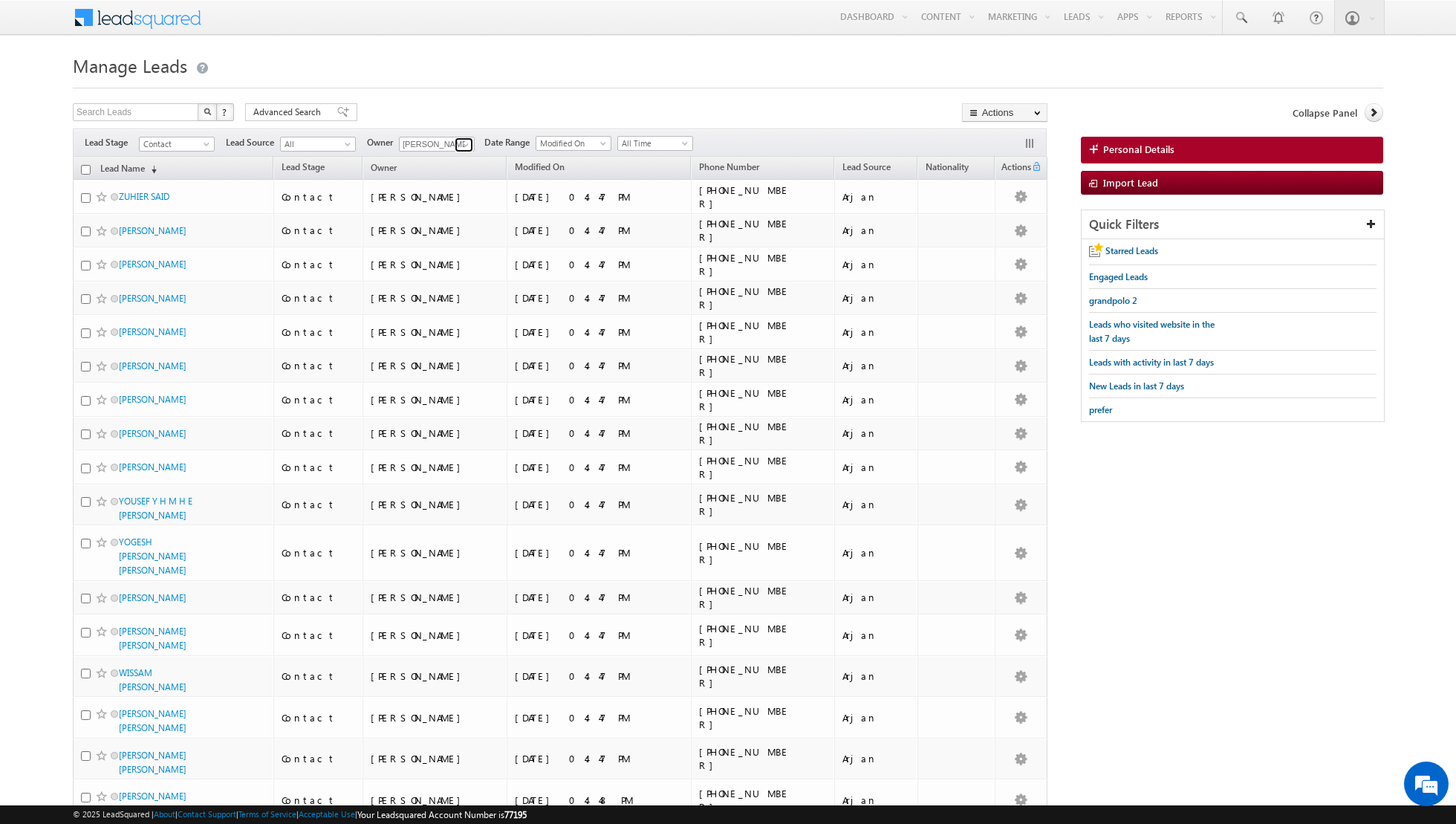
click at [464, 142] on span at bounding box center [466, 145] width 12 height 12
click at [450, 288] on span "[EMAIL_ADDRESS][PERSON_NAME][DOMAIN_NAME]" at bounding box center [471, 290] width 134 height 11
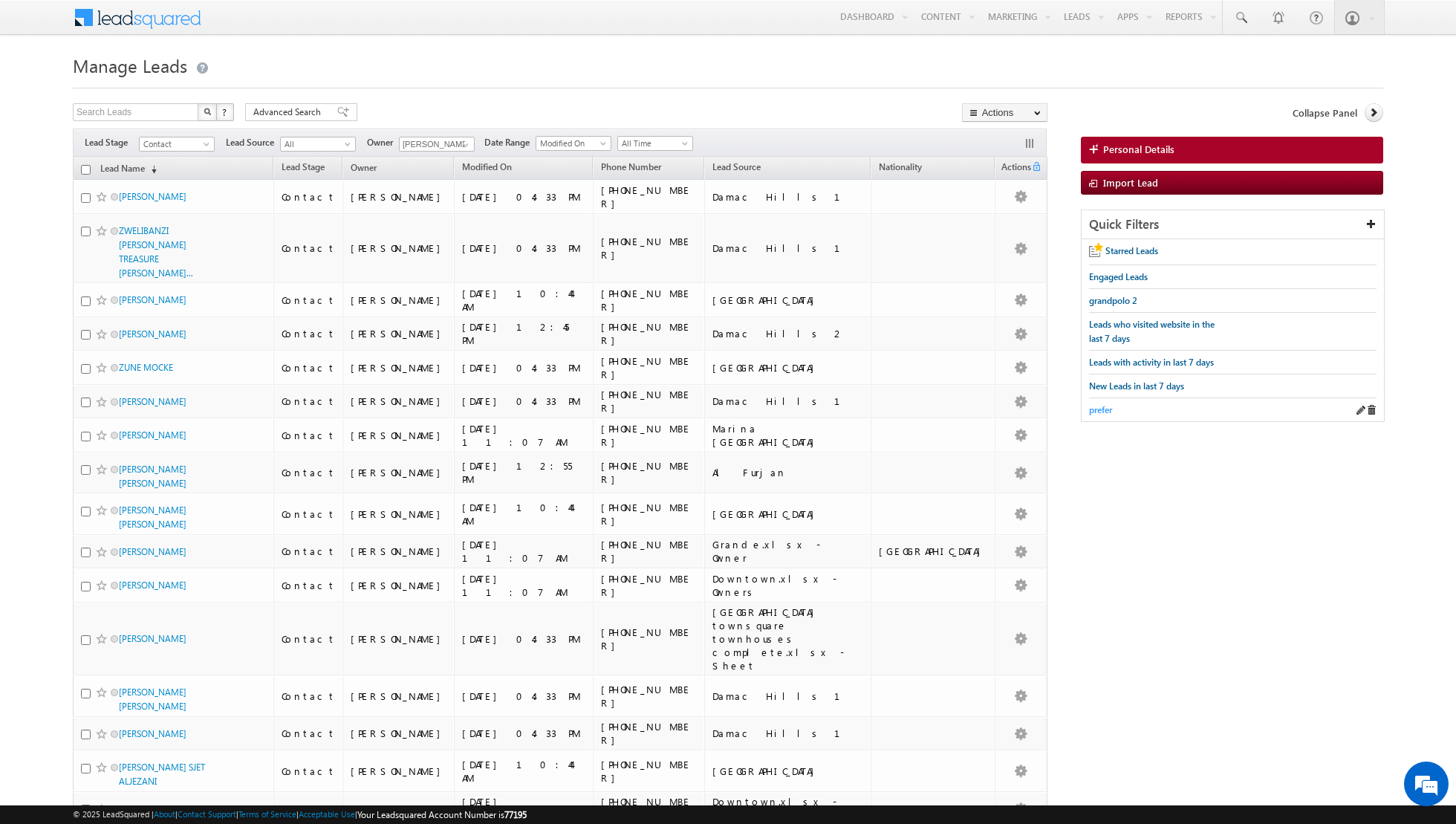
click at [1097, 408] on span "prefer" at bounding box center [1100, 409] width 23 height 11
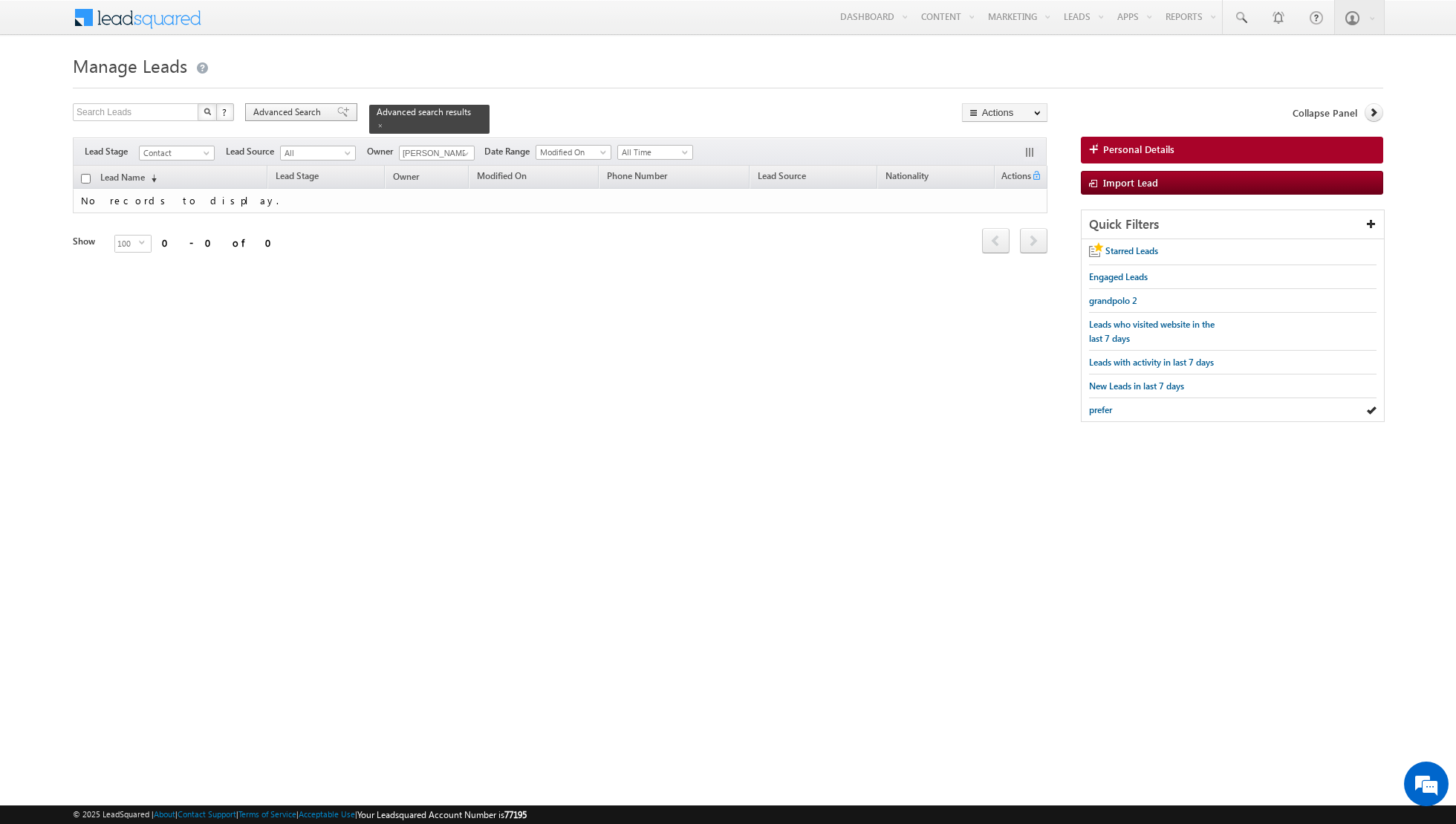
click at [337, 116] on span at bounding box center [343, 112] width 12 height 10
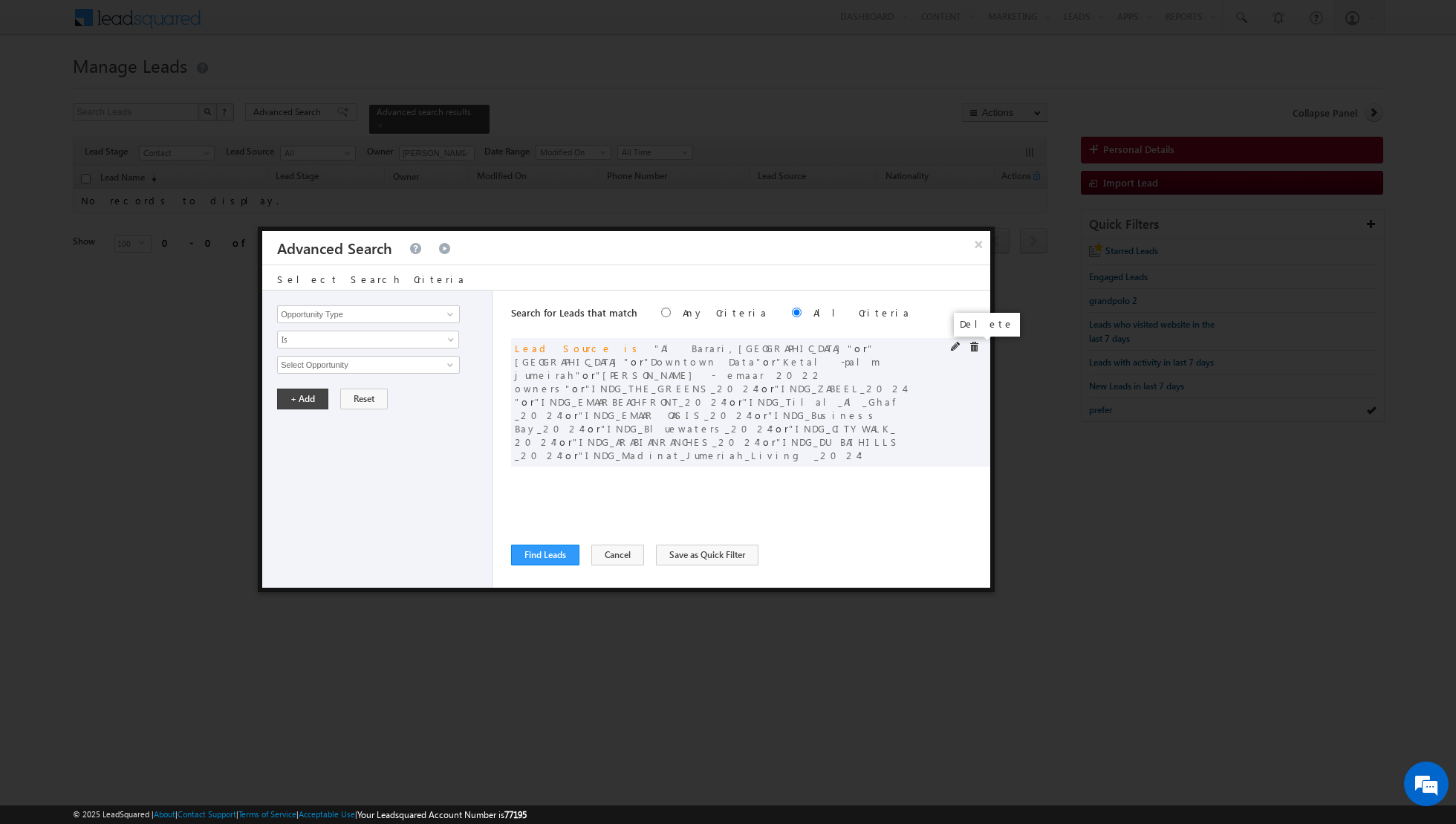
click at [971, 347] on span at bounding box center [974, 347] width 10 height 10
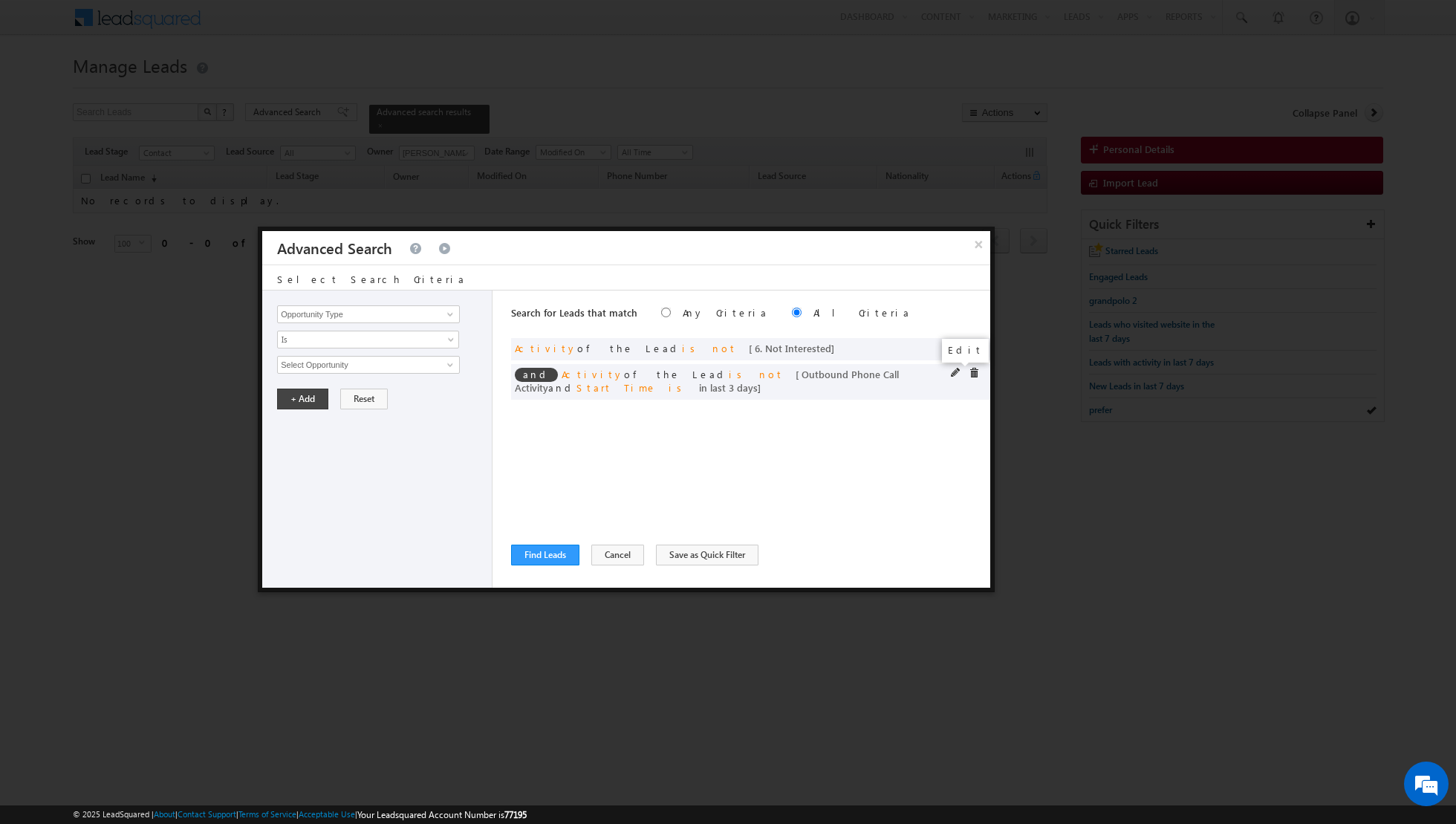
click at [954, 371] on span at bounding box center [956, 373] width 10 height 10
click at [407, 461] on input "3" at bounding box center [413, 465] width 93 height 18
click at [296, 502] on button "+ Add" at bounding box center [302, 507] width 51 height 21
click at [450, 318] on span at bounding box center [451, 315] width 12 height 12
click at [384, 355] on link "Lead Source" at bounding box center [369, 359] width 183 height 17
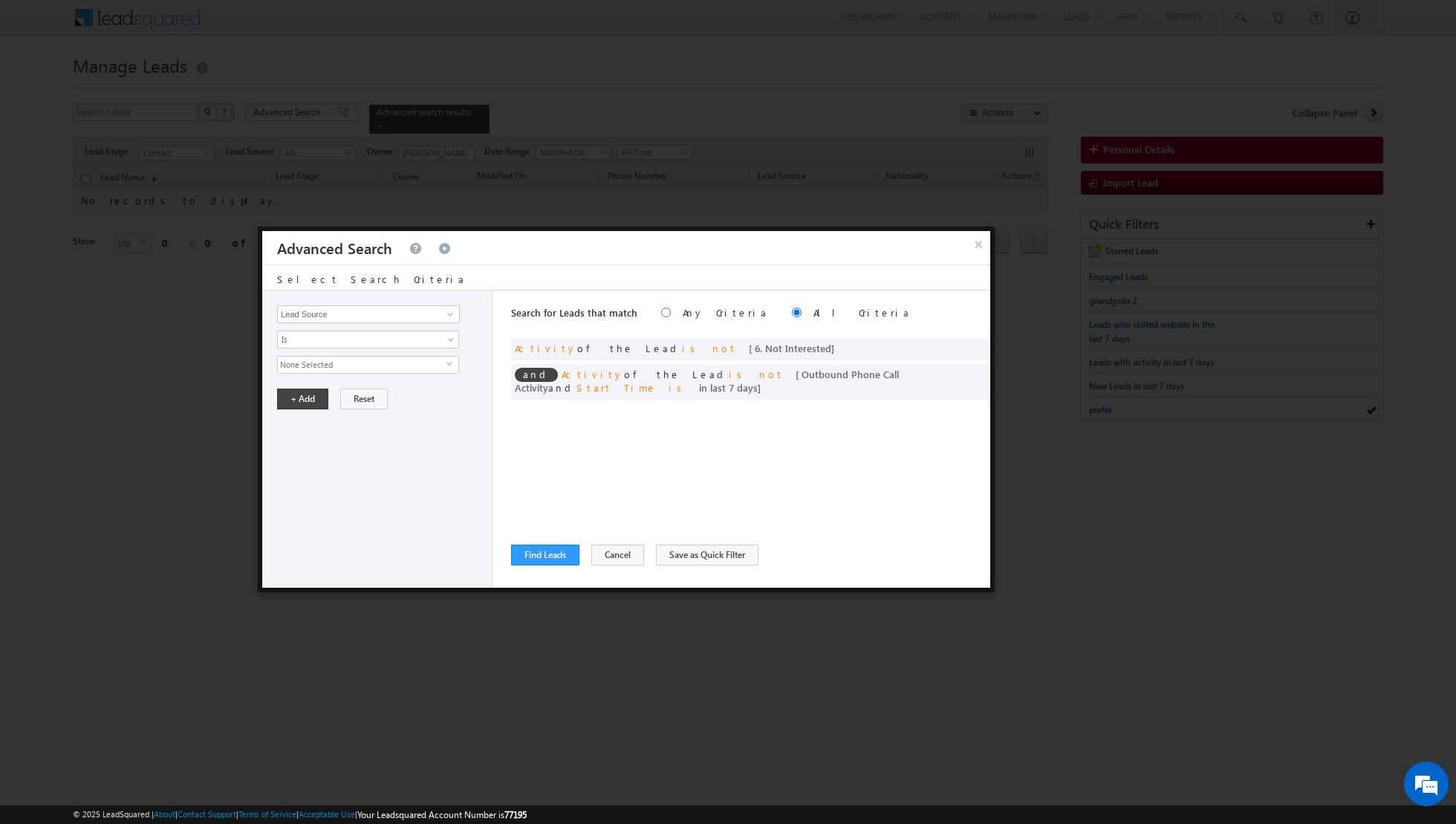
click at [428, 361] on span "None Selected" at bounding box center [362, 365] width 169 height 16
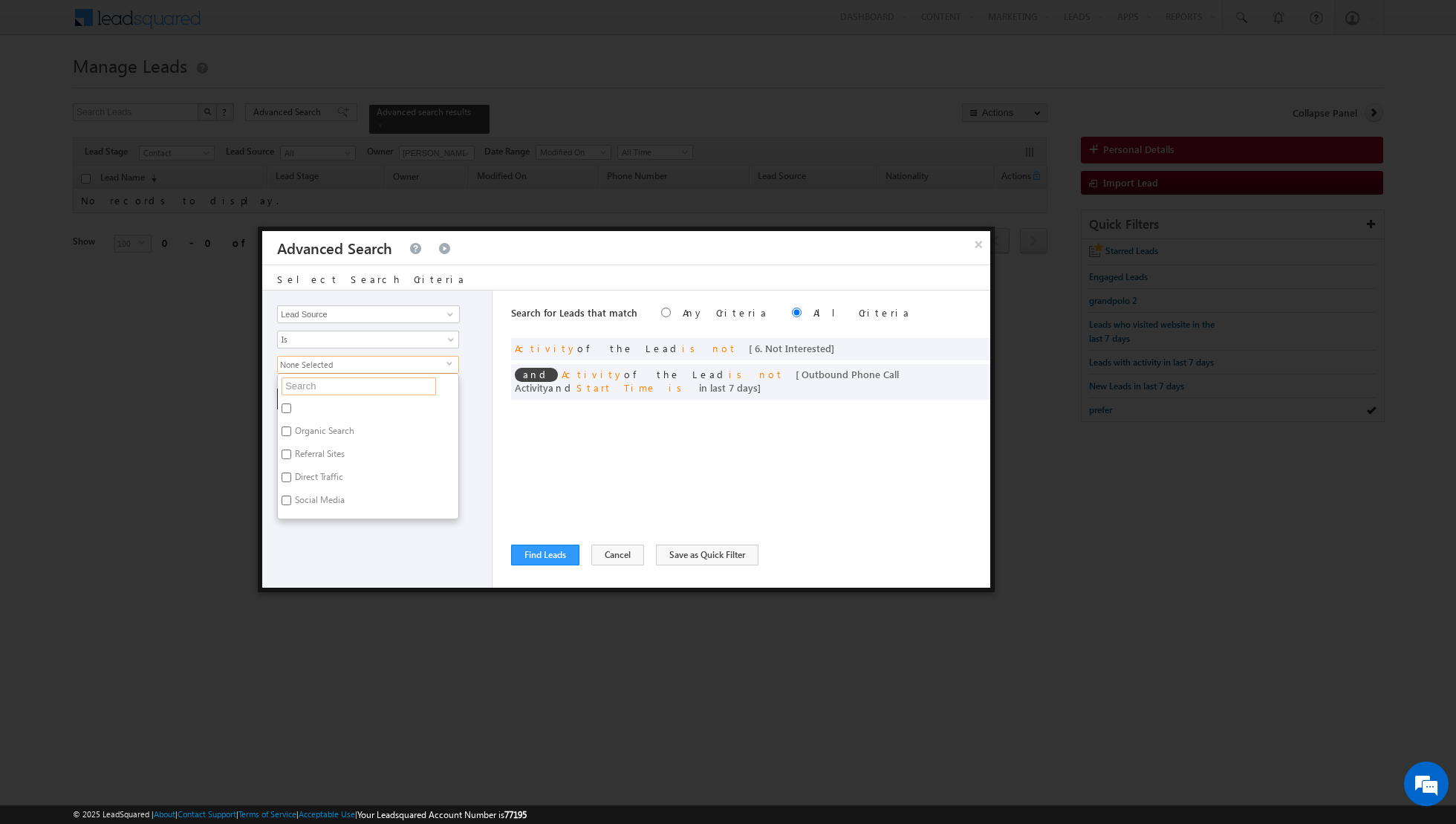
click at [382, 385] on input "text" at bounding box center [358, 386] width 154 height 18
click at [321, 409] on label "Arjan" at bounding box center [303, 410] width 53 height 23
click at [291, 409] on input "Arjan" at bounding box center [286, 408] width 9 height 9
click at [347, 505] on div "Opportunity Type Lead Activity Task Sales Group Prospect Id Address 1 Address 2…" at bounding box center [376, 439] width 230 height 297
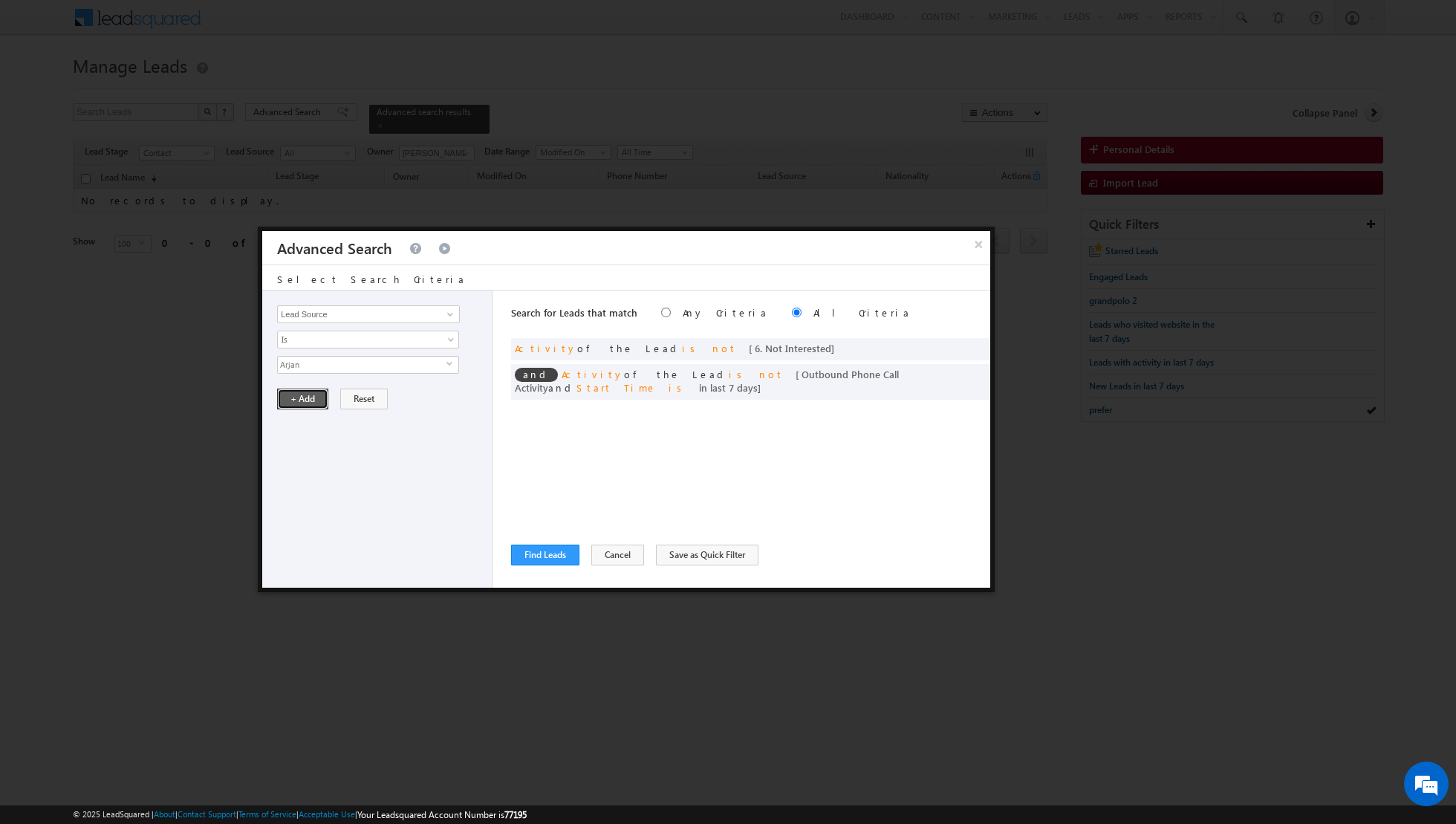
click at [308, 396] on button "+ Add" at bounding box center [302, 399] width 51 height 21
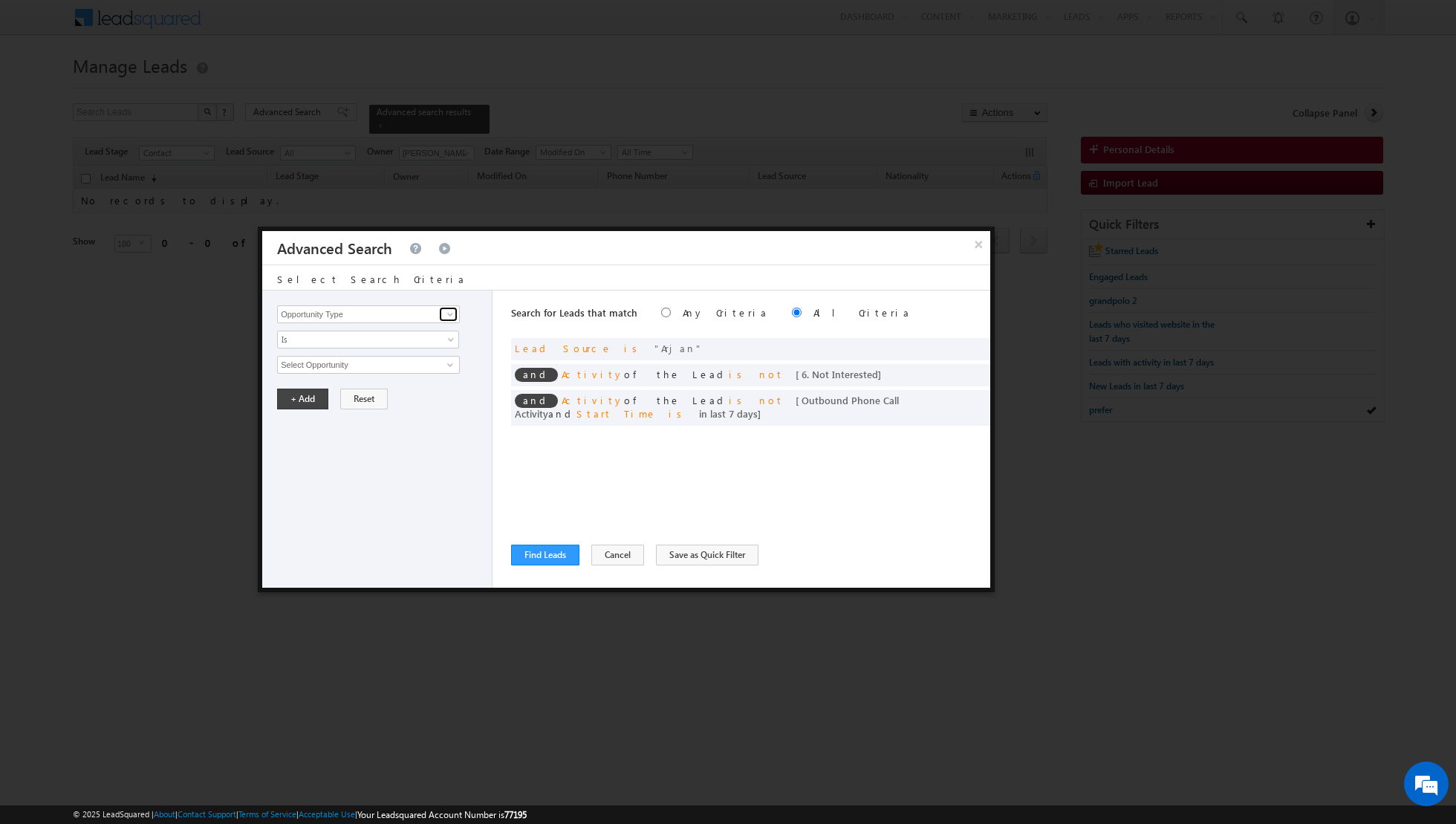
click at [446, 309] on span at bounding box center [451, 315] width 12 height 12
click at [390, 347] on link "Lead Source" at bounding box center [369, 345] width 183 height 17
click at [390, 361] on span "None Selected" at bounding box center [362, 365] width 169 height 16
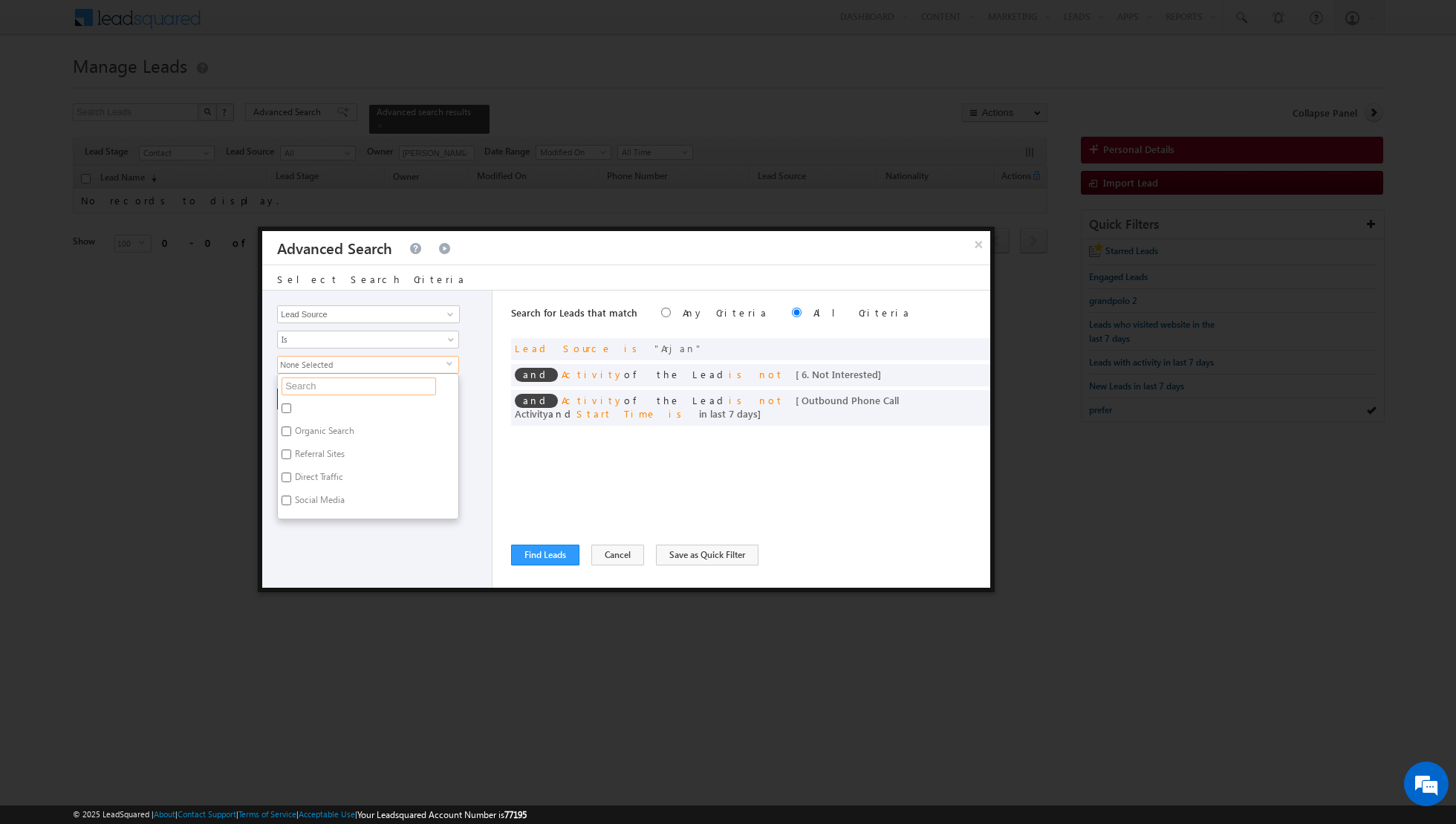
click at [361, 390] on input "text" at bounding box center [358, 386] width 154 height 18
click at [300, 408] on label "Motor City" at bounding box center [314, 410] width 73 height 23
click at [291, 408] on input "Motor City" at bounding box center [286, 408] width 9 height 9
click at [366, 508] on div "Opportunity Type Lead Activity Task Sales Group Prospect Id Address 1 Address 2…" at bounding box center [376, 439] width 230 height 297
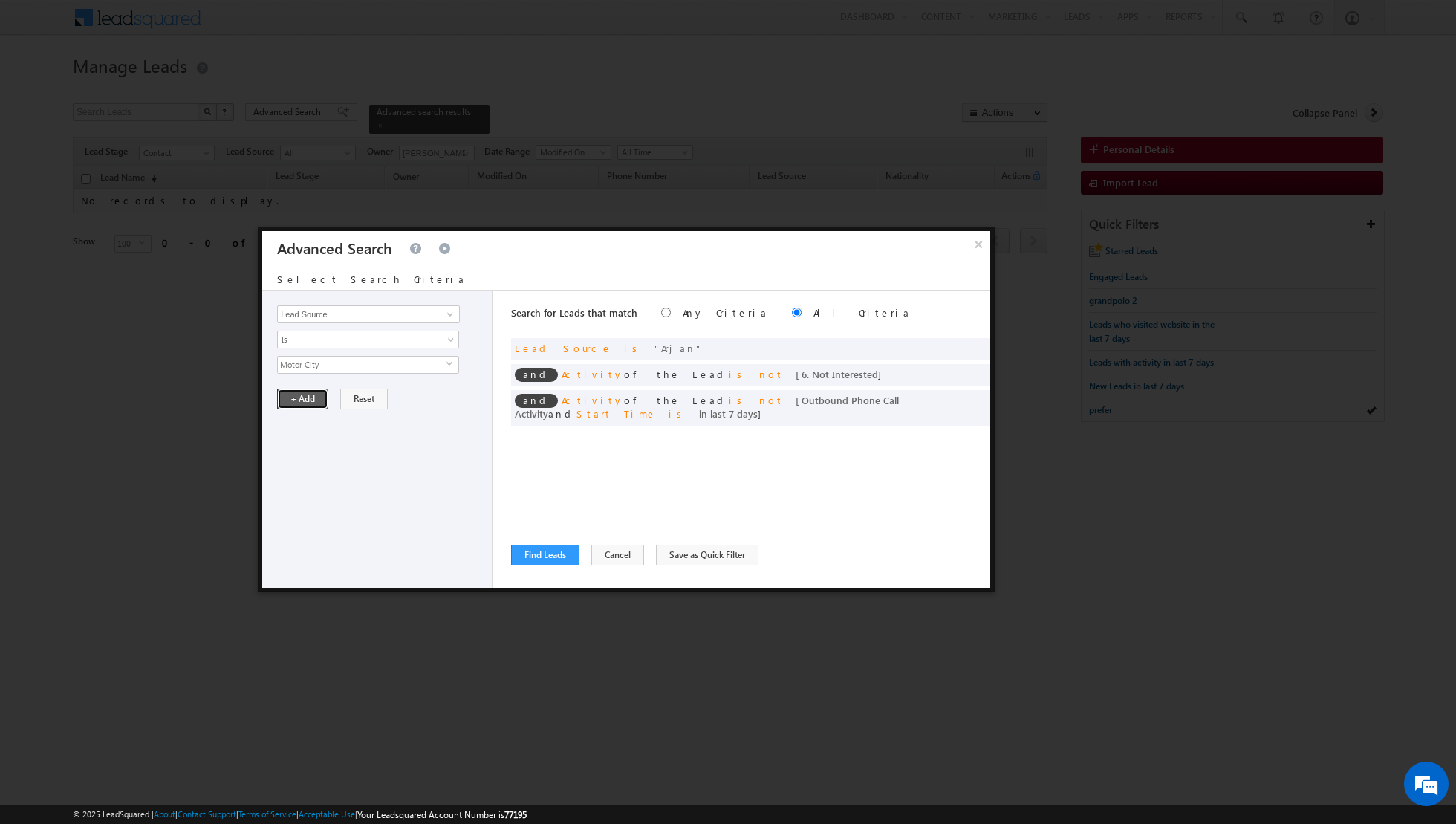
click at [298, 396] on button "+ Add" at bounding box center [302, 399] width 51 height 21
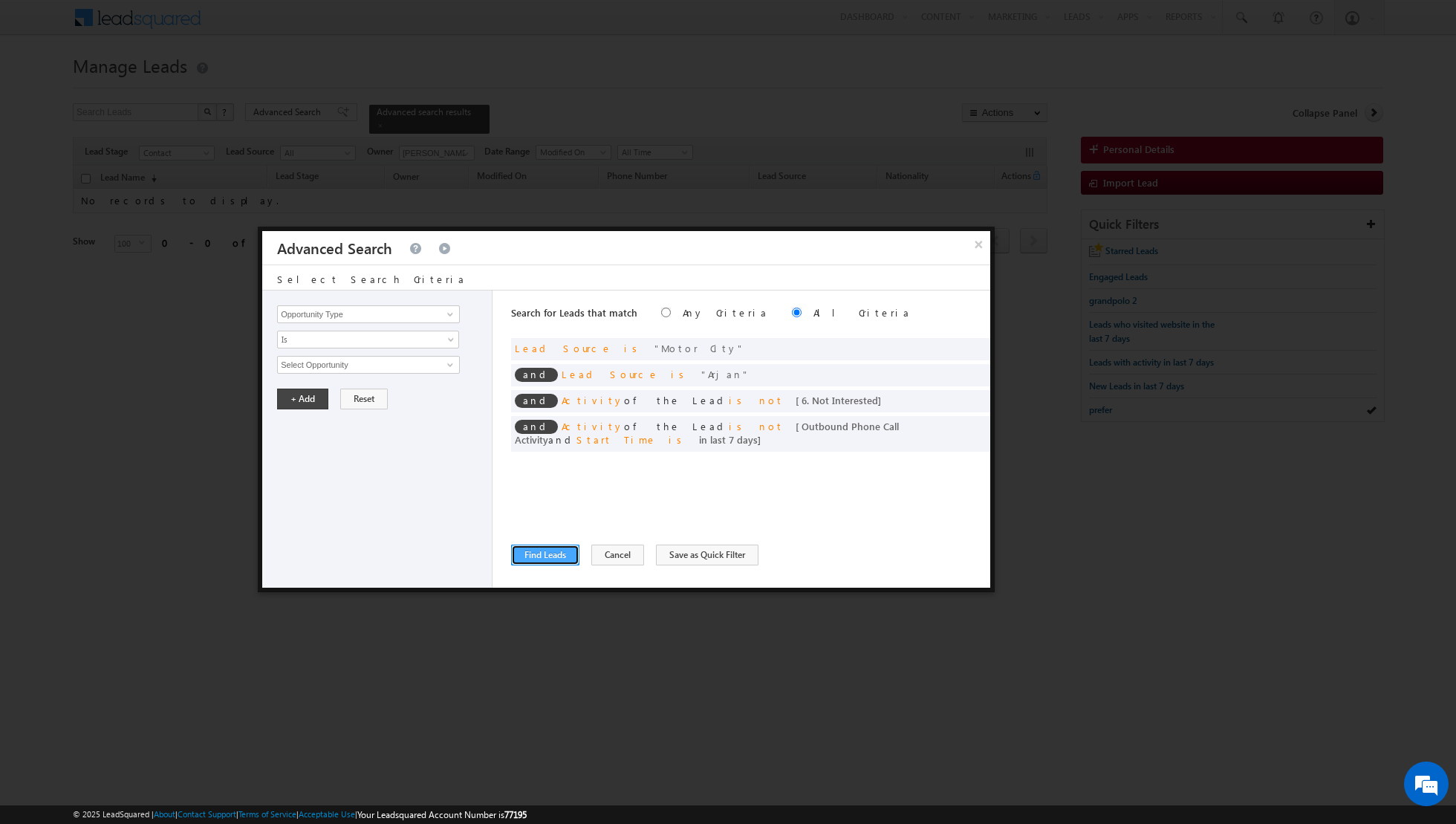
click at [545, 562] on button "Find Leads" at bounding box center [544, 555] width 68 height 21
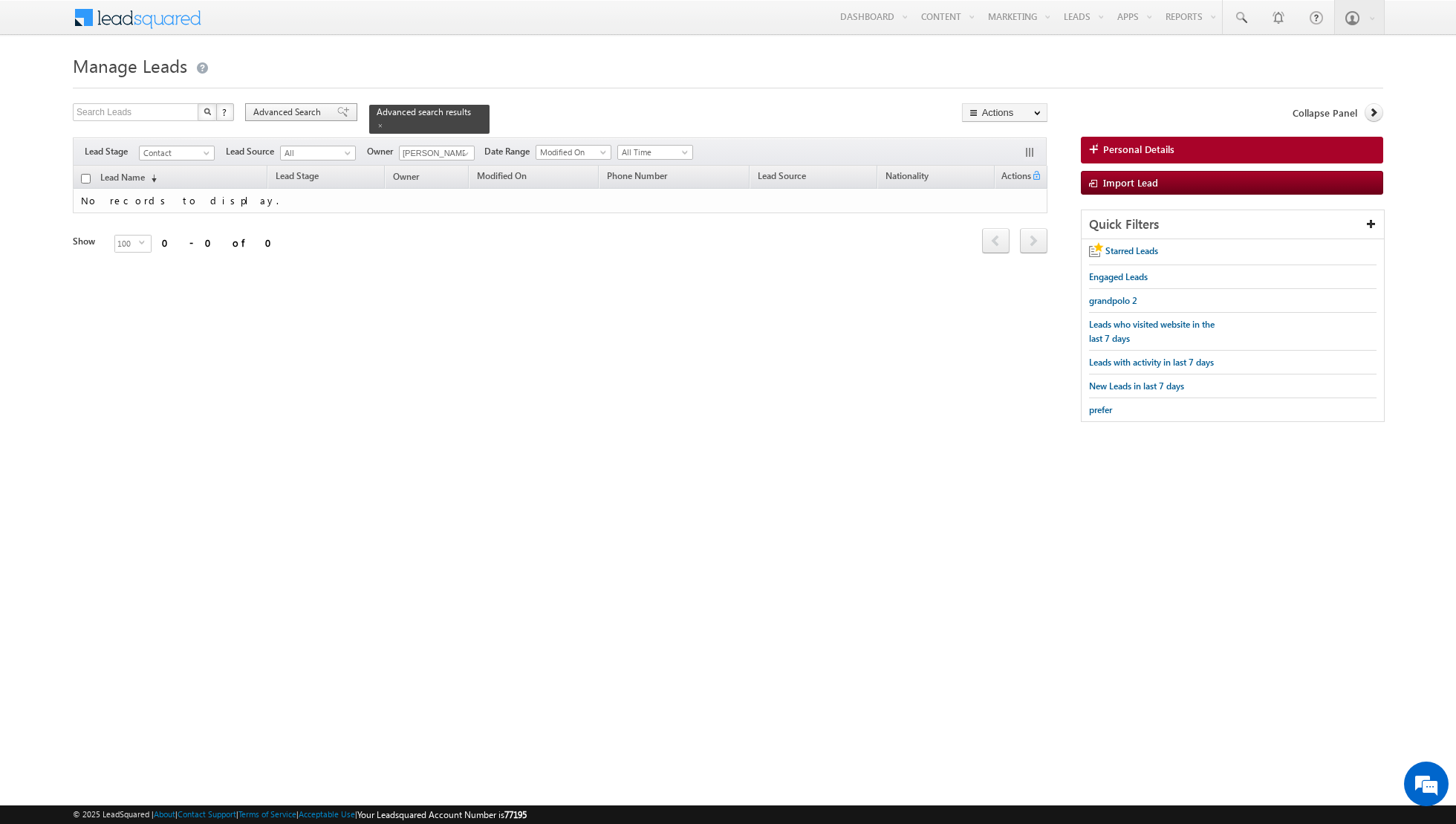
click at [337, 111] on span at bounding box center [343, 112] width 12 height 10
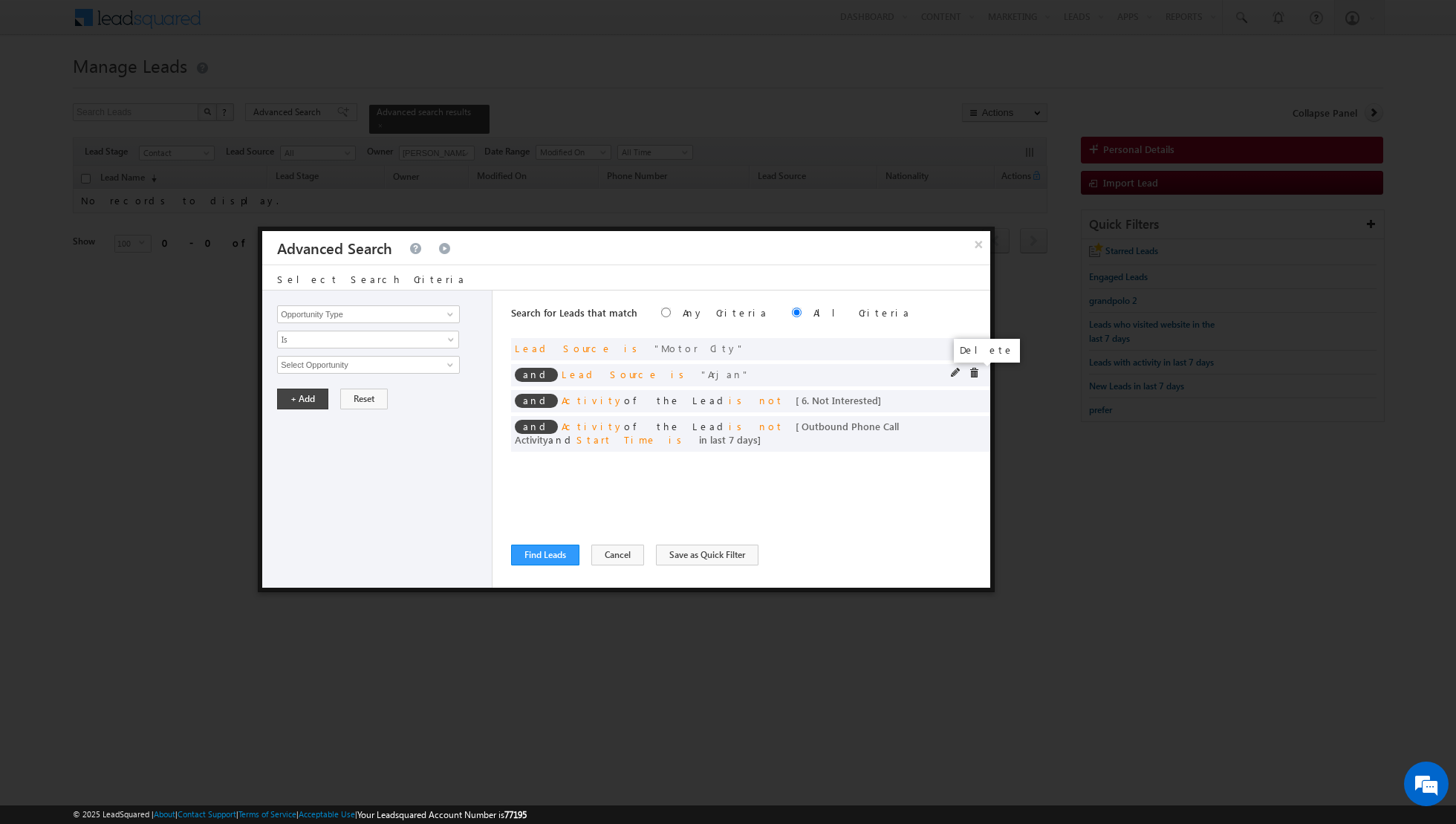
click at [978, 372] on span at bounding box center [974, 373] width 10 height 10
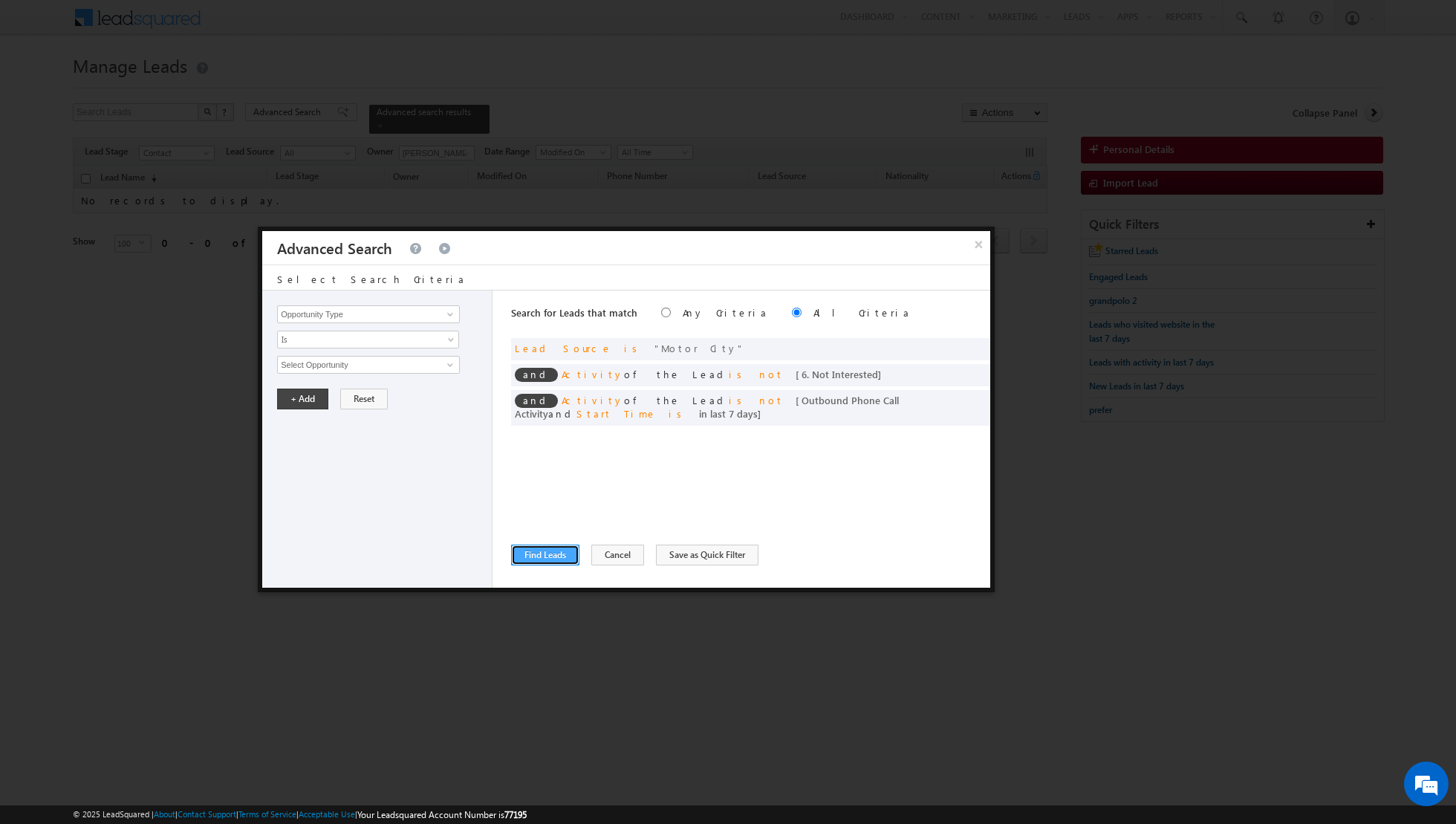
click at [544, 548] on button "Find Leads" at bounding box center [544, 555] width 68 height 21
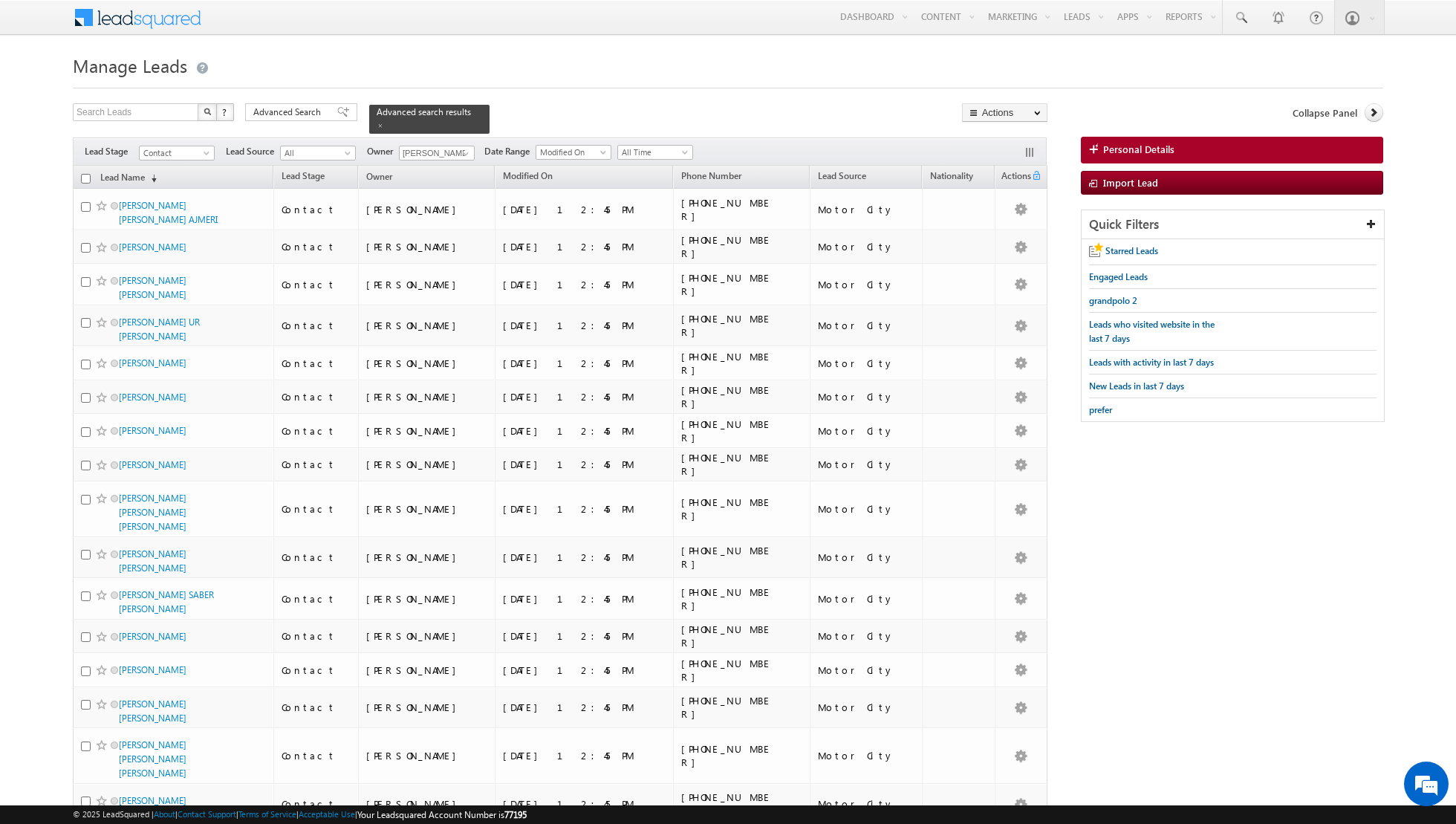
click at [84, 175] on input "checkbox" at bounding box center [85, 178] width 9 height 9
checkbox input "true"
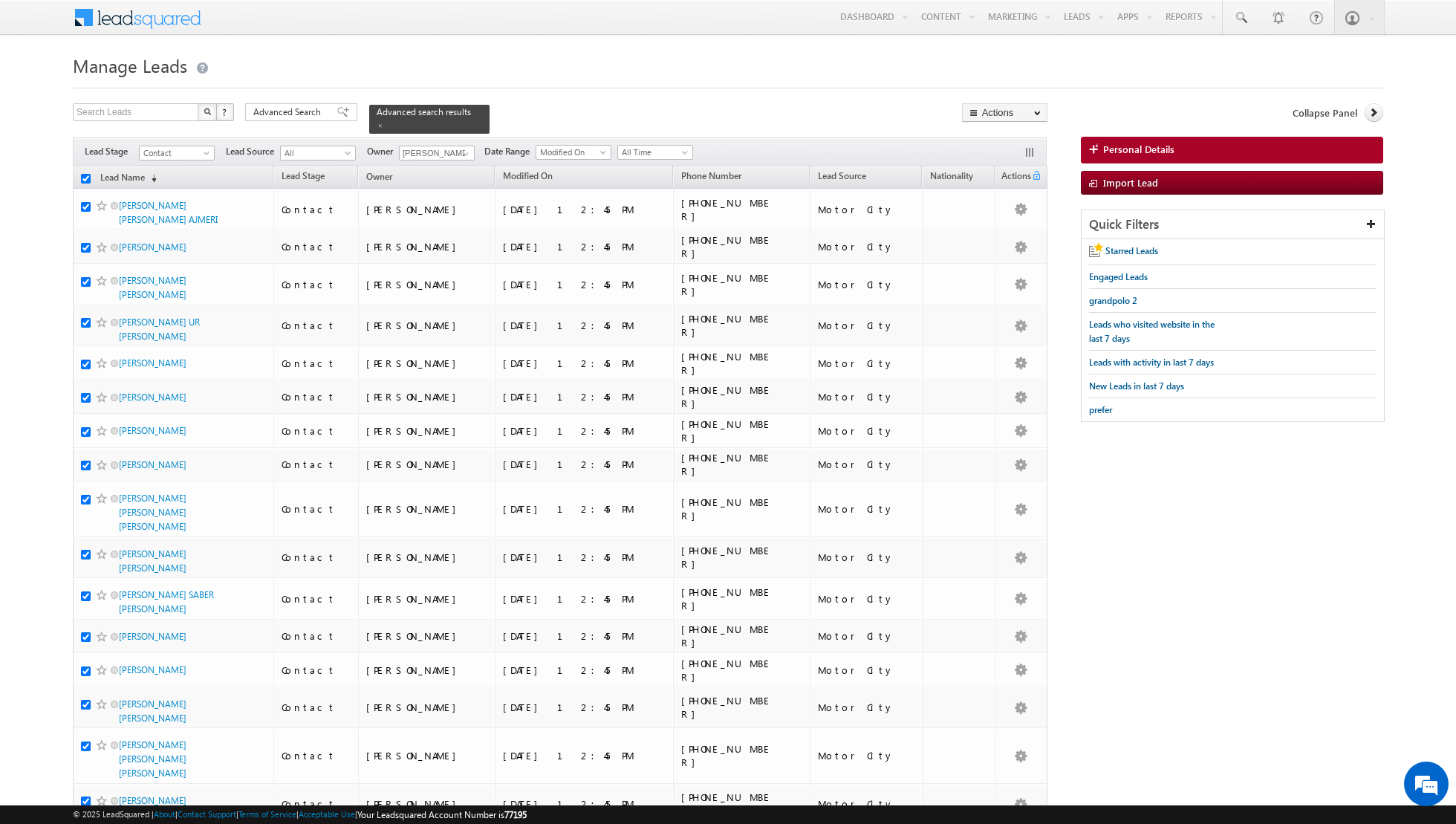
checkbox input "true"
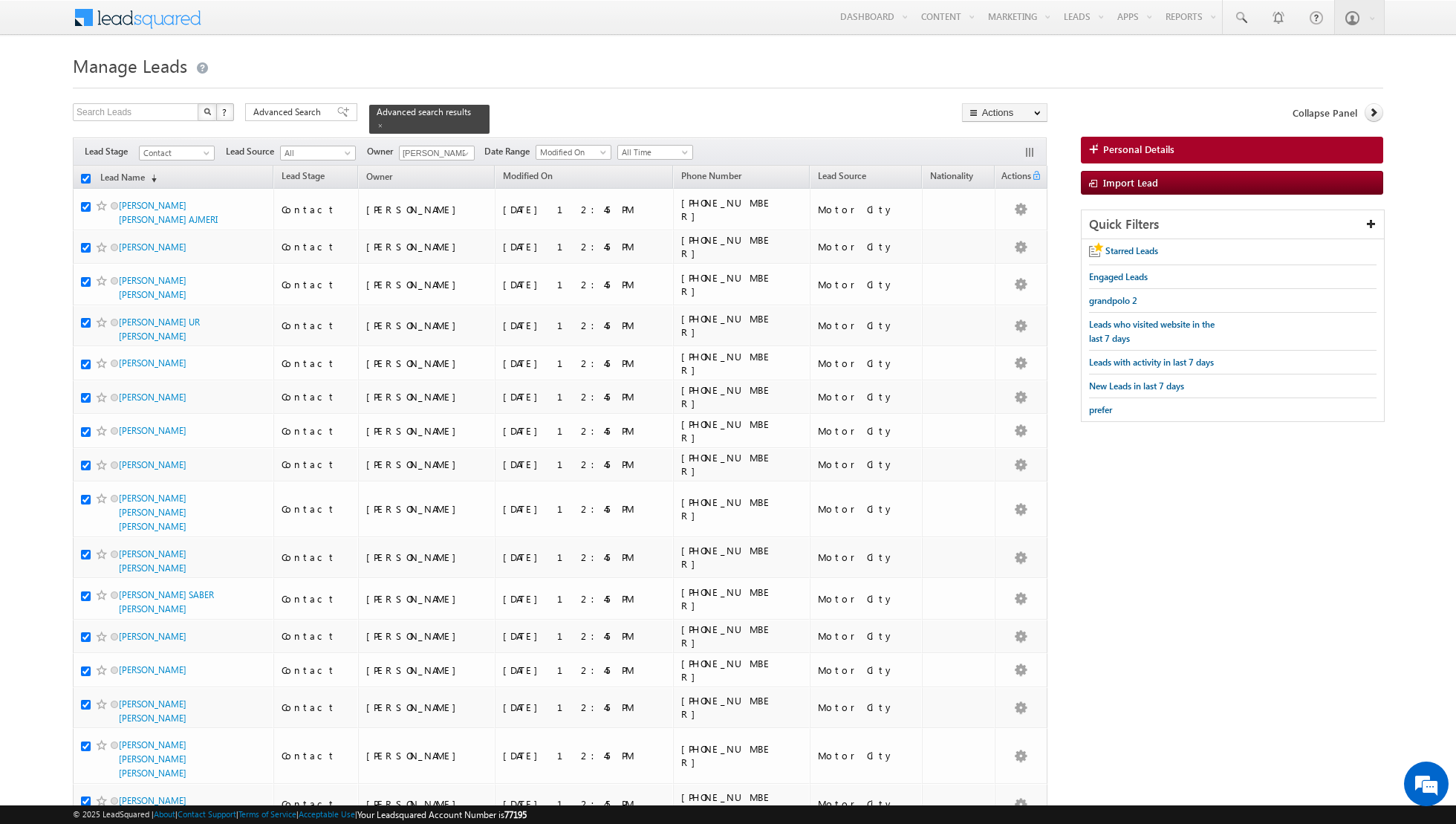
checkbox input "true"
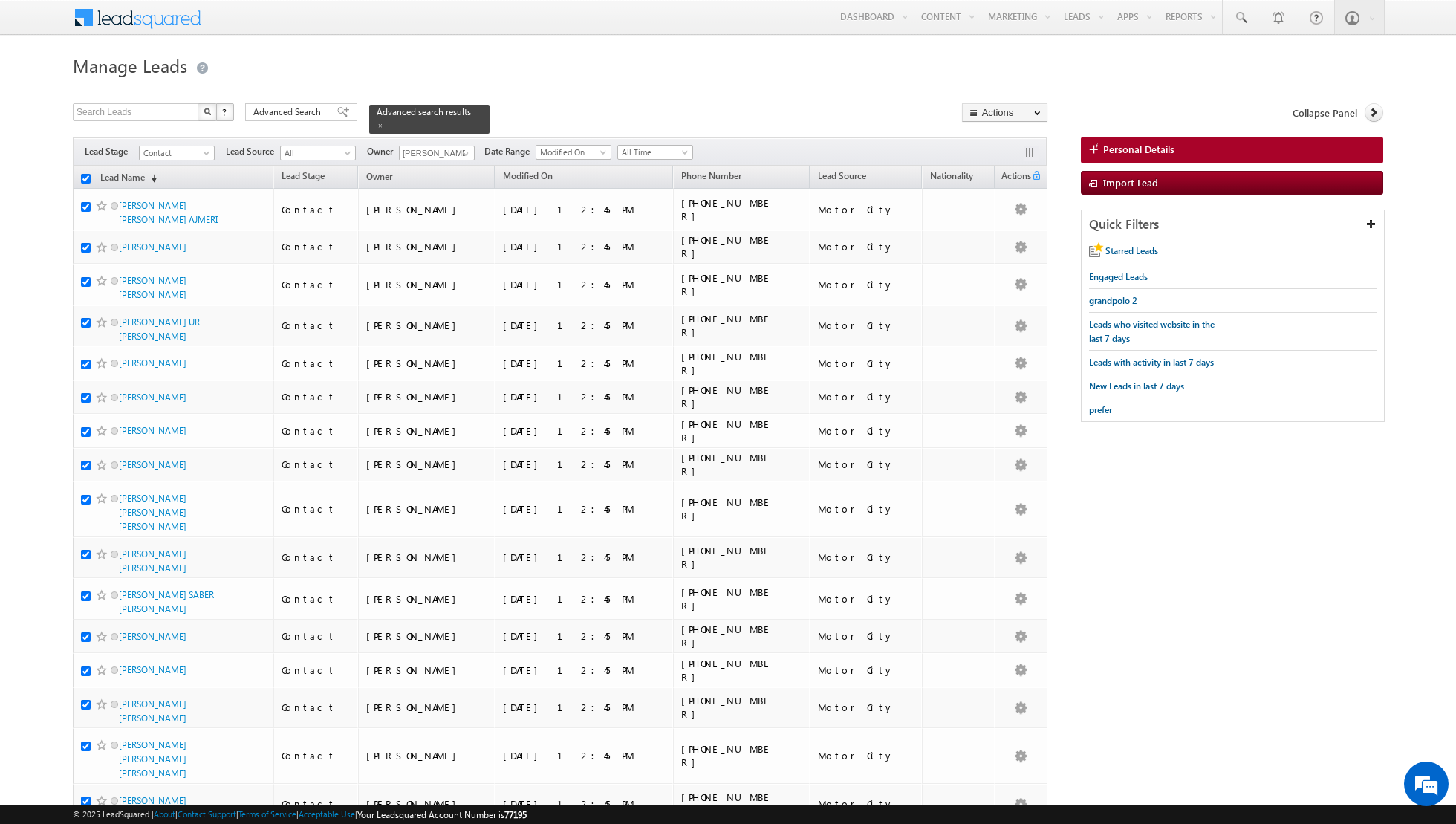
checkbox input "true"
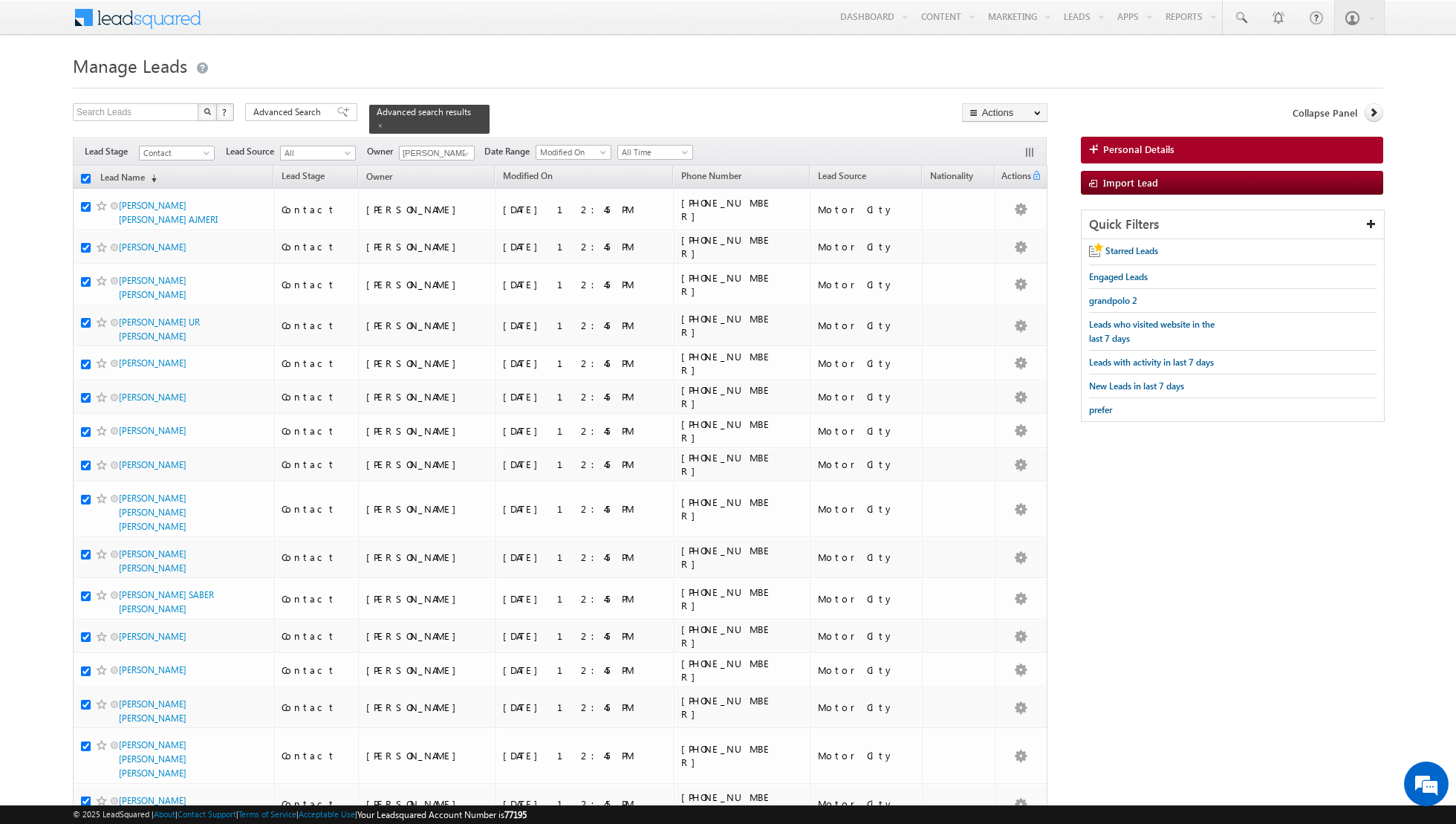
checkbox input "true"
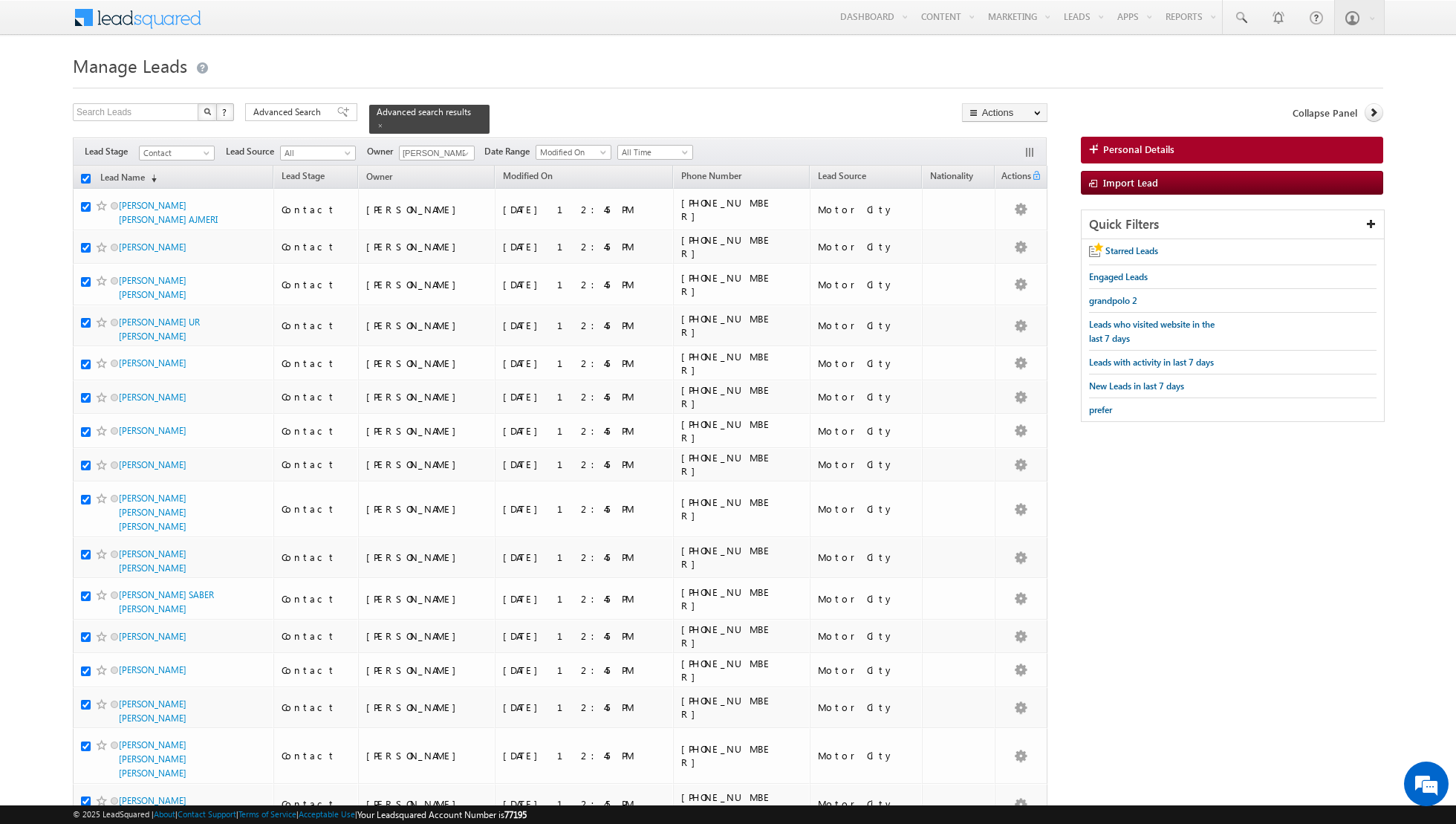
checkbox input "true"
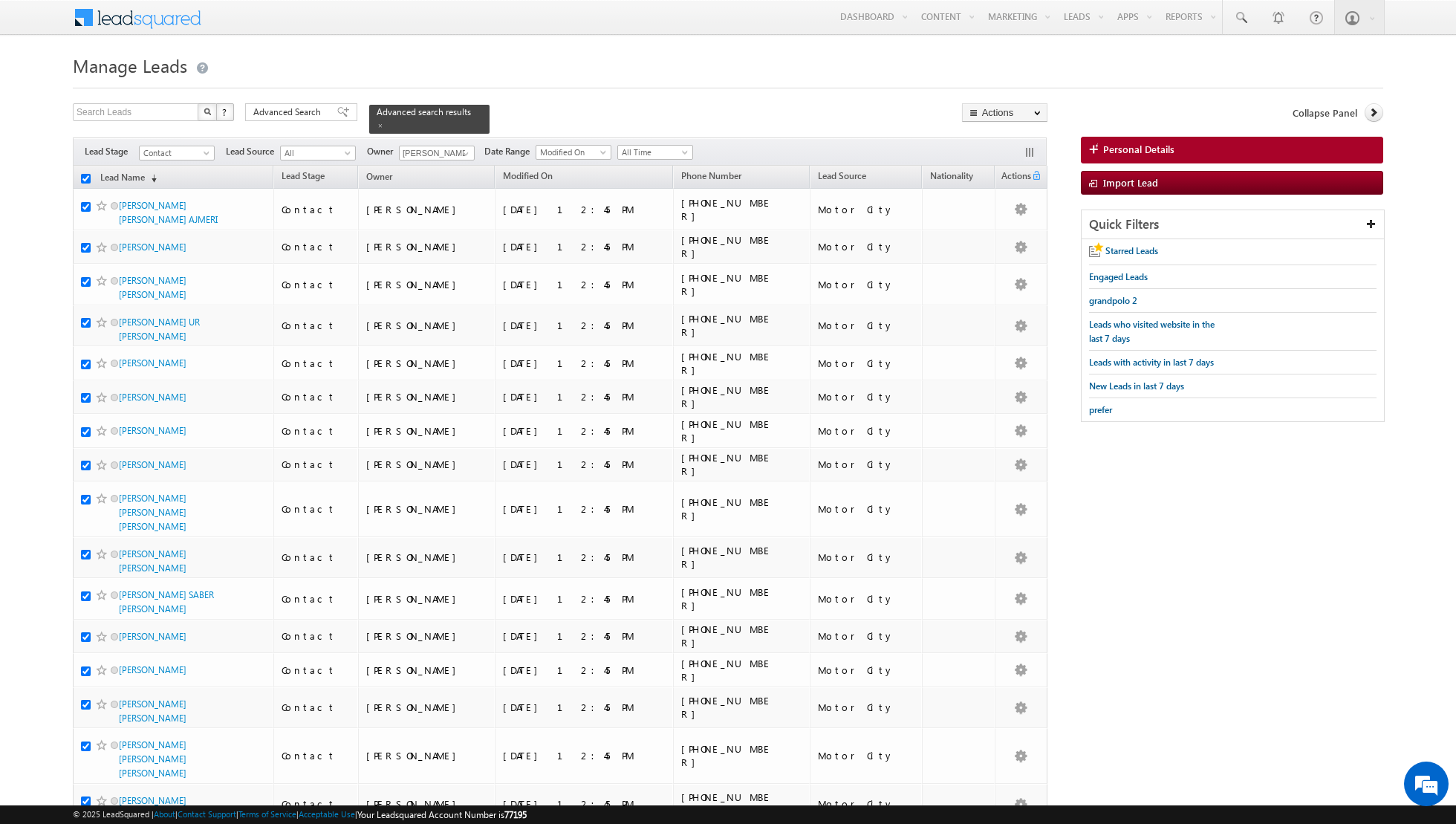
checkbox input "true"
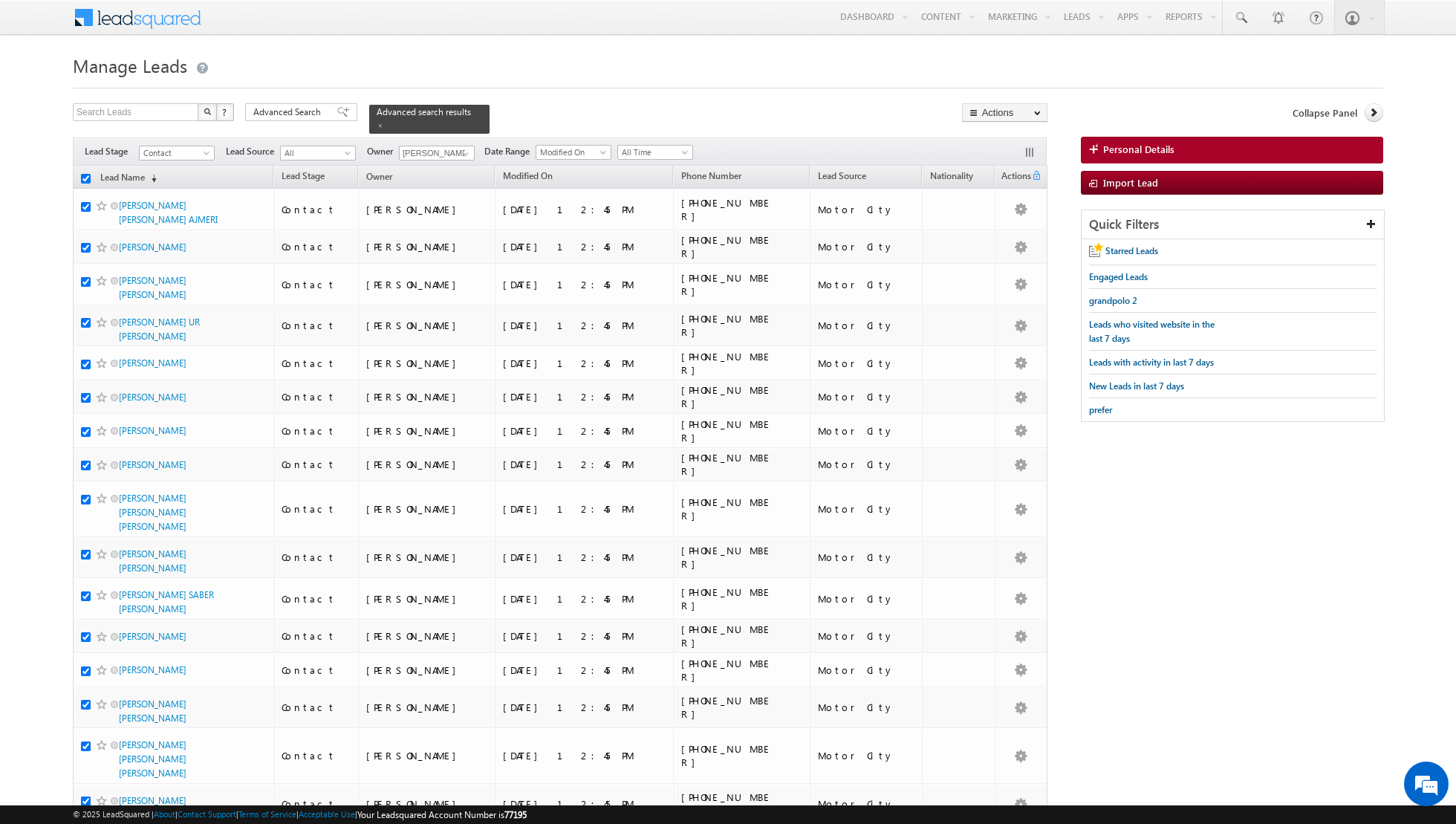
checkbox input "true"
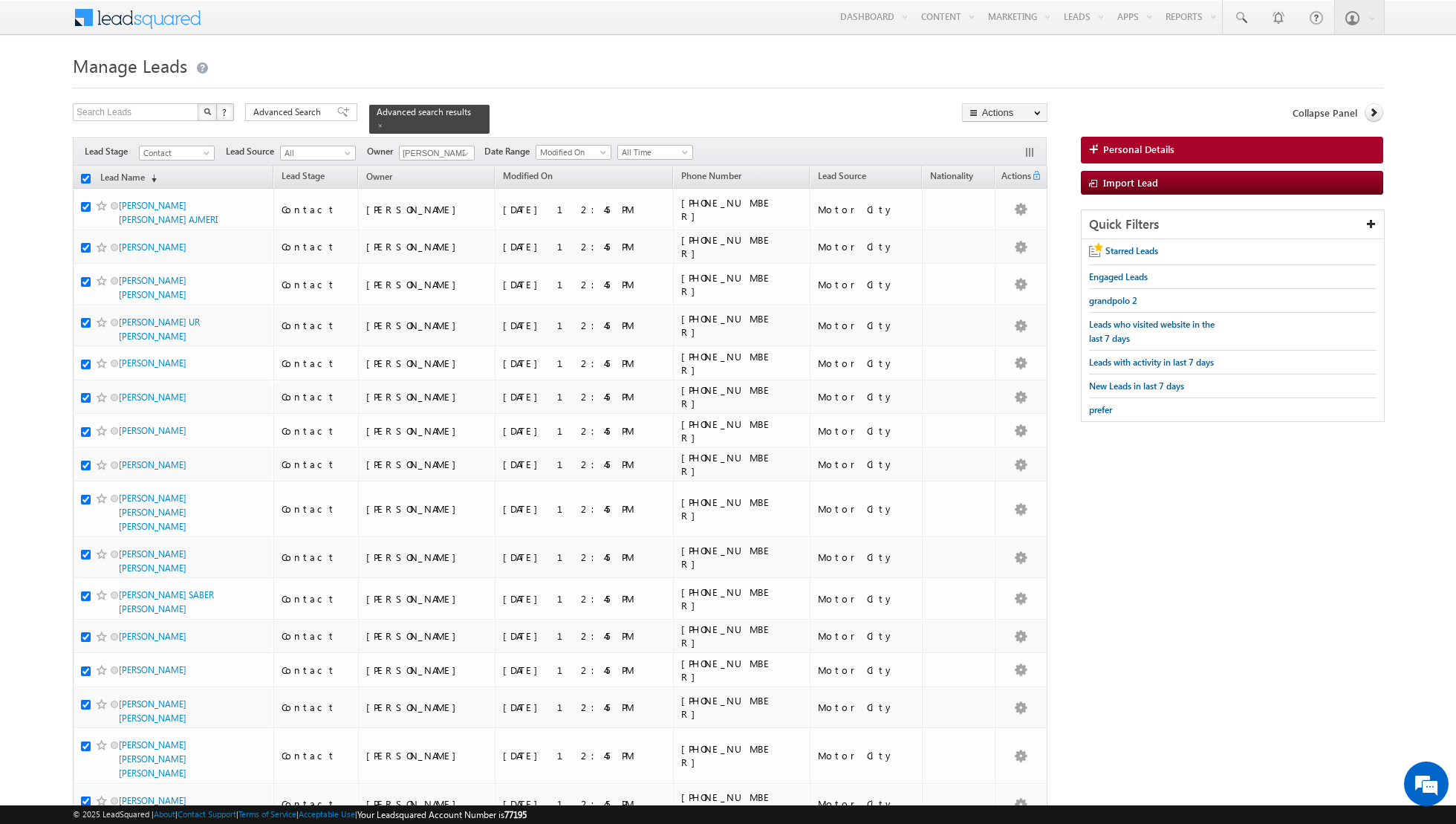
checkbox input "true"
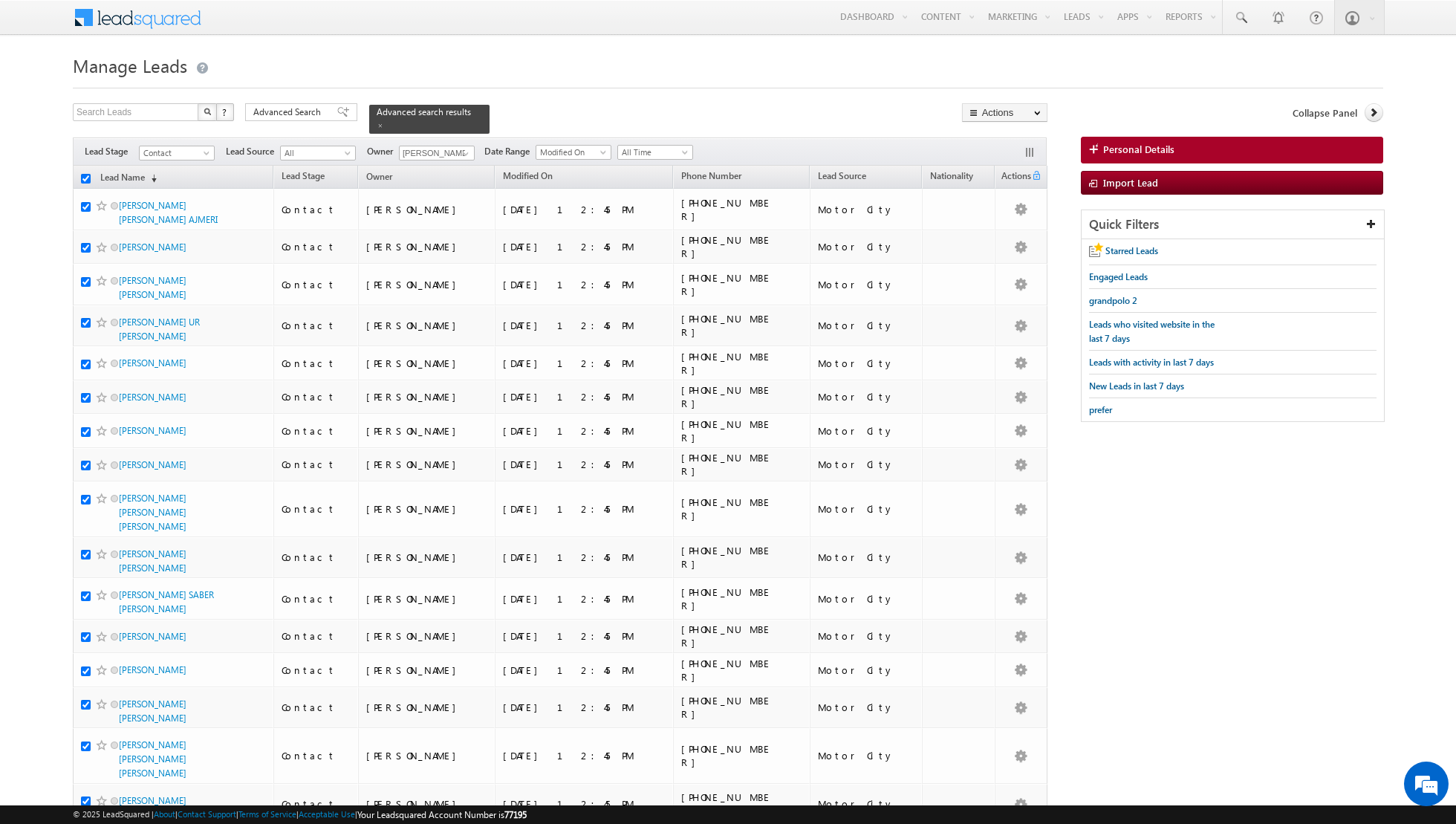
checkbox input "true"
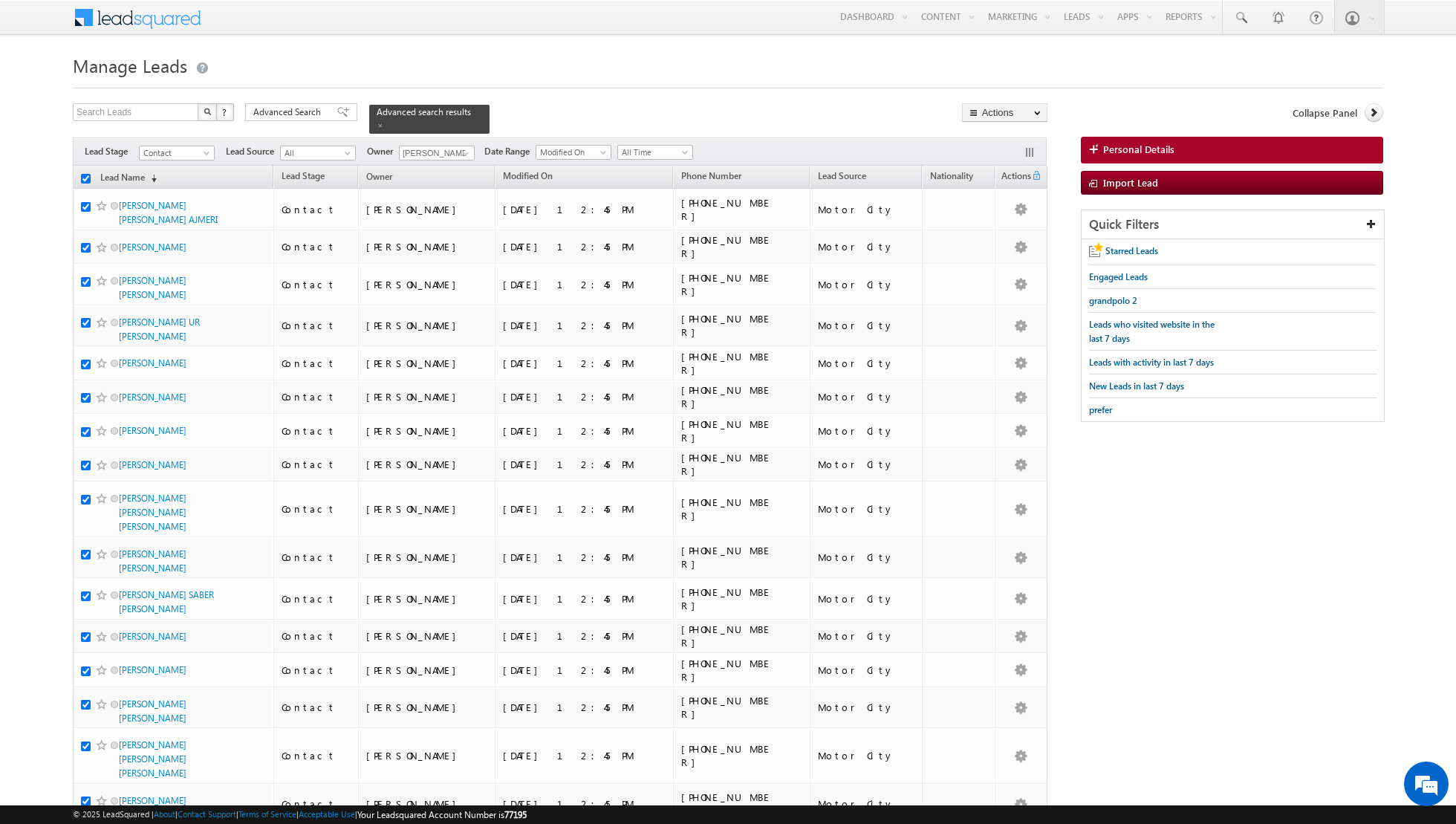
checkbox input "true"
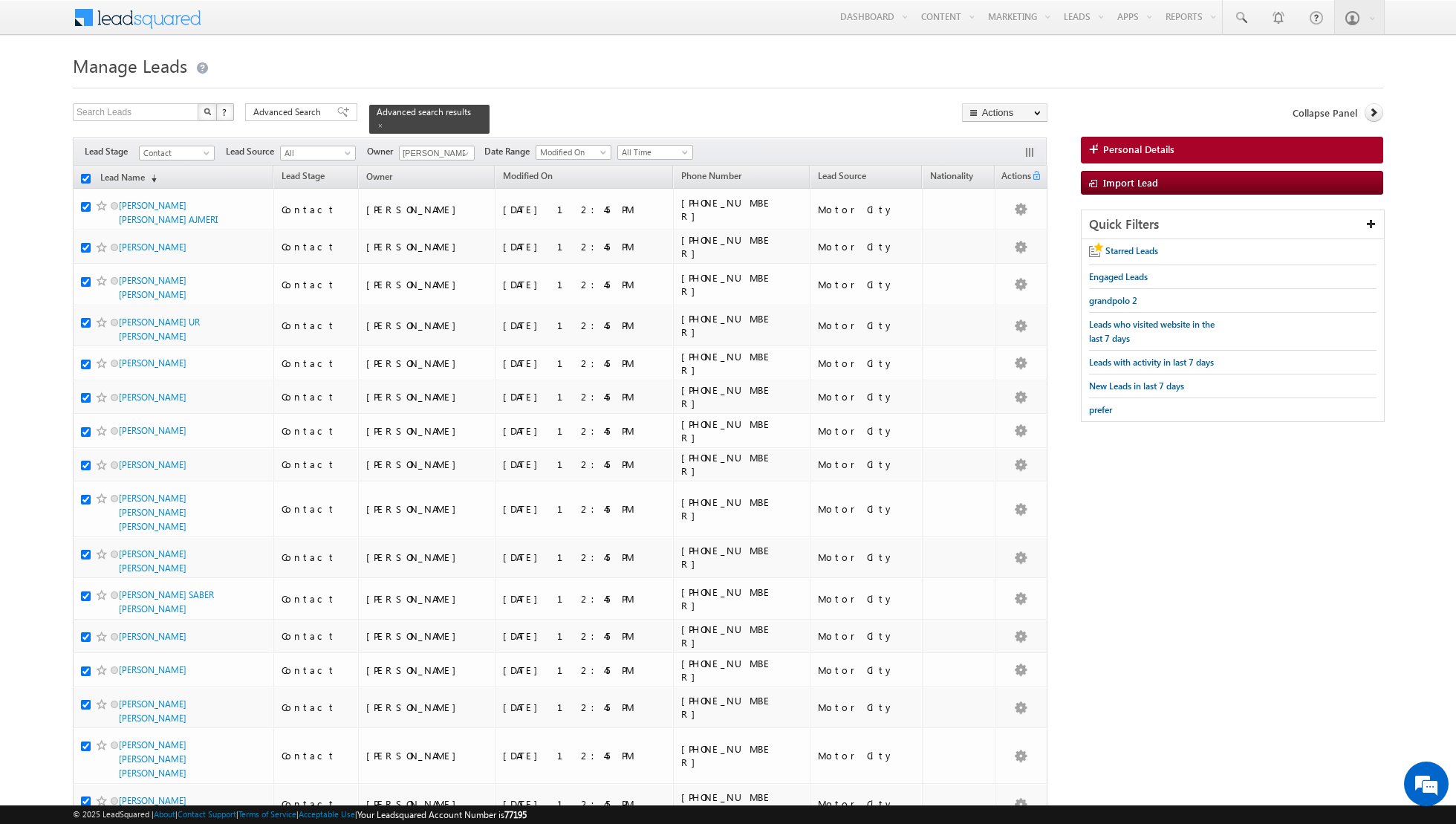
checkbox input "true"
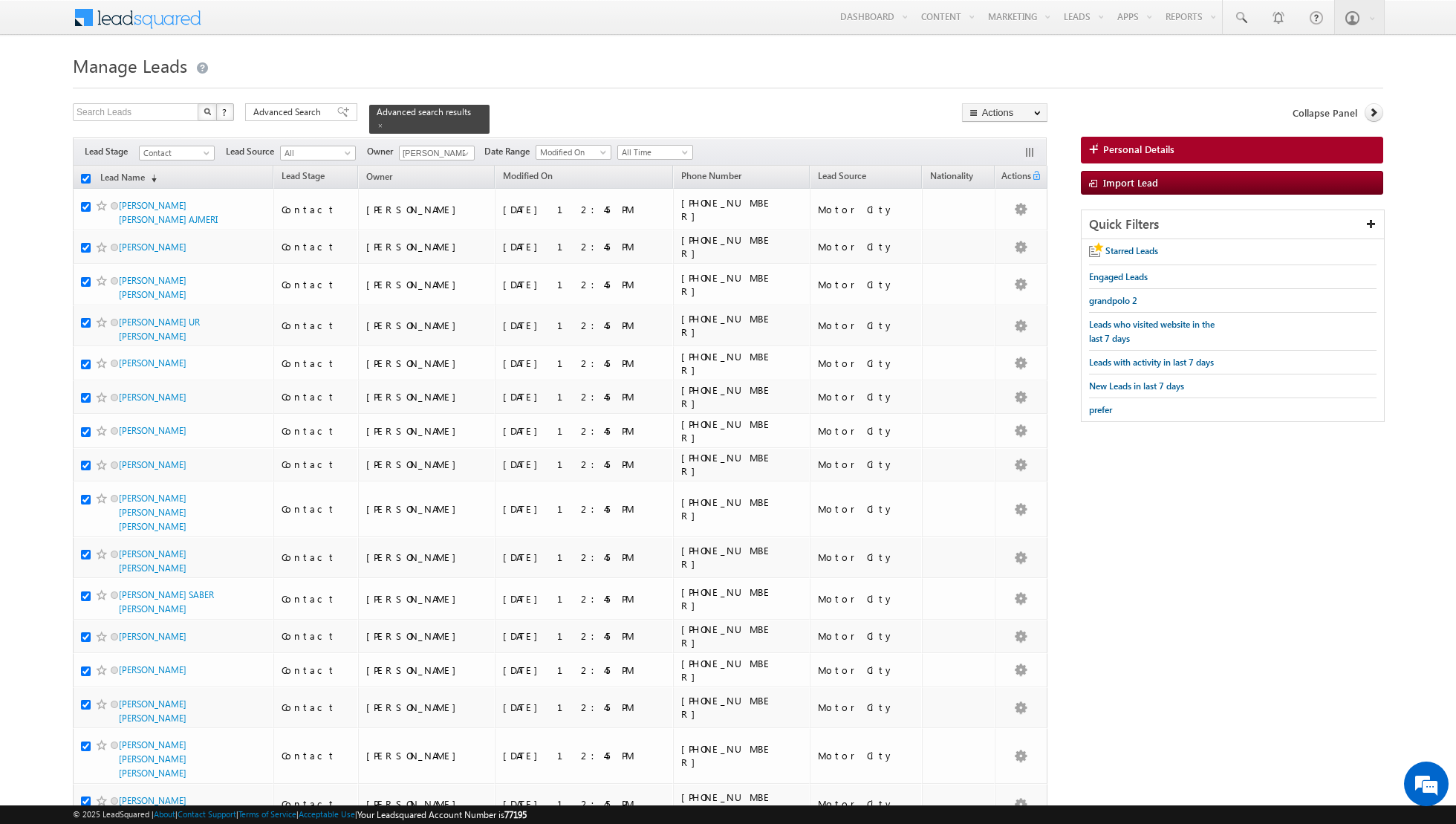
checkbox input "true"
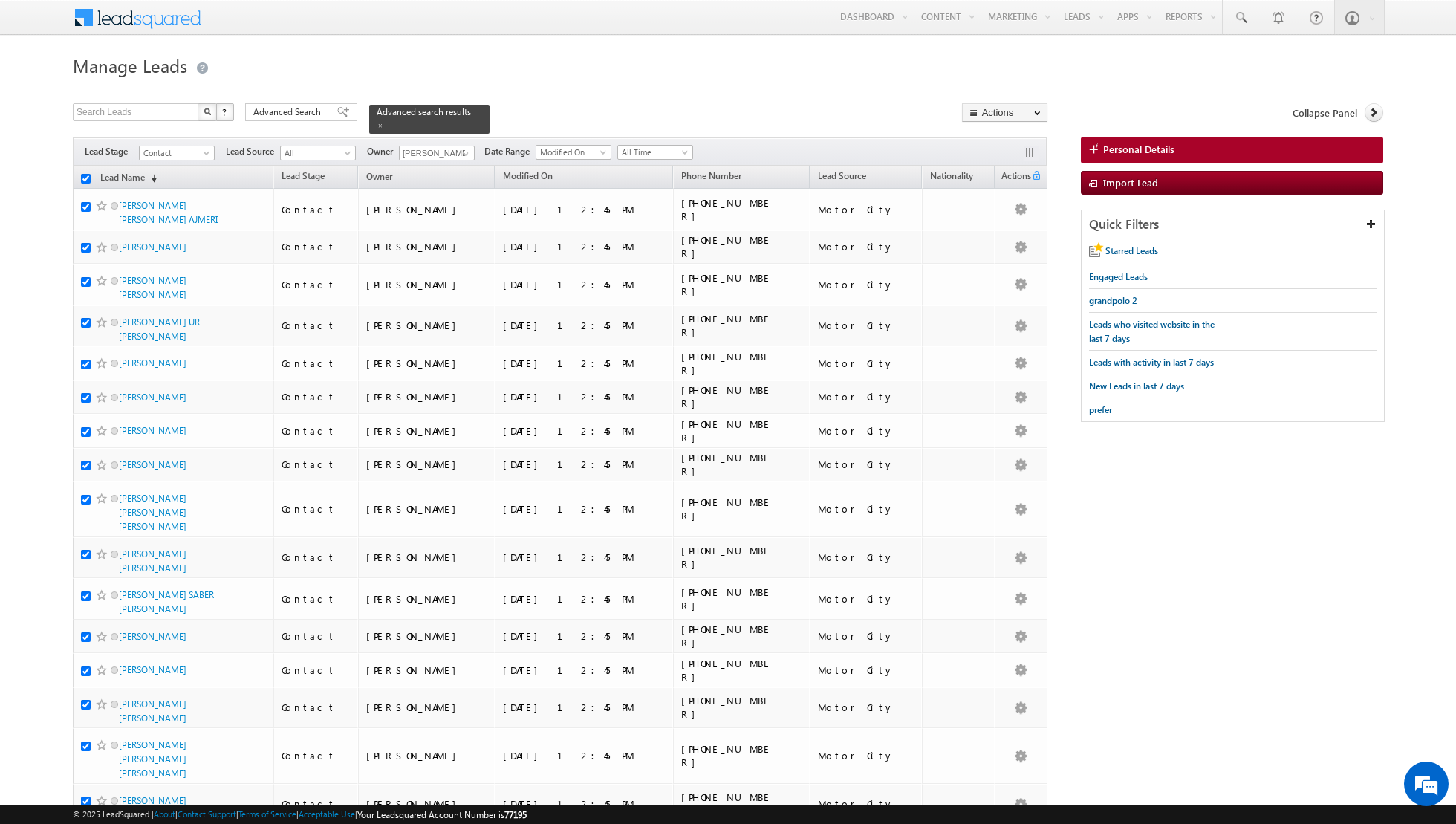
checkbox input "true"
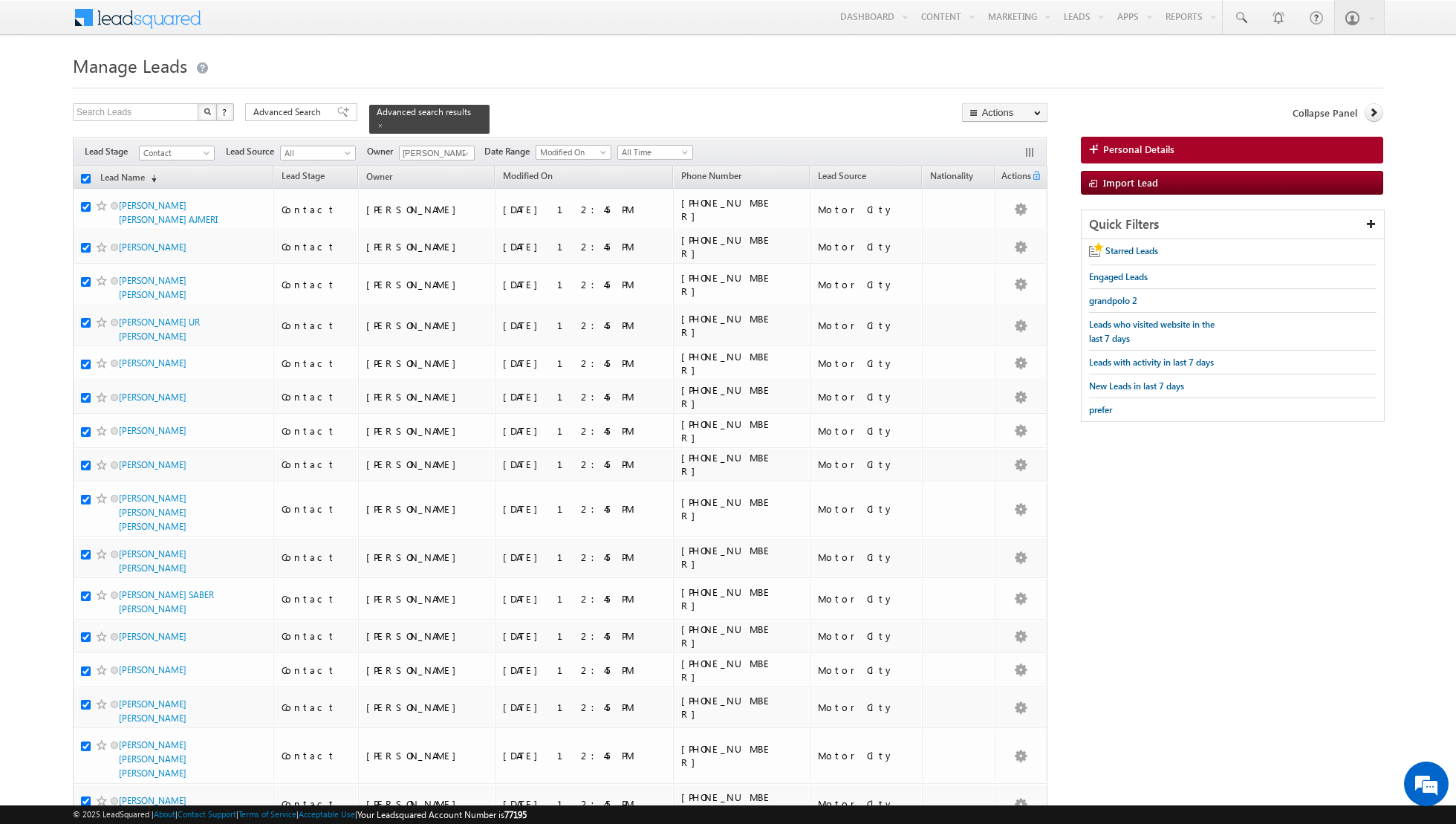
checkbox input "true"
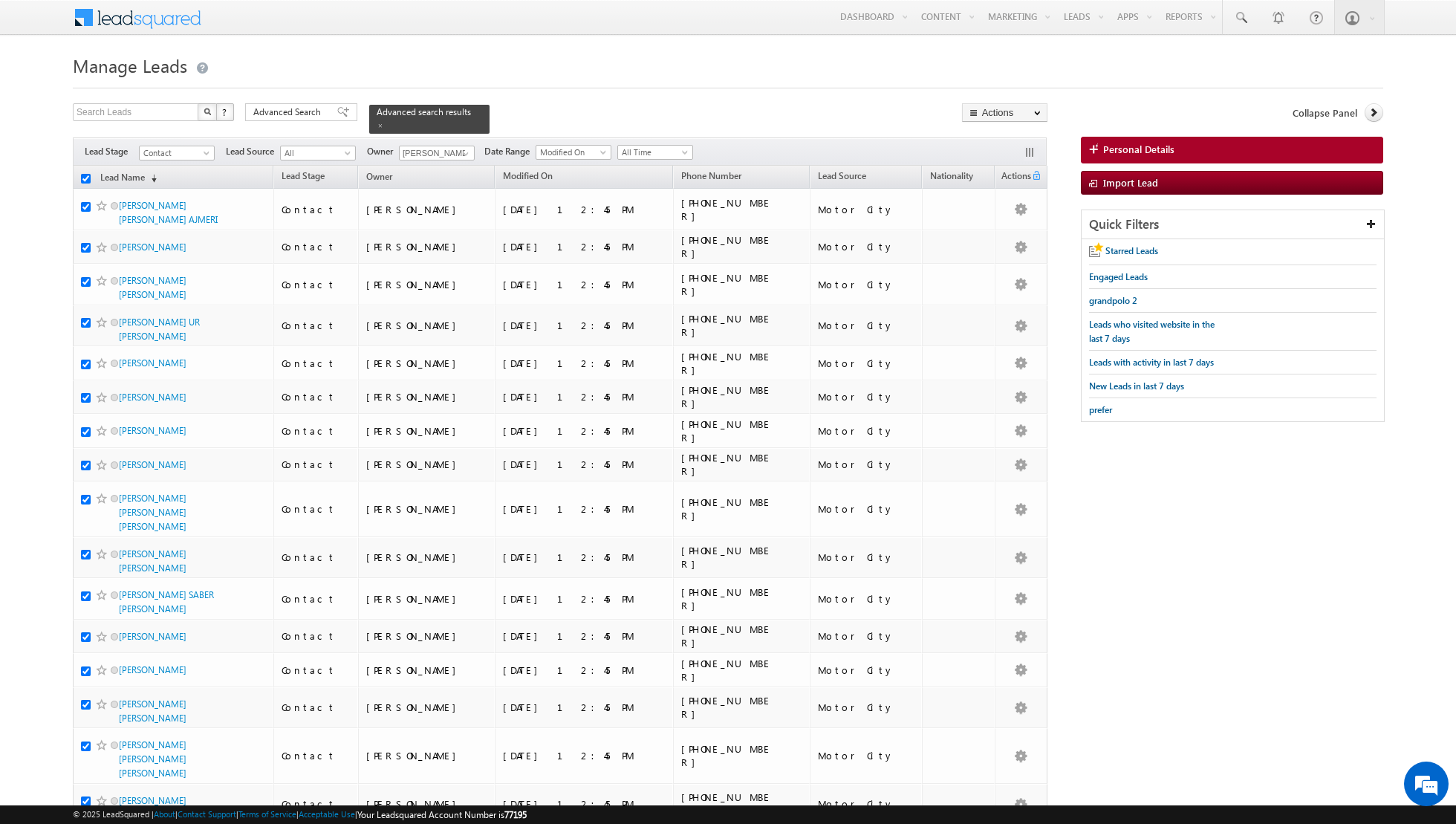
checkbox input "true"
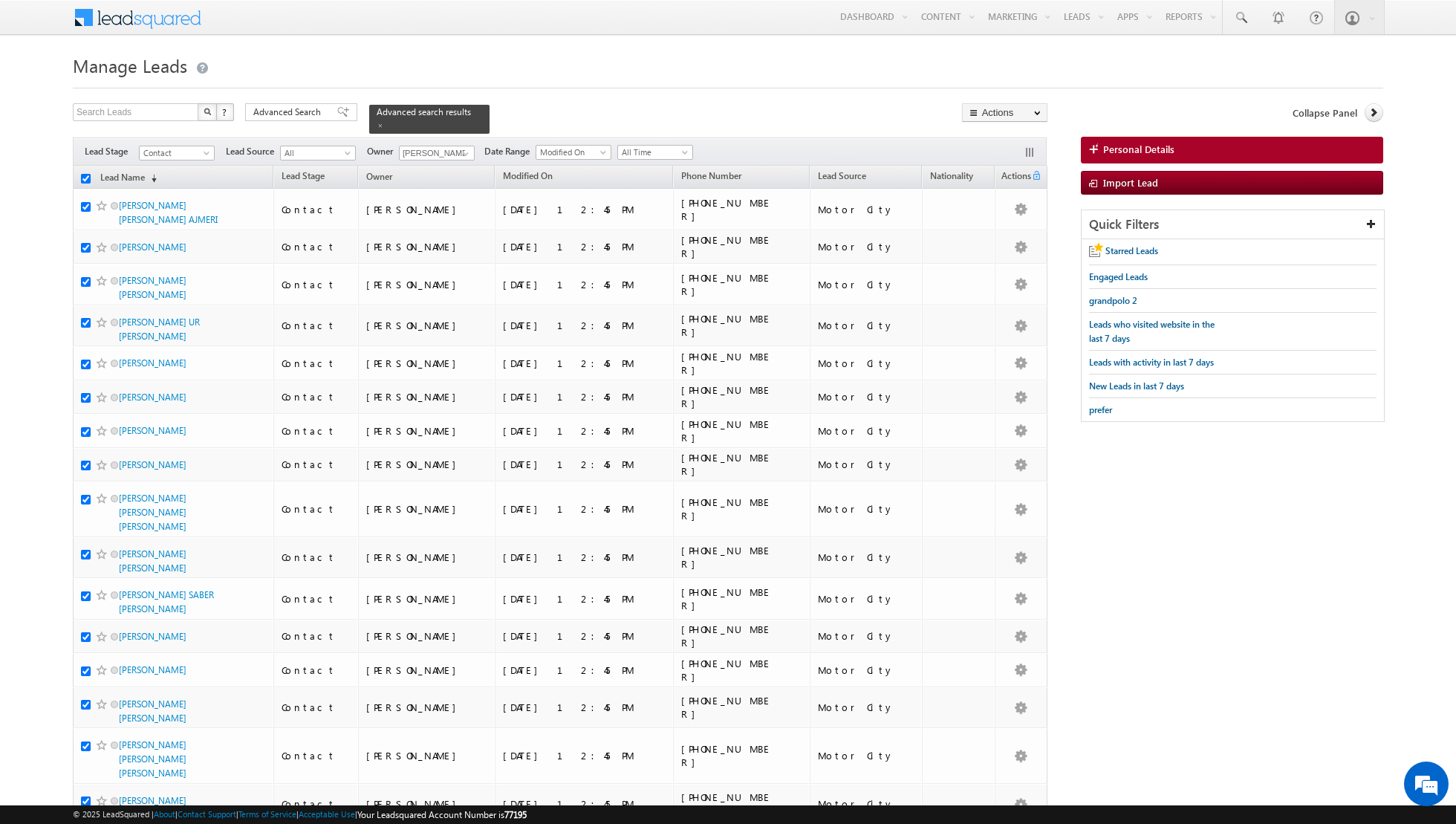
checkbox input "true"
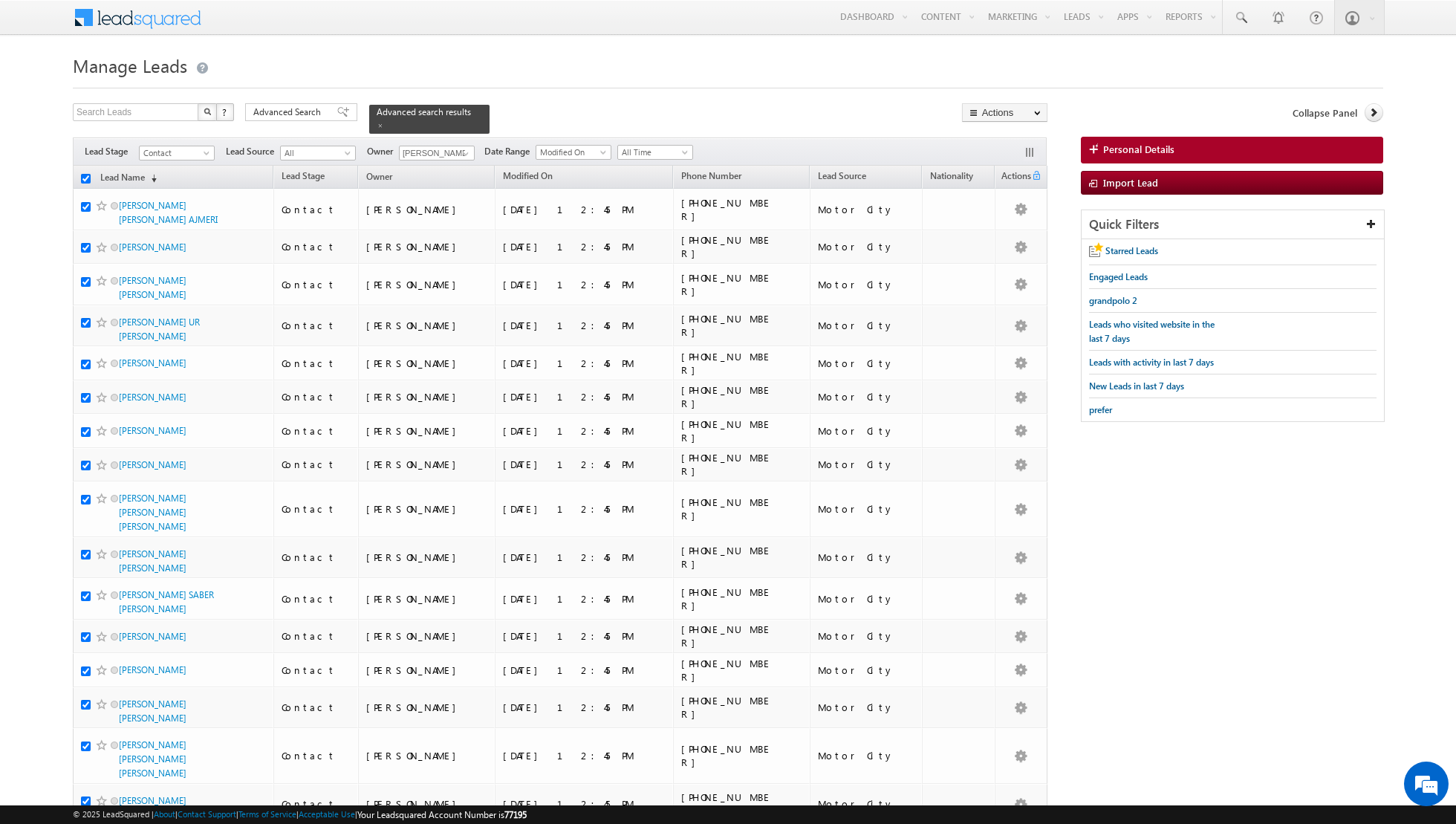
checkbox input "true"
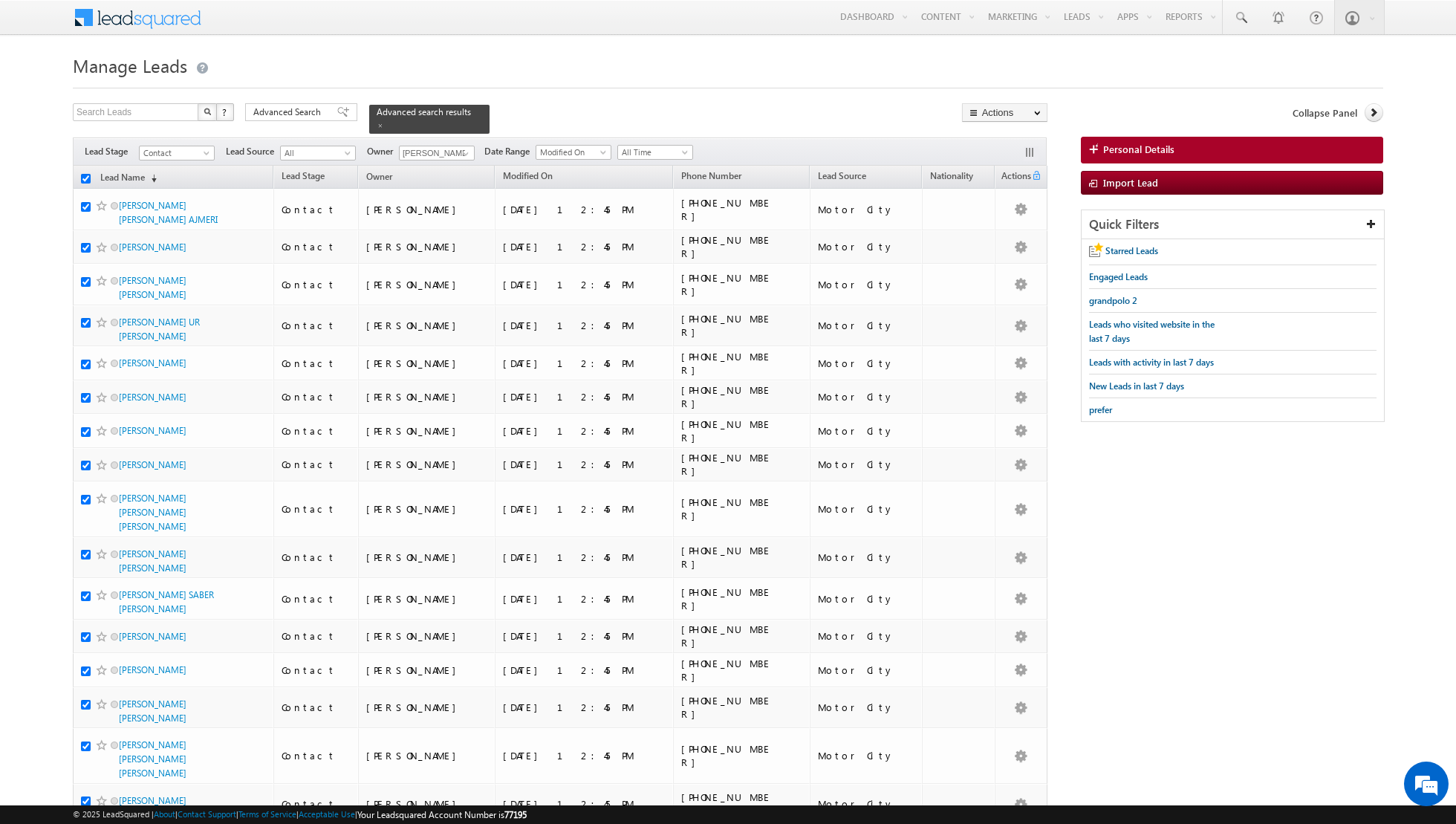
checkbox input "true"
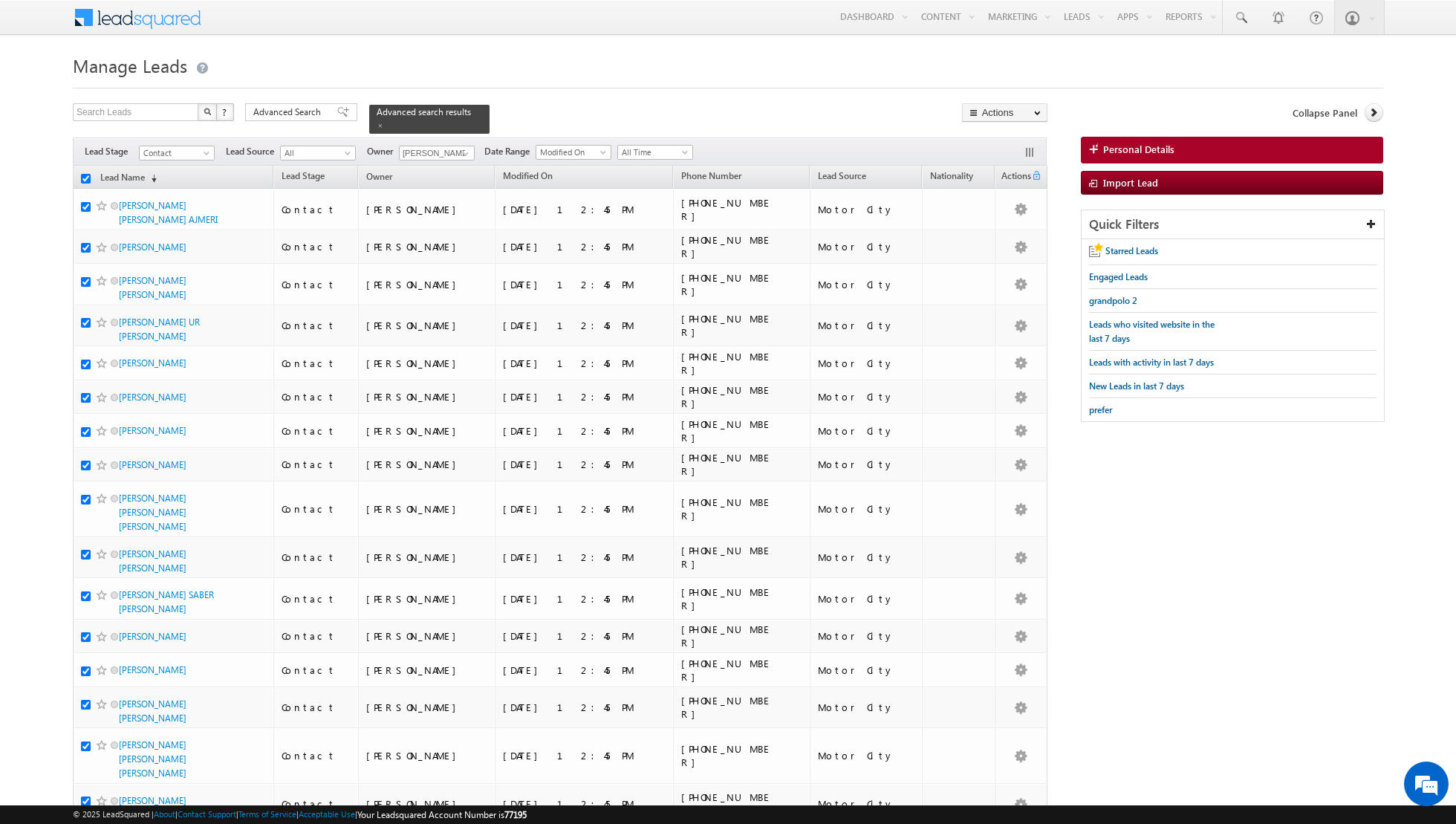
checkbox input "true"
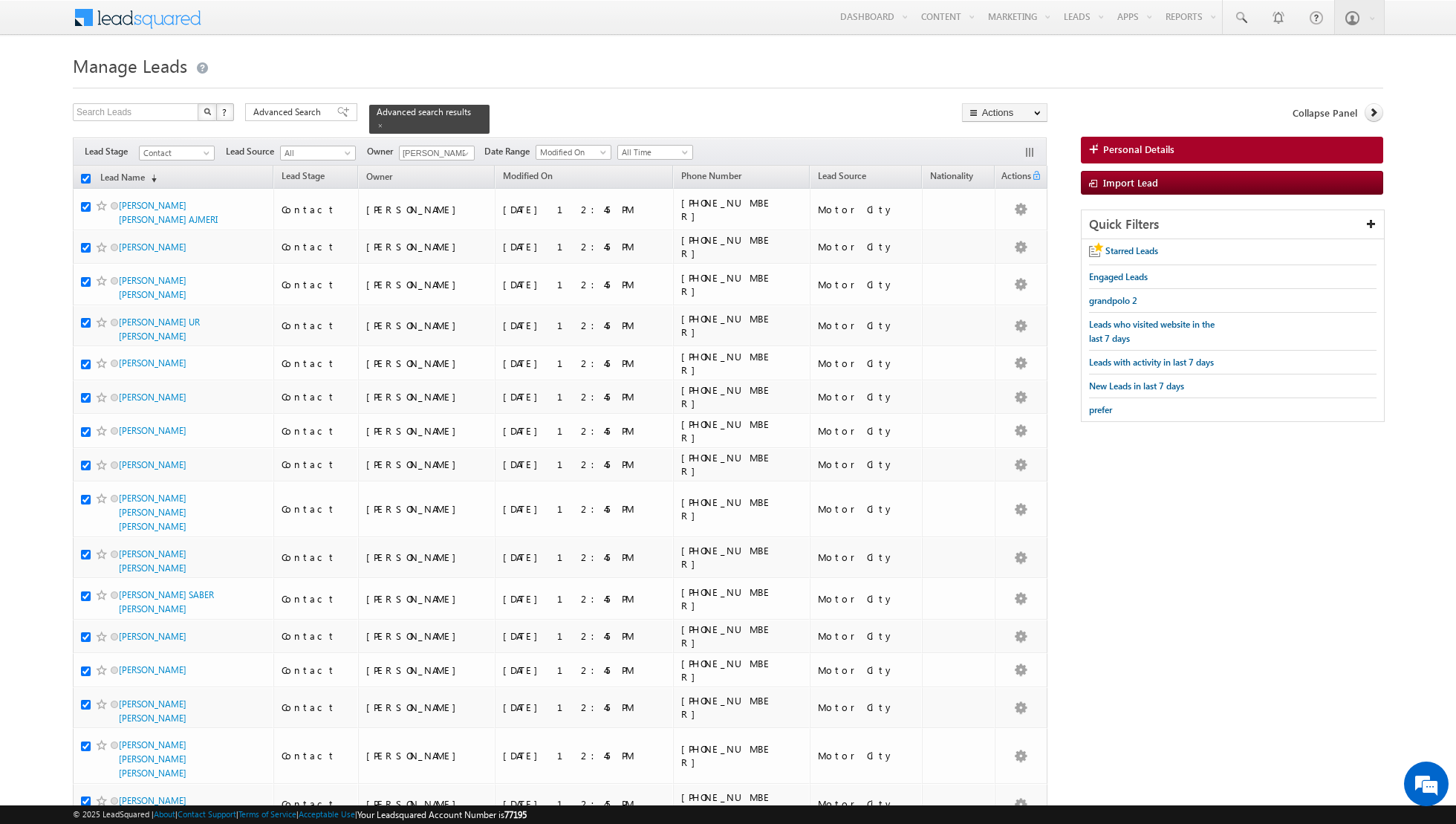
checkbox input "true"
click at [1005, 240] on link "Change Owner" at bounding box center [1004, 240] width 84 height 18
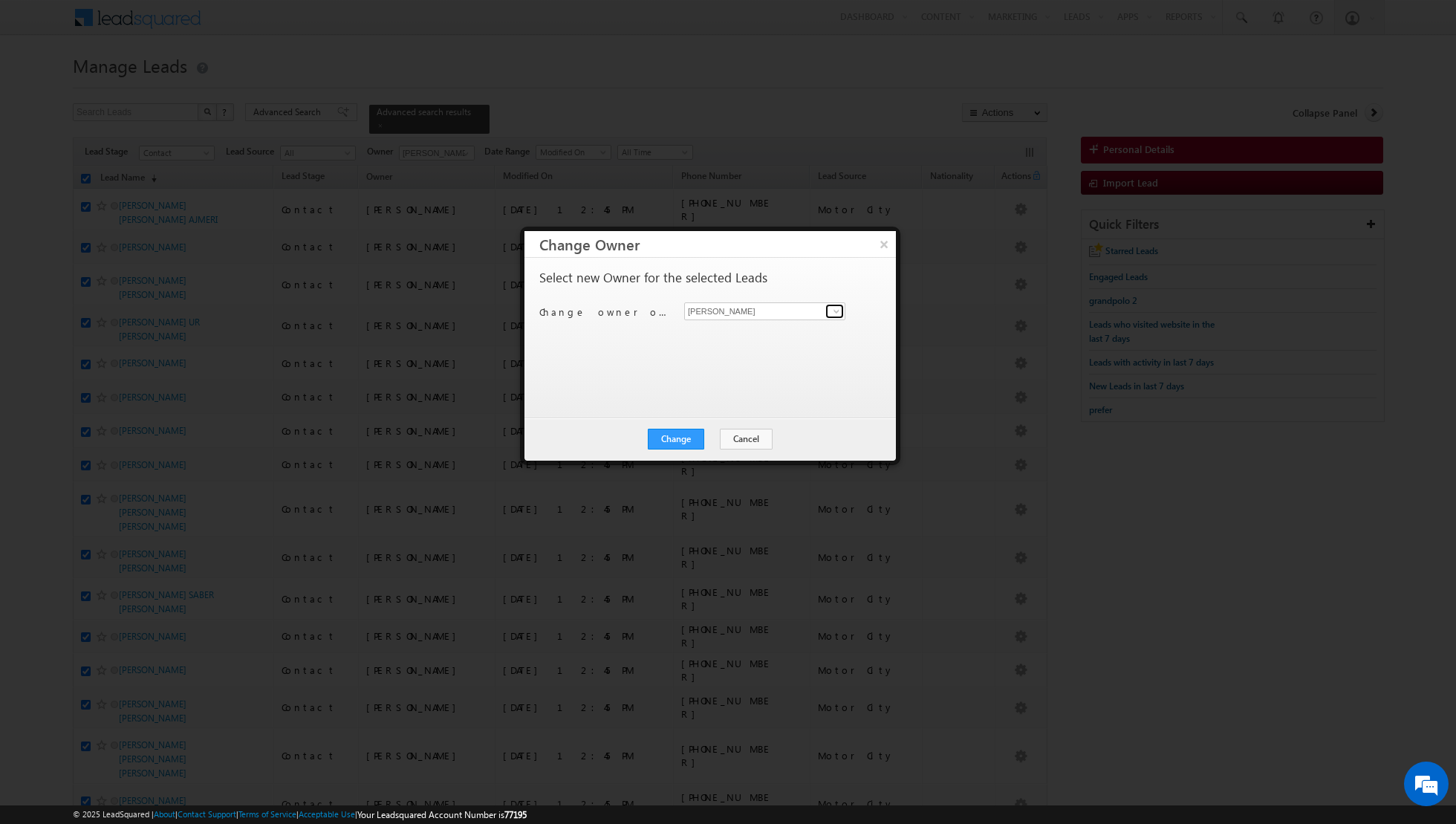
click at [840, 313] on span at bounding box center [837, 311] width 12 height 12
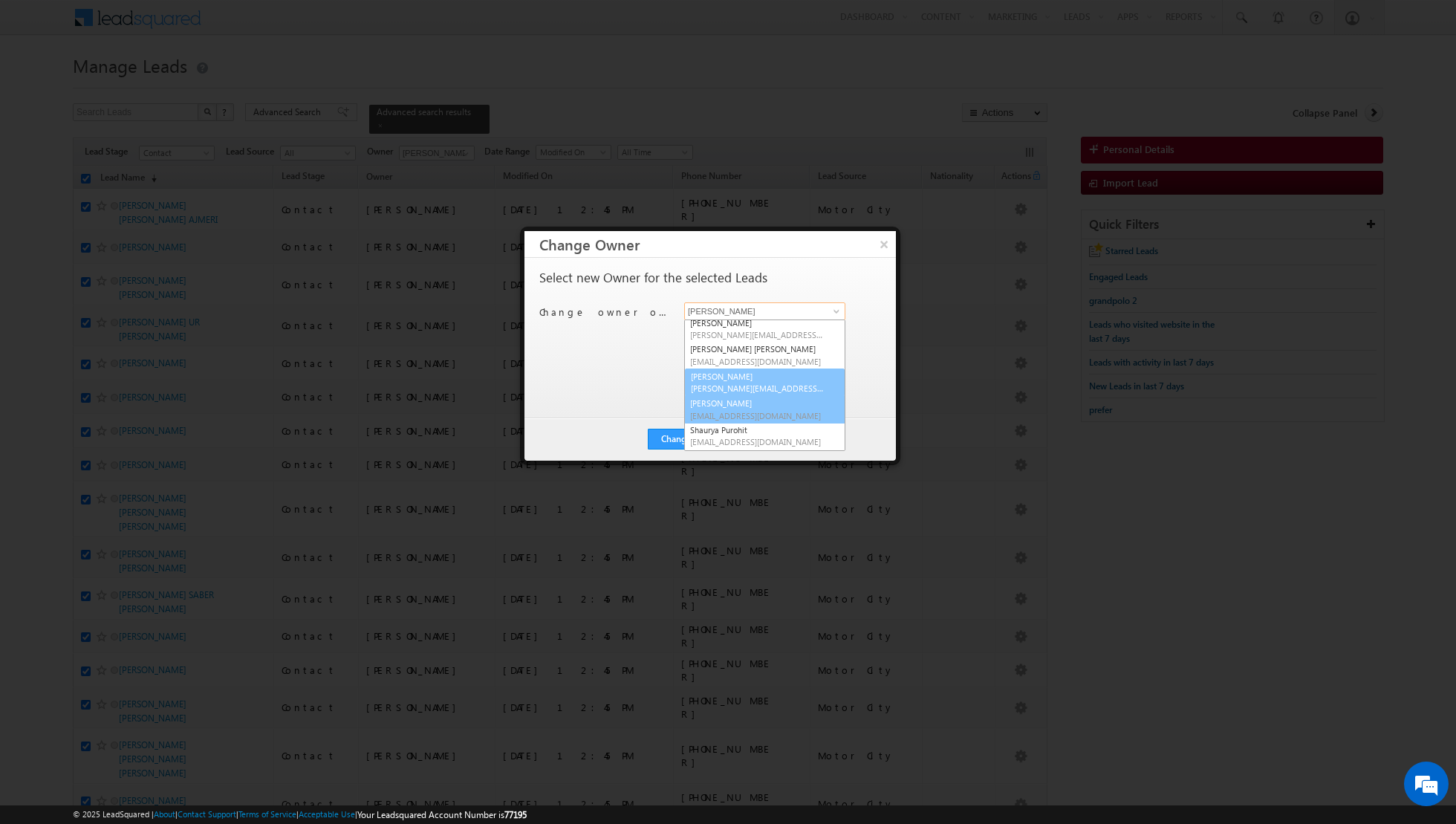
scroll to position [110, 0]
click at [750, 394] on link "[PERSON_NAME] [PERSON_NAME][EMAIL_ADDRESS][PERSON_NAME][DOMAIN_NAME]" at bounding box center [764, 408] width 161 height 28
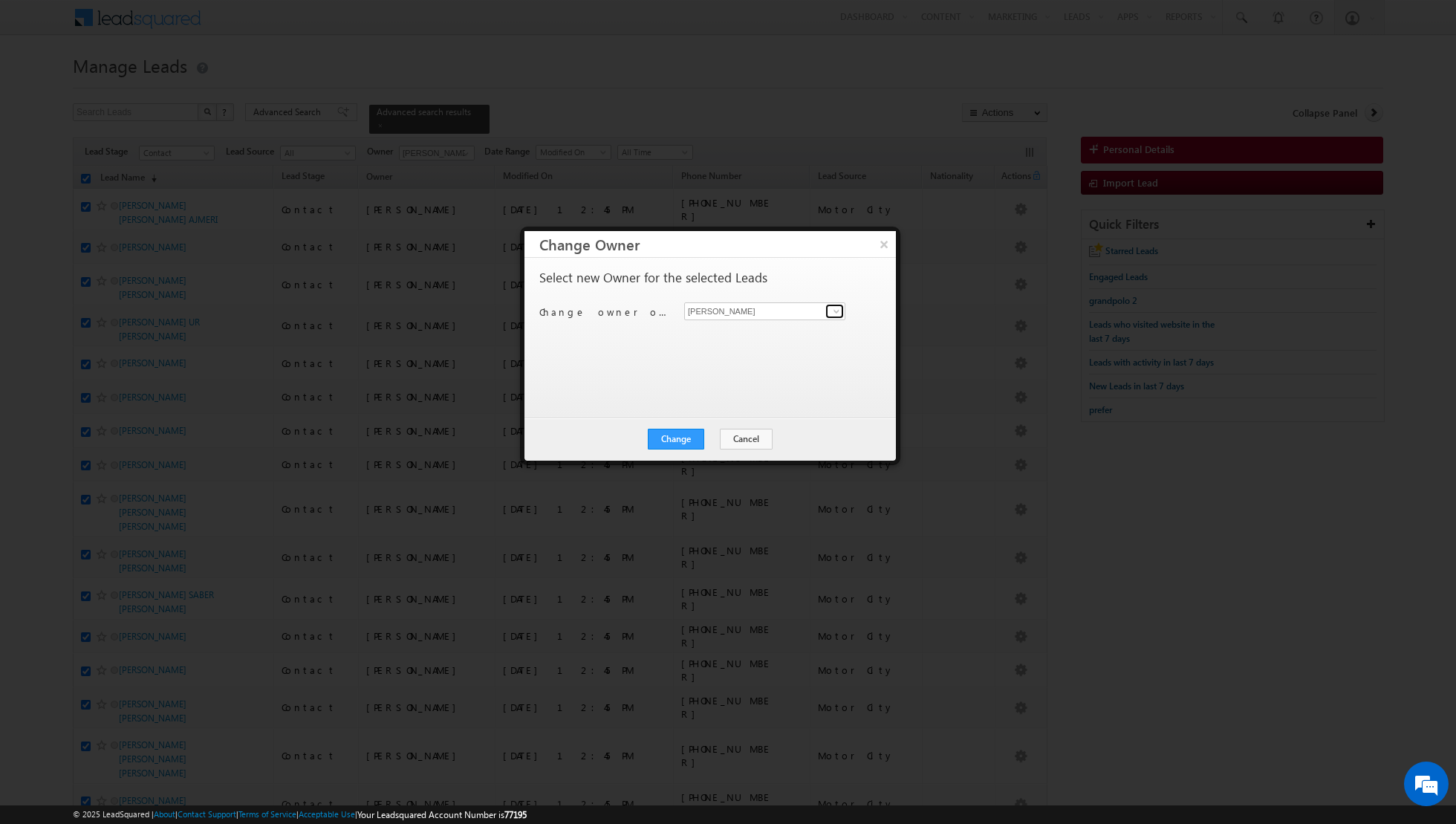
click at [834, 312] on span at bounding box center [837, 311] width 12 height 12
click at [734, 384] on link "[PERSON_NAME] [PERSON_NAME][EMAIL_ADDRESS][PERSON_NAME][DOMAIN_NAME]" at bounding box center [764, 386] width 161 height 28
type input "[PERSON_NAME]"
click at [672, 439] on button "Change" at bounding box center [676, 439] width 57 height 21
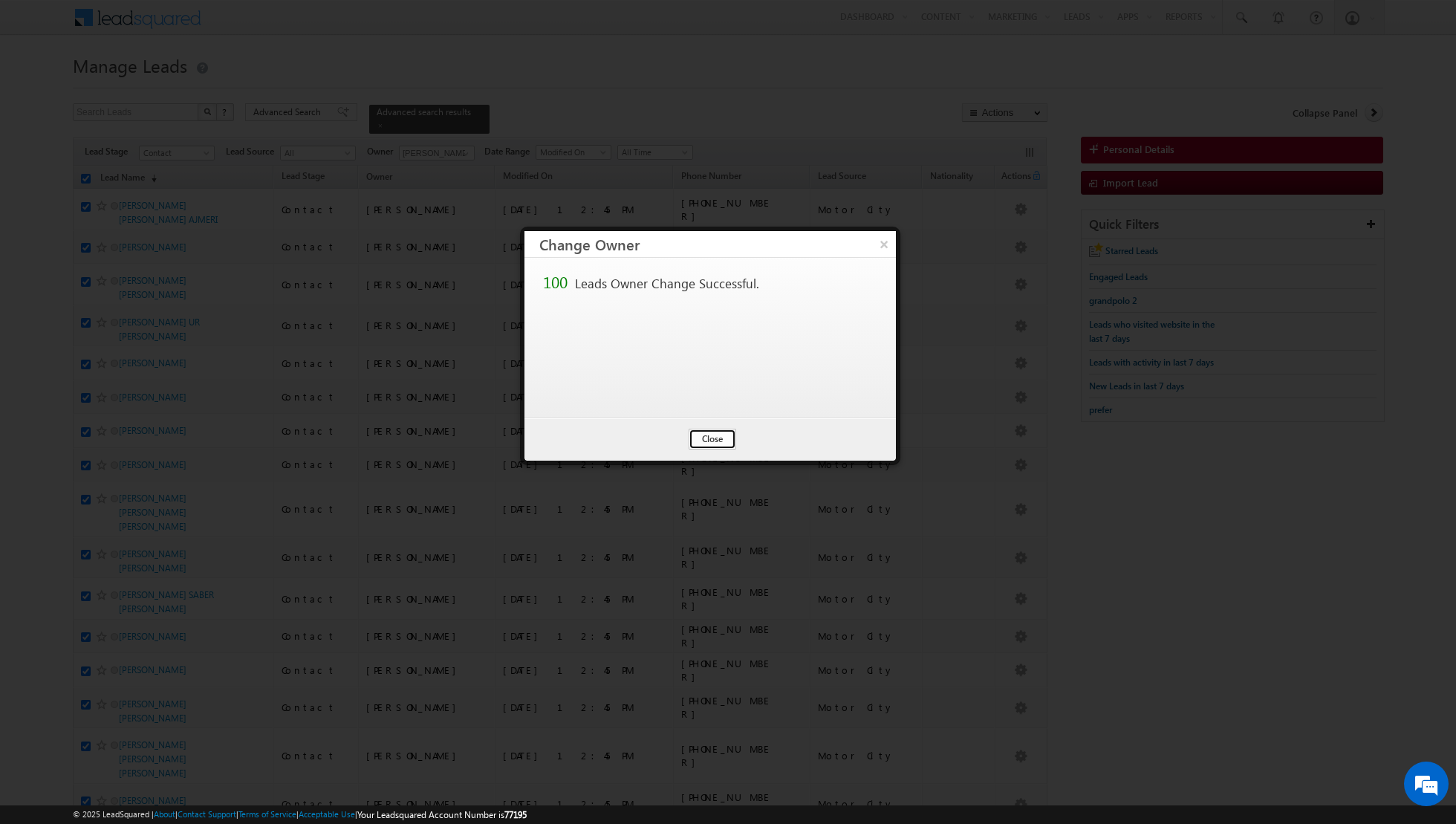
click at [722, 440] on button "Close" at bounding box center [712, 439] width 47 height 21
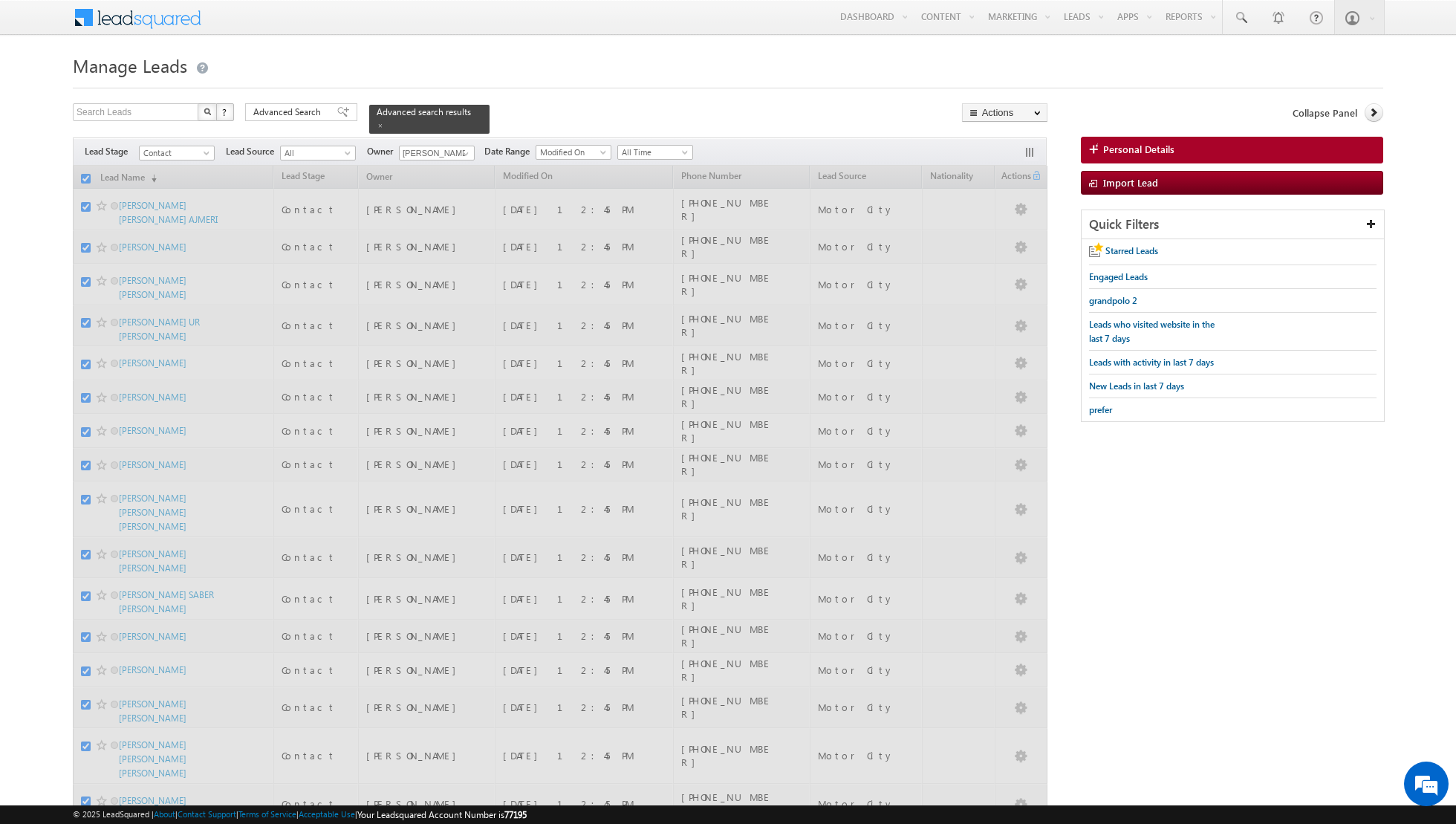
checkbox input "false"
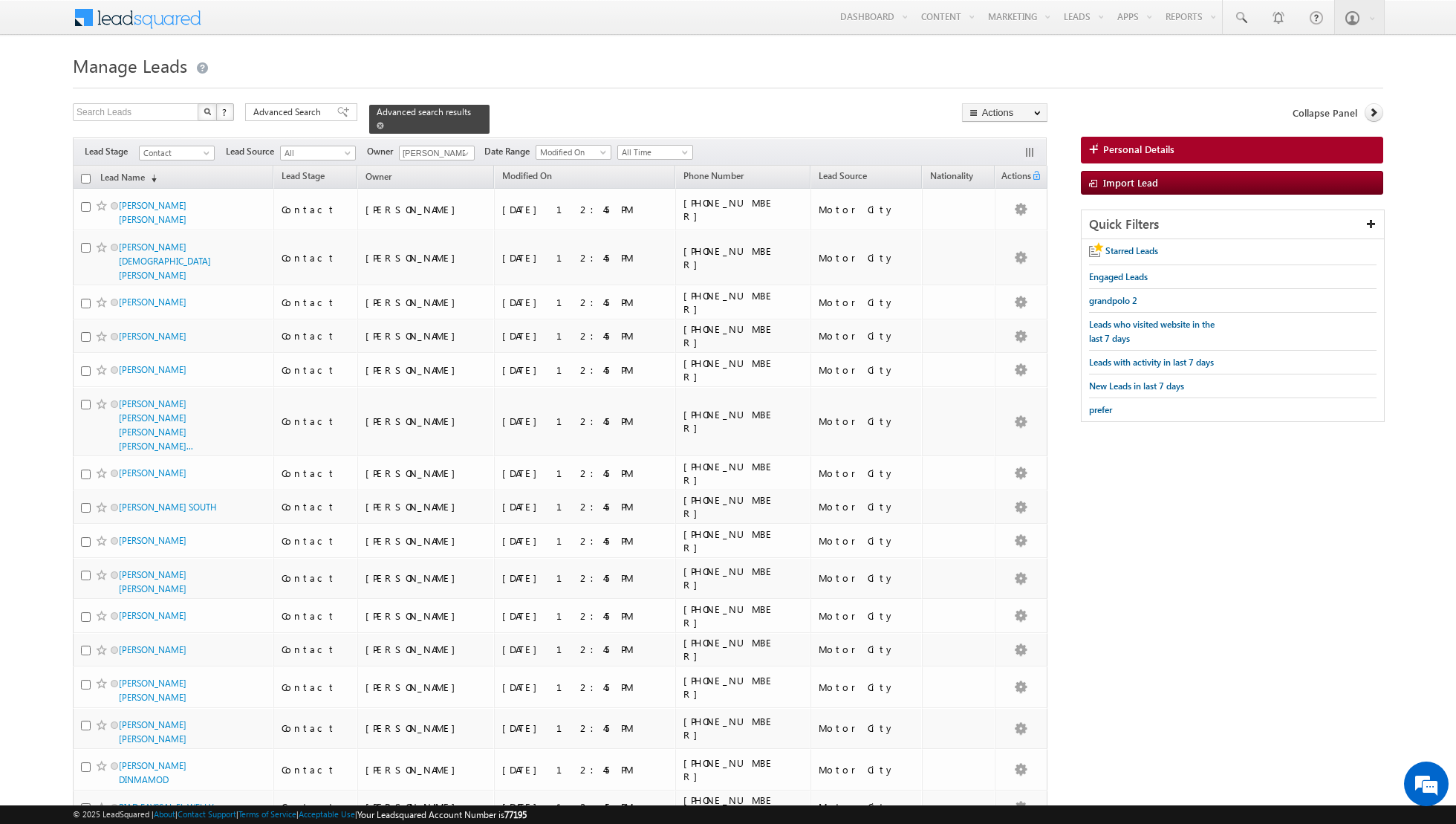
click at [376, 128] on span at bounding box center [380, 125] width 8 height 8
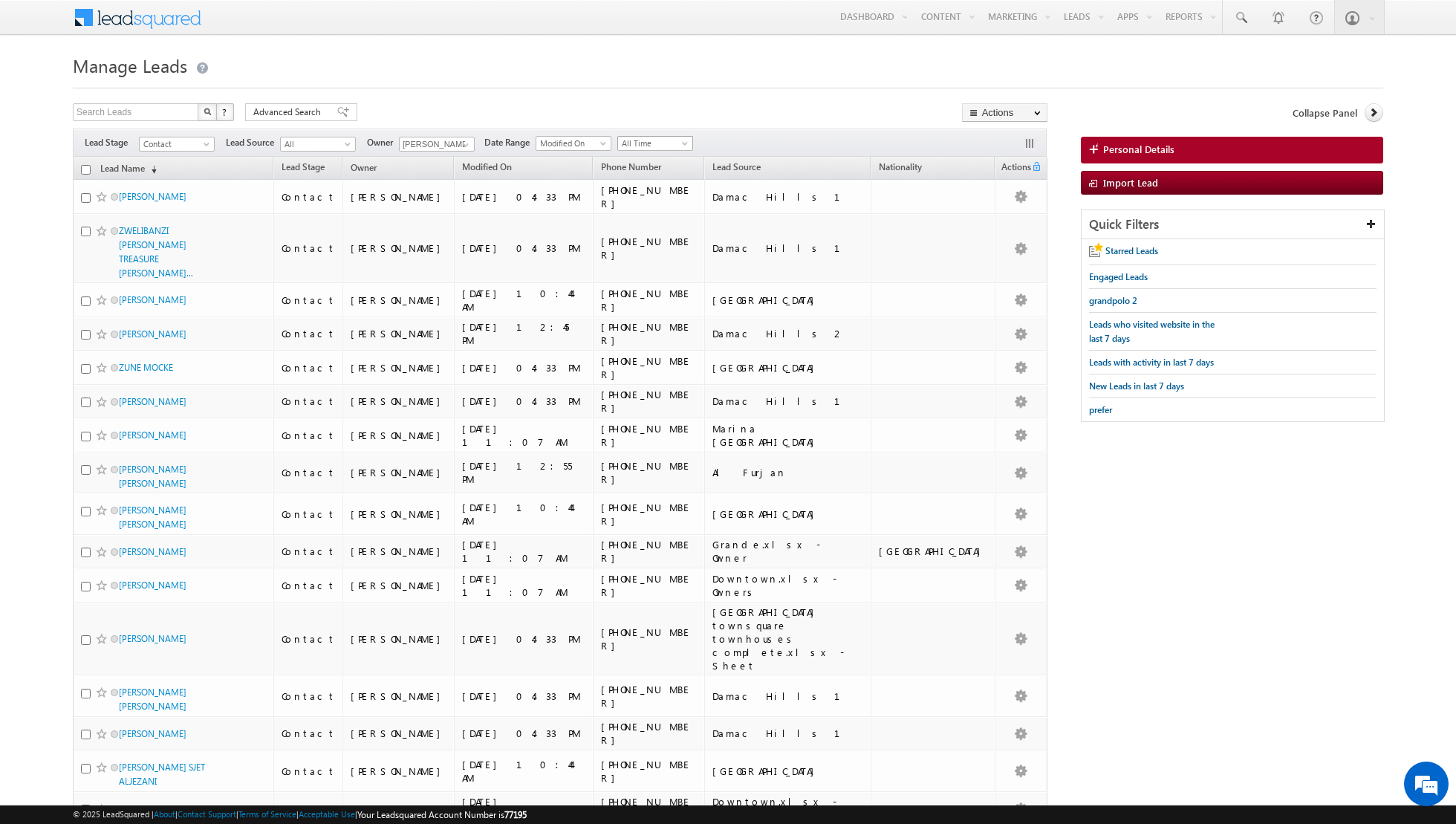
click at [671, 143] on span "All Time" at bounding box center [653, 144] width 71 height 14
click at [644, 199] on link "Today" at bounding box center [649, 206] width 75 height 14
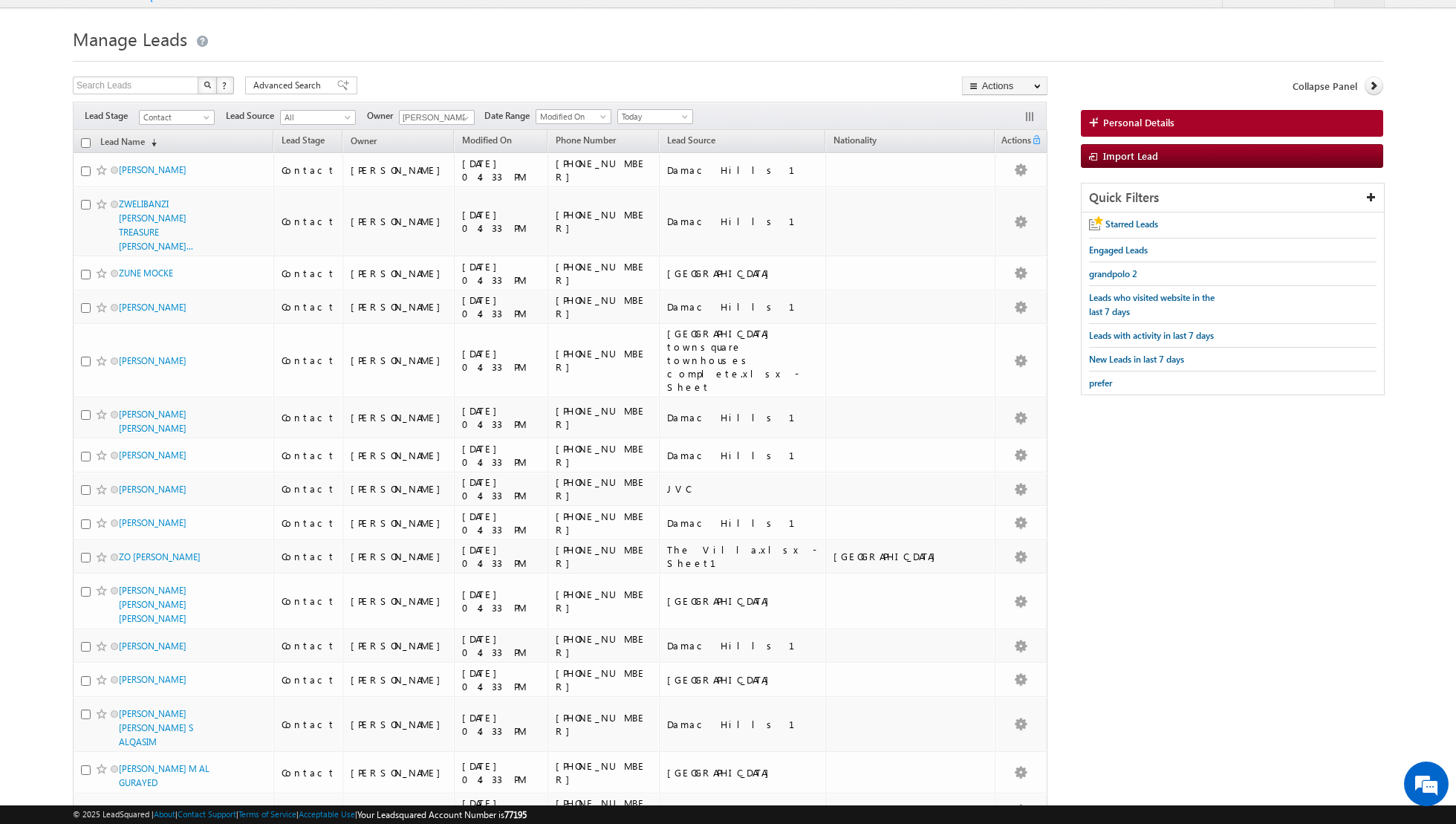
scroll to position [0, 0]
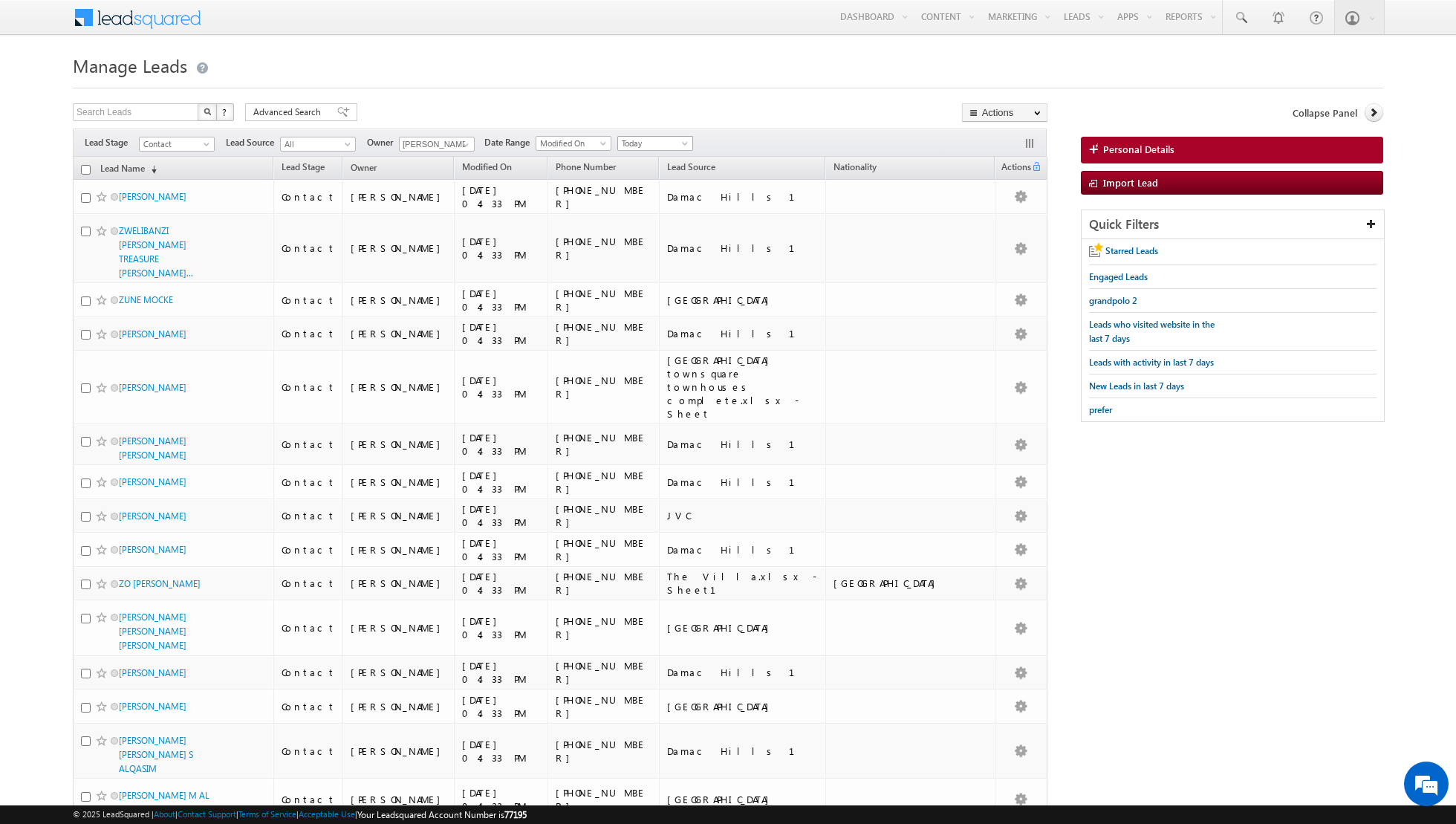
click at [670, 143] on span "Today" at bounding box center [653, 144] width 71 height 14
click at [650, 158] on link "All Time" at bounding box center [649, 159] width 75 height 14
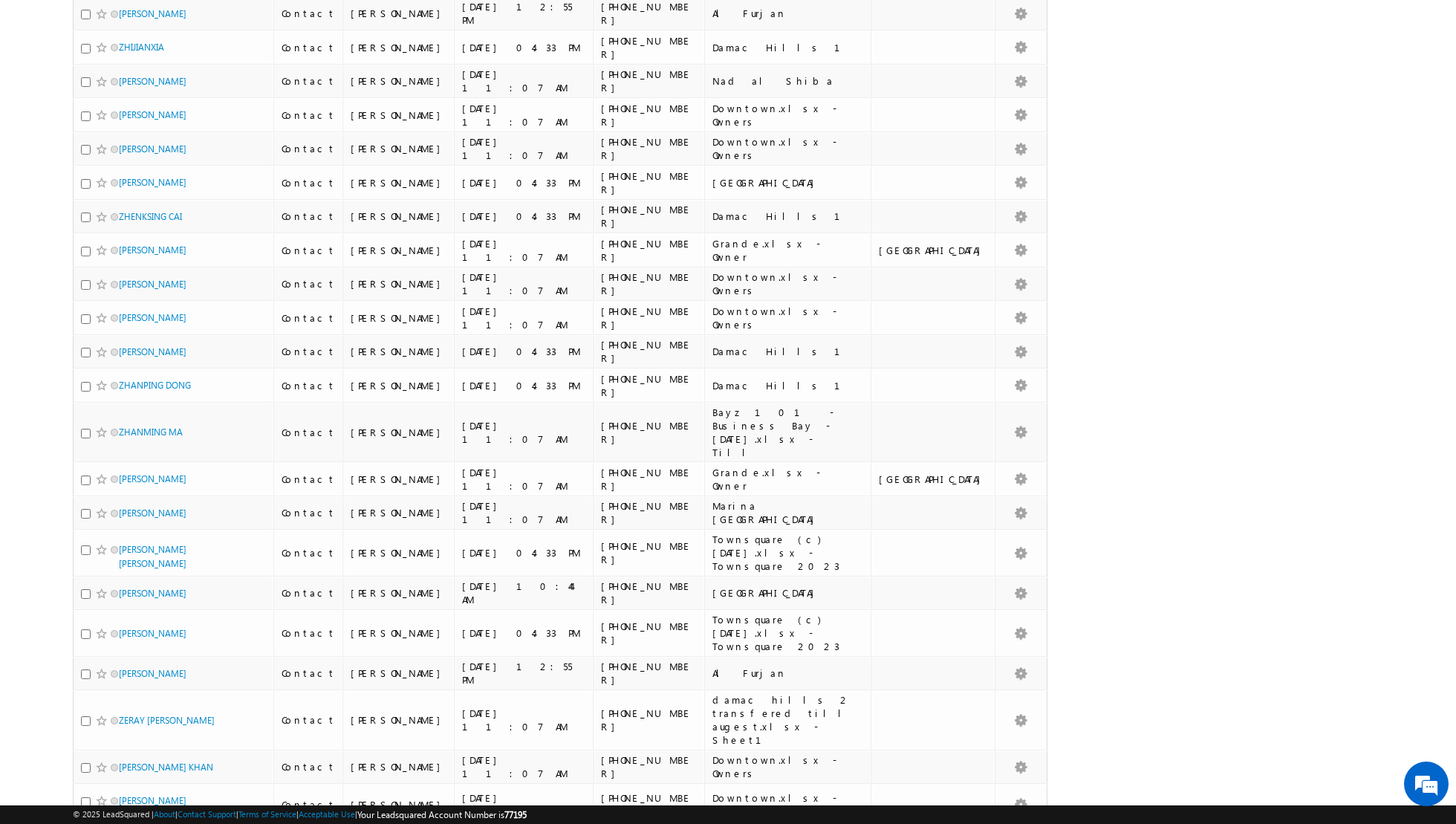
scroll to position [3060, 0]
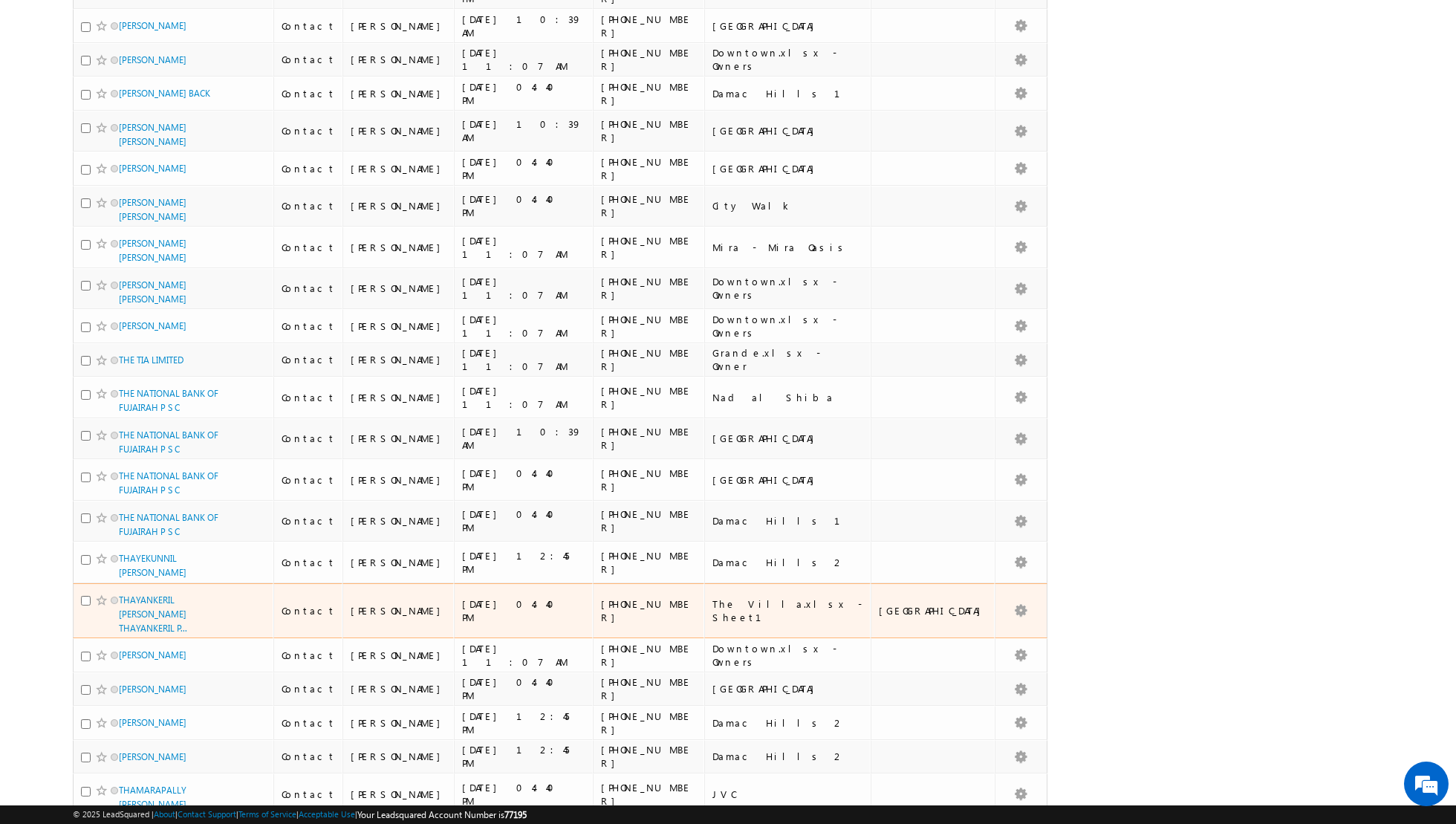
scroll to position [3142, 0]
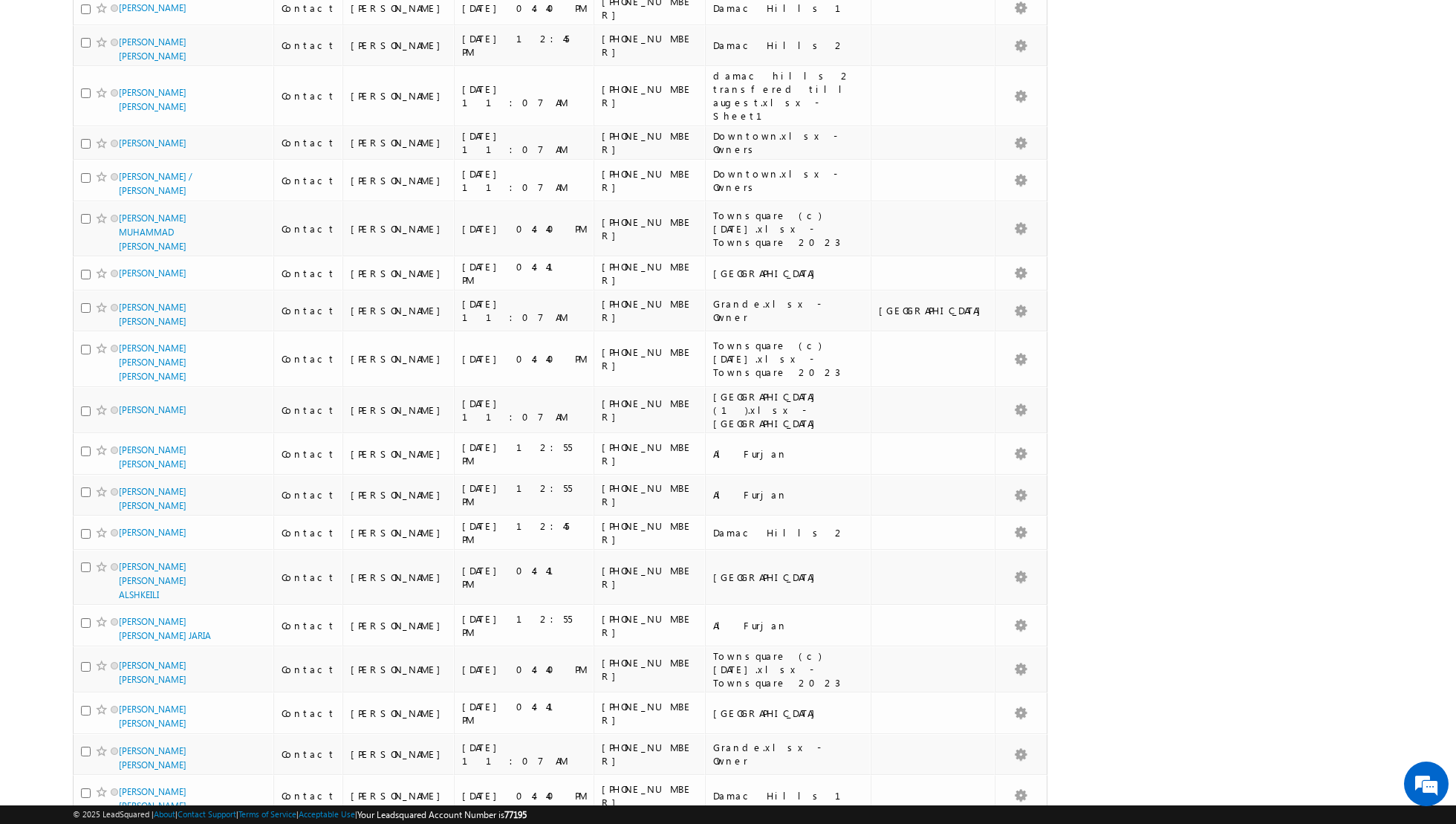
scroll to position [3210, 0]
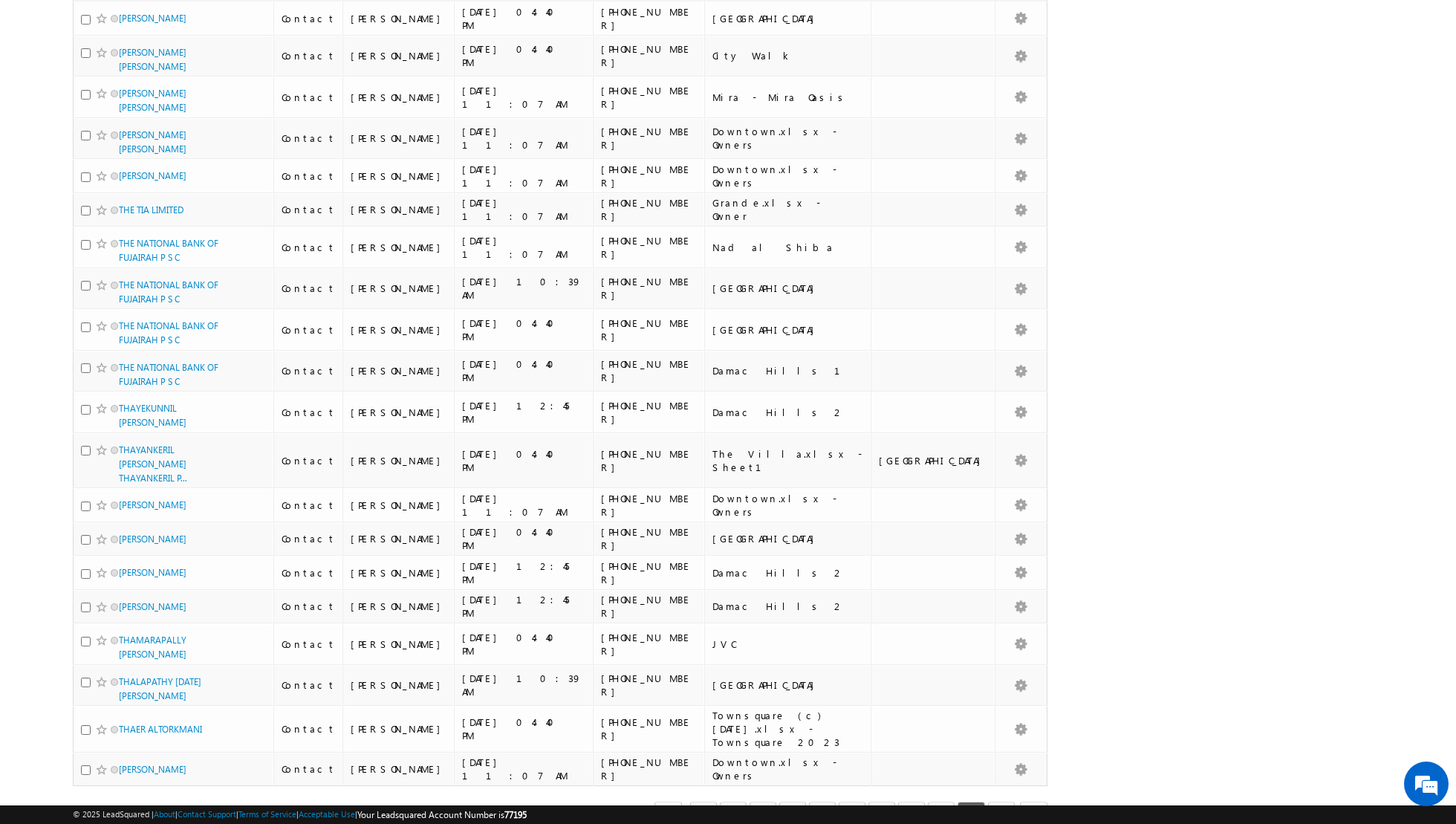
scroll to position [3142, 0]
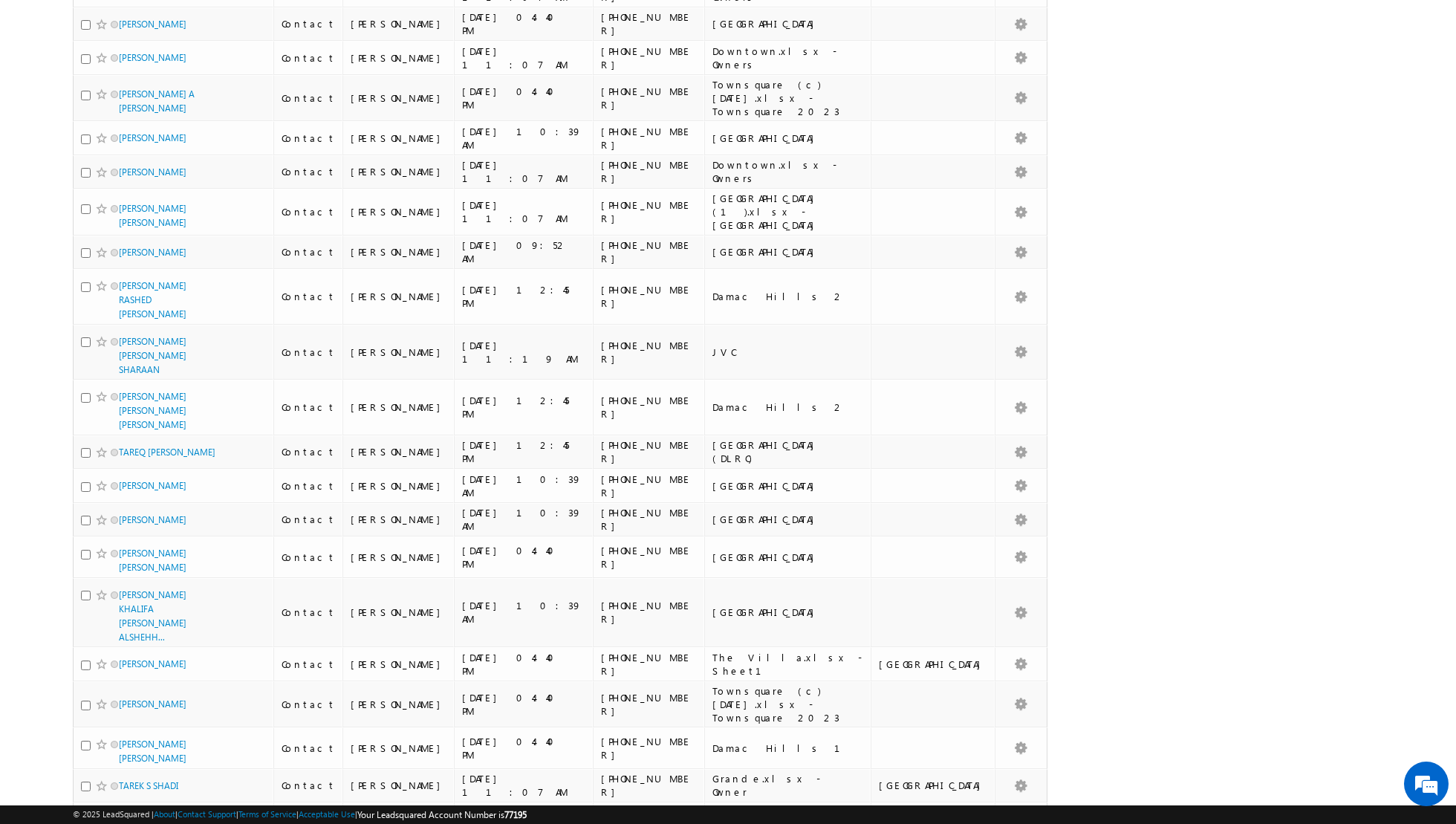
scroll to position [3070, 0]
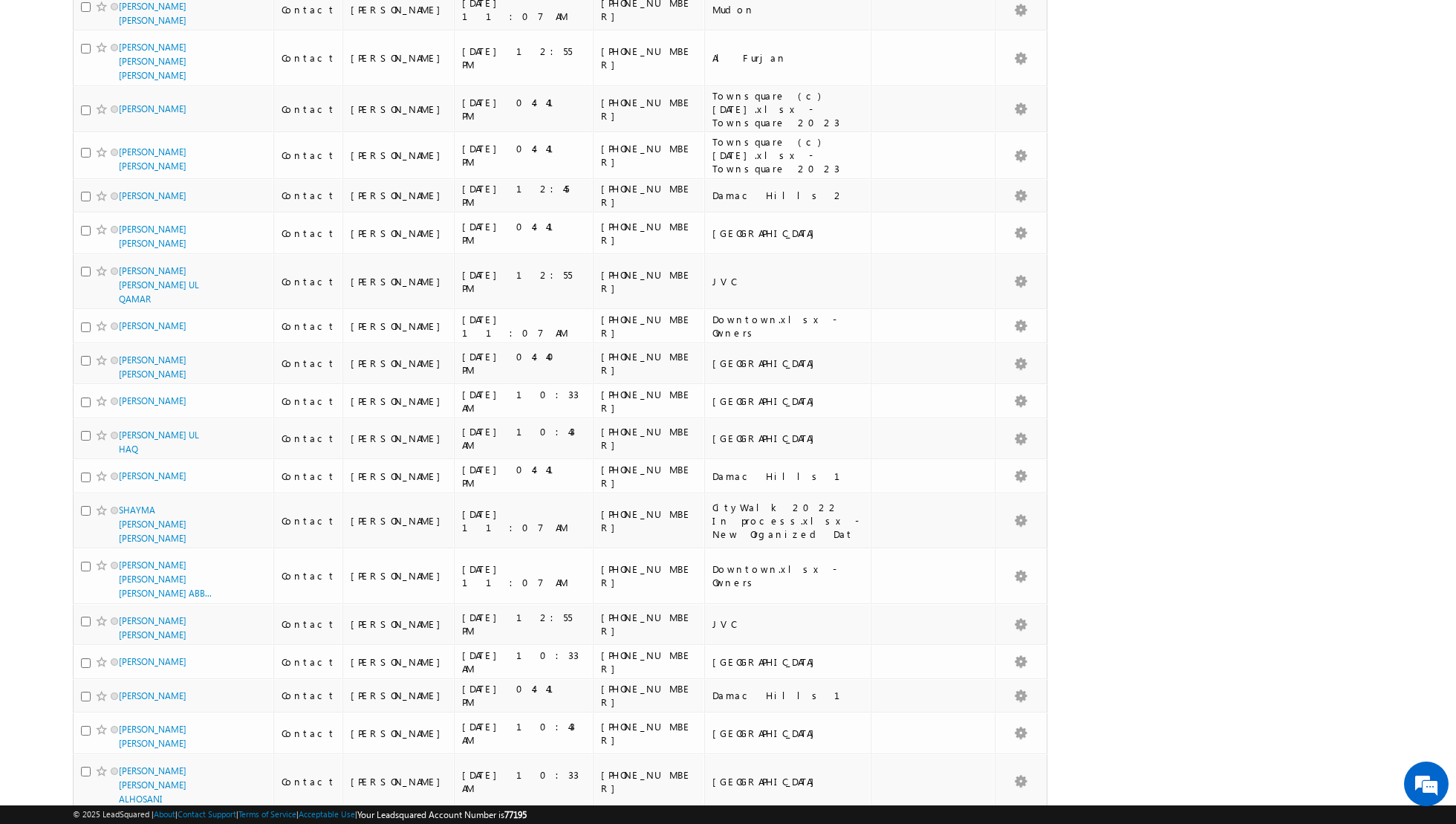
scroll to position [3243, 0]
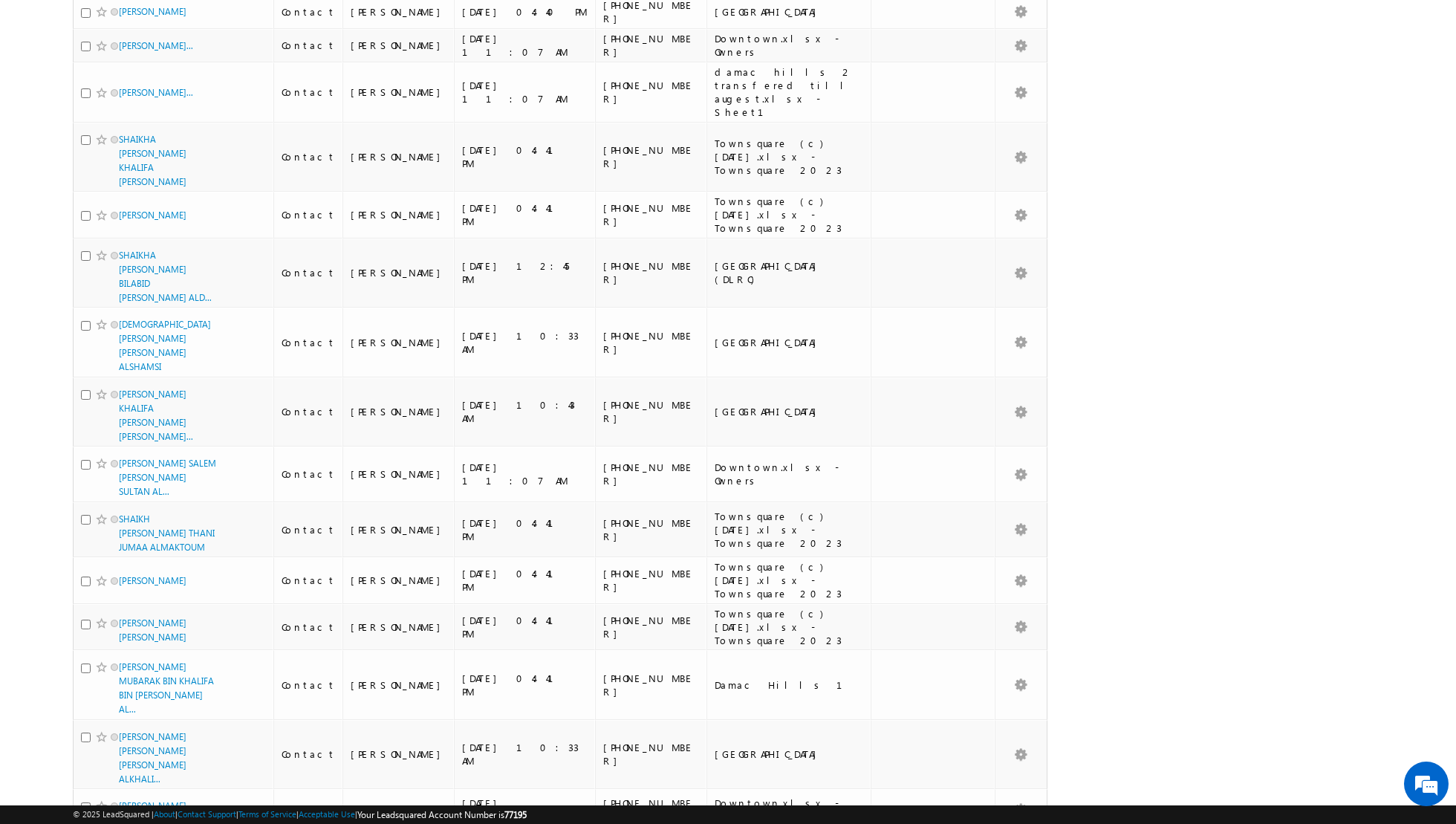
scroll to position [3533, 0]
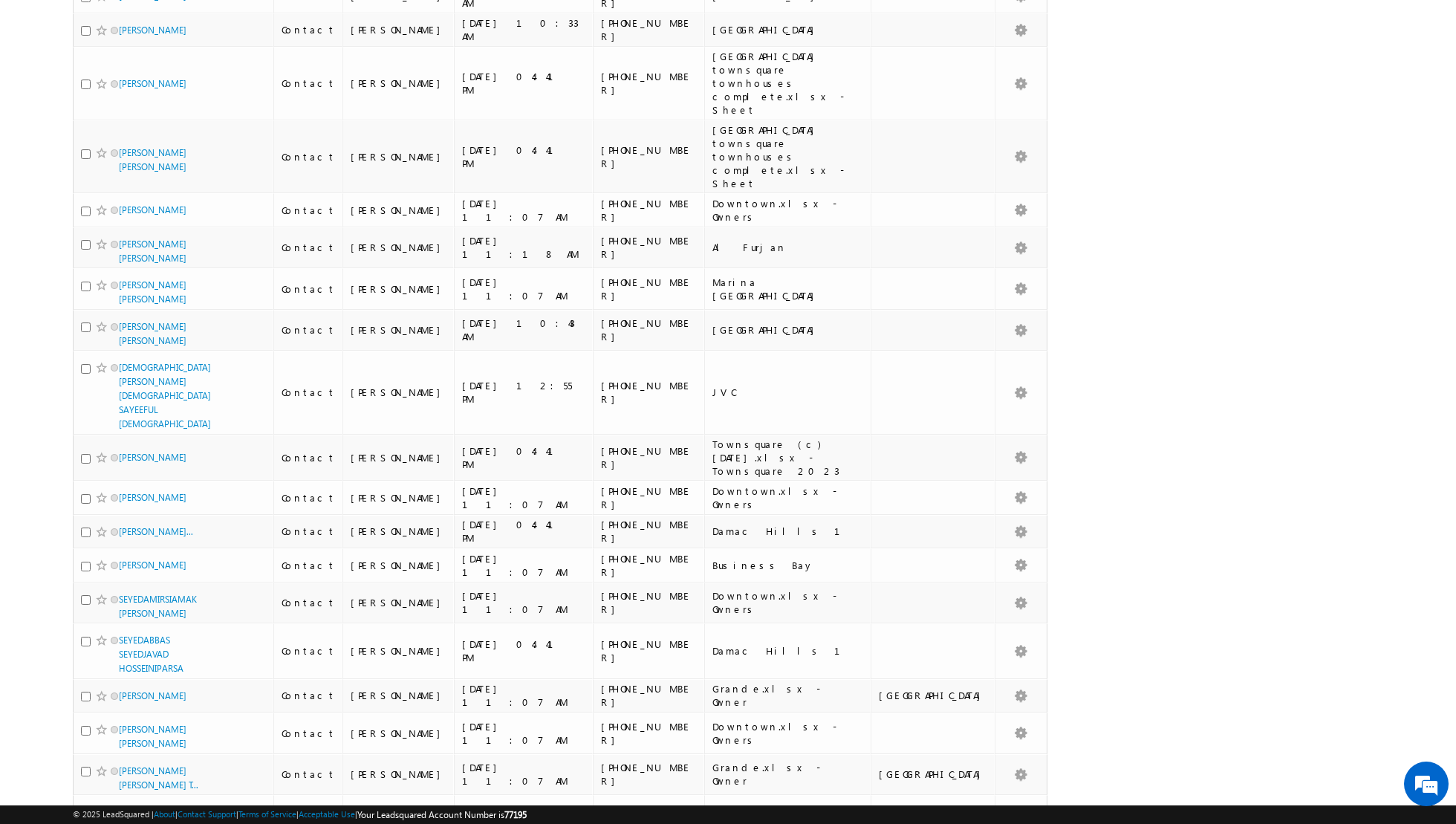
scroll to position [3353, 0]
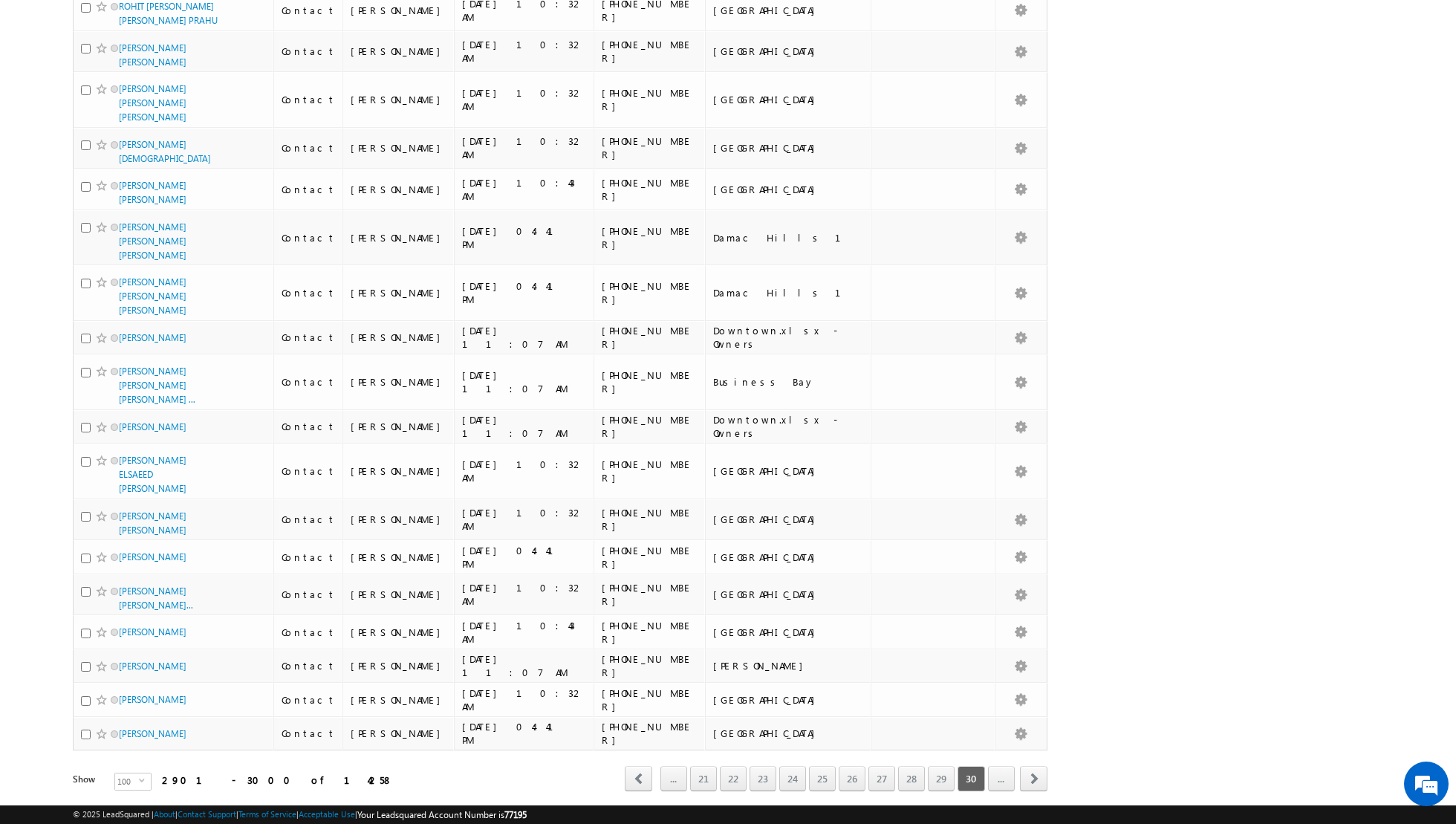
scroll to position [3129, 0]
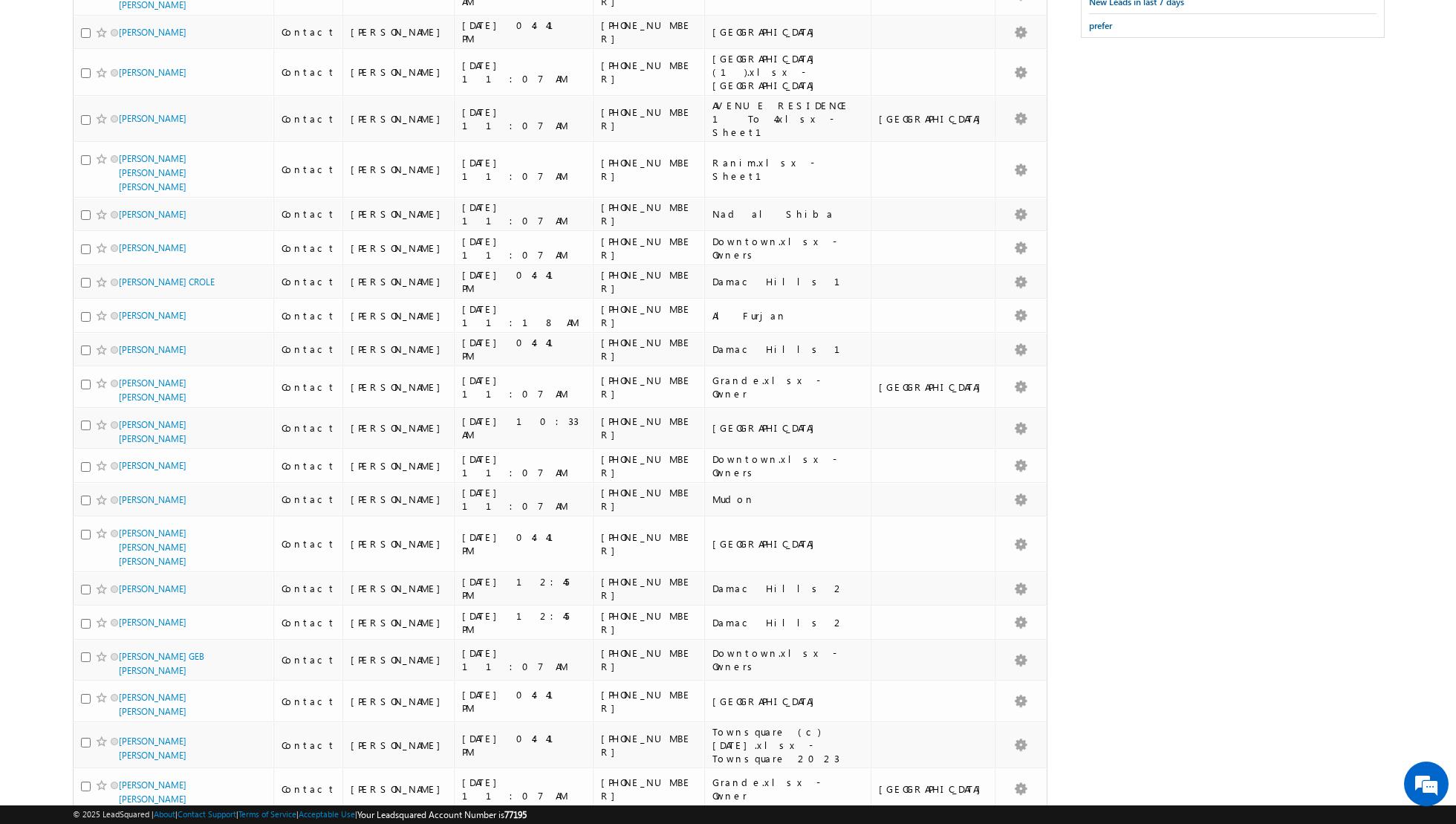
scroll to position [0, 0]
